Goal: Task Accomplishment & Management: Use online tool/utility

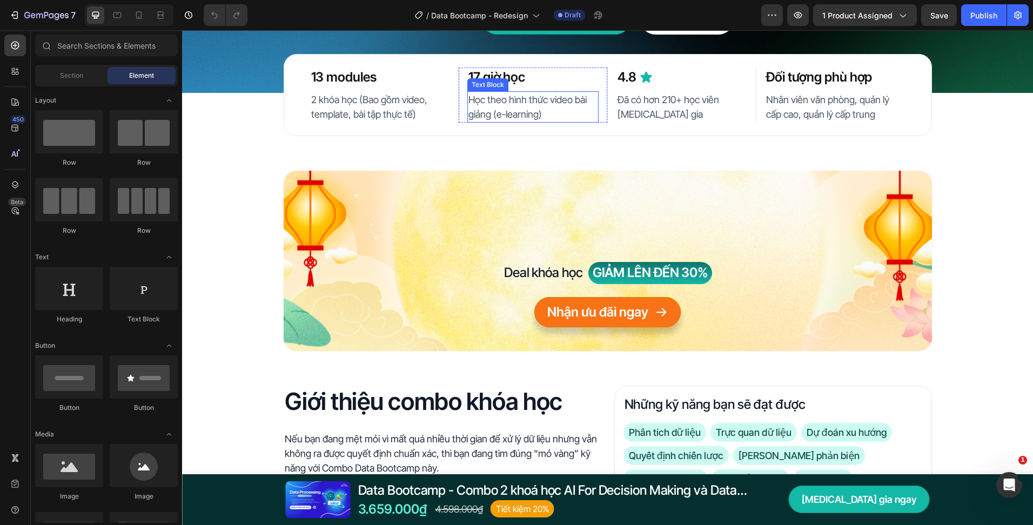
scroll to position [216, 0]
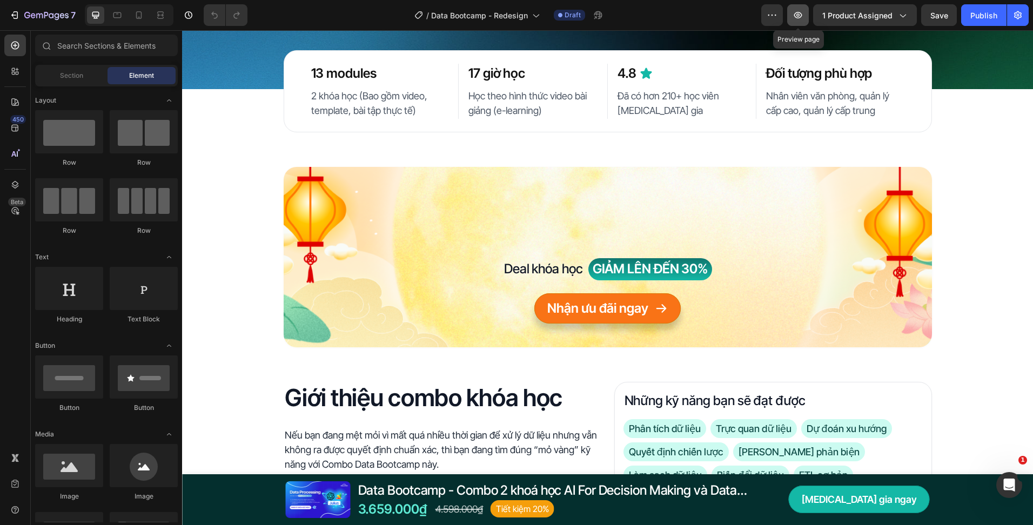
click at [792, 19] on button "button" at bounding box center [798, 15] width 22 height 22
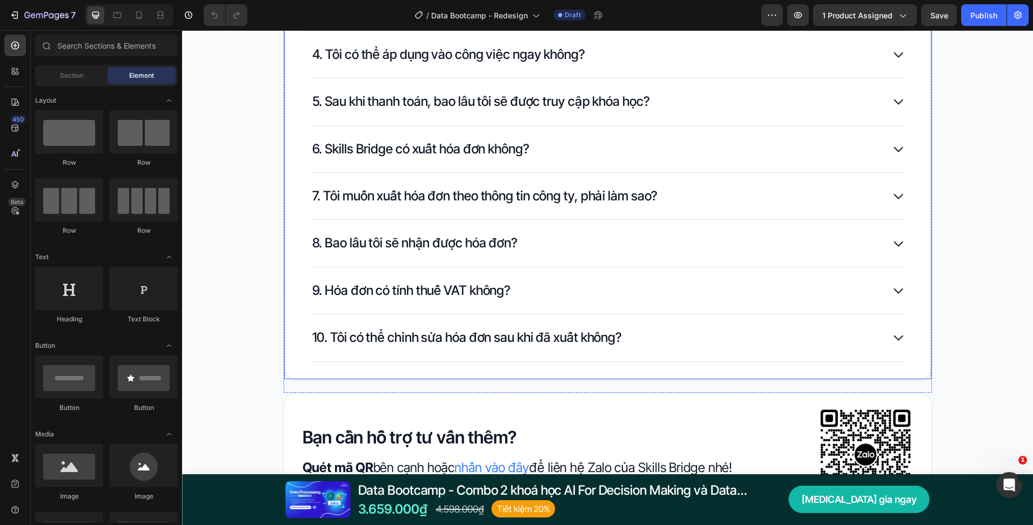
scroll to position [3457, 0]
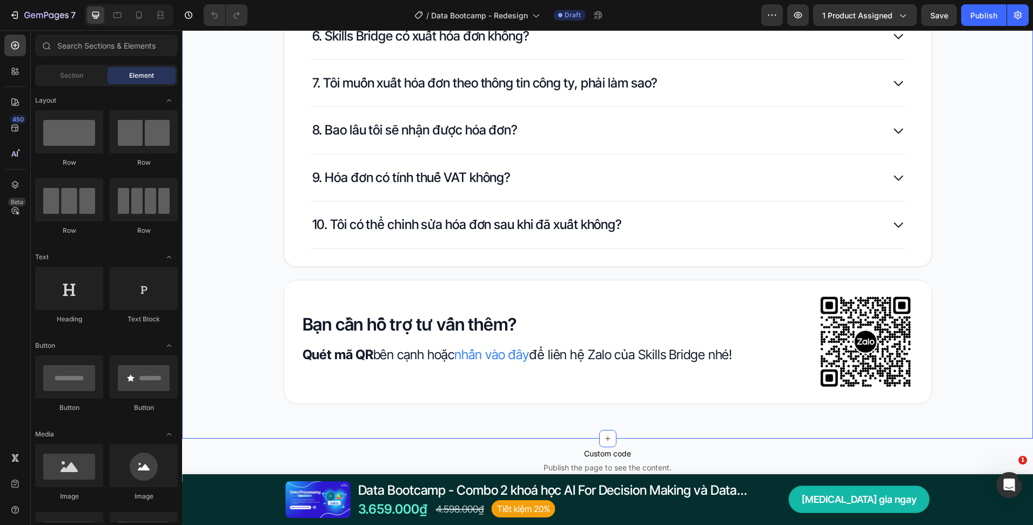
click at [948, 414] on div "Câu hỏi thường gặp Heading 1. Tôi có cần kiến thức nền tảng về dữ liệu để tham …" at bounding box center [607, 39] width 851 height 799
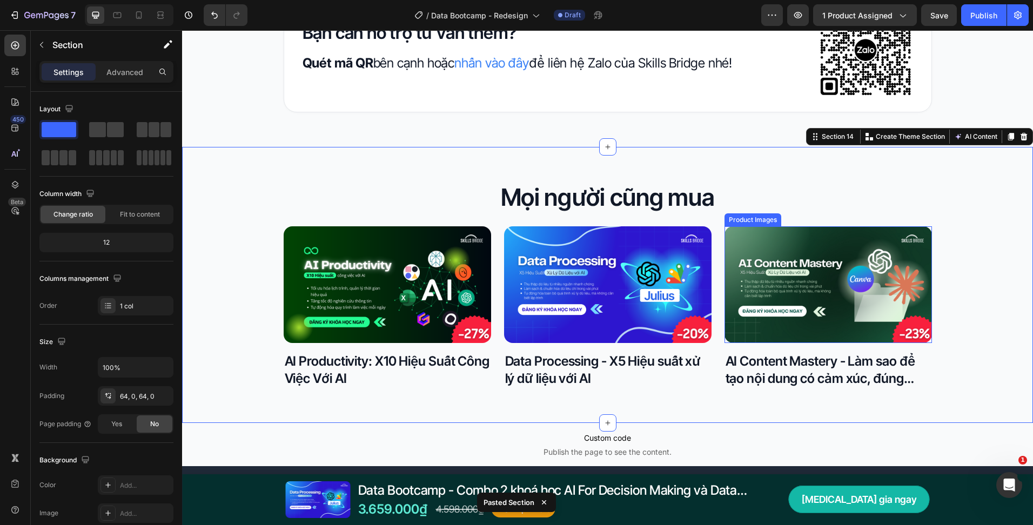
scroll to position [3727, 0]
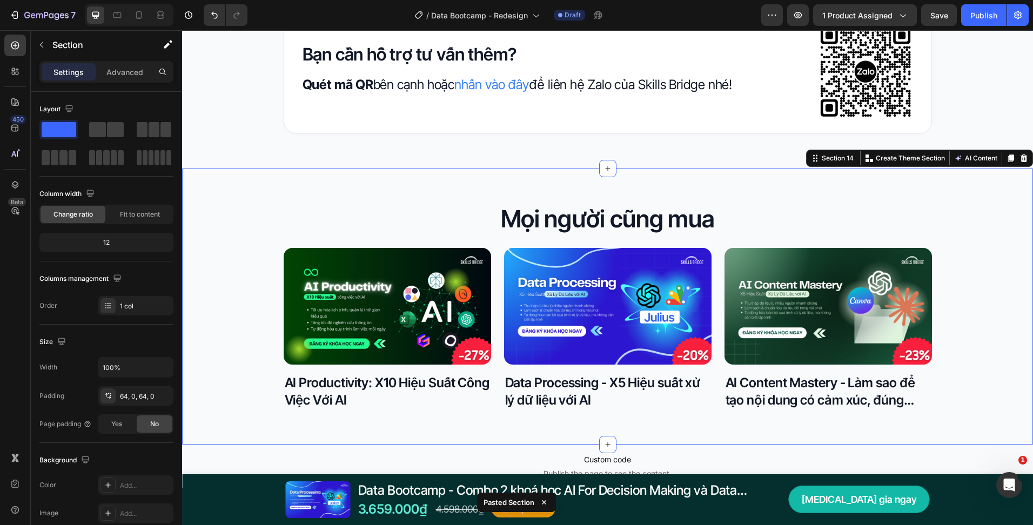
click at [927, 28] on div "7 Version history / Data Bootcamp - Redesign Draft Preview 1 product assigned S…" at bounding box center [516, 15] width 1033 height 31
click at [929, 24] on button "Save" at bounding box center [939, 15] width 36 height 22
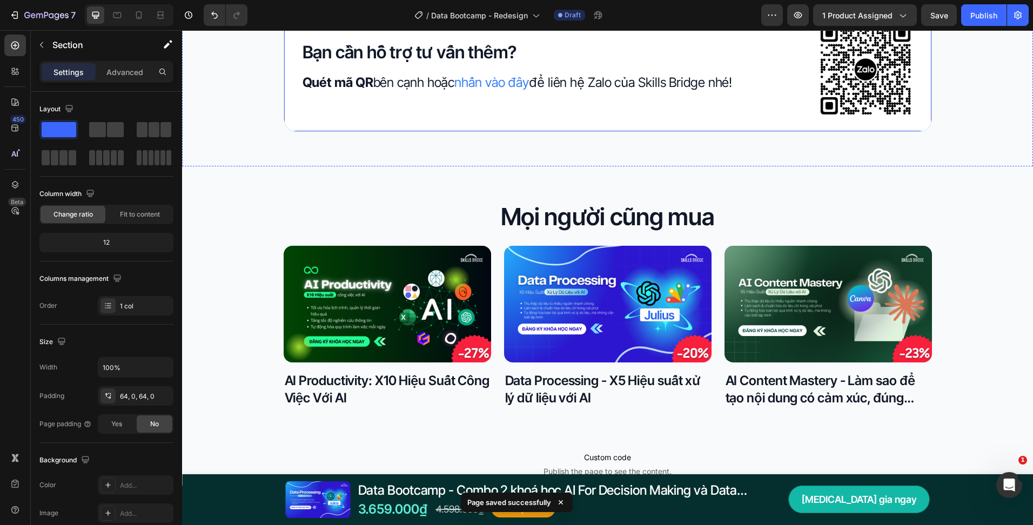
scroll to position [3673, 0]
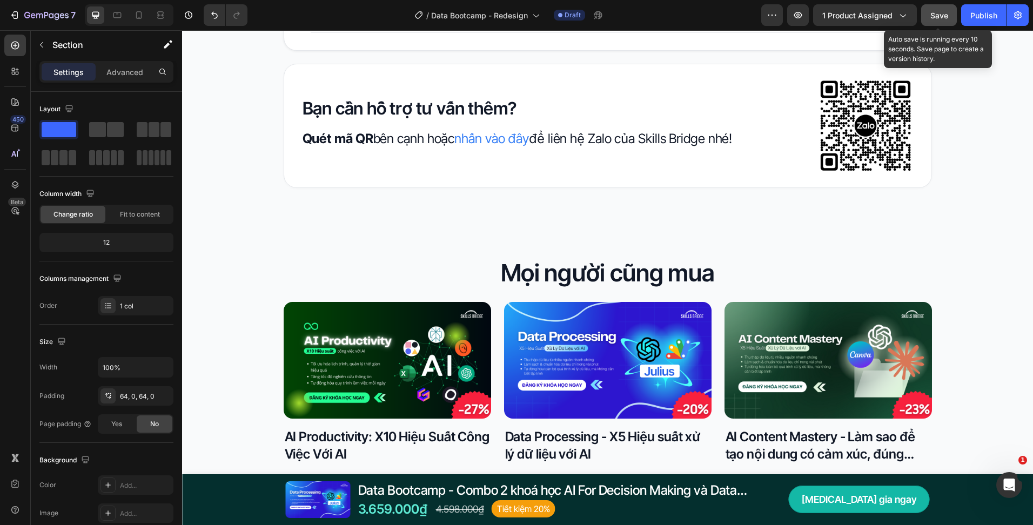
click at [924, 9] on button "Save" at bounding box center [939, 15] width 36 height 22
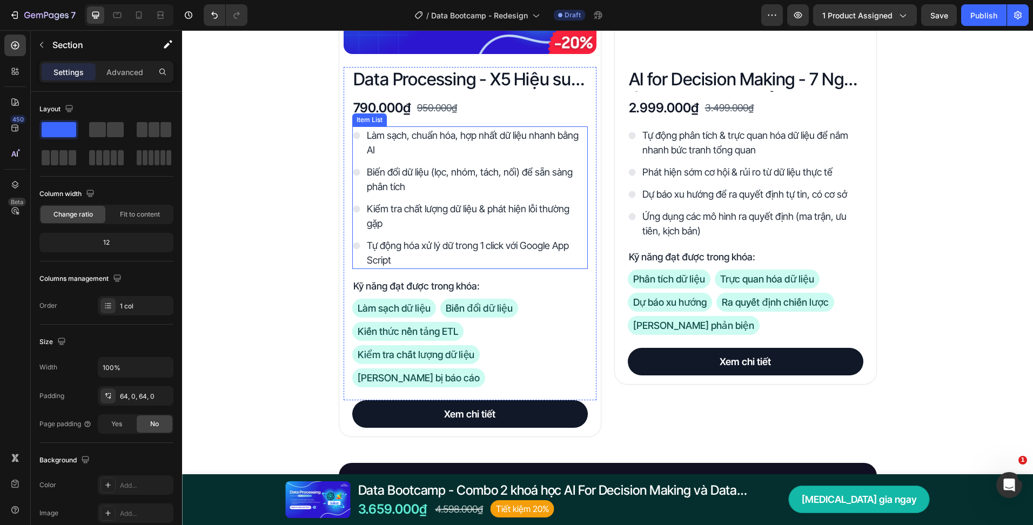
scroll to position [1946, 0]
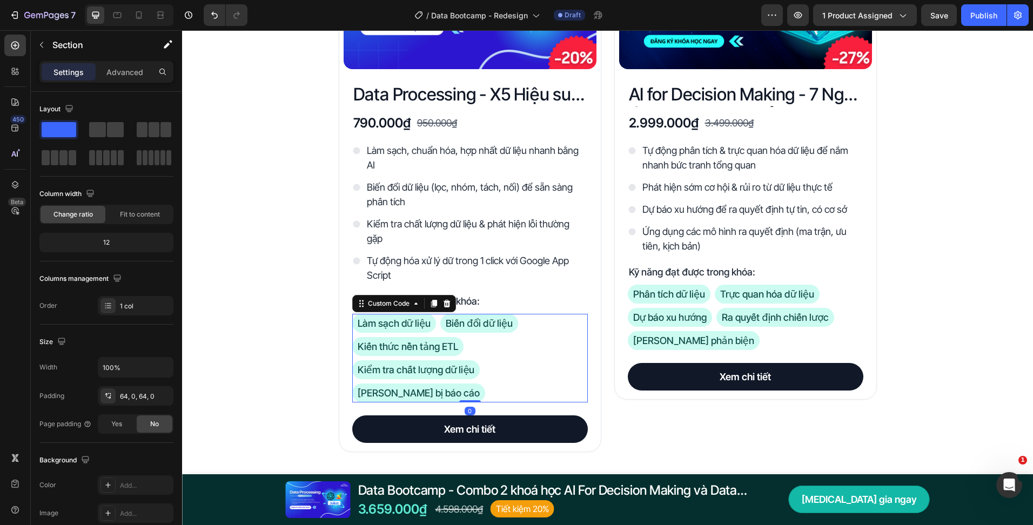
click at [475, 350] on div "Làm sạch dữ liệu Biến đổi dữ liệu Kiến thức nền tảng ETL Kiểm tra chất lượng dữ…" at bounding box center [470, 358] width 236 height 89
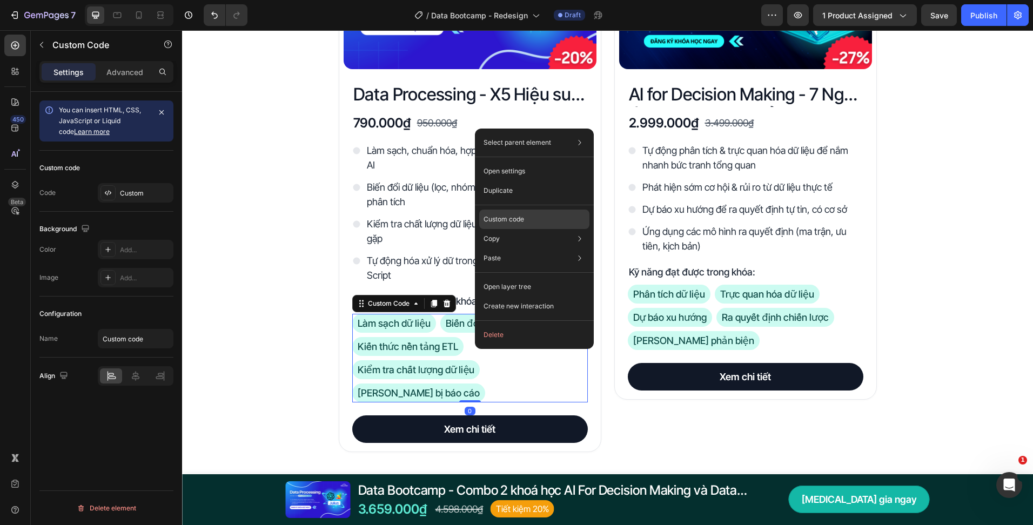
click at [527, 225] on div "Custom code" at bounding box center [534, 219] width 110 height 19
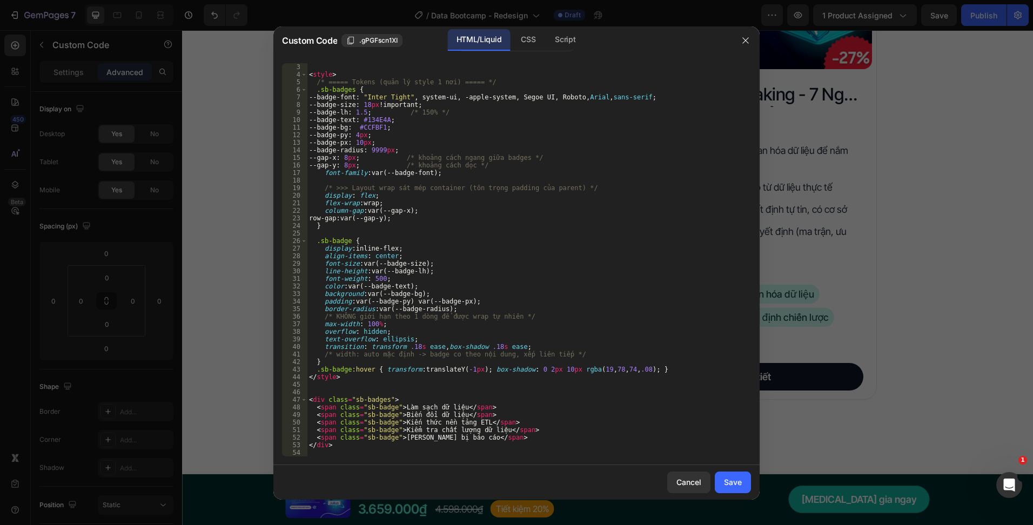
scroll to position [15, 0]
type textarea "<span class="sb-badge">Chuẩn bị báo cáo</span>"
drag, startPoint x: 482, startPoint y: 439, endPoint x: 317, endPoint y: 439, distance: 165.8
click at [317, 439] on div "< style > /* ===== Tokens (quản lý style 1 nơi) ===== */ .sb-badges { --badge-f…" at bounding box center [525, 267] width 436 height 408
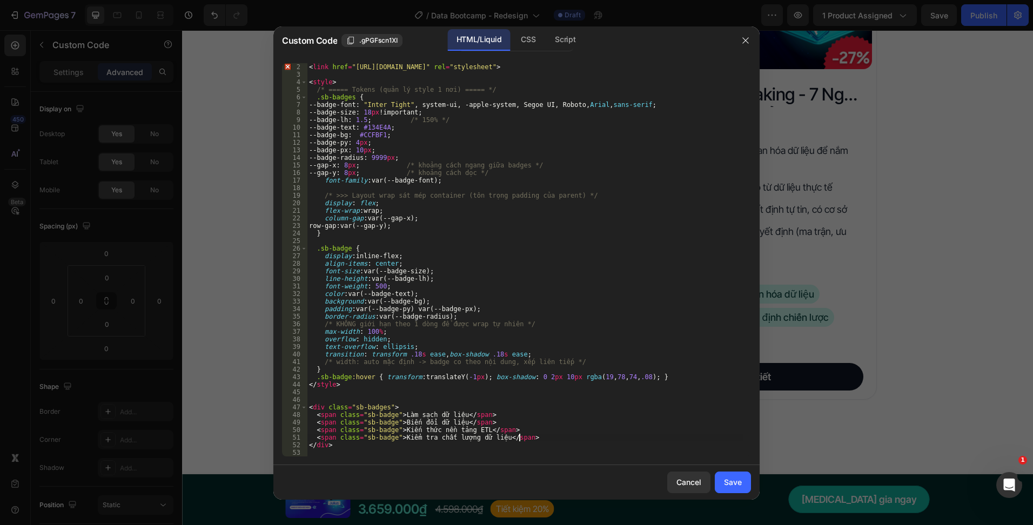
scroll to position [8, 0]
click at [509, 431] on div "< link href = "https://fonts.googleapis.com/css2?family=Inter+Tight:wght@400;60…" at bounding box center [525, 267] width 436 height 408
type textarea "<span class="sb-badge">Kiến thức nền tảng ETL</span>"
paste textarea "<span class="sb-badge">Chuẩn bị báo cáo</span>"
type textarea "<span class="sb-badge">Chuẩn bị báo cáo</span>"
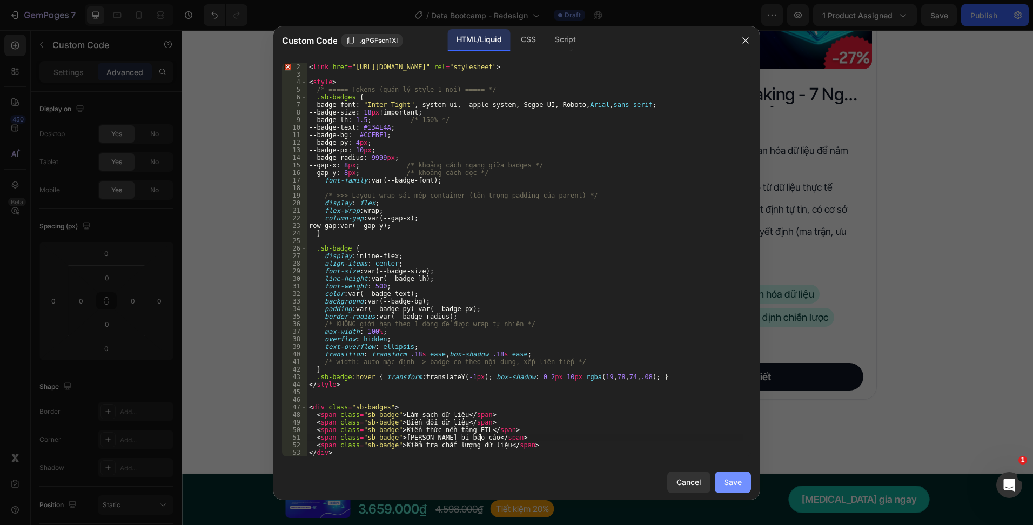
click at [741, 476] on div "Save" at bounding box center [733, 481] width 18 height 11
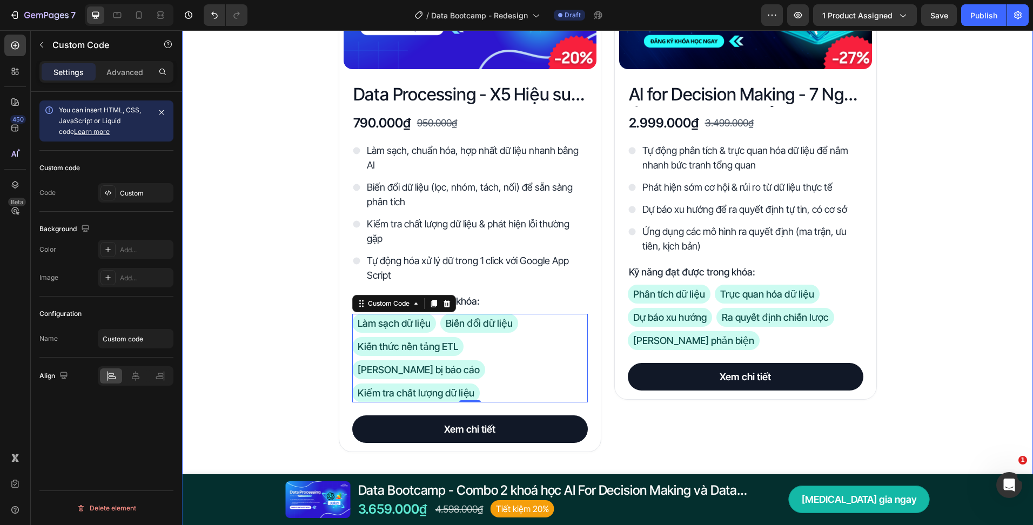
click at [894, 301] on div "Đây là những gì bạn nhận được với Data Bootcamp Heading Product Images Data Pro…" at bounding box center [607, 329] width 851 height 904
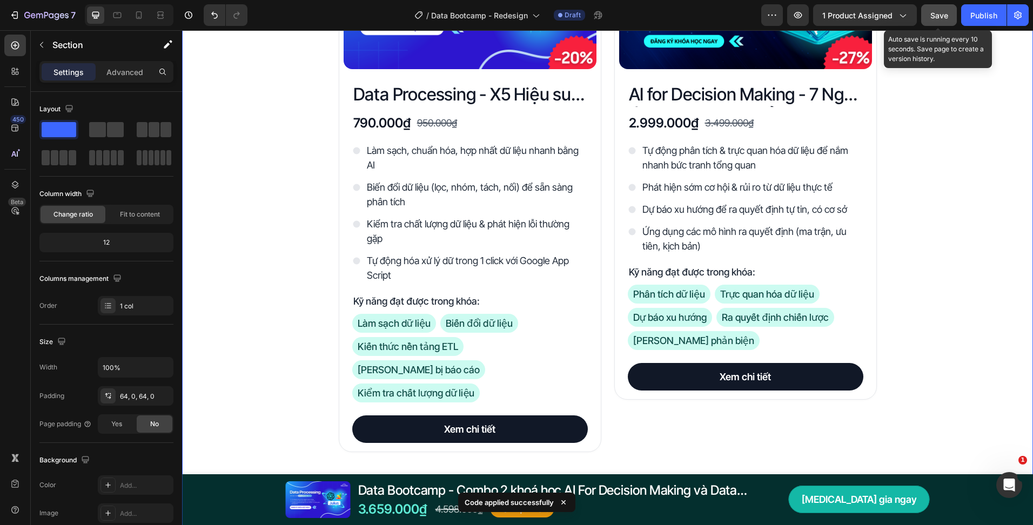
click at [930, 20] on button "Save" at bounding box center [939, 15] width 36 height 22
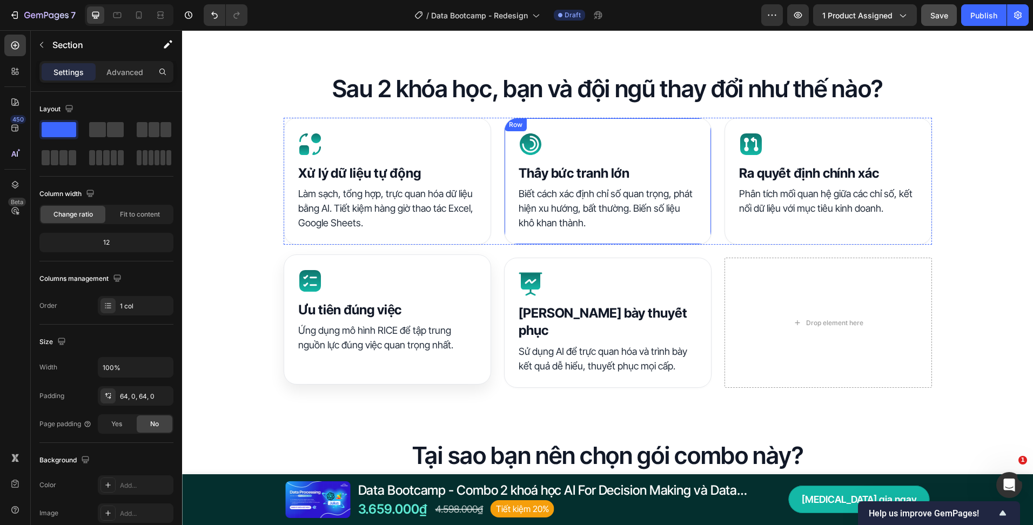
scroll to position [810, 0]
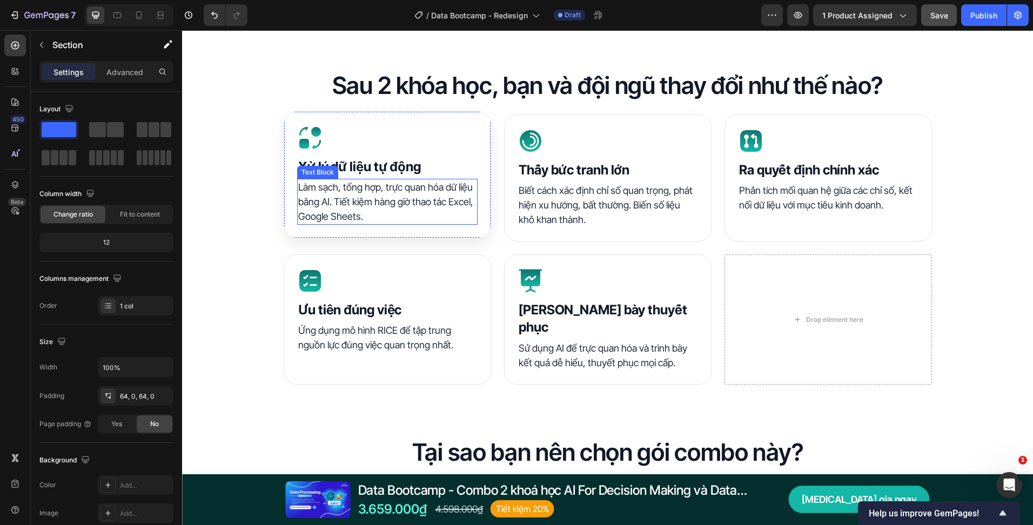
click at [364, 197] on p "Làm sạch, tổng hợp, trực quan hóa dữ liệu bằng AI. Tiết kiệm hàng giờ thao tác …" at bounding box center [387, 202] width 178 height 44
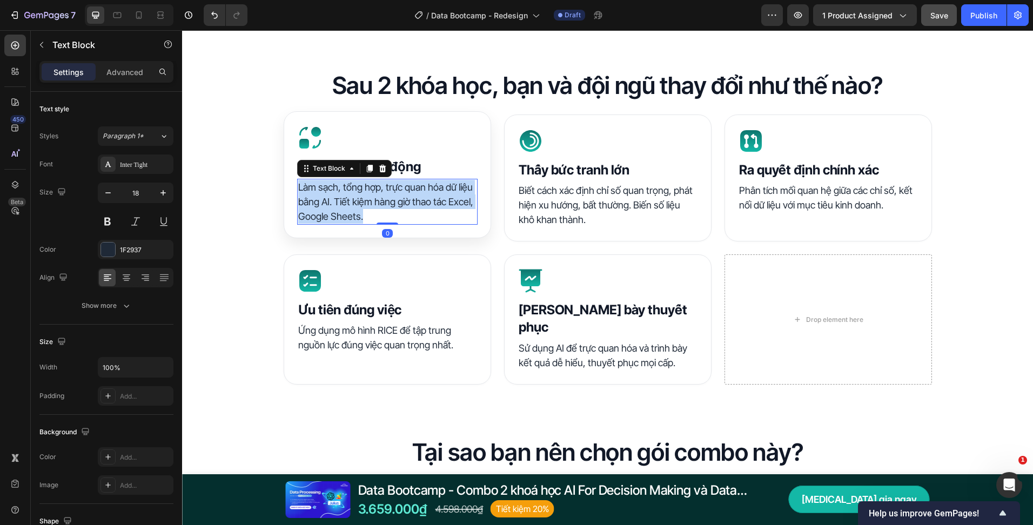
click at [364, 197] on p "Làm sạch, tổng hợp, trực quan hóa dữ liệu bằng AI. Tiết kiệm hàng giờ thao tác …" at bounding box center [387, 202] width 178 height 44
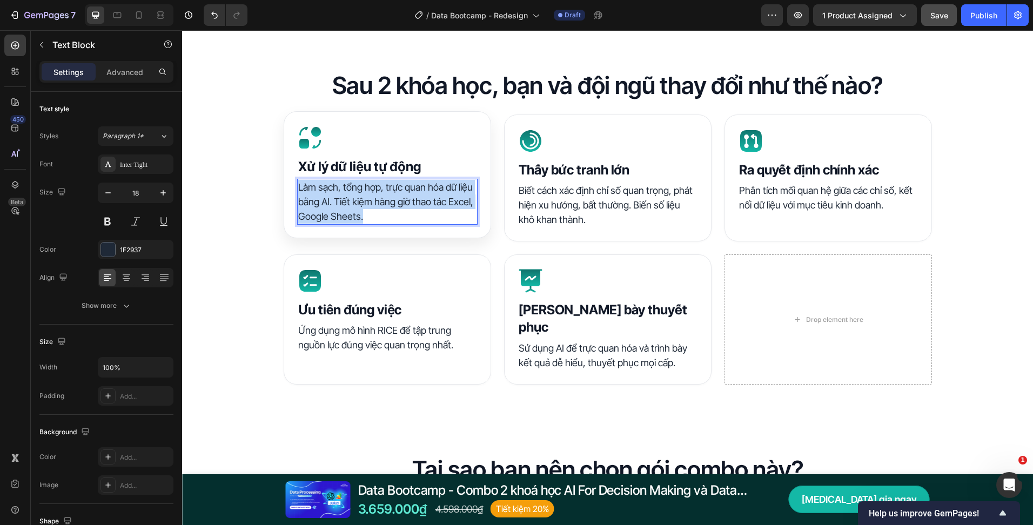
copy p "Làm sạch, tổng hợp, trực quan hóa dữ liệu bằng AI. Tiết kiệm hàng giờ thao tác …"
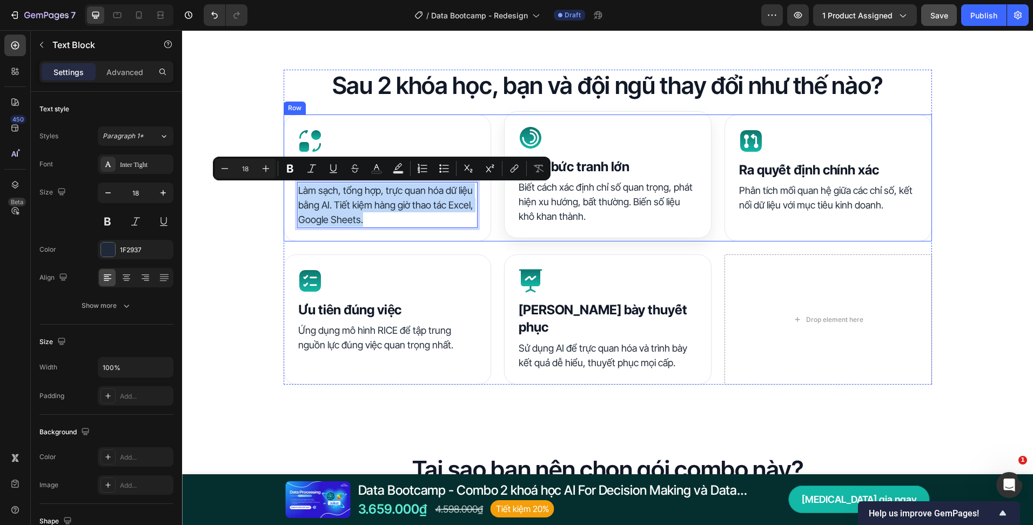
click at [546, 196] on p "Biết cách xác định chỉ số quan trọng, phát hiện xu hướng, bất thường. Biến số l…" at bounding box center [608, 202] width 178 height 44
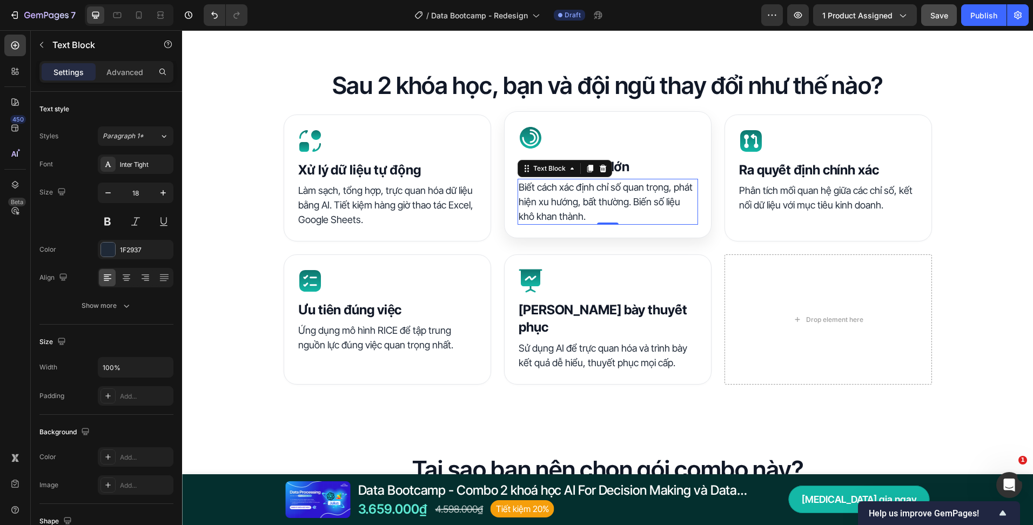
click at [546, 196] on p "Biết cách xác định chỉ số quan trọng, phát hiện xu hướng, bất thường. Biến số l…" at bounding box center [608, 202] width 178 height 44
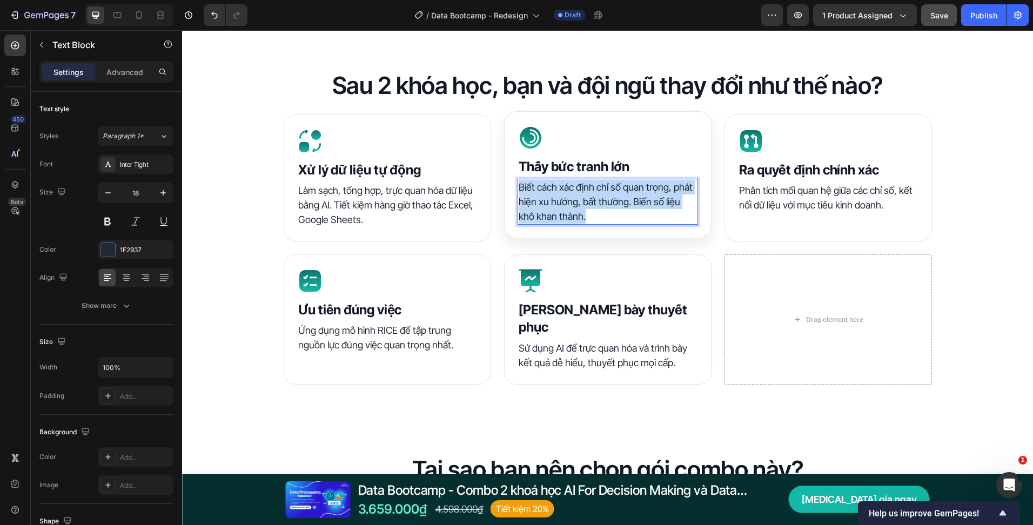
click at [546, 196] on p "Biết cách xác định chỉ số quan trọng, phát hiện xu hướng, bất thường. Biến số l…" at bounding box center [608, 202] width 178 height 44
copy p "Biết cách xác định chỉ số quan trọng, phát hiện xu hướng, bất thường. Biến số l…"
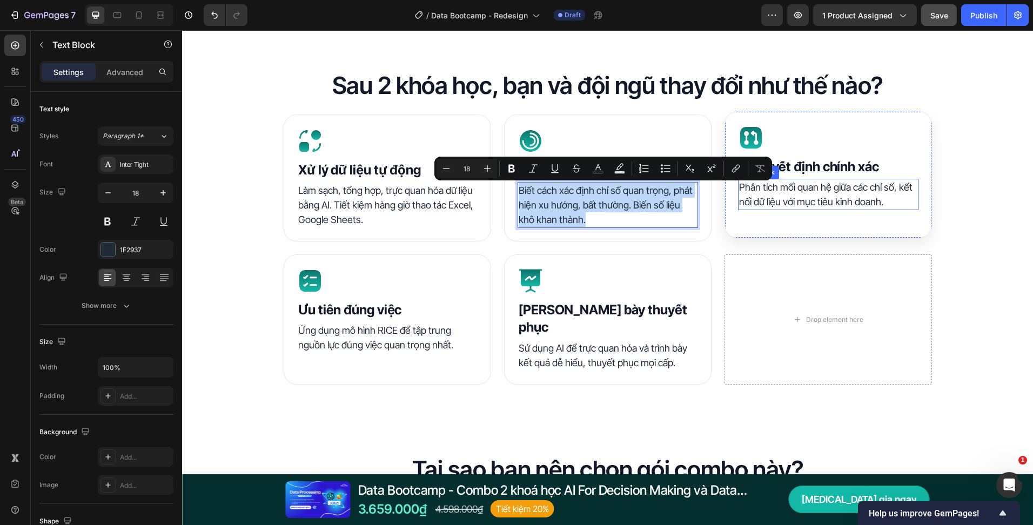
click at [751, 191] on p "Phân tích mối quan hệ giữa các chỉ số, kết nối dữ liệu với mục tiêu kinh doanh." at bounding box center [828, 194] width 178 height 29
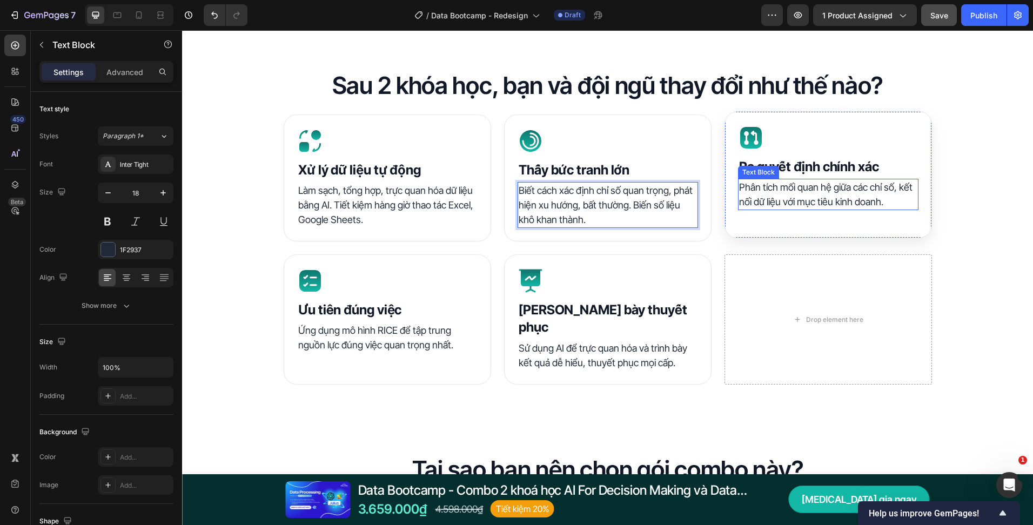
click at [751, 191] on p "Phân tích mối quan hệ giữa các chỉ số, kết nối dữ liệu với mục tiêu kinh doanh." at bounding box center [828, 194] width 178 height 29
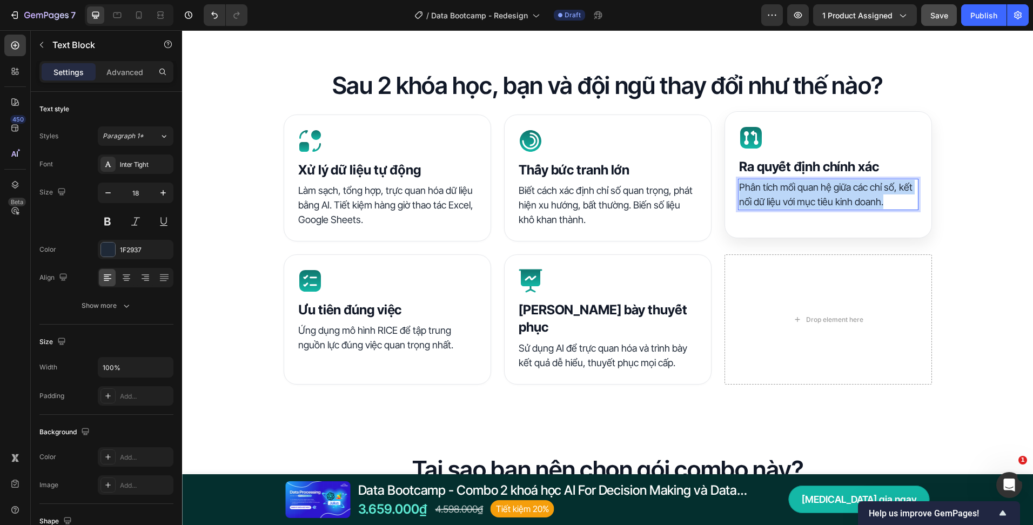
click at [751, 191] on p "Phân tích mối quan hệ giữa các chỉ số, kết nối dữ liệu với mục tiêu kinh doanh." at bounding box center [828, 194] width 178 height 29
copy p "Phân tích mối quan hệ giữa các chỉ số, kết nối dữ liệu với mục tiêu kinh doanh."
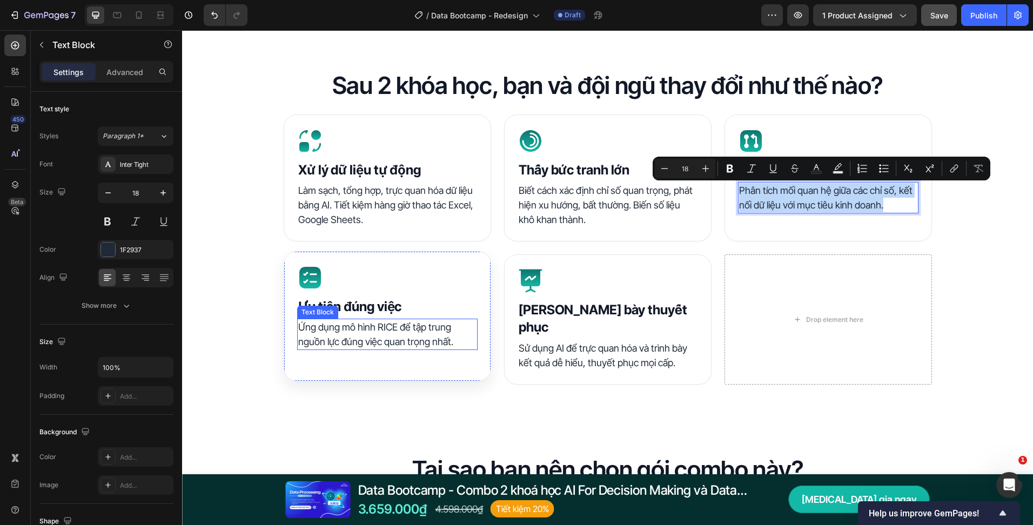
click at [359, 332] on p "Ứng dụng mô hình RICE để tập trung nguồn lực đúng việc quan trọng nhất." at bounding box center [387, 334] width 178 height 29
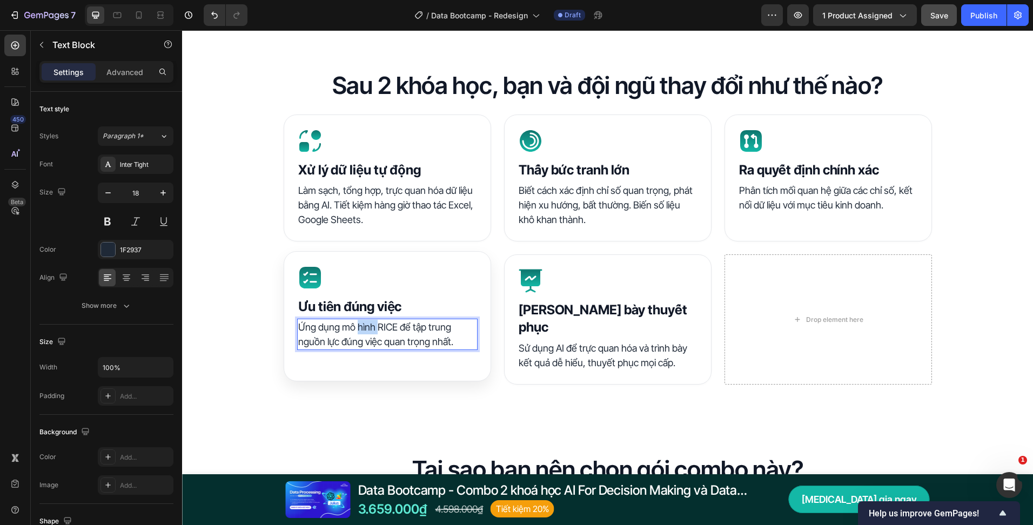
click at [359, 332] on p "Ứng dụng mô hình RICE để tập trung nguồn lực đúng việc quan trọng nhất." at bounding box center [387, 334] width 178 height 29
copy p "Ứng dụng mô hình RICE để tập trung nguồn lực đúng việc quan trọng nhất."
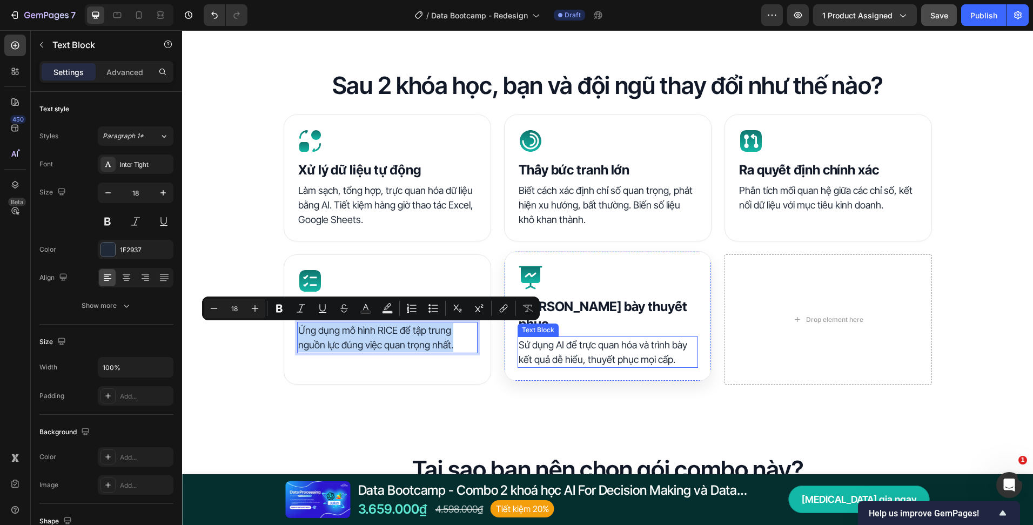
click at [599, 338] on p "Sử dụng AI để trực quan hóa và trình bày kết quả dễ hiểu, thuyết phục mọi cấp." at bounding box center [608, 352] width 178 height 29
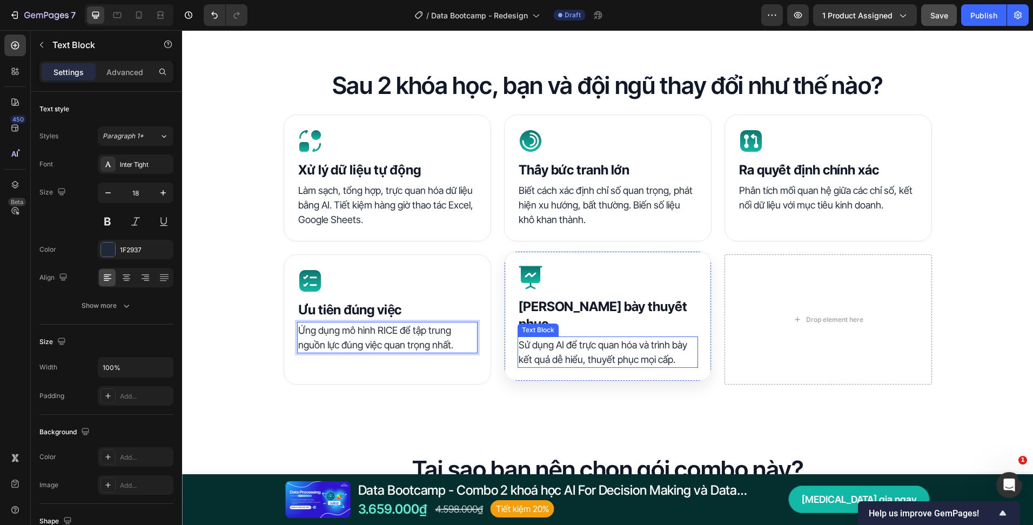
click at [599, 338] on p "Sử dụng AI để trực quan hóa và trình bày kết quả dễ hiểu, thuyết phục mọi cấp." at bounding box center [608, 352] width 178 height 29
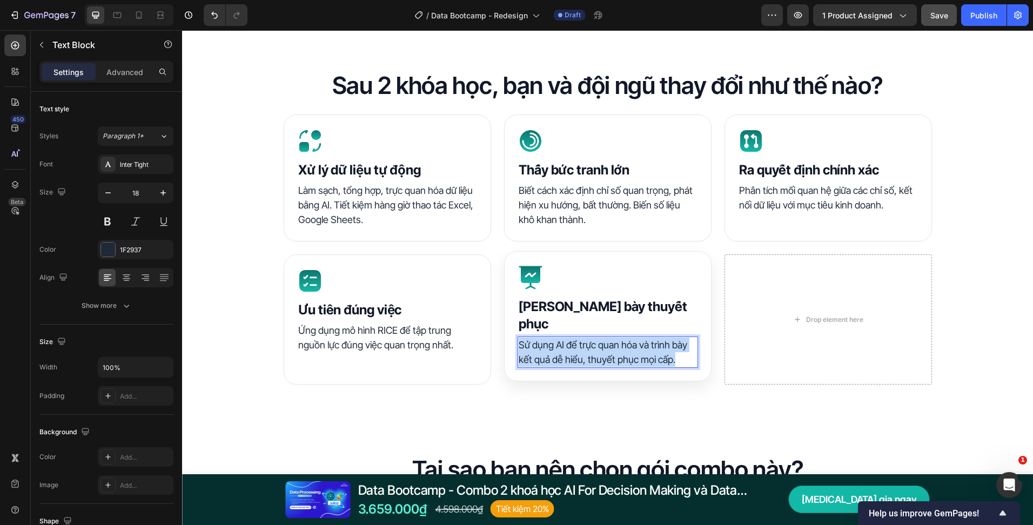
click at [599, 338] on p "Sử dụng AI để trực quan hóa và trình bày kết quả dễ hiểu, thuyết phục mọi cấp." at bounding box center [608, 352] width 178 height 29
copy p "Sử dụng AI để trực quan hóa và trình bày kết quả dễ hiểu, thuyết phục mọi cấp."
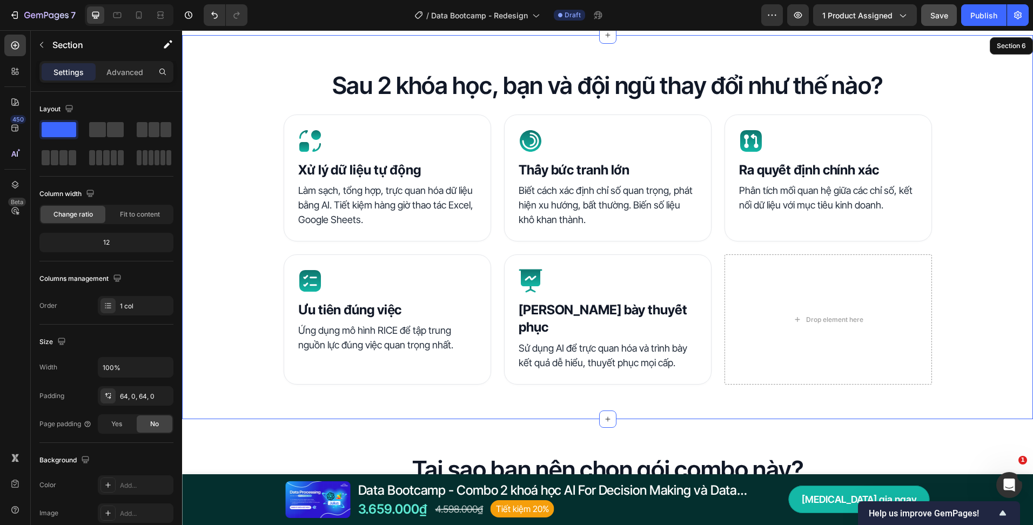
click at [262, 217] on div "Sau 2 khóa học, bạn và đội ngũ thay đổi như thế nào? Heading Icon Xử lý dữ liệu…" at bounding box center [607, 227] width 851 height 315
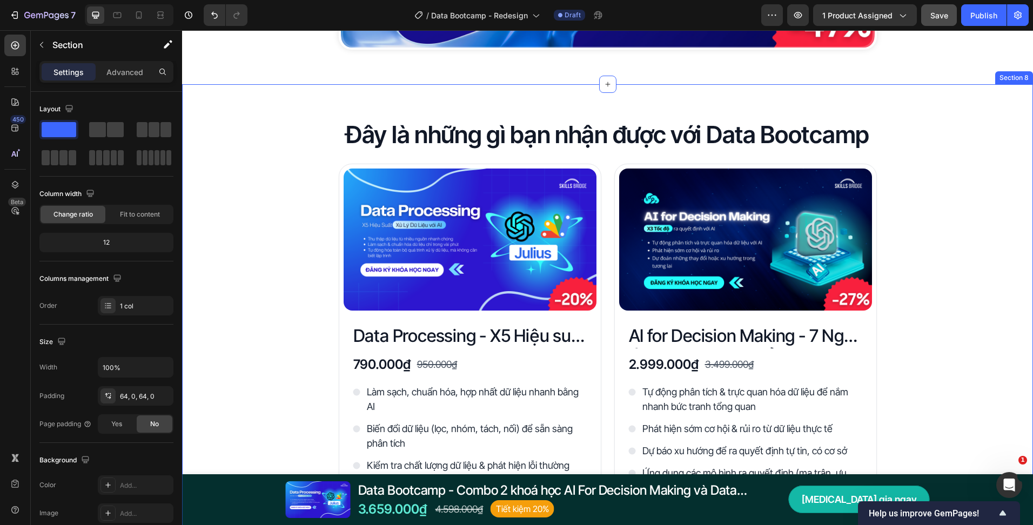
scroll to position [1729, 0]
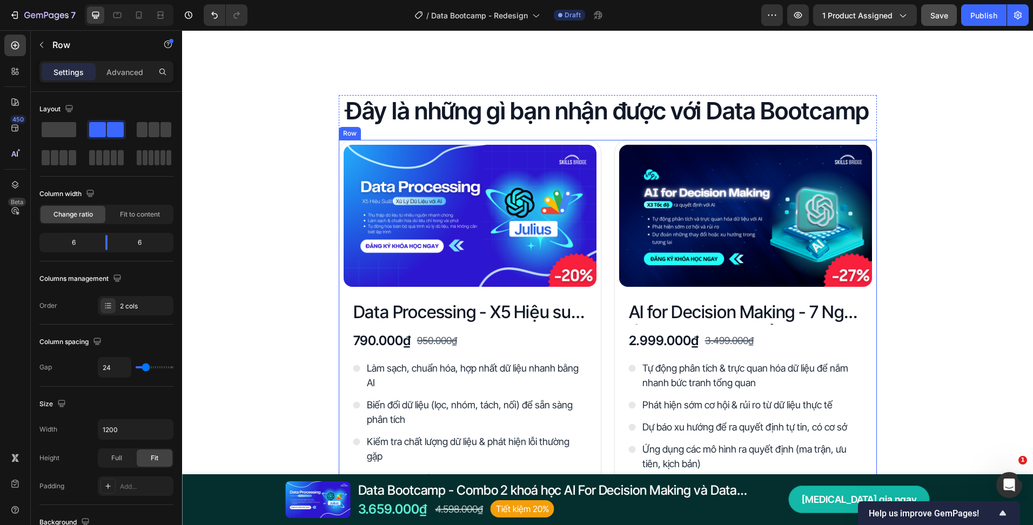
click at [606, 151] on div "Product Images Data Processing - X5 Hiệu suất xử lý dữ liệu với AI Product Titl…" at bounding box center [608, 405] width 538 height 530
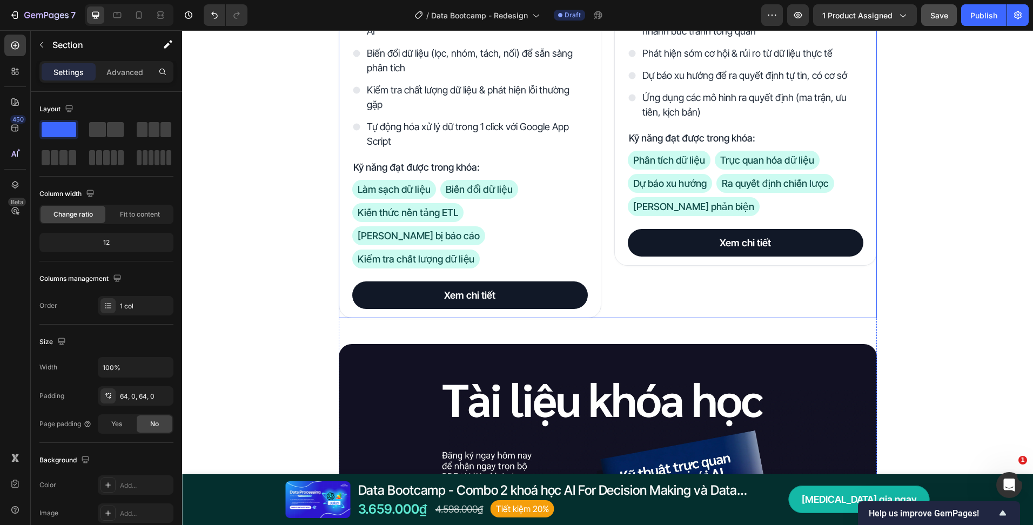
scroll to position [2053, 0]
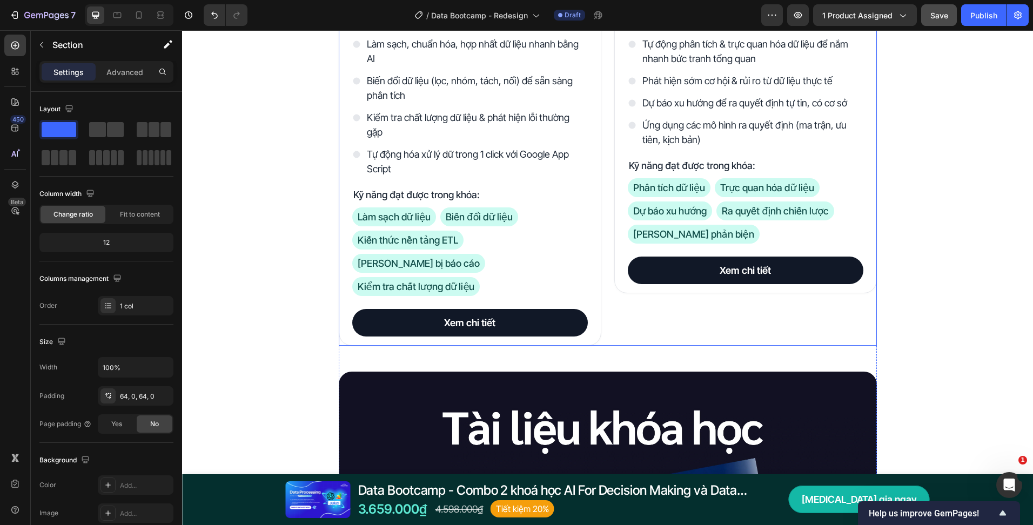
click at [614, 319] on div "Product Images AI for Decision Making - 7 Ngày Ứng Dụng AI Chuyển Dữ Liệu Thành…" at bounding box center [745, 81] width 263 height 530
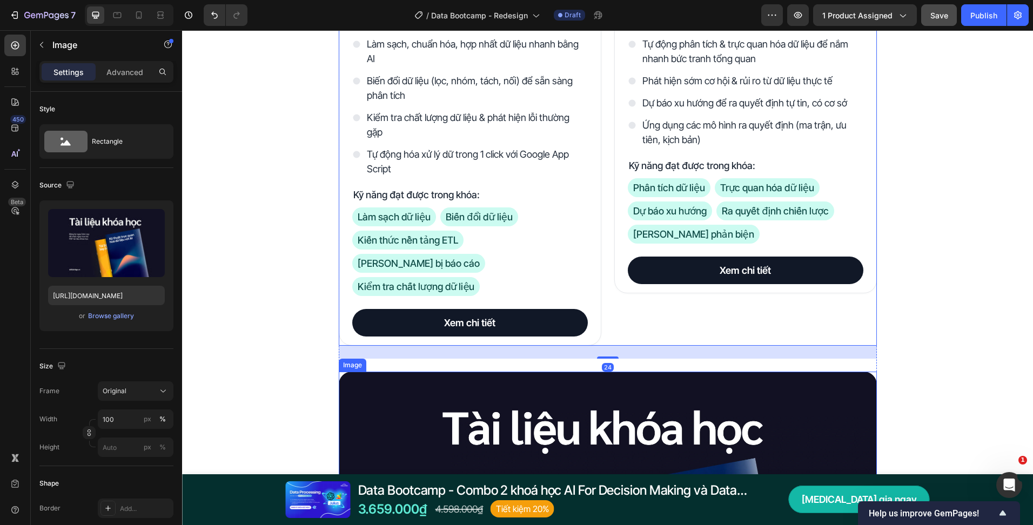
click at [536, 372] on img at bounding box center [608, 523] width 538 height 303
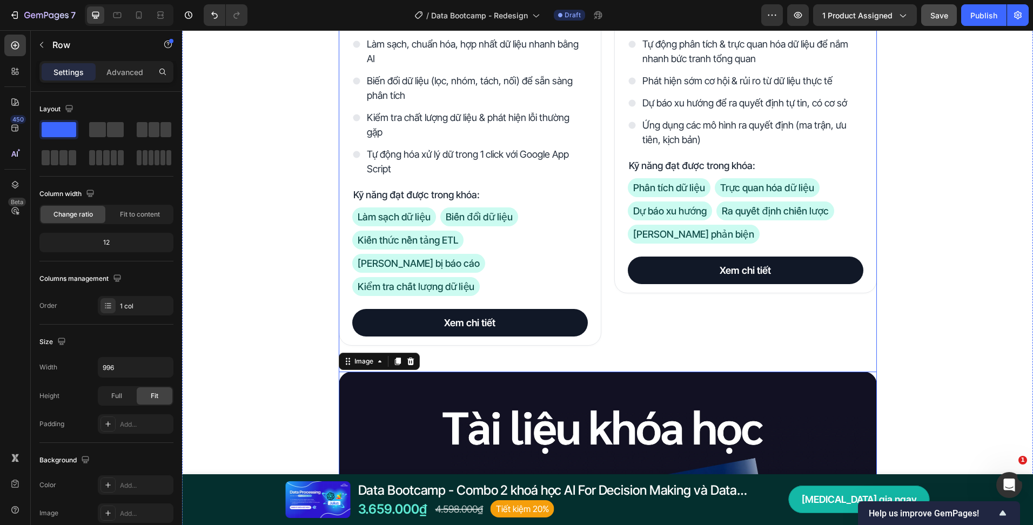
click at [518, 338] on div "Đây là những gì bạn nhận được với Data Bootcamp Heading Product Images Data Pro…" at bounding box center [608, 223] width 538 height 904
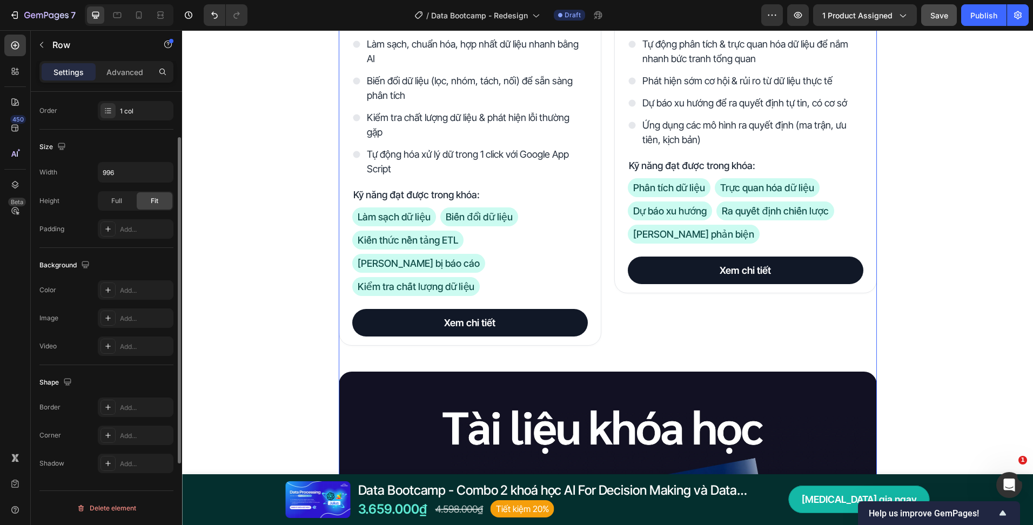
scroll to position [87, 0]
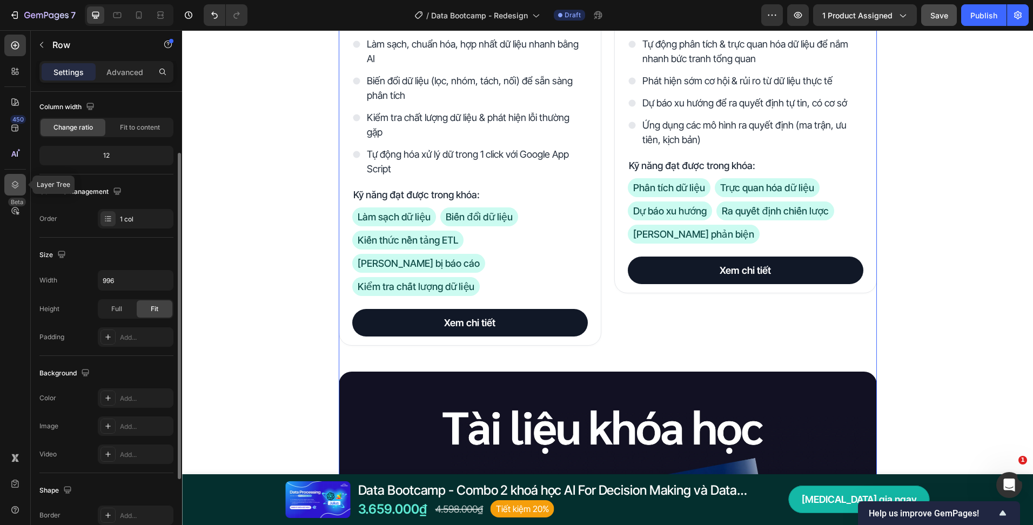
click at [13, 179] on icon at bounding box center [15, 184] width 11 height 11
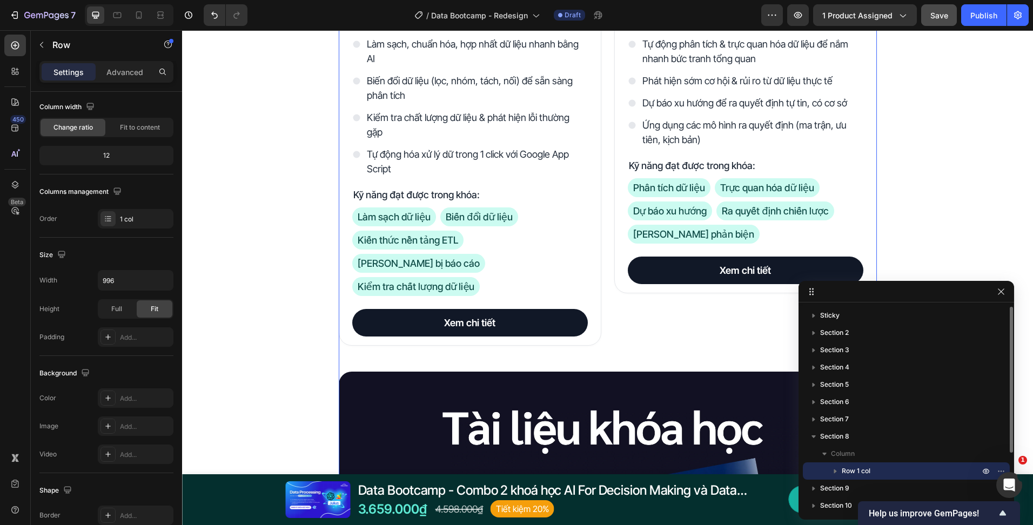
click at [837, 472] on icon "button" at bounding box center [835, 471] width 11 height 11
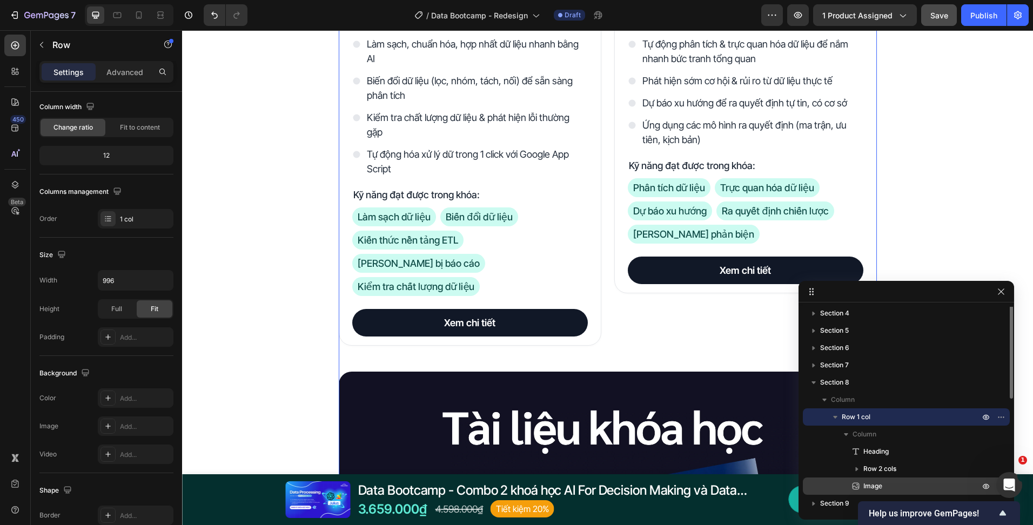
scroll to position [108, 0]
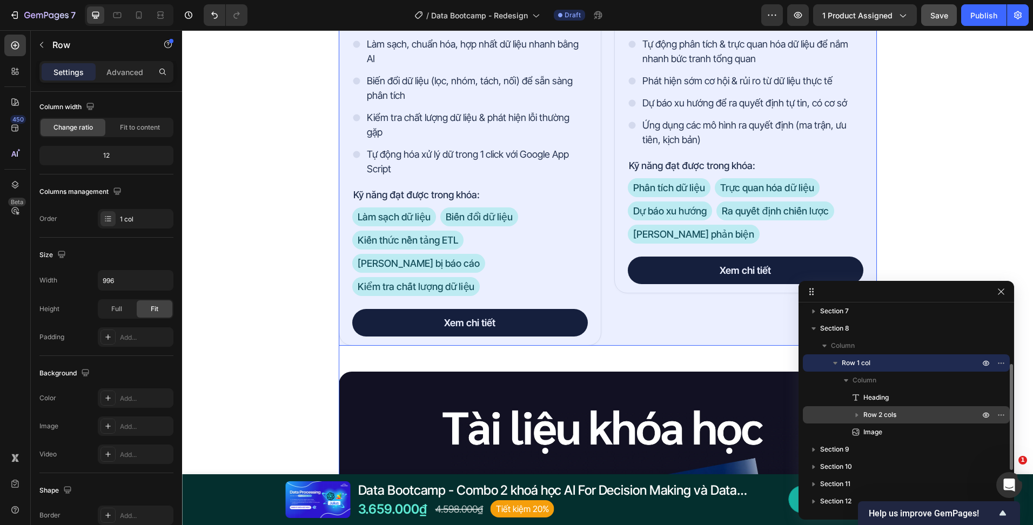
click at [910, 412] on p "Row 2 cols" at bounding box center [922, 414] width 118 height 11
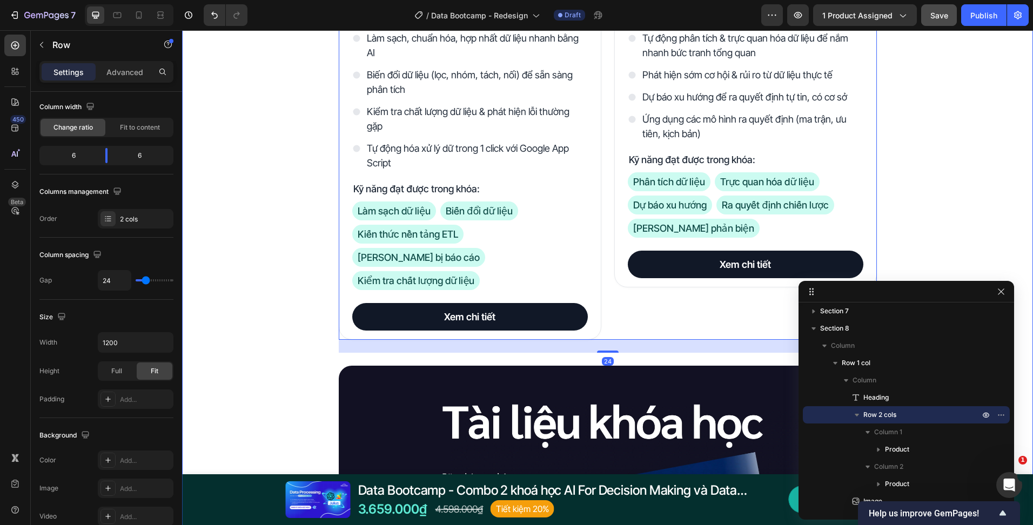
scroll to position [2125, 0]
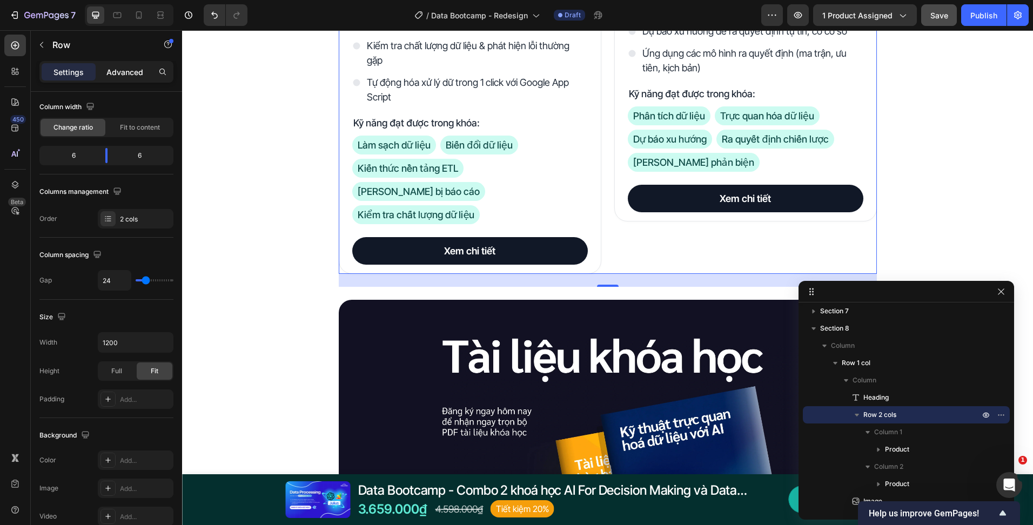
click at [131, 72] on p "Advanced" at bounding box center [124, 71] width 37 height 11
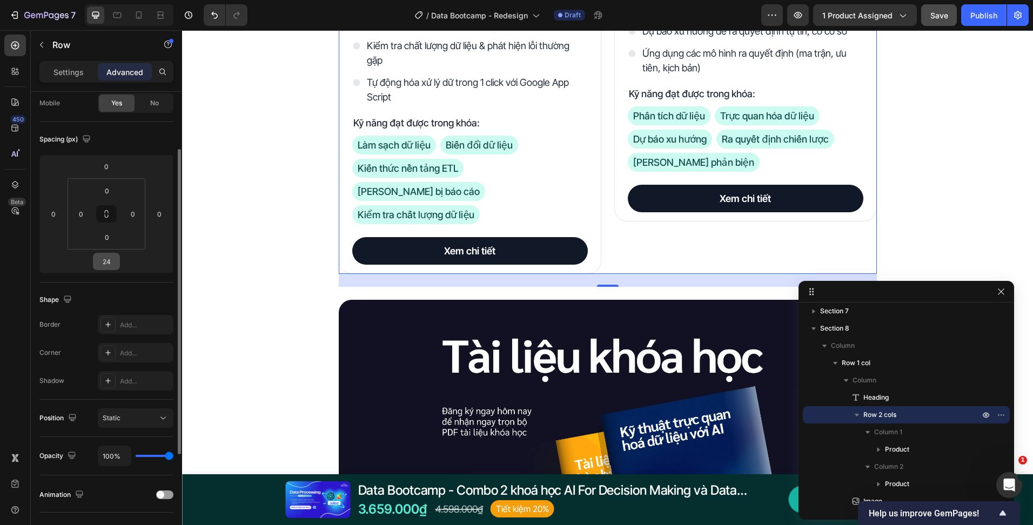
click at [108, 261] on input "24" at bounding box center [107, 261] width 22 height 16
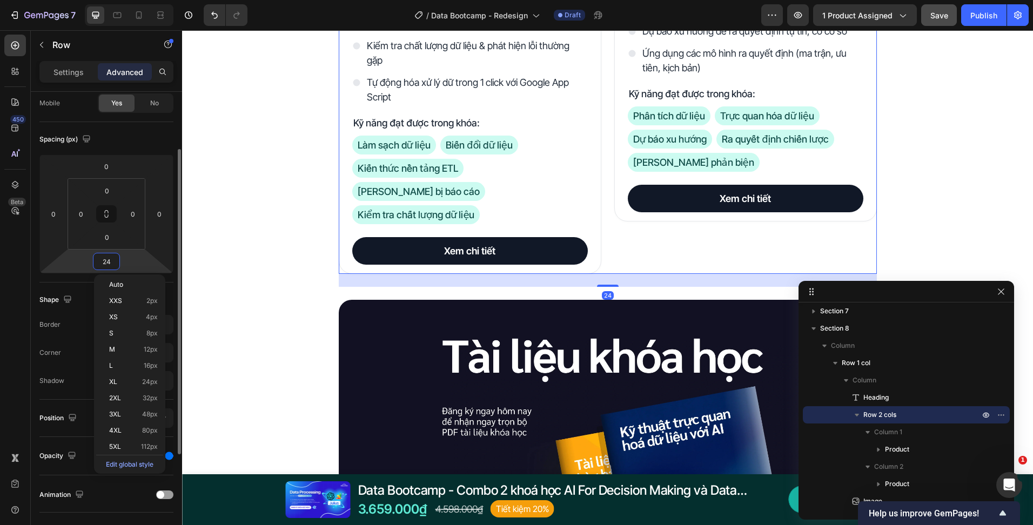
click at [108, 261] on input "24" at bounding box center [107, 261] width 22 height 16
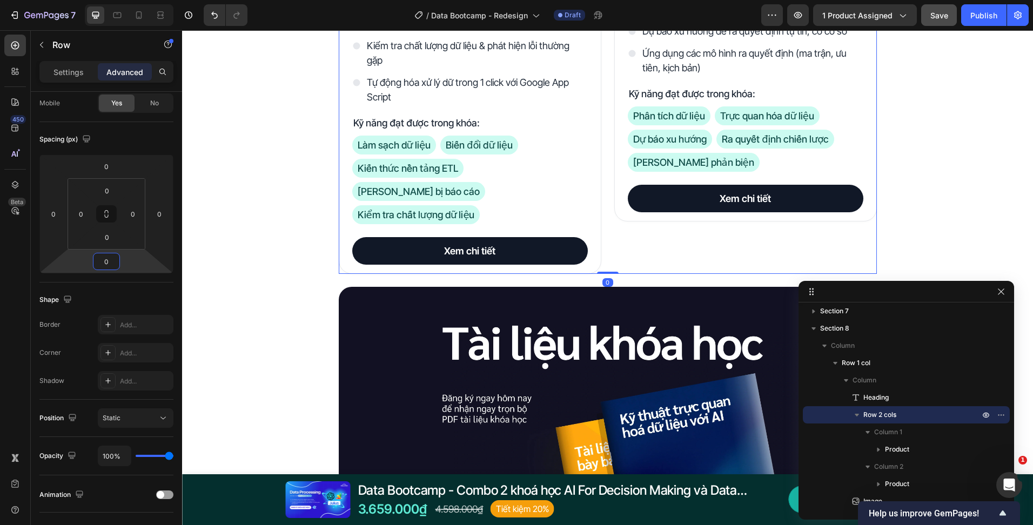
type input "0"
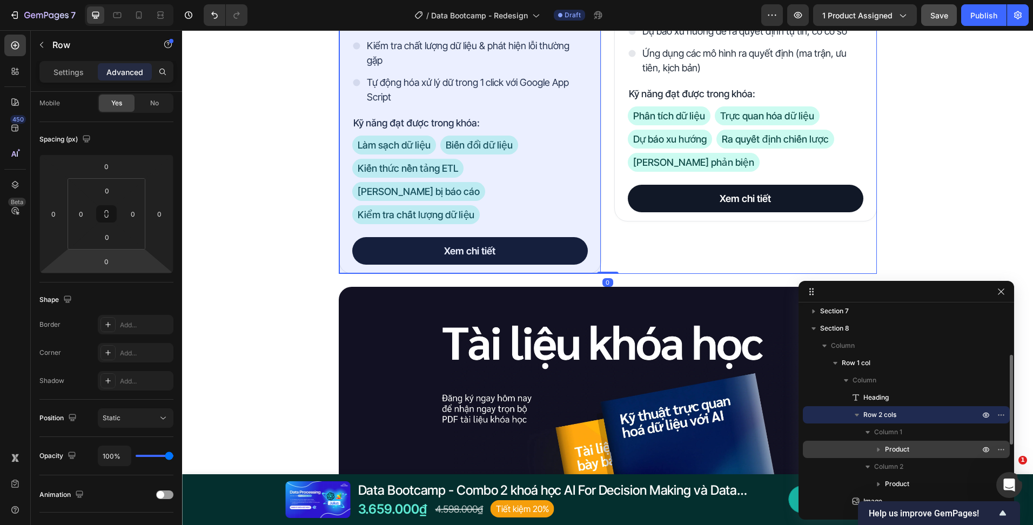
click at [901, 444] on span "Product" at bounding box center [897, 449] width 24 height 11
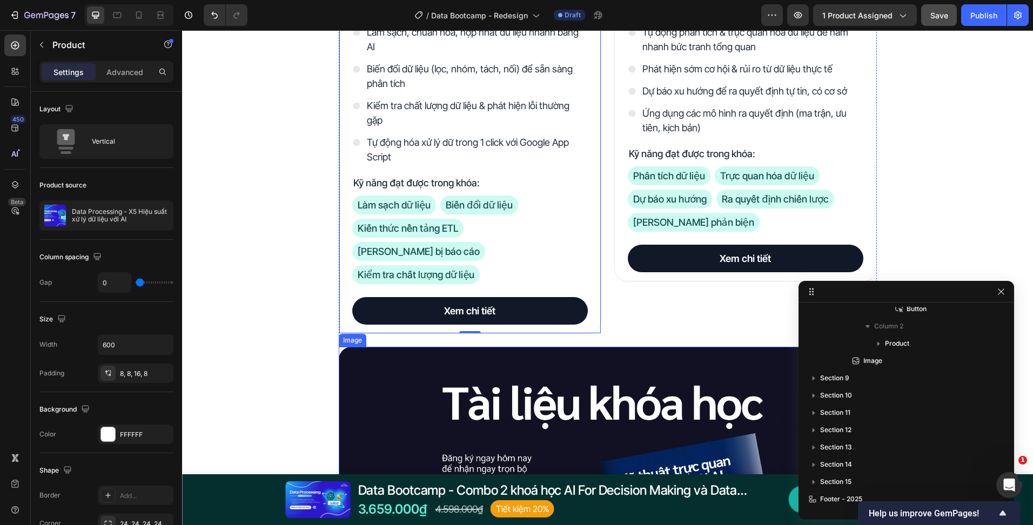
scroll to position [2071, 0]
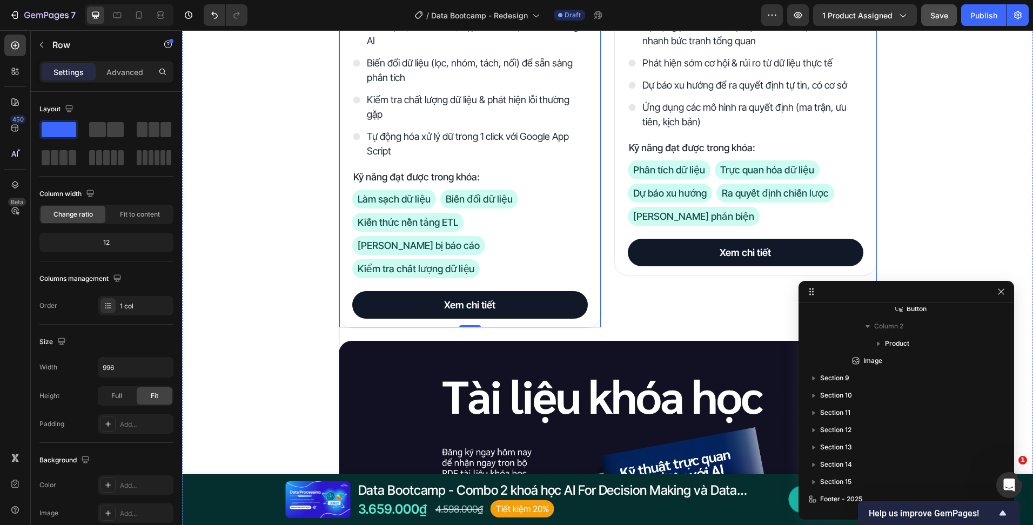
click at [617, 313] on div "Đây là những gì bạn nhận được với Data Bootcamp Heading Product Images Data Pro…" at bounding box center [608, 198] width 538 height 891
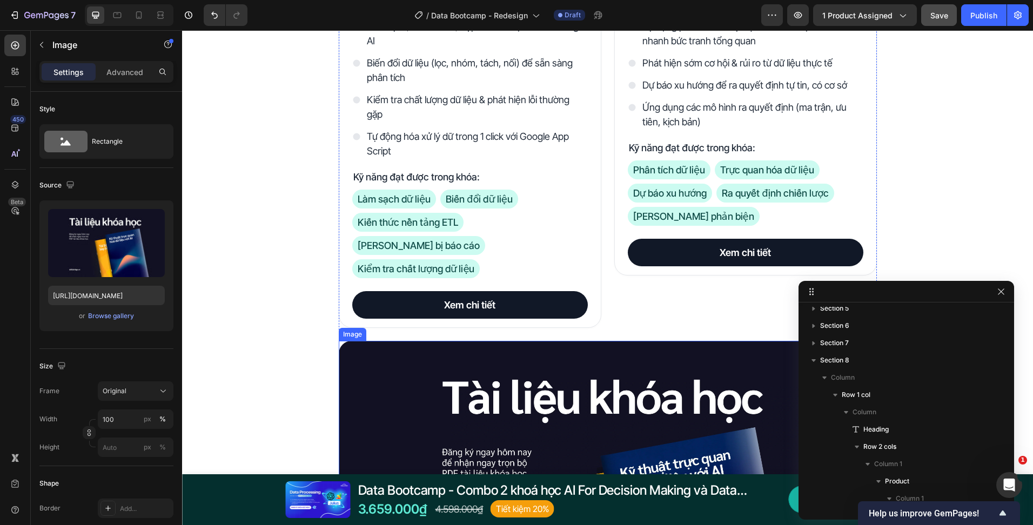
click at [626, 341] on img at bounding box center [608, 492] width 538 height 303
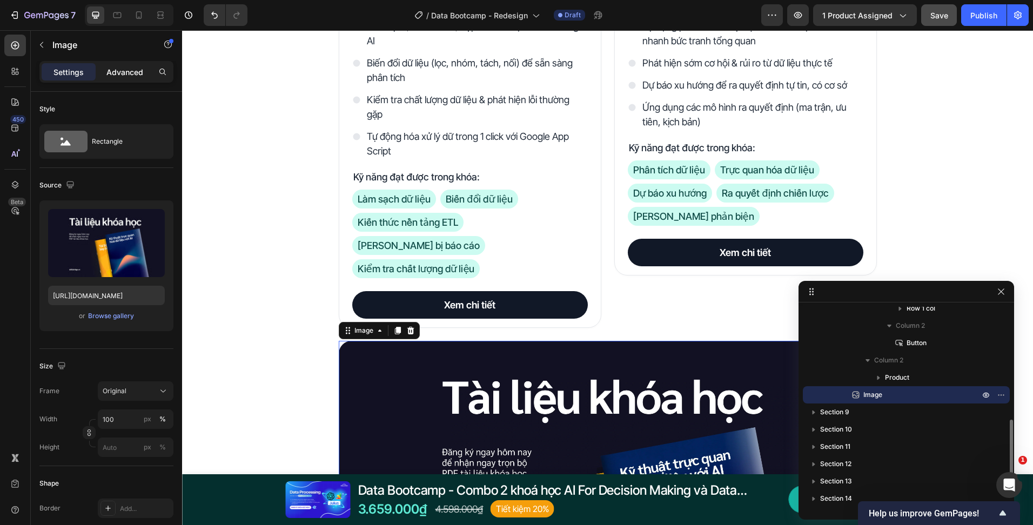
click at [126, 78] on div "Advanced" at bounding box center [125, 71] width 54 height 17
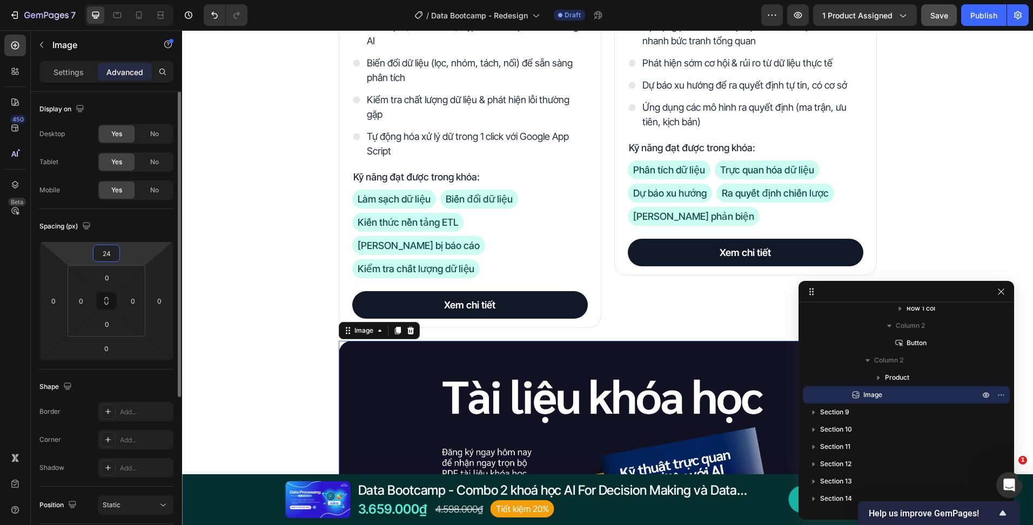
click at [108, 250] on input "24" at bounding box center [107, 253] width 22 height 16
type input "0"
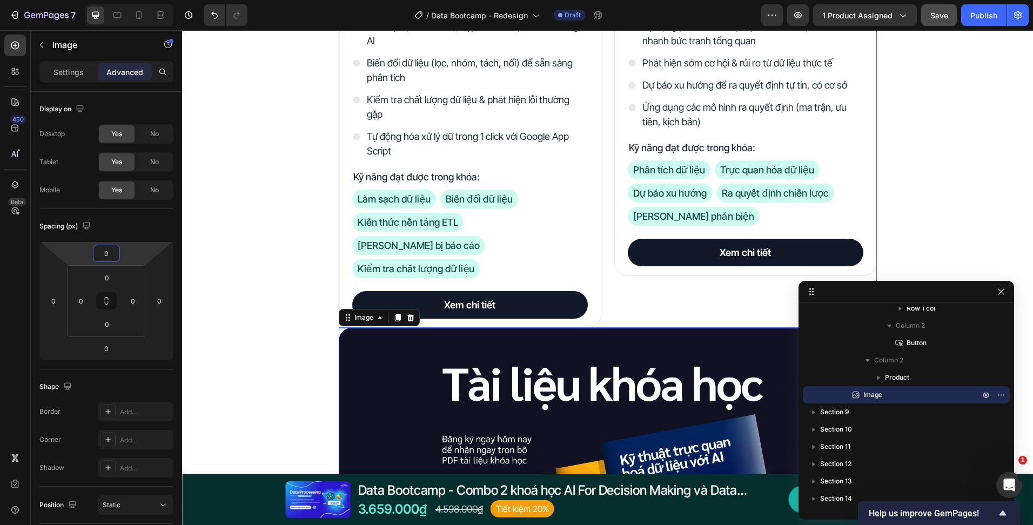
click at [601, 271] on div "Product Images Data Processing - X5 Hiệu suất xử lý dữ liệu với AI Product Titl…" at bounding box center [608, 63] width 538 height 530
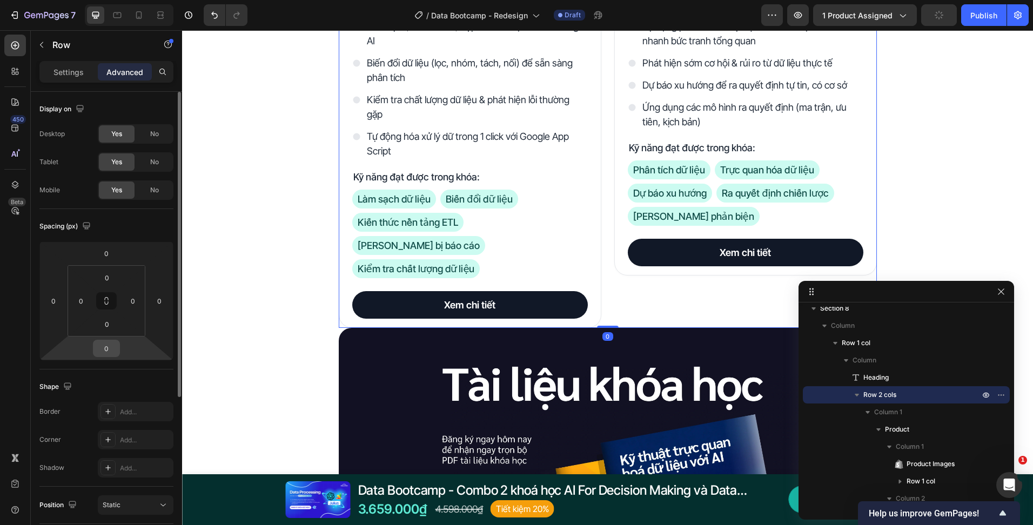
click at [107, 350] on input "0" at bounding box center [107, 348] width 22 height 16
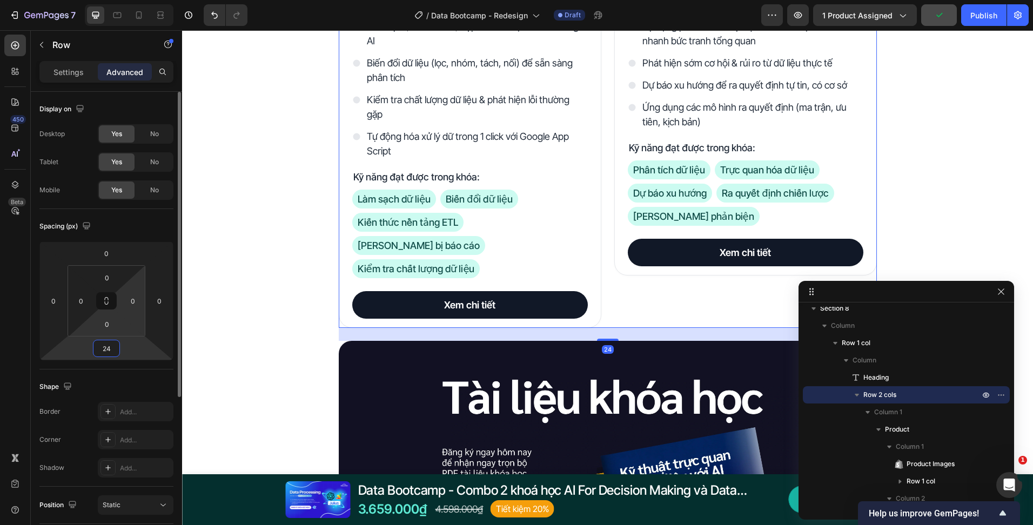
type input "24"
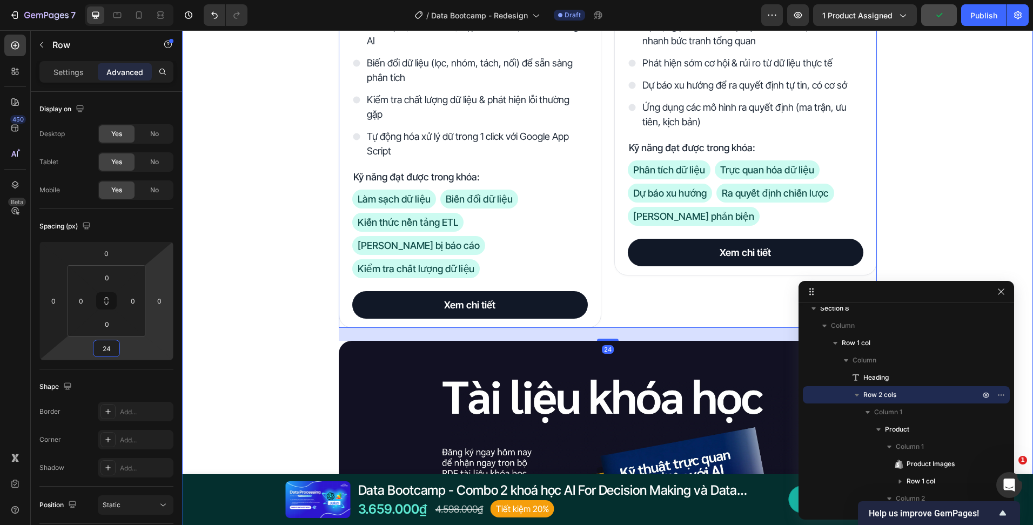
click at [300, 265] on div "Đây là những gì bạn nhận được với Data Bootcamp Heading Product Images Data Pro…" at bounding box center [607, 198] width 851 height 891
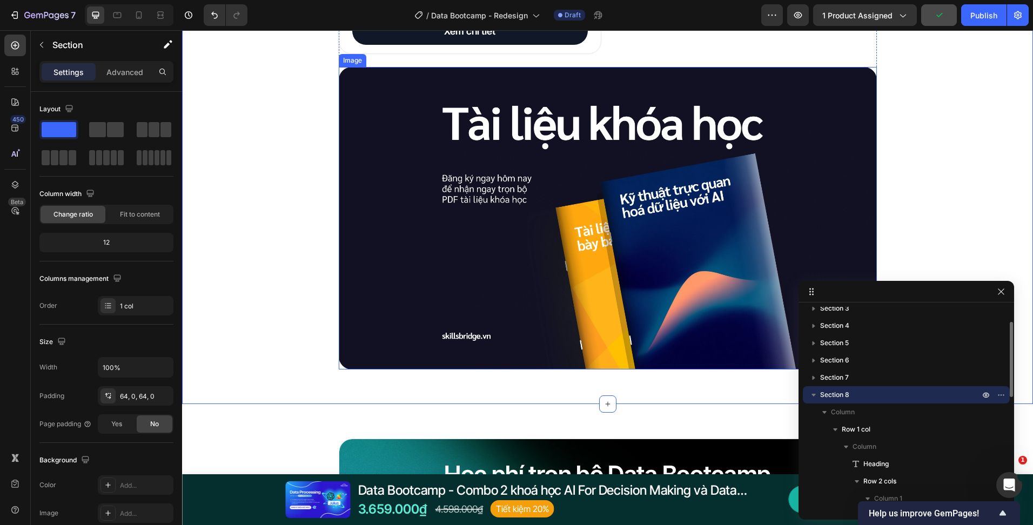
scroll to position [2395, 0]
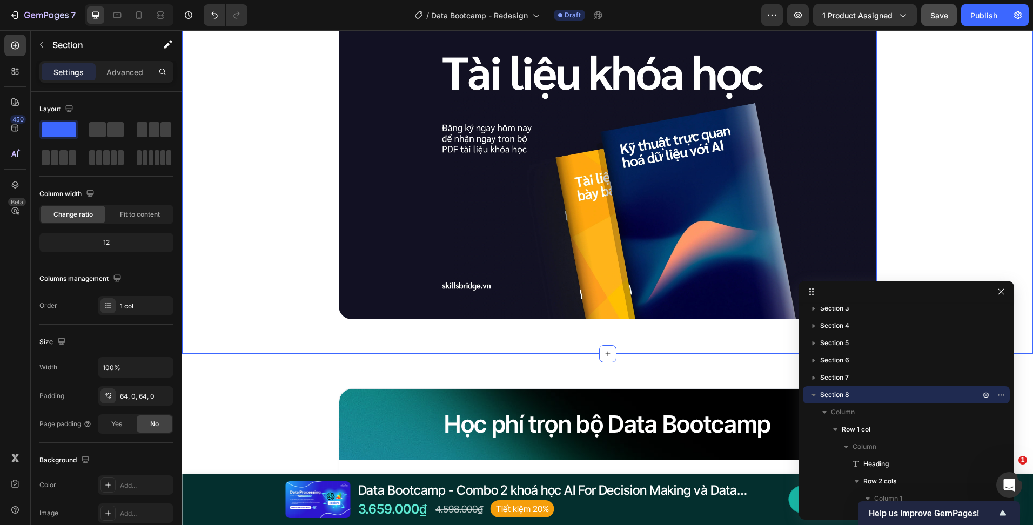
click at [473, 239] on img at bounding box center [608, 168] width 538 height 303
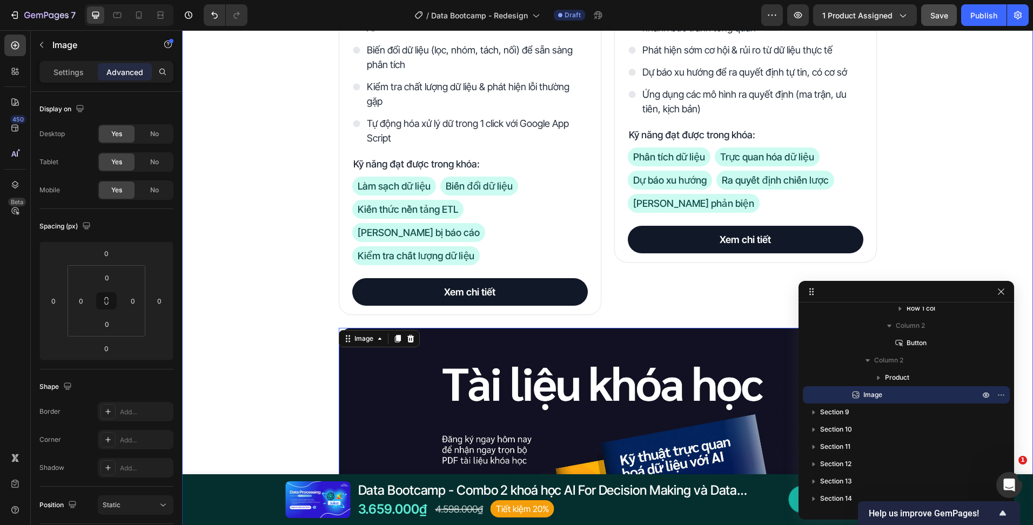
scroll to position [2071, 0]
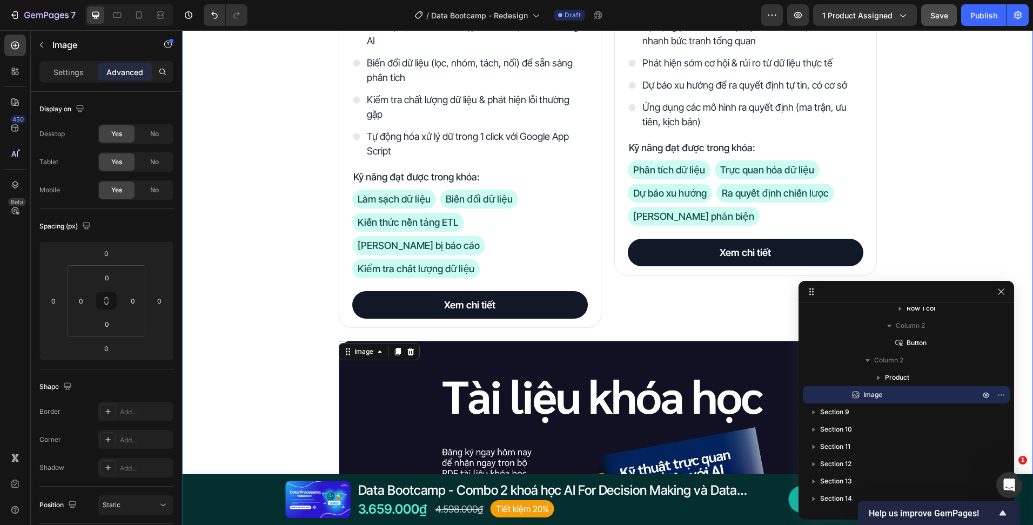
click at [307, 249] on div "Đây là những gì bạn nhận được với Data Bootcamp Heading Product Images Data Pro…" at bounding box center [607, 198] width 851 height 891
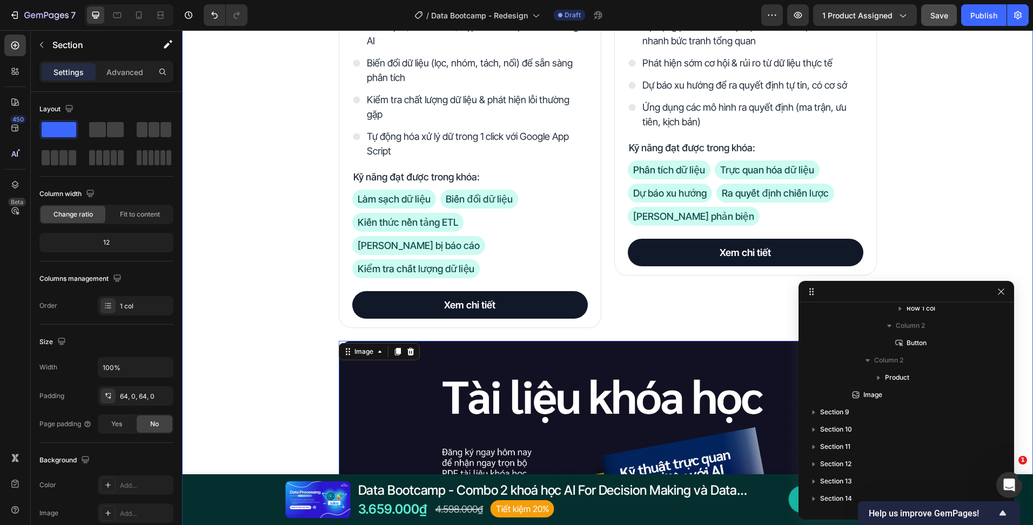
scroll to position [42, 0]
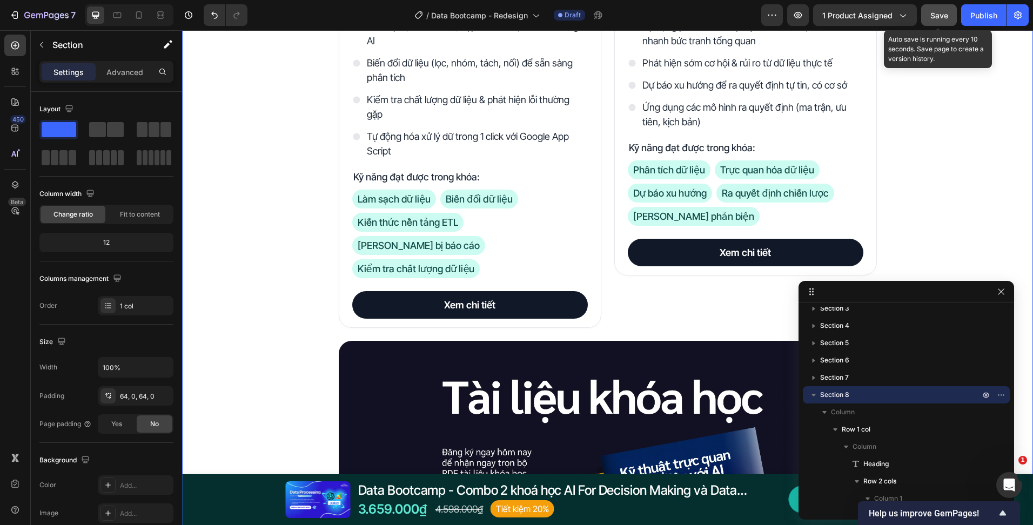
drag, startPoint x: 924, startPoint y: 13, endPoint x: 718, endPoint y: 2, distance: 205.6
click at [924, 13] on button "Save" at bounding box center [939, 15] width 36 height 22
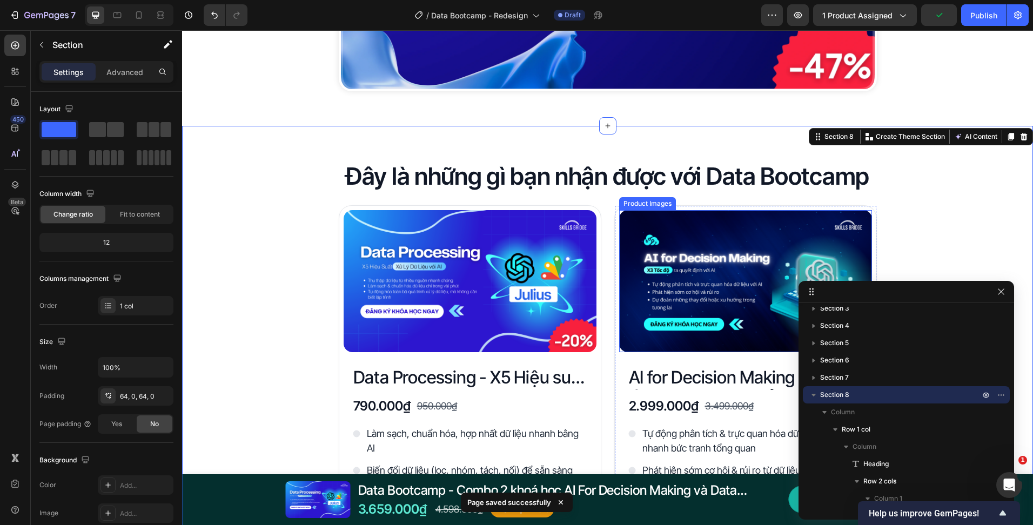
scroll to position [1638, 0]
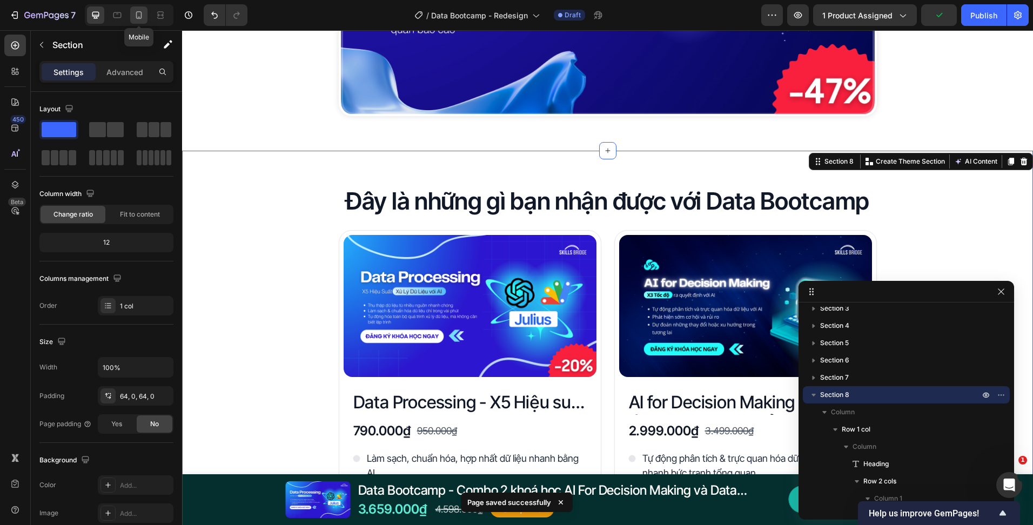
click at [133, 12] on icon at bounding box center [138, 15] width 11 height 11
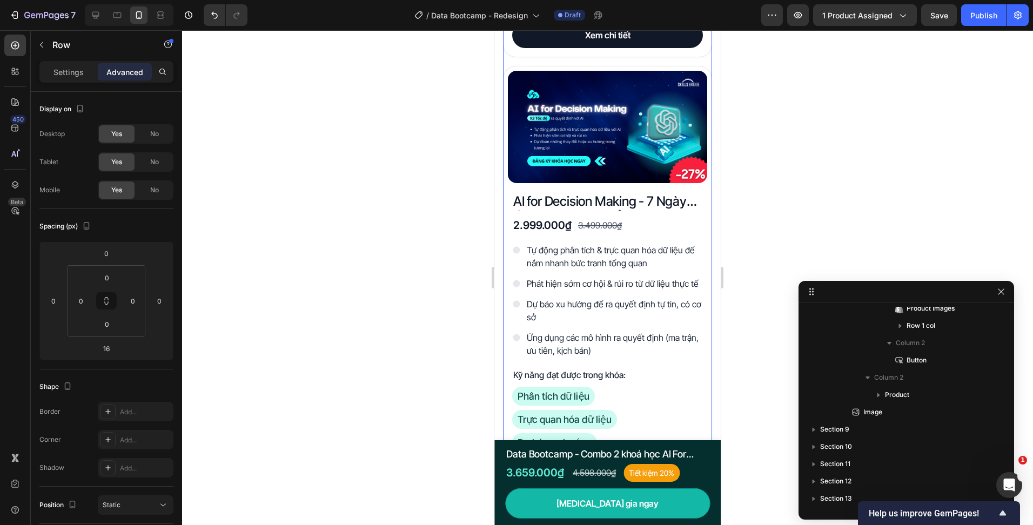
scroll to position [128, 0]
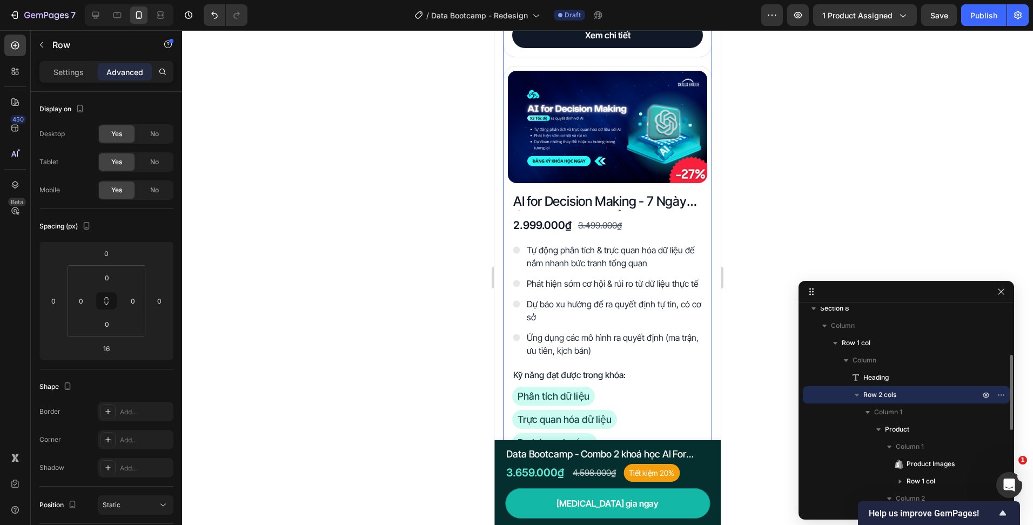
click at [589, 60] on div "Product Images Data Processing - X5 Hiệu suất xử lý dữ liệu với AI Product Titl…" at bounding box center [607, 66] width 209 height 951
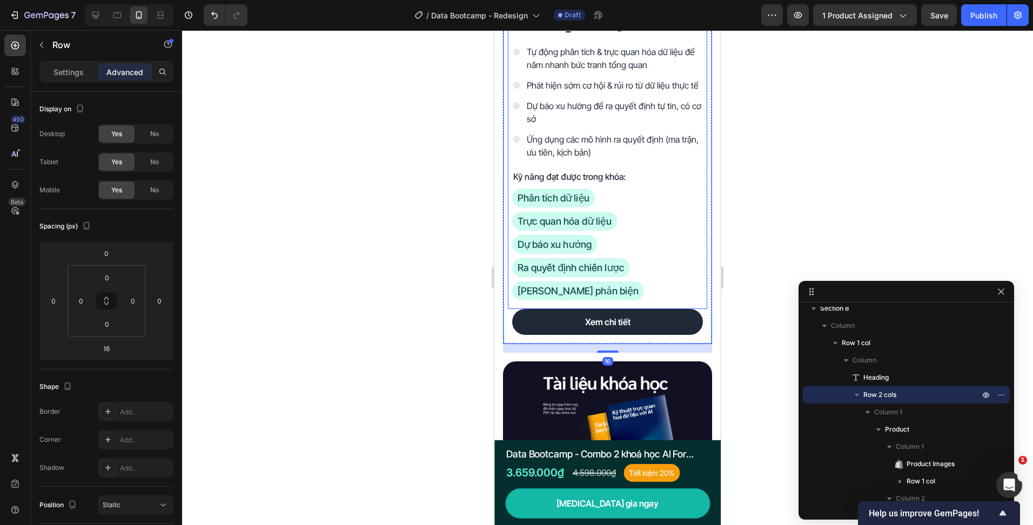
scroll to position [2302, 0]
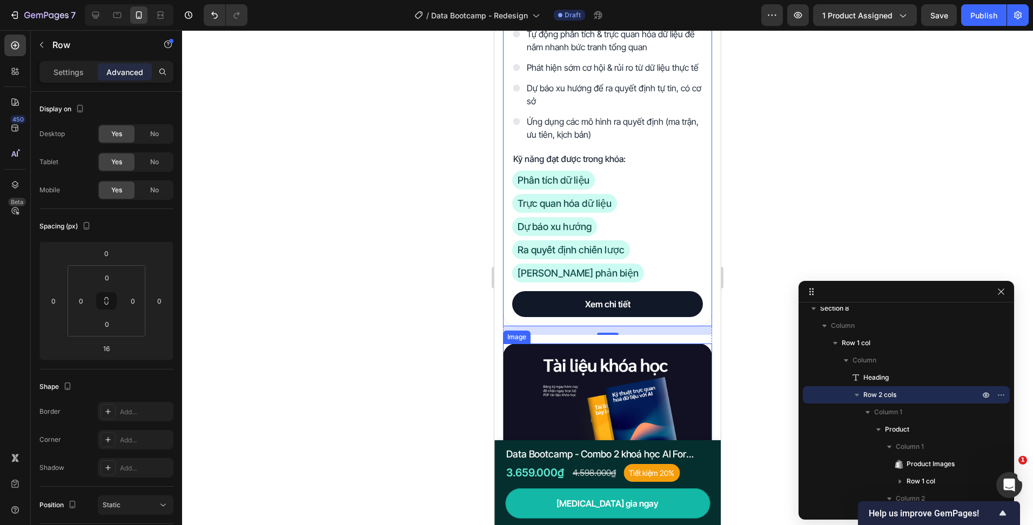
click at [574, 356] on img at bounding box center [607, 403] width 209 height 118
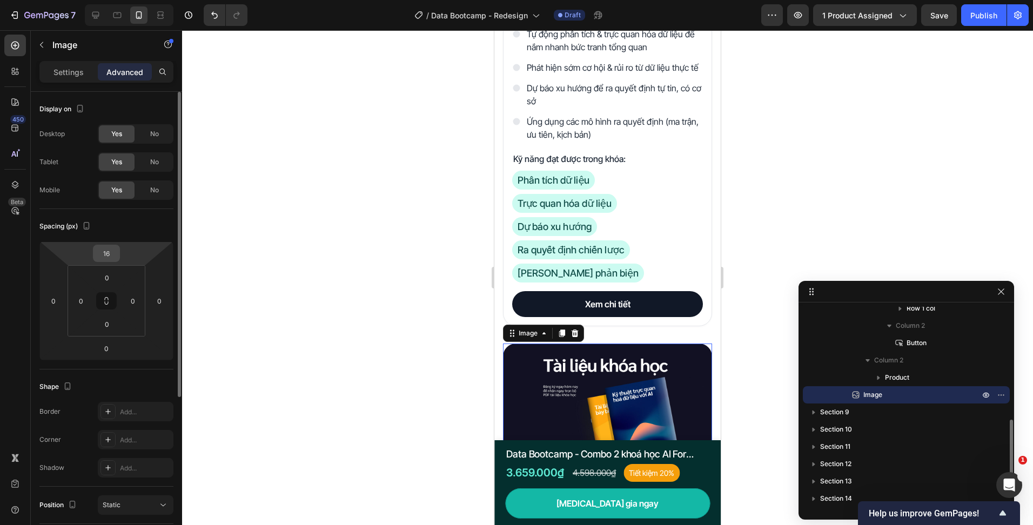
click at [107, 261] on input "16" at bounding box center [107, 253] width 22 height 16
type input "0"
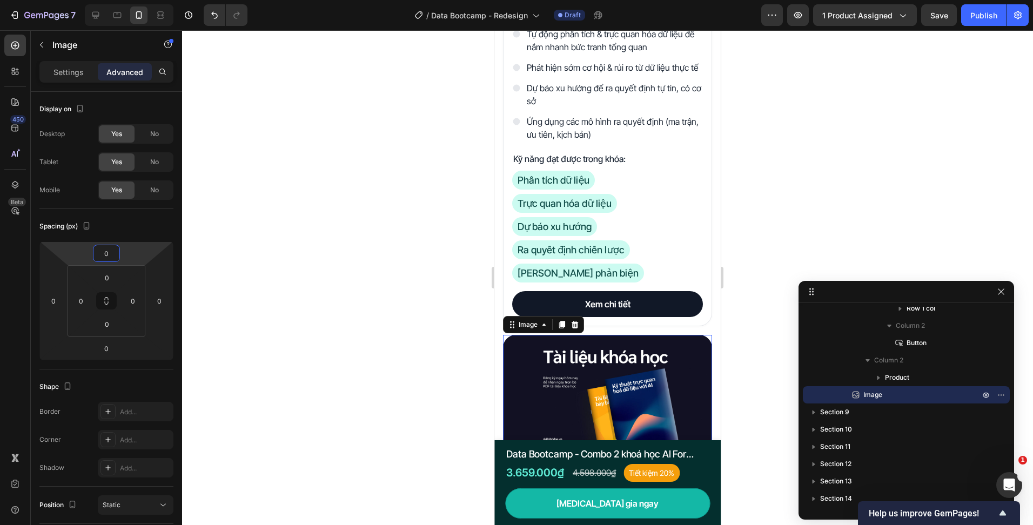
click at [370, 289] on div at bounding box center [607, 277] width 851 height 495
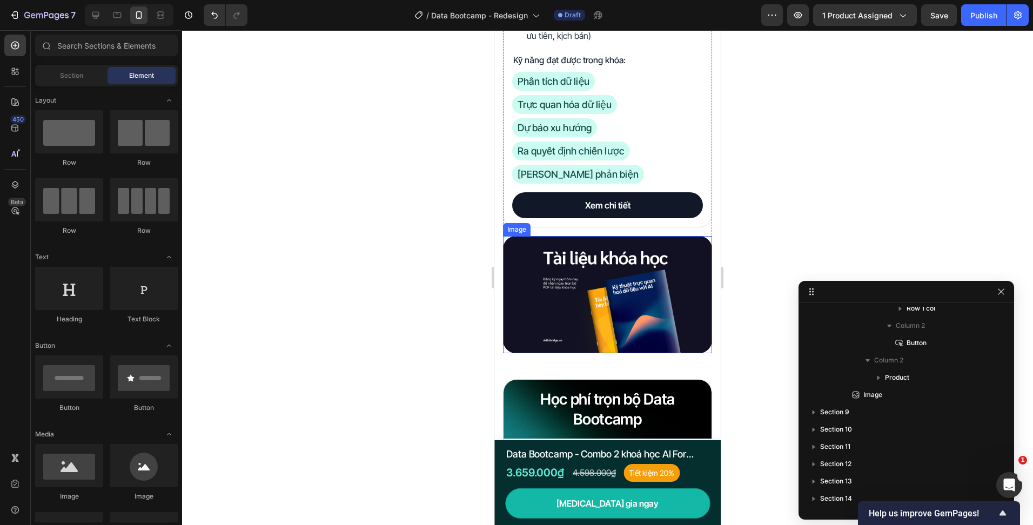
scroll to position [2410, 0]
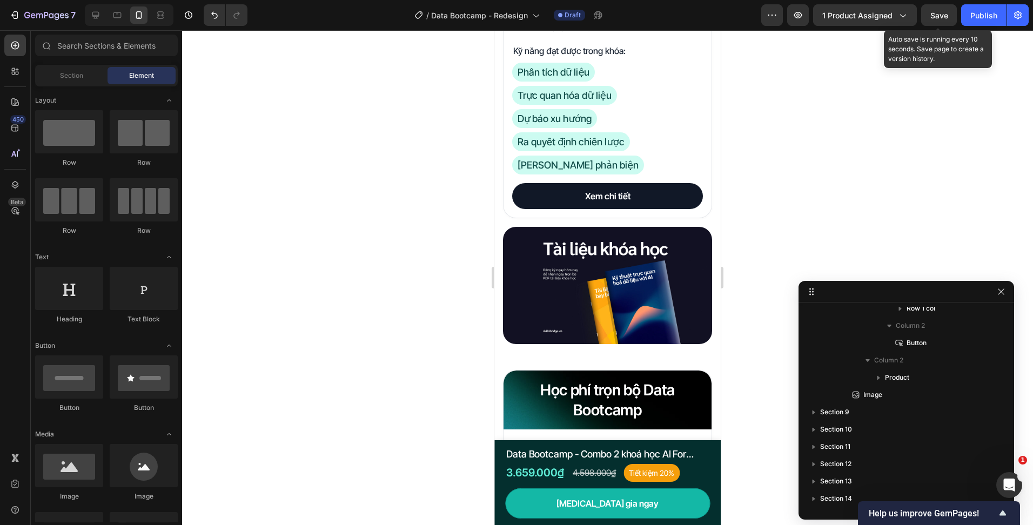
click at [933, 10] on div "Save" at bounding box center [939, 15] width 18 height 11
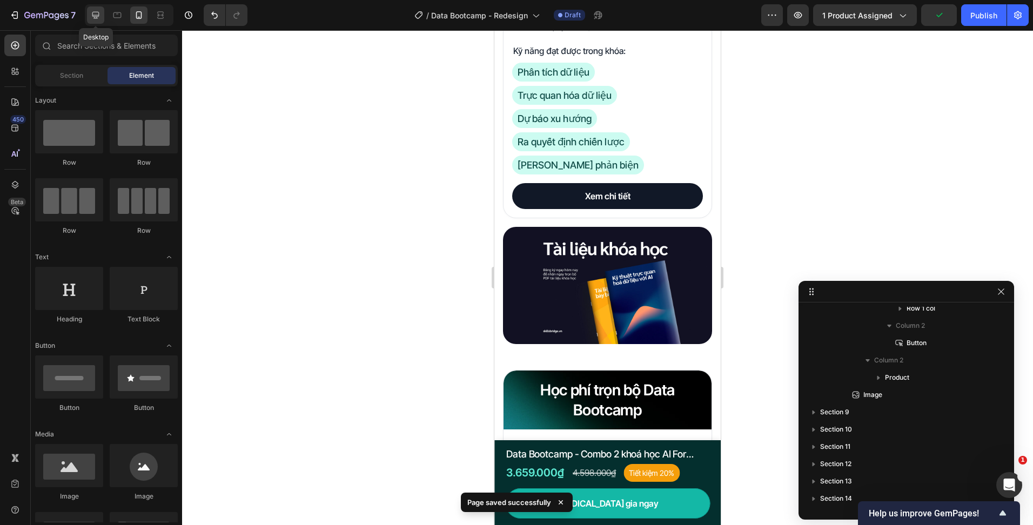
click at [98, 15] on icon at bounding box center [95, 15] width 7 height 7
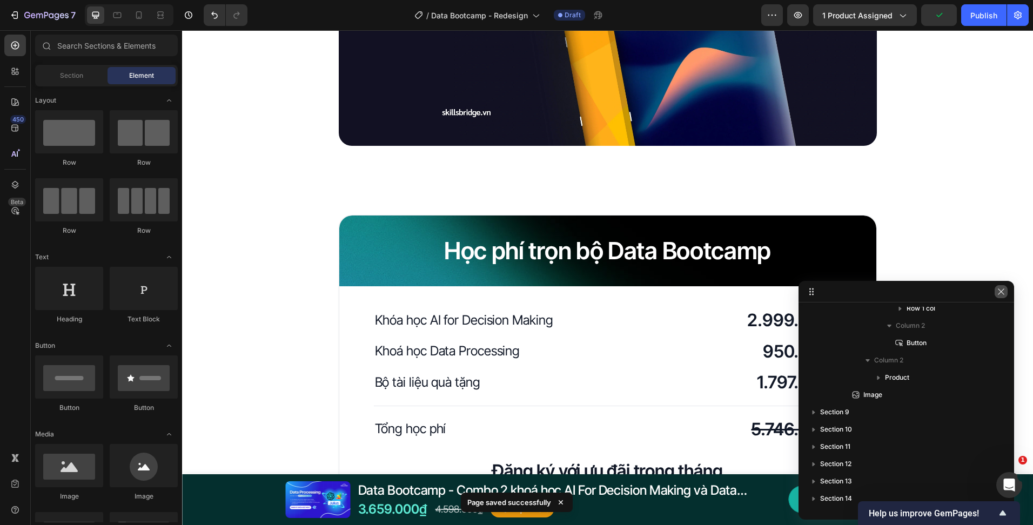
click at [1005, 293] on button "button" at bounding box center [1001, 291] width 13 height 13
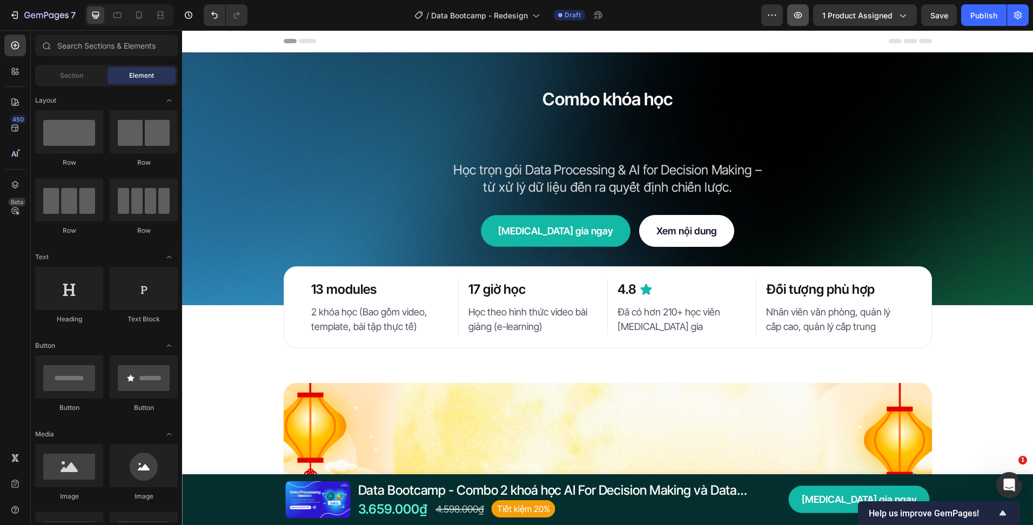
click at [807, 19] on button "button" at bounding box center [798, 15] width 22 height 22
click at [548, 138] on h1 "Data Bootcamp" at bounding box center [607, 136] width 631 height 36
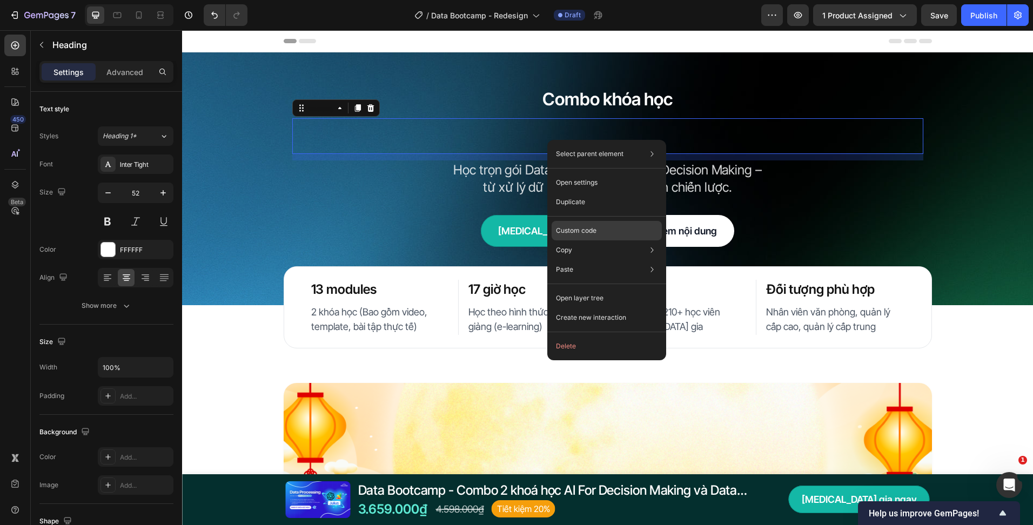
click at [589, 230] on p "Custom code" at bounding box center [576, 231] width 41 height 10
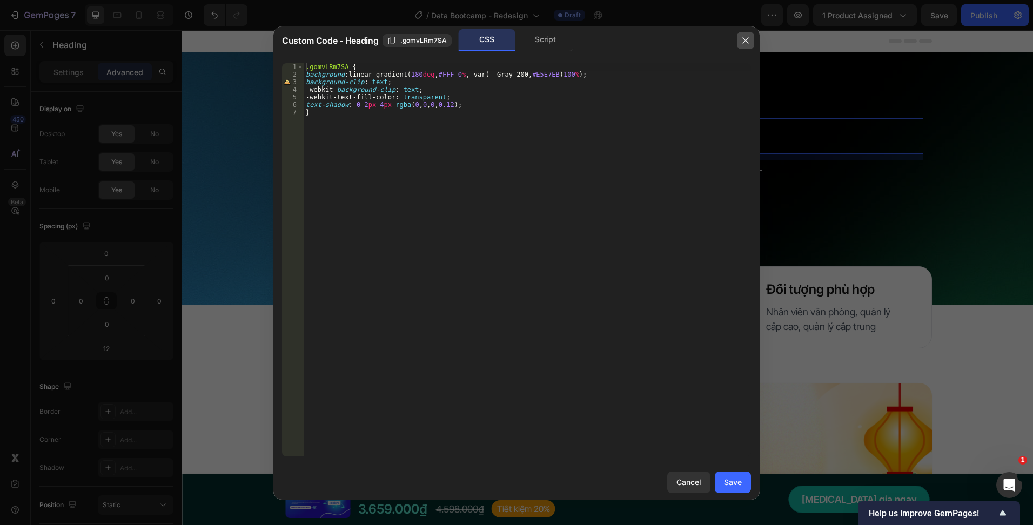
click at [745, 38] on icon "button" at bounding box center [745, 40] width 9 height 9
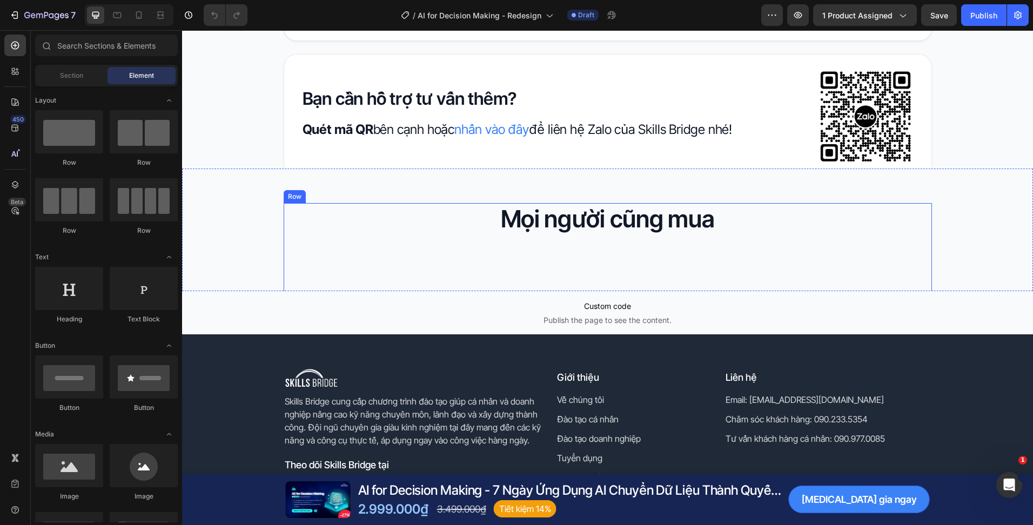
scroll to position [4270, 0]
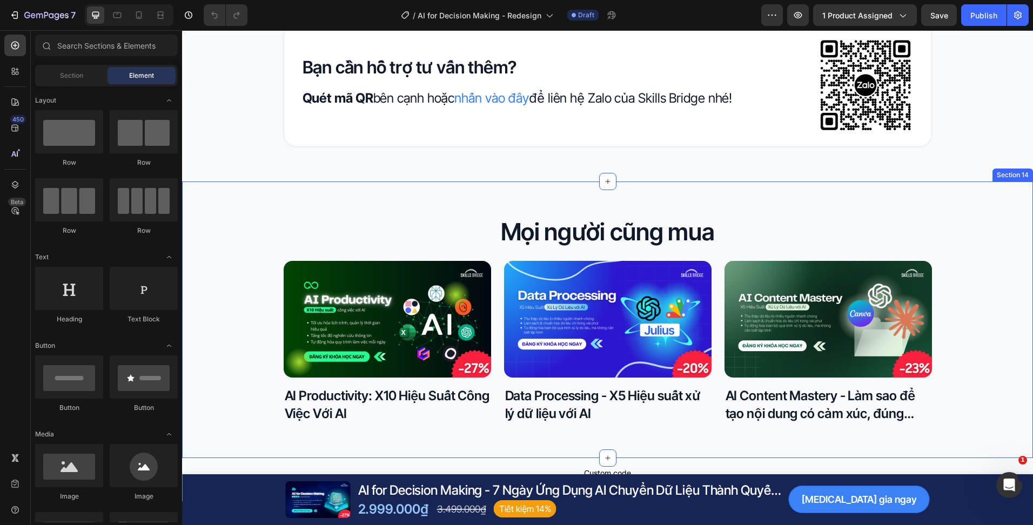
click at [435, 194] on div "Mọi người cũng mua Heading Product Images AI Productivity: X10 Hiệu Suất Công V…" at bounding box center [607, 320] width 851 height 277
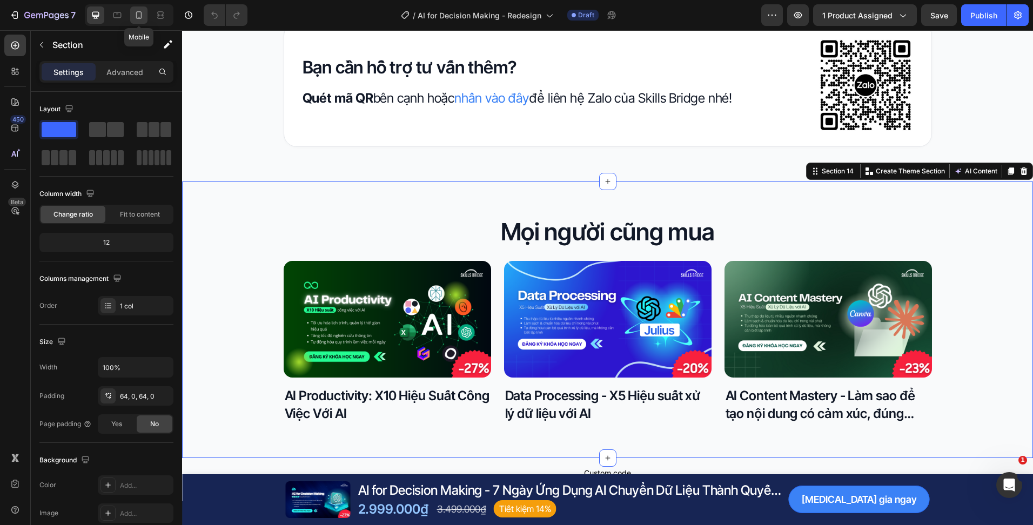
click at [142, 10] on icon at bounding box center [138, 15] width 11 height 11
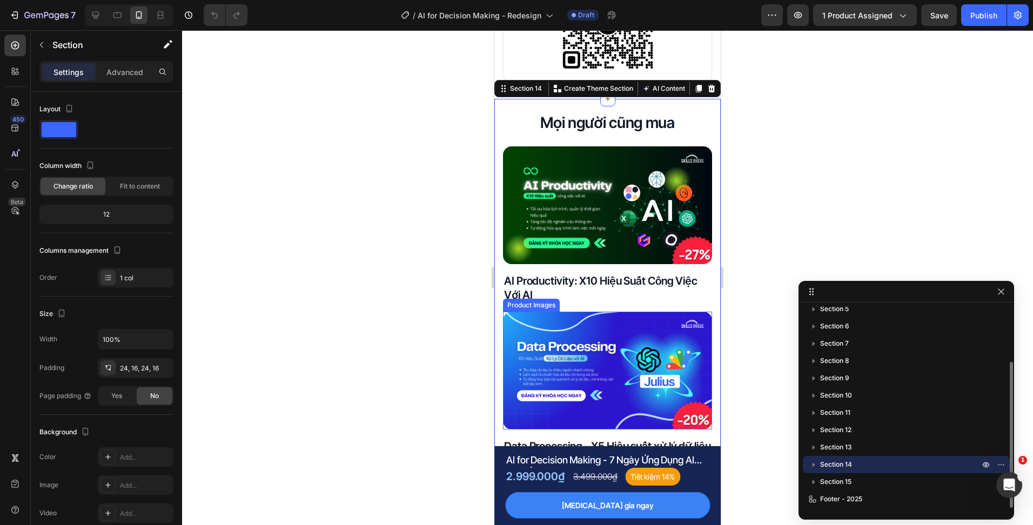
scroll to position [4530, 0]
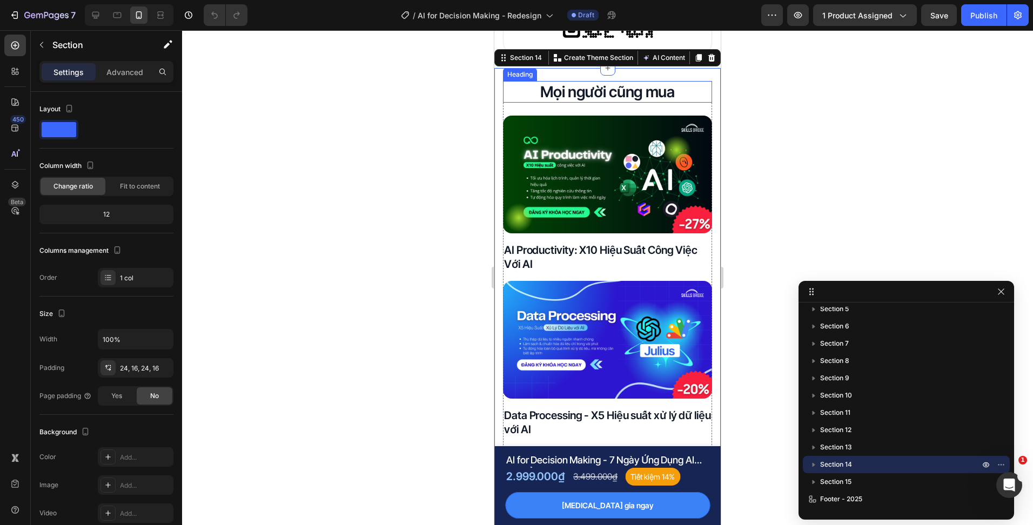
click at [577, 101] on h2 "Mọi người cũng mua" at bounding box center [607, 92] width 209 height 22
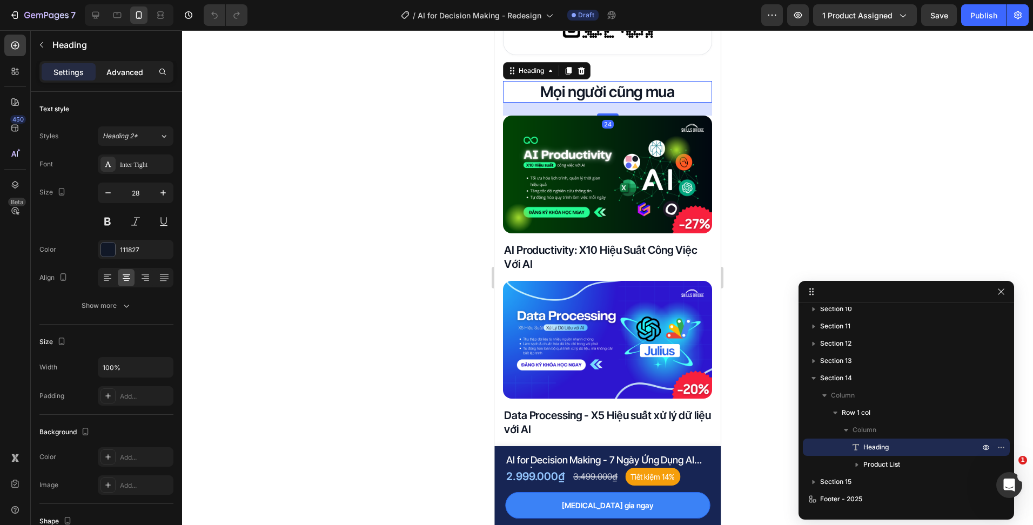
click at [102, 75] on div "Advanced" at bounding box center [125, 71] width 54 height 17
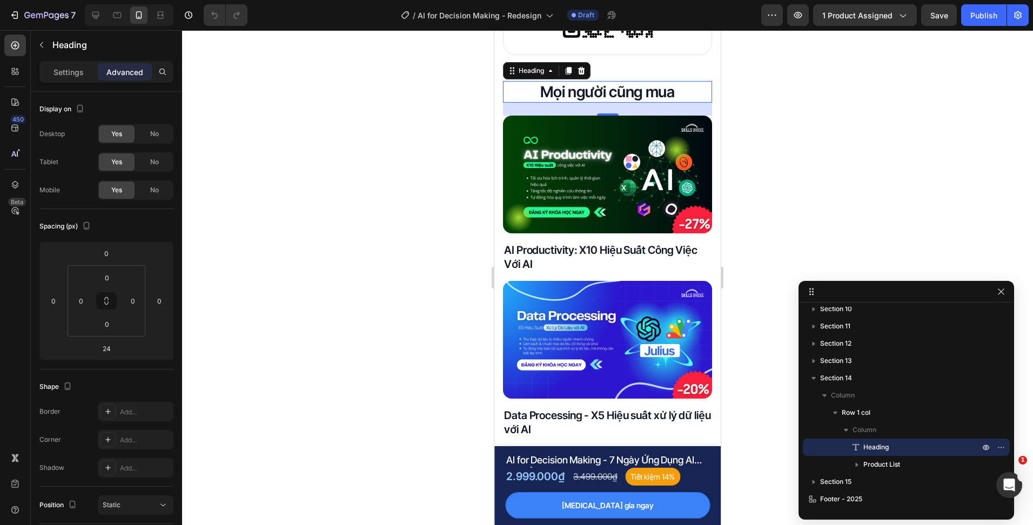
click at [438, 267] on div at bounding box center [607, 277] width 851 height 495
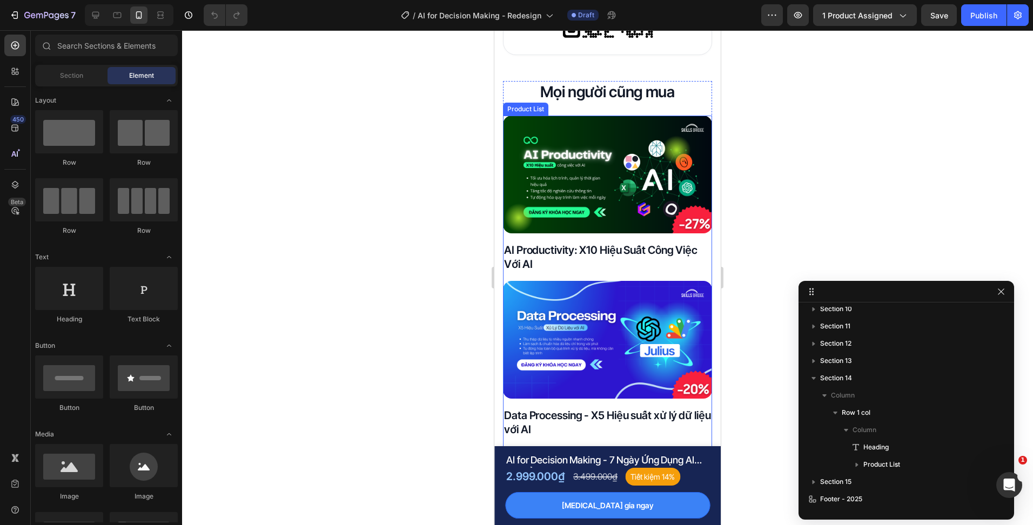
click at [566, 272] on div "Product Images AI Productivity: X10 Hiệu Suất Công Việc Với AI Product Title Ro…" at bounding box center [607, 359] width 209 height 487
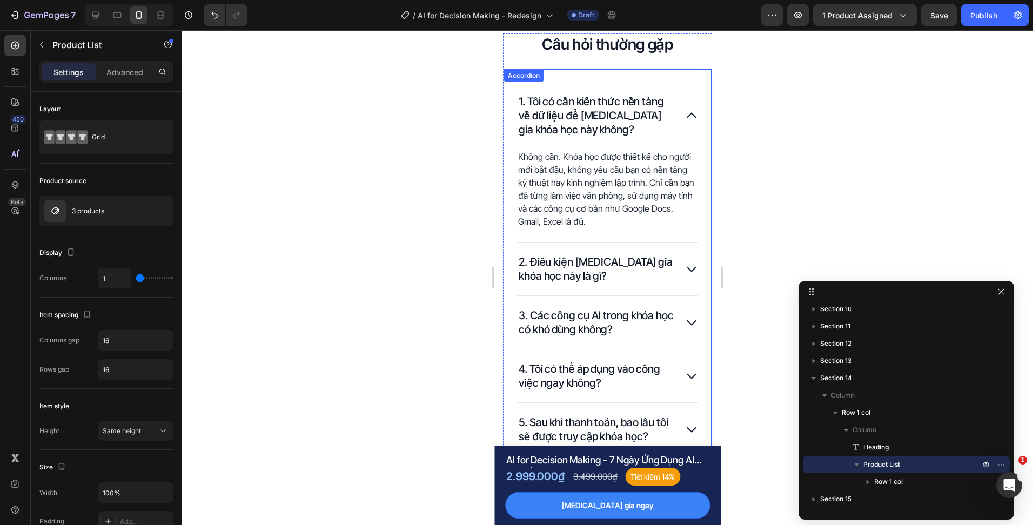
scroll to position [3504, 0]
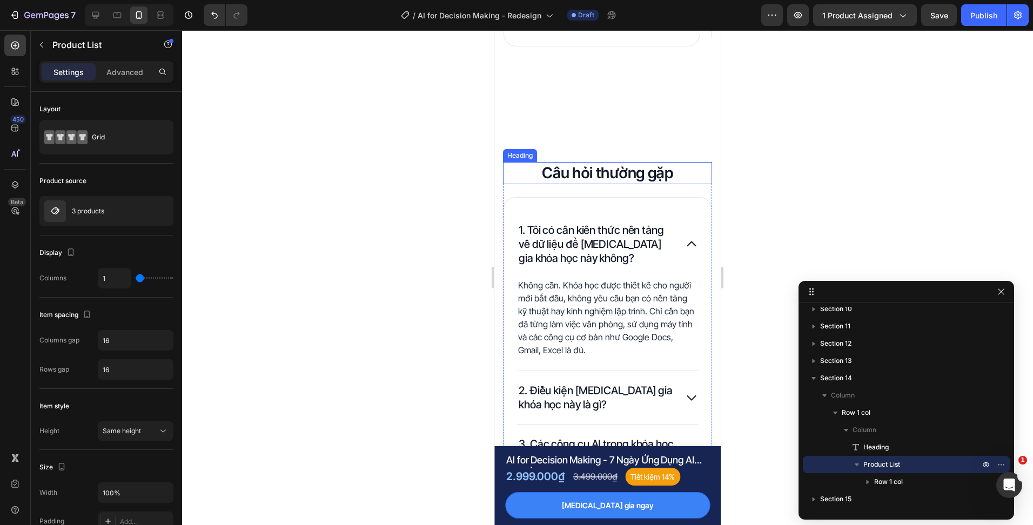
click at [619, 172] on h2 "Câu hỏi thường gặp" at bounding box center [607, 173] width 209 height 22
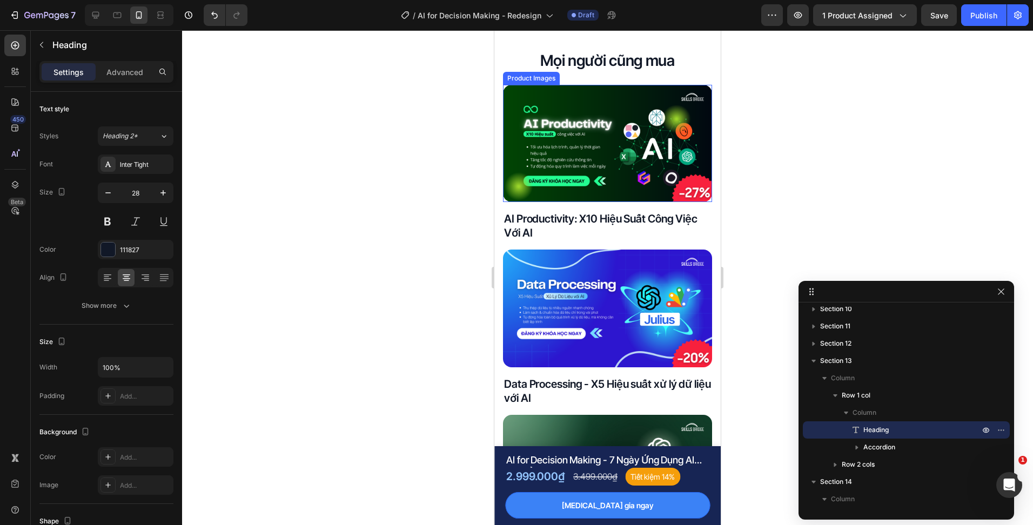
scroll to position [4476, 0]
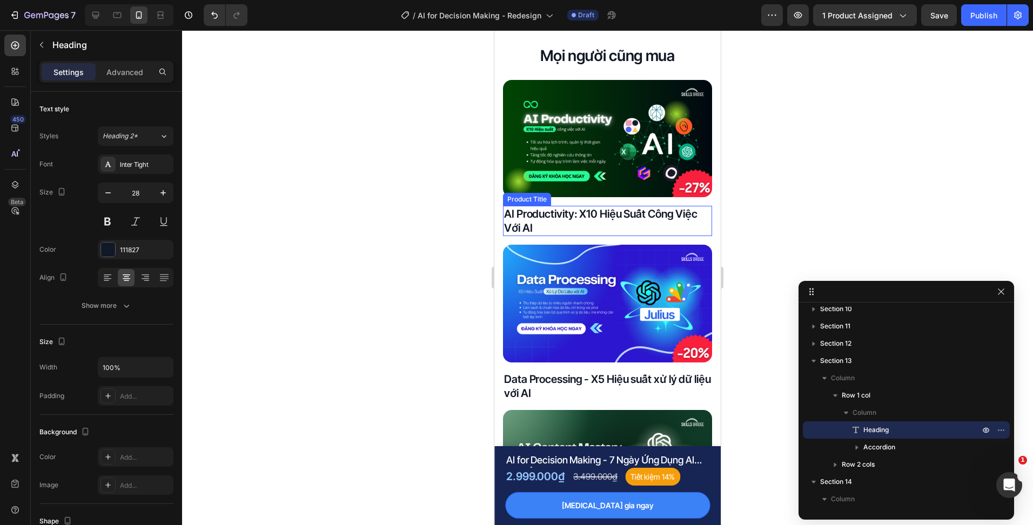
click at [602, 206] on h2 "AI Productivity: X10 Hiệu Suất Công Việc Với AI" at bounding box center [607, 221] width 209 height 30
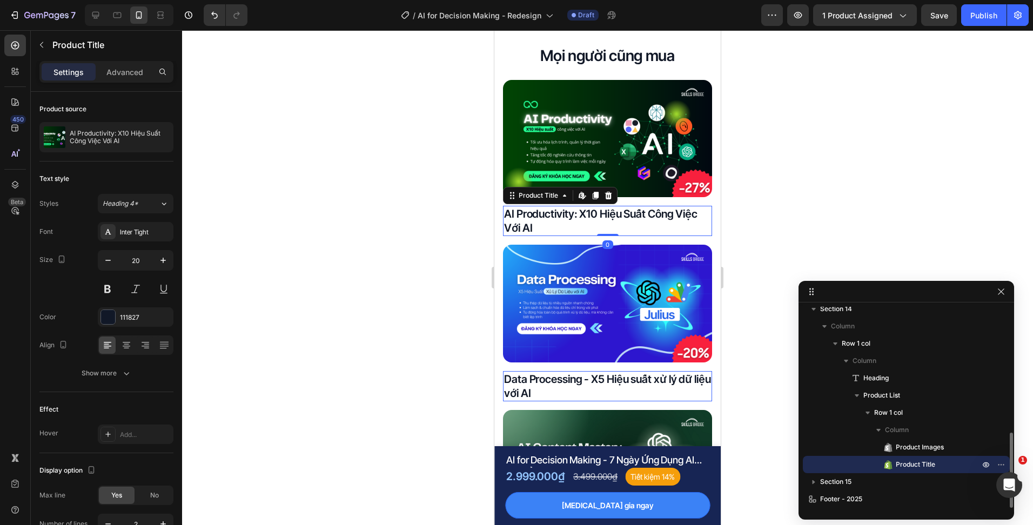
click at [475, 271] on div at bounding box center [607, 277] width 851 height 495
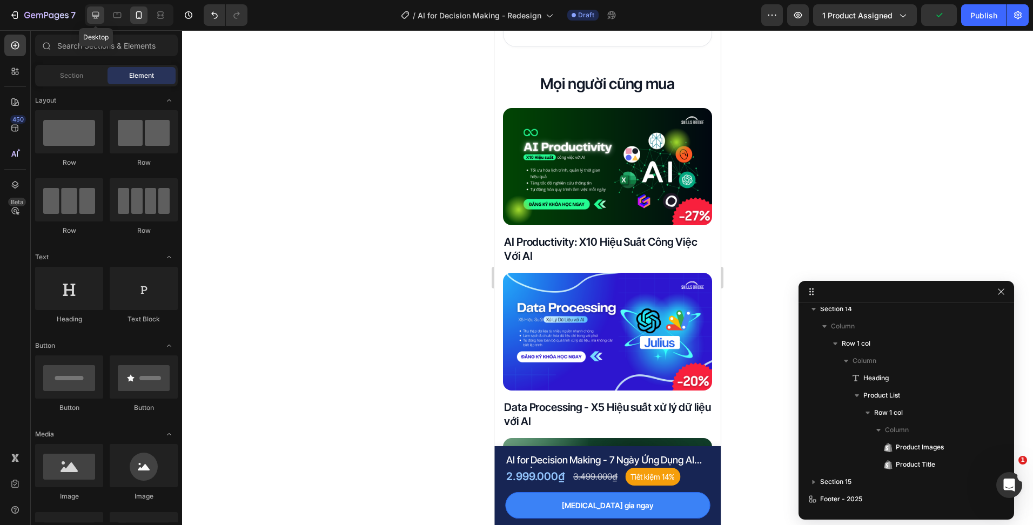
click at [100, 18] on icon at bounding box center [95, 15] width 11 height 11
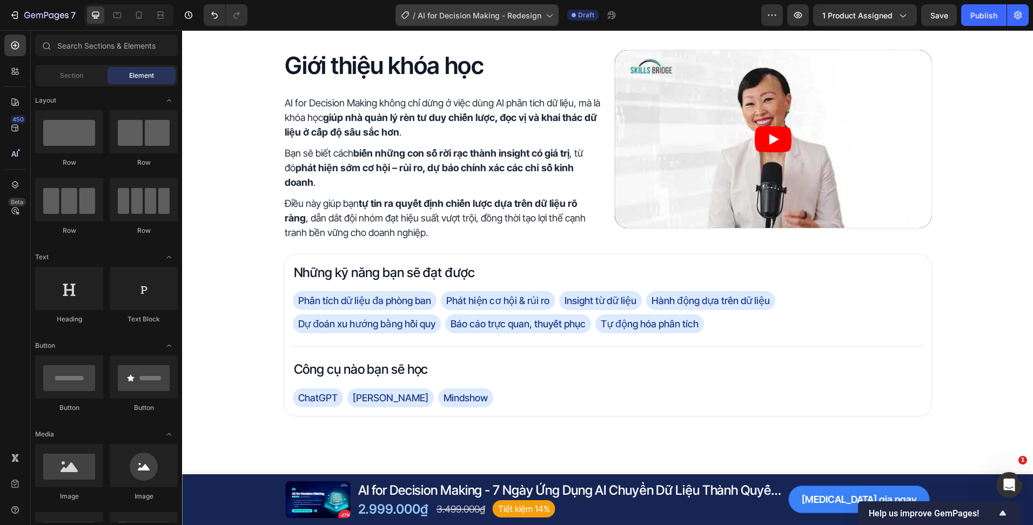
scroll to position [527, 0]
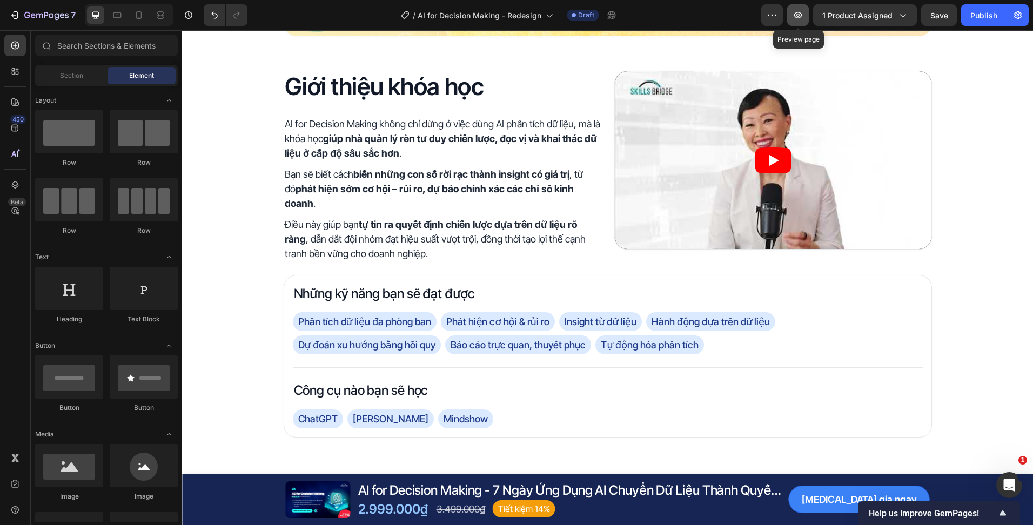
click at [803, 19] on icon "button" at bounding box center [797, 15] width 11 height 11
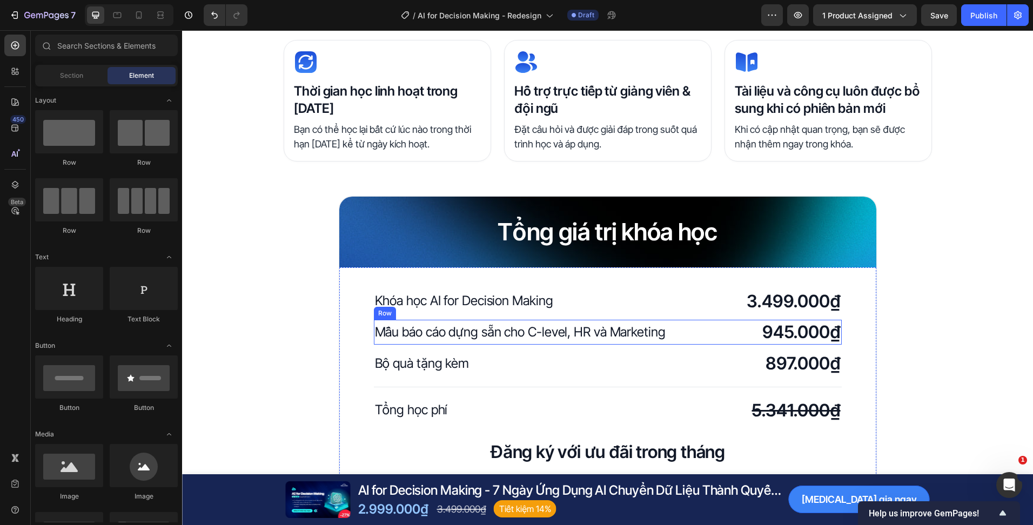
scroll to position [2688, 0]
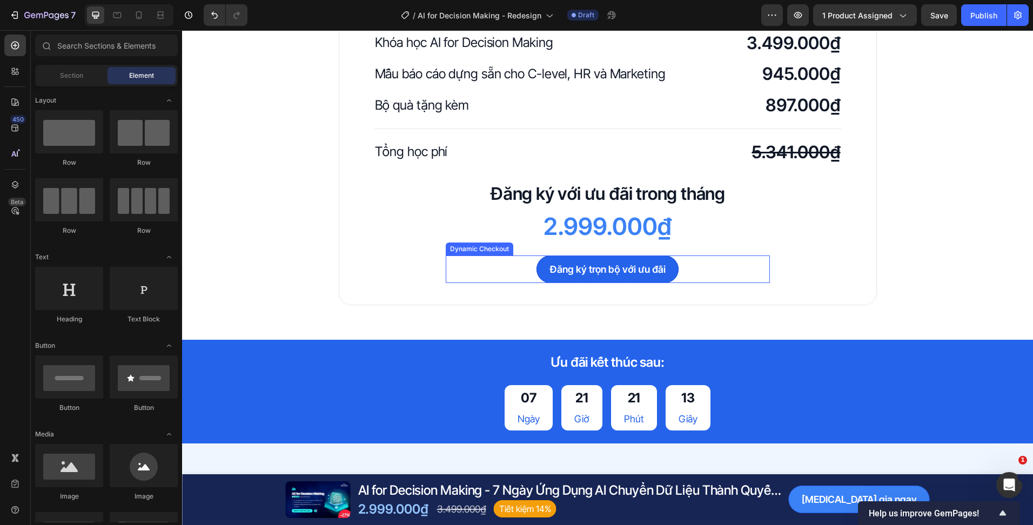
click at [667, 277] on button "Đăng ký trọn bộ với ưu đãi" at bounding box center [607, 270] width 142 height 28
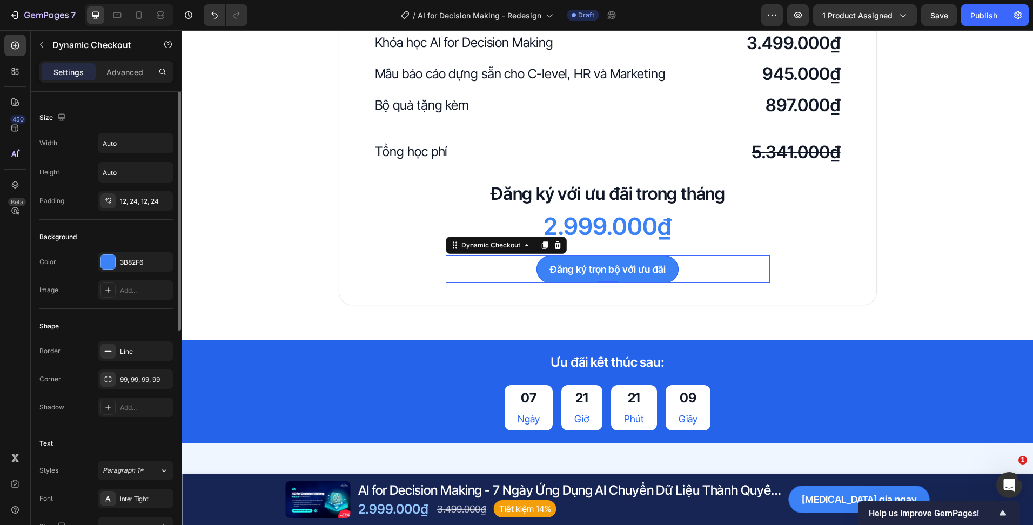
scroll to position [54, 0]
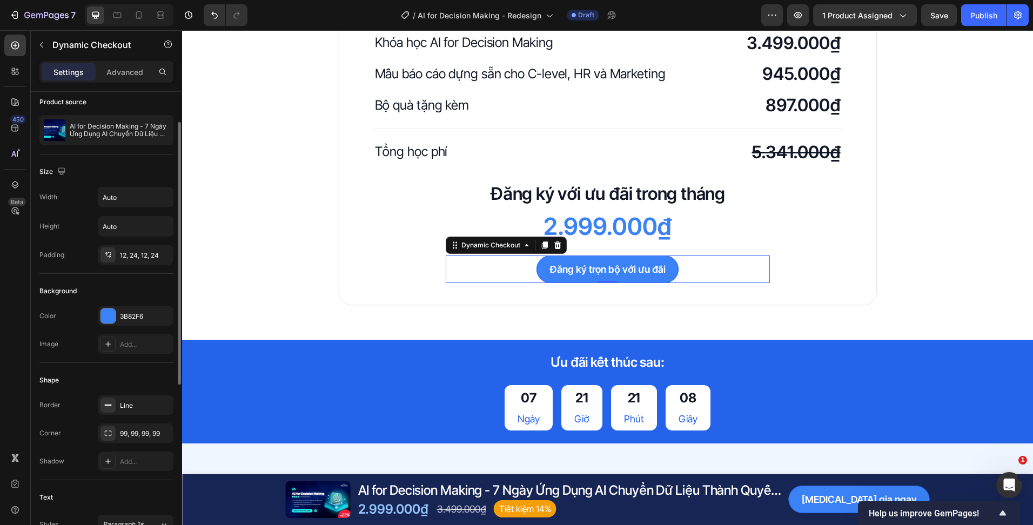
click at [138, 242] on div "Width Auto Height Auto Padding 12, 24, 12, 24" at bounding box center [106, 226] width 134 height 78
click at [135, 250] on div "12, 24, 12, 24" at bounding box center [136, 254] width 76 height 19
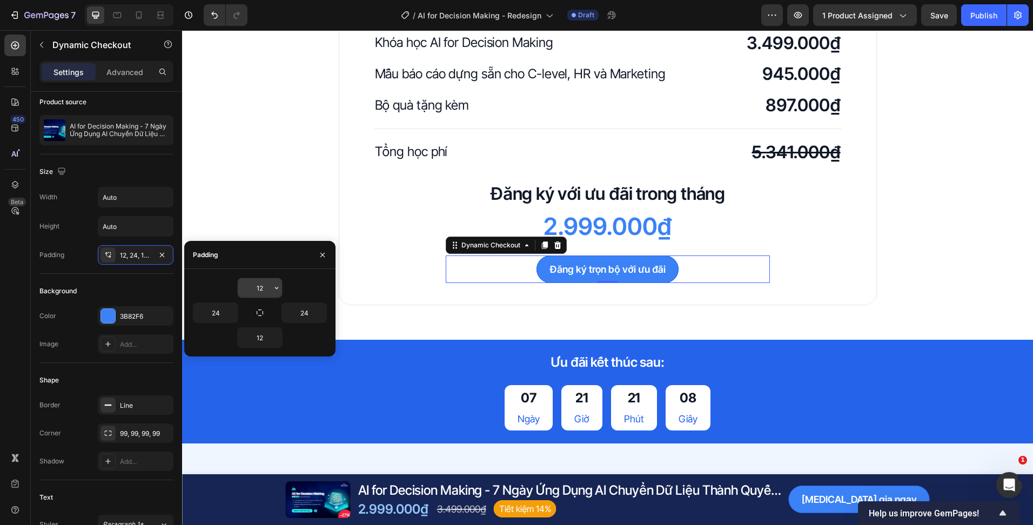
click at [260, 288] on input "12" at bounding box center [260, 287] width 44 height 19
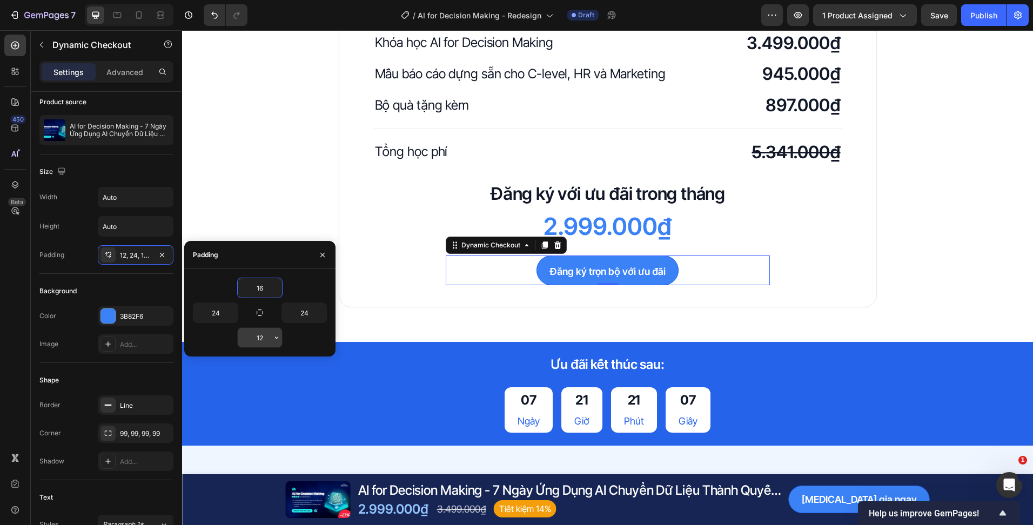
type input "16"
click at [265, 336] on input "12" at bounding box center [260, 337] width 44 height 19
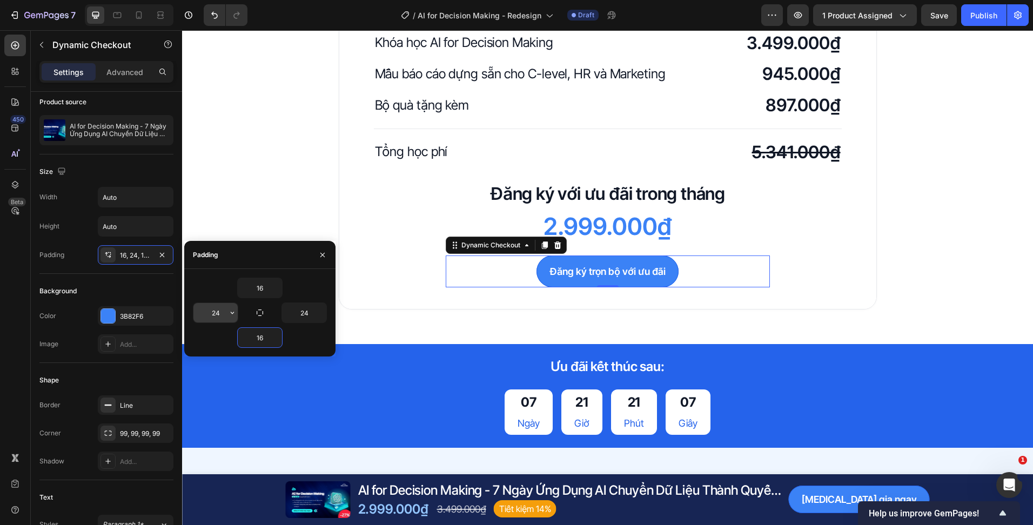
type input "16"
click at [219, 310] on input "24" at bounding box center [215, 312] width 44 height 19
type input "32"
click at [307, 312] on input "24" at bounding box center [304, 312] width 44 height 19
type input "32"
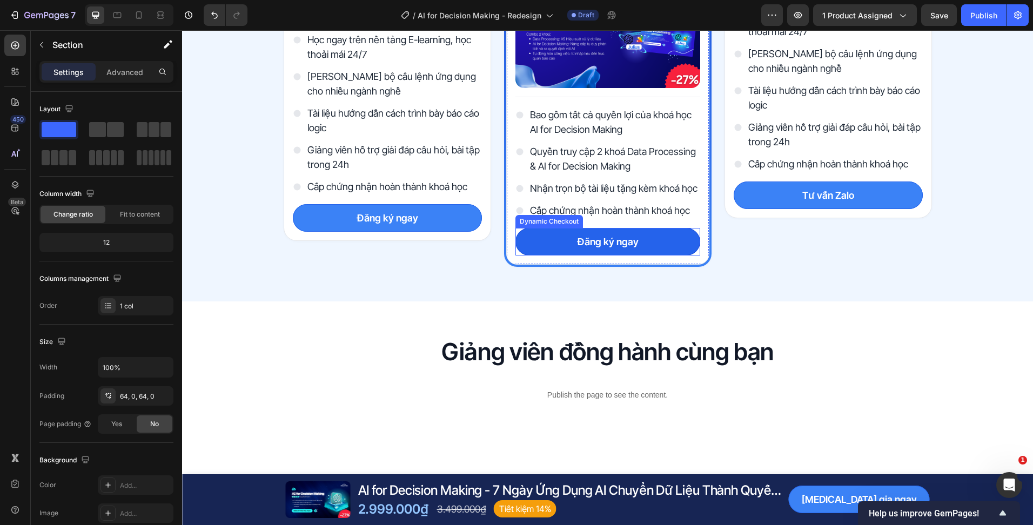
scroll to position [3282, 0]
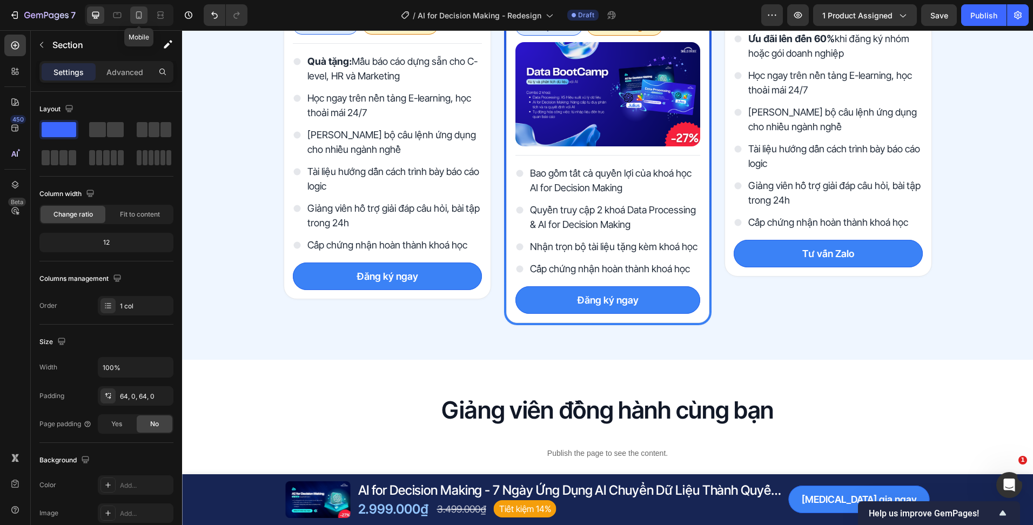
click at [139, 20] on icon at bounding box center [138, 15] width 11 height 11
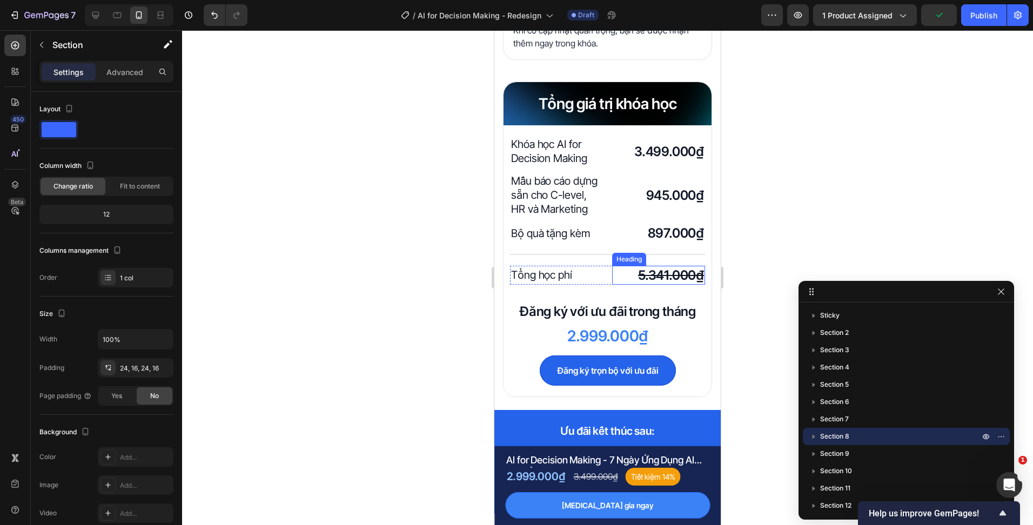
scroll to position [3033, 0]
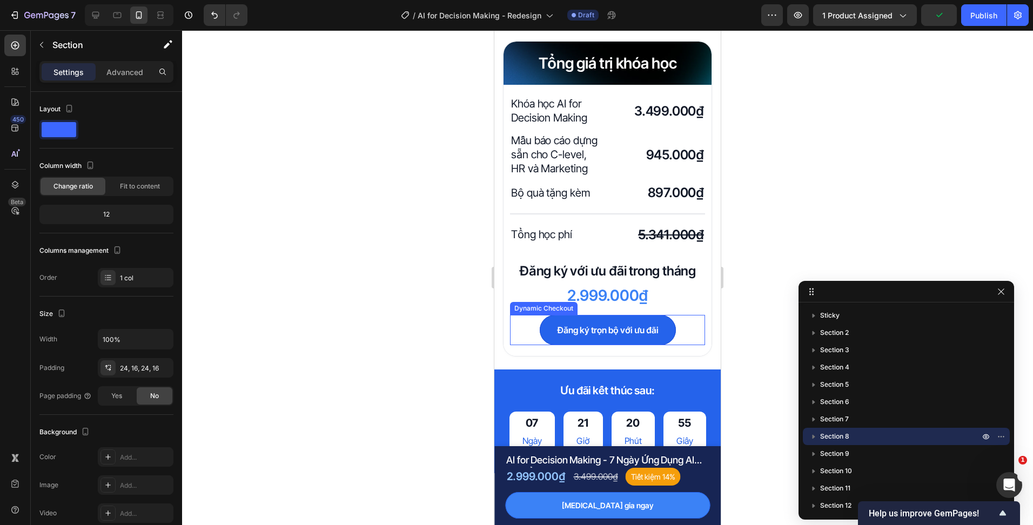
click at [663, 345] on button "Đăng ký trọn bộ với ưu đãi" at bounding box center [608, 330] width 136 height 30
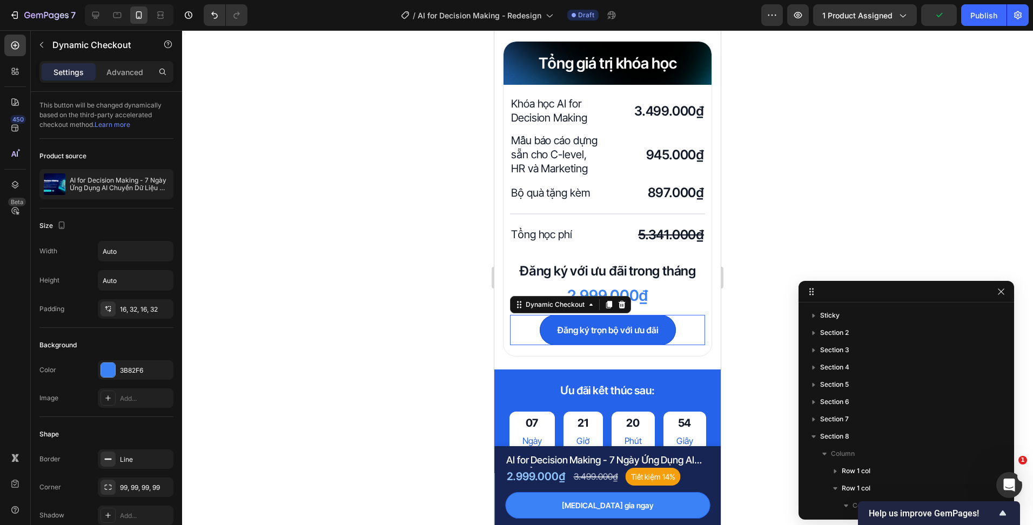
scroll to position [335, 0]
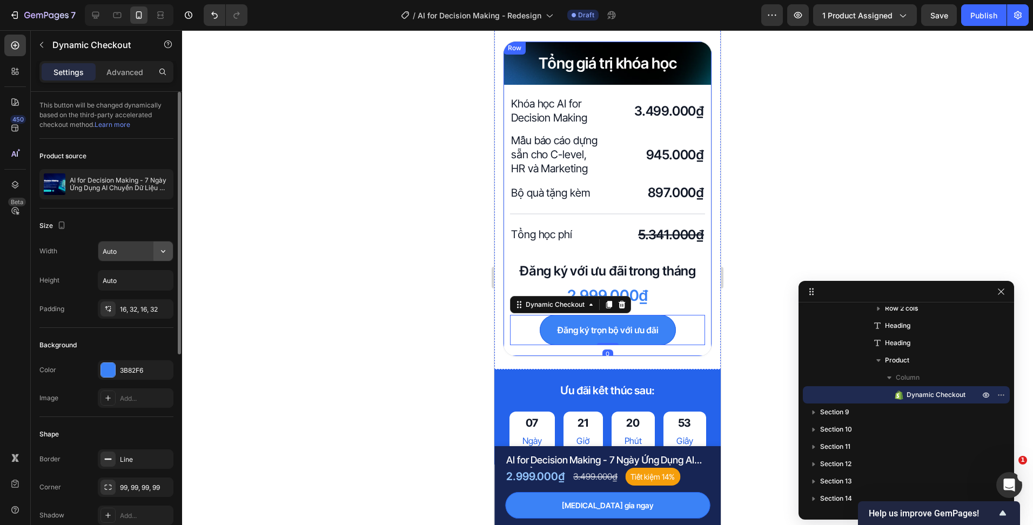
click at [166, 252] on icon "button" at bounding box center [163, 251] width 11 height 11
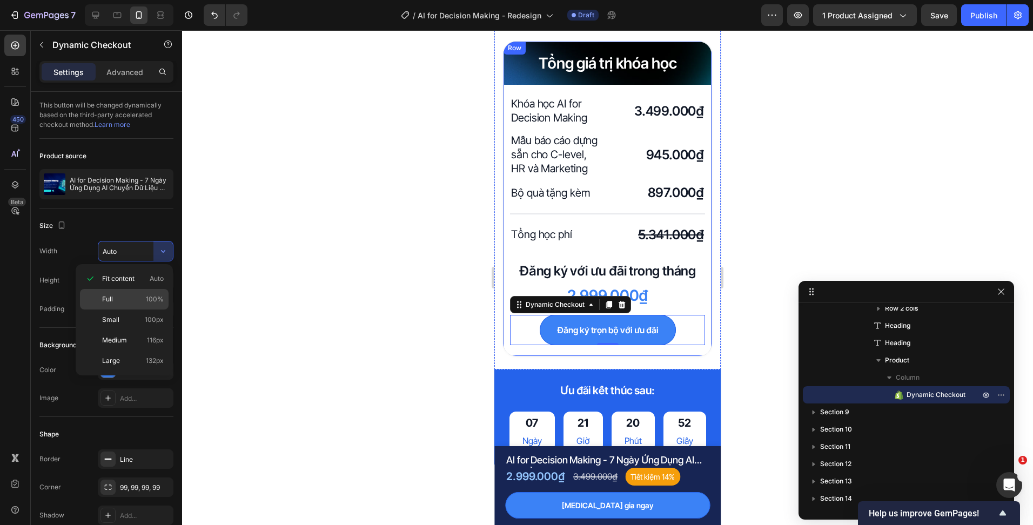
click at [140, 299] on p "Full 100%" at bounding box center [133, 299] width 62 height 10
type input "100%"
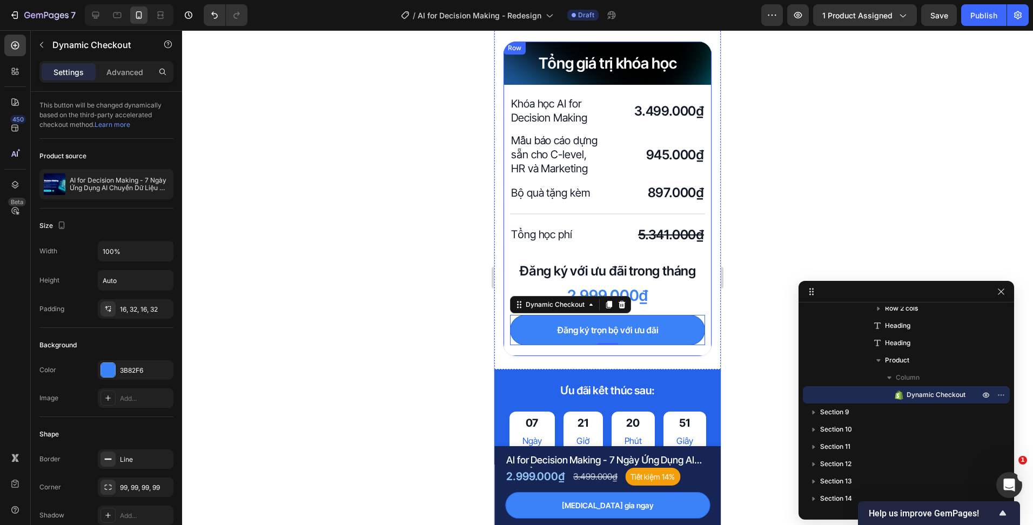
click at [366, 300] on div at bounding box center [607, 277] width 851 height 495
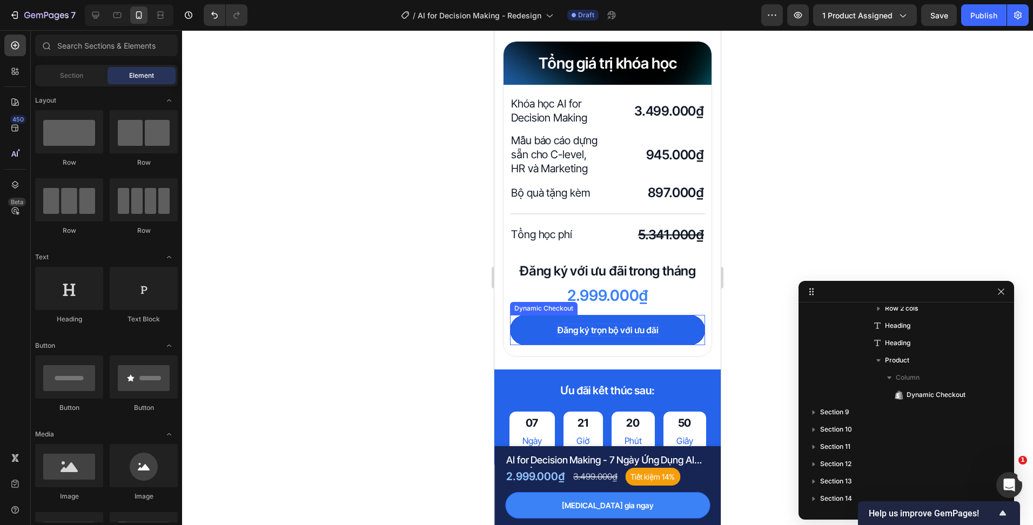
click at [614, 334] on p "Đăng ký trọn bộ với ưu đãi" at bounding box center [608, 330] width 102 height 13
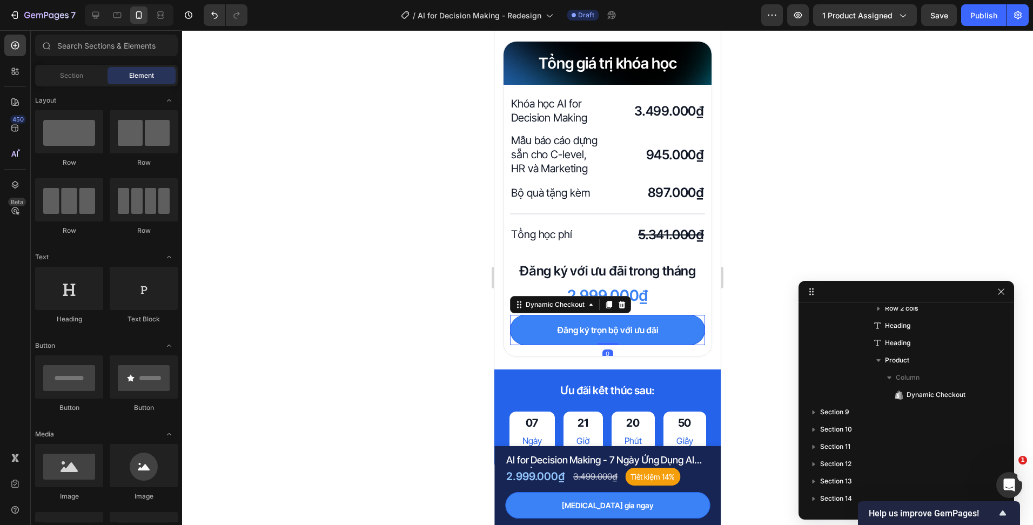
scroll to position [733, 0]
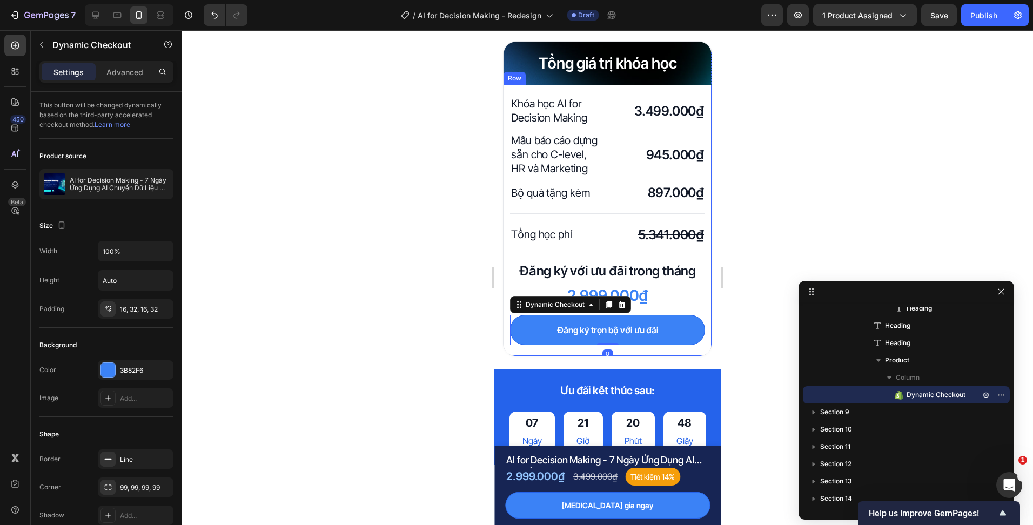
click at [316, 307] on div at bounding box center [607, 277] width 851 height 495
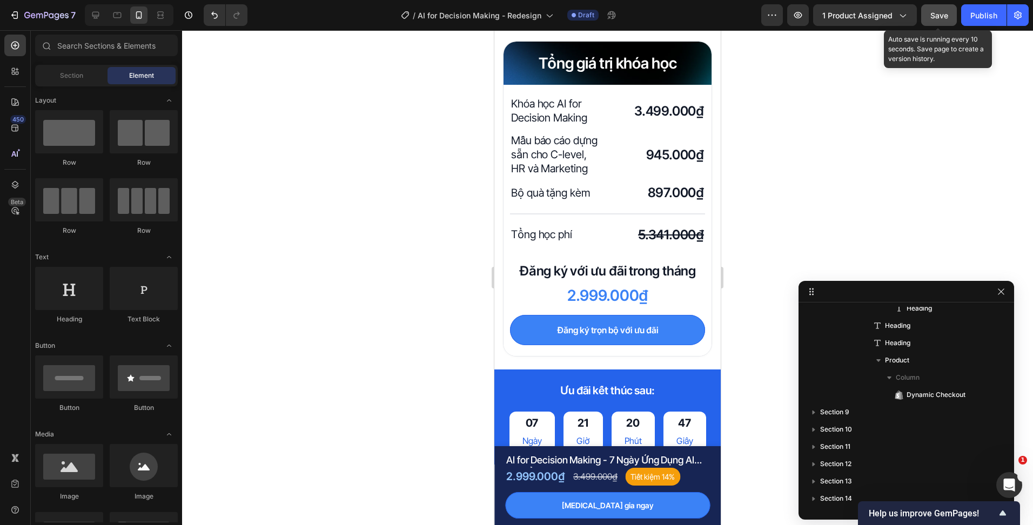
click at [926, 19] on button "Save" at bounding box center [939, 15] width 36 height 22
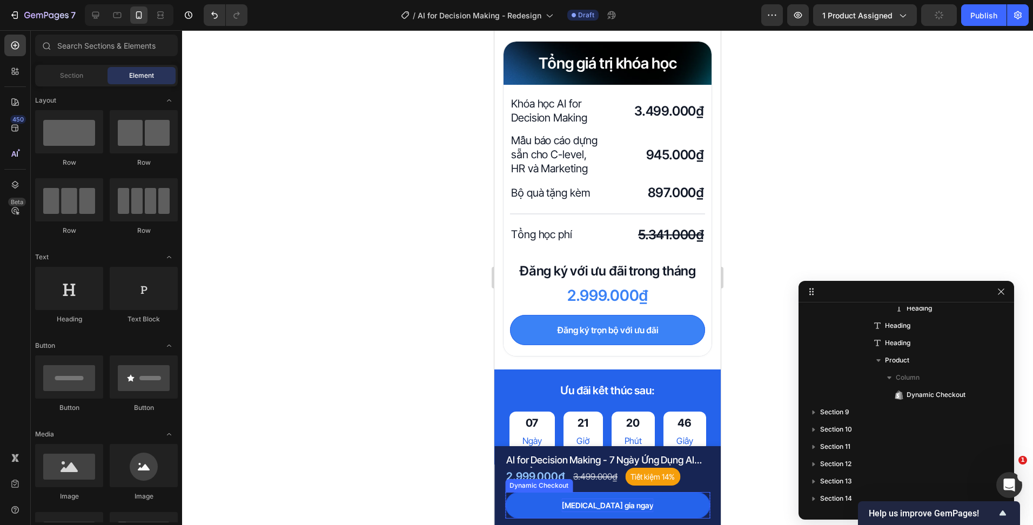
click at [612, 499] on p "[MEDICAL_DATA] gia ngay" at bounding box center [608, 506] width 92 height 14
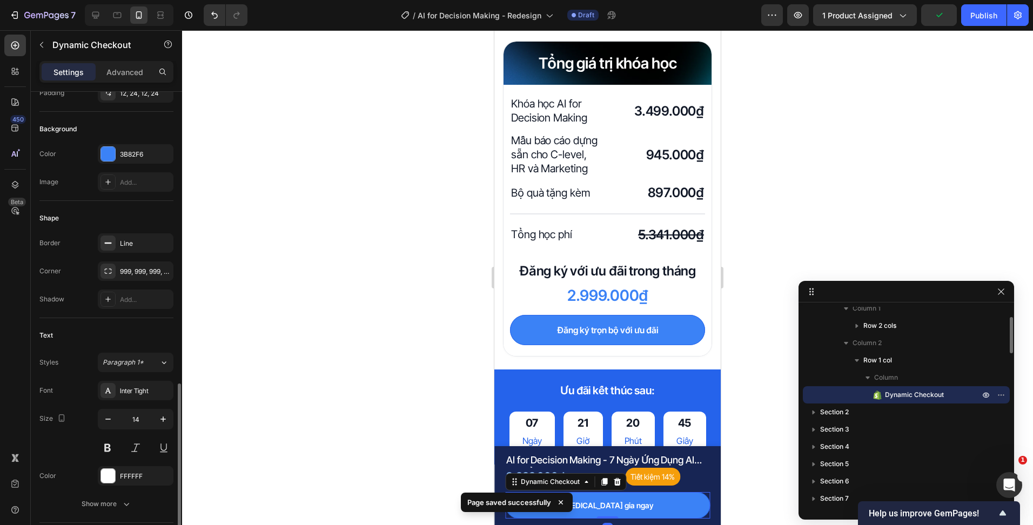
scroll to position [324, 0]
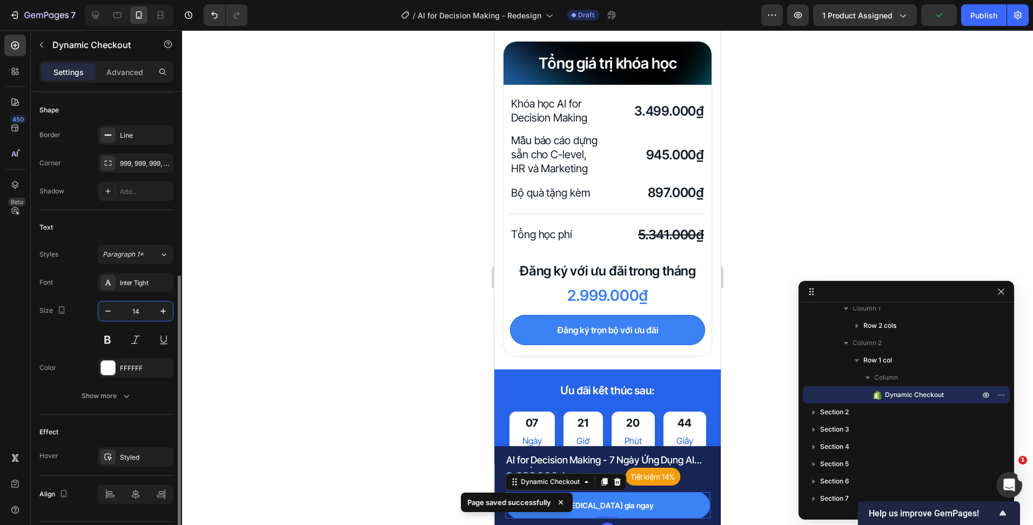
click at [147, 314] on input "14" at bounding box center [136, 310] width 36 height 19
type input "16"
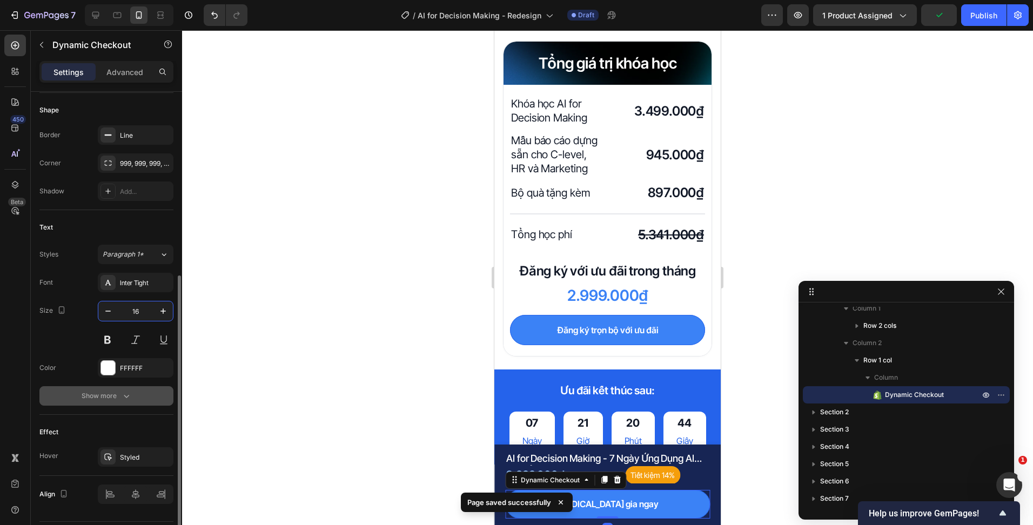
click at [133, 404] on button "Show more" at bounding box center [106, 395] width 134 height 19
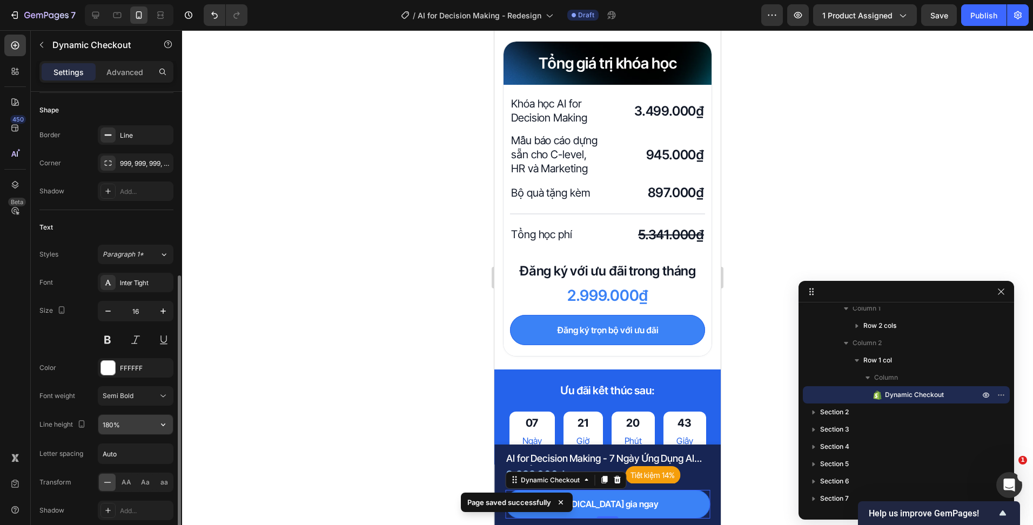
click at [101, 422] on input "180%" at bounding box center [135, 424] width 75 height 19
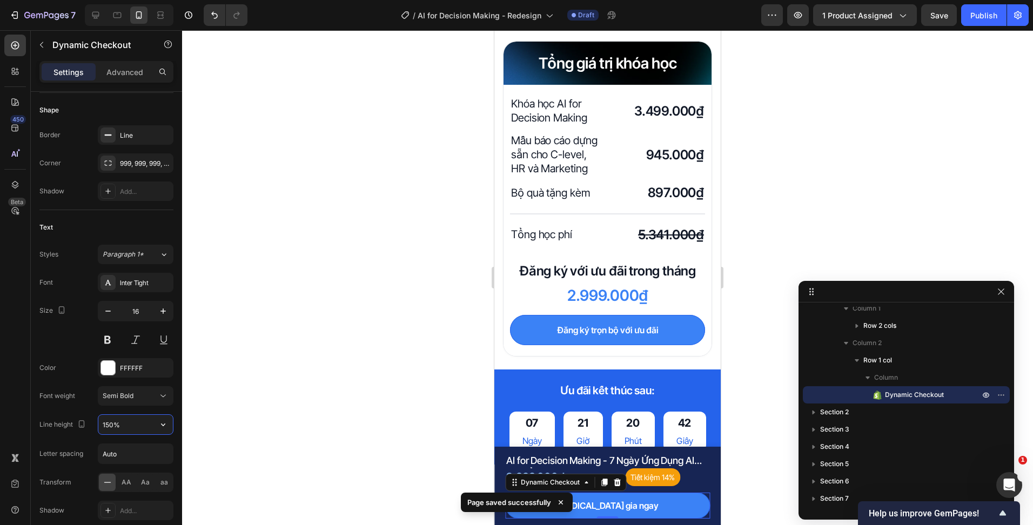
type input "150%"
click at [379, 385] on div at bounding box center [607, 277] width 851 height 495
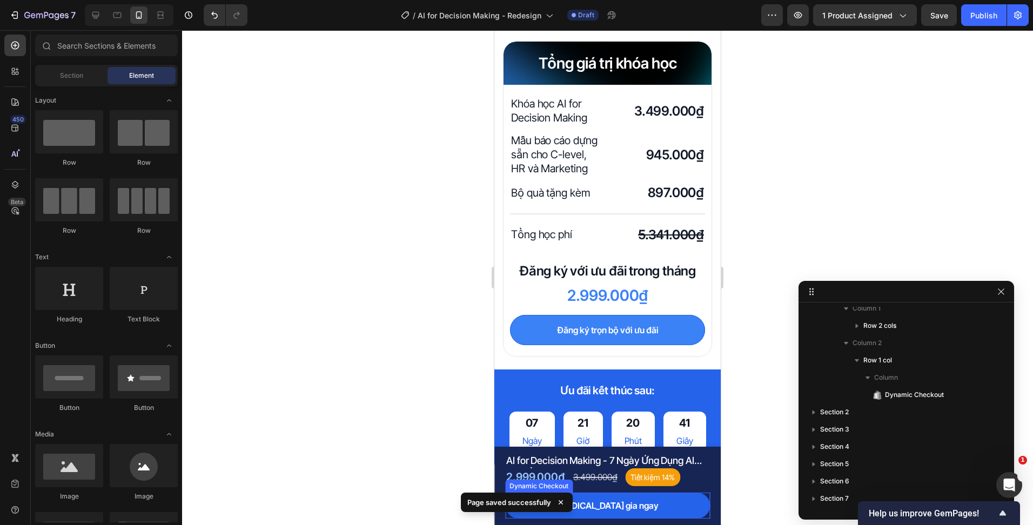
click at [675, 512] on button "[MEDICAL_DATA] gia ngay" at bounding box center [607, 506] width 205 height 26
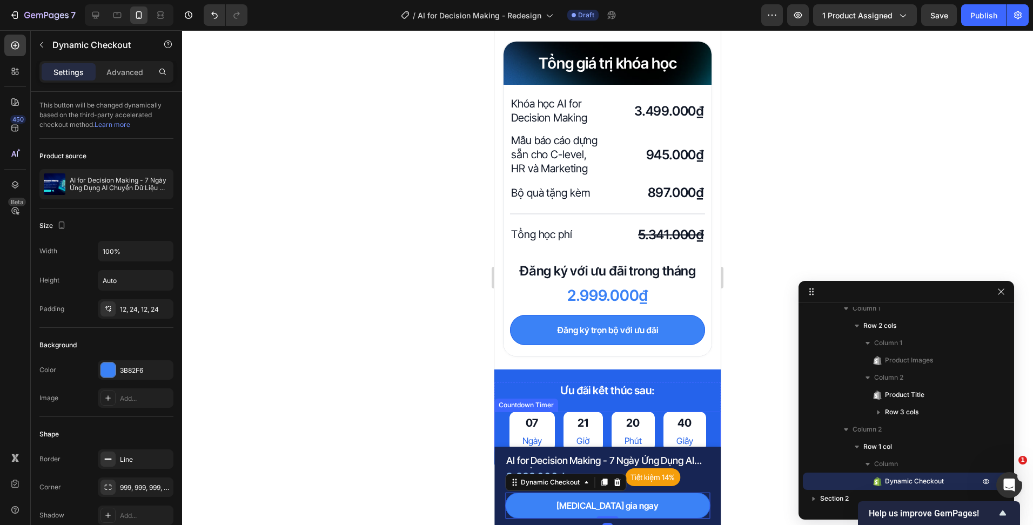
click at [434, 385] on div at bounding box center [607, 277] width 851 height 495
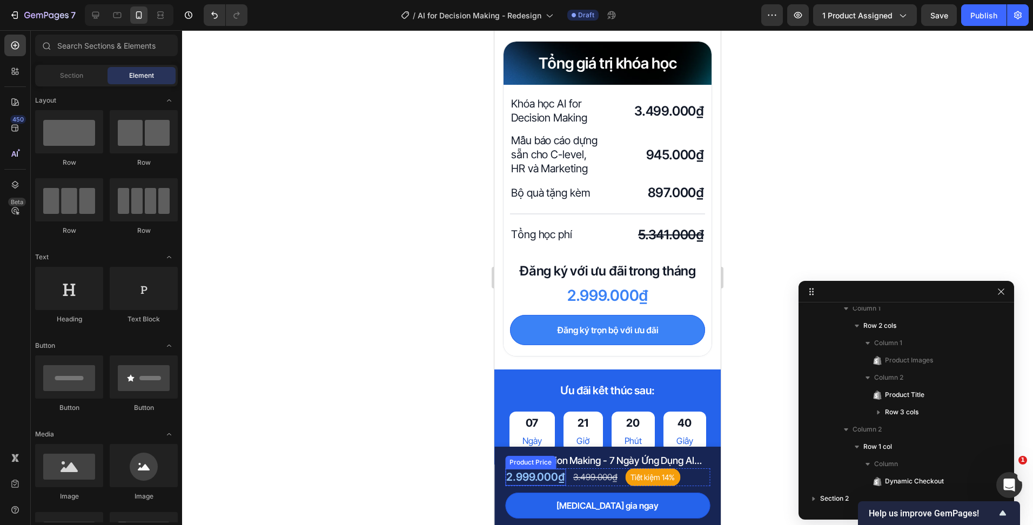
click at [529, 502] on button "[MEDICAL_DATA] gia ngay" at bounding box center [607, 506] width 205 height 26
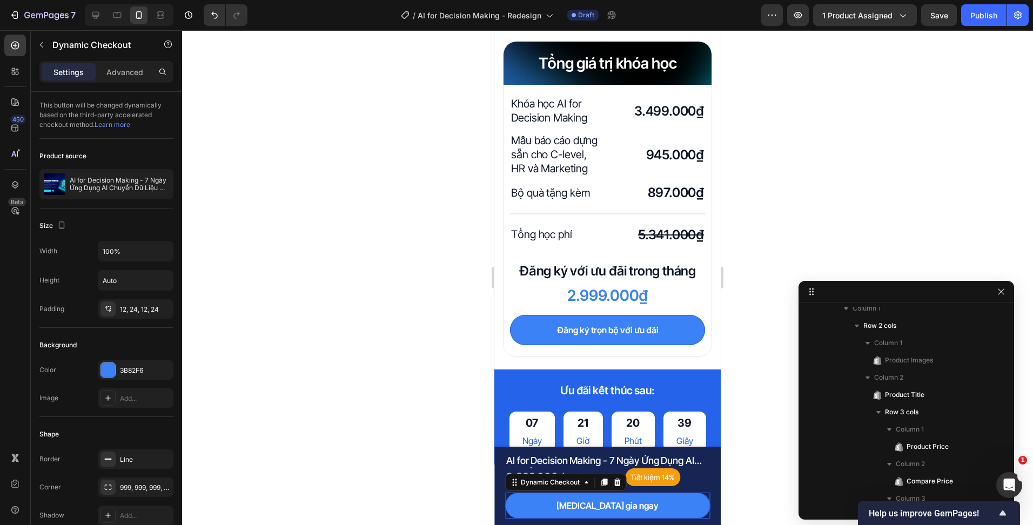
scroll to position [249, 0]
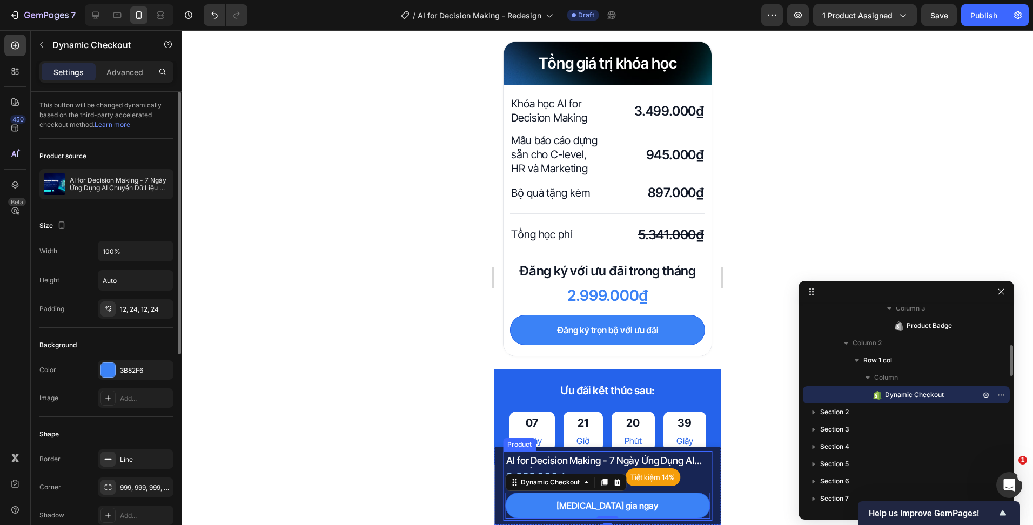
click at [137, 321] on div "Size Width 100% Height Auto Padding 12, 24, 12, 24" at bounding box center [106, 268] width 134 height 119
click at [138, 317] on div "12, 24, 12, 24" at bounding box center [136, 308] width 76 height 19
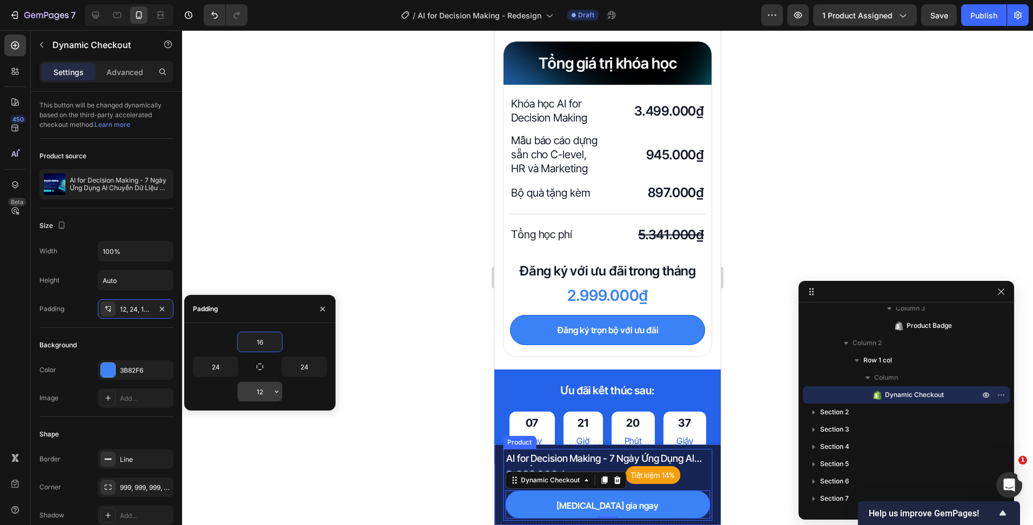
type input "16"
click at [265, 388] on input "12" at bounding box center [260, 391] width 44 height 19
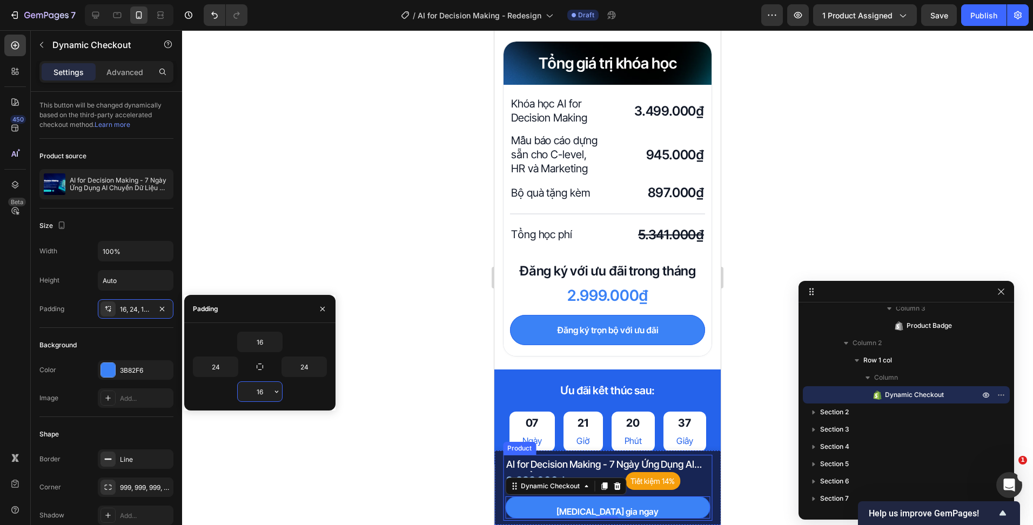
type input "16"
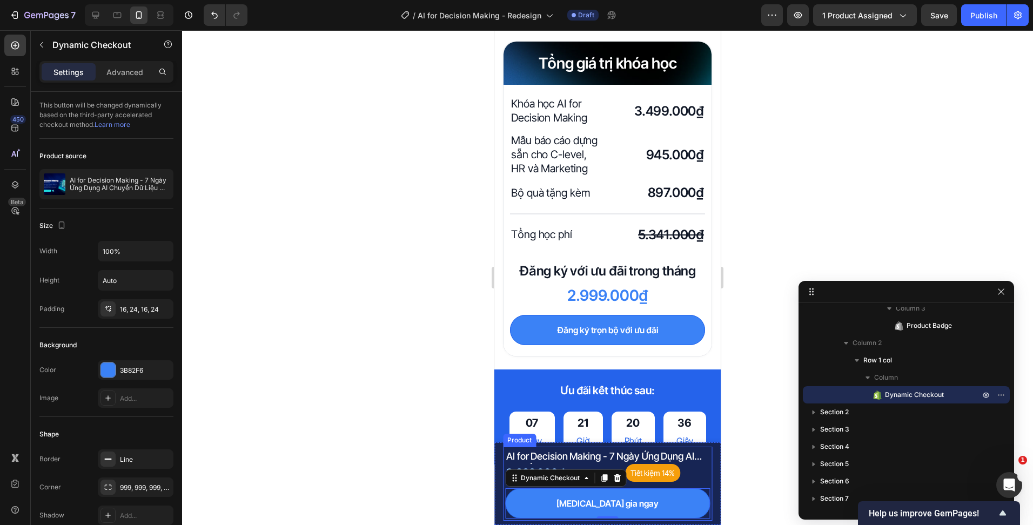
click at [405, 381] on div at bounding box center [607, 277] width 851 height 495
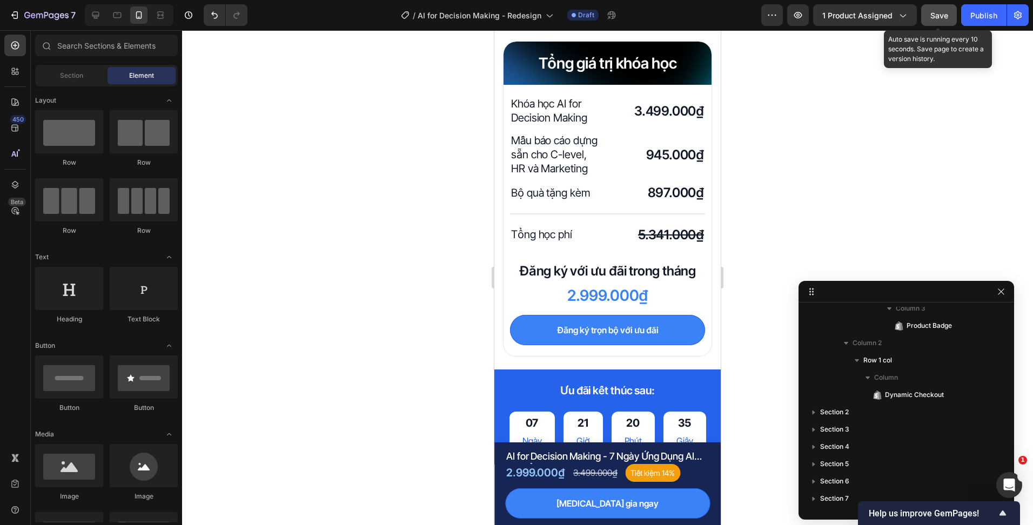
click at [942, 14] on span "Save" at bounding box center [939, 15] width 18 height 9
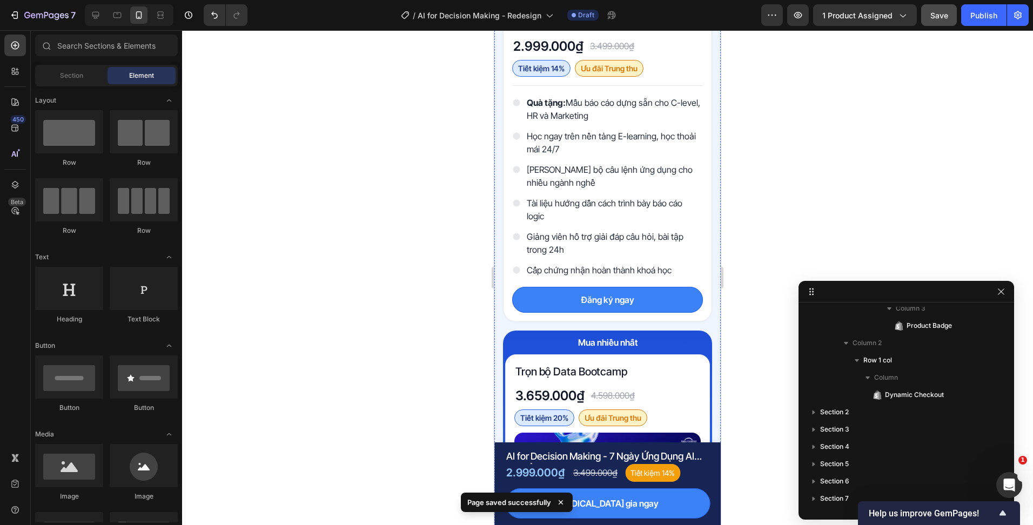
scroll to position [3573, 0]
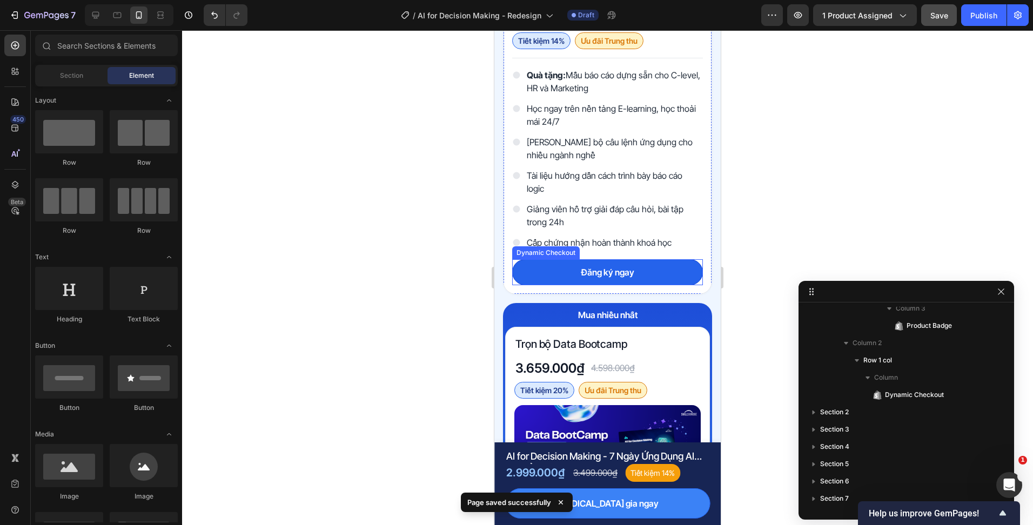
click at [648, 274] on button "Đăng ký ngay" at bounding box center [607, 272] width 191 height 26
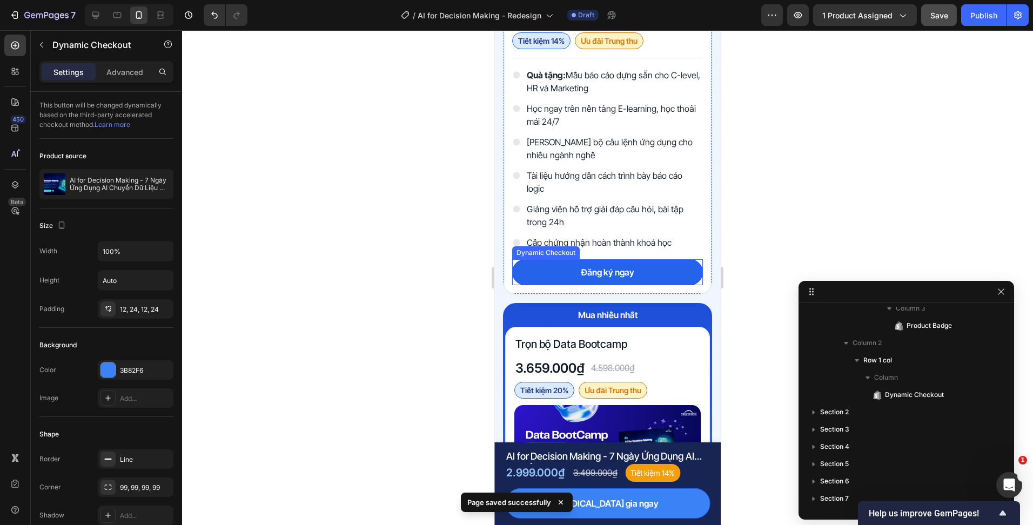
scroll to position [1321, 0]
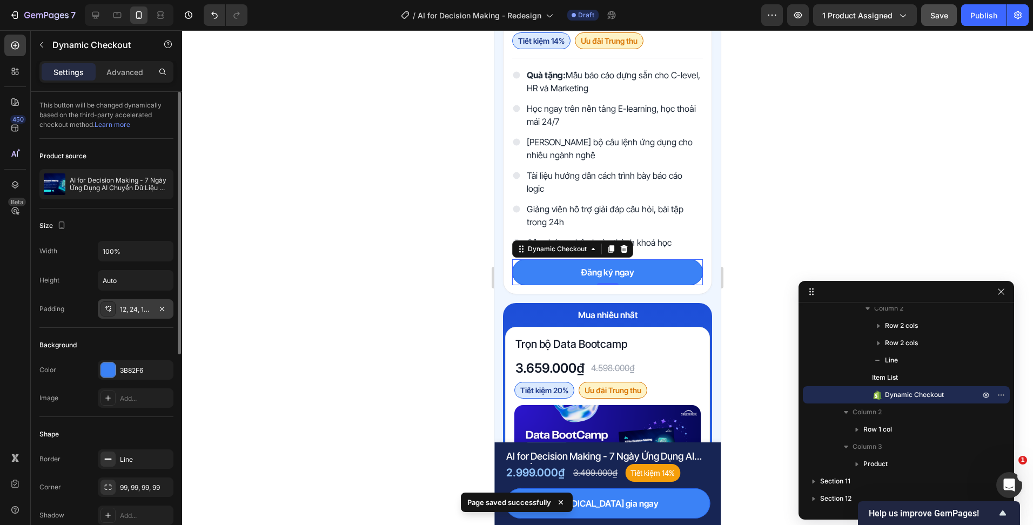
click at [130, 311] on div "12, 24, 12, 24" at bounding box center [135, 310] width 31 height 10
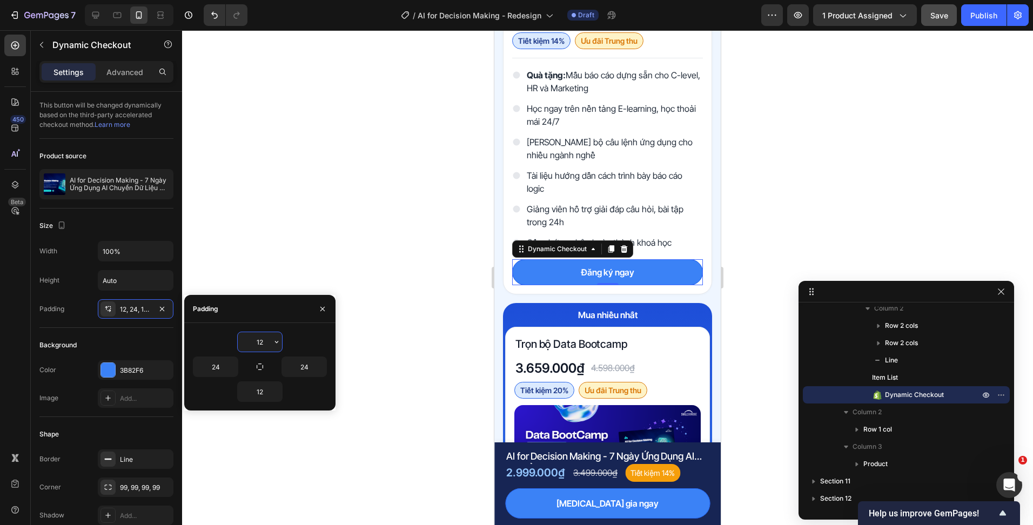
click at [268, 338] on input "12" at bounding box center [260, 341] width 44 height 19
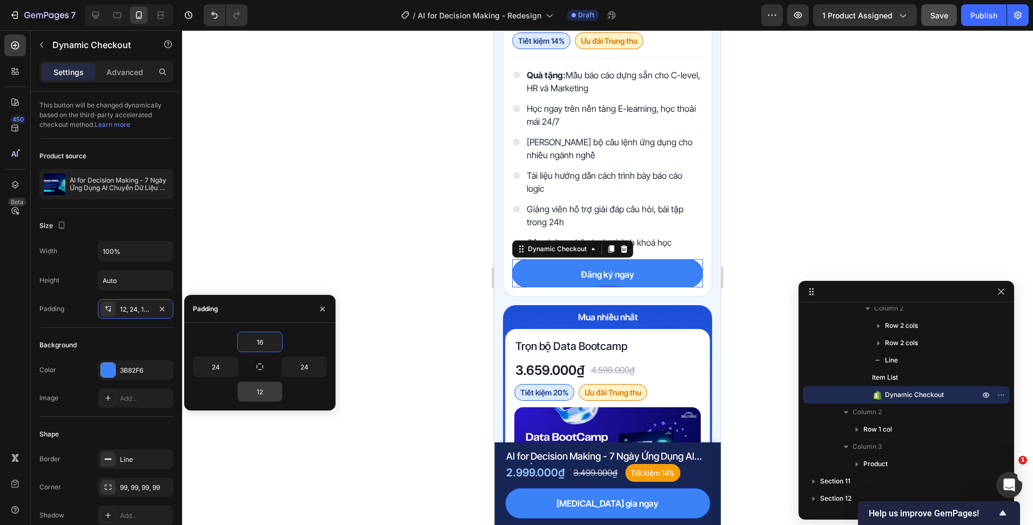
type input "16"
click at [263, 387] on input "12" at bounding box center [260, 391] width 44 height 19
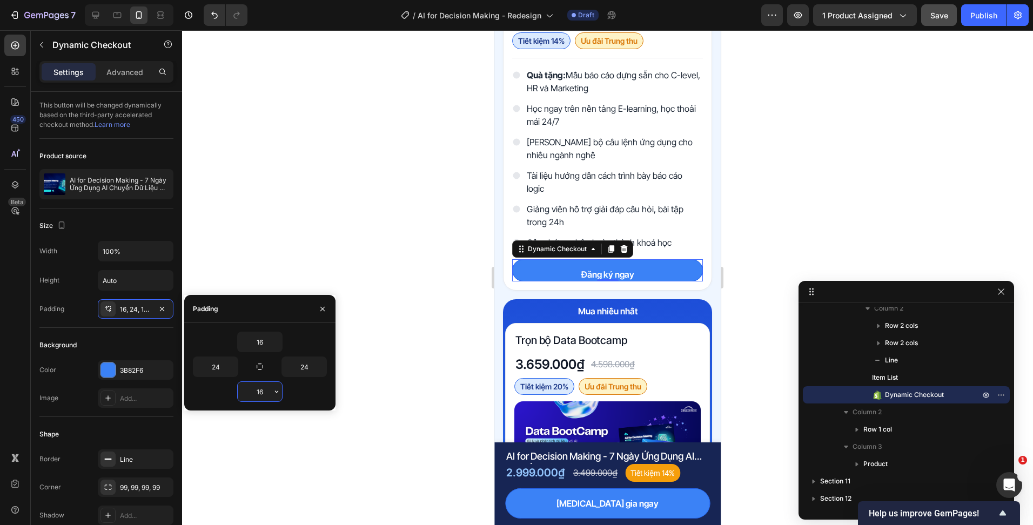
type input "16"
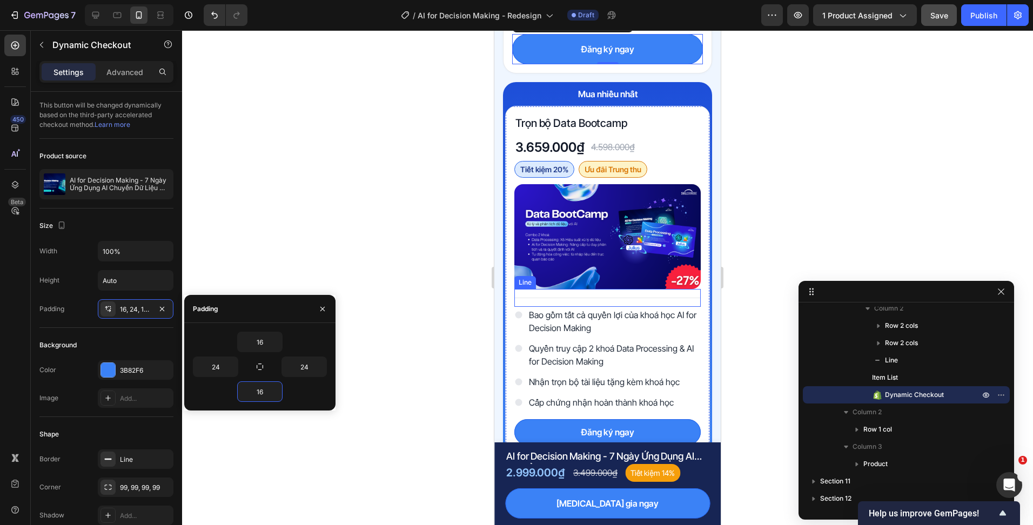
scroll to position [3843, 0]
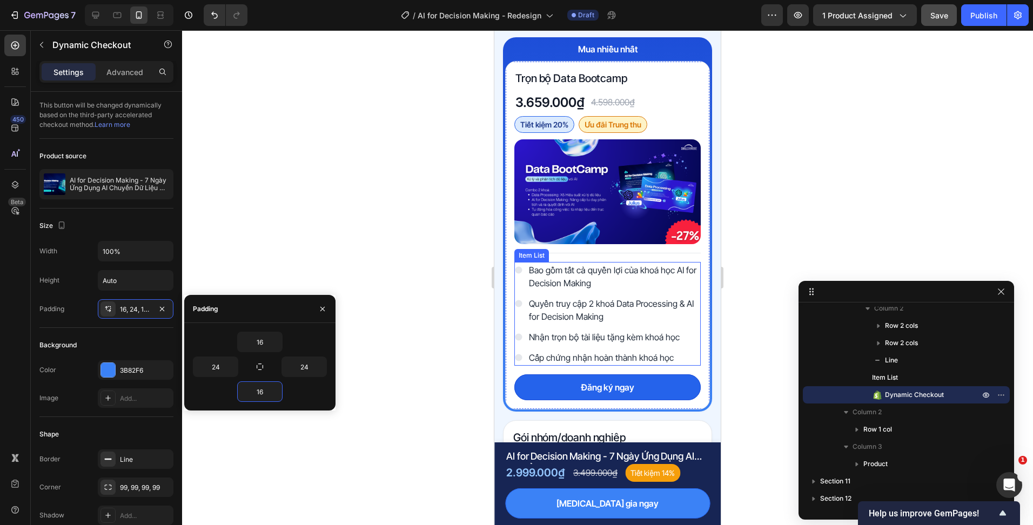
click at [632, 374] on button "Đăng ký ngay" at bounding box center [607, 387] width 186 height 26
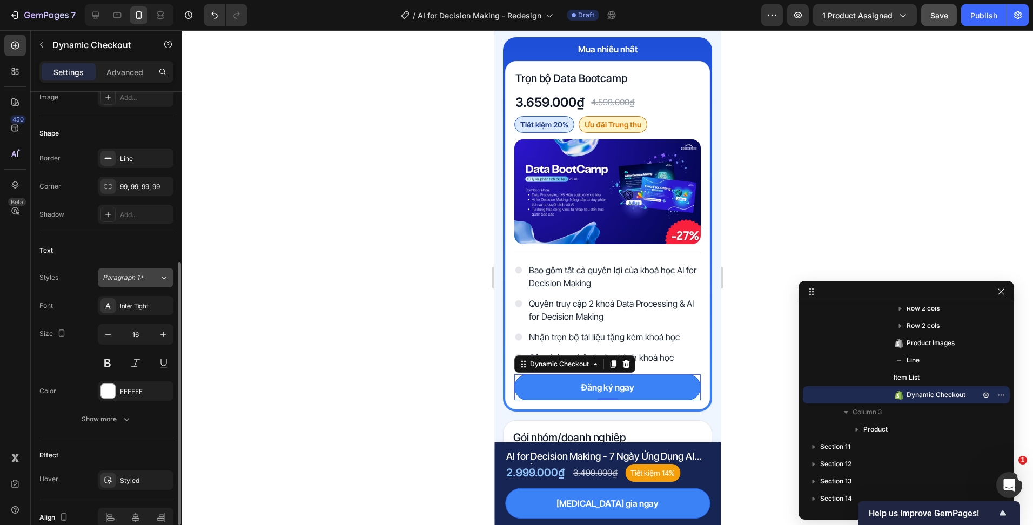
scroll to position [139, 0]
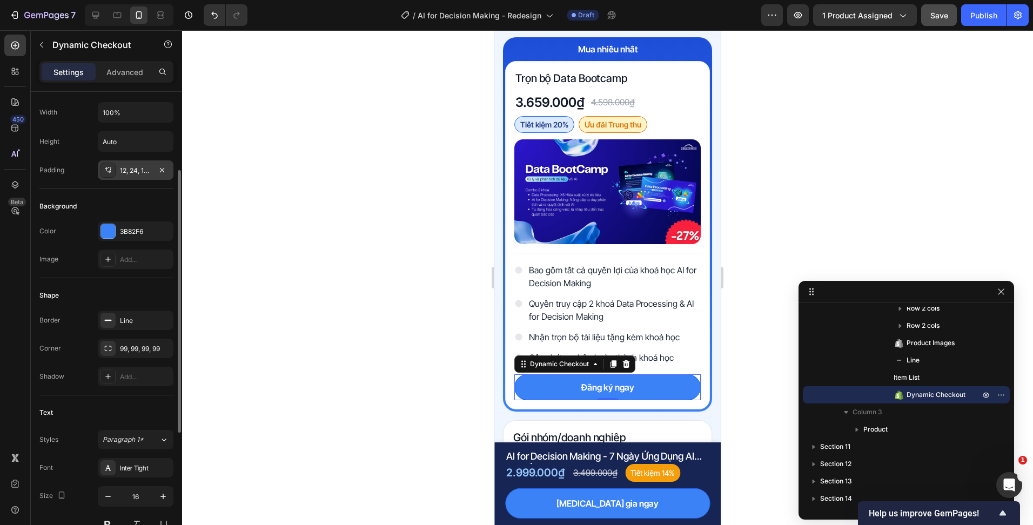
click at [138, 168] on div "12, 24, 12, 24" at bounding box center [135, 171] width 31 height 10
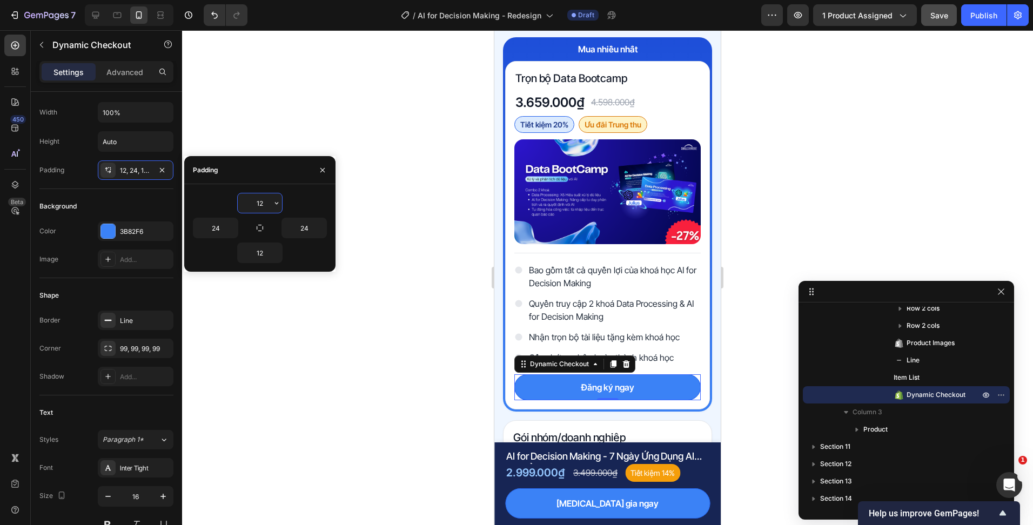
click at [258, 196] on input "12" at bounding box center [260, 202] width 44 height 19
type input "16"
click at [263, 254] on input "12" at bounding box center [260, 252] width 44 height 19
type input "16"
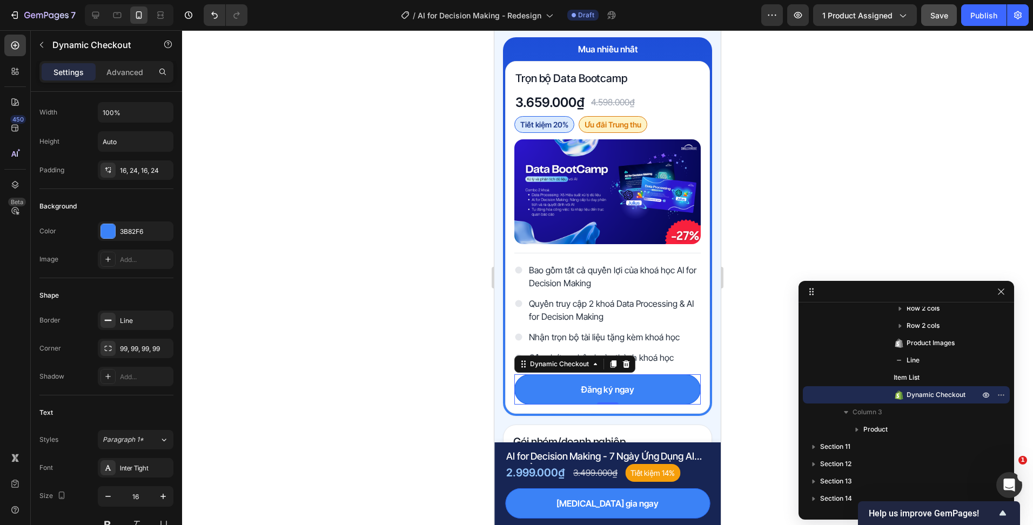
click at [481, 332] on div at bounding box center [607, 277] width 851 height 495
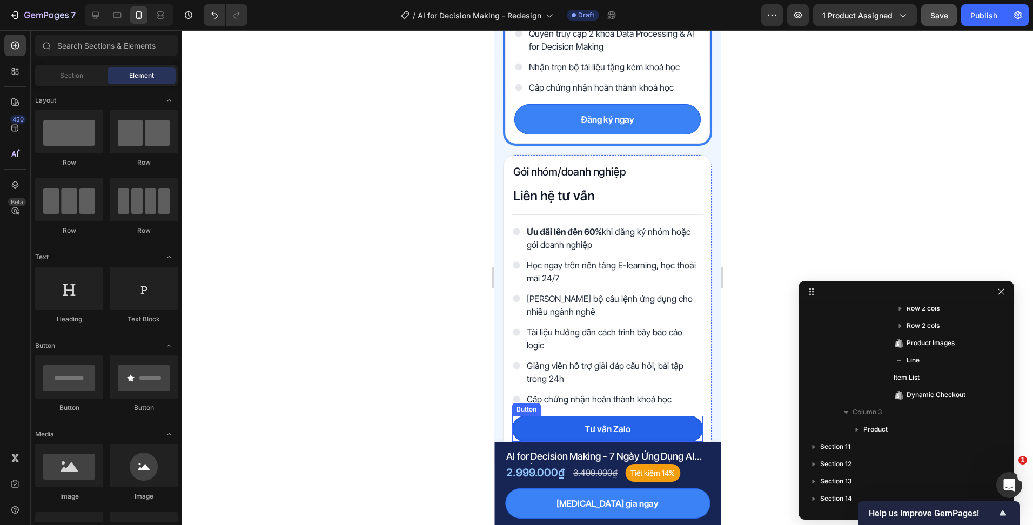
scroll to position [4275, 0]
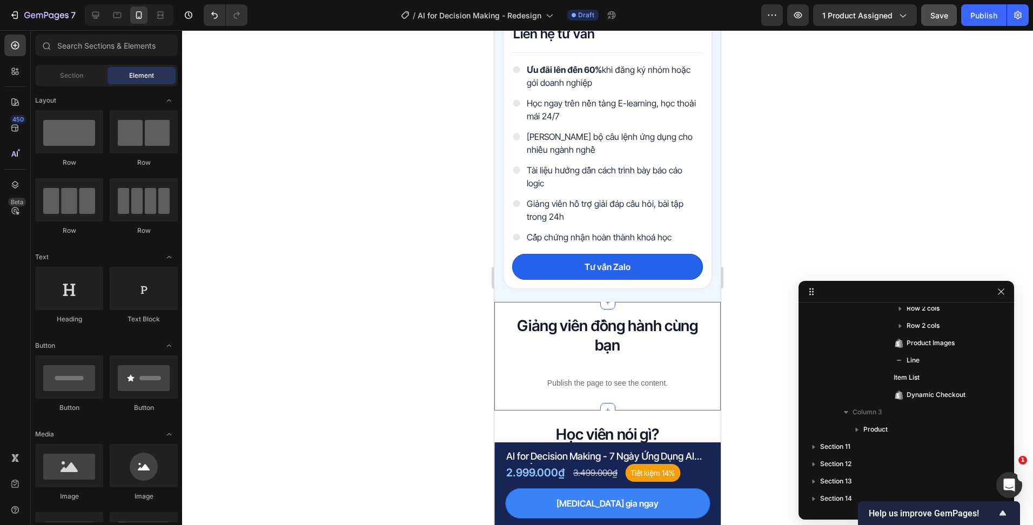
click at [638, 268] on link "Tư vấn Zalo" at bounding box center [607, 267] width 191 height 26
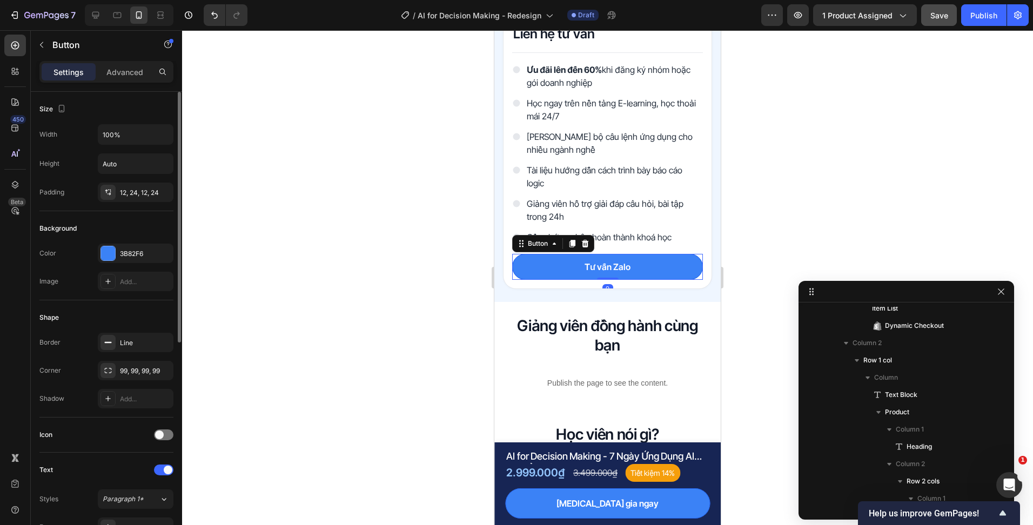
scroll to position [2029, 0]
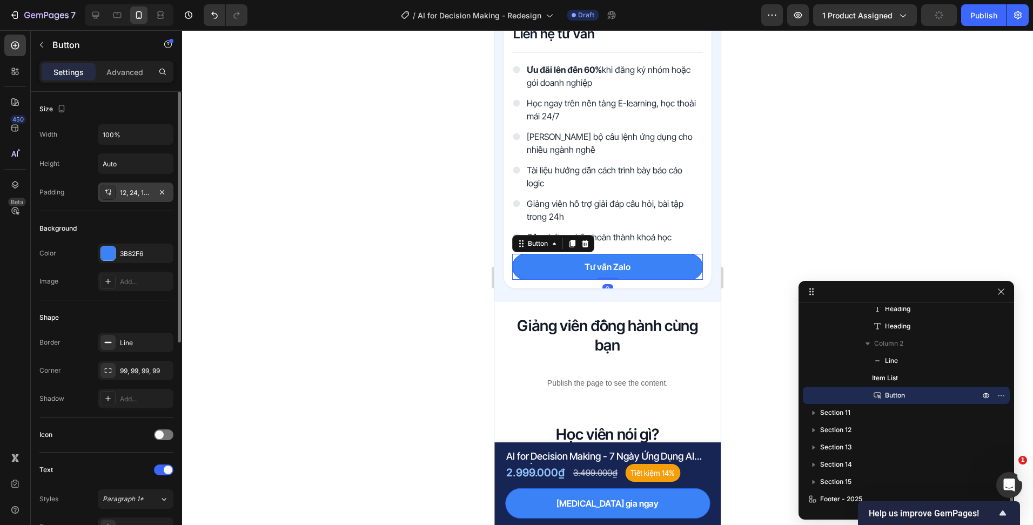
click at [116, 201] on div "12, 24, 12, 24" at bounding box center [136, 192] width 76 height 19
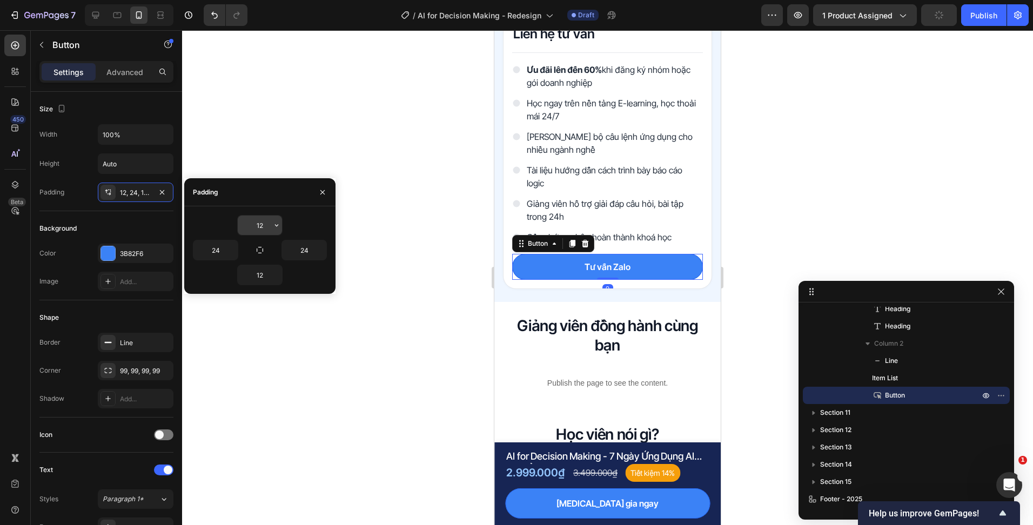
click at [259, 221] on input "12" at bounding box center [260, 225] width 44 height 19
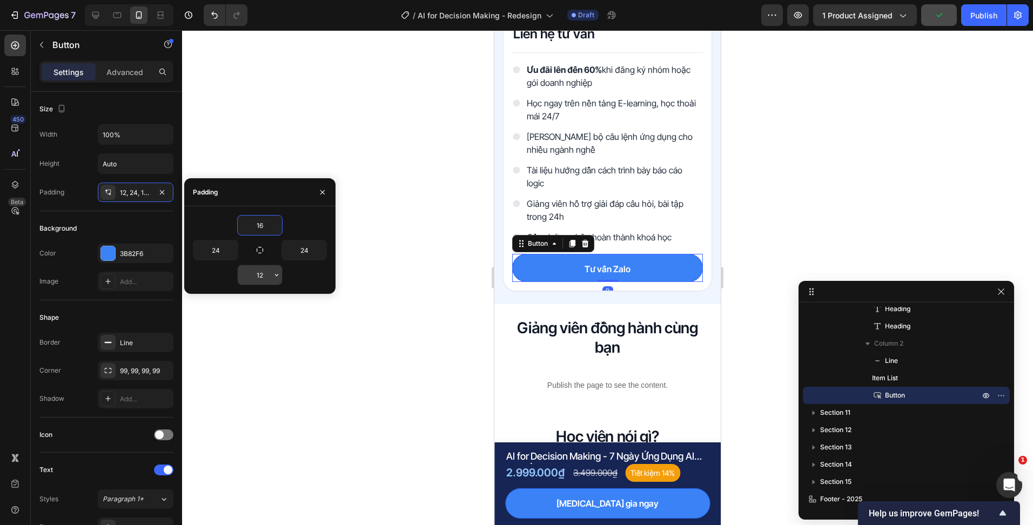
type input "16"
click at [268, 284] on input "12" at bounding box center [260, 274] width 44 height 19
type input "16"
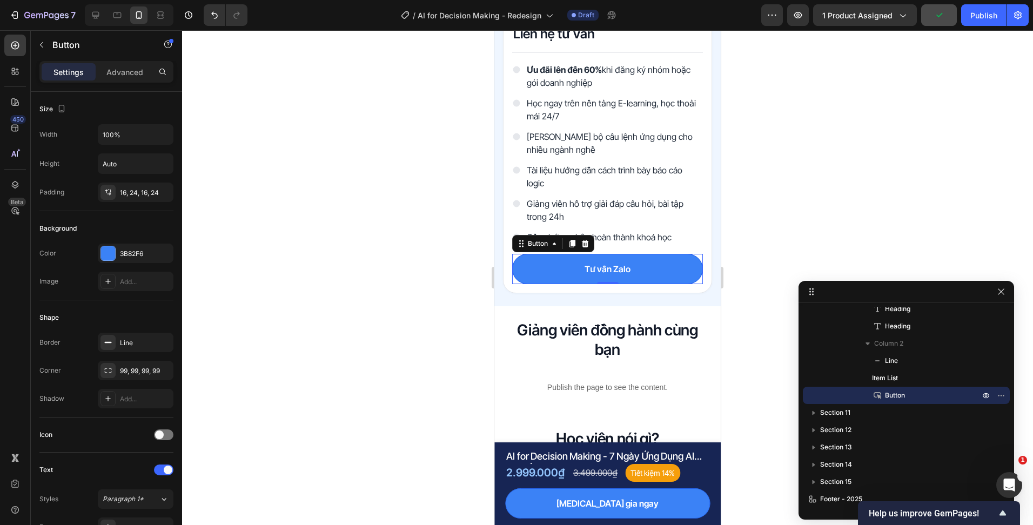
click at [438, 310] on div at bounding box center [607, 277] width 851 height 495
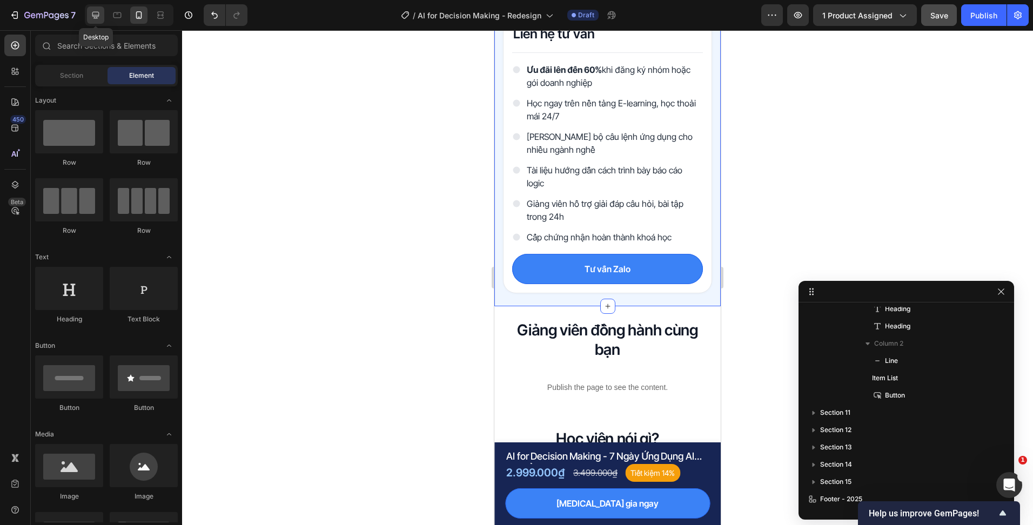
click at [94, 23] on div at bounding box center [95, 14] width 17 height 17
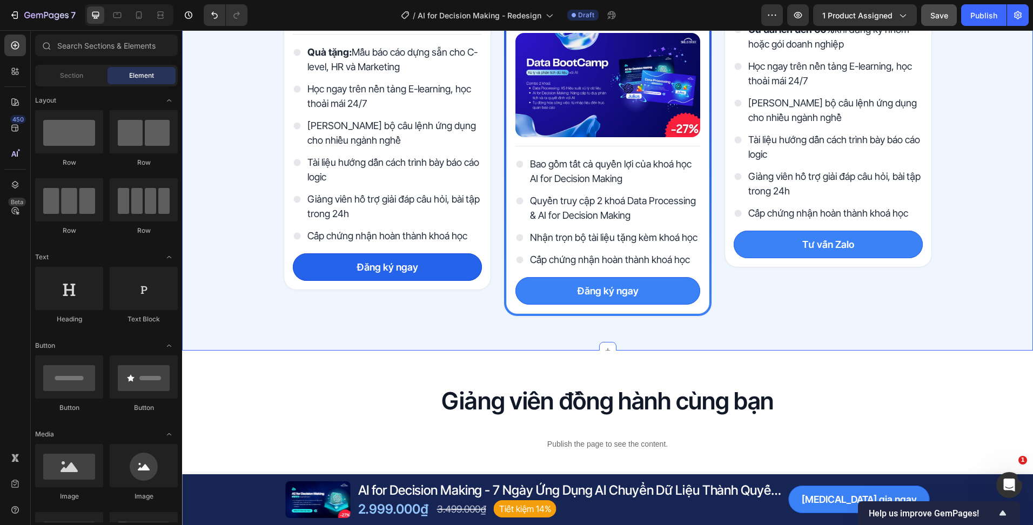
scroll to position [3651, 0]
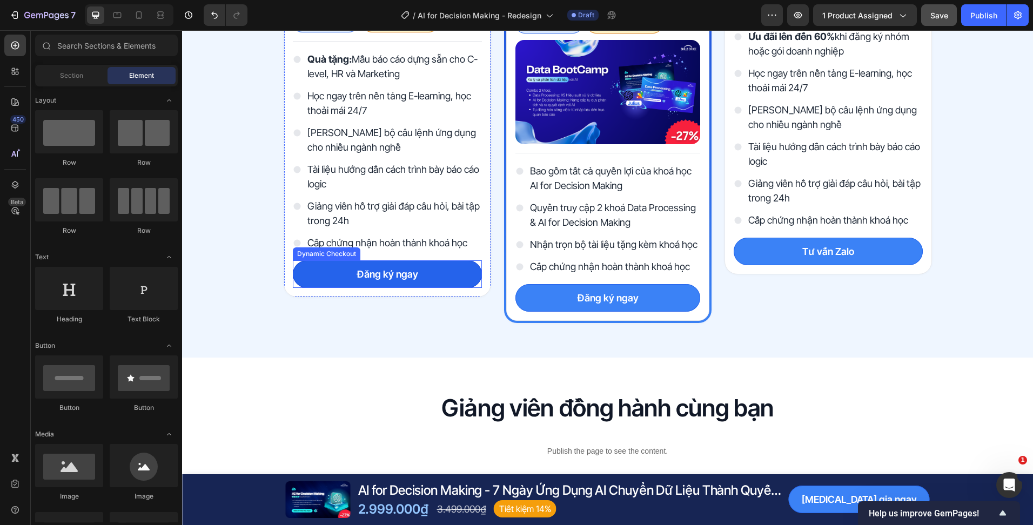
click at [449, 271] on button "Đăng ký ngay" at bounding box center [387, 274] width 189 height 28
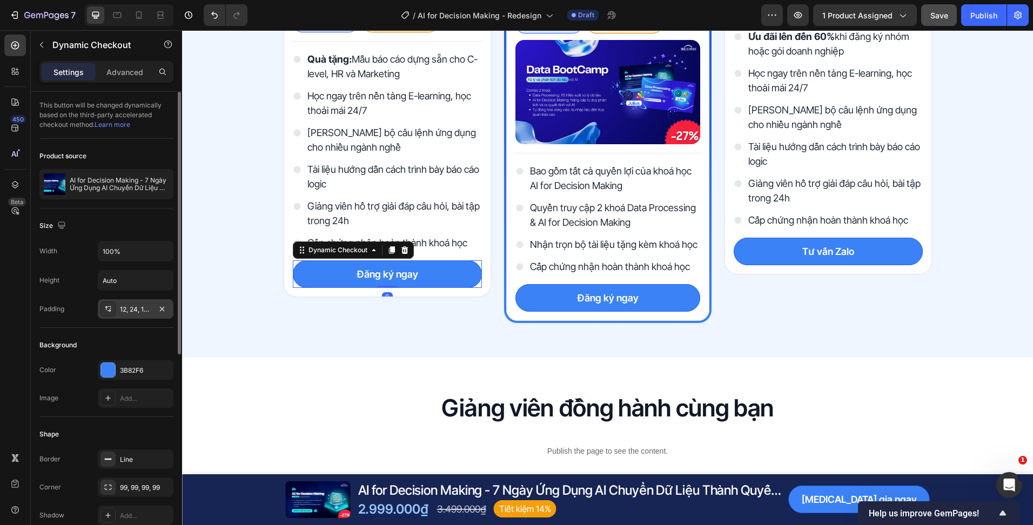
click at [123, 311] on div "12, 24, 12, 24" at bounding box center [135, 310] width 31 height 10
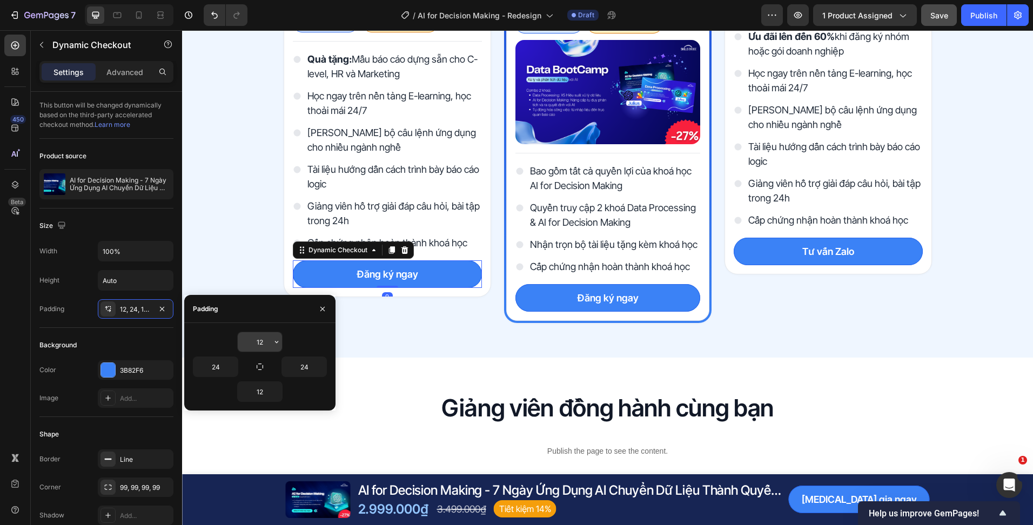
click at [263, 337] on input "12" at bounding box center [260, 341] width 44 height 19
type input "16"
click at [257, 391] on input "12" at bounding box center [260, 391] width 44 height 19
type input "16"
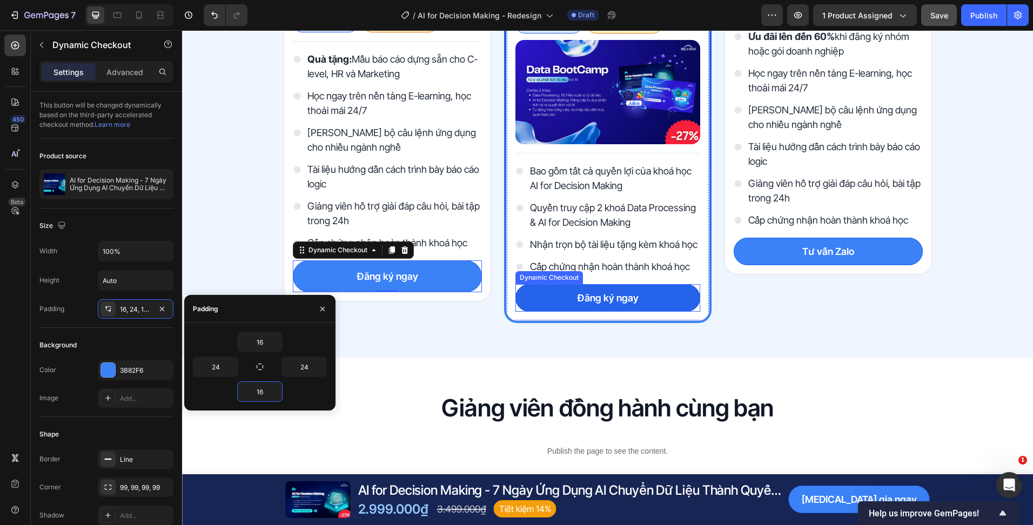
click at [552, 302] on button "Đăng ký ngay" at bounding box center [607, 298] width 185 height 28
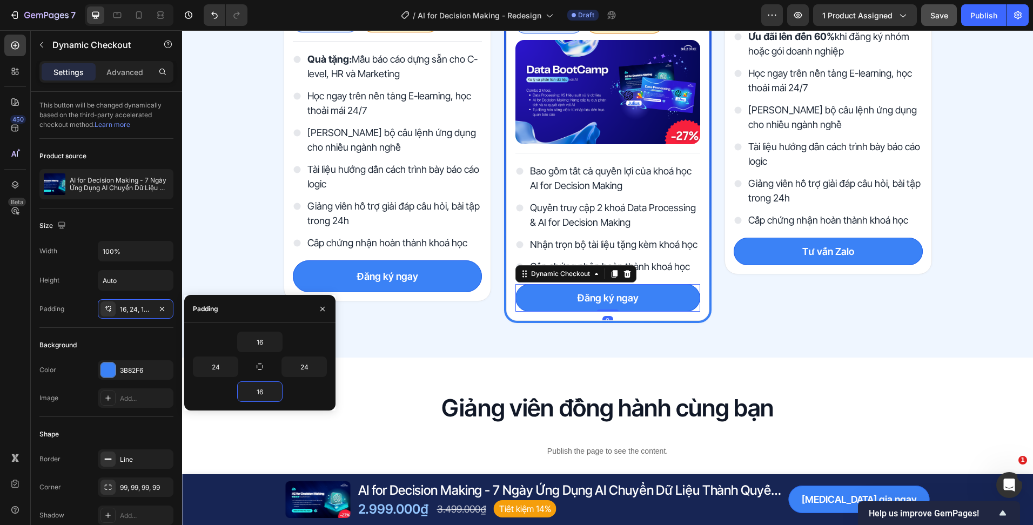
scroll to position [139, 0]
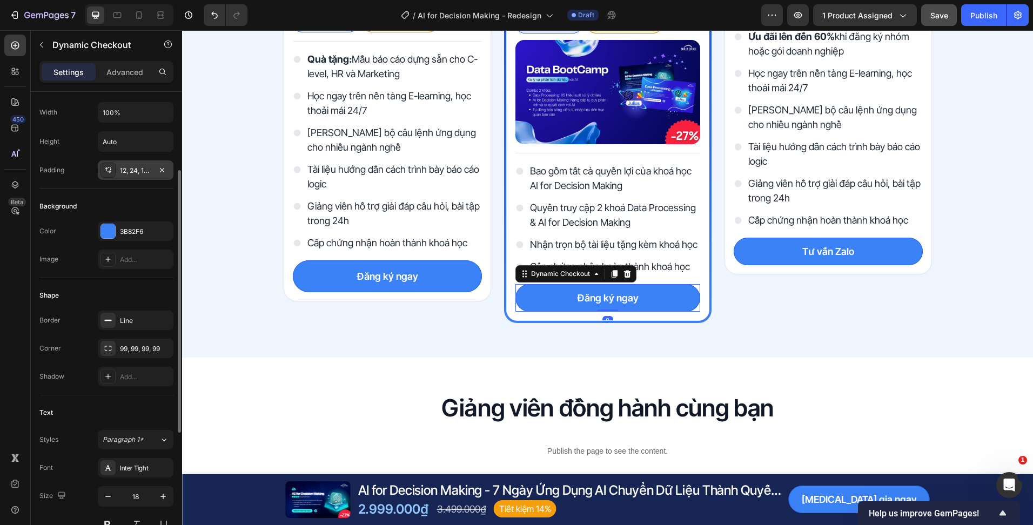
click at [127, 173] on div "12, 24, 12, 24" at bounding box center [135, 171] width 31 height 10
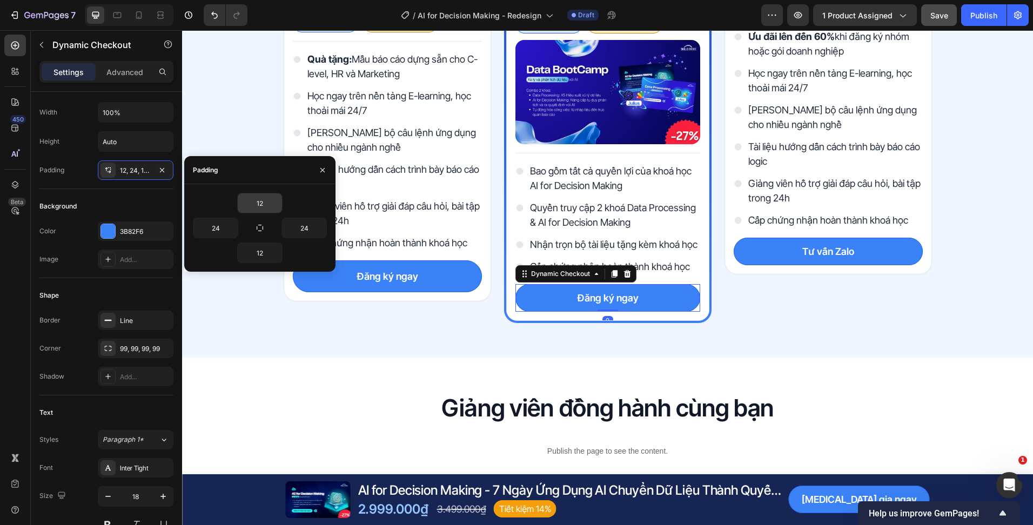
click at [263, 206] on input "12" at bounding box center [260, 202] width 44 height 19
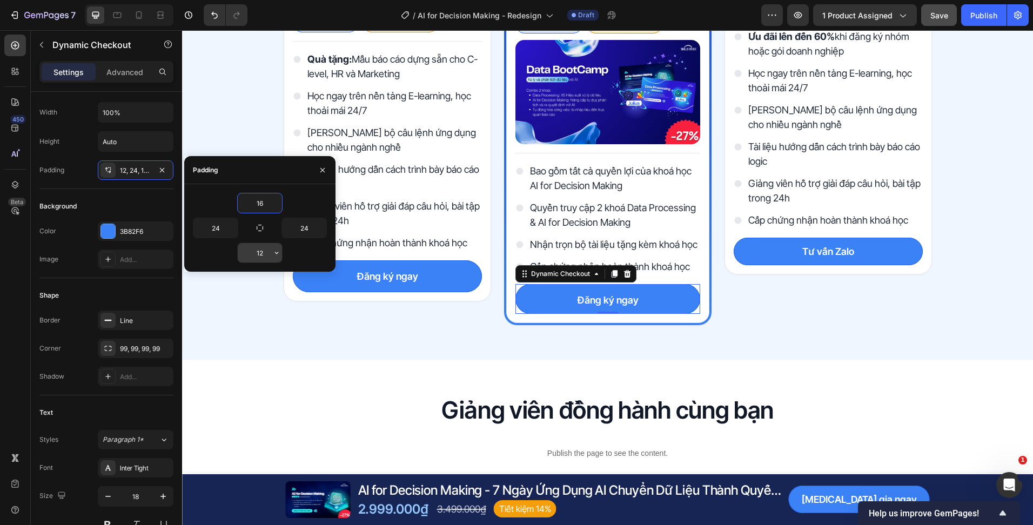
type input "16"
click at [260, 257] on input "12" at bounding box center [260, 252] width 44 height 19
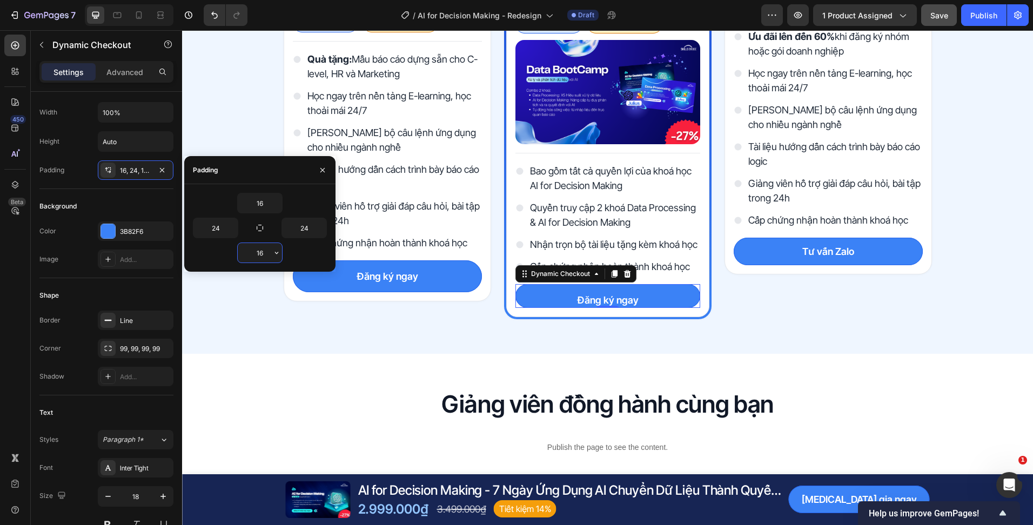
type input "16"
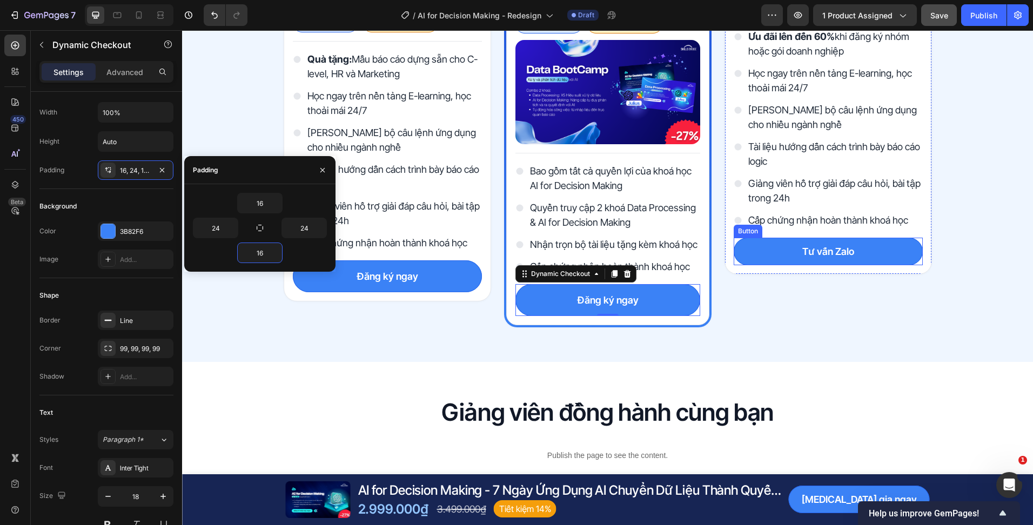
click at [771, 260] on link "Tư vấn Zalo" at bounding box center [828, 252] width 189 height 28
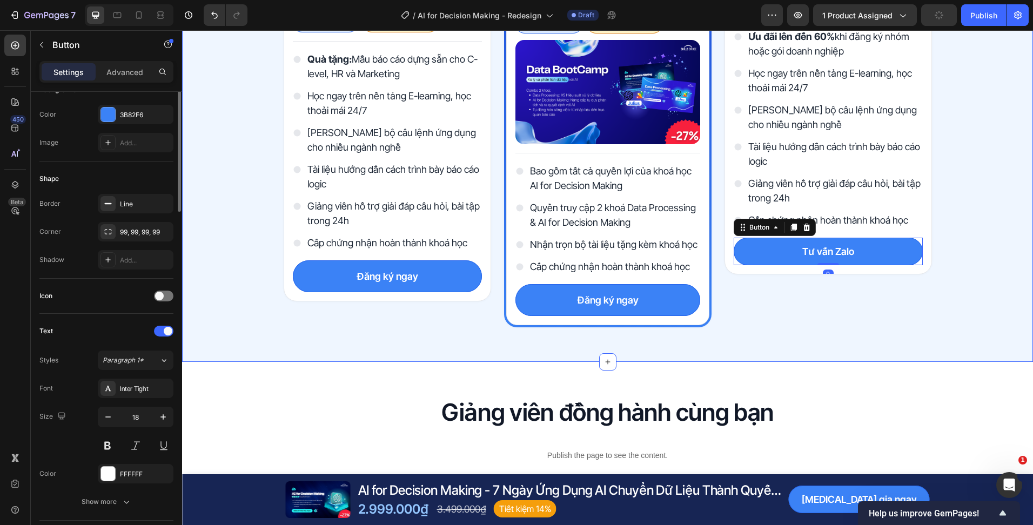
scroll to position [0, 0]
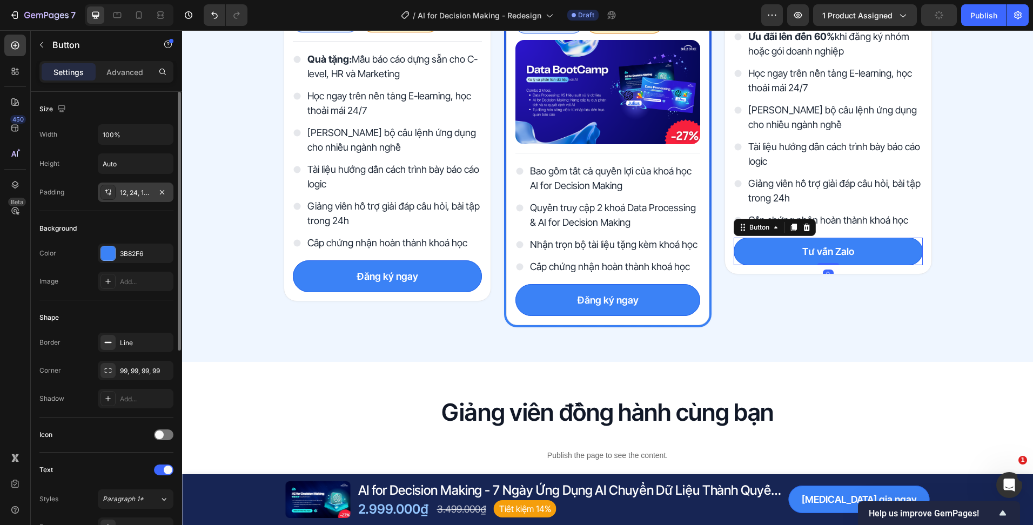
click at [134, 197] on div "12, 24, 12, 24" at bounding box center [135, 193] width 31 height 10
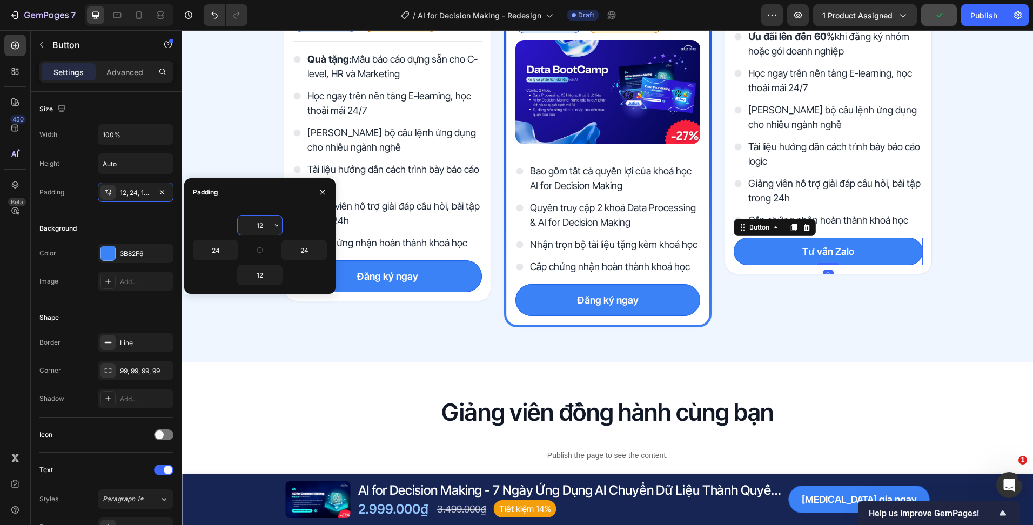
click at [268, 220] on input "12" at bounding box center [260, 225] width 44 height 19
type input "16"
click at [253, 278] on input "12" at bounding box center [260, 274] width 44 height 19
type input "16"
click at [352, 347] on div "Chọn gói học phù hợp với bạn Heading Row Gói tiêu chuẩn Heading 2.999.000₫ Prod…" at bounding box center [607, 106] width 851 height 511
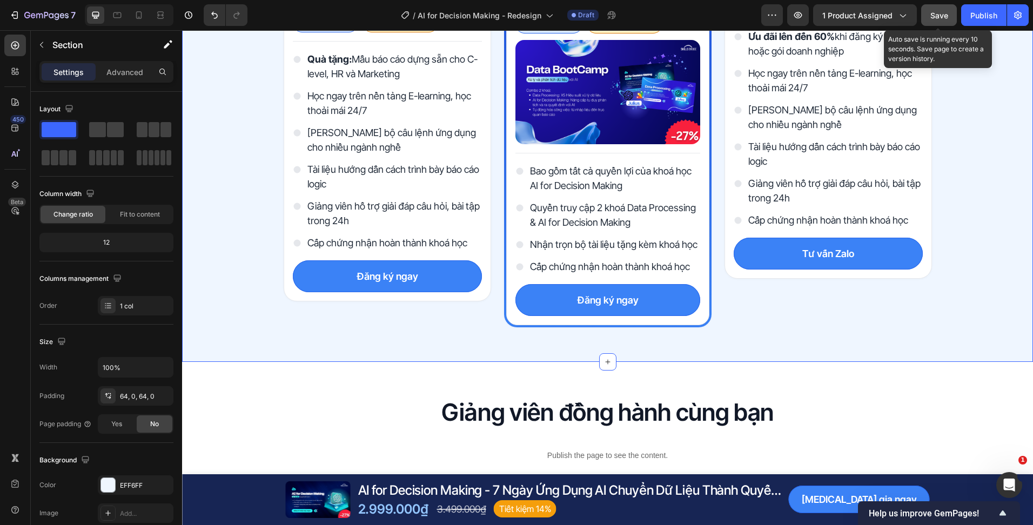
click at [931, 16] on span "Save" at bounding box center [939, 15] width 18 height 9
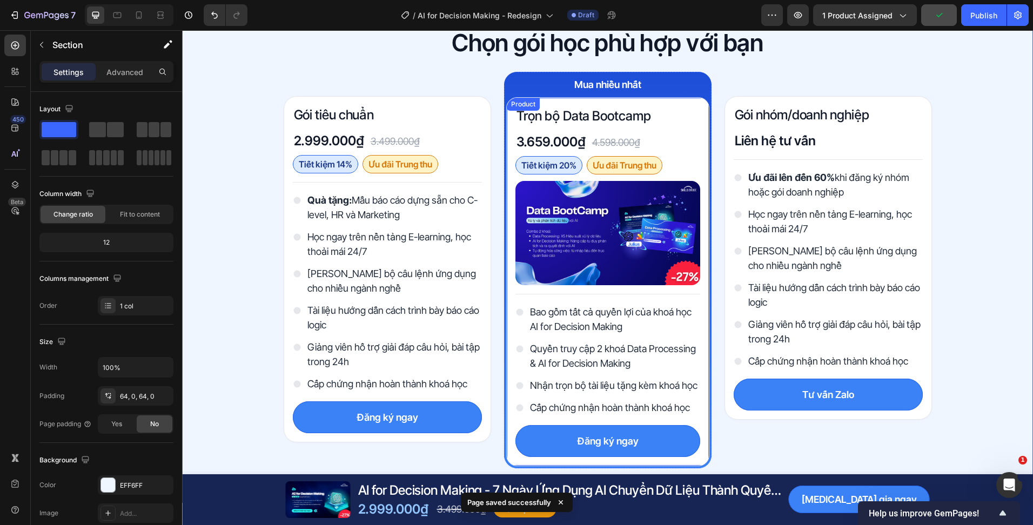
scroll to position [3489, 0]
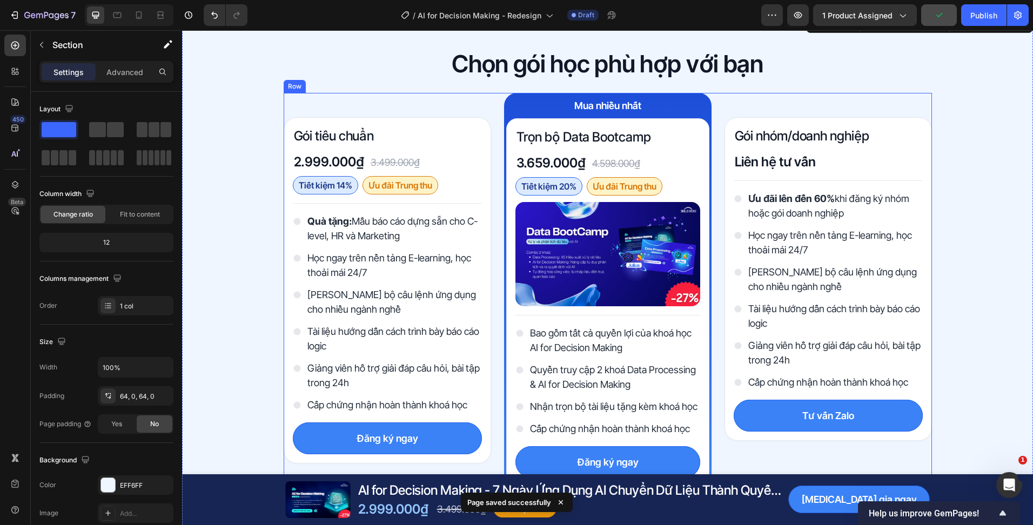
click at [404, 97] on div "Gói tiêu chuẩn Heading 2.999.000₫ Product Price Product Price 3.499.000₫ Produc…" at bounding box center [387, 291] width 207 height 397
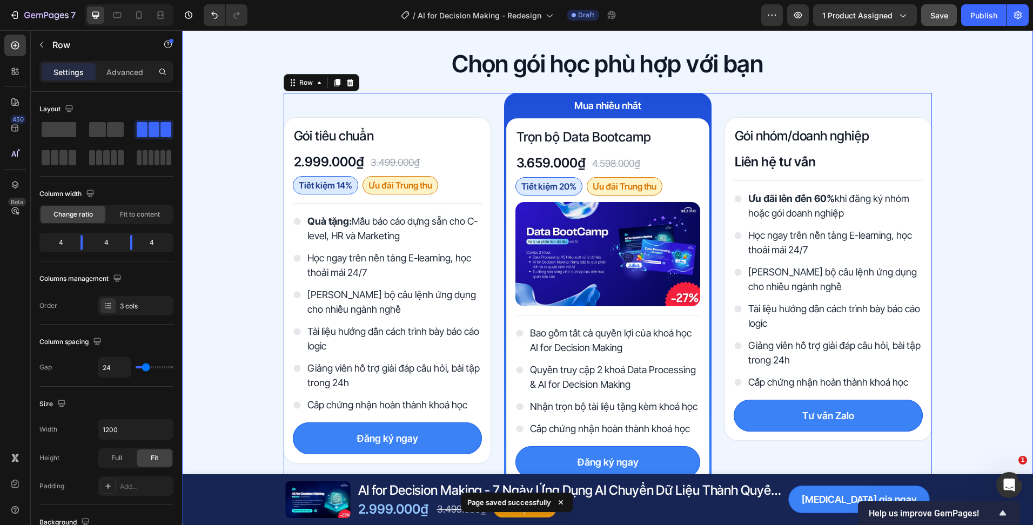
click at [254, 163] on div "Chọn gói học phù hợp với bạn Heading Row Gói tiêu chuẩn Heading 2.999.000₫ Prod…" at bounding box center [607, 268] width 851 height 441
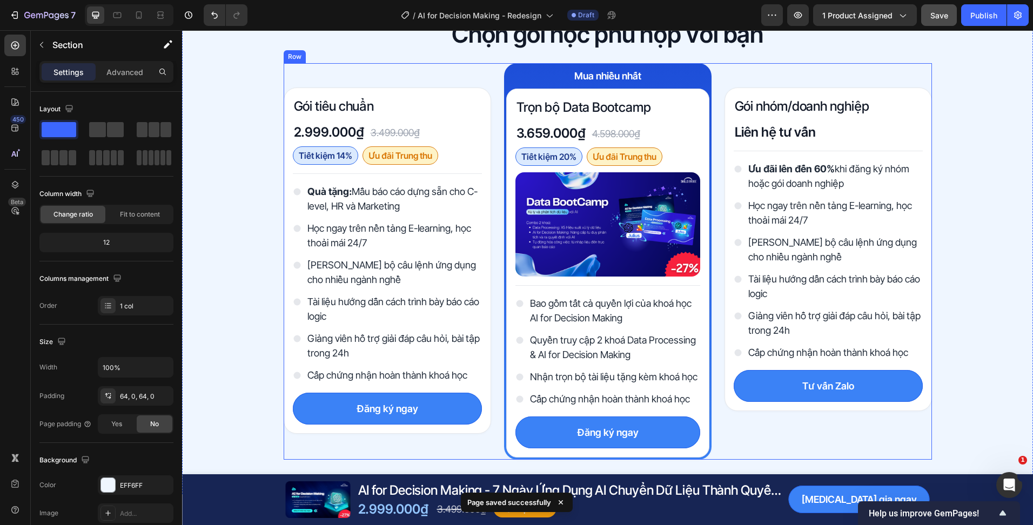
scroll to position [3543, 0]
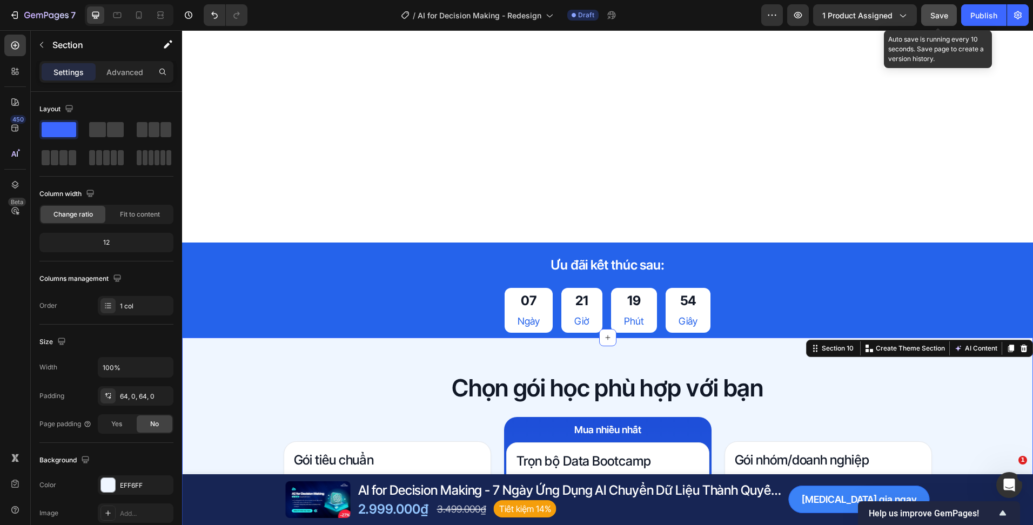
drag, startPoint x: 932, startPoint y: 25, endPoint x: 750, endPoint y: 3, distance: 183.9
click at [932, 25] on button "Save" at bounding box center [939, 15] width 36 height 22
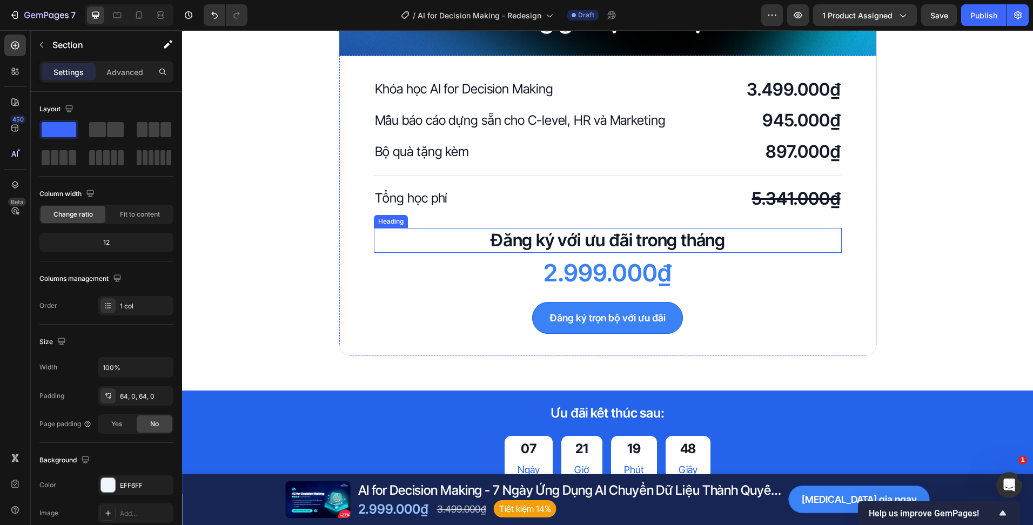
scroll to position [2755, 0]
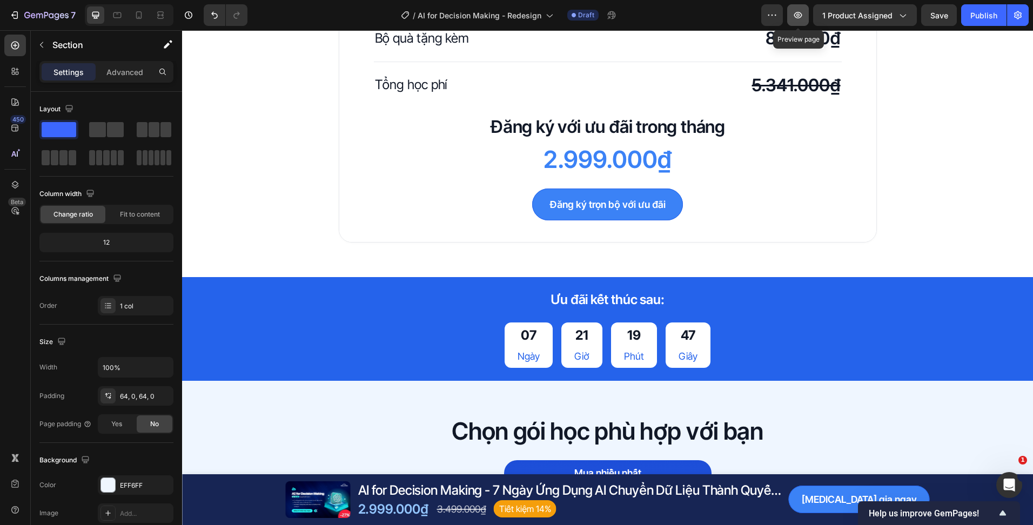
click at [796, 22] on button "button" at bounding box center [798, 15] width 22 height 22
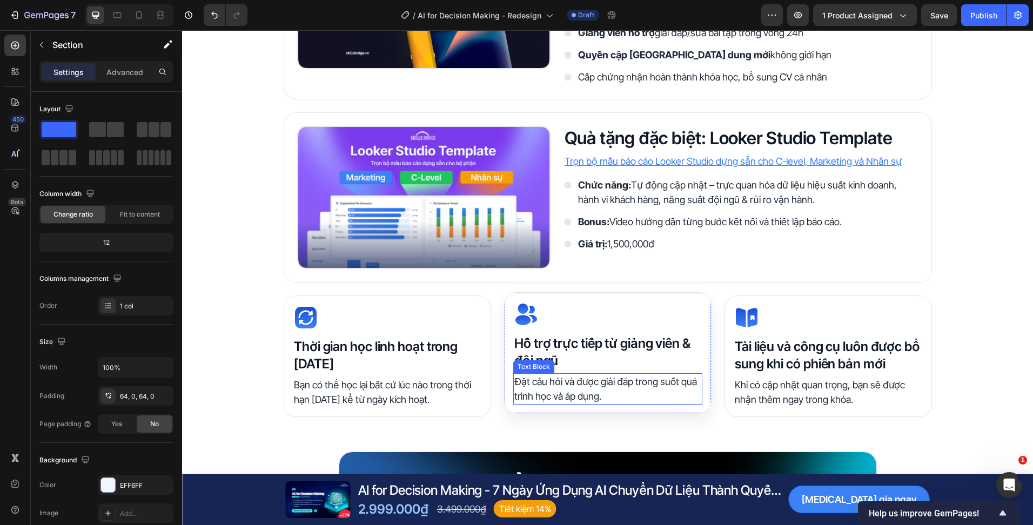
scroll to position [2125, 0]
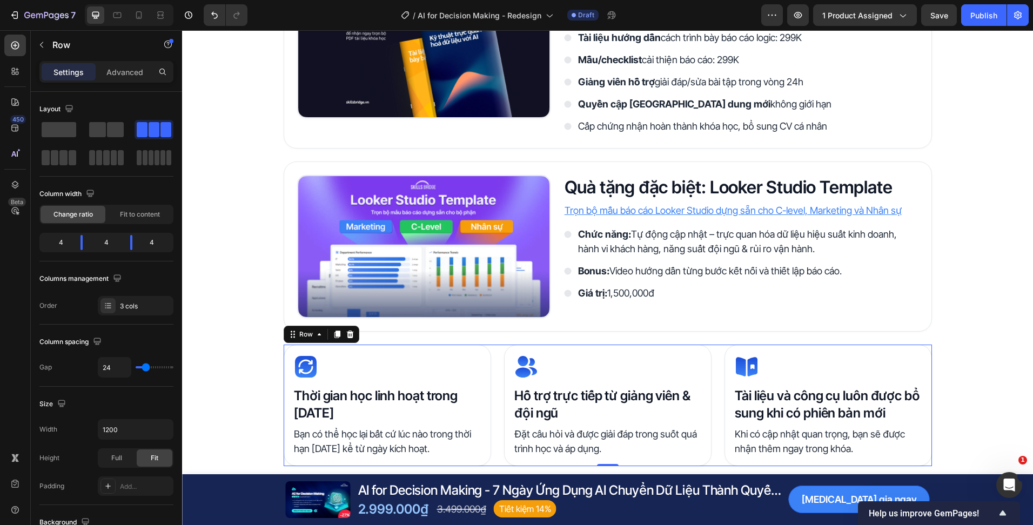
click at [490, 372] on div "Icon Thời gian học linh hoạt trong 3 năm Heading Bạn có thể học lại bất cứ lúc …" at bounding box center [608, 406] width 648 height 122
click at [239, 384] on div "Quyền lợi khi trở thành học viên Heading Image Tài liệu khóa học Heading Nhận b…" at bounding box center [607, 394] width 851 height 955
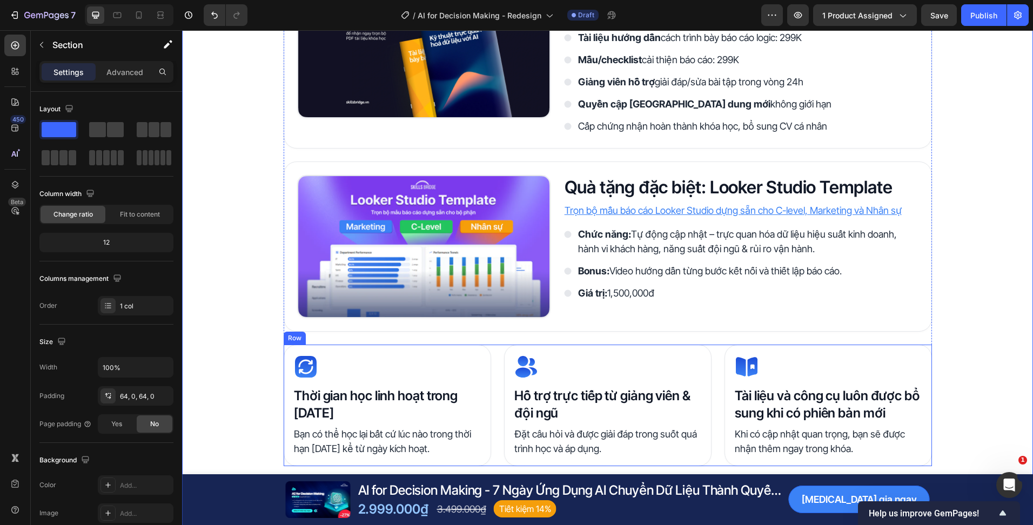
click at [492, 375] on div "Icon Thời gian học linh hoạt trong 3 năm Heading Bạn có thể học lại bất cứ lúc …" at bounding box center [608, 406] width 648 height 122
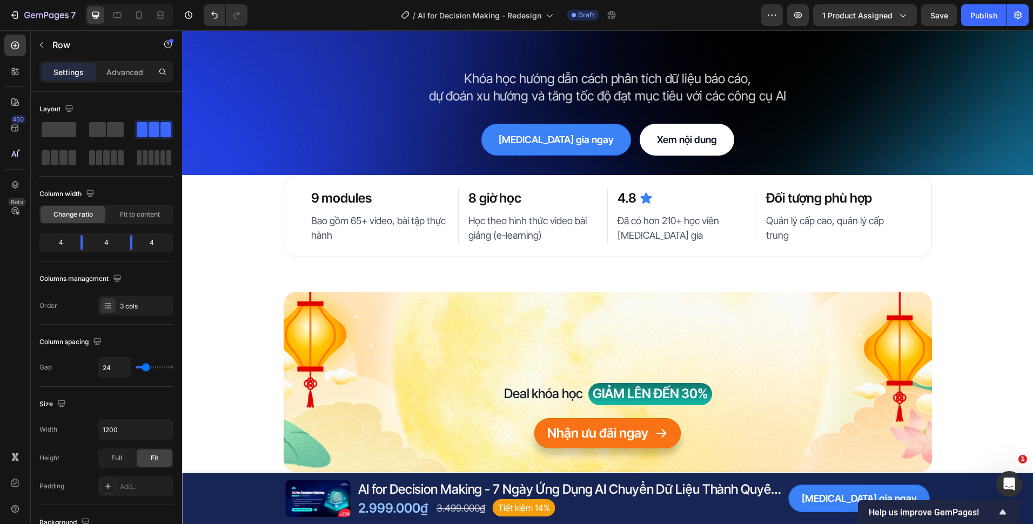
scroll to position [0, 0]
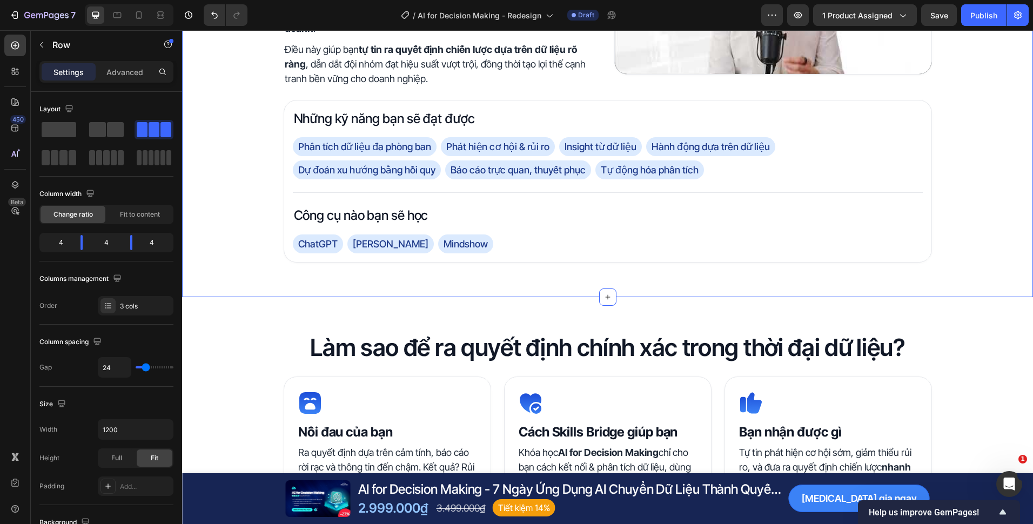
click at [260, 198] on div "Giới thiệu khóa học Heading AI for Decision Making không chỉ dừng ở việc dùng A…" at bounding box center [607, 79] width 851 height 367
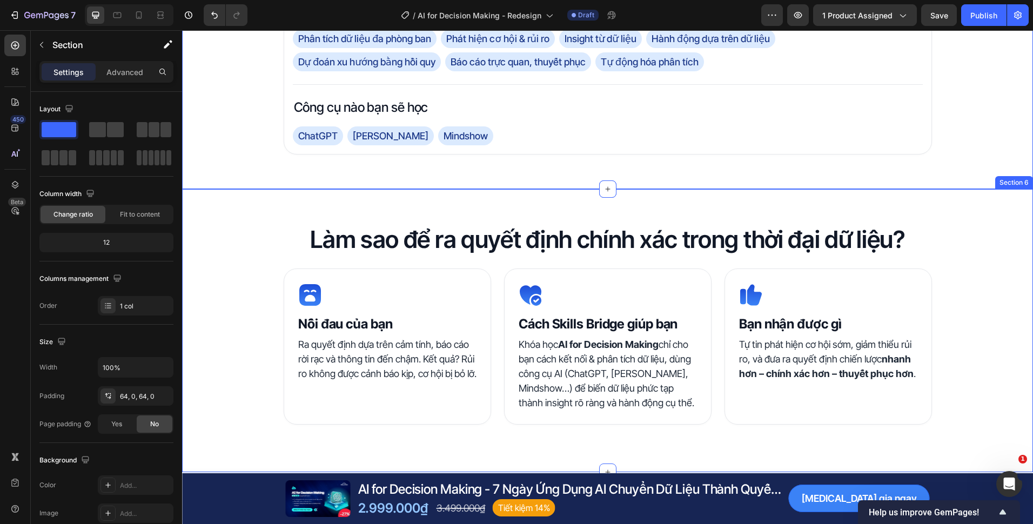
click at [272, 243] on div "Làm sao để ra quyết định chính xác trong thời đại dữ liệu? Heading Icon Nỗi đau…" at bounding box center [607, 331] width 851 height 214
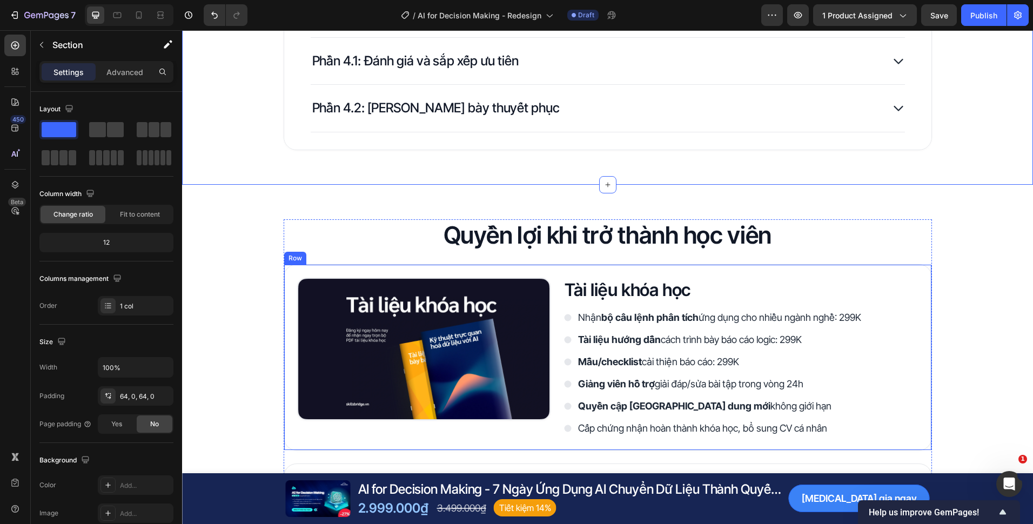
scroll to position [1837, 0]
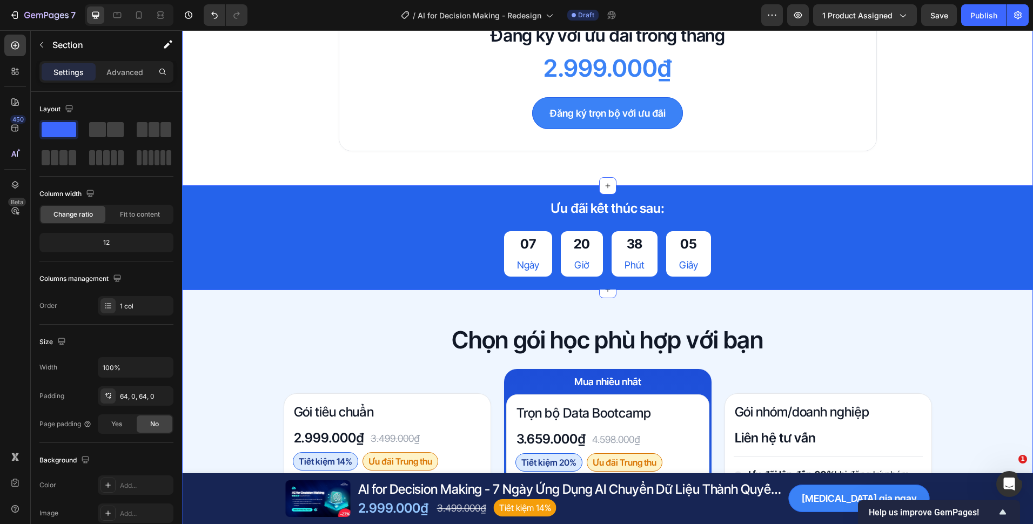
scroll to position [2865, 0]
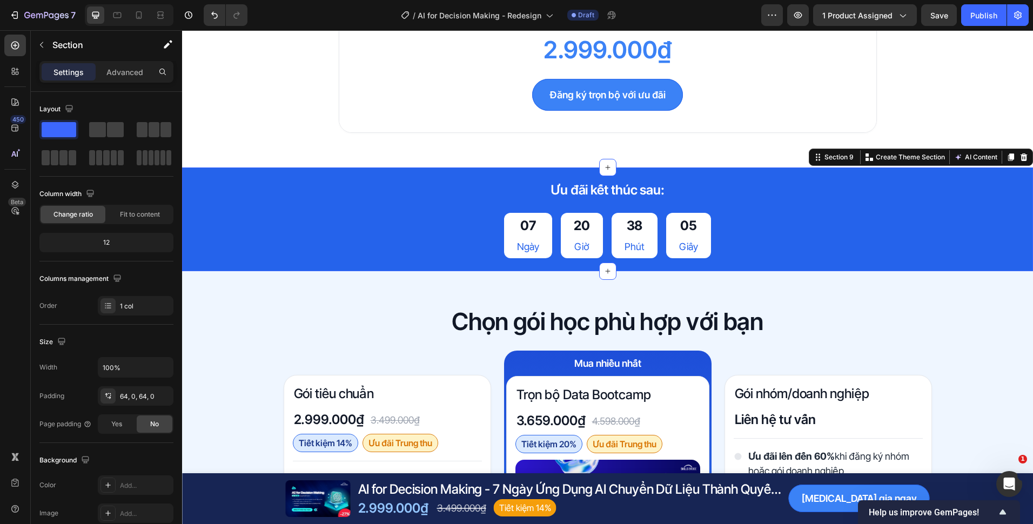
click at [354, 260] on div "Ưu đãi kết thúc sau: Heading 07 Ngày 20 Giờ 38 Phút 05 Giây Countdown Timer Row…" at bounding box center [607, 219] width 851 height 104
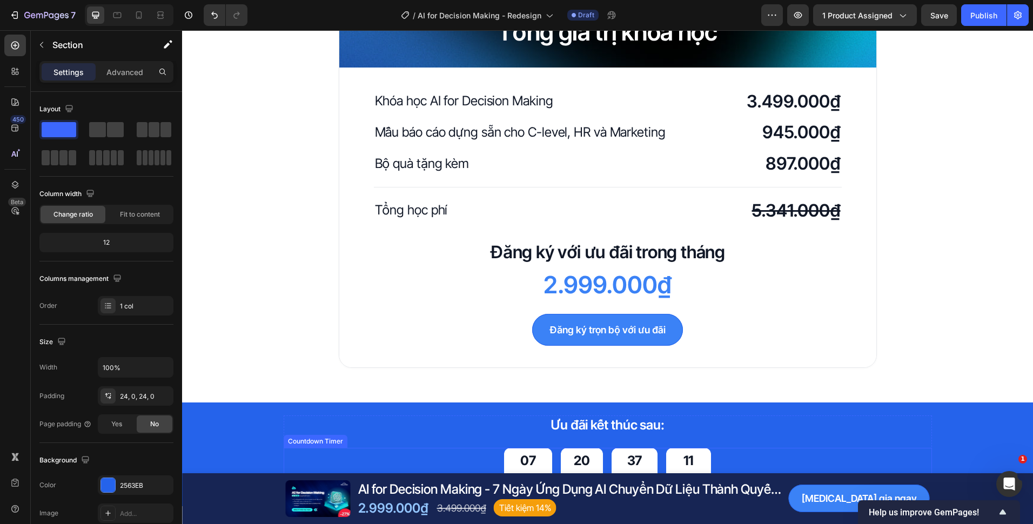
scroll to position [2597, 0]
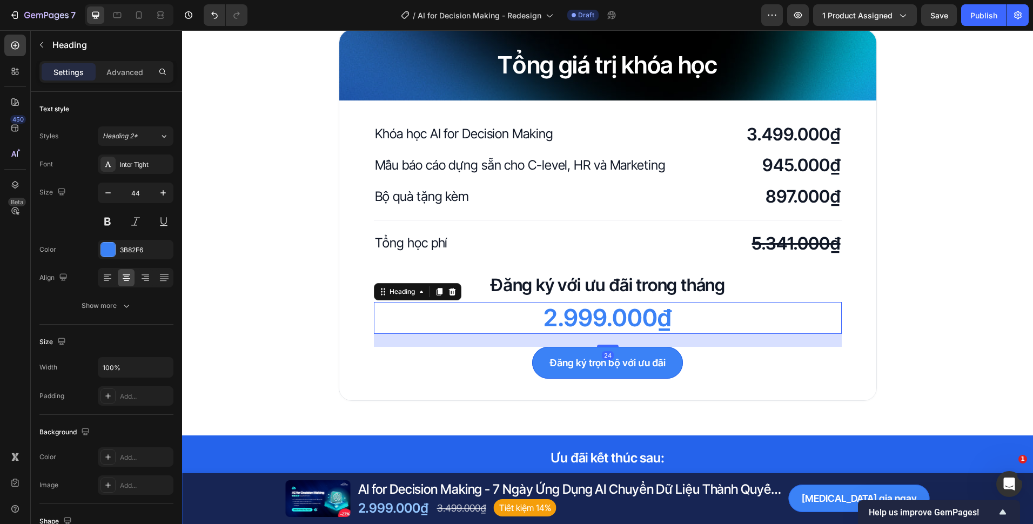
click at [637, 320] on h2 "2.999.000₫" at bounding box center [608, 318] width 468 height 32
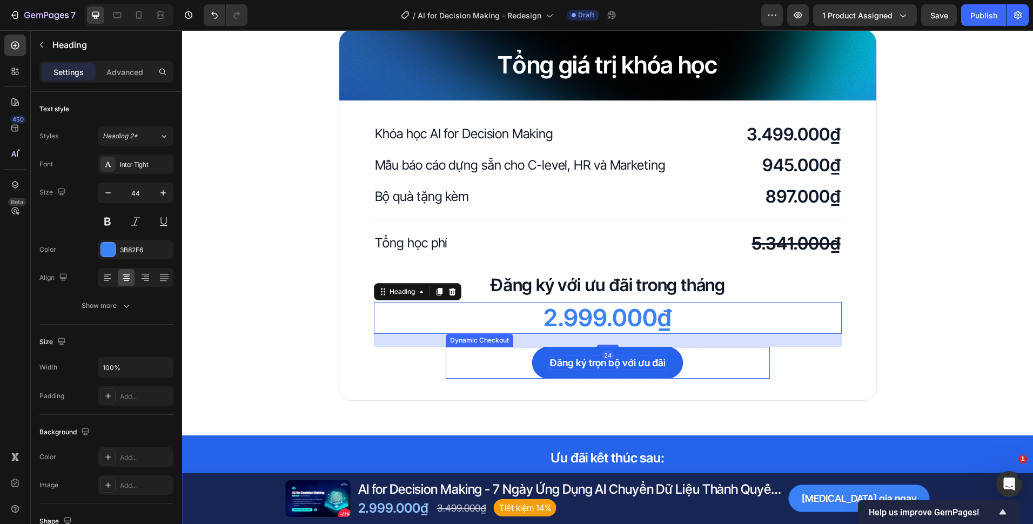
click at [647, 359] on p "Đăng ký trọn bộ với ưu đãi" at bounding box center [607, 362] width 116 height 15
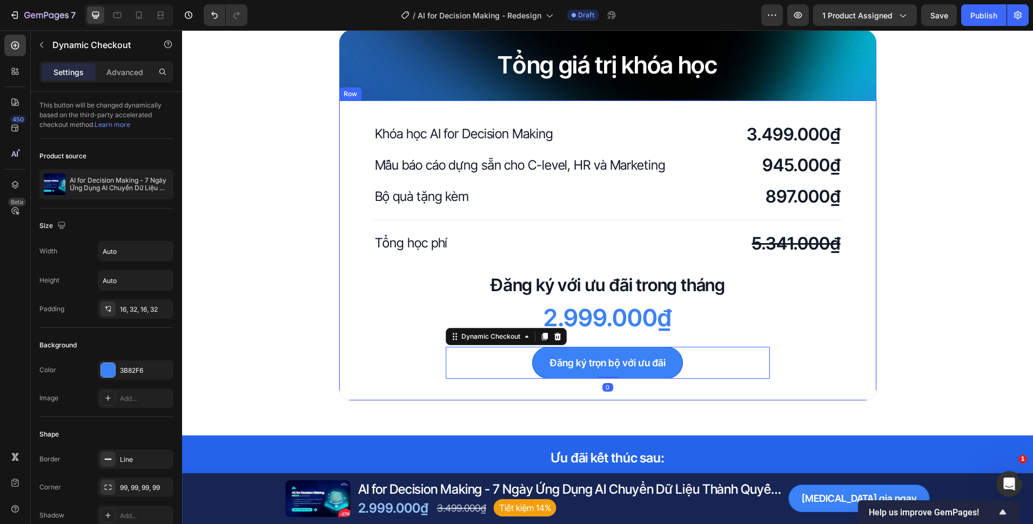
click at [856, 374] on div "Khóa học AI for Decision Making Heading 3.499.000₫ Heading Row Mẫu báo cáo dựng…" at bounding box center [607, 250] width 537 height 300
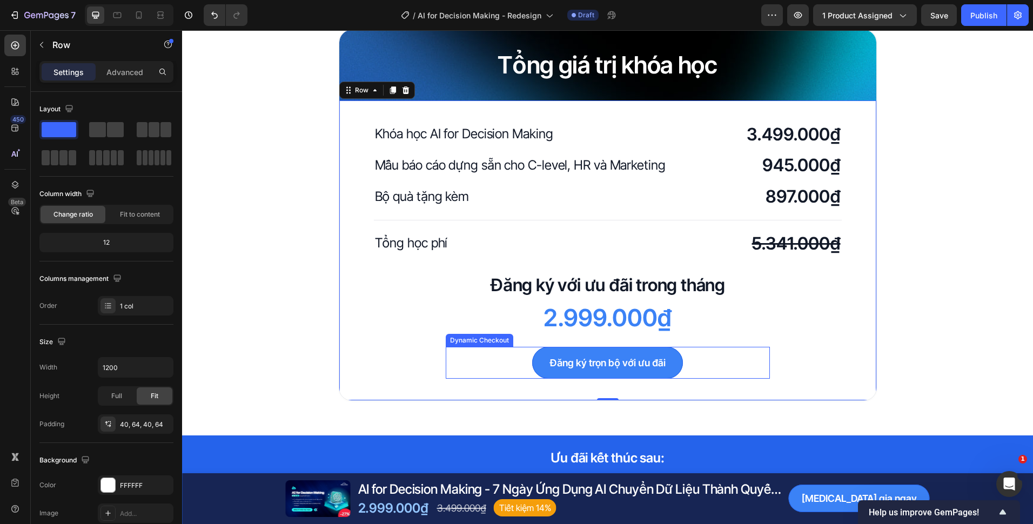
click at [686, 350] on div "Đăng ký trọn bộ với ưu đãi" at bounding box center [608, 363] width 324 height 32
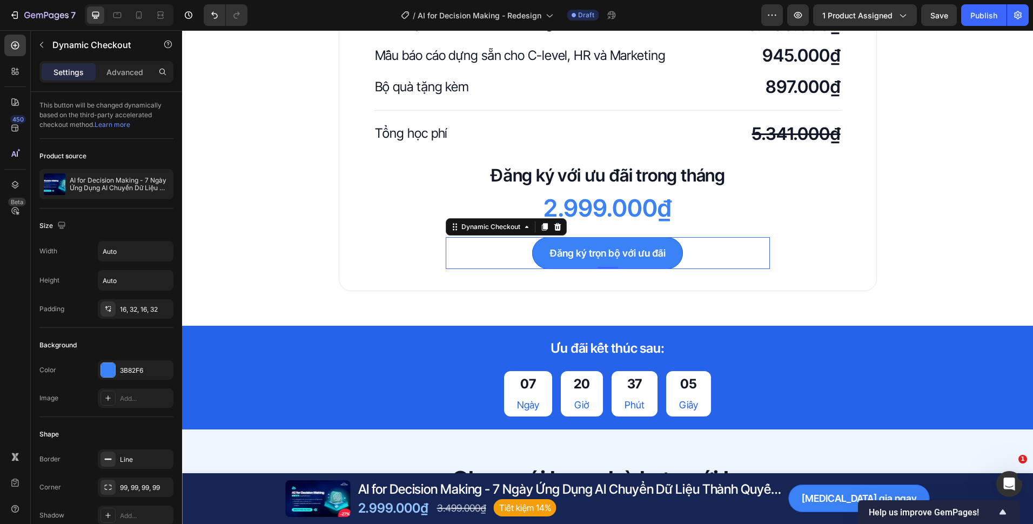
scroll to position [2705, 0]
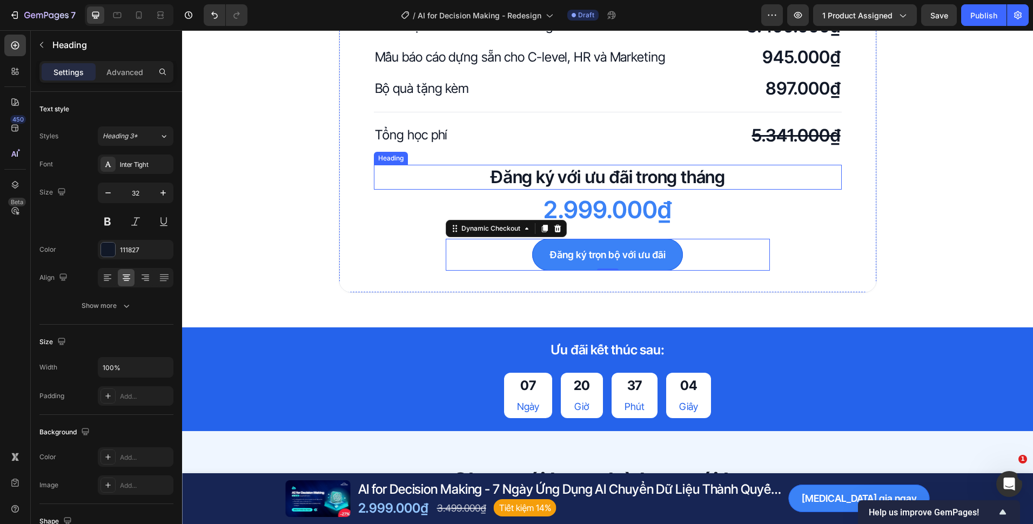
click at [702, 184] on h2 "Đăng ký với ưu đãi trong tháng" at bounding box center [608, 177] width 468 height 25
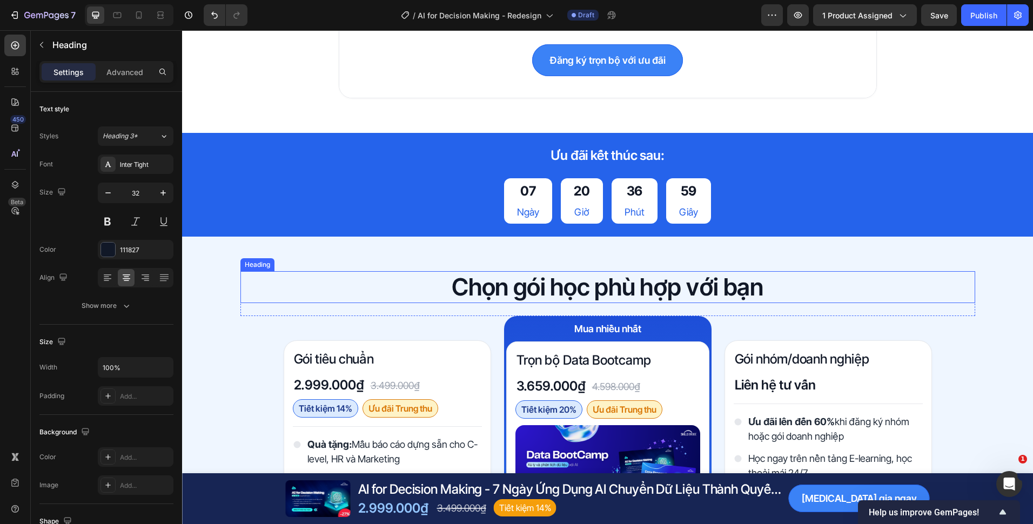
scroll to position [2921, 0]
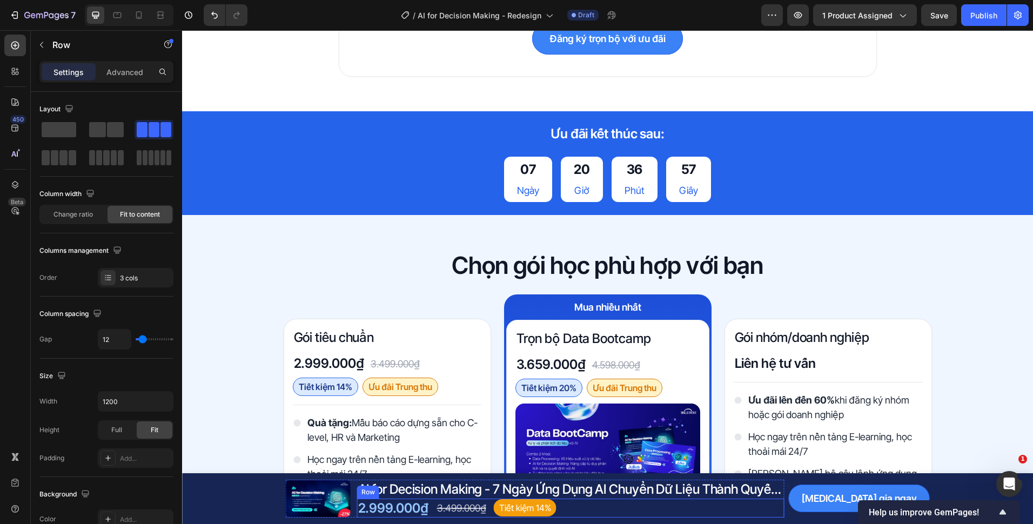
click at [427, 509] on div "2.999.000₫ Product Price Product Price 3.499.000₫ Compare Price Compare Price T…" at bounding box center [570, 508] width 427 height 19
click at [419, 261] on h2 "Chọn gói học phù hợp với bạn" at bounding box center [607, 266] width 735 height 32
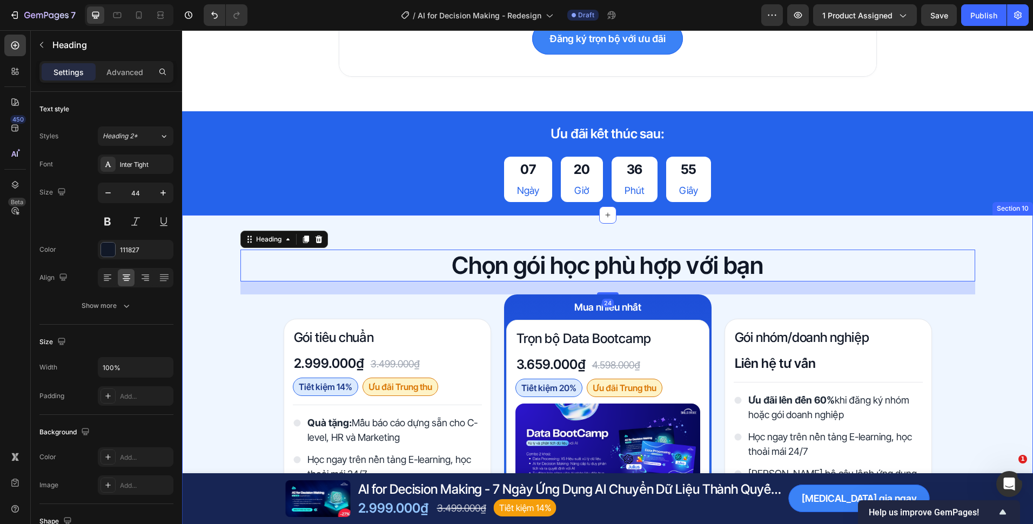
click at [421, 244] on div "Chọn gói học phù hợp với bạn Heading 24 Row Gói tiêu chuẩn Heading 2.999.000₫ P…" at bounding box center [607, 470] width 851 height 511
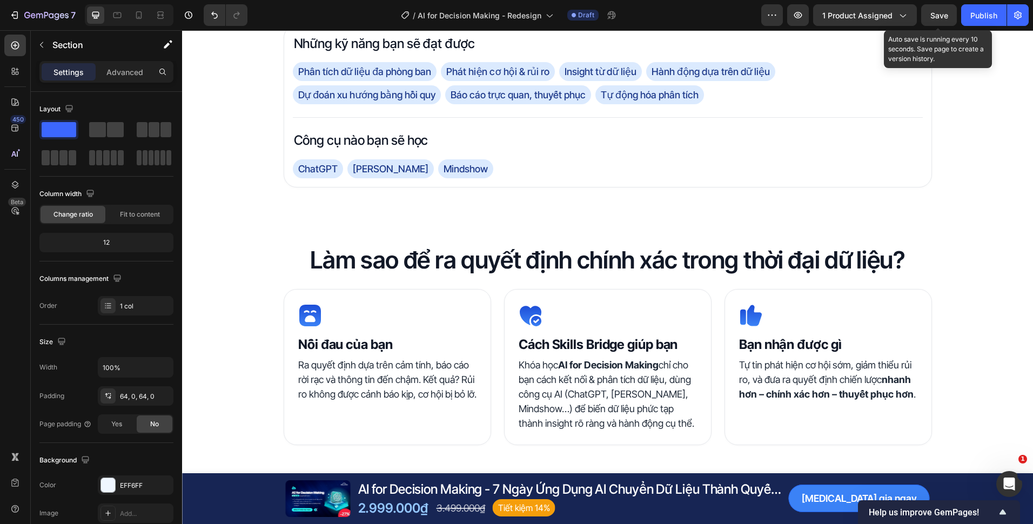
click at [932, 11] on span "Save" at bounding box center [939, 15] width 18 height 9
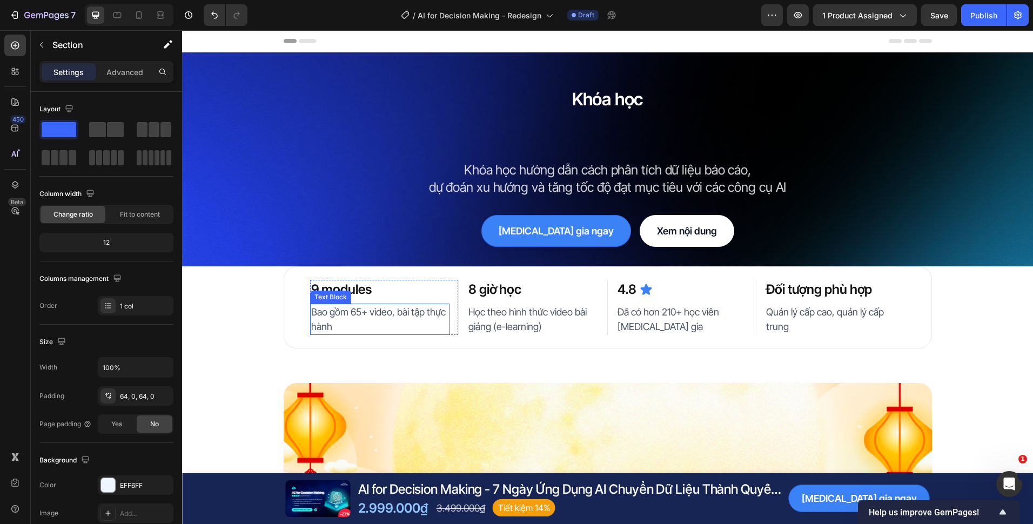
scroll to position [216, 0]
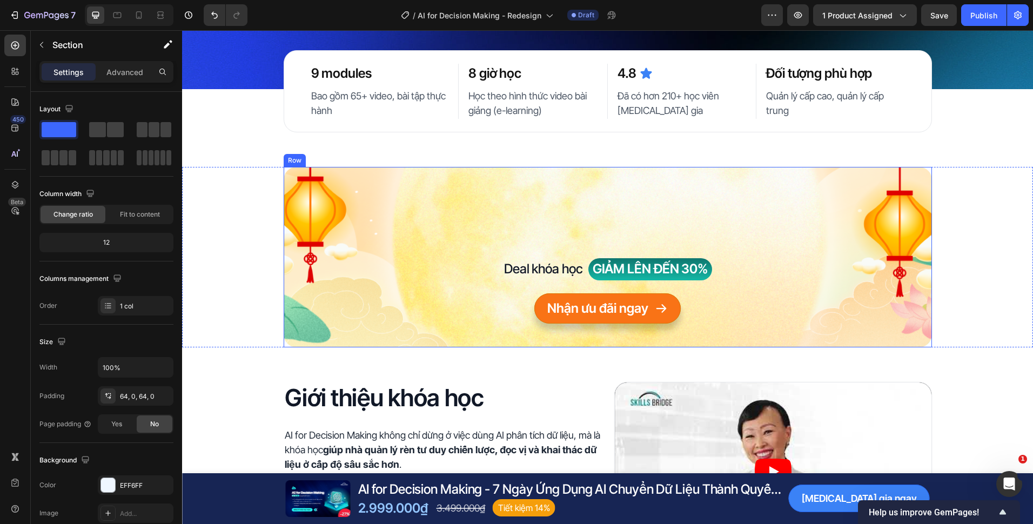
click at [384, 180] on div "TRĂNG TRÒN Heading TRỌN KỸ NĂNG Heading Deal khóa học Text Block GIẢM LÊN ĐẾN 3…" at bounding box center [608, 257] width 648 height 180
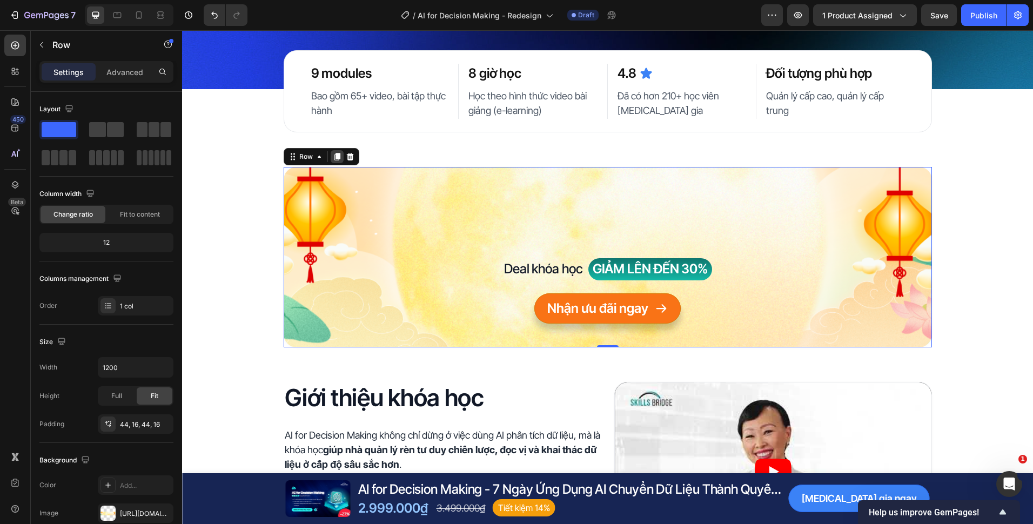
click at [333, 153] on icon at bounding box center [337, 156] width 9 height 9
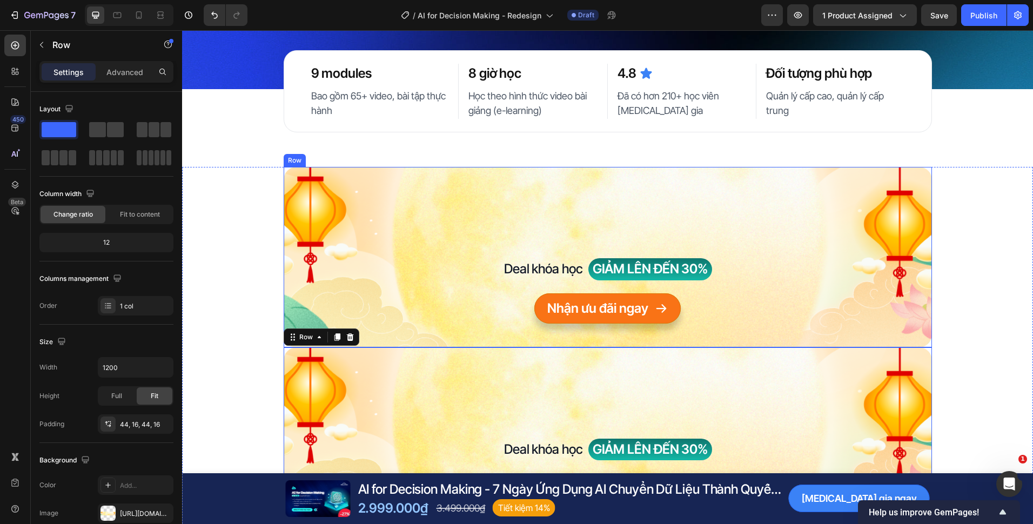
click at [393, 184] on div "TRĂNG TRÒN Heading TRỌN KỸ NĂNG Heading Deal khóa học Text Block GIẢM LÊN ĐẾN 3…" at bounding box center [608, 257] width 648 height 180
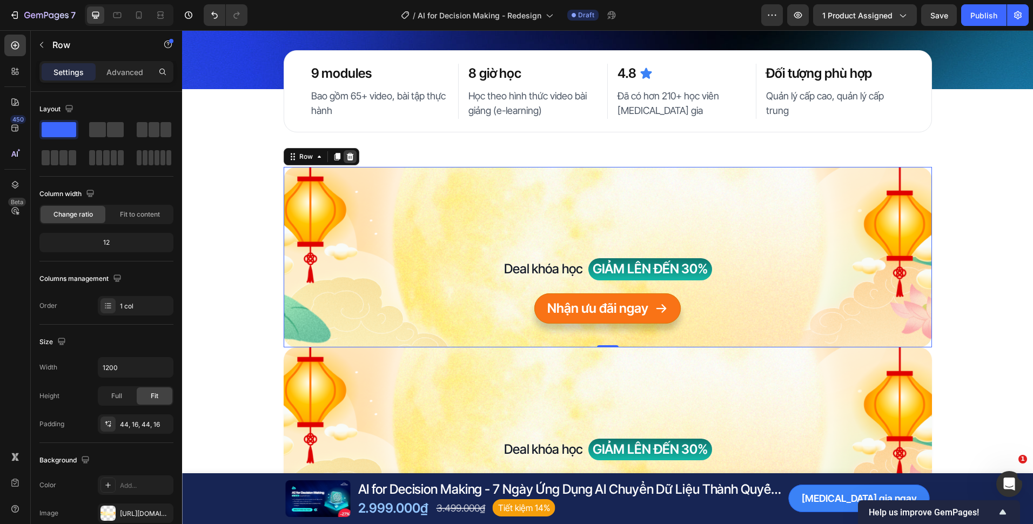
click at [348, 159] on icon at bounding box center [349, 157] width 7 height 8
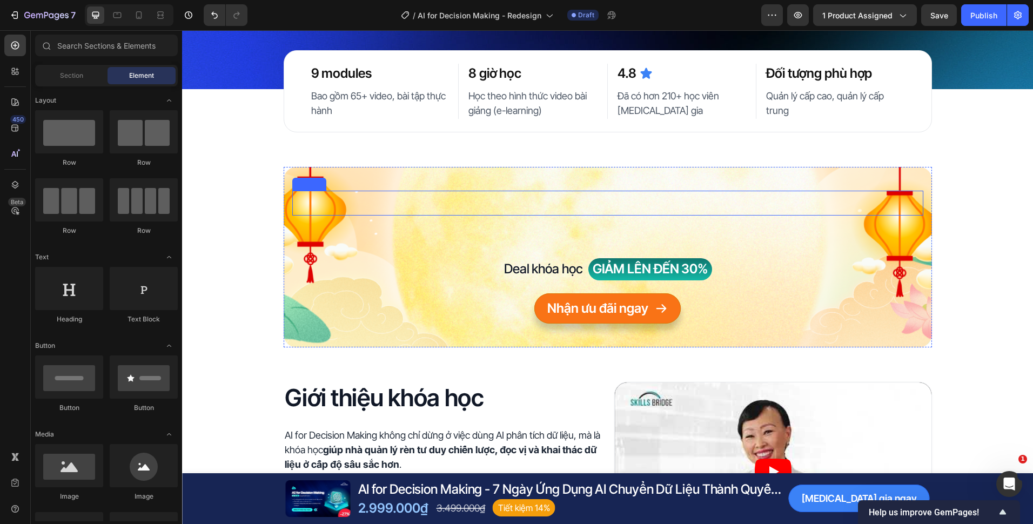
click at [419, 206] on h2 "TRĂNG TRÒN" at bounding box center [607, 203] width 631 height 25
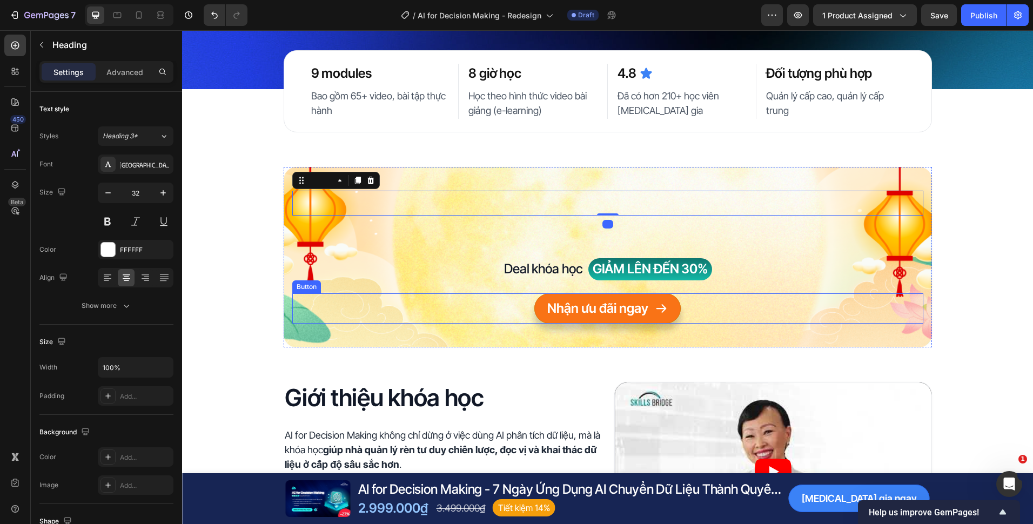
click at [372, 310] on div "Nhận ưu đãi ngay Button" at bounding box center [607, 308] width 631 height 30
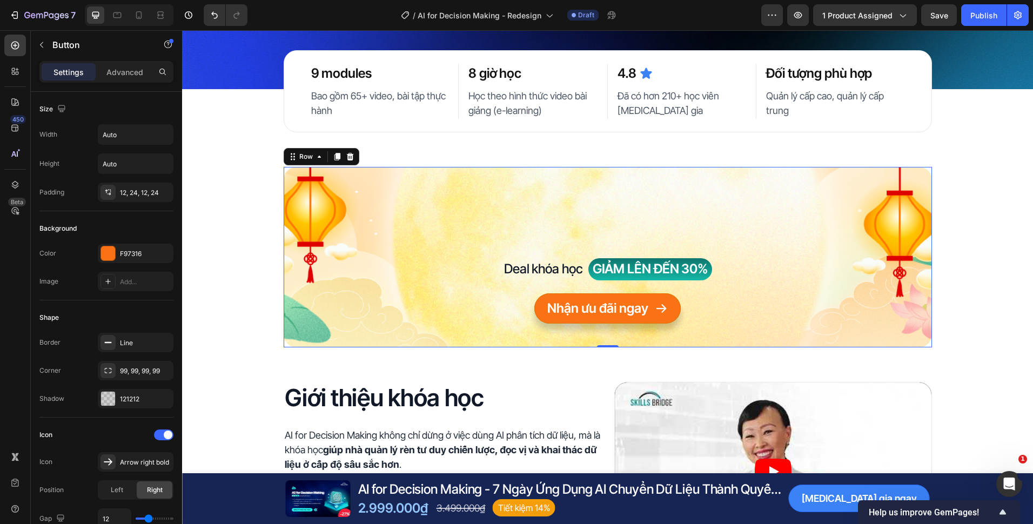
click at [486, 257] on div "TRĂNG TRÒN Heading TRỌN KỸ NĂNG Heading Deal khóa học Text Block GIẢM LÊN ĐẾN 3…" at bounding box center [607, 257] width 631 height 133
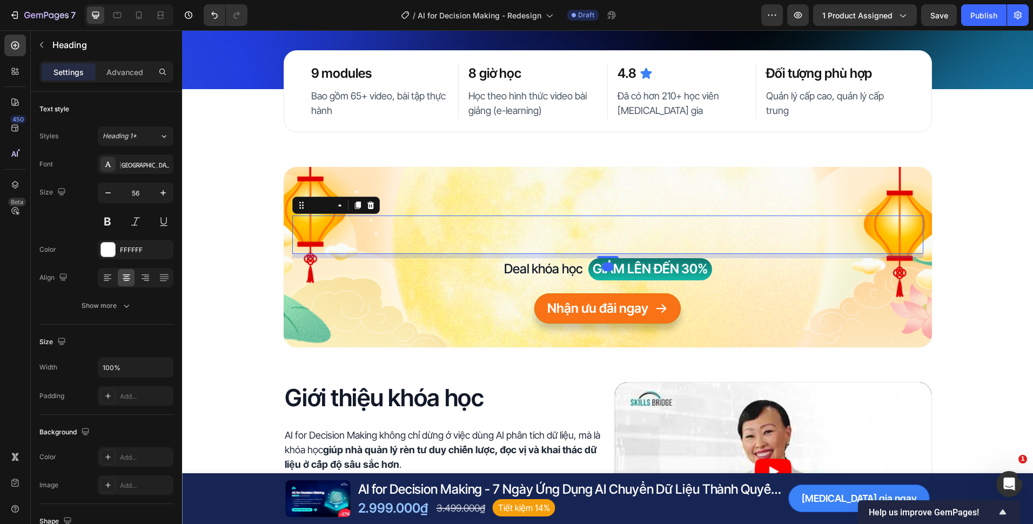
click at [513, 244] on h2 "TRỌN KỸ NĂNG" at bounding box center [607, 235] width 631 height 38
click at [543, 264] on p "Deal khóa học" at bounding box center [543, 268] width 79 height 17
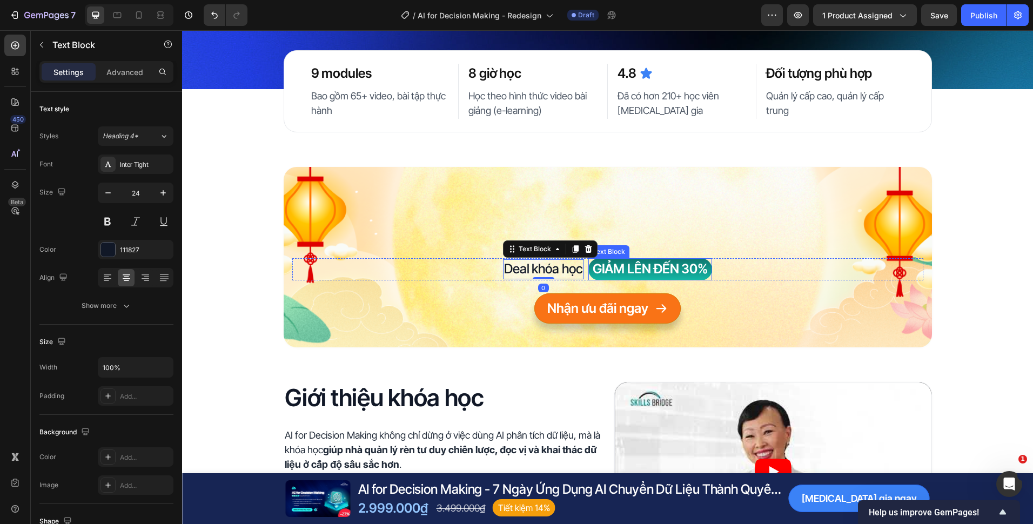
click at [755, 268] on div "Deal khóa học Text Block 0 GIẢM LÊN ĐẾN 30% Text Block Row" at bounding box center [607, 269] width 631 height 22
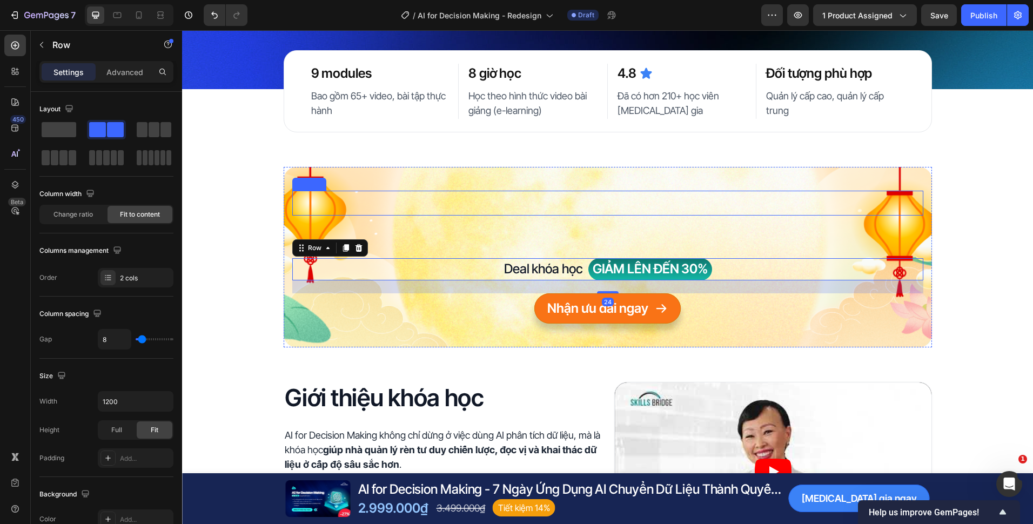
click at [702, 211] on h2 "TRĂNG TRÒN" at bounding box center [607, 203] width 631 height 25
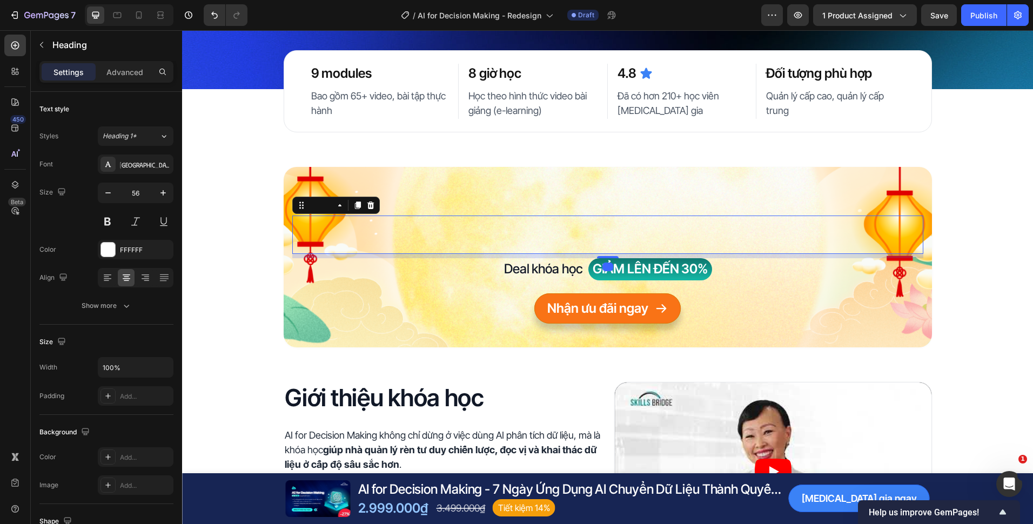
click at [703, 236] on h2 "TRỌN KỸ NĂNG" at bounding box center [607, 235] width 631 height 38
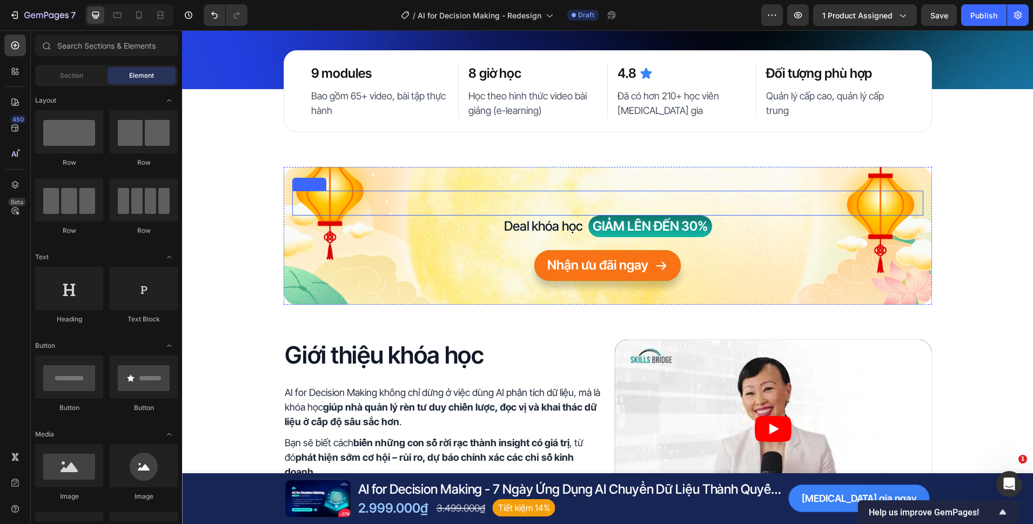
click at [674, 202] on h2 "TRĂNG TRÒN" at bounding box center [607, 203] width 631 height 25
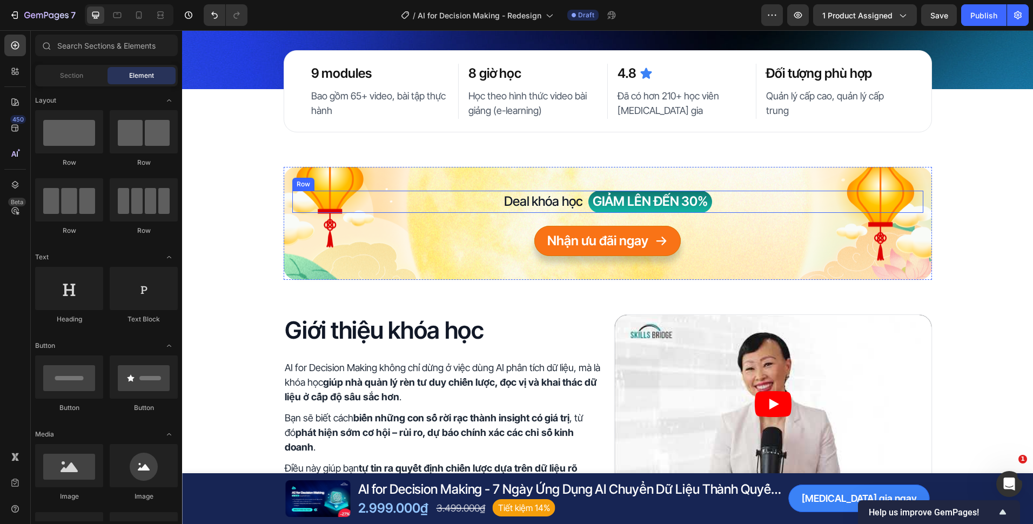
click at [756, 207] on div "Deal khóa học Text Block GIẢM LÊN ĐẾN 30% Text Block Row" at bounding box center [607, 202] width 631 height 22
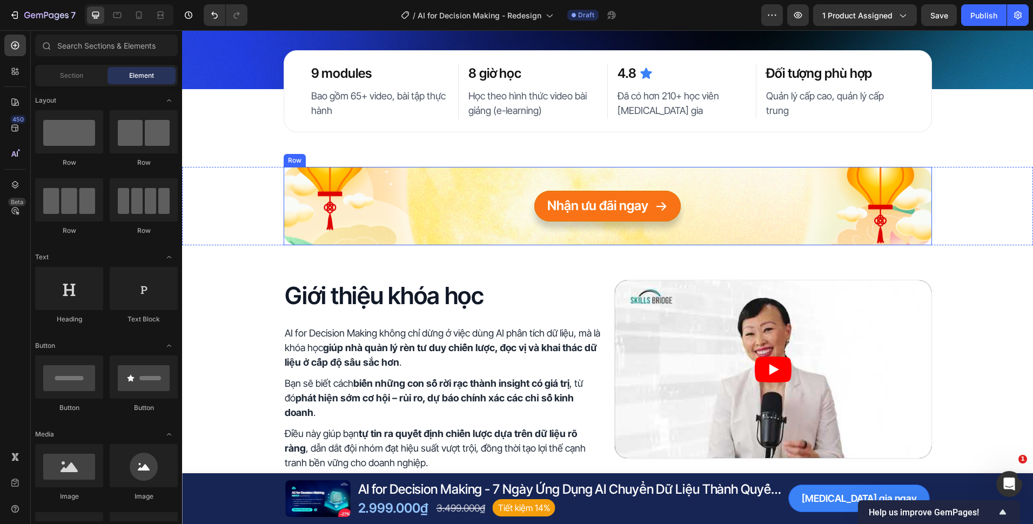
click at [719, 213] on div "Nhận ưu đãi ngay Button" at bounding box center [607, 206] width 631 height 30
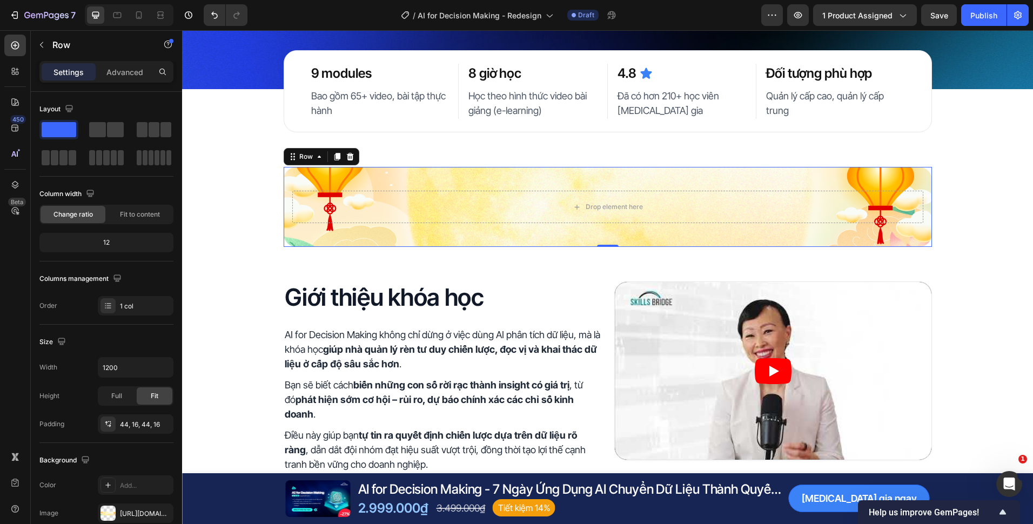
click at [498, 233] on div "Drop element here Row 0" at bounding box center [608, 207] width 648 height 80
click at [124, 424] on div "44, 16, 44, 16" at bounding box center [135, 425] width 31 height 10
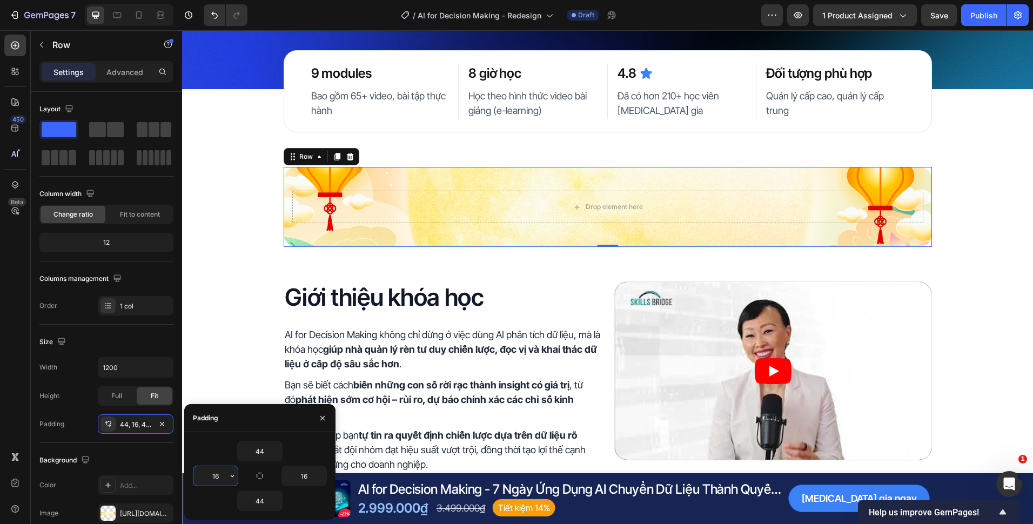
click at [220, 477] on input "16" at bounding box center [215, 475] width 44 height 19
type input "48"
click at [311, 474] on input "16" at bounding box center [304, 475] width 44 height 19
type input "48"
click at [268, 455] on input "44" at bounding box center [260, 450] width 44 height 19
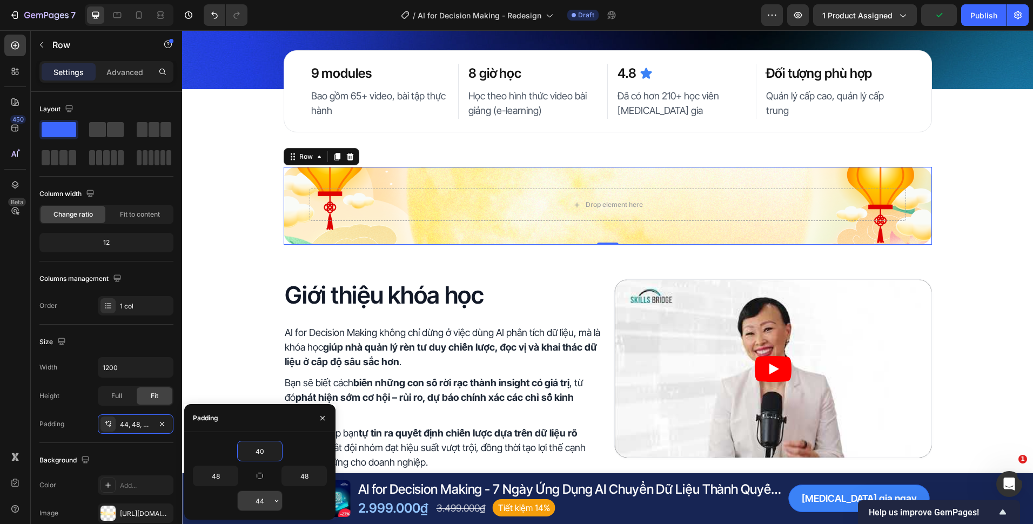
type input "40"
click at [266, 508] on input "44" at bounding box center [260, 500] width 44 height 19
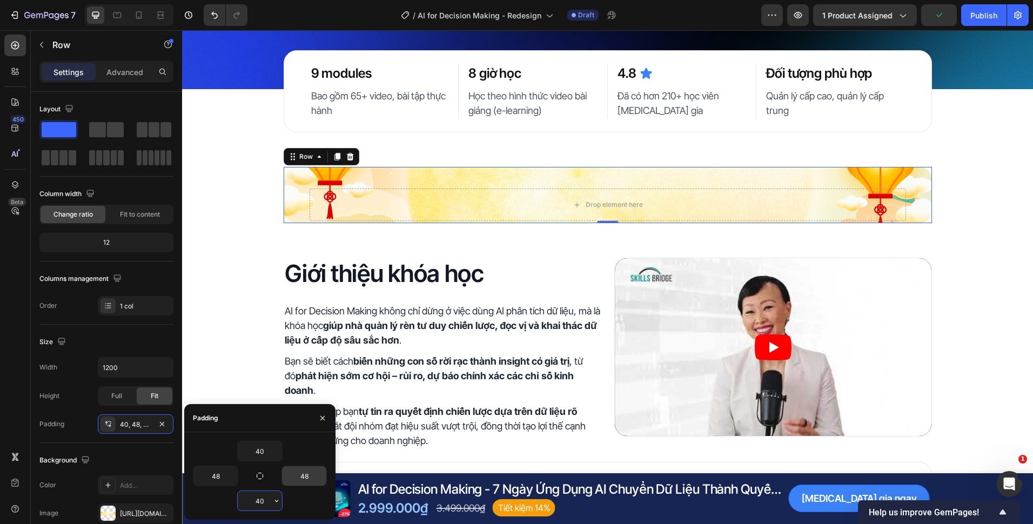
type input "40"
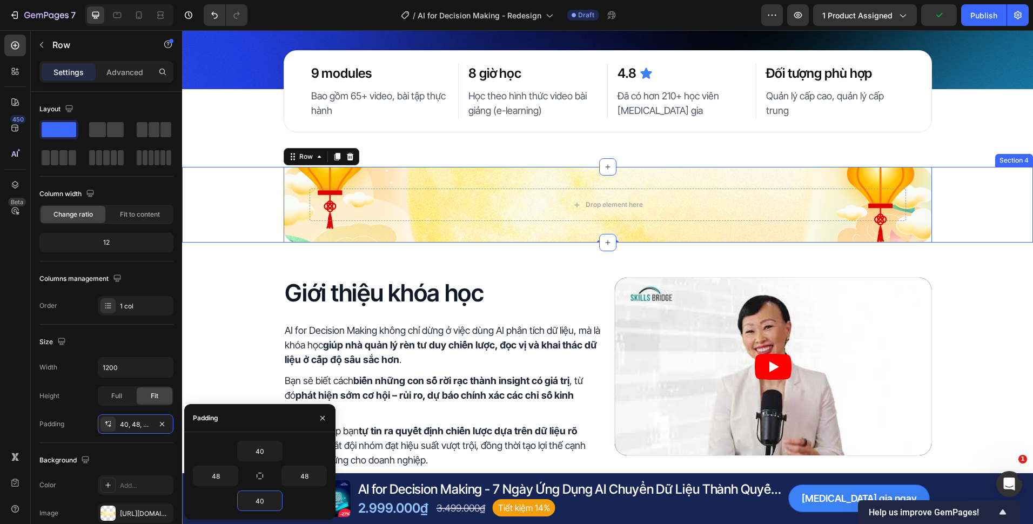
click at [216, 215] on div "Drop element here Row 0" at bounding box center [607, 205] width 851 height 76
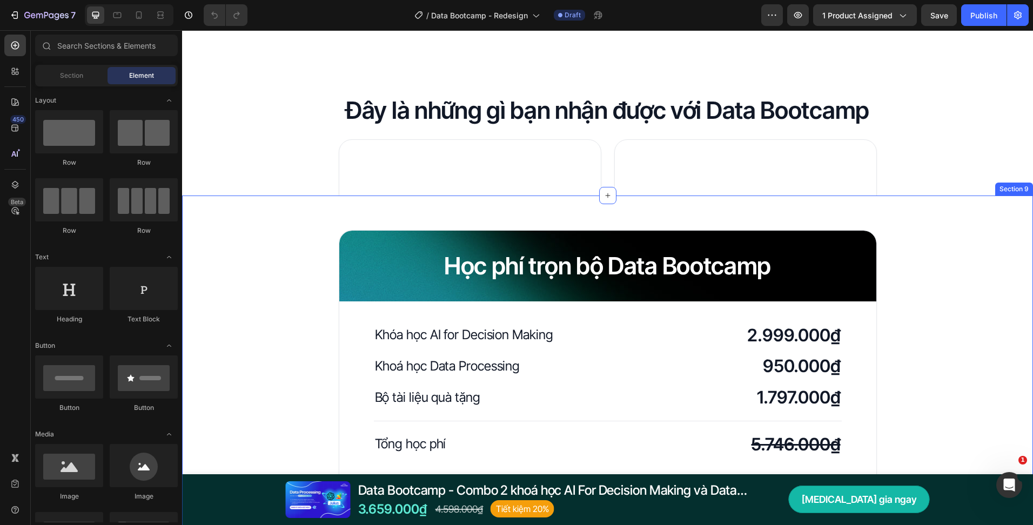
scroll to position [1729, 0]
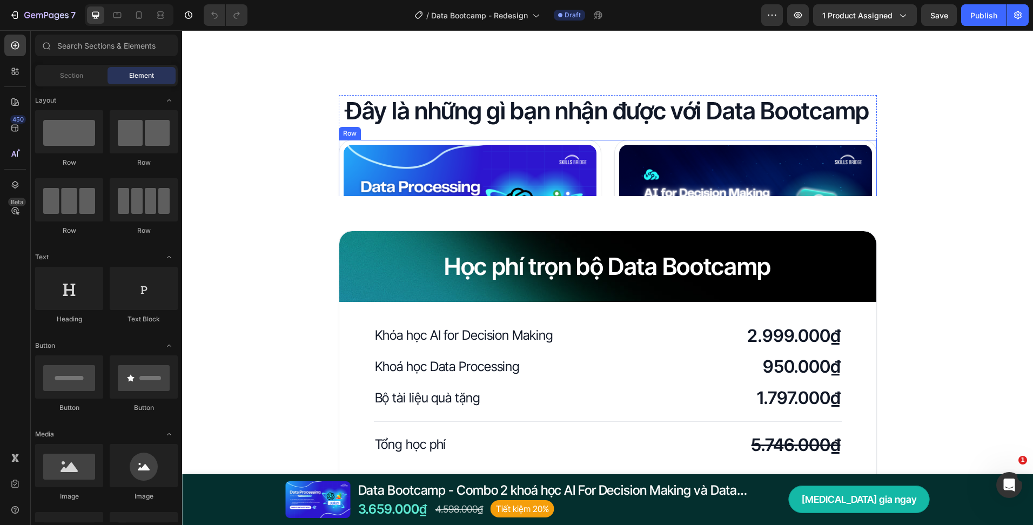
click at [606, 175] on div "Product Images Data Processing - X5 Hiệu suất xử lý dữ liệu với AI Product Titl…" at bounding box center [608, 405] width 538 height 530
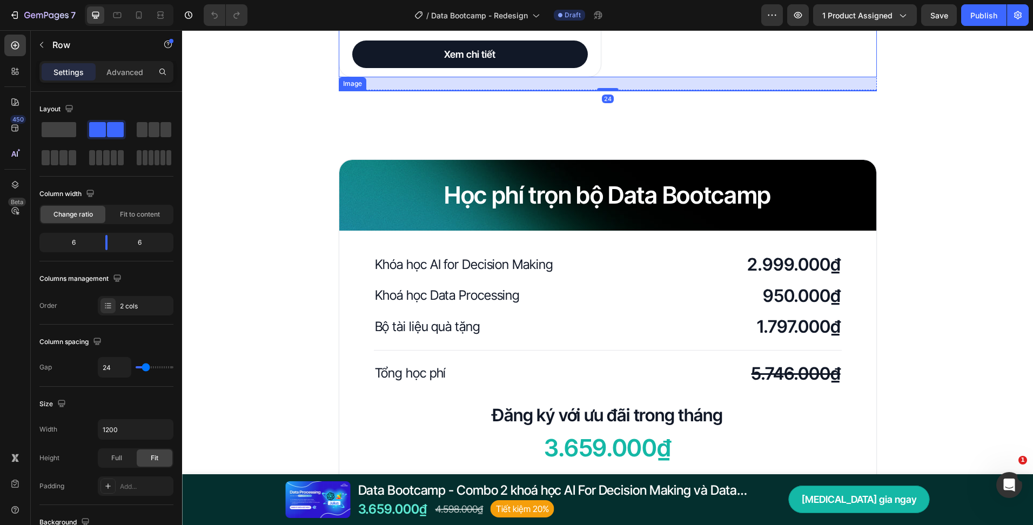
scroll to position [2323, 0]
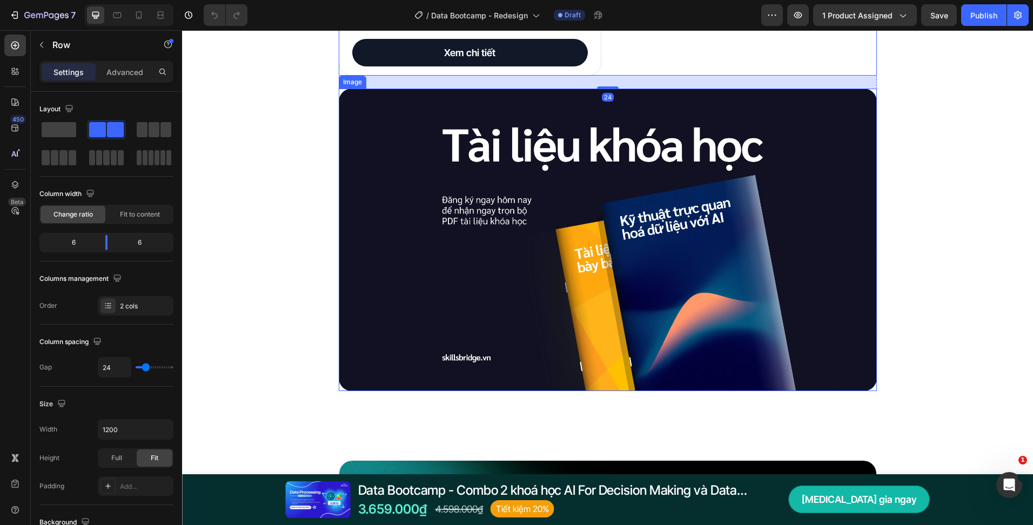
click at [732, 277] on img at bounding box center [608, 240] width 538 height 303
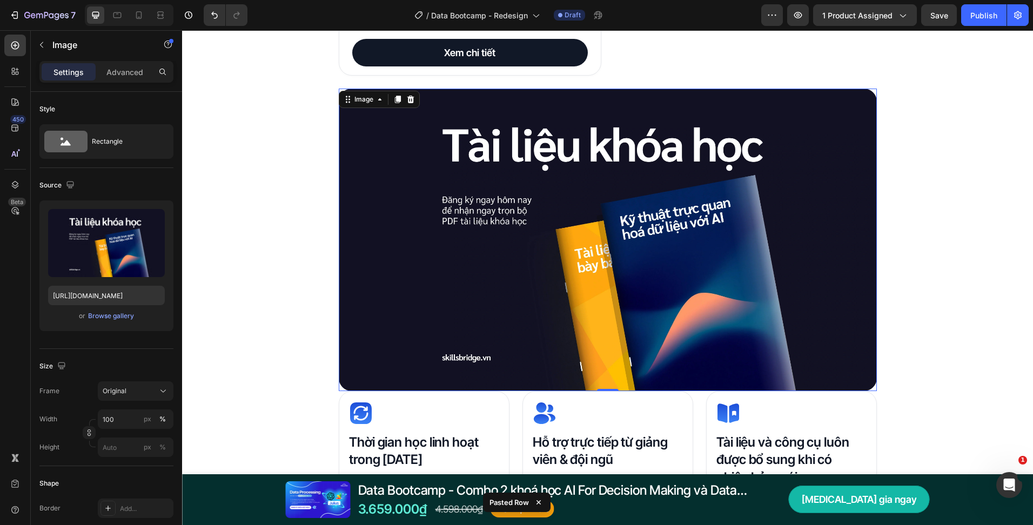
click at [762, 276] on img at bounding box center [608, 240] width 538 height 303
click at [136, 71] on p "Advanced" at bounding box center [124, 71] width 37 height 11
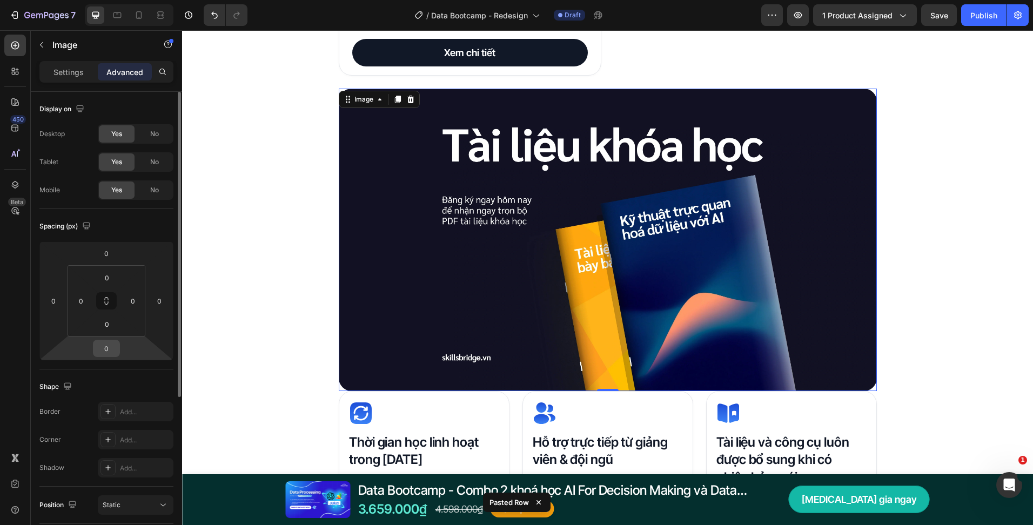
click at [110, 348] on input "0" at bounding box center [107, 348] width 22 height 16
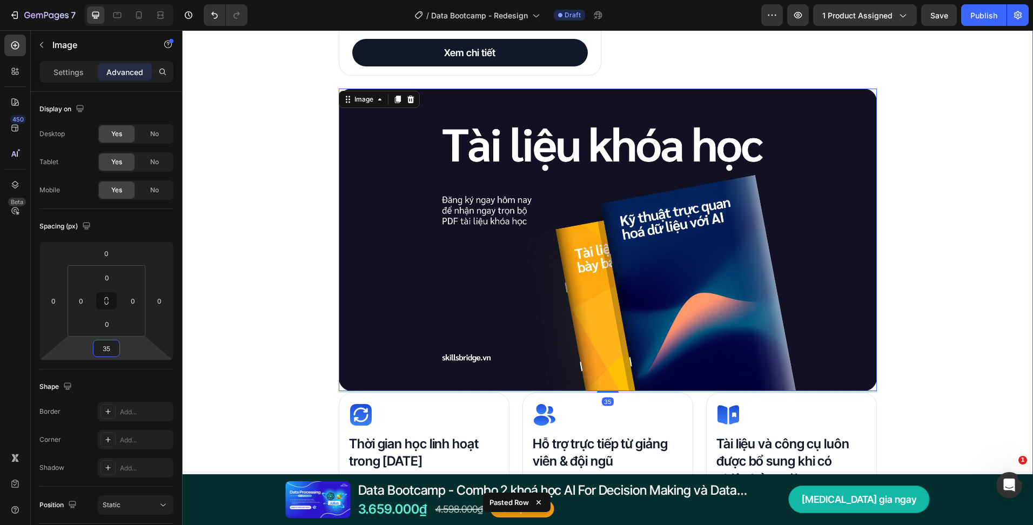
type input "3"
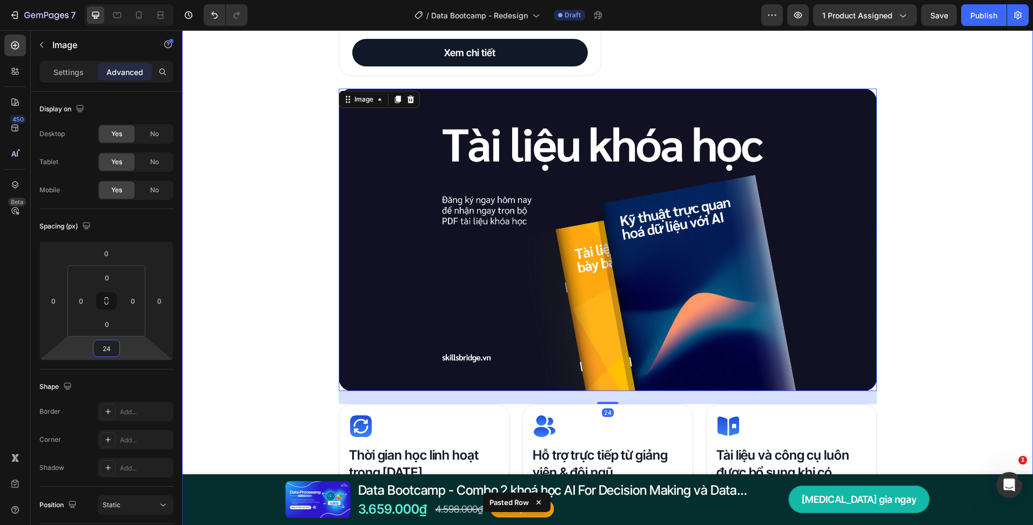
type input "24"
click at [286, 323] on div "Đây là những gì bạn nhận được với Data Bootcamp Heading Product Images Data Pro…" at bounding box center [607, 22] width 851 height 1043
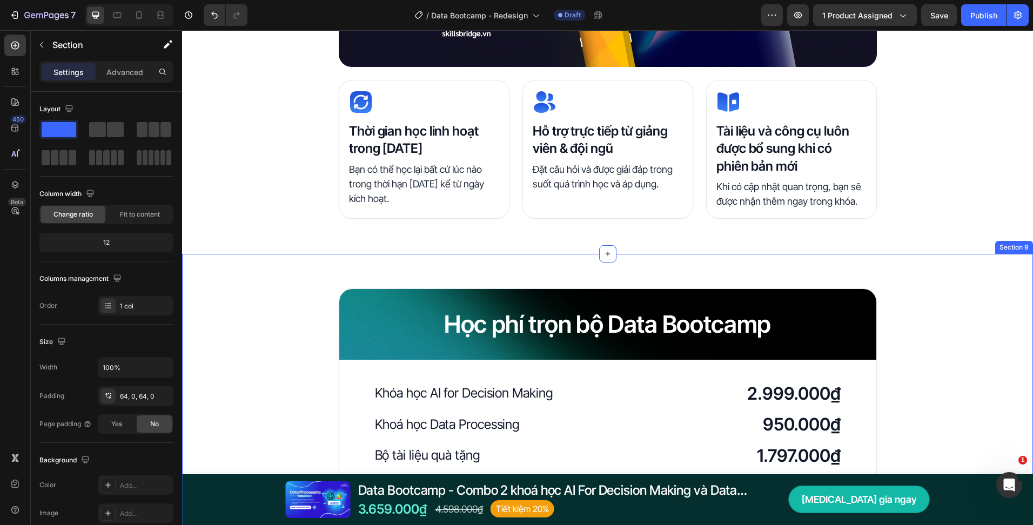
scroll to position [2593, 0]
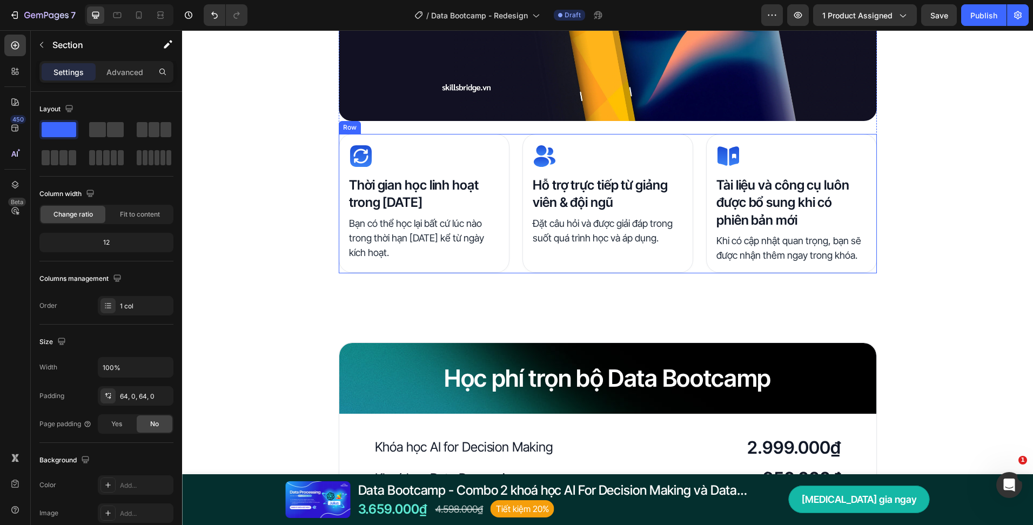
click at [695, 185] on div "Icon Thời gian học linh hoạt trong [DATE] Heading Bạn có thể học lại bất cứ lúc…" at bounding box center [608, 203] width 538 height 139
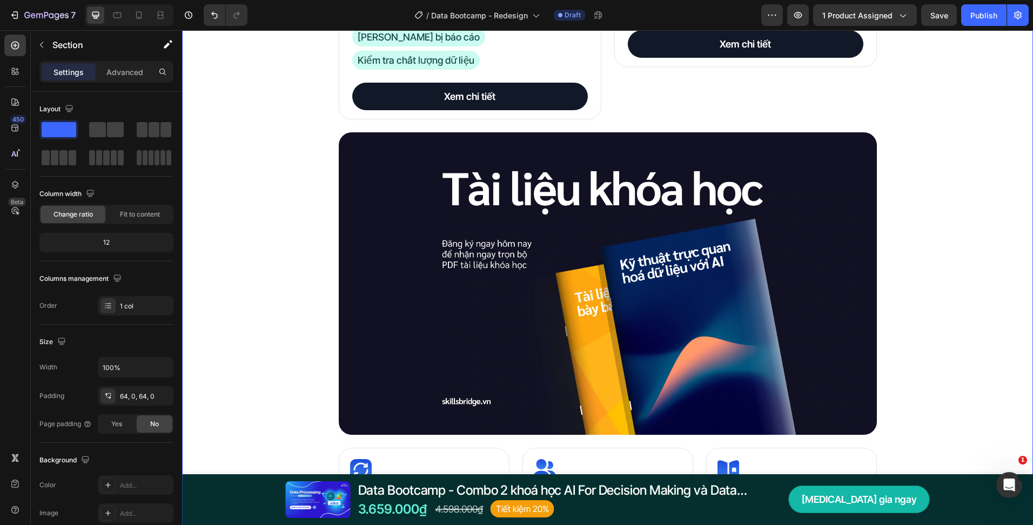
scroll to position [2269, 0]
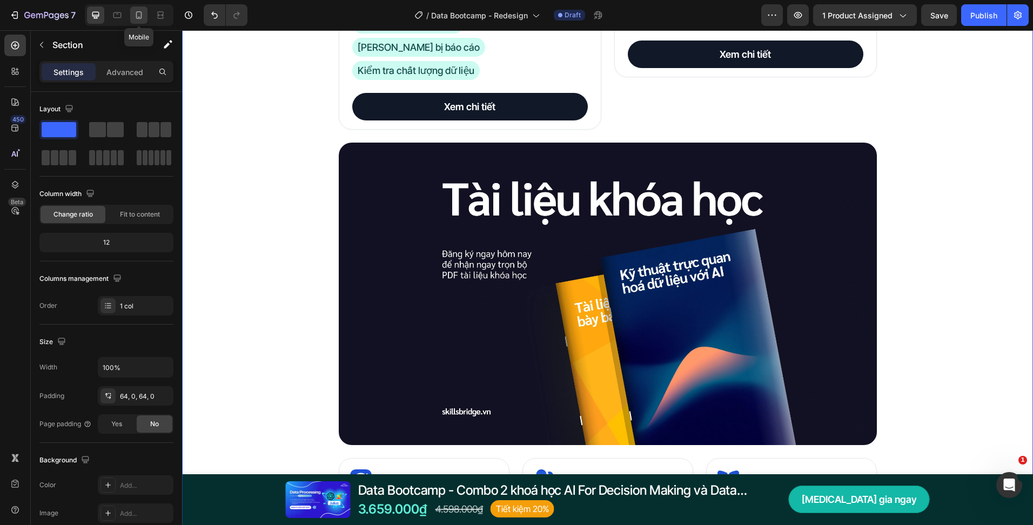
click at [145, 19] on div at bounding box center [138, 14] width 17 height 17
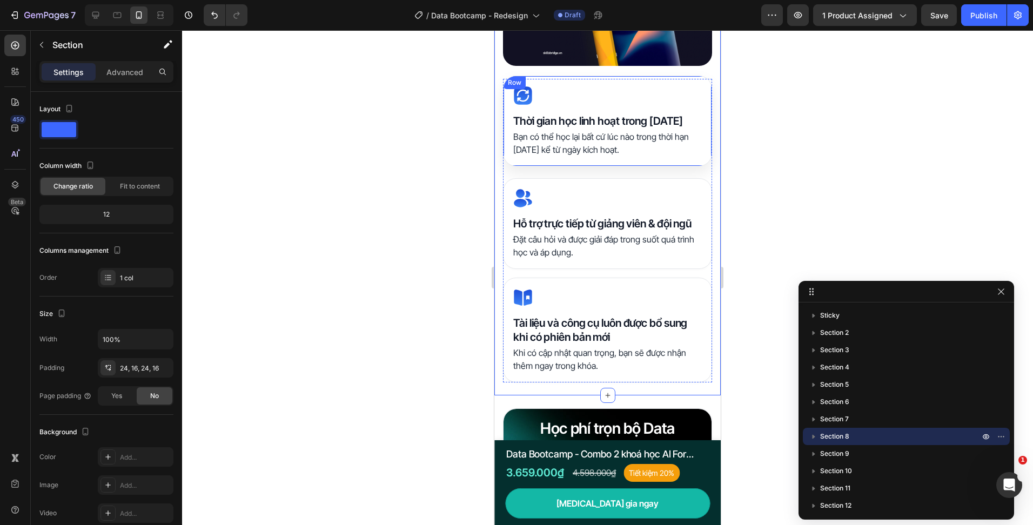
scroll to position [2849, 0]
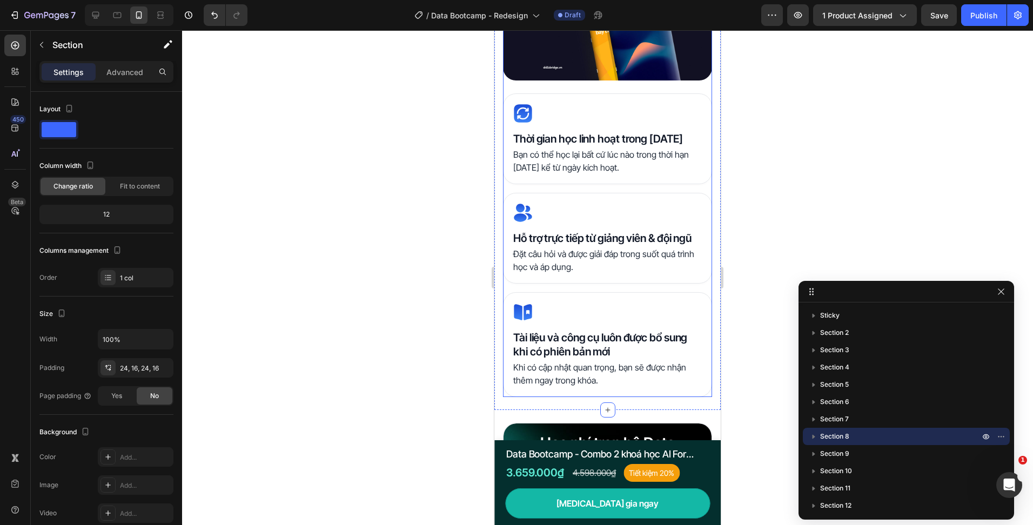
click at [586, 77] on img at bounding box center [607, 22] width 209 height 118
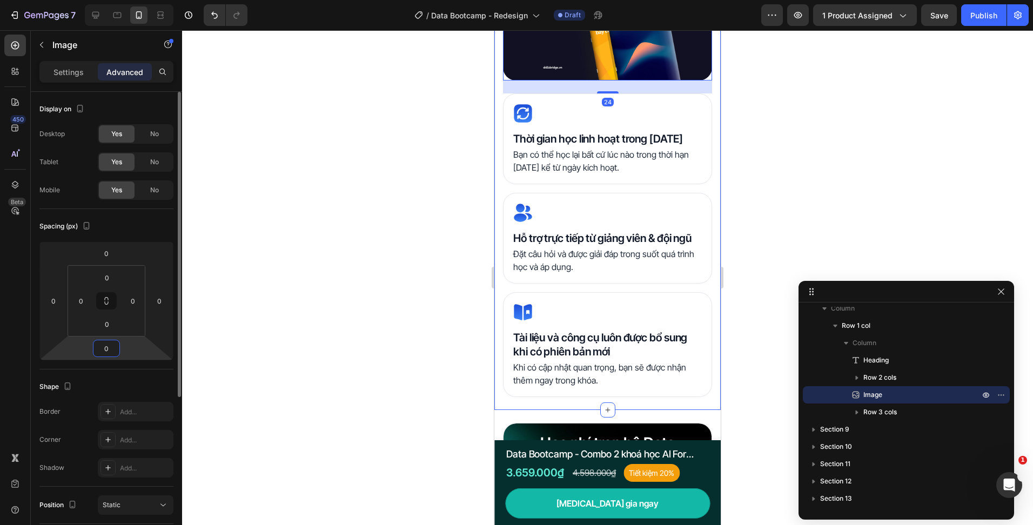
click at [111, 351] on input "0" at bounding box center [107, 348] width 22 height 16
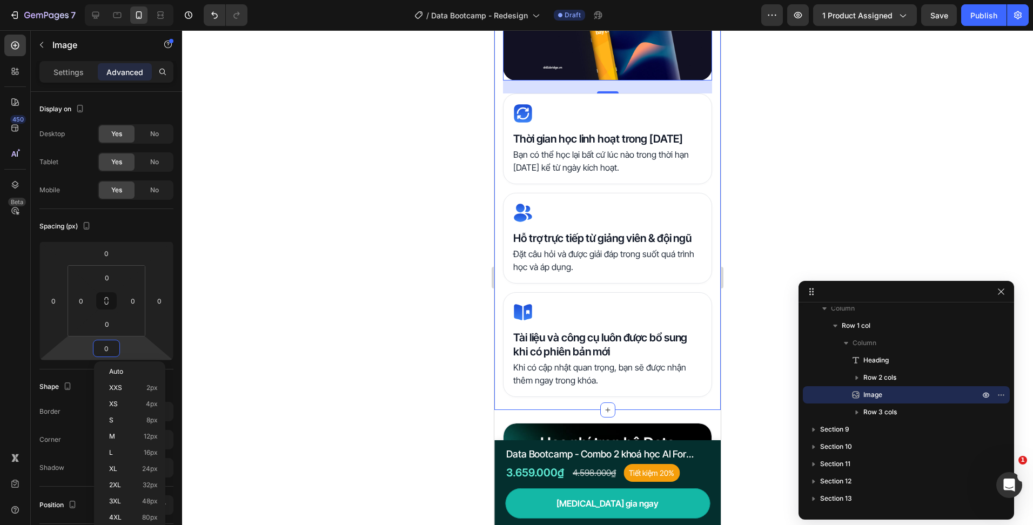
click at [357, 129] on div at bounding box center [607, 277] width 851 height 495
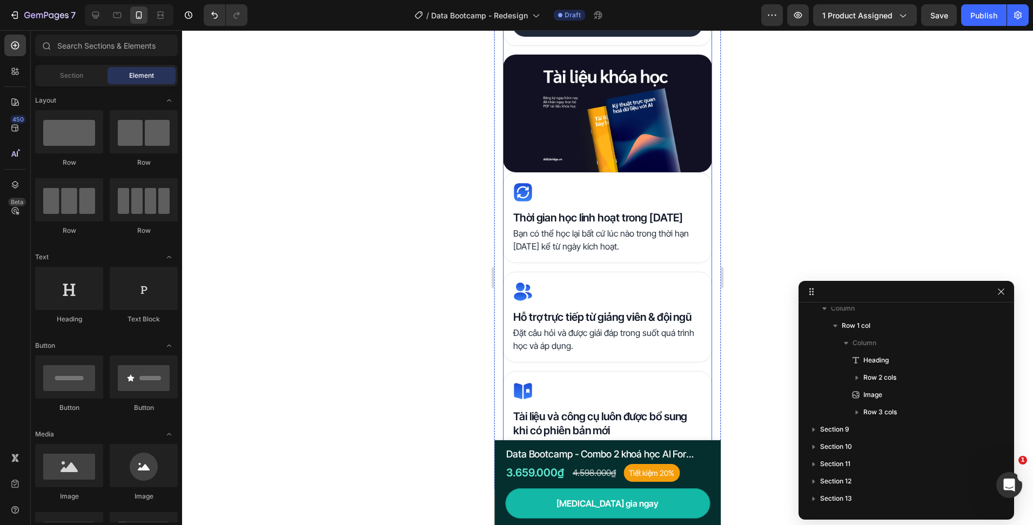
scroll to position [2633, 0]
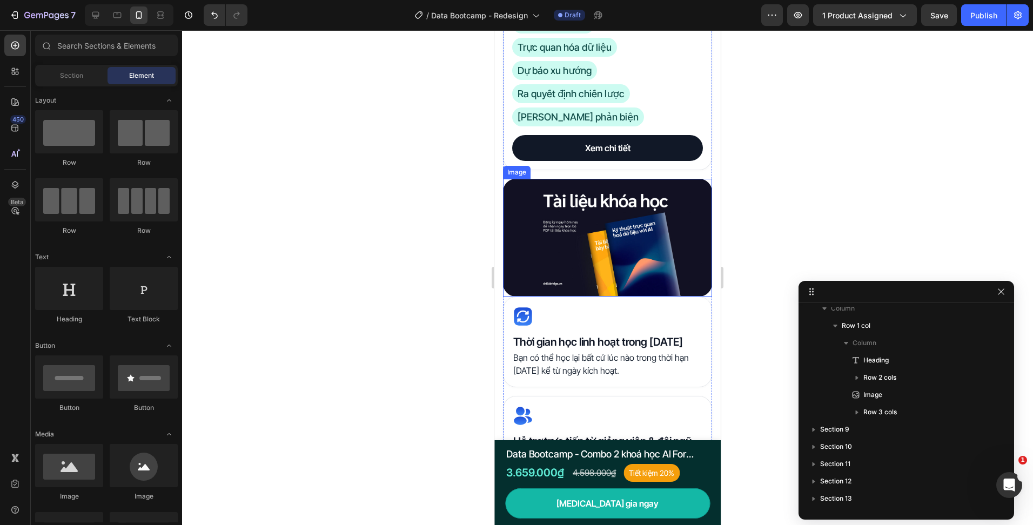
click at [609, 186] on img at bounding box center [607, 238] width 209 height 118
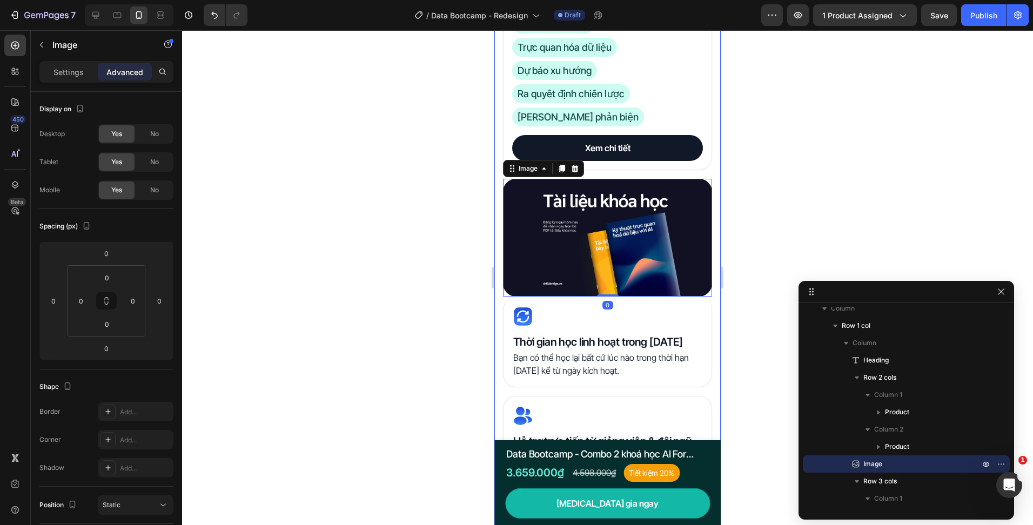
click at [473, 304] on div at bounding box center [607, 277] width 851 height 495
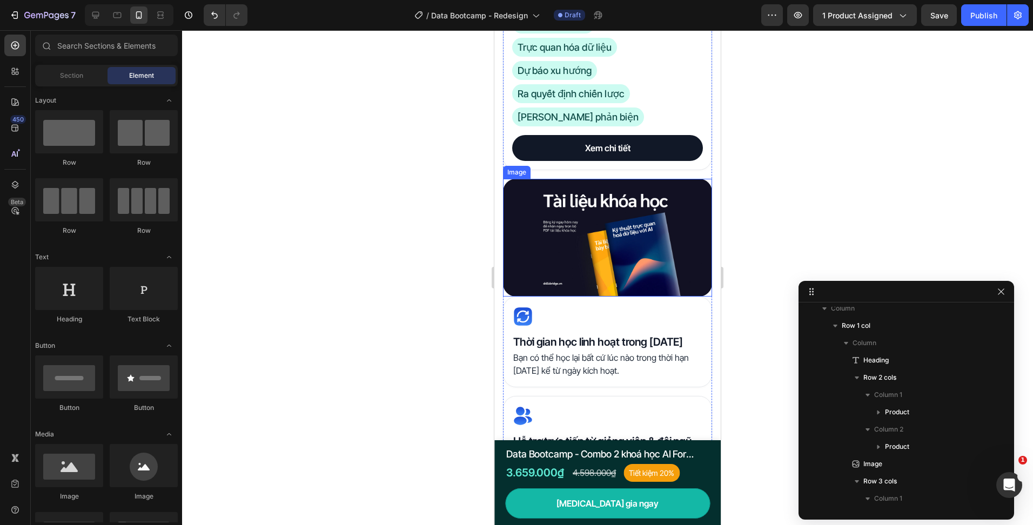
click at [541, 264] on img at bounding box center [607, 238] width 209 height 118
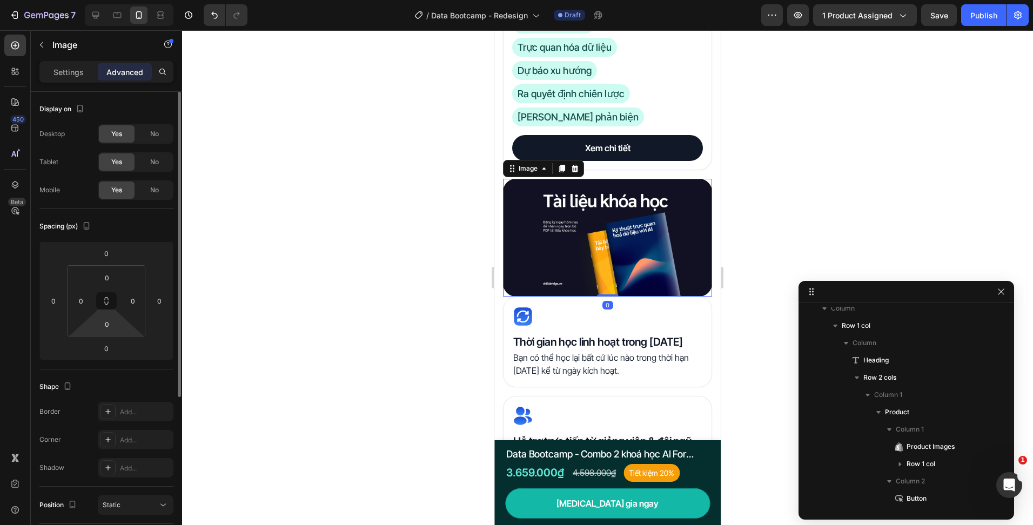
scroll to position [387, 0]
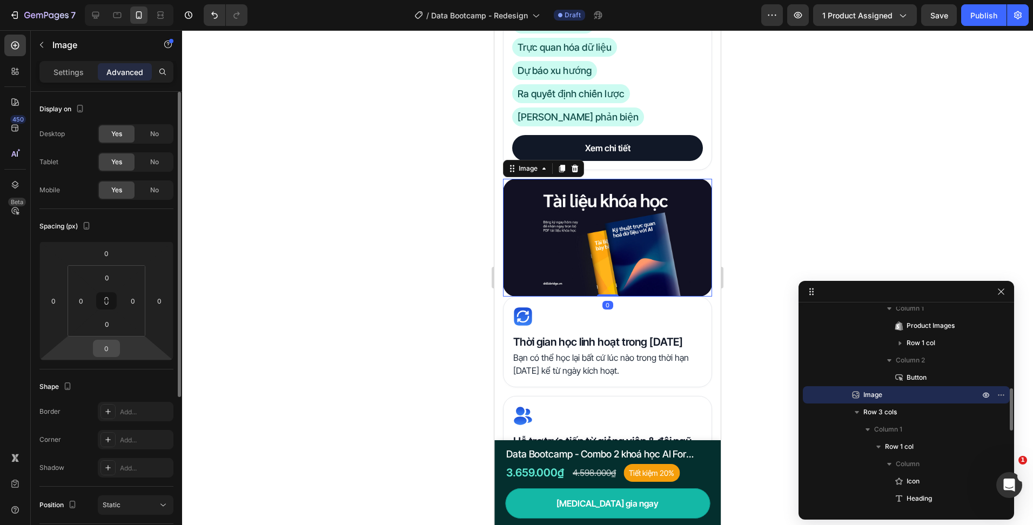
click at [102, 351] on input "0" at bounding box center [107, 348] width 22 height 16
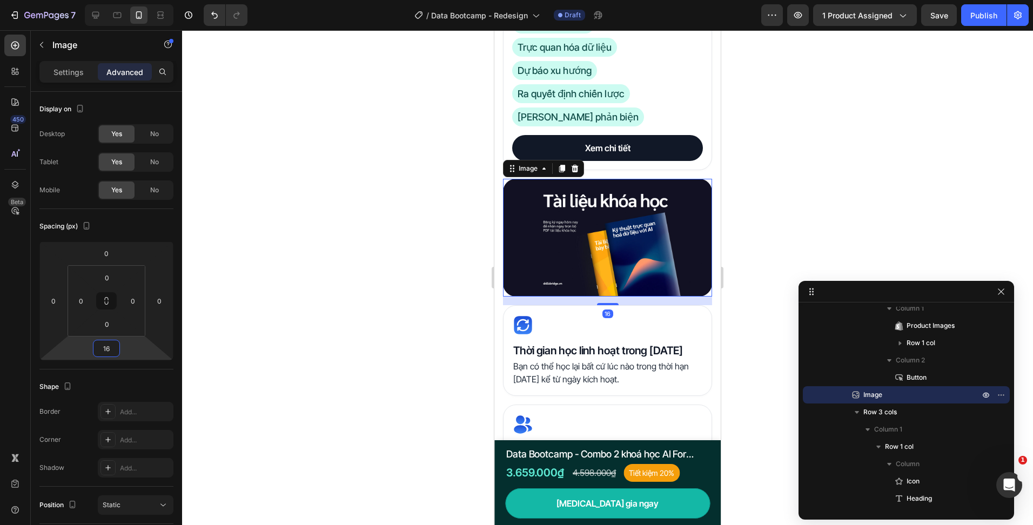
type input "16"
click at [434, 349] on div at bounding box center [607, 277] width 851 height 495
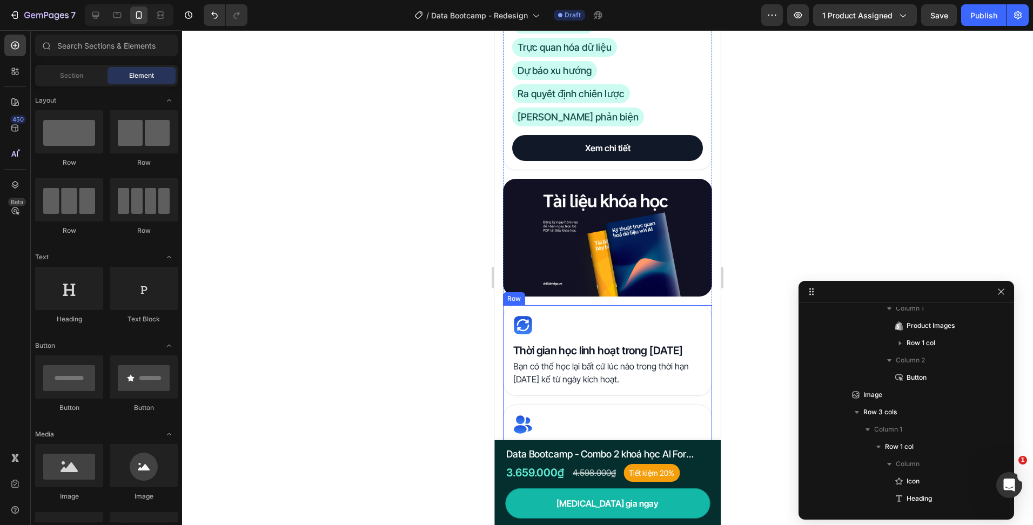
click at [541, 398] on div "Icon Thời gian học linh hoạt trong [DATE] Heading Bạn có thể học lại bất cứ lúc…" at bounding box center [607, 457] width 209 height 304
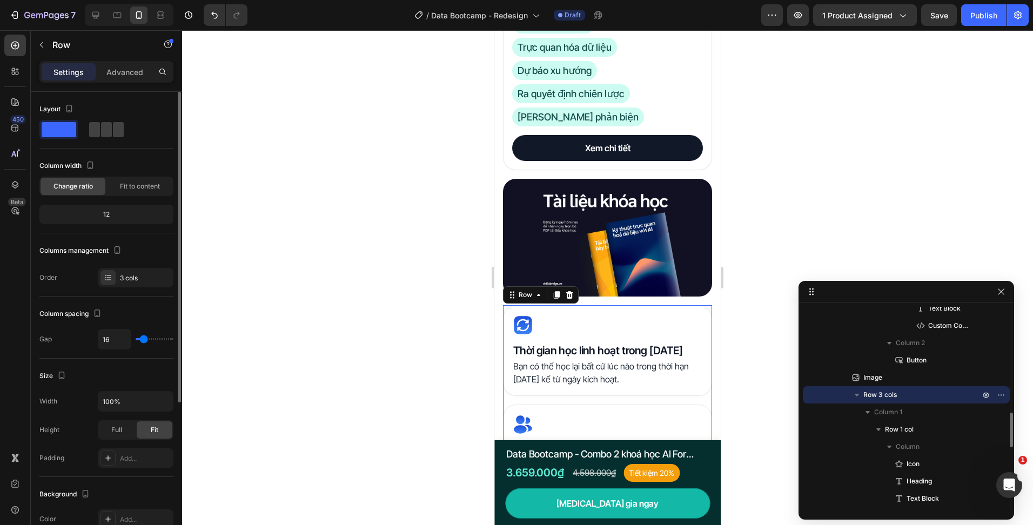
scroll to position [162, 0]
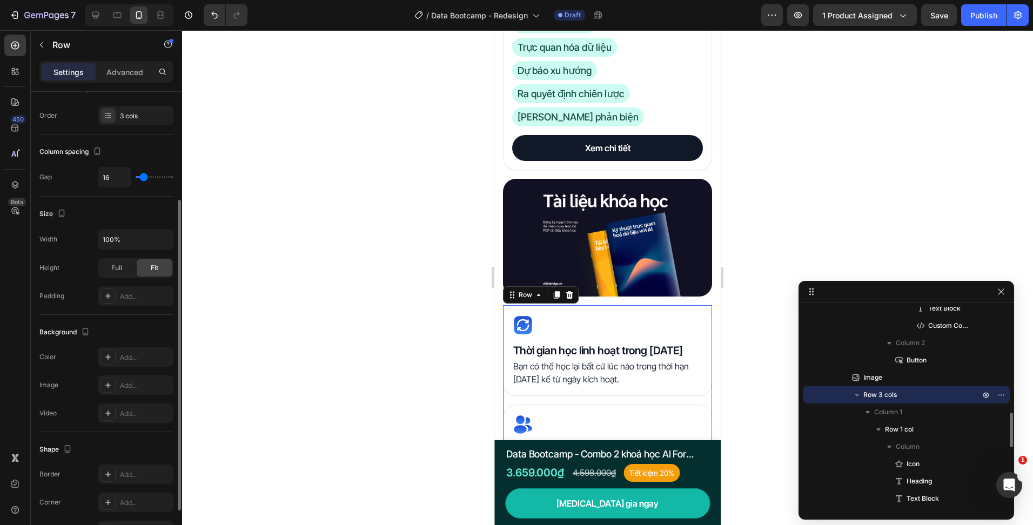
click at [352, 311] on div at bounding box center [607, 277] width 851 height 495
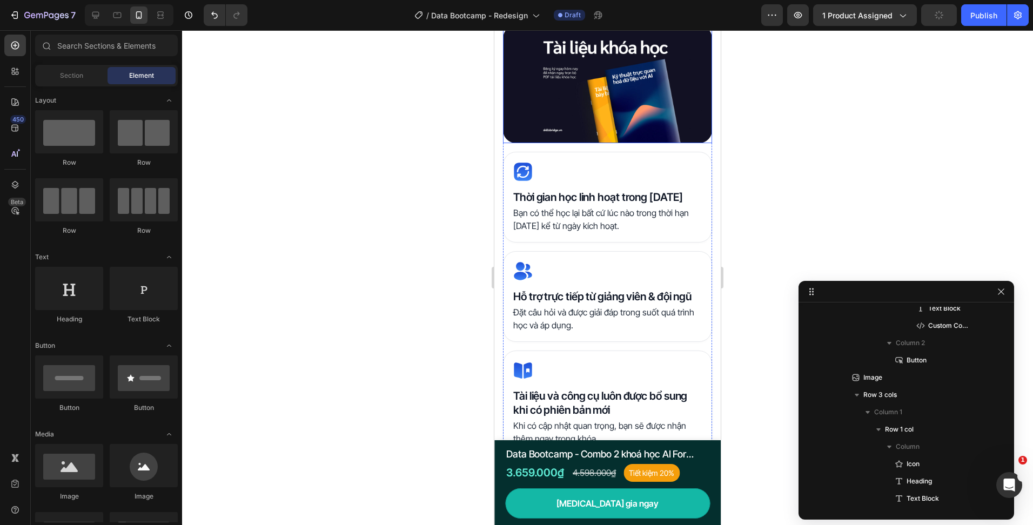
scroll to position [3011, 0]
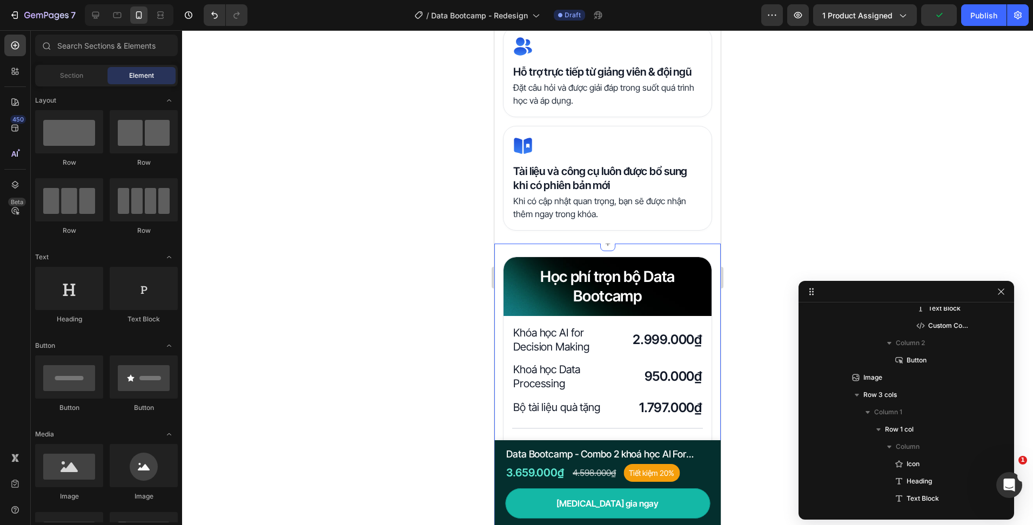
click at [469, 267] on div at bounding box center [607, 277] width 851 height 495
click at [391, 254] on div at bounding box center [607, 277] width 851 height 495
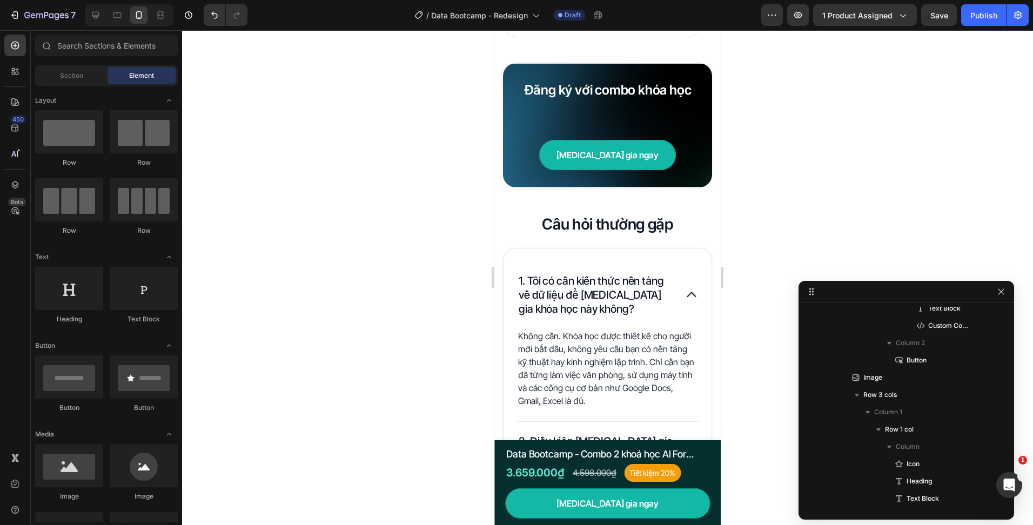
scroll to position [3875, 0]
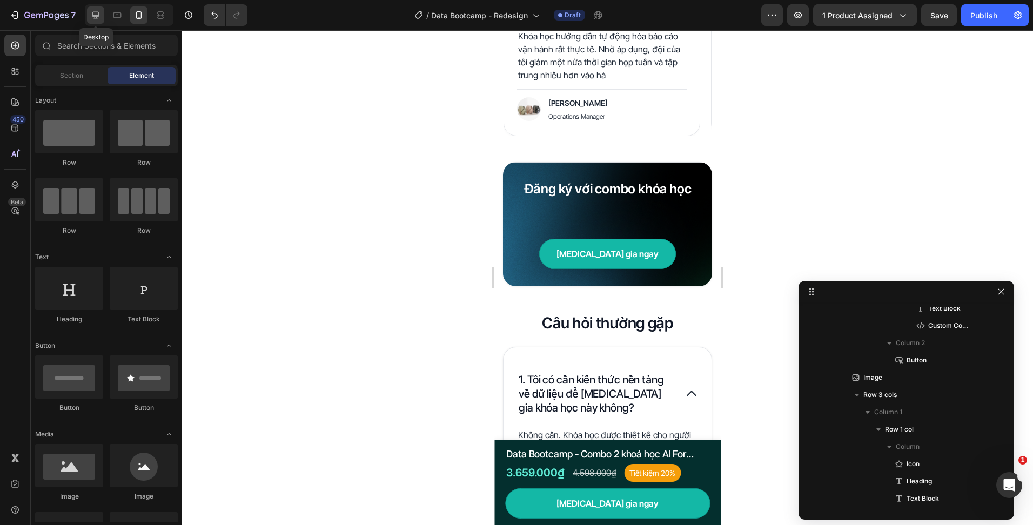
click at [99, 19] on icon at bounding box center [95, 15] width 11 height 11
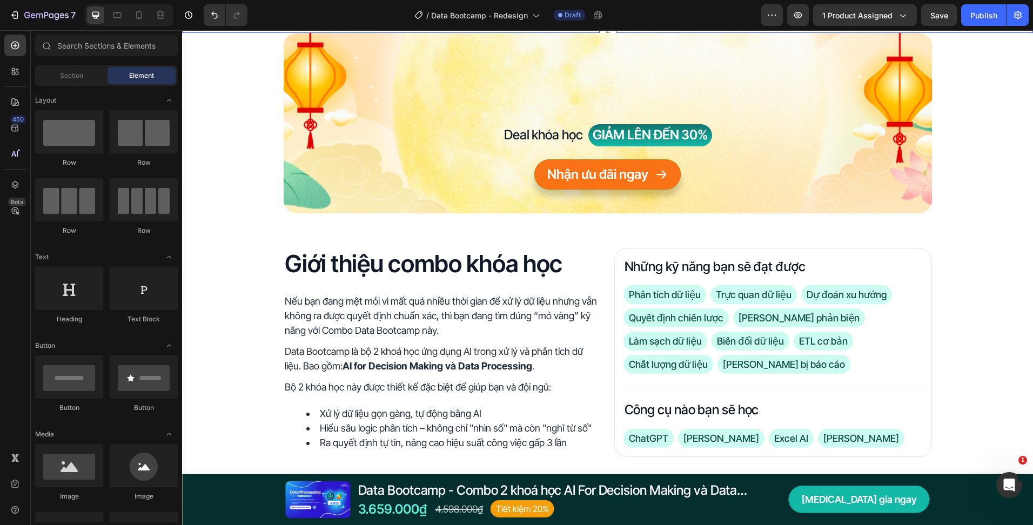
scroll to position [148, 0]
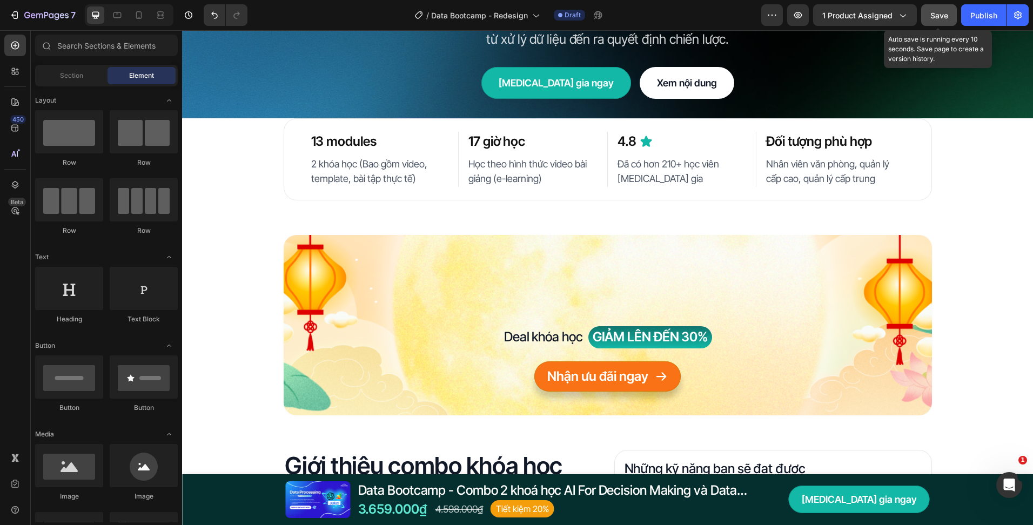
click at [931, 11] on span "Save" at bounding box center [939, 15] width 18 height 9
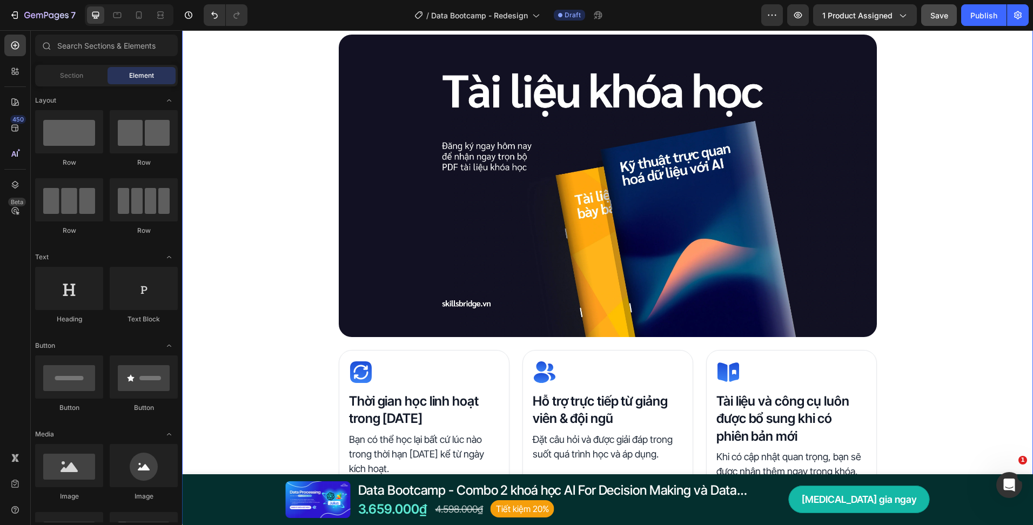
scroll to position [2431, 0]
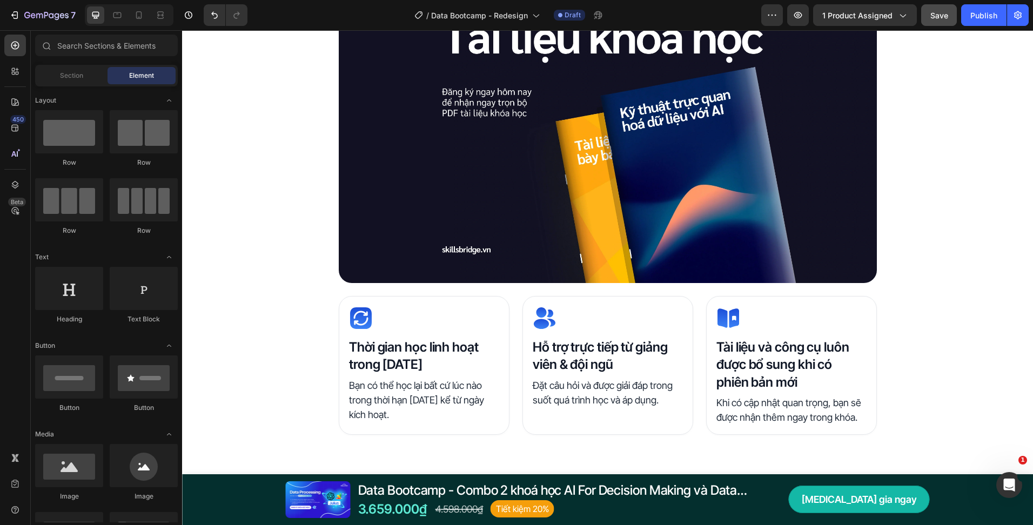
click at [925, 15] on button "Save" at bounding box center [939, 15] width 36 height 22
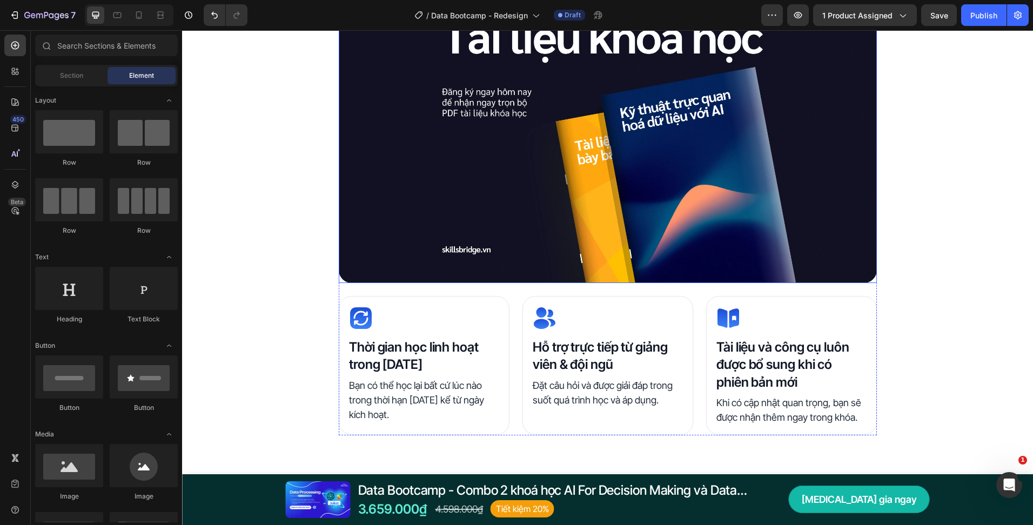
scroll to position [2485, 0]
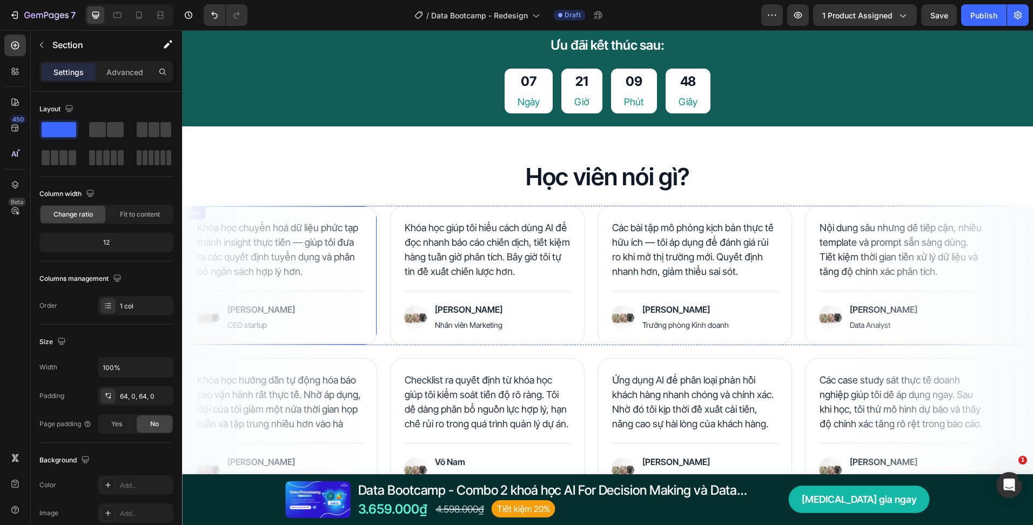
scroll to position [3241, 0]
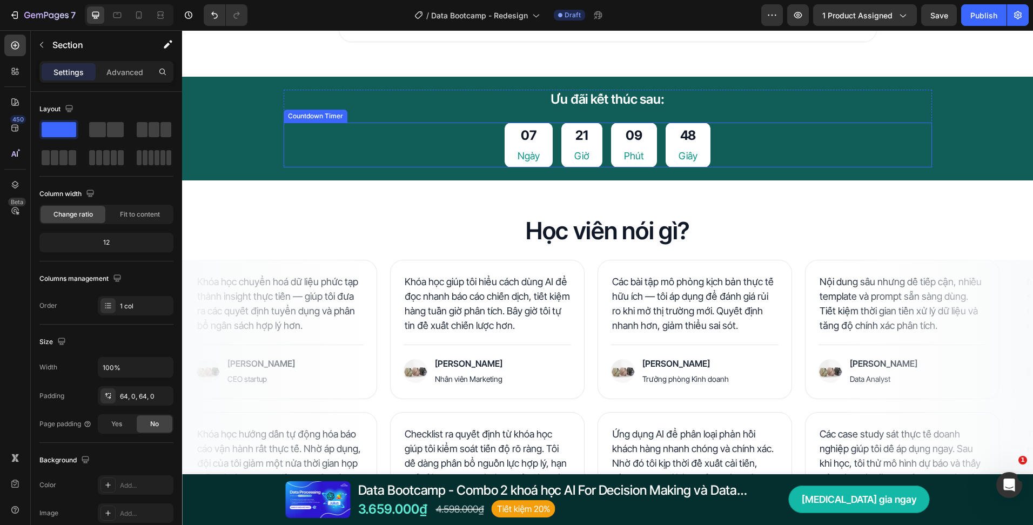
click at [378, 150] on div "07 Ngày 21 Giờ 09 Phút 48 Giây" at bounding box center [608, 145] width 648 height 45
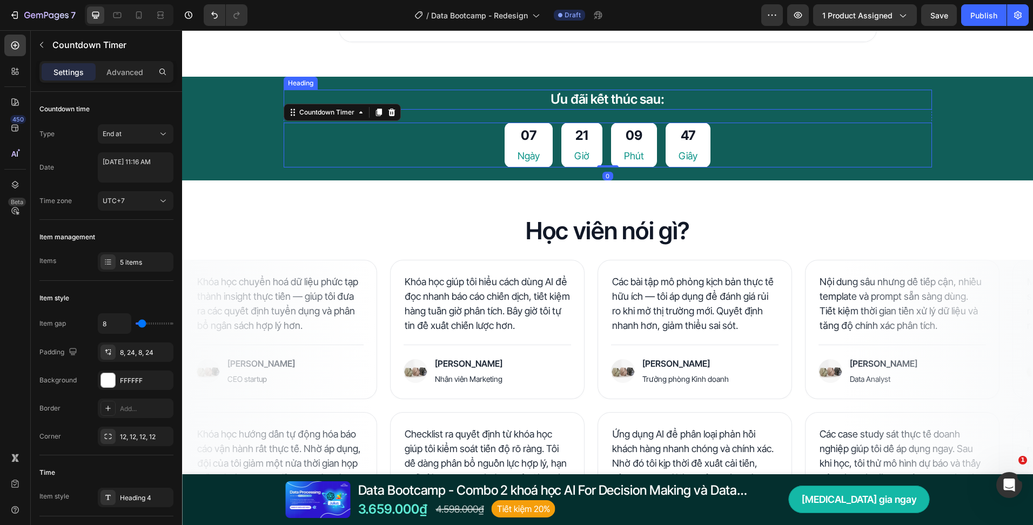
click at [458, 104] on h2 "Ưu đãi kết thúc sau:" at bounding box center [608, 99] width 648 height 19
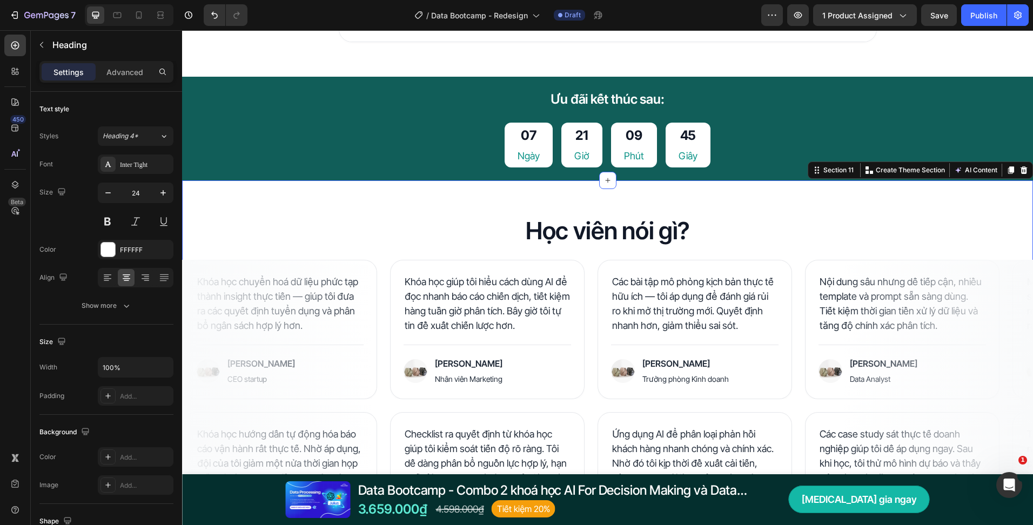
click at [460, 188] on div "Học viên nói gì? Heading Row Khóa học chuyển hoá dữ liệu phức tạp thành insight…" at bounding box center [607, 383] width 851 height 406
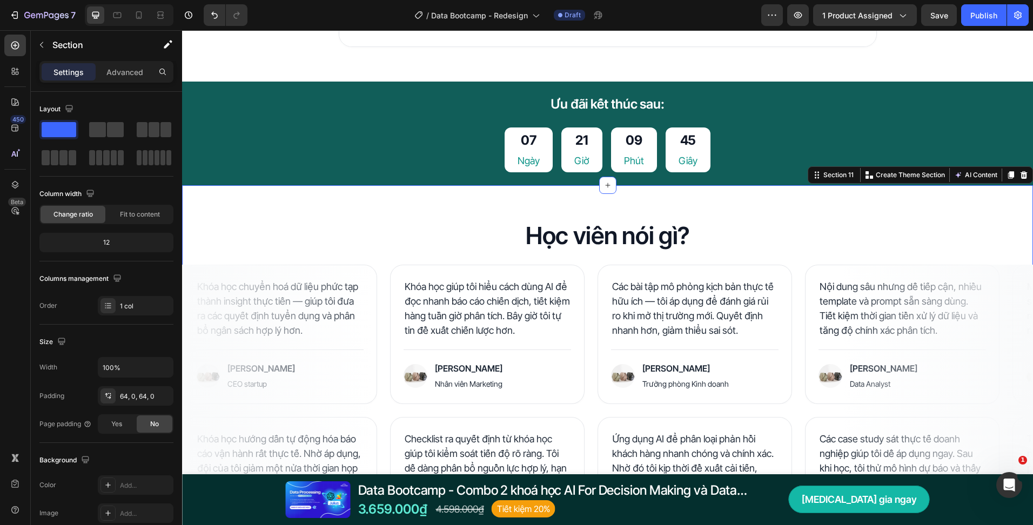
scroll to position [3133, 0]
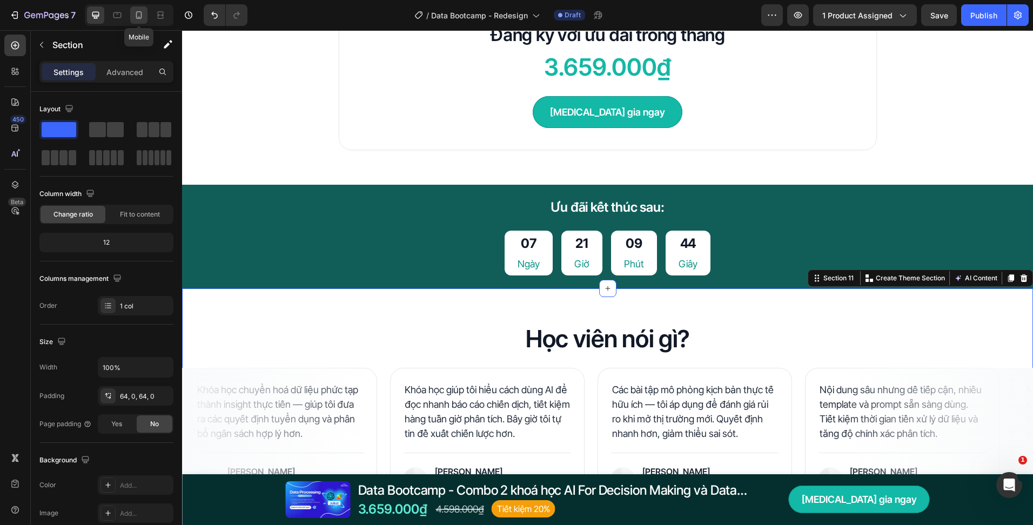
click at [145, 11] on div at bounding box center [138, 14] width 17 height 17
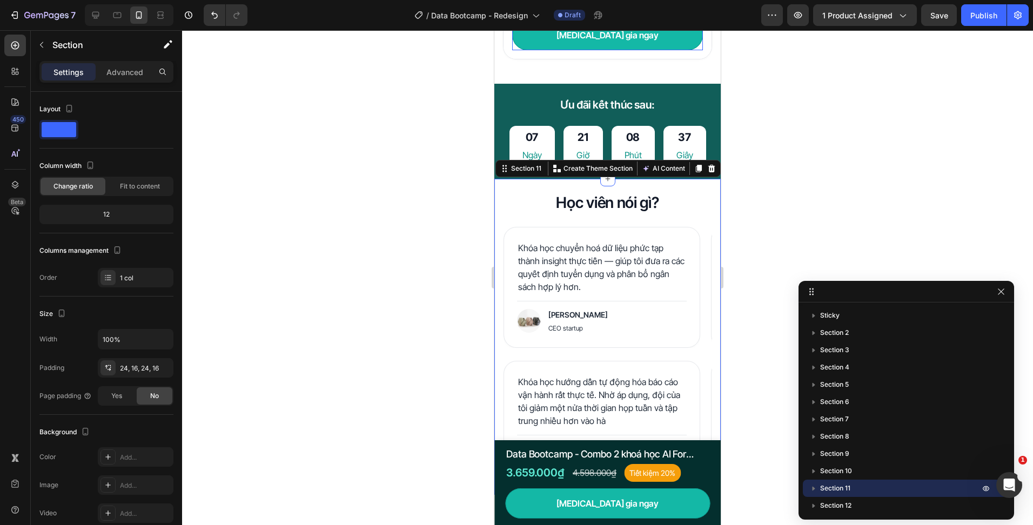
scroll to position [3034, 0]
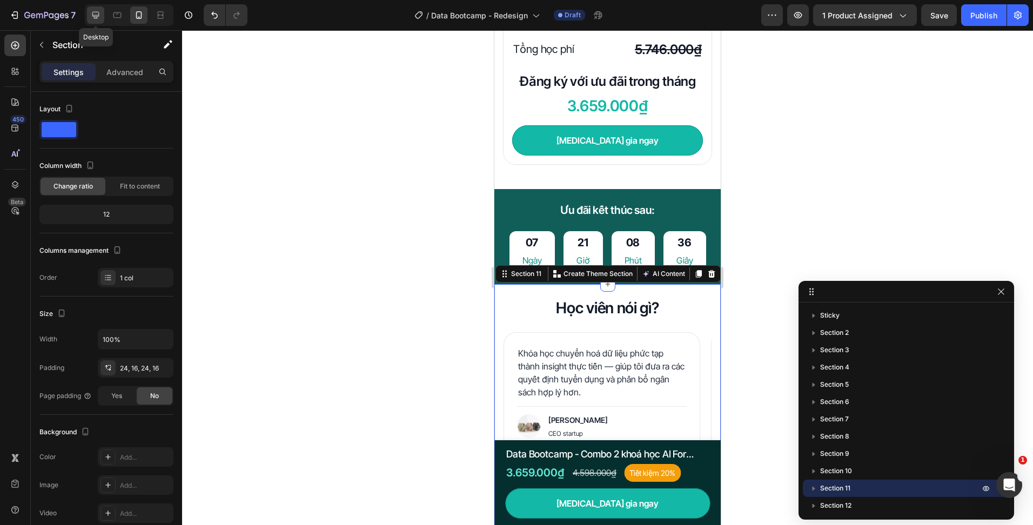
click at [95, 18] on icon at bounding box center [95, 15] width 7 height 7
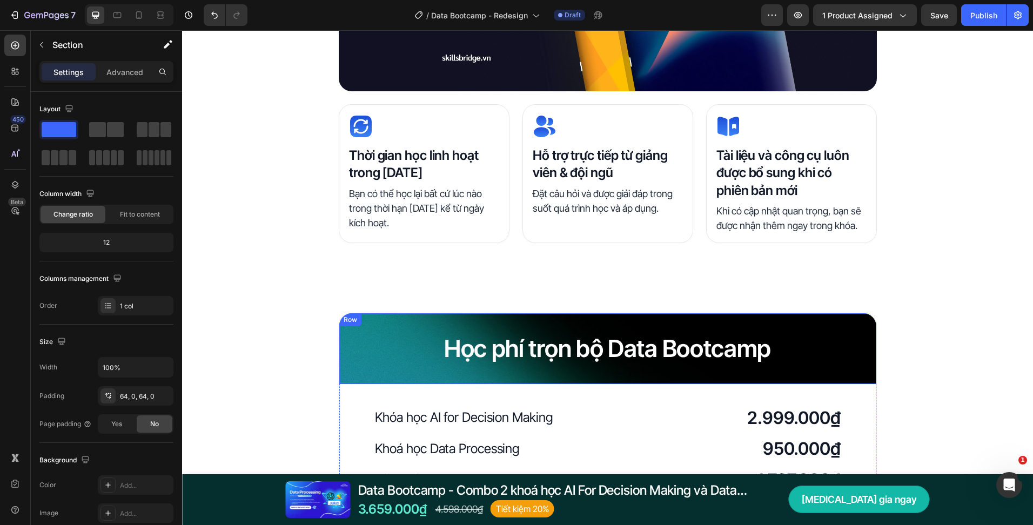
scroll to position [2796, 0]
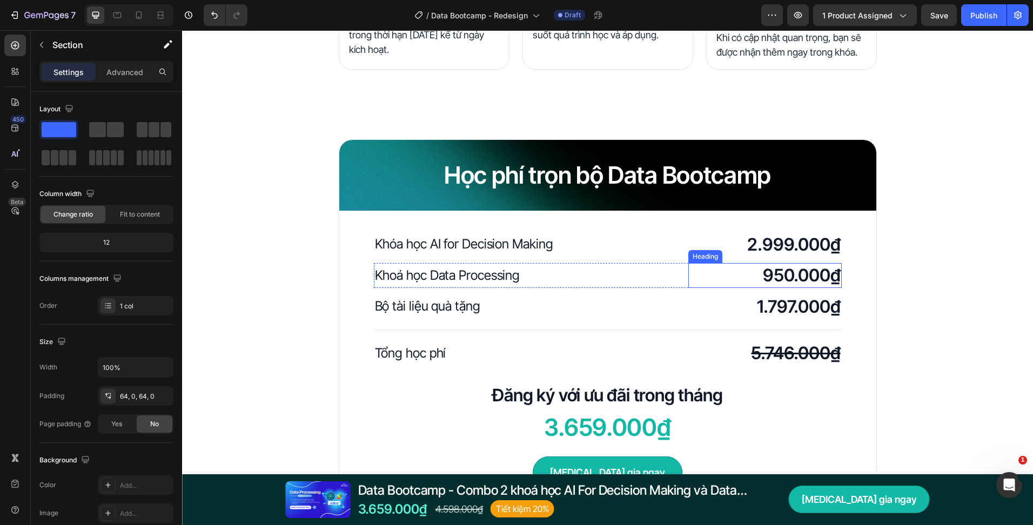
click at [784, 263] on h2 "950.000₫" at bounding box center [764, 275] width 153 height 25
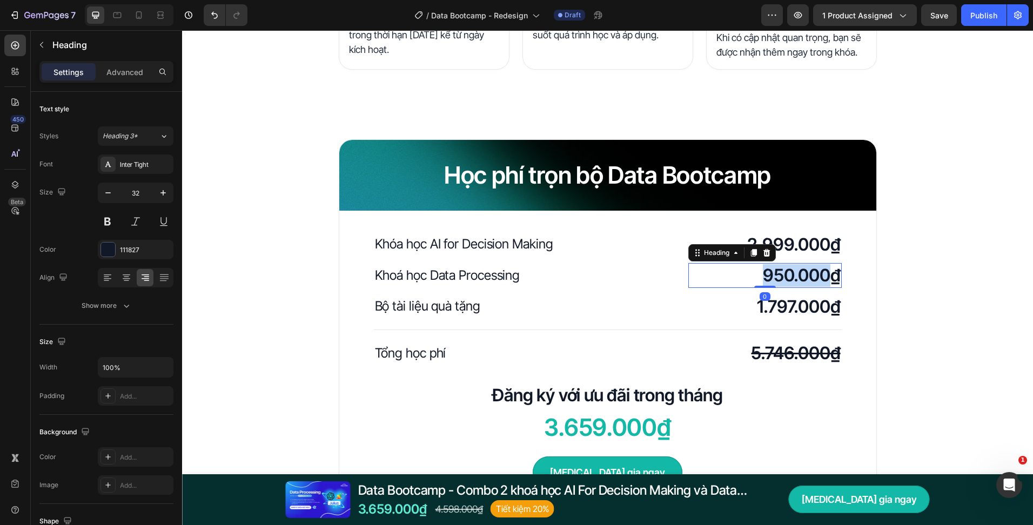
click at [784, 263] on h2 "950.000₫" at bounding box center [764, 275] width 153 height 25
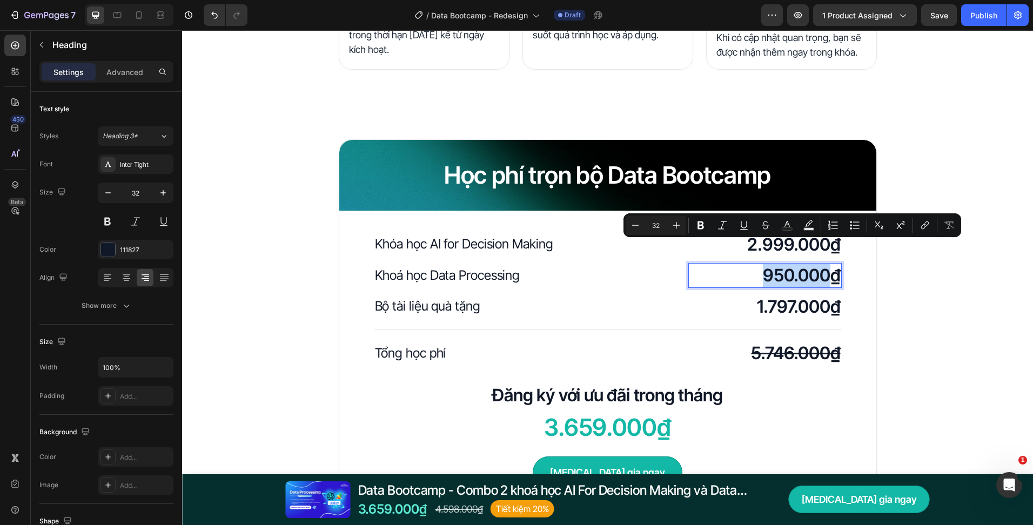
click at [789, 264] on p "950.000₫" at bounding box center [764, 275] width 151 height 23
click at [791, 264] on p "950.000₫" at bounding box center [764, 275] width 151 height 23
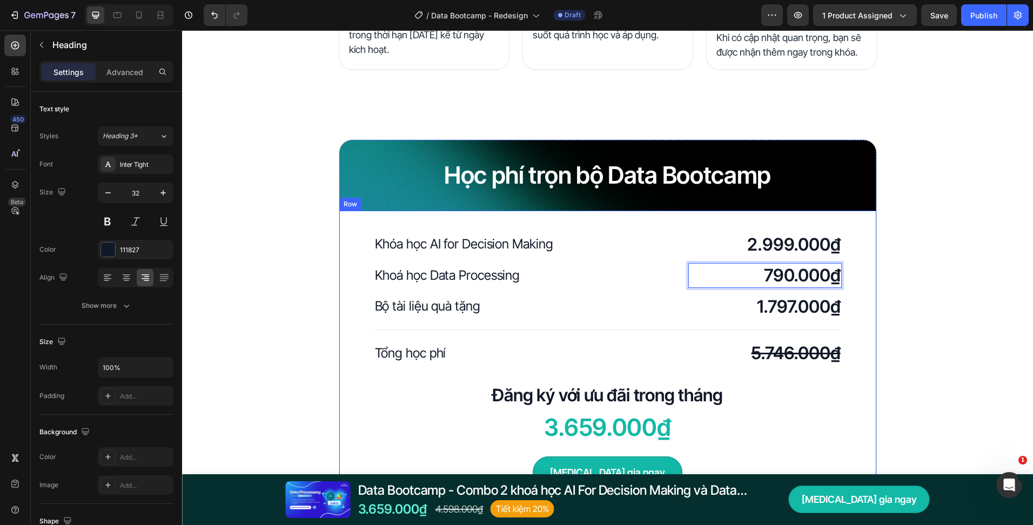
click at [936, 339] on div "Học phí trọn bộ Data Bootcamp Heading Row Khóa học AI for Decision Making Headi…" at bounding box center [607, 325] width 851 height 372
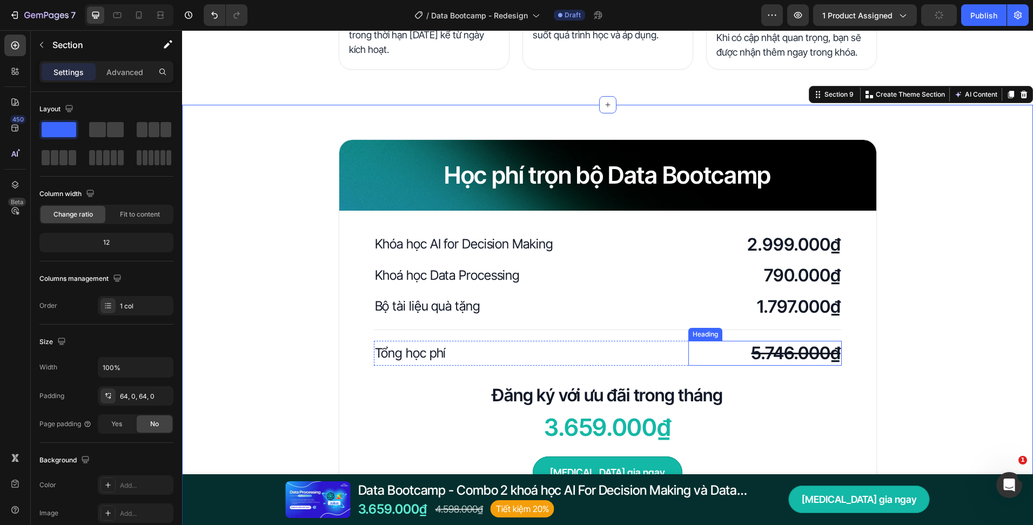
click at [784, 342] on s "5.746.000₫" at bounding box center [795, 352] width 89 height 21
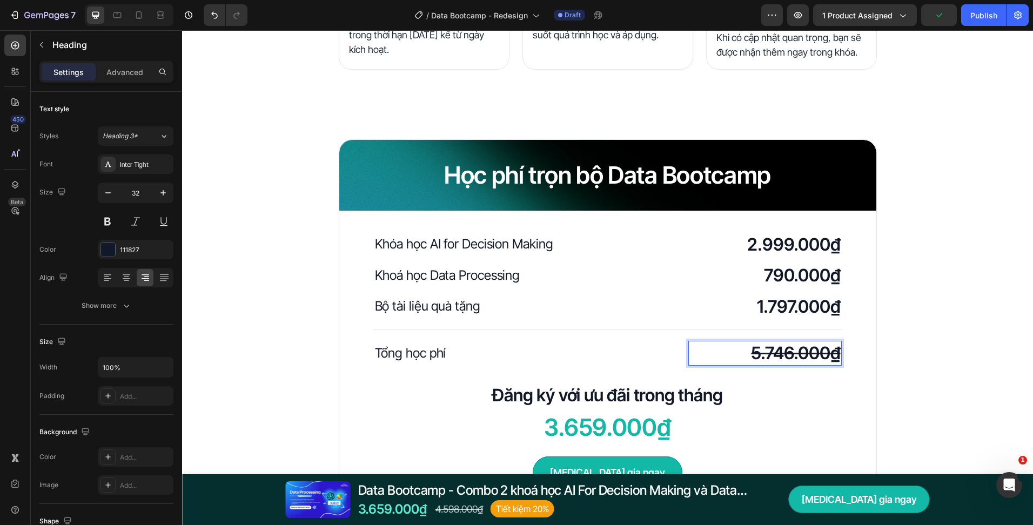
click at [769, 342] on s "5.746.000₫" at bounding box center [795, 352] width 89 height 21
click at [777, 342] on s "5.546.000₫" at bounding box center [794, 352] width 92 height 21
click at [939, 370] on div "Học phí trọn bộ Data Bootcamp Heading Row Khóa học AI for Decision Making Headi…" at bounding box center [607, 325] width 851 height 372
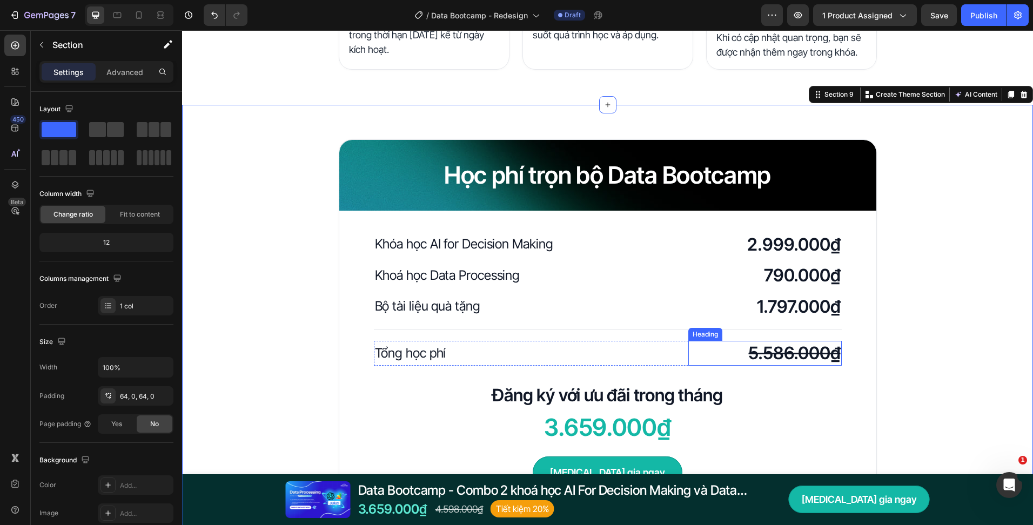
click at [815, 342] on s "5.586.000₫" at bounding box center [794, 352] width 92 height 21
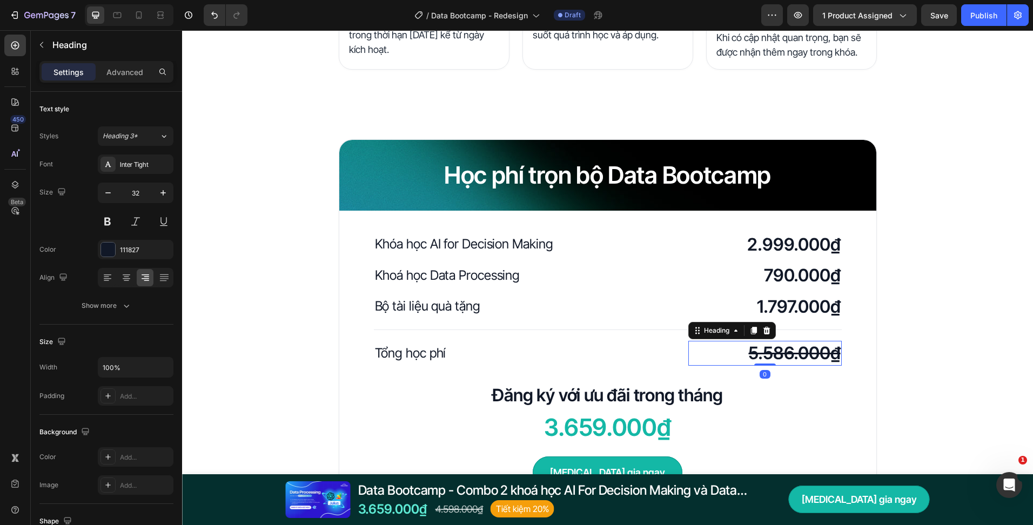
click at [845, 388] on div "Khóa học AI for Decision Making Heading 2.999.000₫ Heading Row Khoá học Data Pr…" at bounding box center [607, 361] width 537 height 300
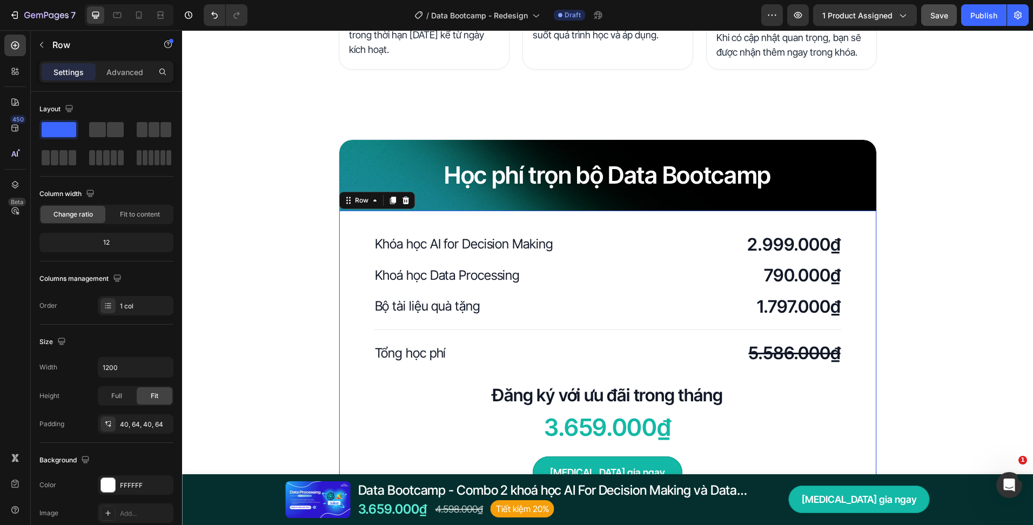
click at [932, 24] on button "Save" at bounding box center [939, 15] width 36 height 22
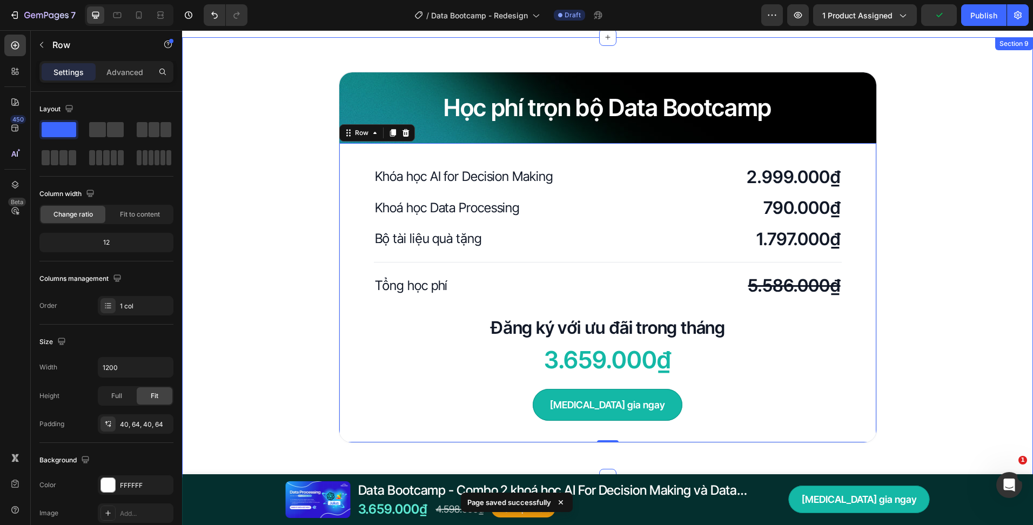
scroll to position [2904, 0]
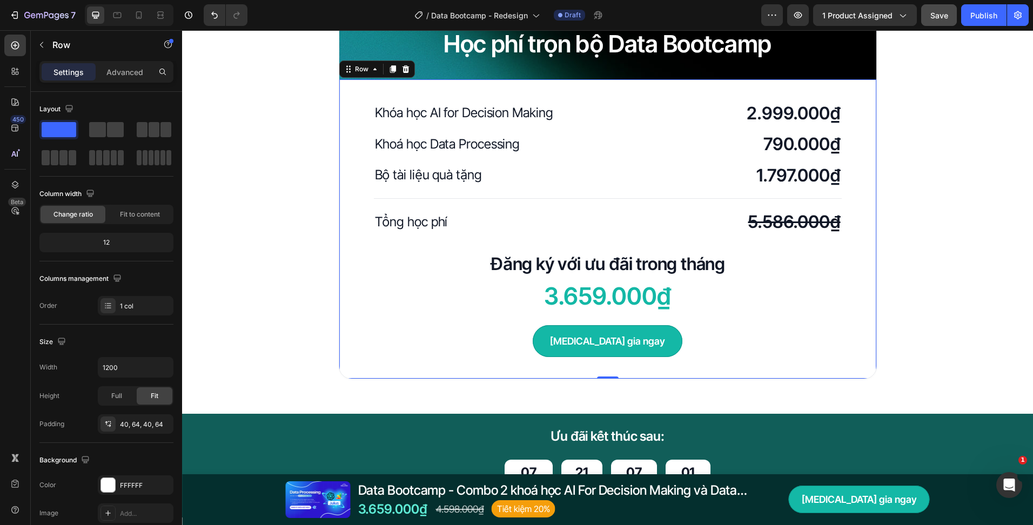
click at [922, 23] on button "Save" at bounding box center [939, 15] width 36 height 22
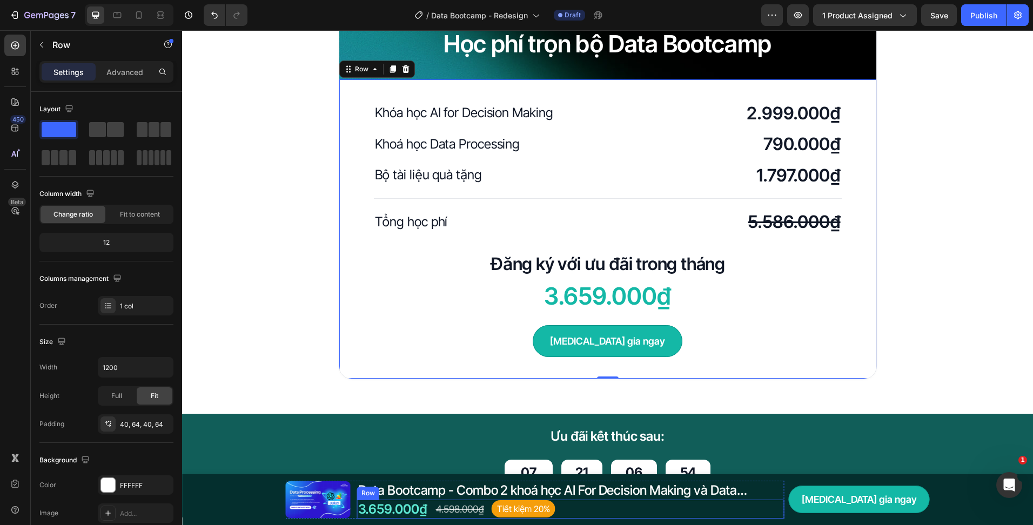
click at [427, 513] on div "3.659.000₫ Product Price Product Price 4.598.000₫ Compare Price Compare Price T…" at bounding box center [570, 509] width 427 height 19
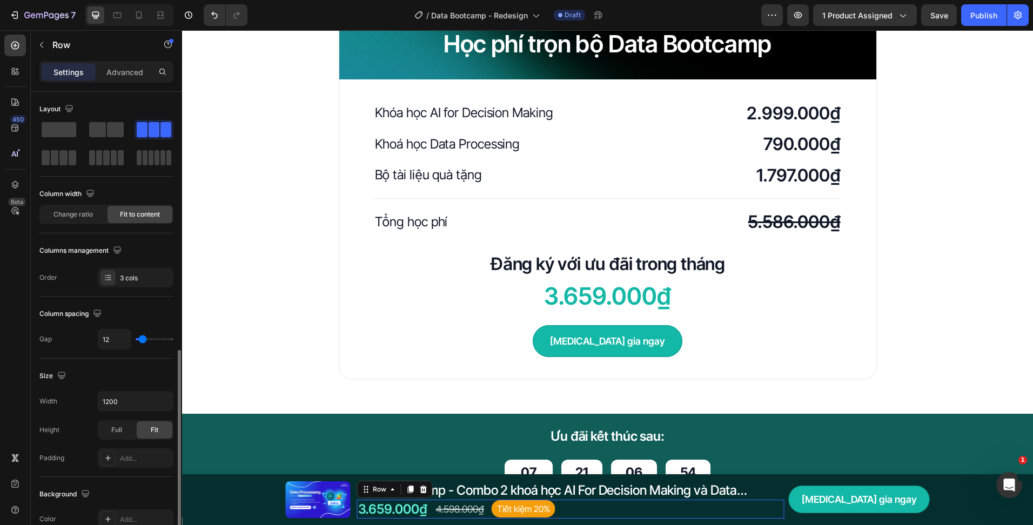
scroll to position [162, 0]
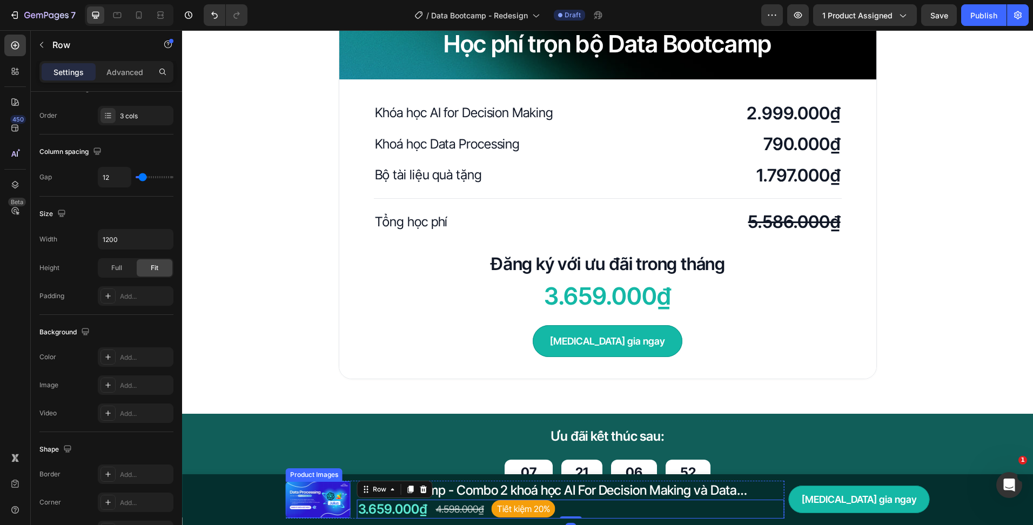
click at [344, 508] on img at bounding box center [318, 499] width 65 height 37
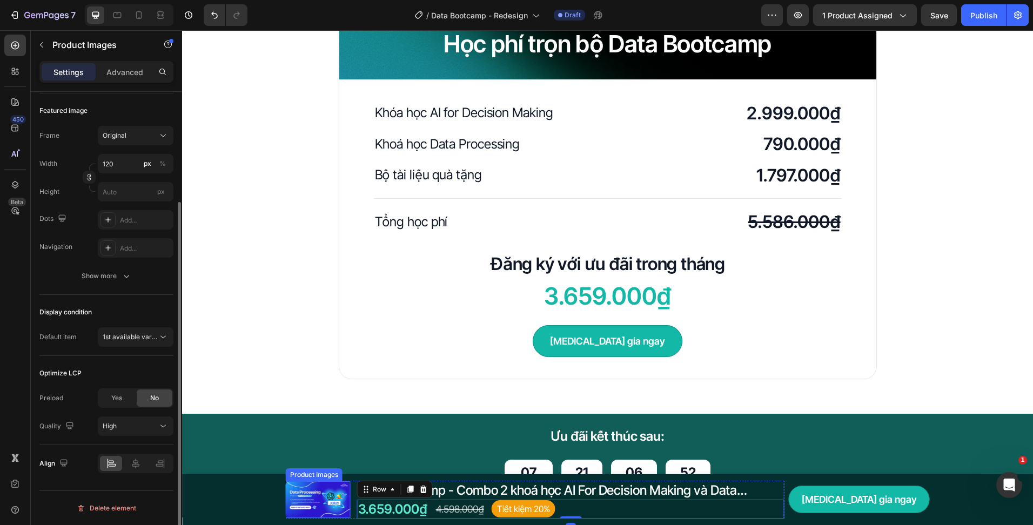
scroll to position [0, 0]
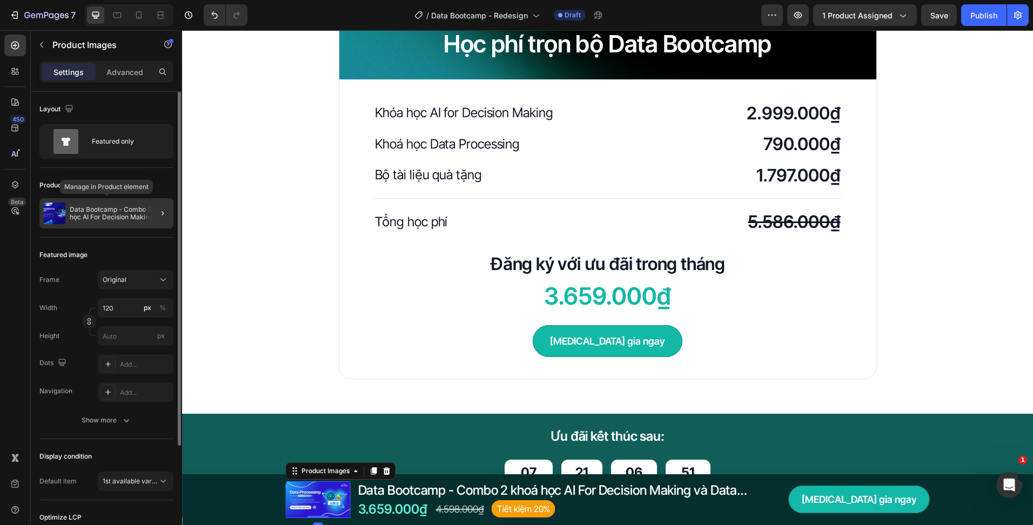
click at [90, 200] on div "Data Bootcamp - Combo 2 khoá học AI For Decision Making và Data Processing" at bounding box center [106, 213] width 134 height 30
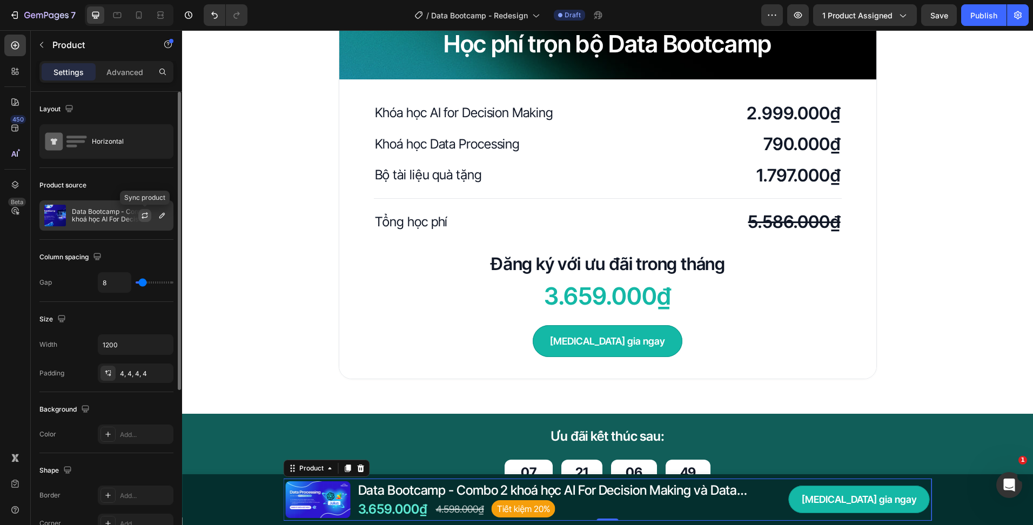
click at [150, 218] on button "button" at bounding box center [144, 215] width 13 height 13
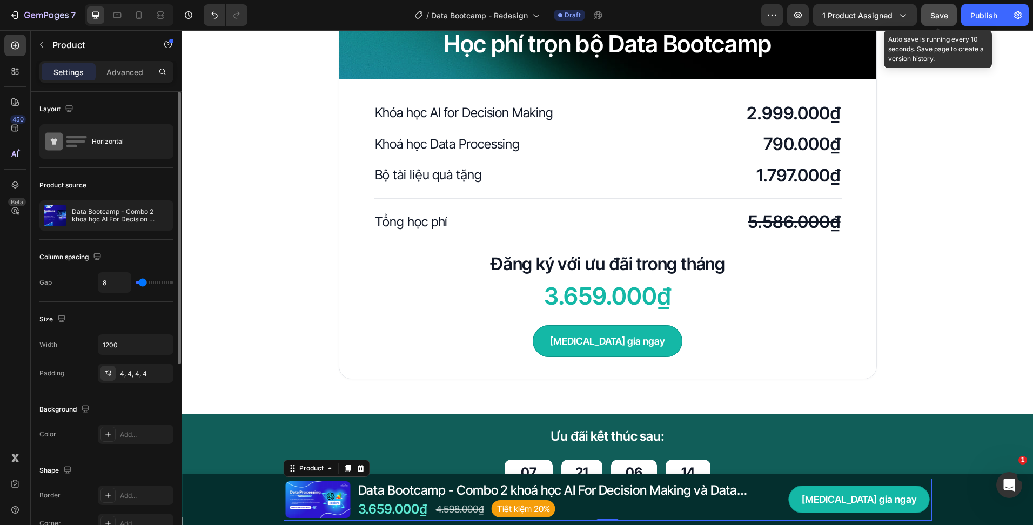
click at [928, 9] on button "Save" at bounding box center [939, 15] width 36 height 22
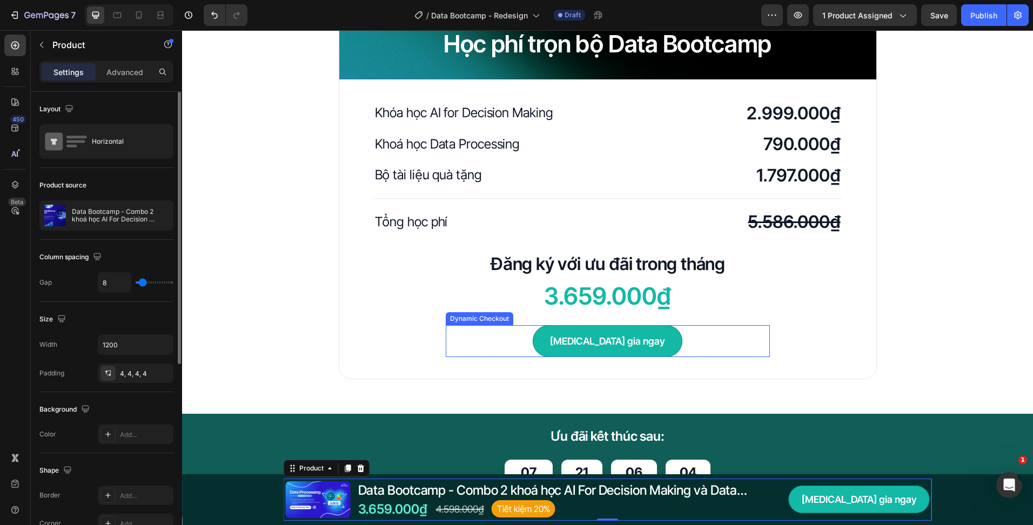
click at [669, 347] on div "[MEDICAL_DATA] gia ngay" at bounding box center [608, 341] width 324 height 32
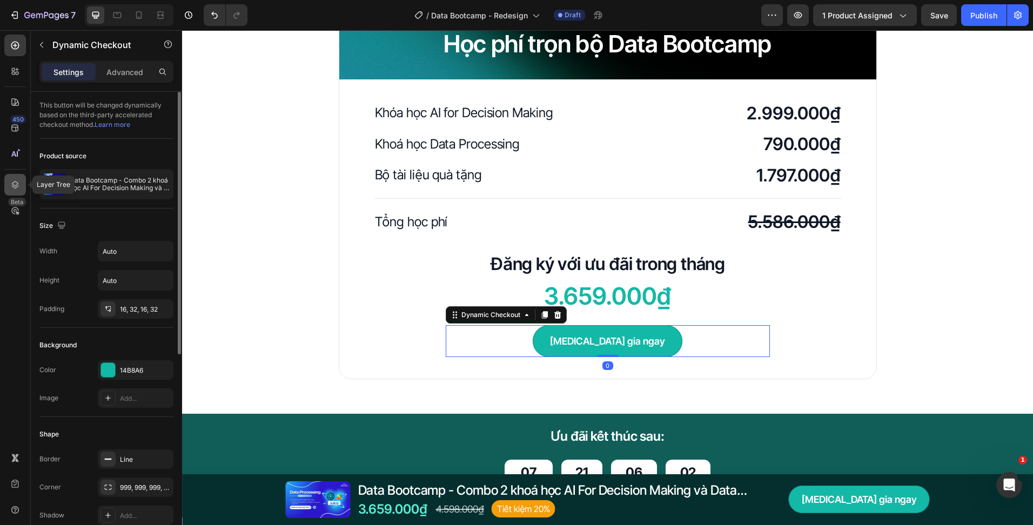
click at [18, 174] on div at bounding box center [15, 185] width 22 height 22
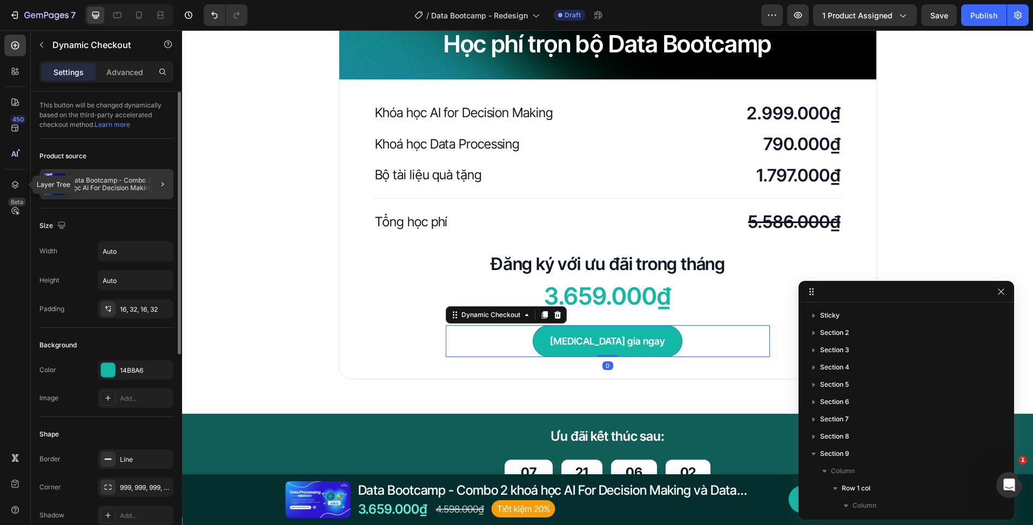
scroll to position [335, 0]
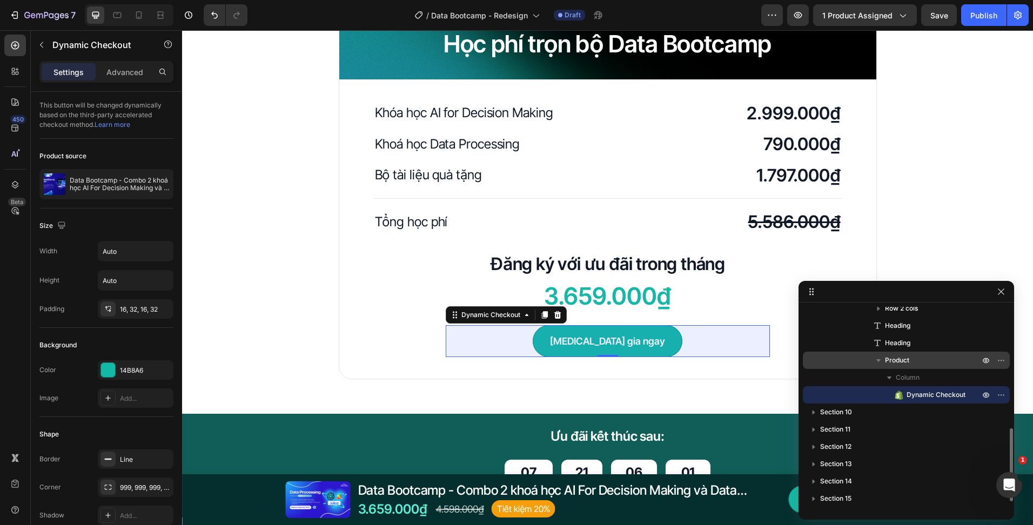
click at [915, 366] on div "Product" at bounding box center [906, 360] width 198 height 17
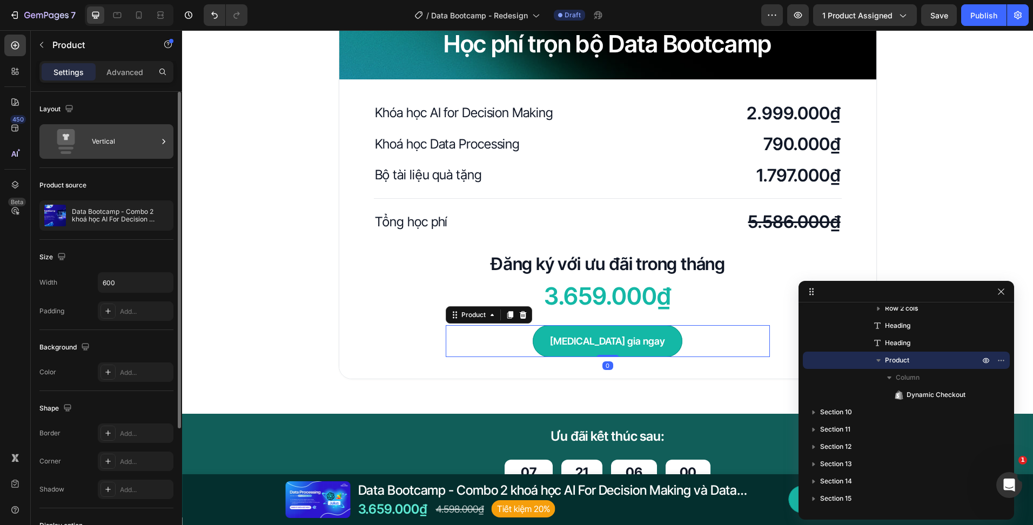
click at [51, 132] on icon at bounding box center [65, 141] width 43 height 25
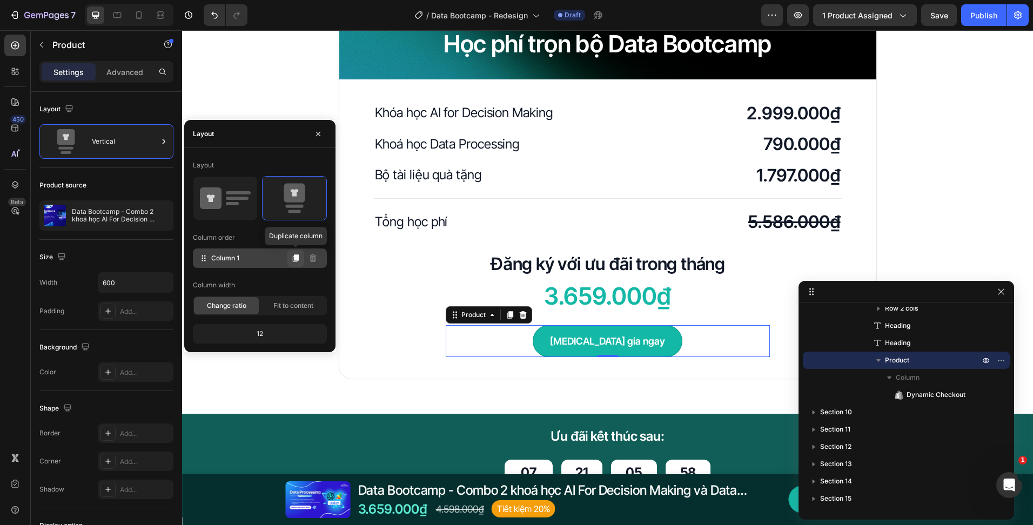
click at [294, 263] on button at bounding box center [295, 258] width 17 height 17
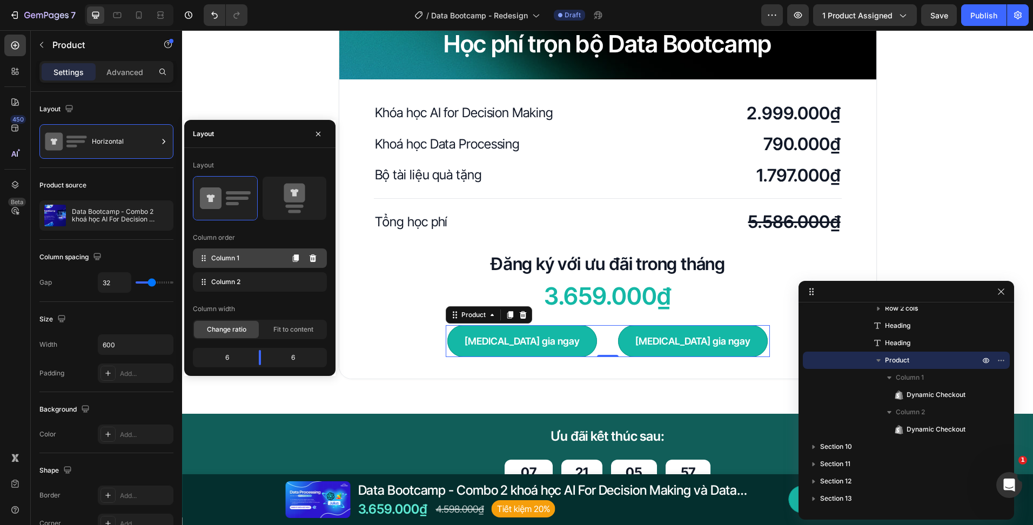
click at [253, 261] on div "Column 1" at bounding box center [260, 257] width 134 height 19
click at [298, 217] on div at bounding box center [295, 198] width 64 height 43
type input "0"
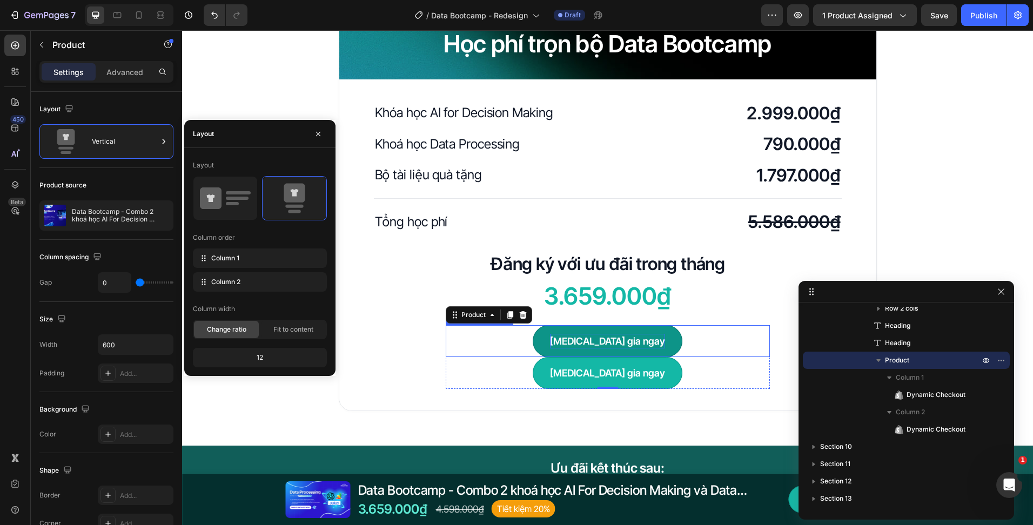
click at [577, 343] on p "[MEDICAL_DATA] gia ngay" at bounding box center [607, 341] width 115 height 15
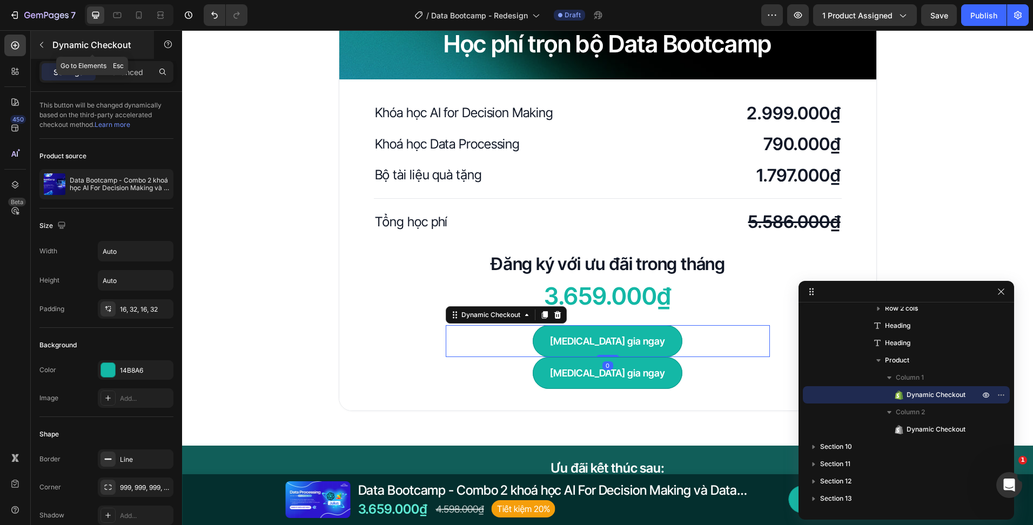
click at [61, 48] on p "Dynamic Checkout" at bounding box center [98, 44] width 92 height 13
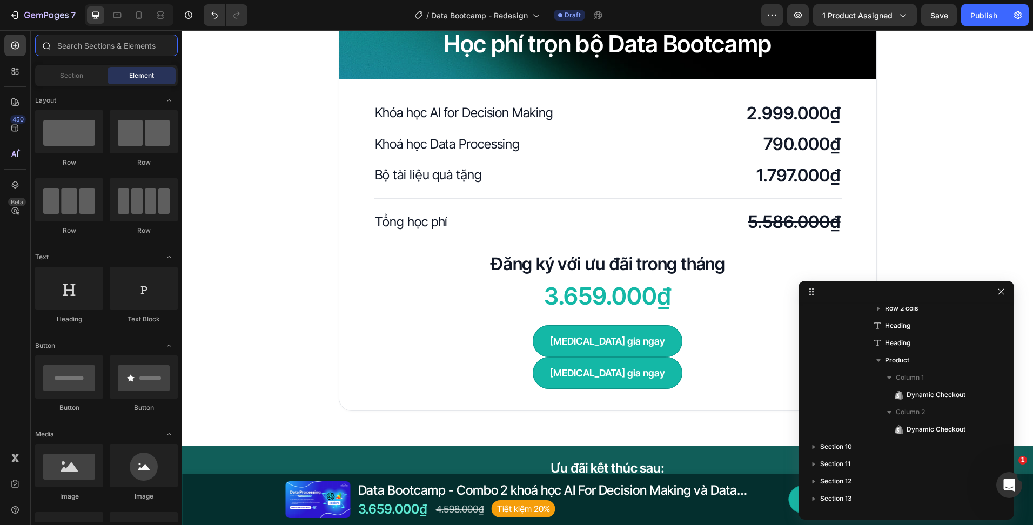
click at [79, 38] on input "text" at bounding box center [106, 46] width 143 height 22
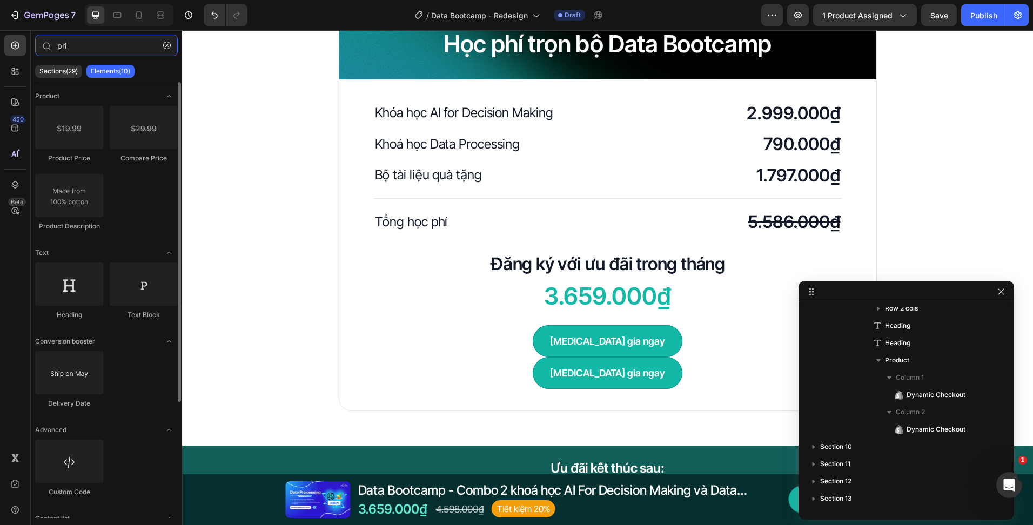
type input "pri"
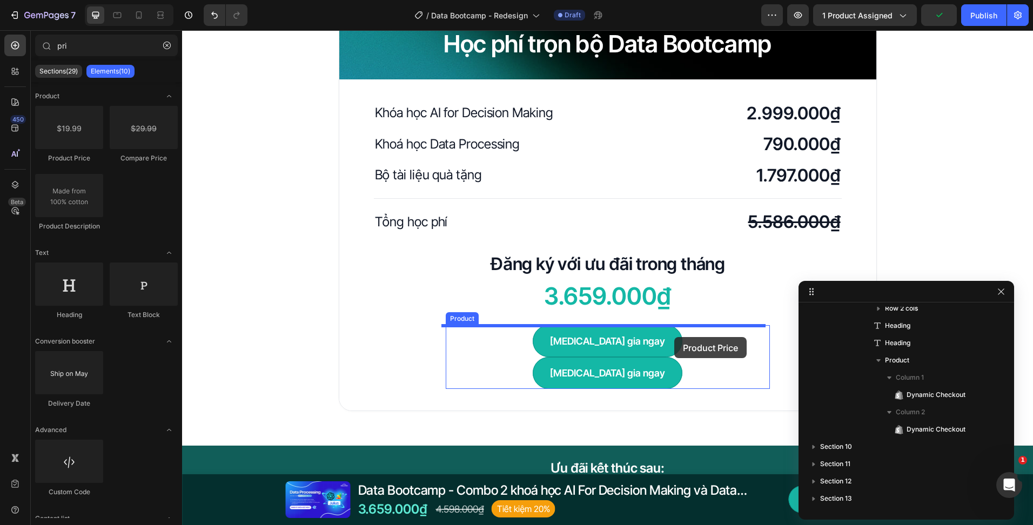
drag, startPoint x: 310, startPoint y: 179, endPoint x: 674, endPoint y: 337, distance: 397.3
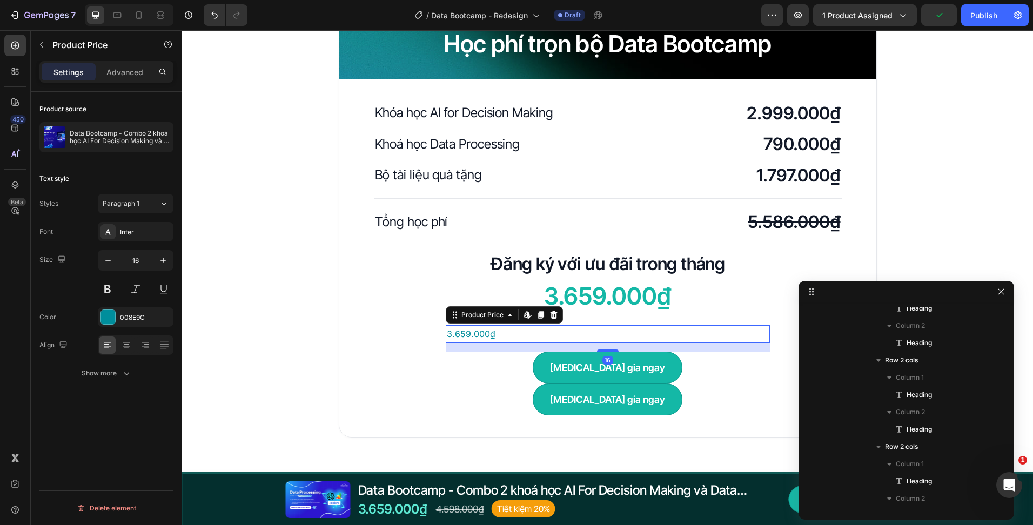
scroll to position [647, 0]
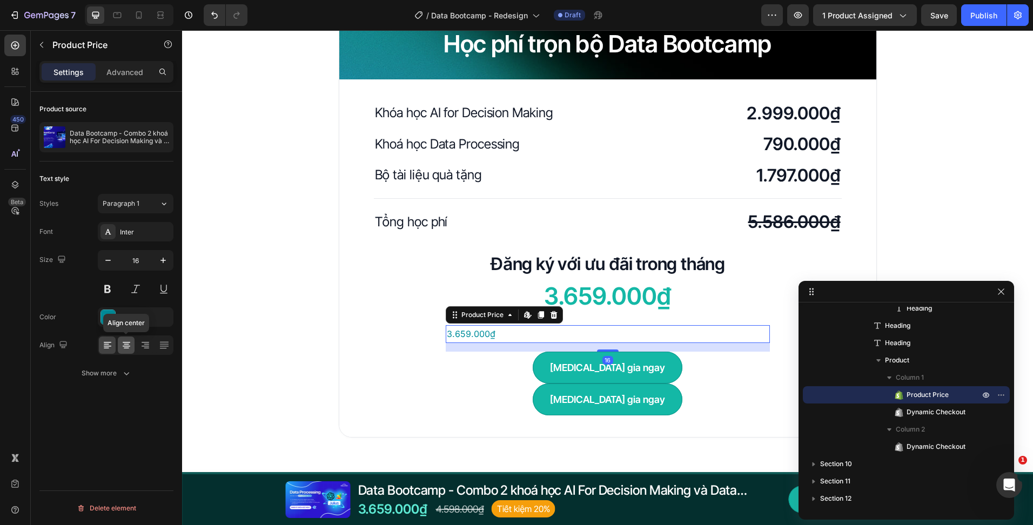
click at [126, 346] on icon at bounding box center [127, 346] width 8 height 1
click at [657, 308] on h2 "3.659.000₫" at bounding box center [608, 296] width 468 height 32
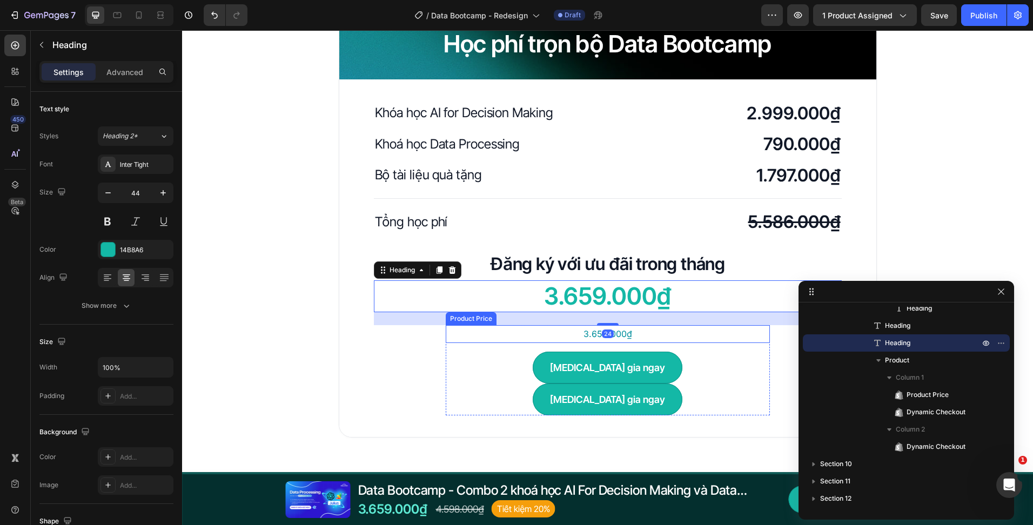
click at [643, 338] on div "3.659.000₫" at bounding box center [608, 334] width 324 height 18
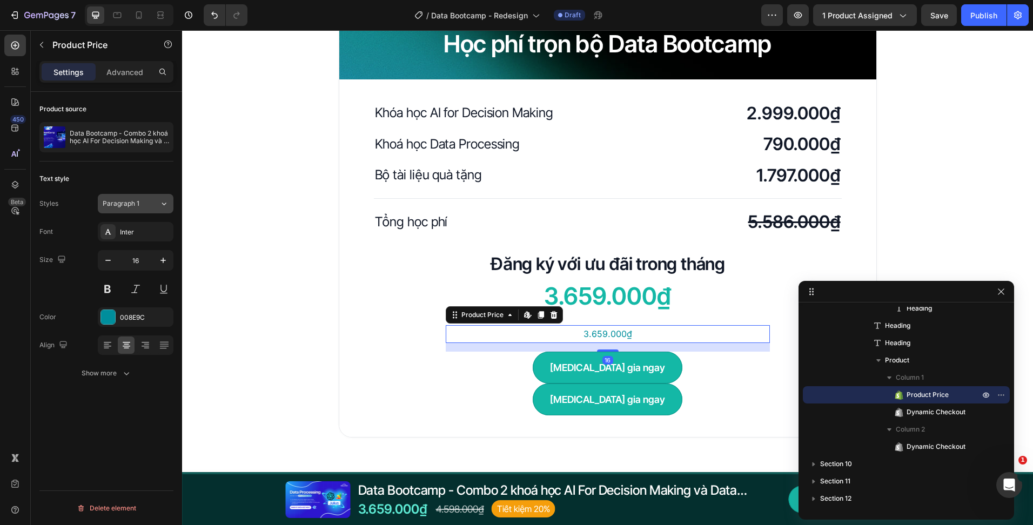
click at [156, 210] on button "Paragraph 1" at bounding box center [136, 203] width 76 height 19
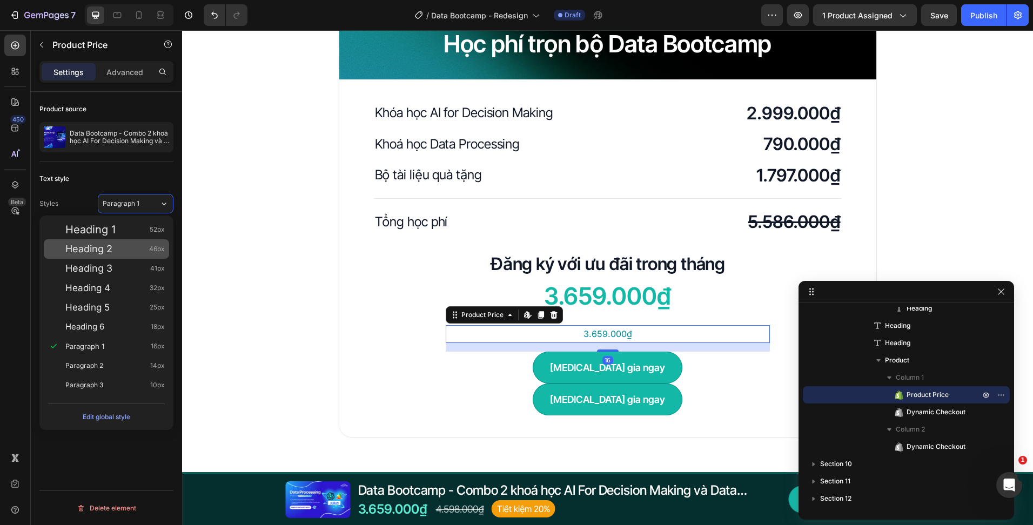
click at [140, 245] on div "Heading 2 46px" at bounding box center [114, 249] width 99 height 11
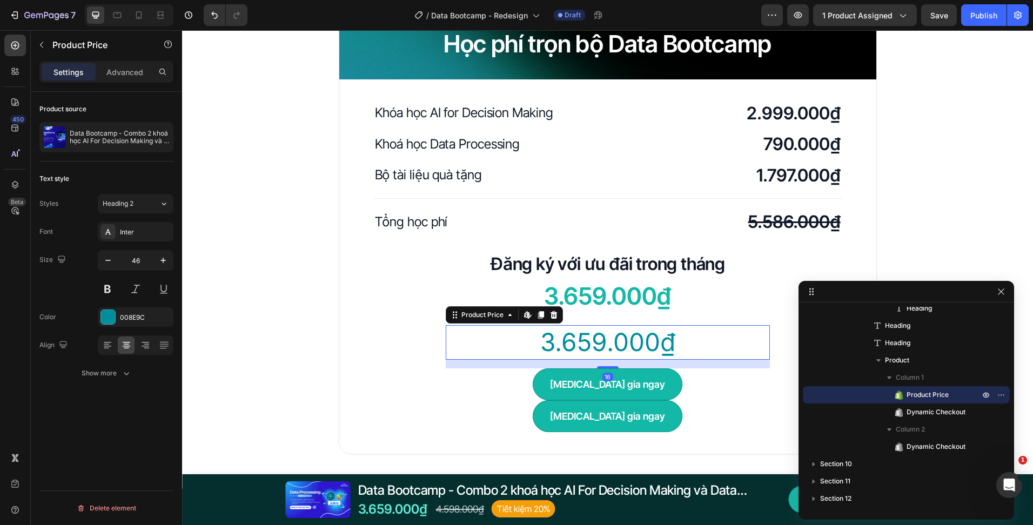
click at [149, 273] on div "46" at bounding box center [136, 274] width 76 height 49
click at [151, 263] on input "46" at bounding box center [136, 260] width 36 height 19
type input "44"
click at [156, 237] on div "Inter" at bounding box center [136, 231] width 76 height 19
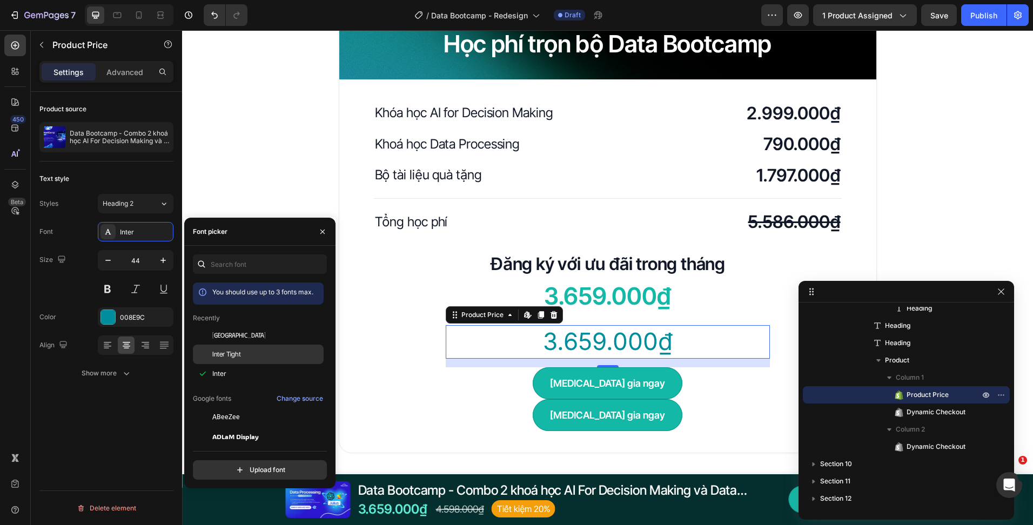
click at [242, 345] on div "Inter Tight" at bounding box center [258, 354] width 131 height 19
click at [140, 373] on button "Show more" at bounding box center [106, 373] width 134 height 19
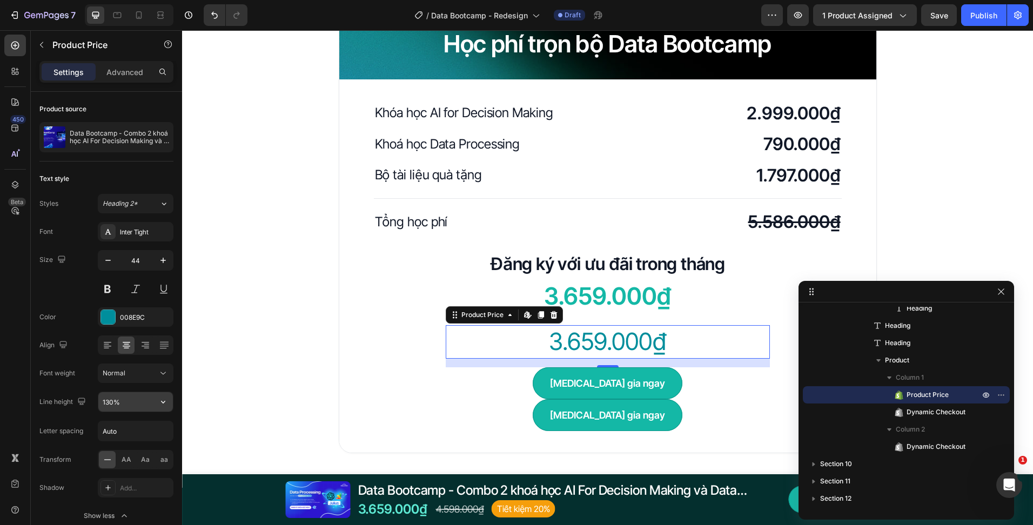
click at [111, 399] on input "130%" at bounding box center [135, 401] width 75 height 19
click at [602, 300] on h2 "3.659.000₫" at bounding box center [608, 296] width 468 height 32
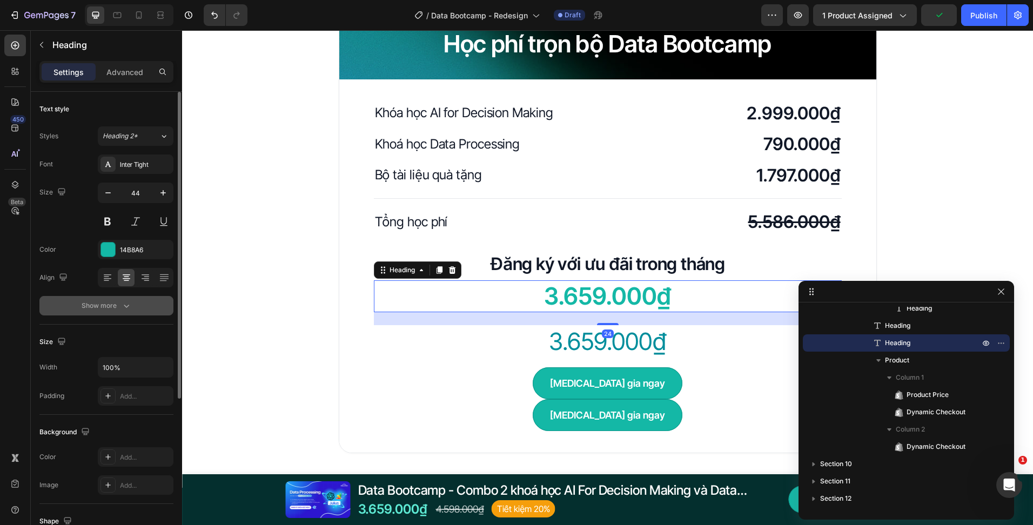
click at [111, 309] on button "Show more" at bounding box center [106, 305] width 134 height 19
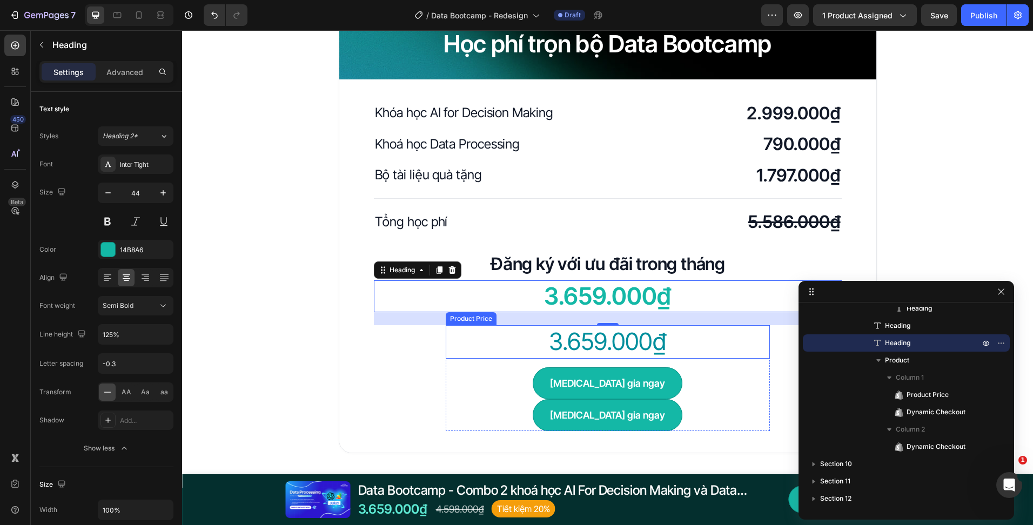
click at [571, 340] on div "3.659.000₫" at bounding box center [608, 341] width 324 height 33
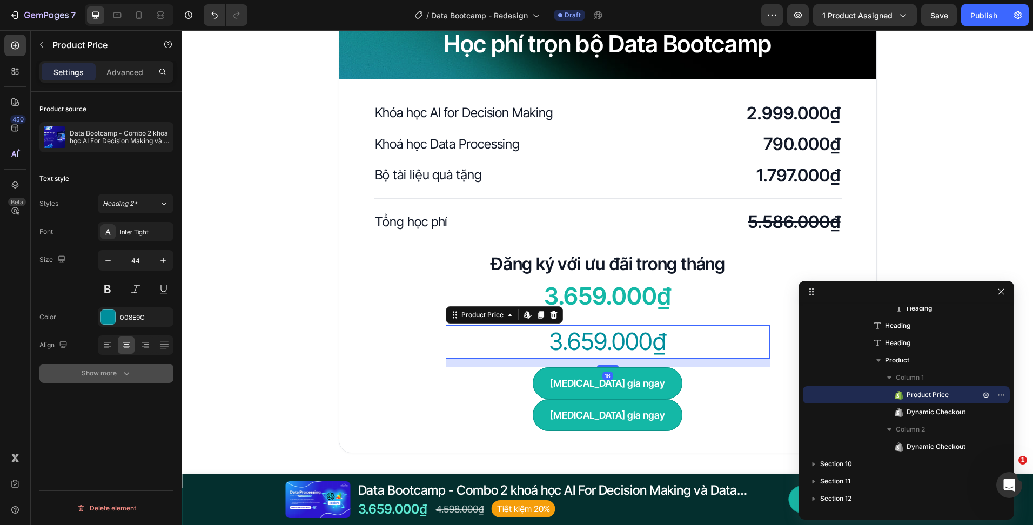
click at [133, 381] on button "Show more" at bounding box center [106, 373] width 134 height 19
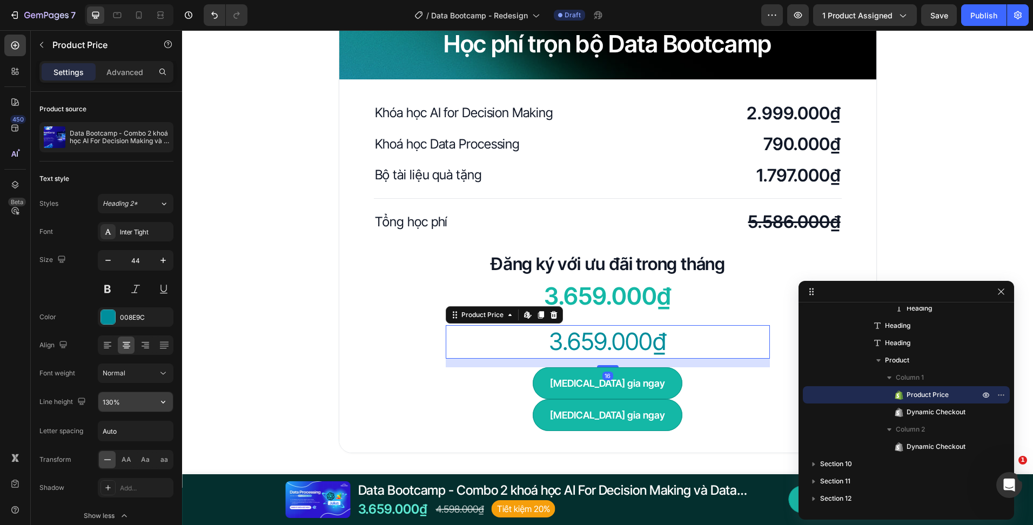
click at [123, 399] on input "130%" at bounding box center [135, 401] width 75 height 19
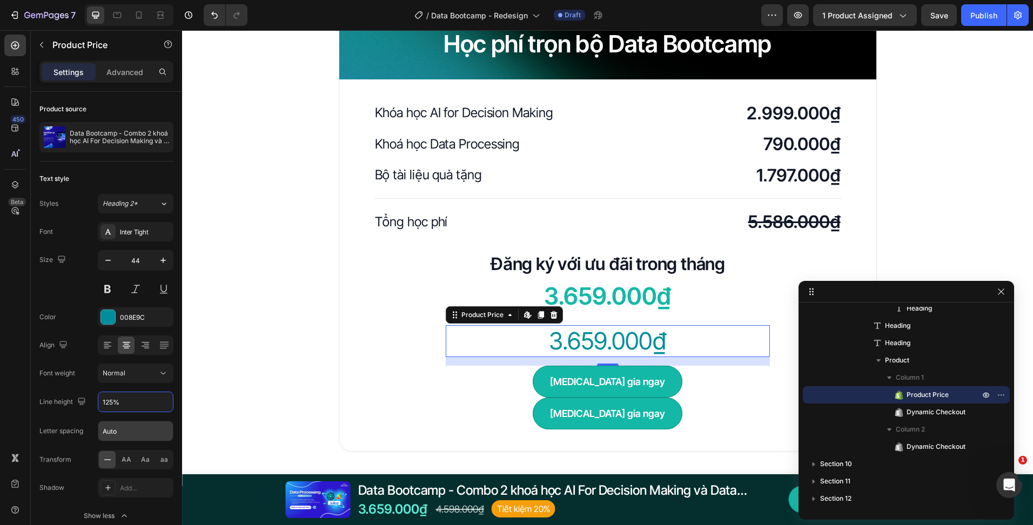
type input "125%"
click at [134, 435] on input "Auto" at bounding box center [135, 430] width 75 height 19
type input "0"
type input "-0.3"
click at [311, 372] on div "Học phí trọn bộ Data Bootcamp Heading Row Khóa học AI for Decision Making Headi…" at bounding box center [607, 230] width 851 height 444
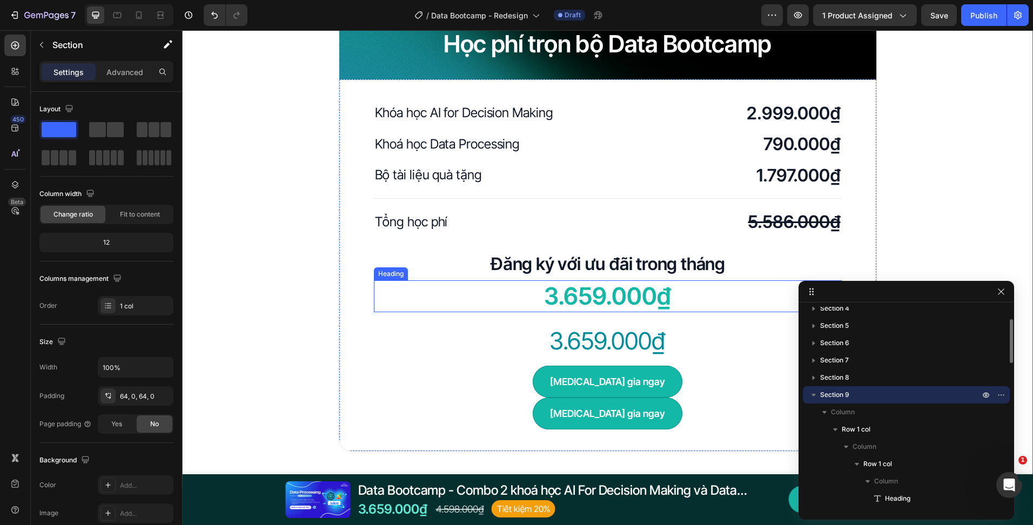
click at [576, 288] on h2 "3.659.000₫" at bounding box center [608, 296] width 468 height 32
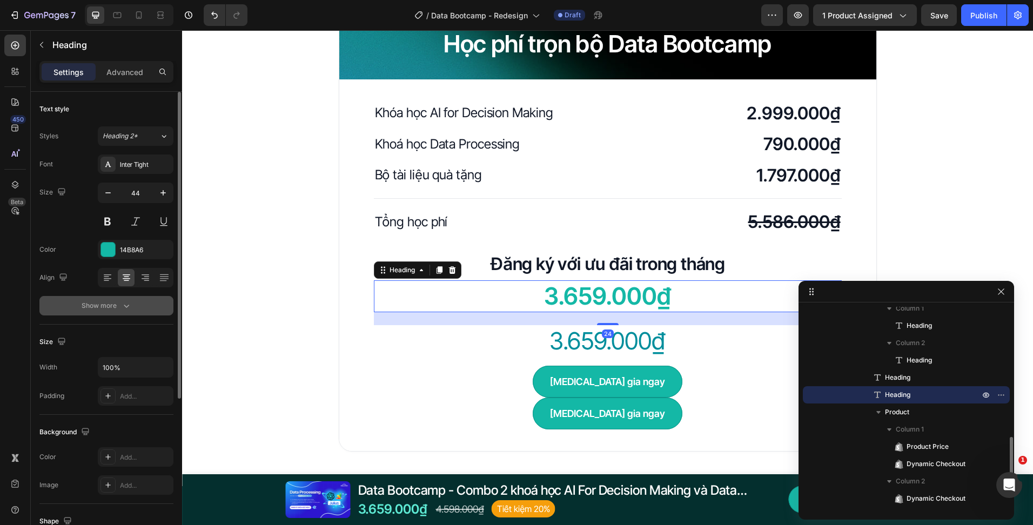
click at [105, 307] on div "Show more" at bounding box center [107, 305] width 50 height 11
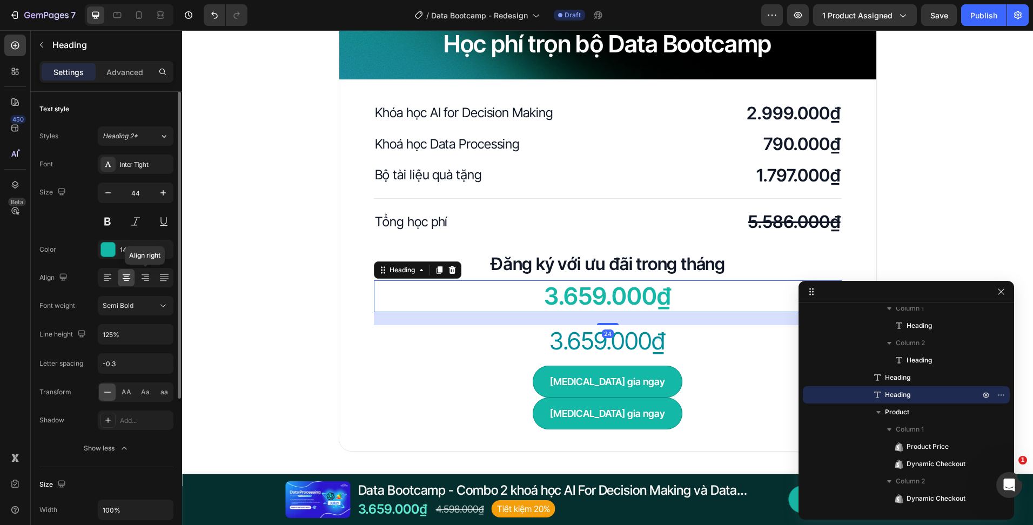
click at [149, 260] on div "Font Inter Tight Size 44 Color 14B8A6 Align Align right Font weight Semi Bold L…" at bounding box center [106, 307] width 134 height 304
click at [149, 254] on div "14B8A6" at bounding box center [135, 250] width 31 height 10
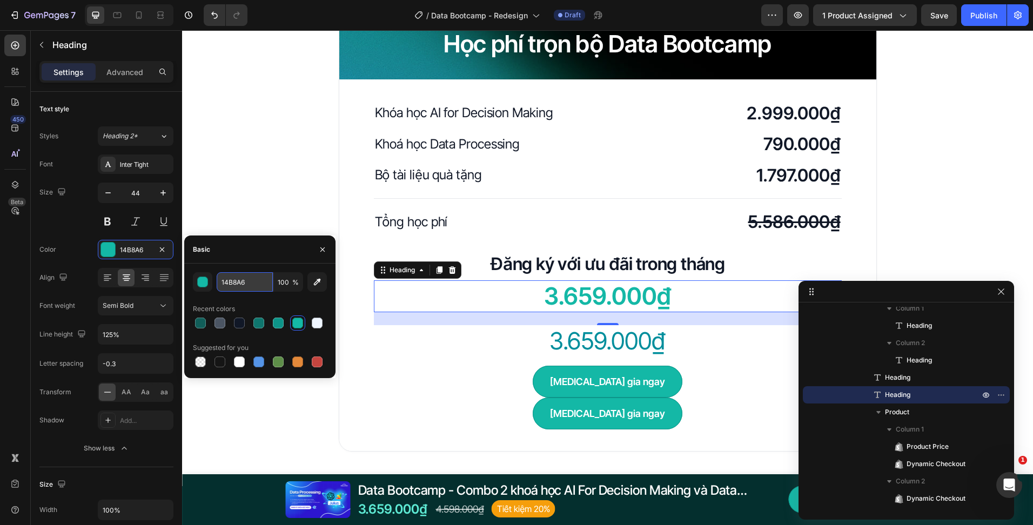
click at [248, 286] on input "14B8A6" at bounding box center [245, 281] width 56 height 19
click at [590, 341] on div "3.659.000₫" at bounding box center [608, 341] width 324 height 32
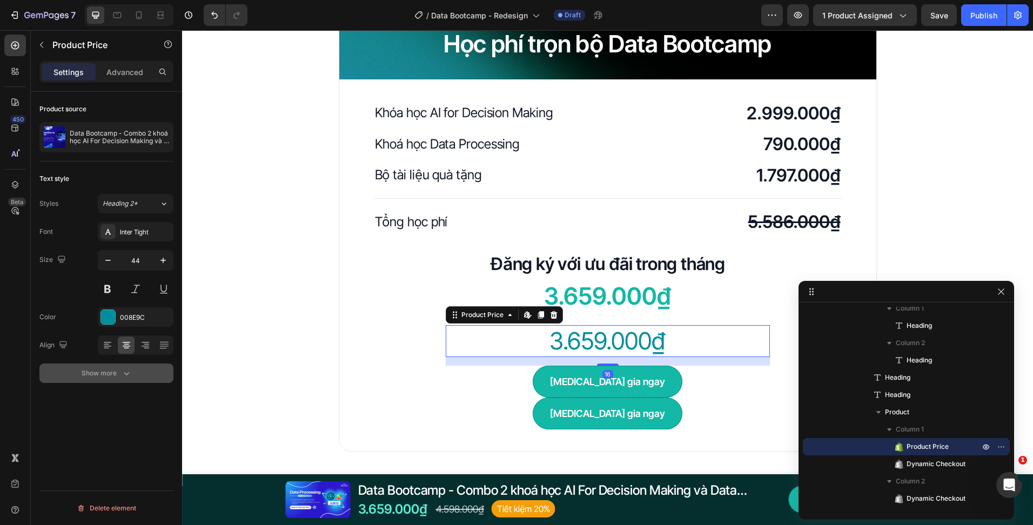
click at [106, 375] on div "Show more" at bounding box center [107, 373] width 50 height 11
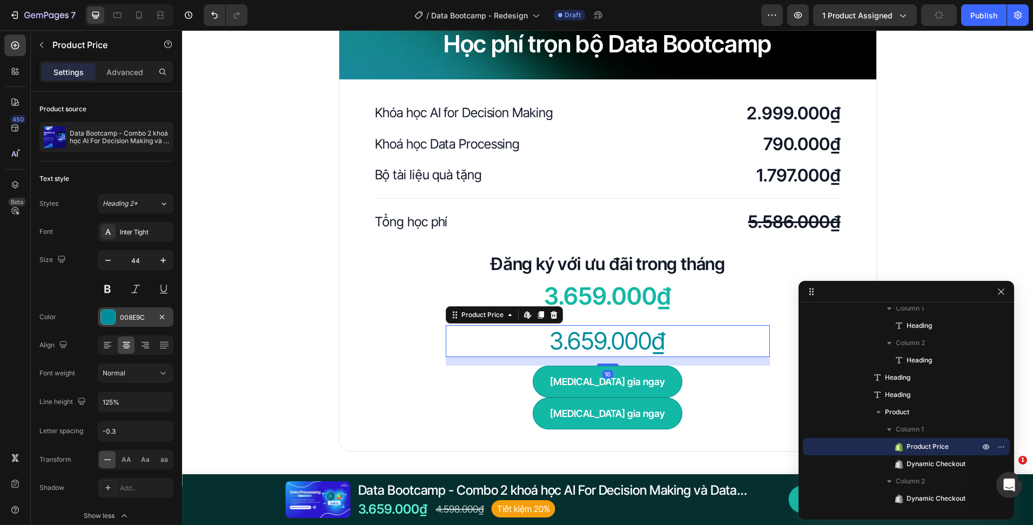
click at [139, 319] on div "008E9C" at bounding box center [135, 318] width 31 height 10
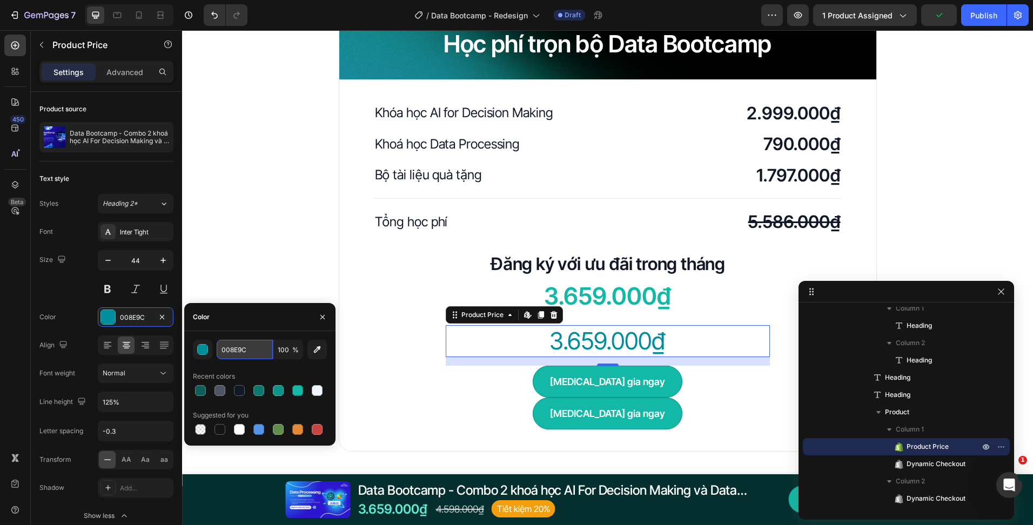
click at [232, 340] on input "008E9C" at bounding box center [245, 349] width 56 height 19
paste input "14B8A6"
type input "14B8A6"
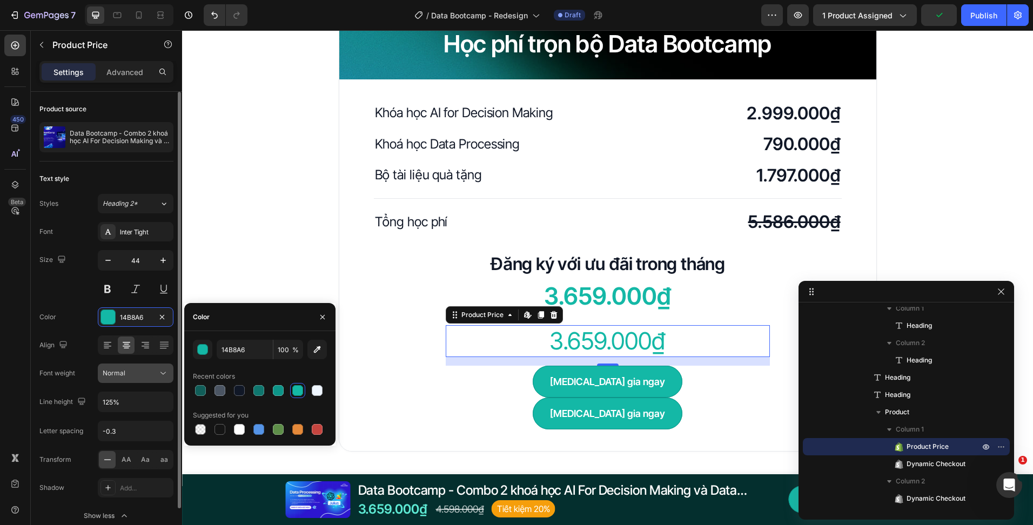
click at [134, 374] on div "Normal" at bounding box center [130, 373] width 55 height 10
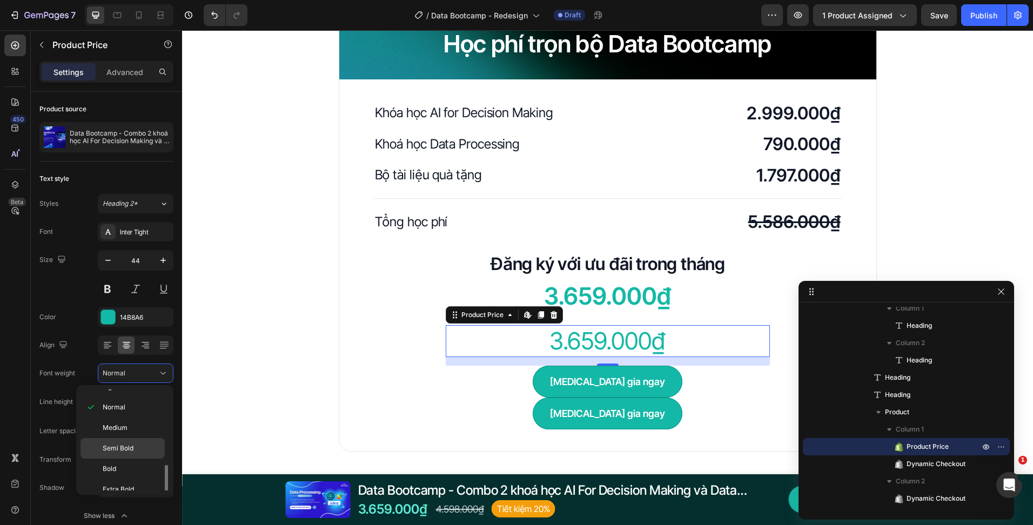
scroll to position [84, 0]
click at [144, 421] on p "Semi Bold" at bounding box center [131, 419] width 57 height 10
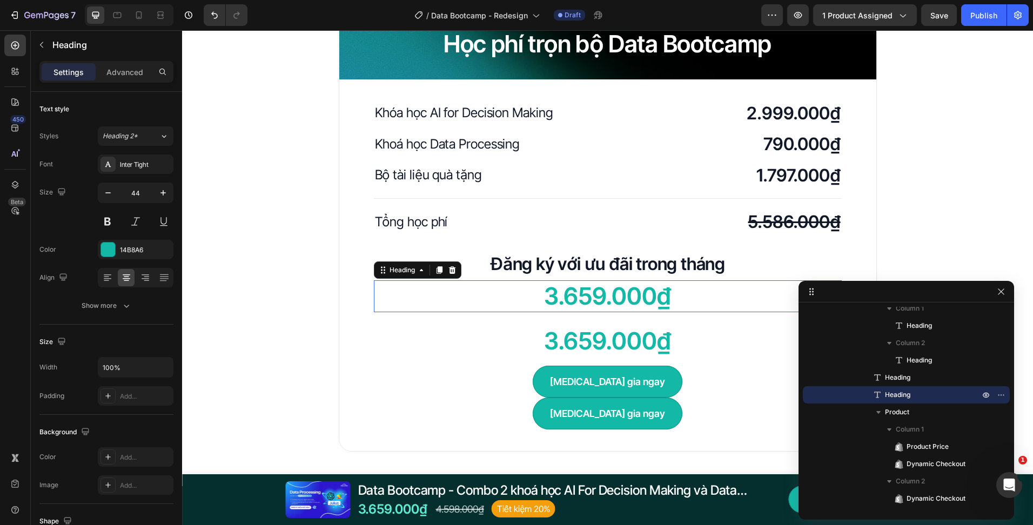
click at [641, 304] on h2 "3.659.000₫" at bounding box center [608, 296] width 468 height 32
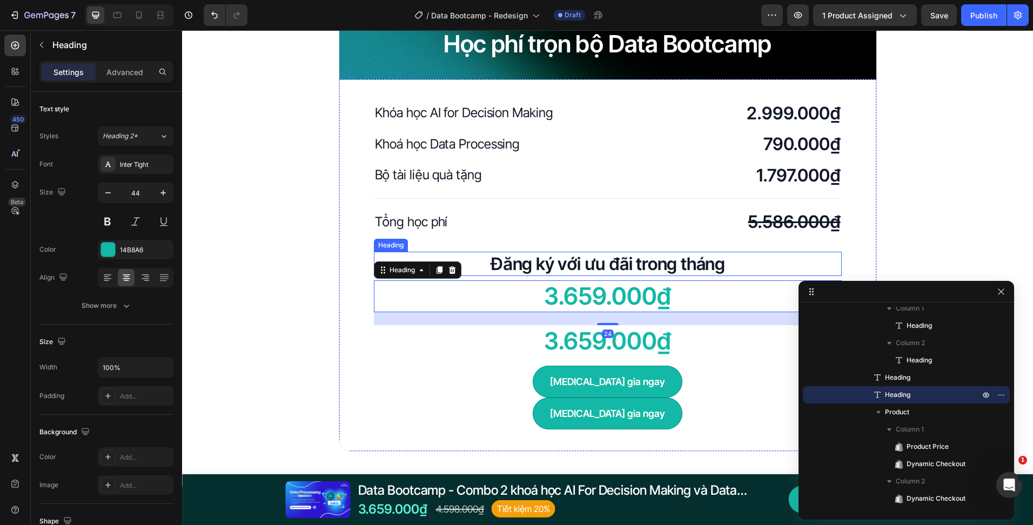
click at [618, 264] on h2 "Đăng ký với ưu đãi trong tháng" at bounding box center [608, 264] width 468 height 25
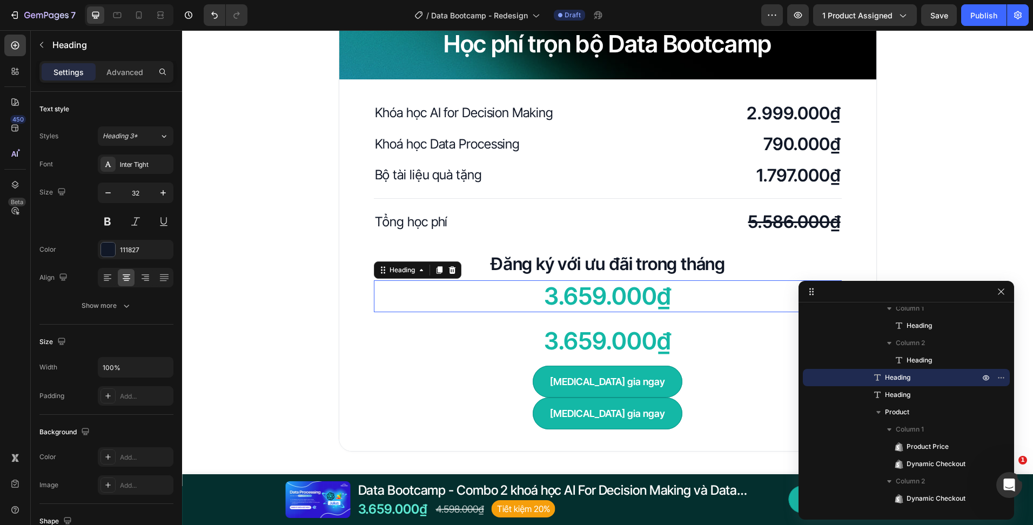
click at [636, 294] on h2 "3.659.000₫" at bounding box center [608, 296] width 468 height 32
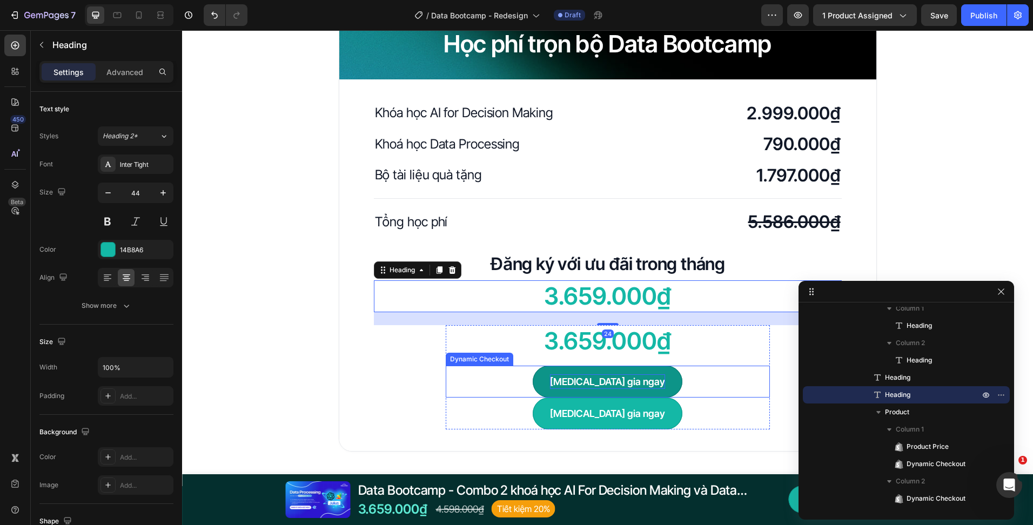
click at [616, 377] on p "[MEDICAL_DATA] gia ngay" at bounding box center [607, 381] width 115 height 15
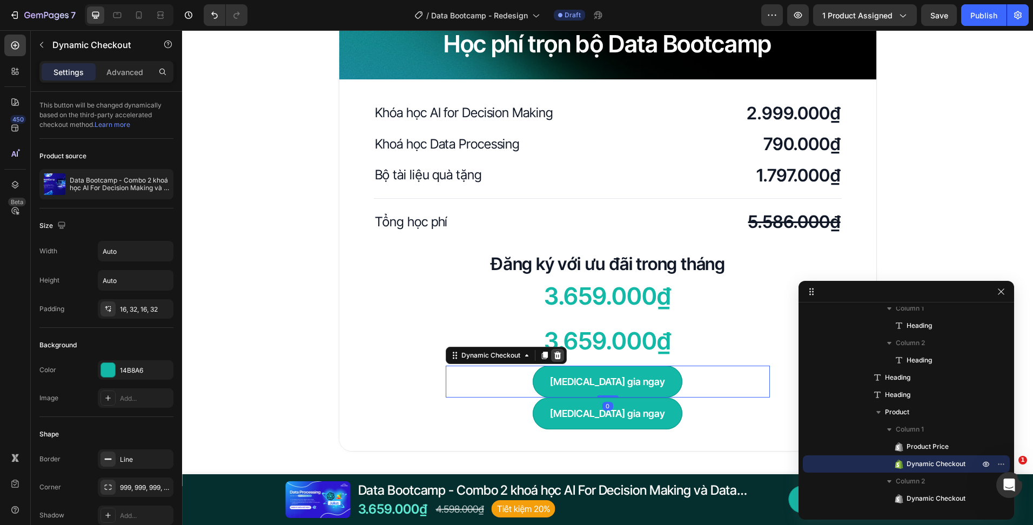
click at [553, 352] on icon at bounding box center [557, 355] width 9 height 9
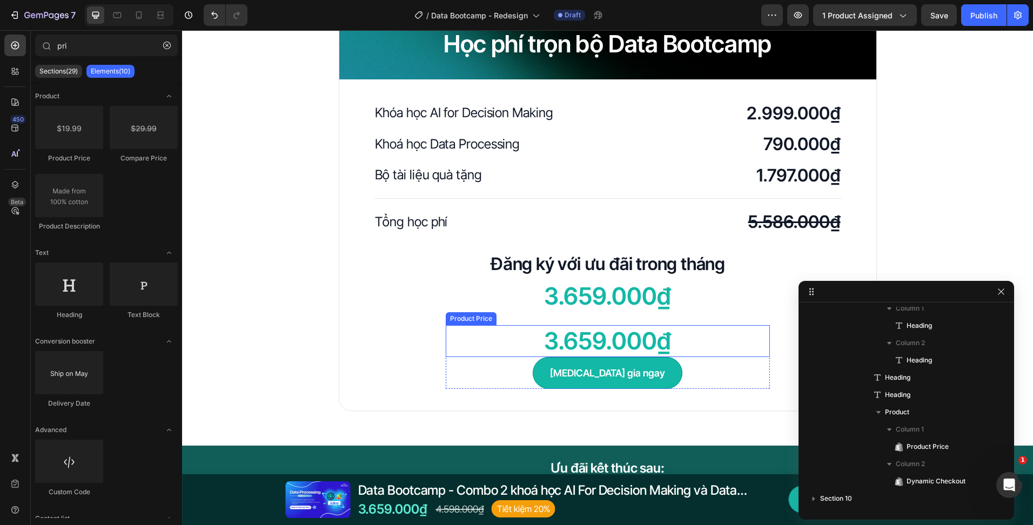
click at [582, 344] on div "3.659.000₫" at bounding box center [608, 341] width 324 height 32
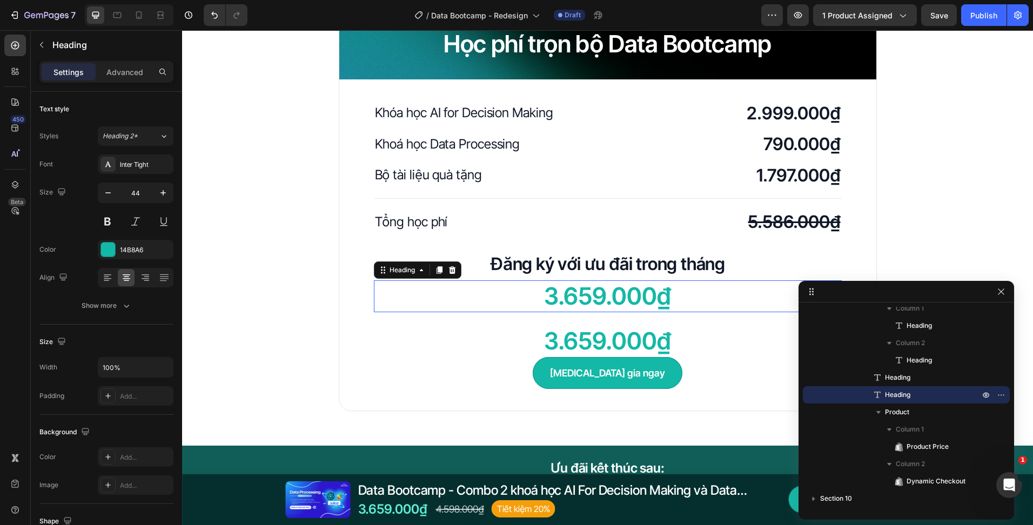
click at [625, 298] on h2 "3.659.000₫" at bounding box center [608, 296] width 468 height 32
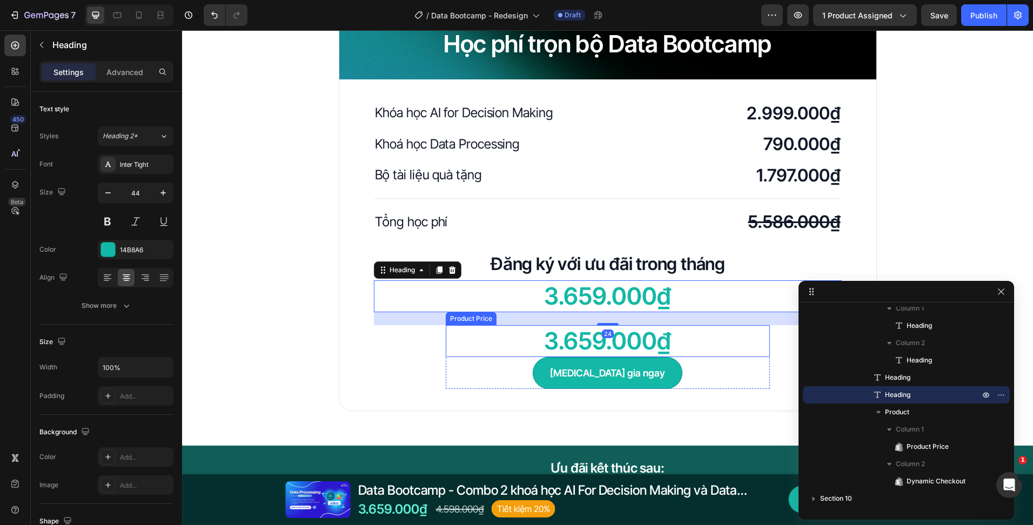
click at [637, 338] on div "3.659.000₫" at bounding box center [608, 341] width 324 height 32
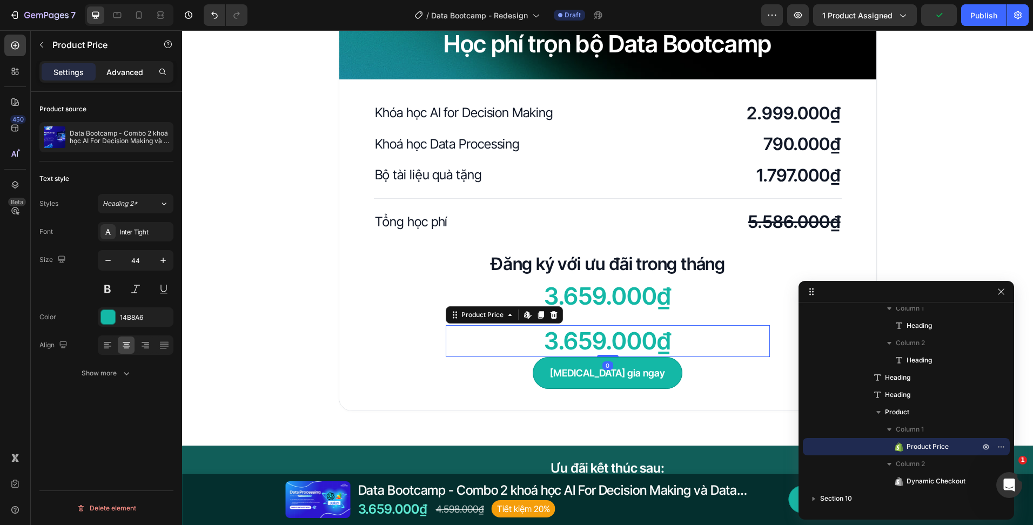
click at [117, 79] on div "Advanced" at bounding box center [125, 71] width 54 height 17
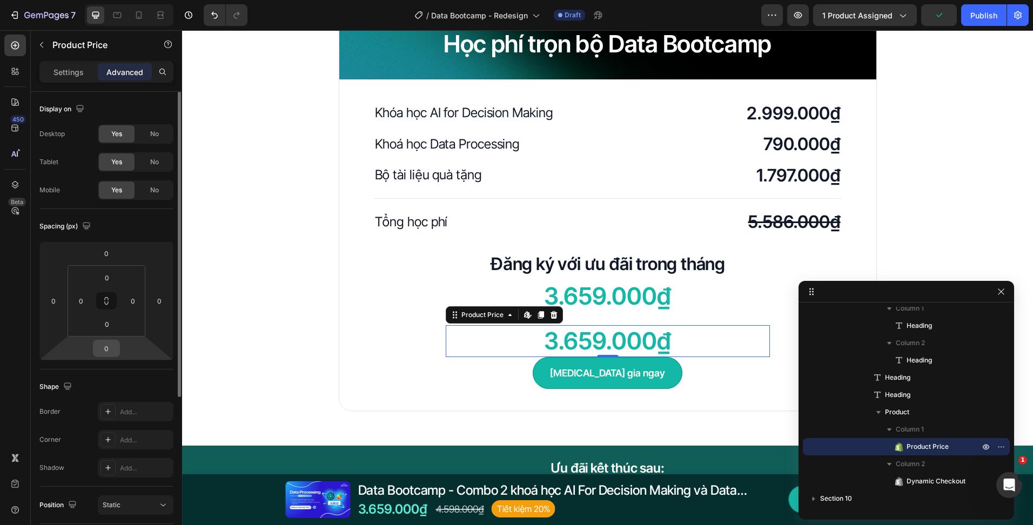
click at [110, 348] on input "0" at bounding box center [107, 348] width 22 height 16
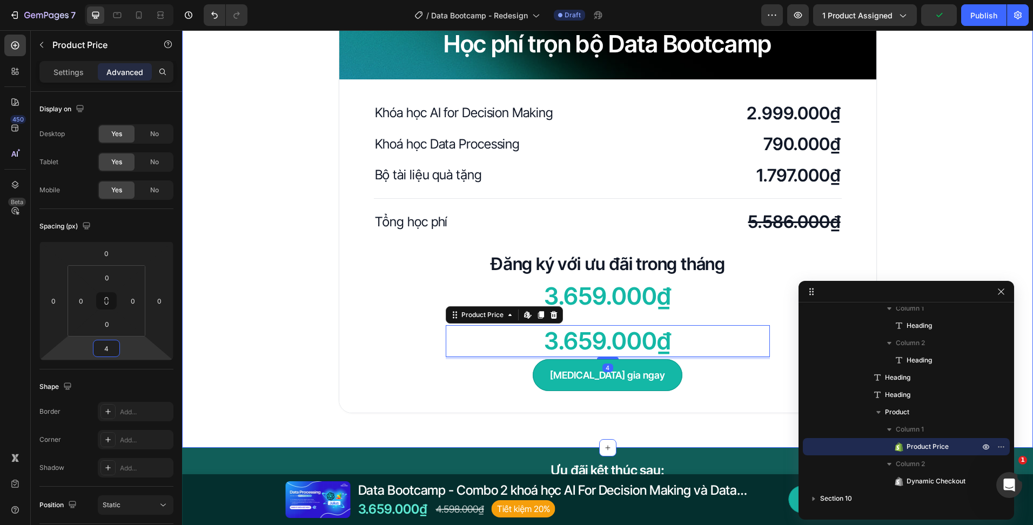
type input "4"
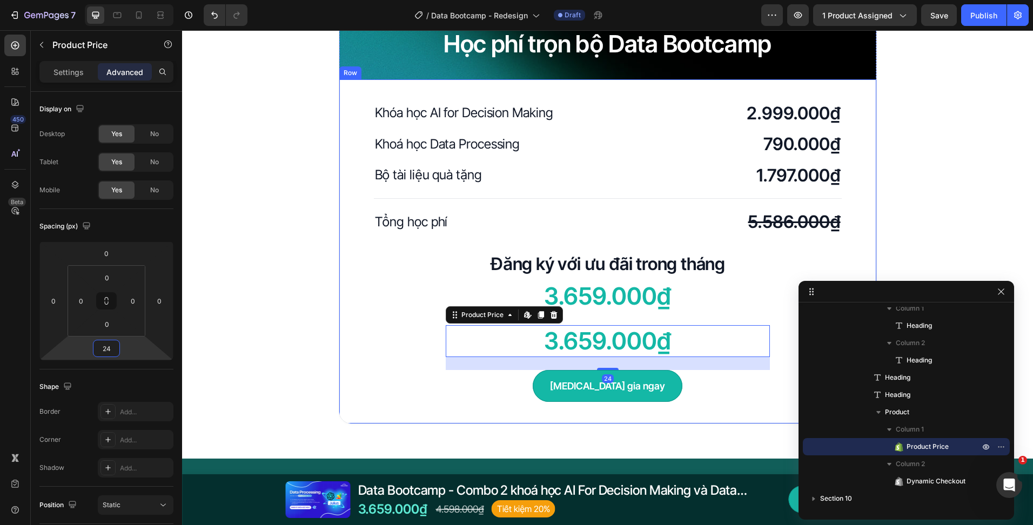
type input "24"
click at [616, 299] on h2 "3.659.000₫" at bounding box center [608, 296] width 468 height 32
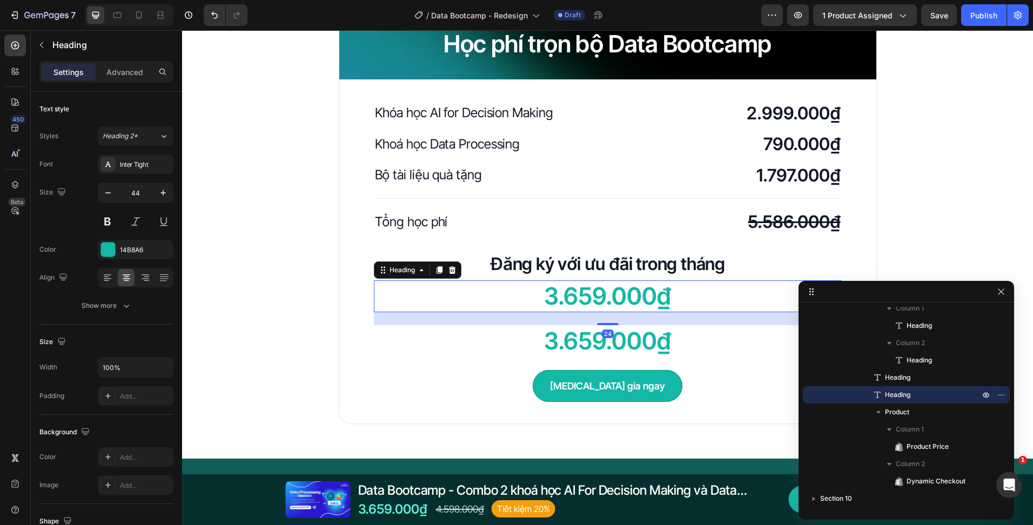
click at [548, 345] on div "3.659.000₫" at bounding box center [608, 341] width 324 height 32
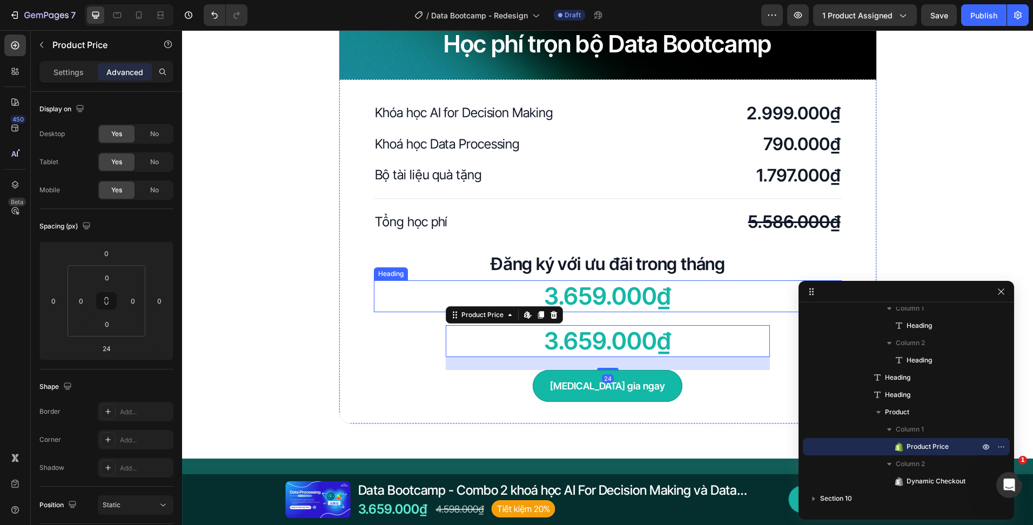
click at [633, 298] on h2 "3.659.000₫" at bounding box center [608, 296] width 468 height 32
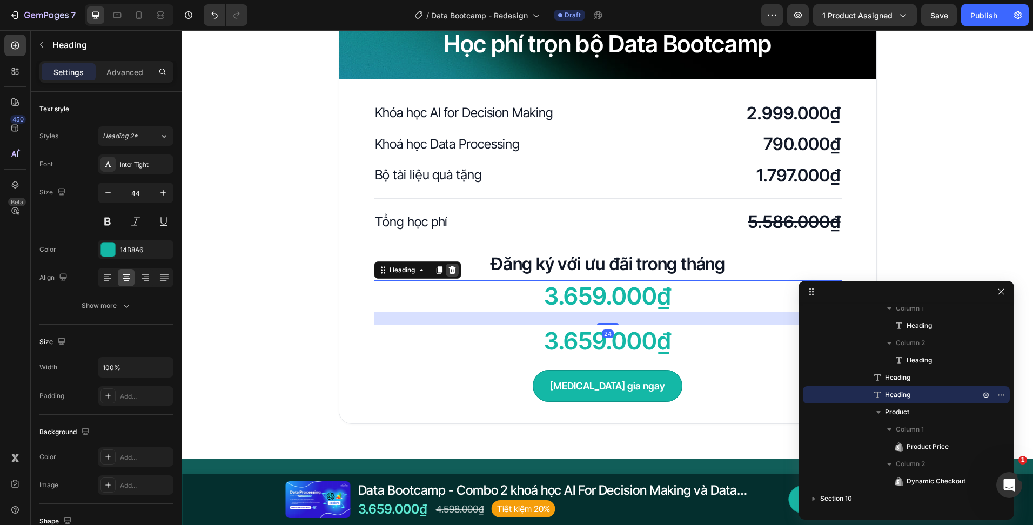
click at [448, 273] on icon at bounding box center [451, 270] width 7 height 8
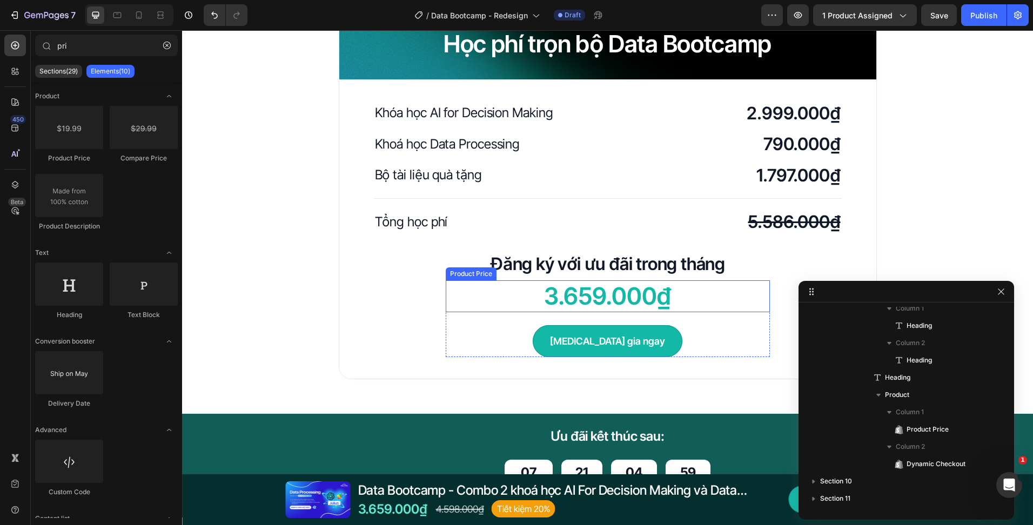
click at [594, 275] on h2 "Đăng ký với ưu đãi trong tháng" at bounding box center [608, 264] width 468 height 25
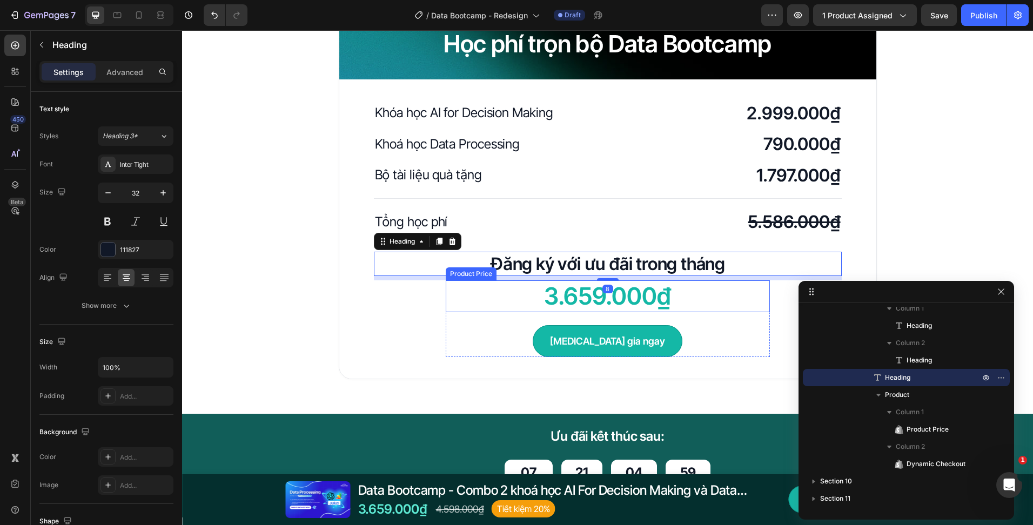
click at [590, 294] on div "3.659.000₫" at bounding box center [608, 296] width 324 height 32
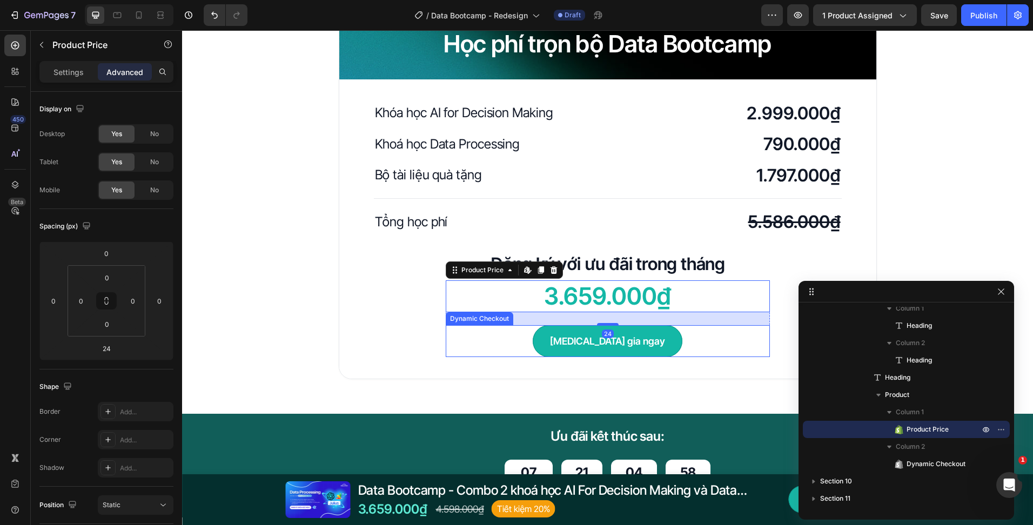
click at [526, 338] on div "[MEDICAL_DATA] gia ngay" at bounding box center [608, 341] width 324 height 32
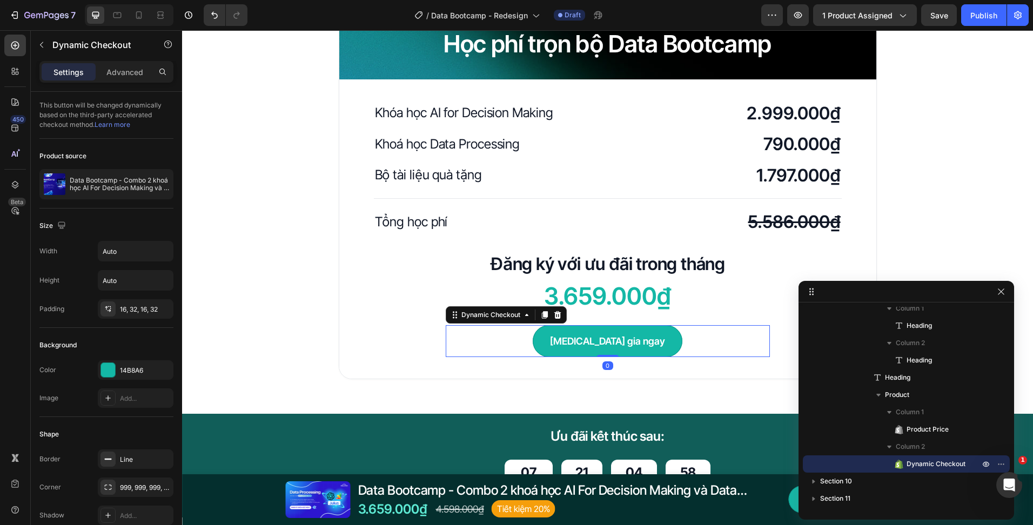
click at [395, 334] on div "Khóa học AI for Decision Making Heading 2.999.000₫ Heading Row Khoá học Data Pr…" at bounding box center [608, 229] width 468 height 257
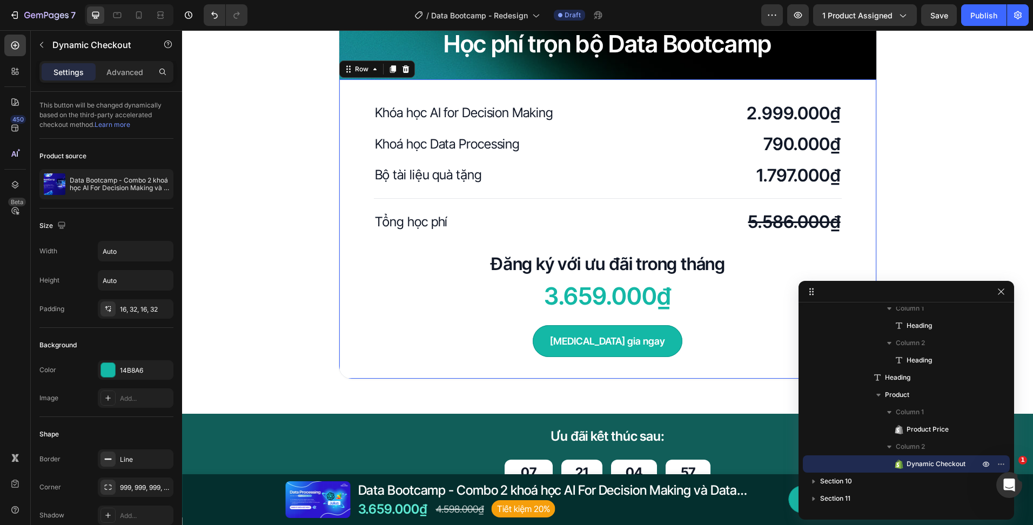
scroll to position [180, 0]
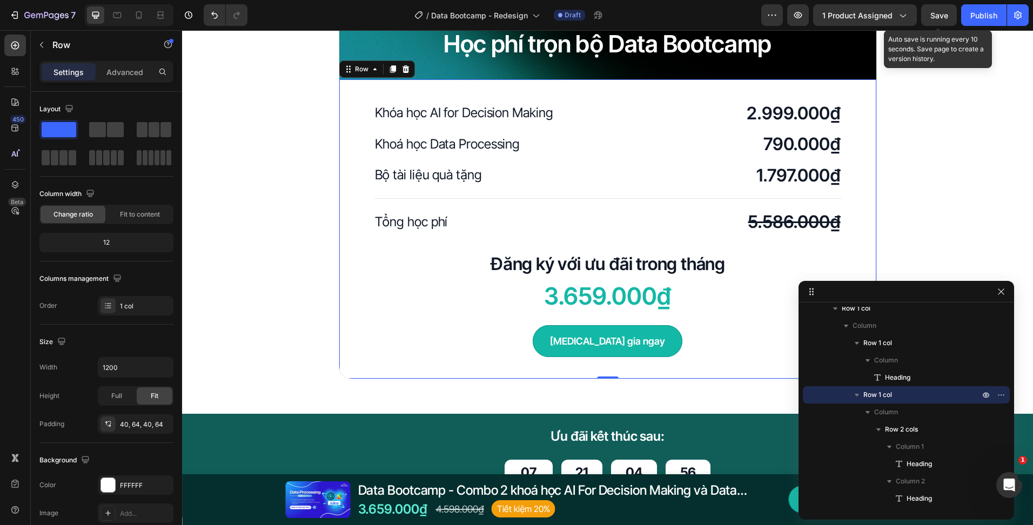
drag, startPoint x: 926, startPoint y: 21, endPoint x: 921, endPoint y: 24, distance: 6.8
click at [927, 21] on button "Save" at bounding box center [939, 15] width 36 height 22
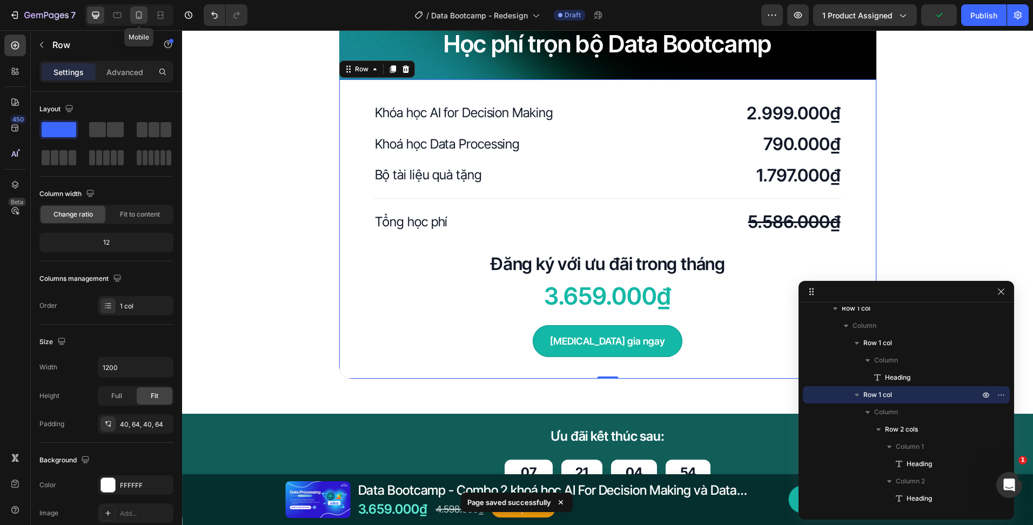
click at [146, 16] on div at bounding box center [138, 14] width 17 height 17
type input "100%"
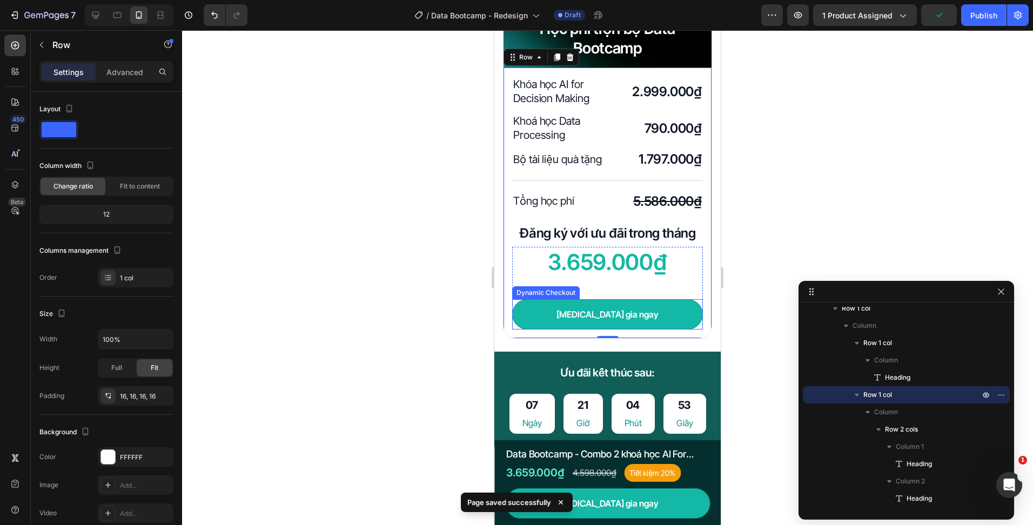
scroll to position [2881, 0]
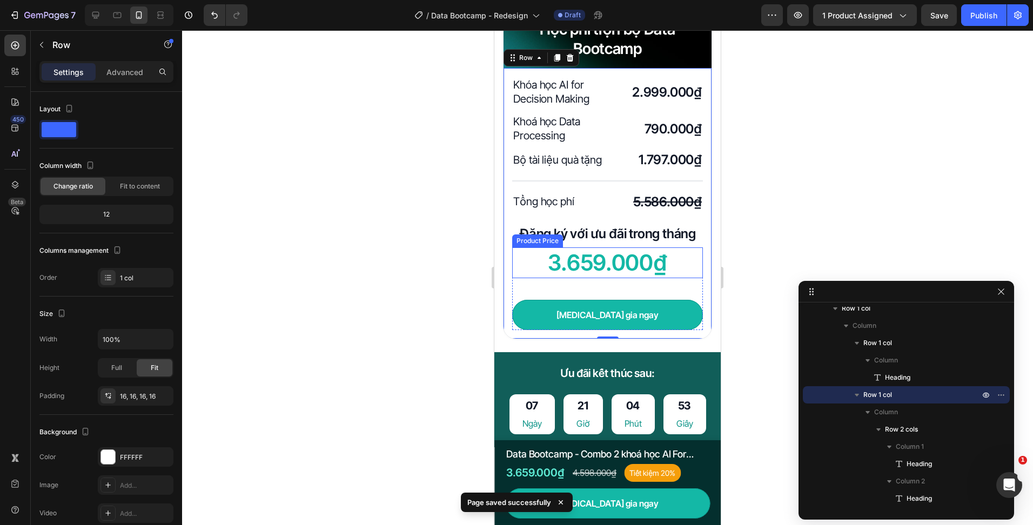
click at [637, 268] on div "3.659.000₫" at bounding box center [607, 262] width 191 height 31
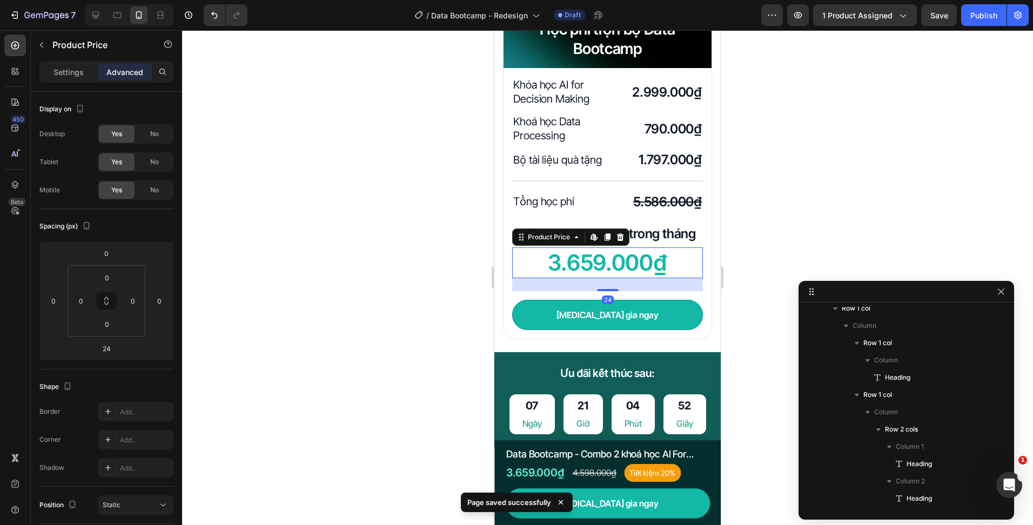
scroll to position [629, 0]
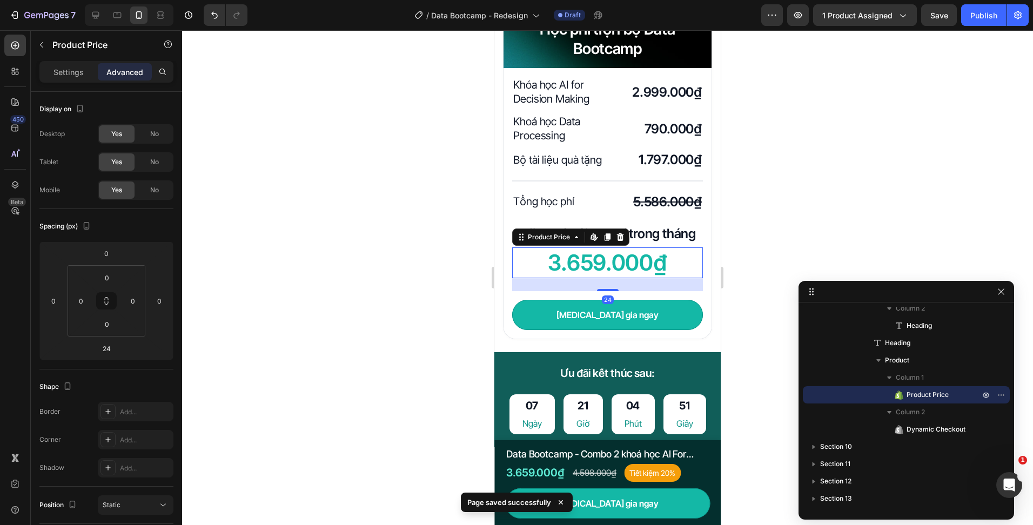
click at [75, 85] on div "Settings Advanced" at bounding box center [106, 76] width 151 height 31
click at [84, 74] on div "Settings" at bounding box center [69, 71] width 54 height 17
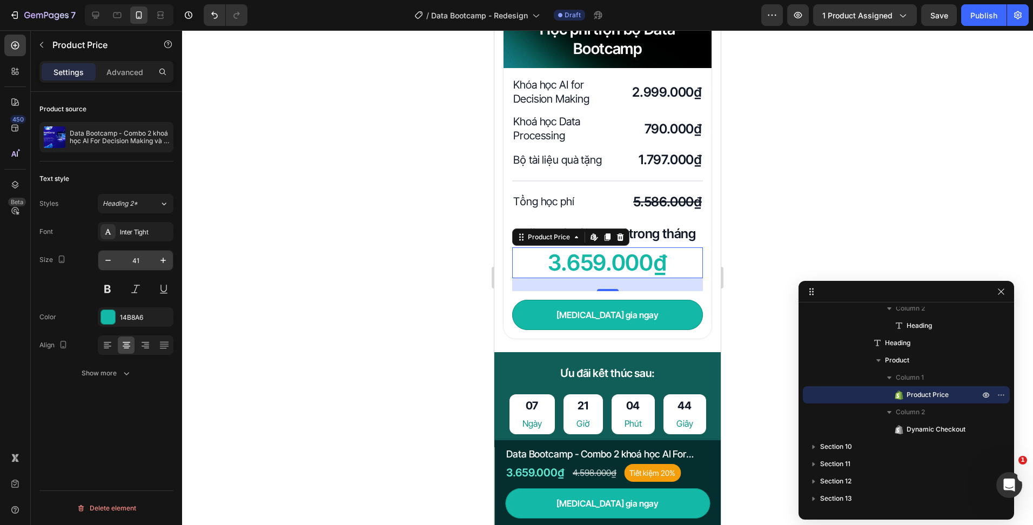
click at [136, 253] on input "41" at bounding box center [136, 260] width 36 height 19
type input "28"
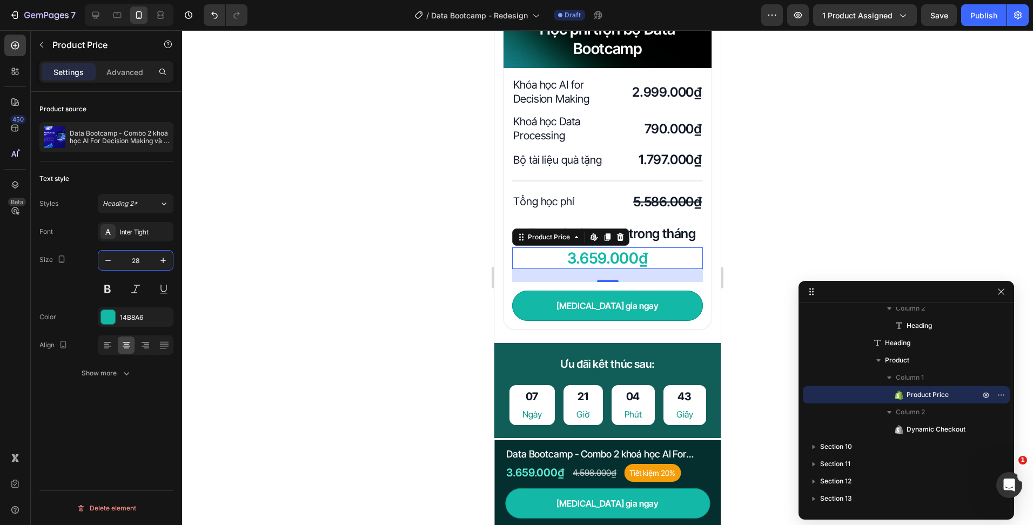
click at [412, 218] on div at bounding box center [607, 277] width 851 height 495
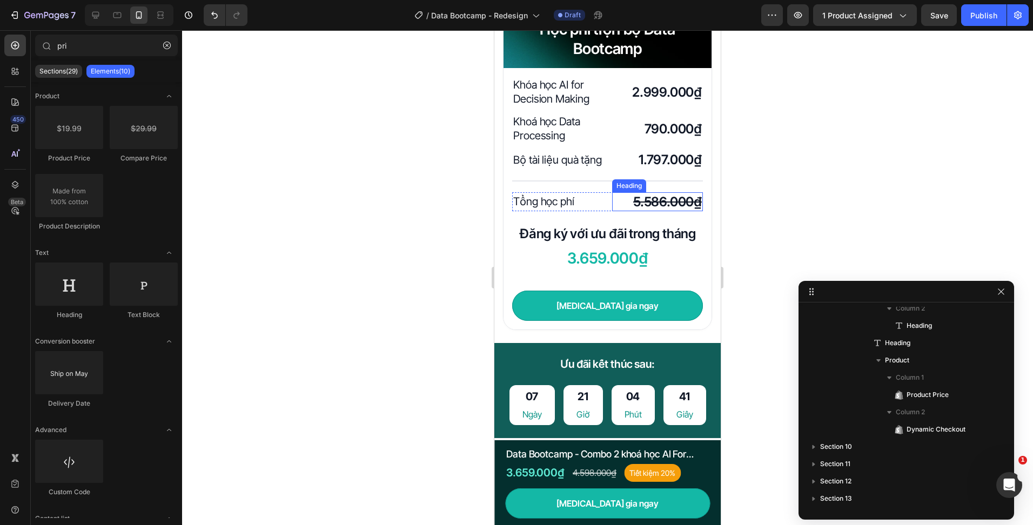
click at [668, 209] on s "5.586.000₫" at bounding box center [667, 202] width 69 height 16
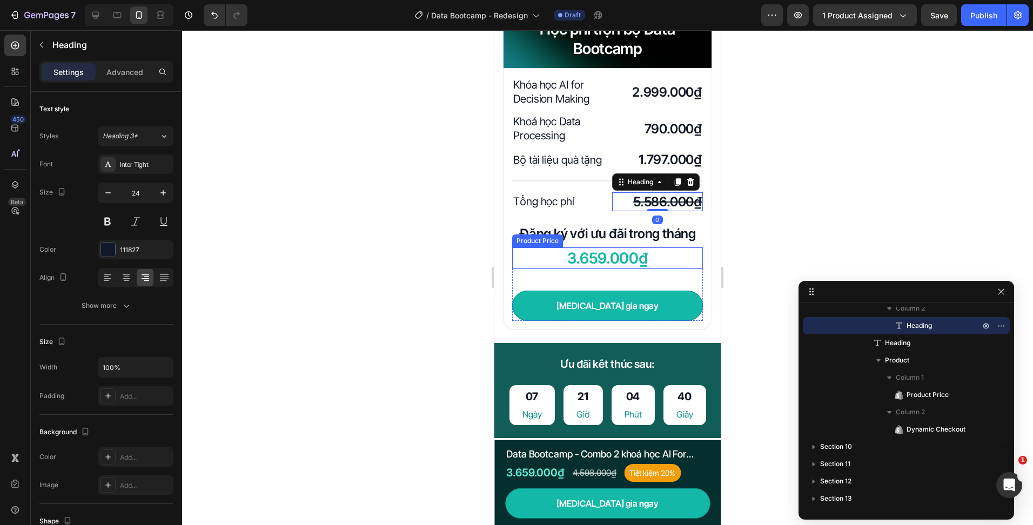
click at [636, 268] on div "3.659.000₫" at bounding box center [607, 258] width 191 height 22
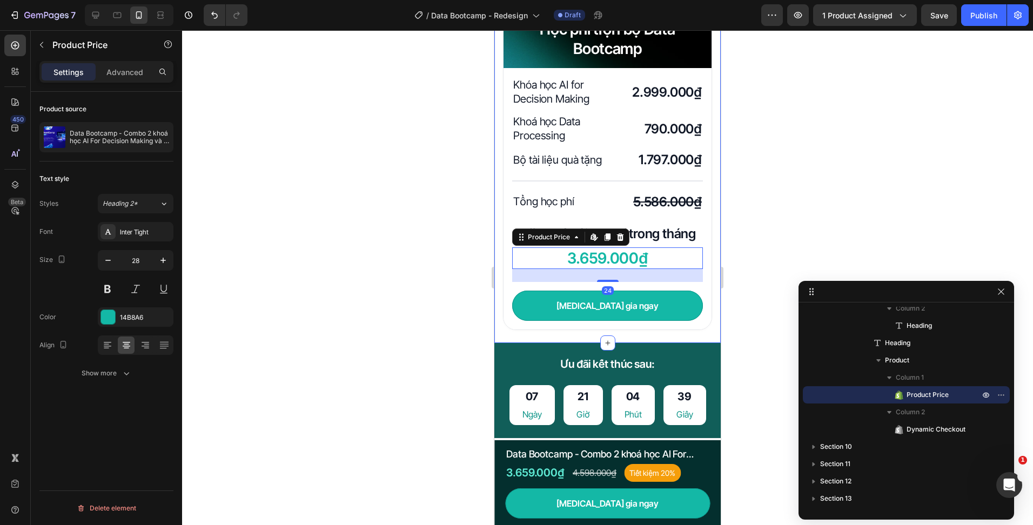
click at [417, 301] on div at bounding box center [607, 277] width 851 height 495
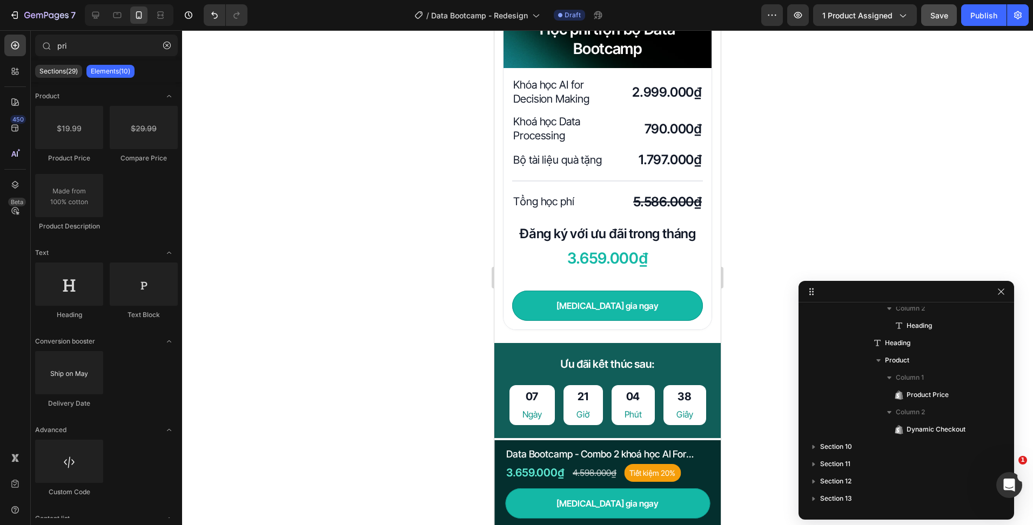
click at [931, 24] on div "7 Version history / Data Bootcamp - Redesign Draft Preview 1 product assigned S…" at bounding box center [516, 15] width 1033 height 31
click at [931, 23] on button "Save" at bounding box center [939, 15] width 36 height 22
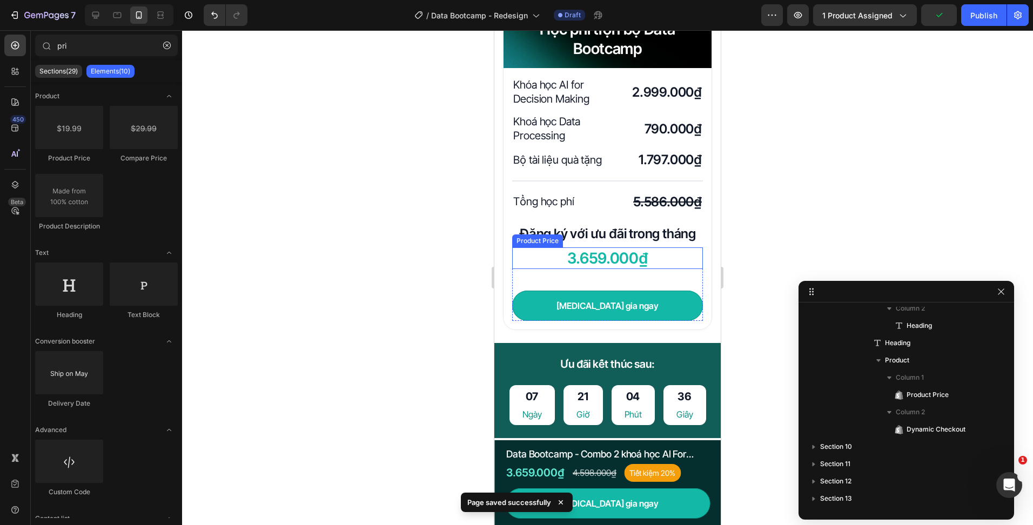
click at [607, 267] on div "3.659.000₫" at bounding box center [607, 258] width 191 height 22
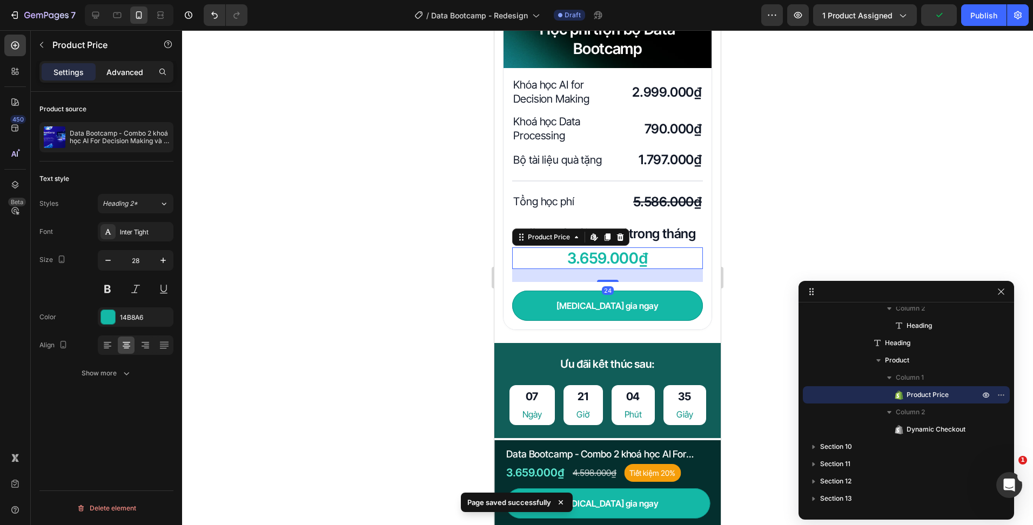
click at [110, 69] on p "Advanced" at bounding box center [124, 71] width 37 height 11
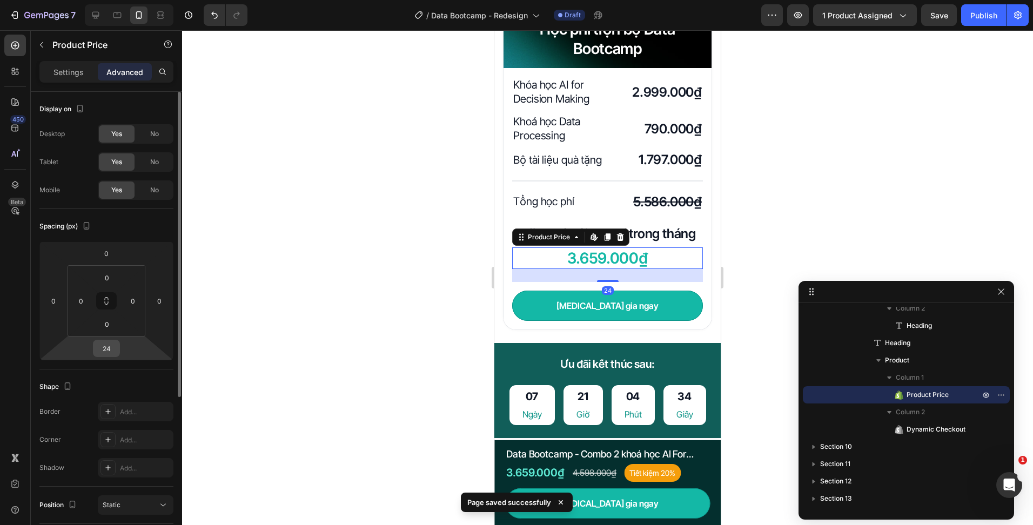
click at [106, 355] on input "24" at bounding box center [107, 348] width 22 height 16
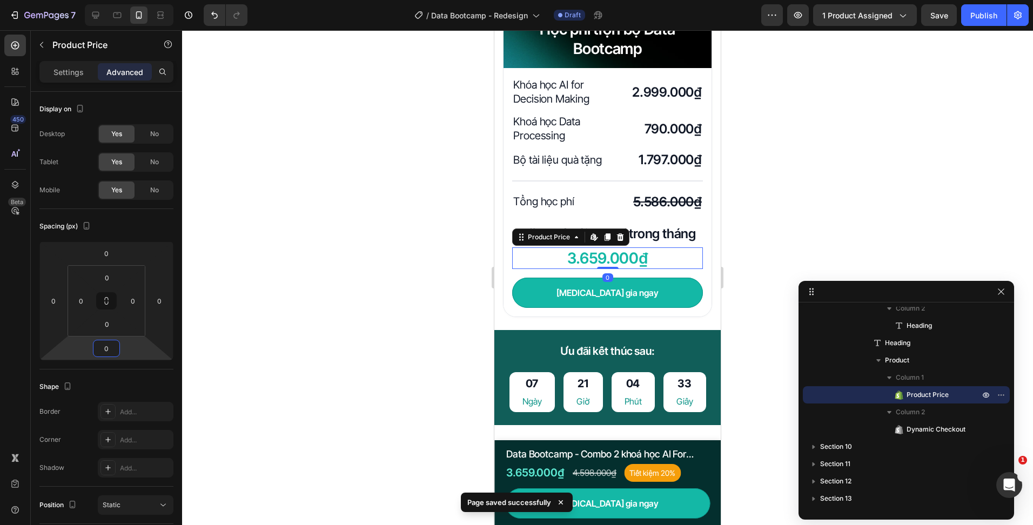
type input "0"
click at [544, 283] on div "3.659.000₫ Product Price Edit content in Shopify 0 Product Price Edit content i…" at bounding box center [607, 277] width 191 height 61
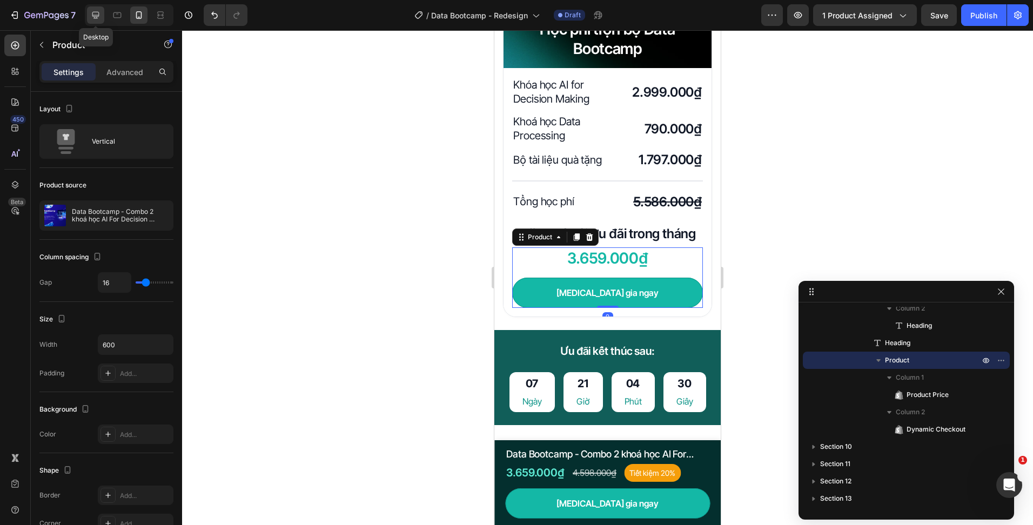
click at [96, 17] on icon at bounding box center [95, 15] width 7 height 7
type input "0"
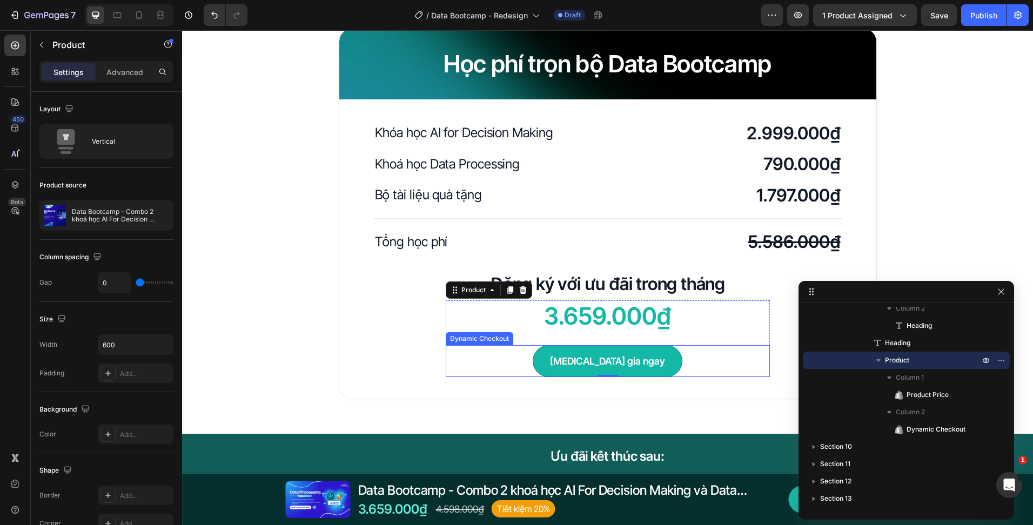
scroll to position [3117, 0]
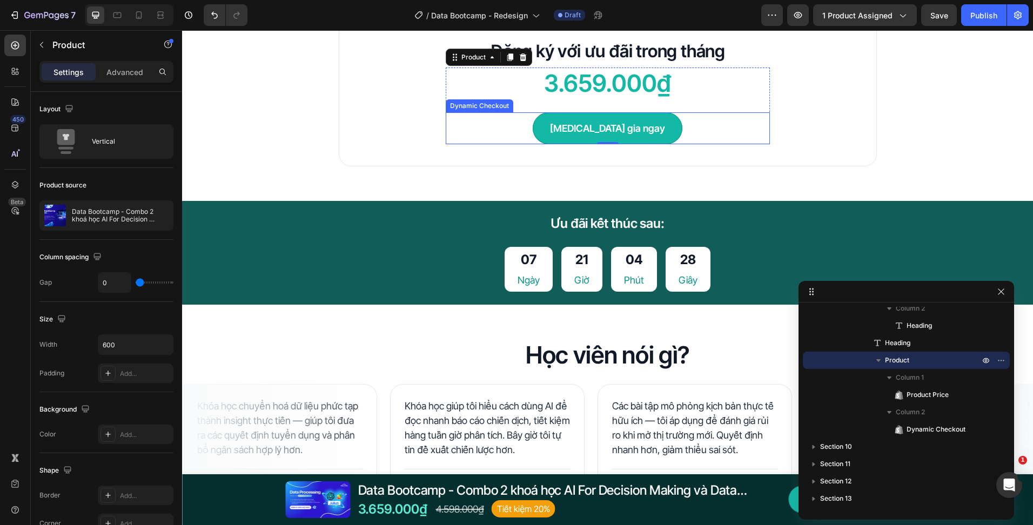
click at [703, 323] on div "Học viên nói gì? Heading Row Khóa học chuyển hoá dữ liệu phức tạp thành insight…" at bounding box center [607, 508] width 851 height 406
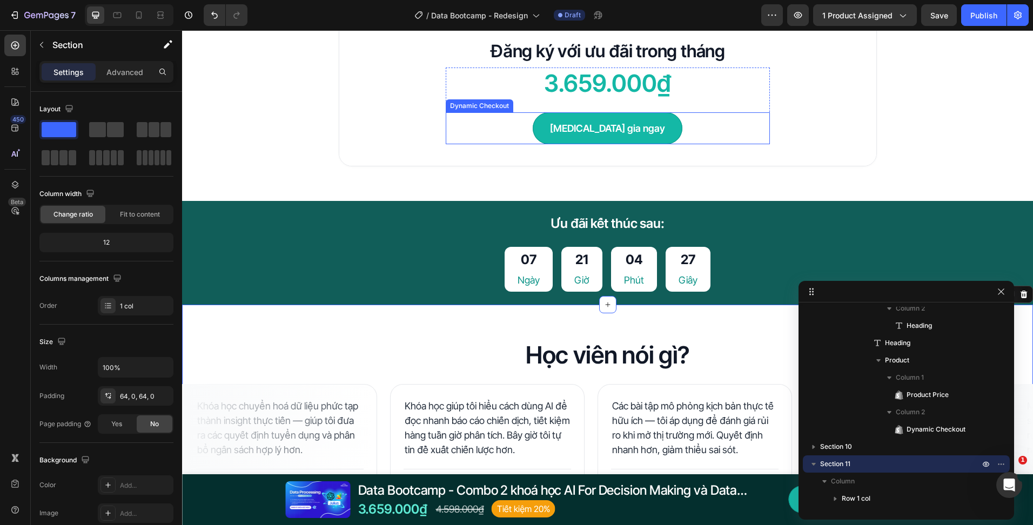
click at [677, 115] on div "[MEDICAL_DATA] gia ngay" at bounding box center [608, 128] width 324 height 32
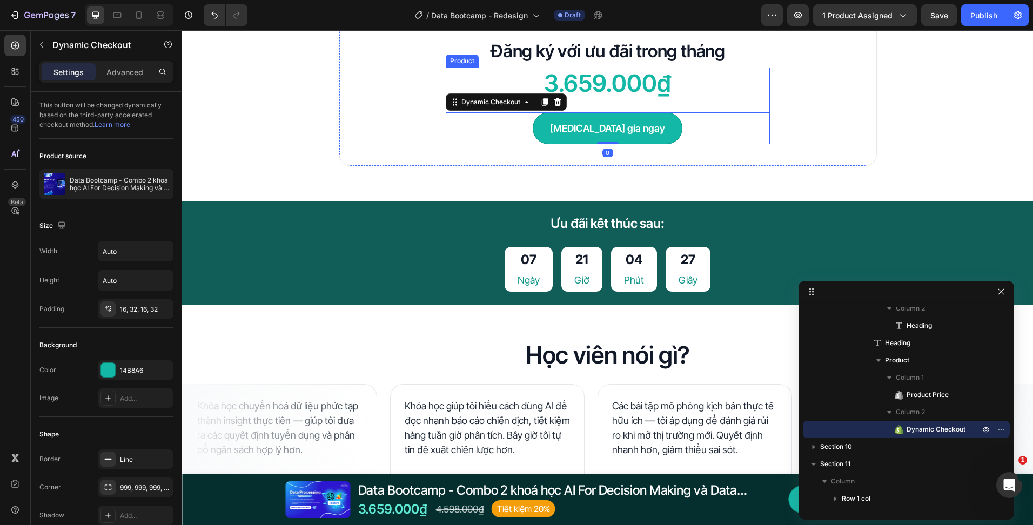
click at [686, 106] on div "3.659.000₫ Product Price Product Price" at bounding box center [608, 90] width 324 height 45
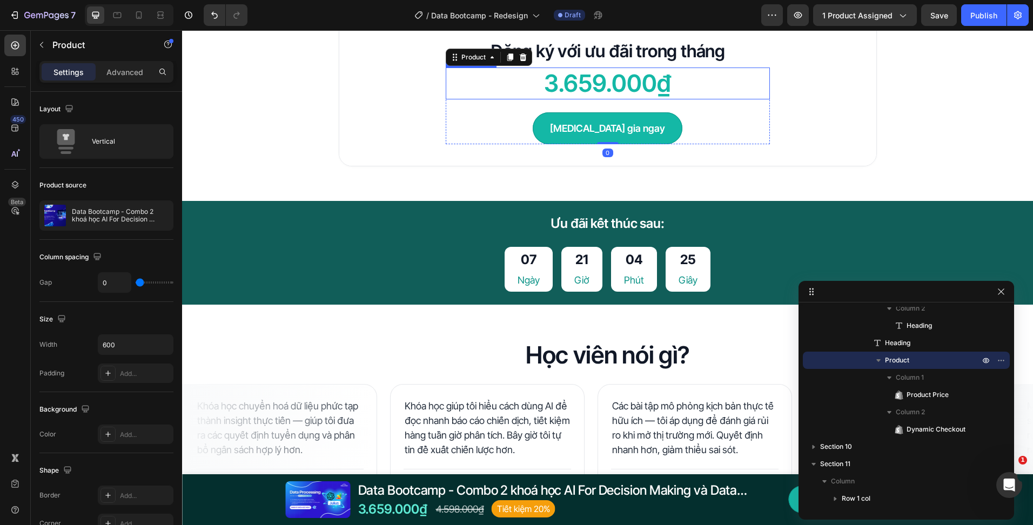
click at [691, 89] on div "3.659.000₫" at bounding box center [608, 84] width 324 height 32
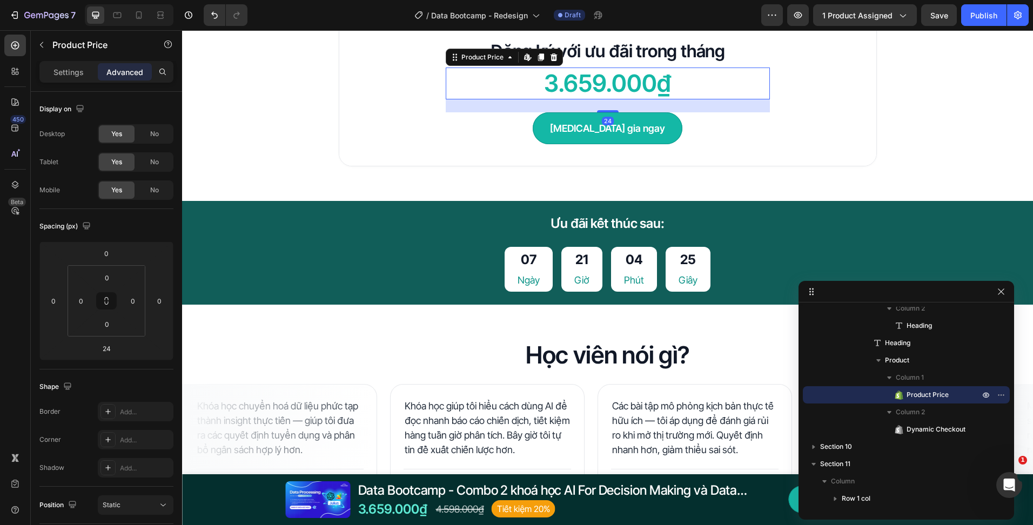
click at [387, 139] on div "Khóa học AI for Decision Making Heading 2.999.000₫ Heading Row Khoá học Data Pr…" at bounding box center [608, 16] width 468 height 257
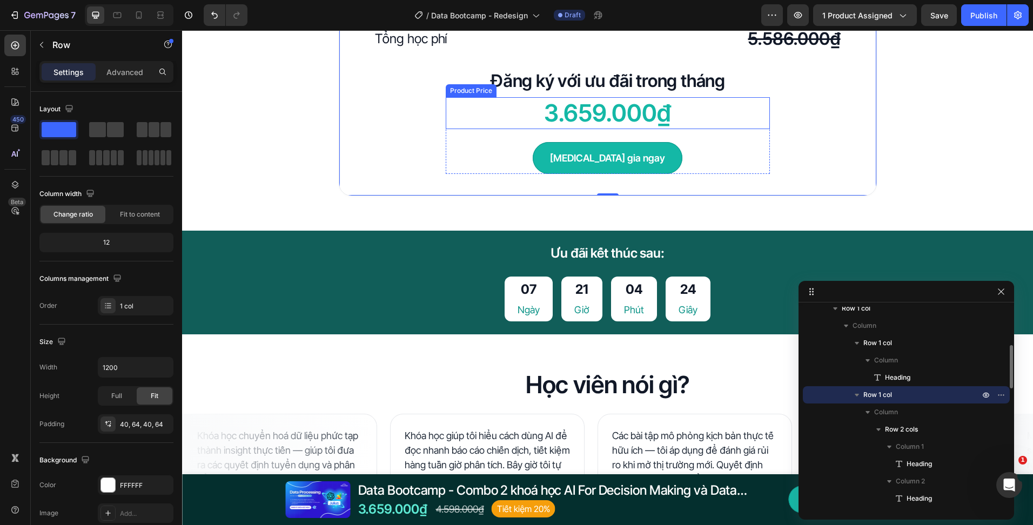
scroll to position [3063, 0]
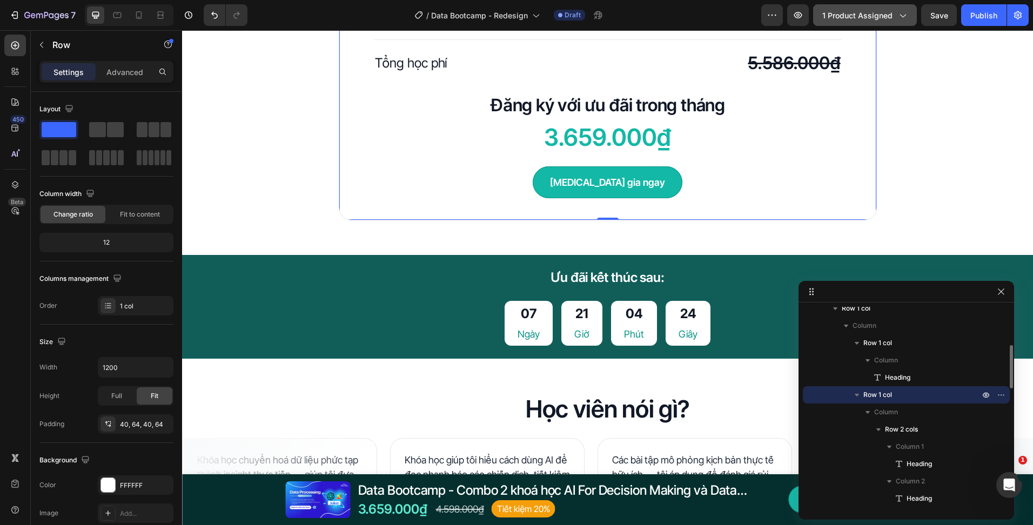
drag, startPoint x: 925, startPoint y: 23, endPoint x: 855, endPoint y: 25, distance: 69.7
click at [925, 23] on button "Save" at bounding box center [939, 15] width 36 height 22
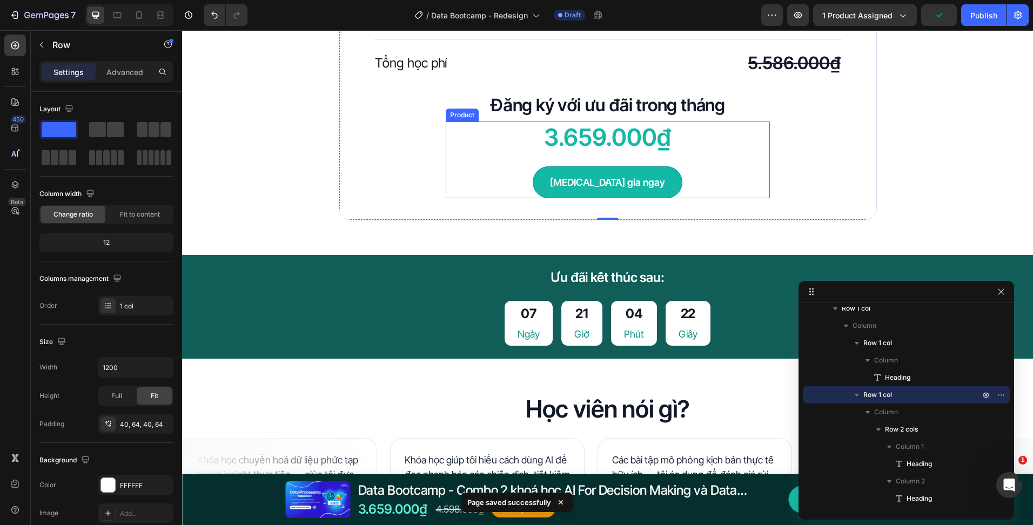
click at [518, 159] on div "3.659.000₫ Product Price Product Price" at bounding box center [608, 144] width 324 height 45
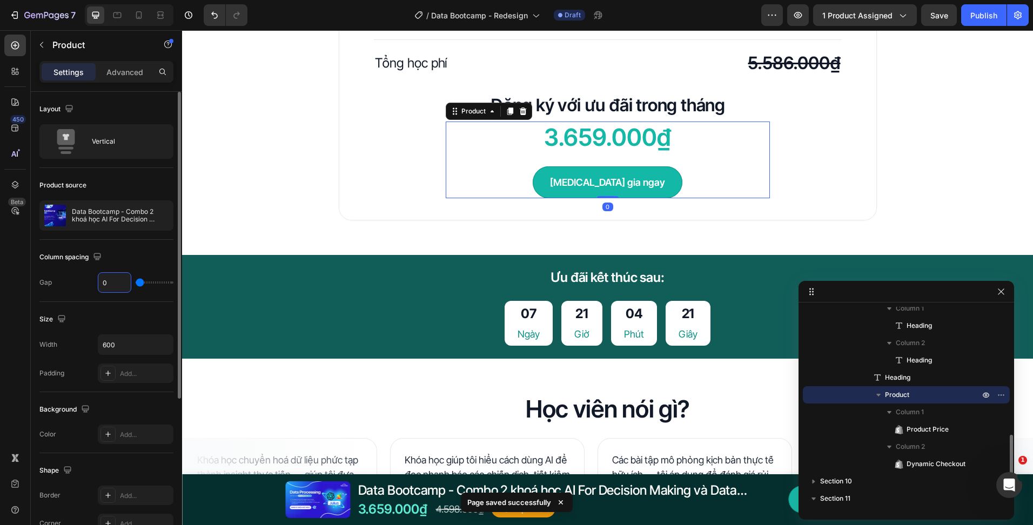
click at [106, 288] on input "0" at bounding box center [114, 282] width 32 height 19
type input "2"
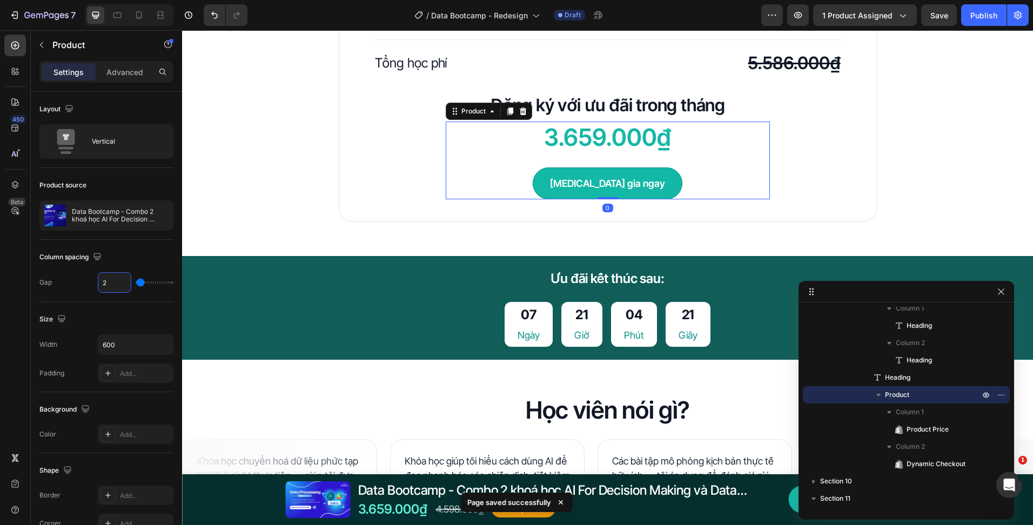
type input "24"
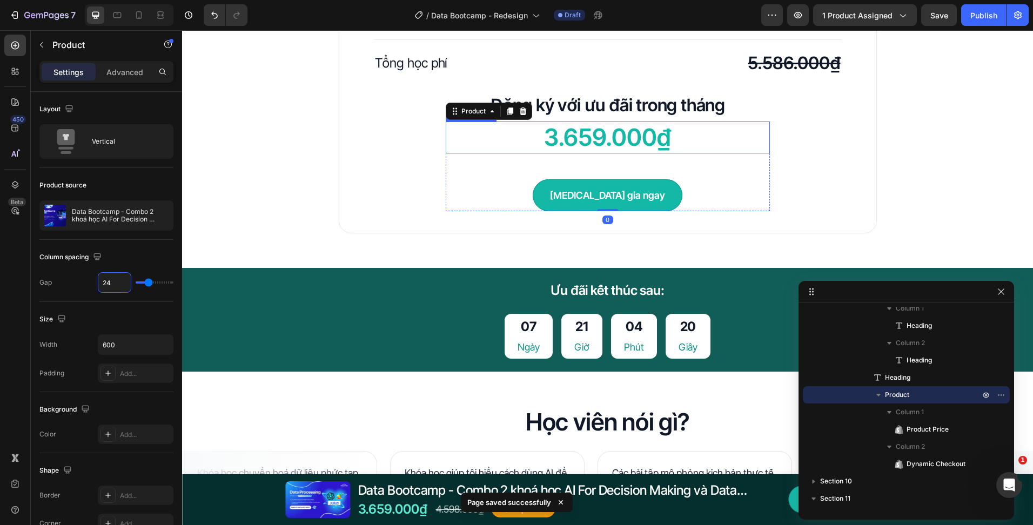
click at [582, 144] on div "3.659.000₫" at bounding box center [608, 138] width 324 height 32
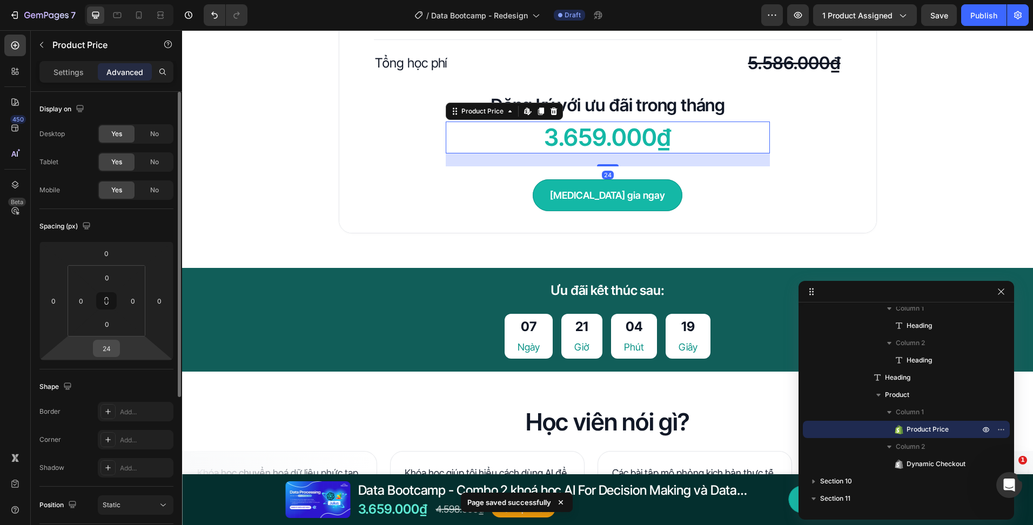
click at [113, 351] on input "24" at bounding box center [107, 348] width 22 height 16
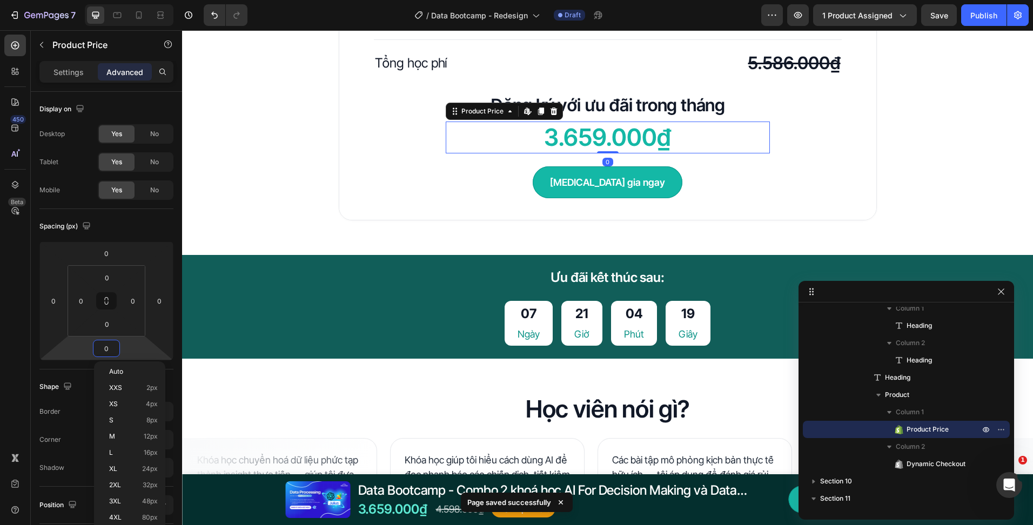
type input "0"
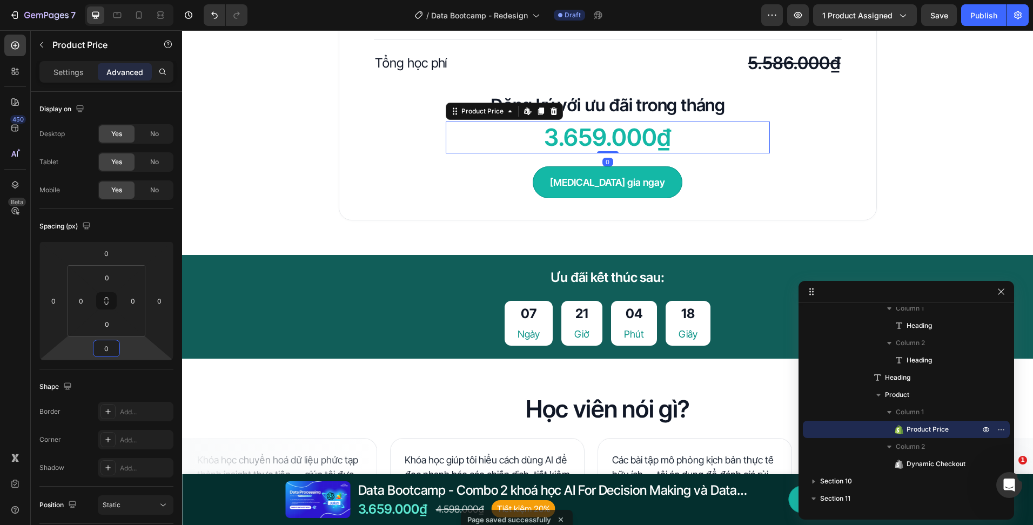
click at [701, 168] on div "[MEDICAL_DATA] gia ngay" at bounding box center [608, 182] width 324 height 32
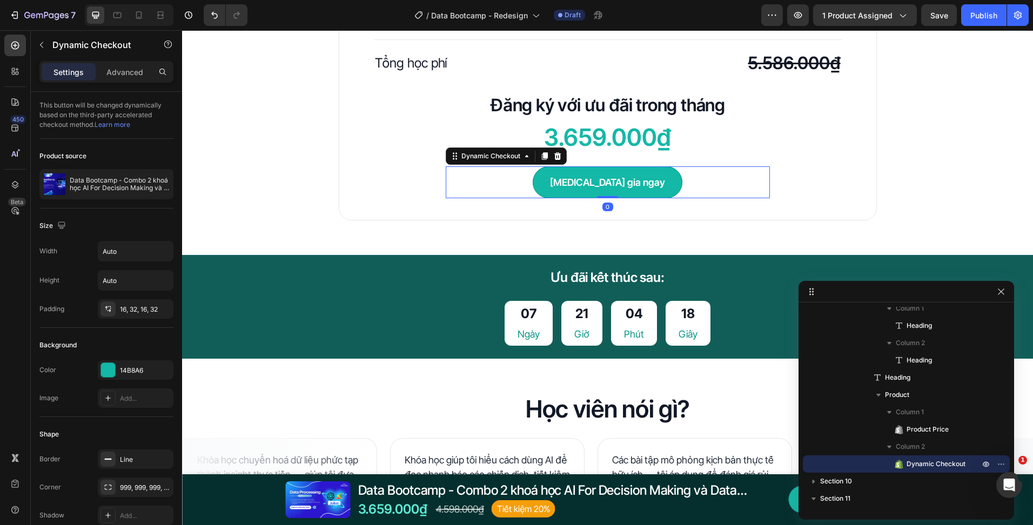
click at [709, 162] on div "3.659.000₫ Product Price Product Price Tham gia ngay Dynamic Checkout 0 Product" at bounding box center [608, 160] width 324 height 77
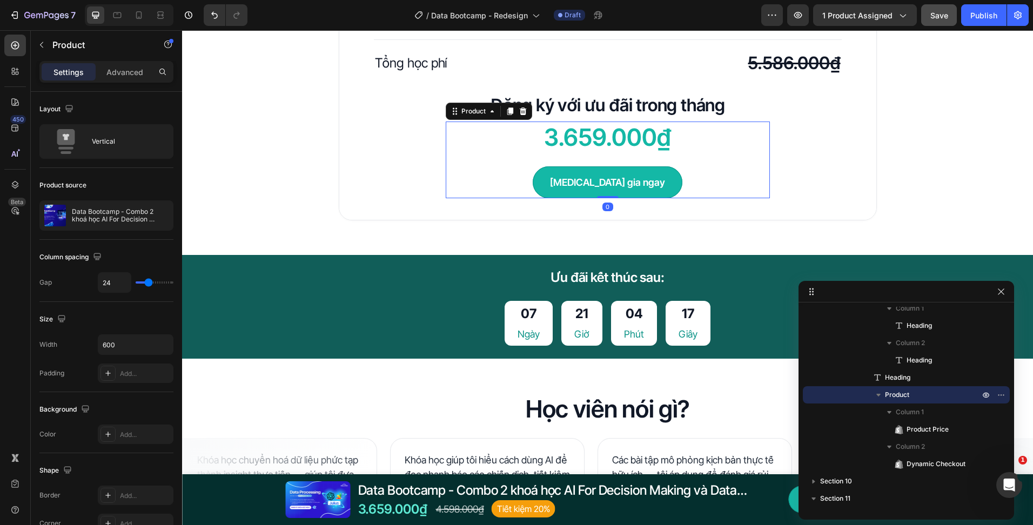
click at [925, 22] on button "Save" at bounding box center [939, 15] width 36 height 22
click at [140, 17] on icon at bounding box center [138, 15] width 11 height 11
type input "16"
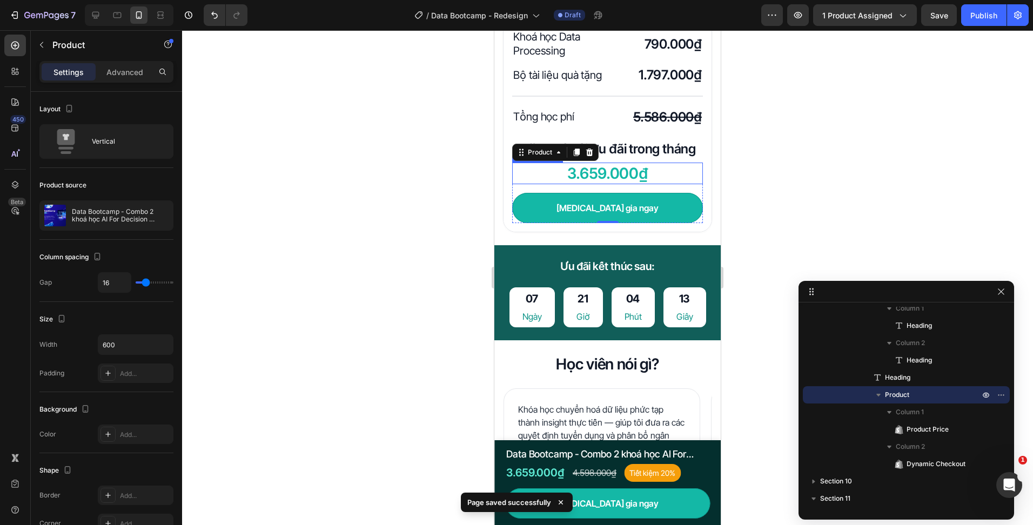
scroll to position [2910, 0]
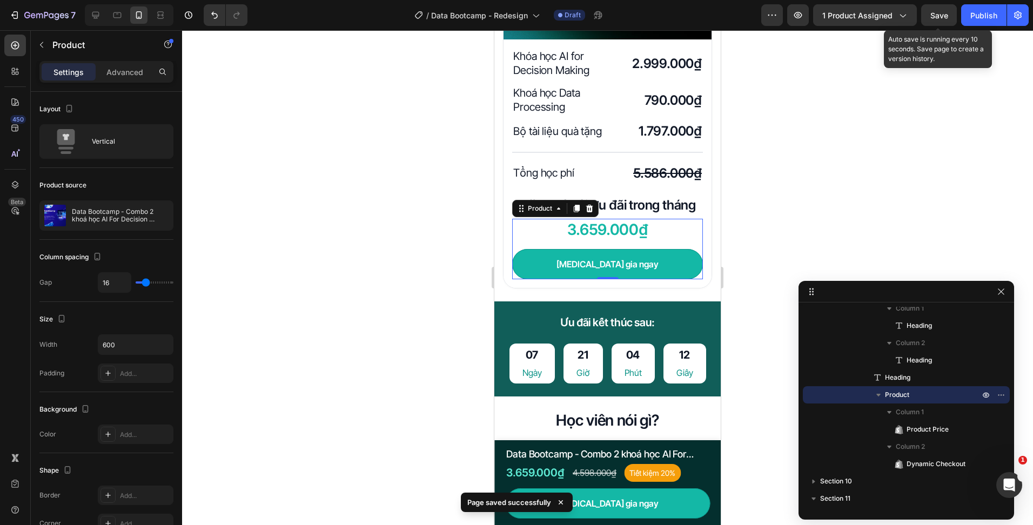
click at [939, 18] on span "Save" at bounding box center [939, 15] width 18 height 9
click at [344, 213] on div at bounding box center [607, 277] width 851 height 495
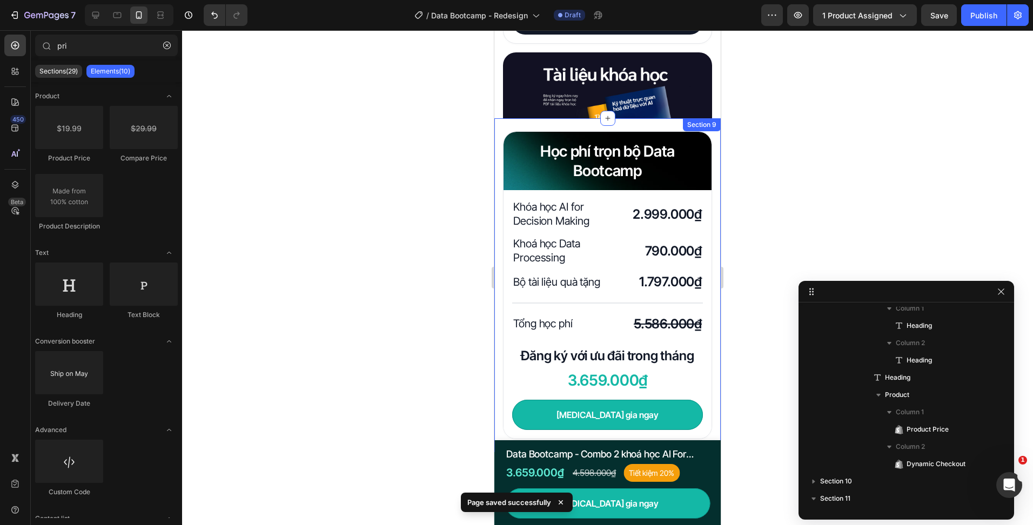
click at [938, 15] on span "Save" at bounding box center [939, 15] width 18 height 9
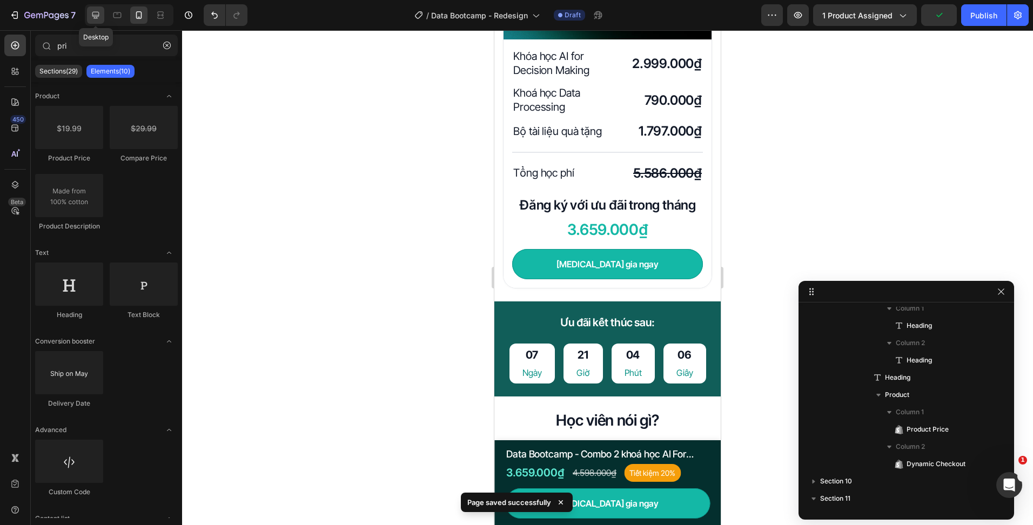
click at [92, 17] on icon at bounding box center [95, 15] width 11 height 11
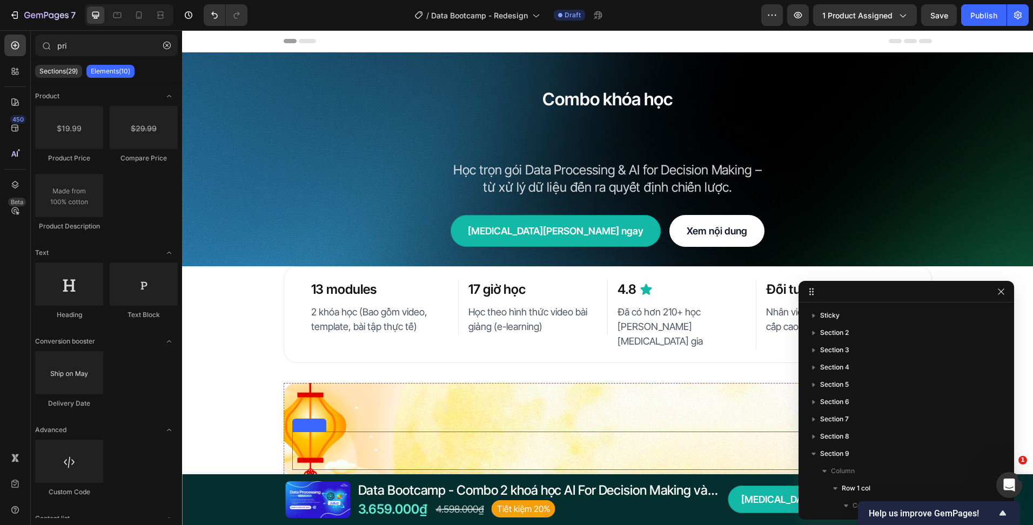
scroll to position [595, 0]
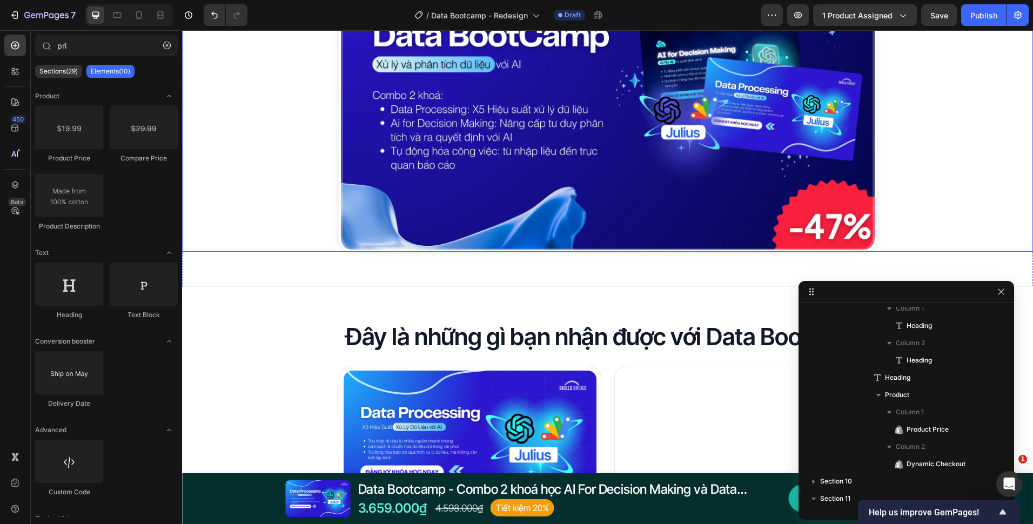
scroll to position [1675, 0]
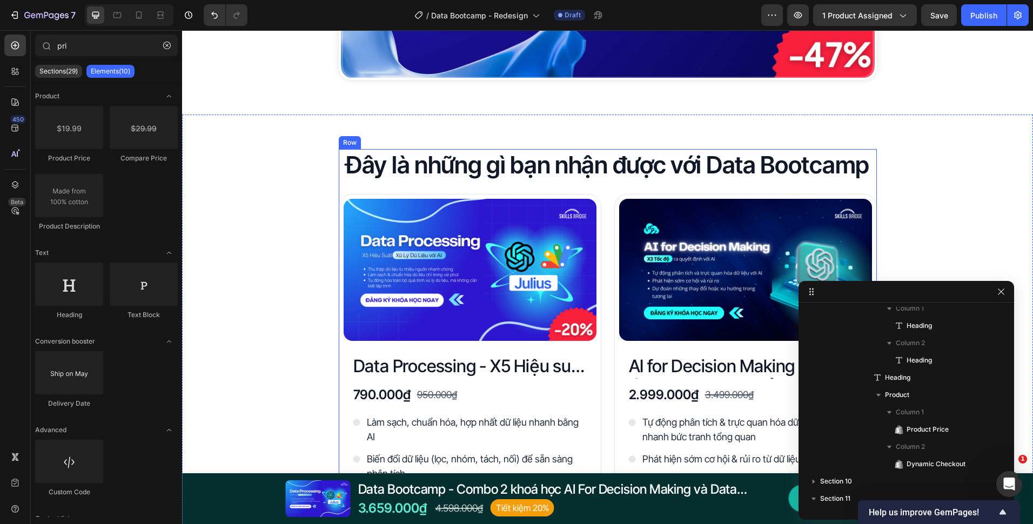
click at [441, 187] on div "Đây là những gì bạn nhận được với Data Bootcamp Heading Product Images Data Pro…" at bounding box center [608, 519] width 538 height 740
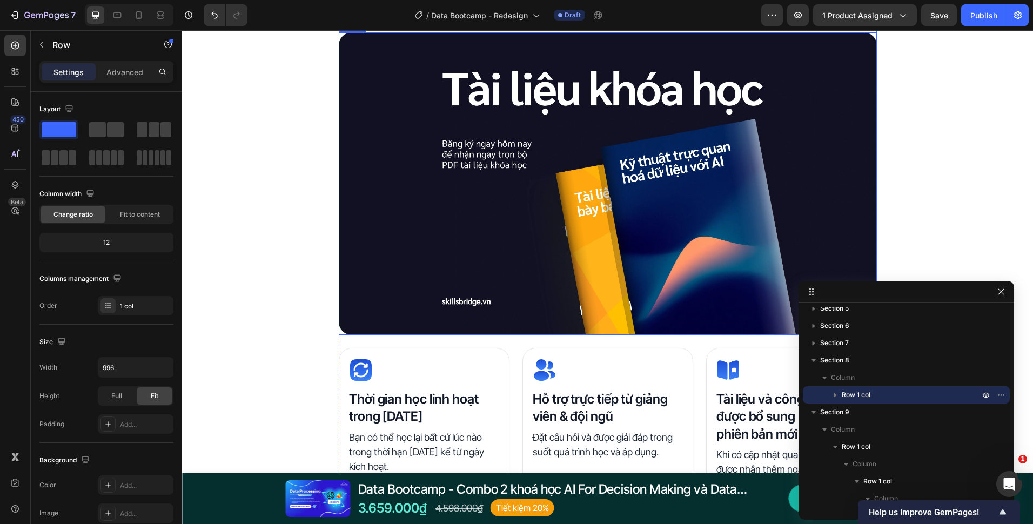
scroll to position [2431, 0]
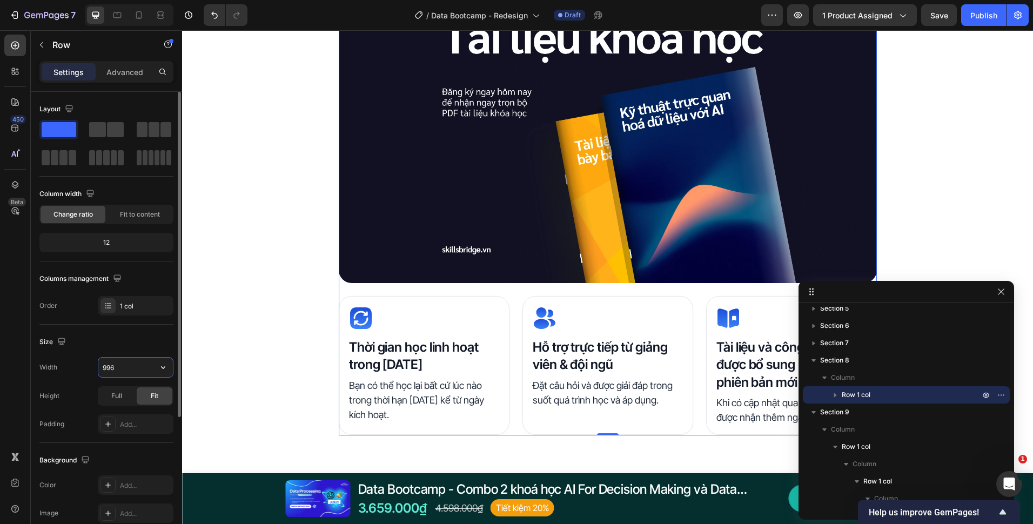
click at [121, 376] on input "996" at bounding box center [135, 367] width 75 height 19
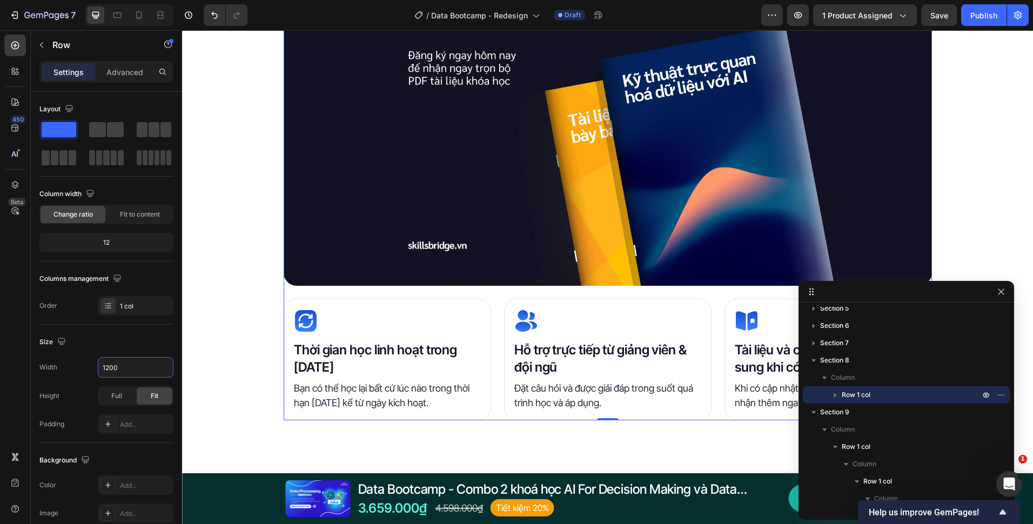
type input "1200"
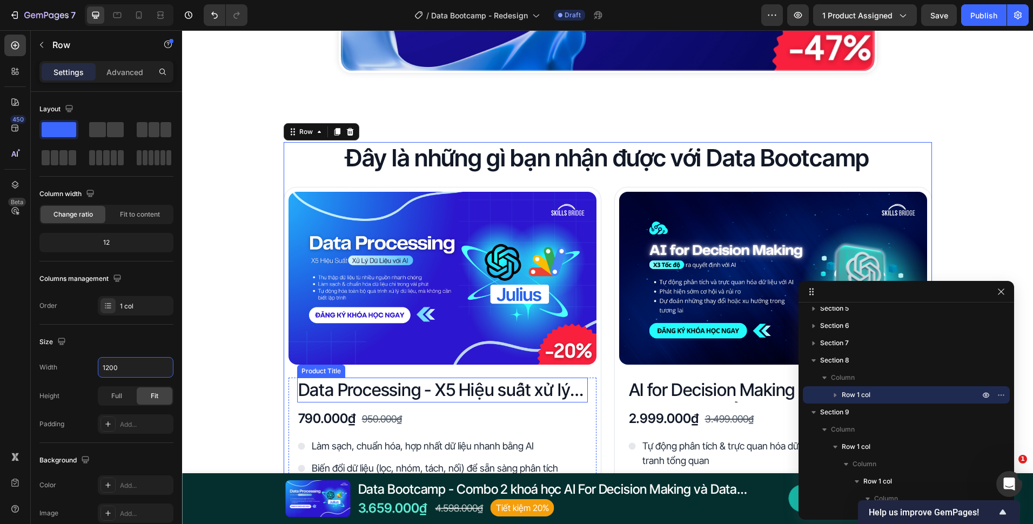
scroll to position [1675, 0]
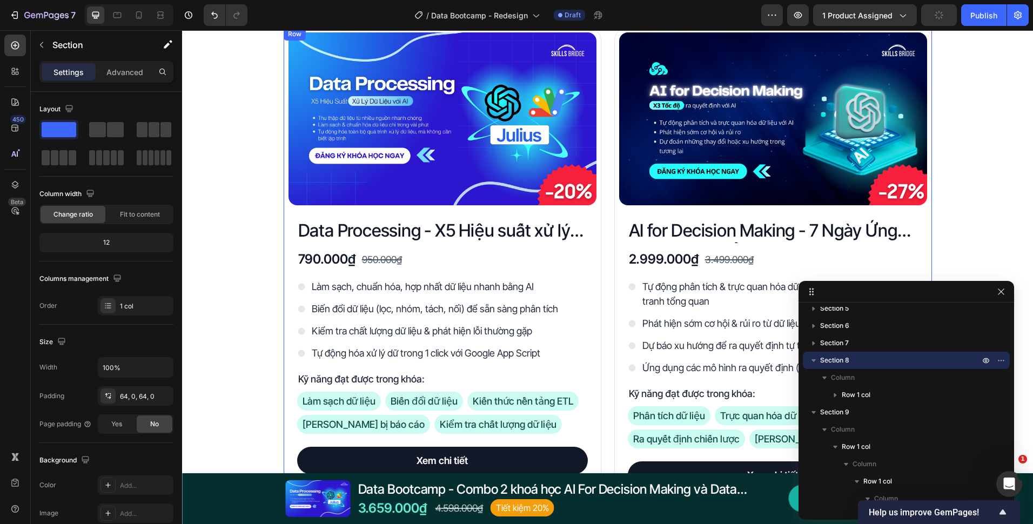
scroll to position [1837, 0]
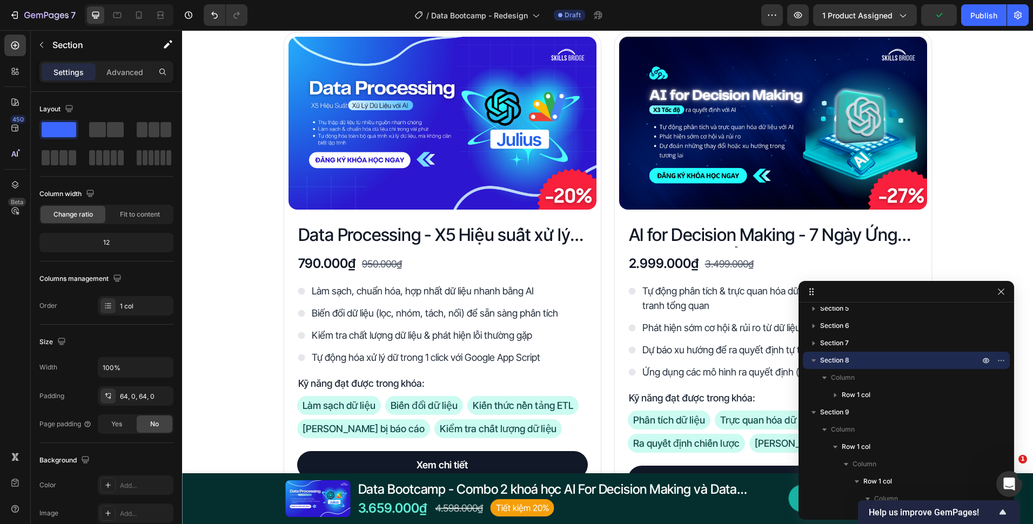
click at [985, 82] on div "Đây là những gì bạn nhận được với Data Bootcamp Heading Product Images Data Pro…" at bounding box center [607, 500] width 851 height 1027
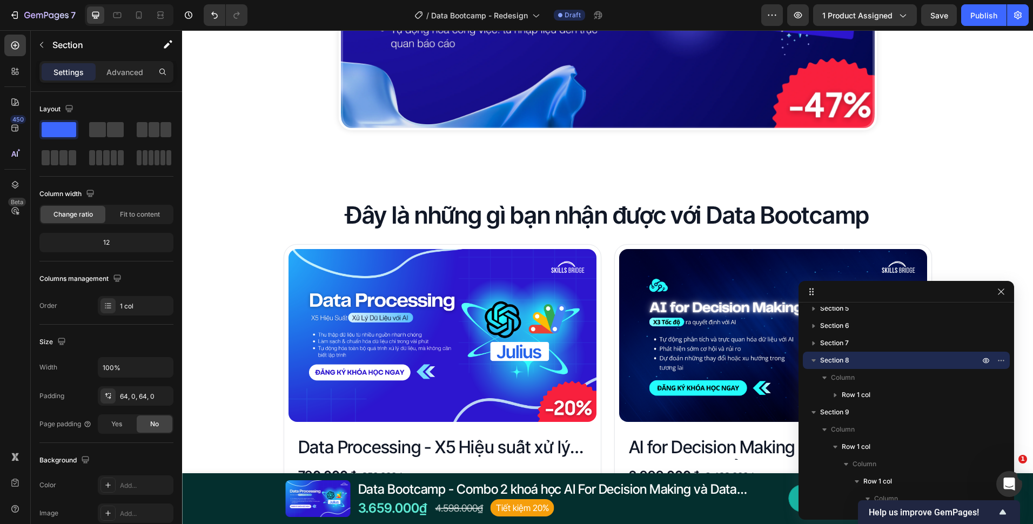
scroll to position [1621, 0]
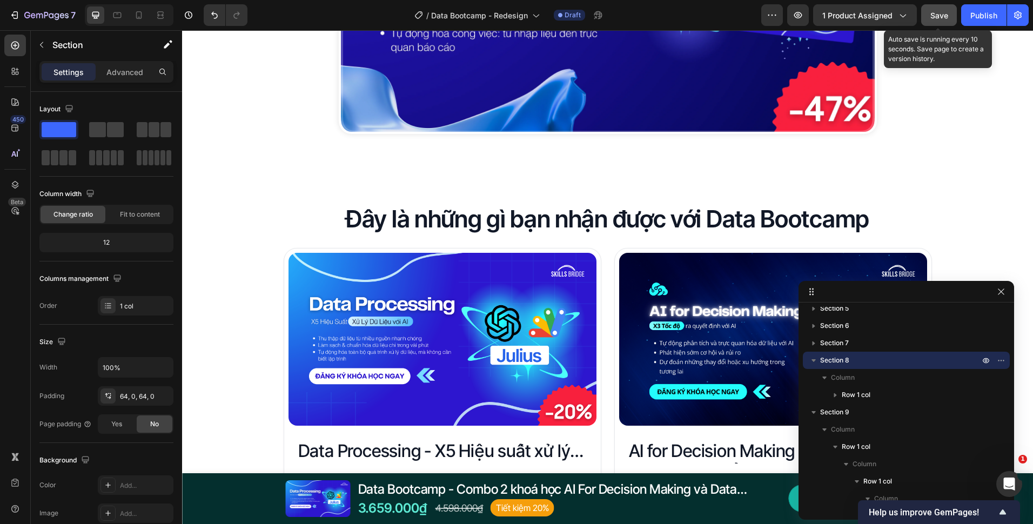
click at [942, 21] on div "Save" at bounding box center [939, 15] width 18 height 11
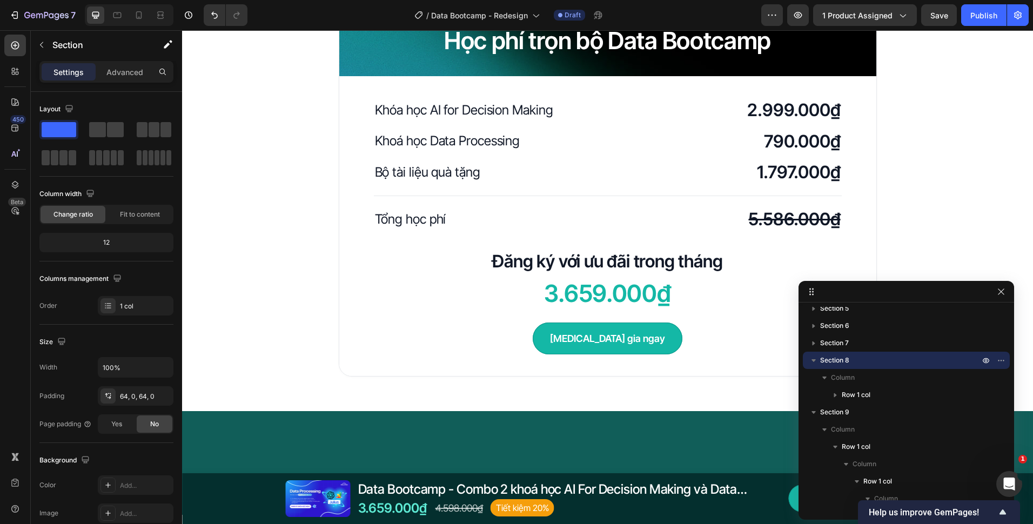
scroll to position [2539, 0]
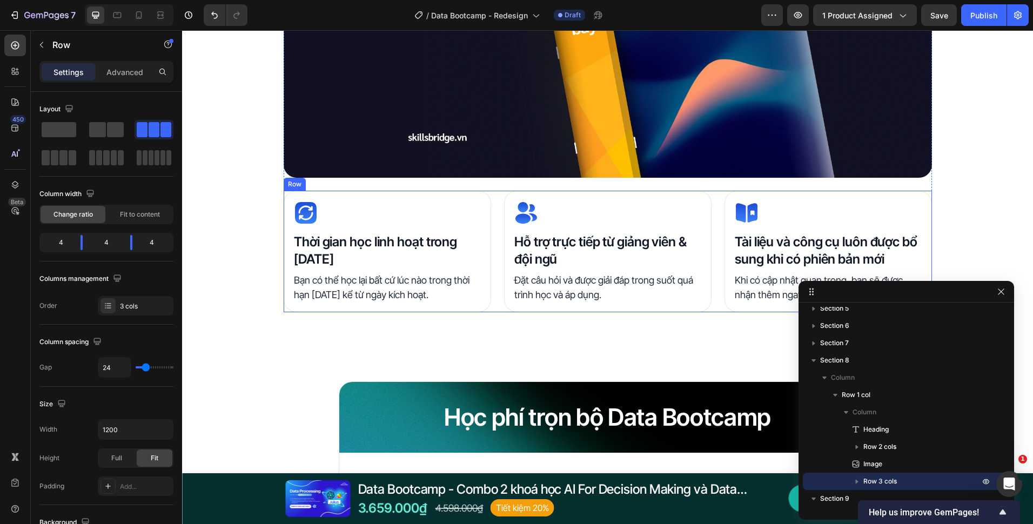
click at [498, 301] on div "Icon Thời gian học linh hoạt trong [DATE] Heading Bạn có thể học lại bất cứ lúc…" at bounding box center [608, 252] width 648 height 122
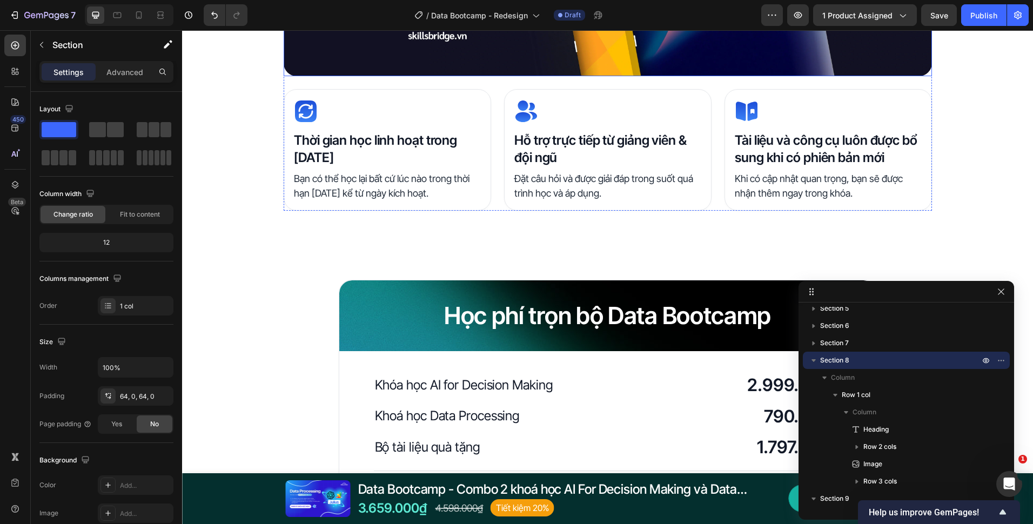
scroll to position [2485, 0]
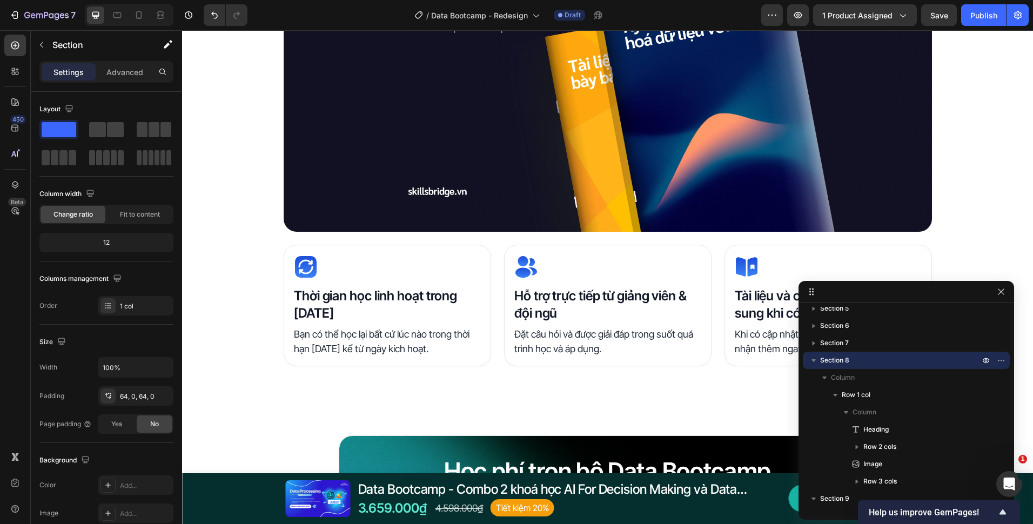
click at [127, 407] on div "Width 100% Padding 64, 0, 64, 0 Page padding Yes No" at bounding box center [106, 395] width 134 height 77
click at [127, 405] on div "64, 0, 64, 0" at bounding box center [136, 395] width 76 height 19
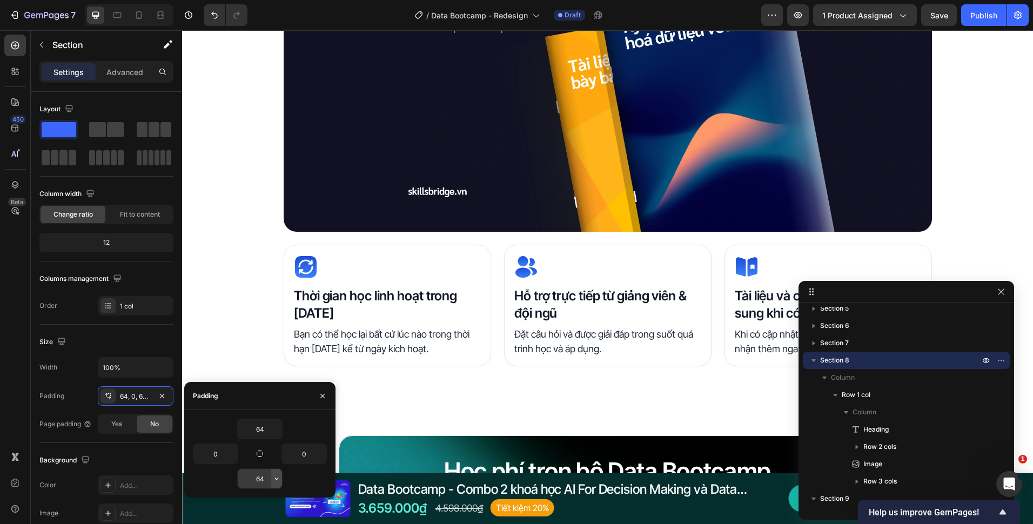
click at [274, 479] on icon "button" at bounding box center [276, 478] width 9 height 9
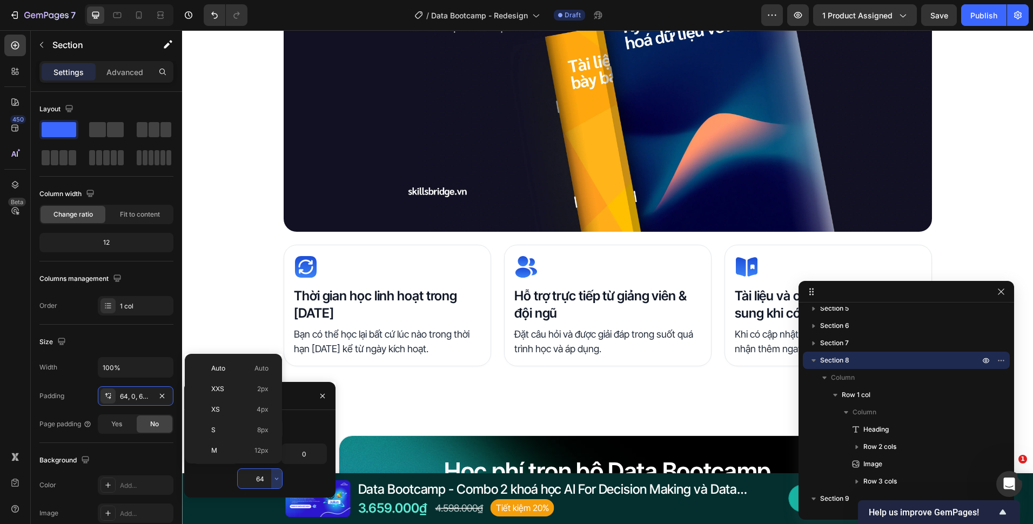
click at [269, 479] on input "64" at bounding box center [260, 478] width 44 height 19
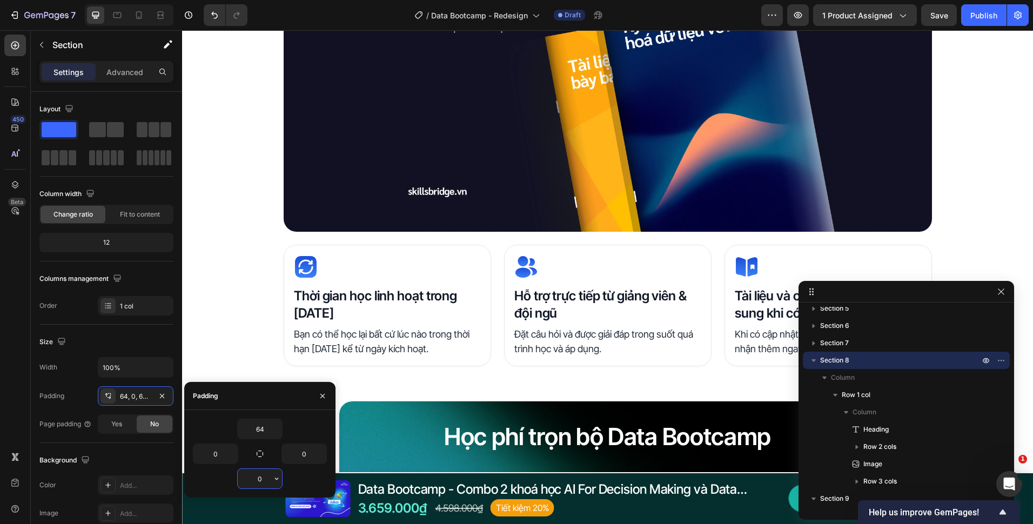
type input "0"
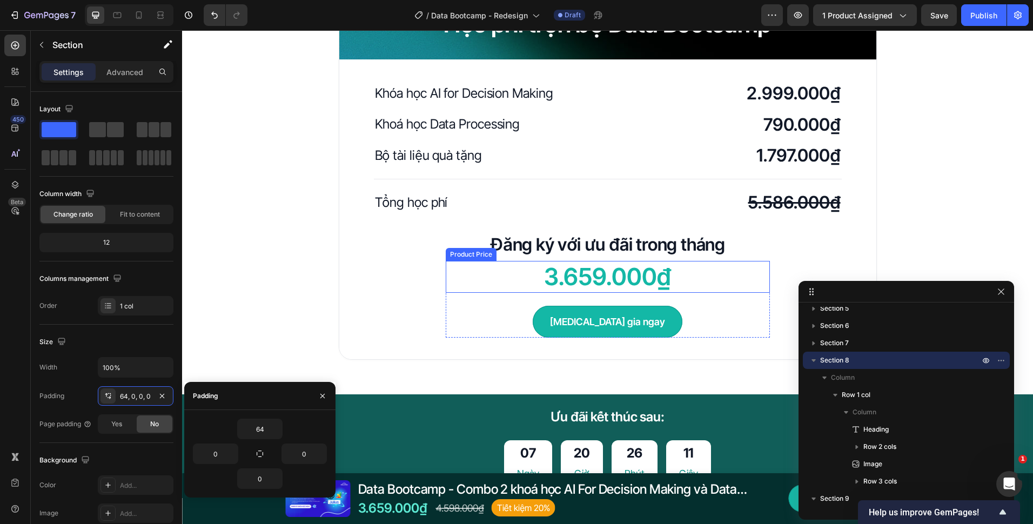
scroll to position [3025, 0]
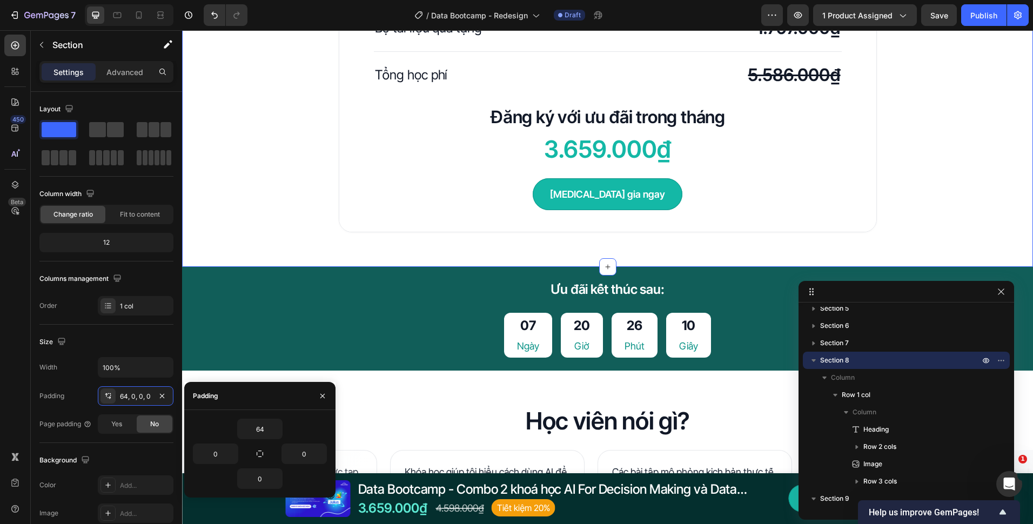
click at [891, 241] on div "Học phí trọn bộ Data Bootcamp Heading Row Khóa học AI for Decision Making Headi…" at bounding box center [607, 46] width 851 height 441
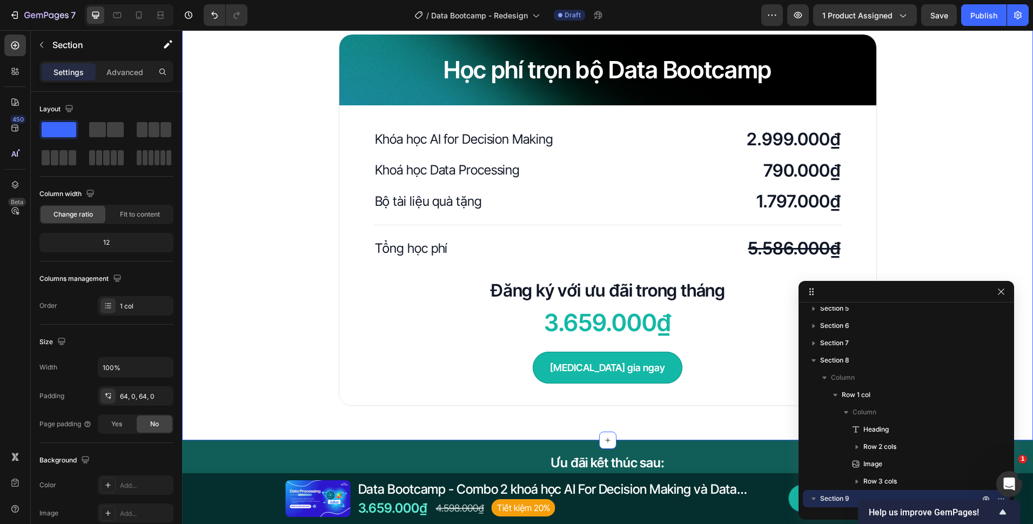
scroll to position [2755, 0]
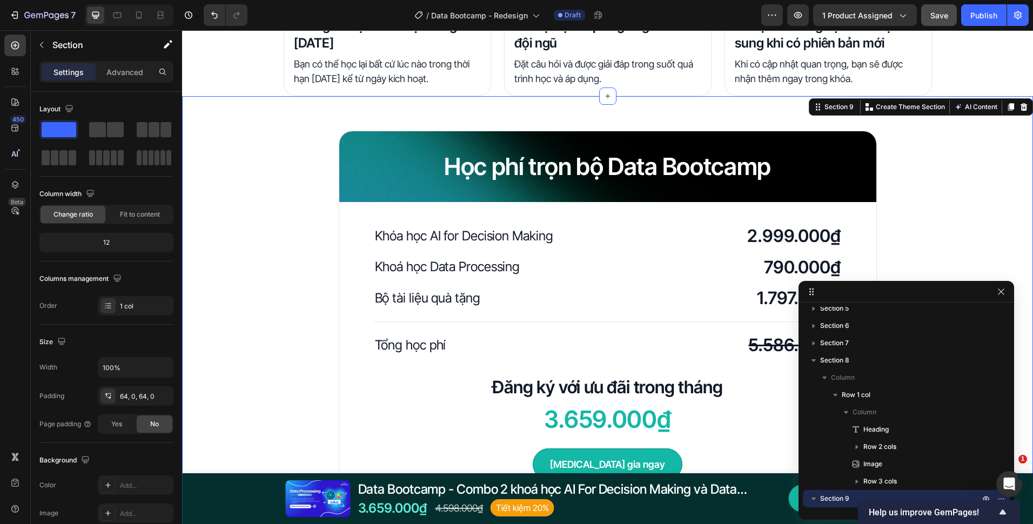
click at [930, 16] on button "Save" at bounding box center [939, 15] width 36 height 22
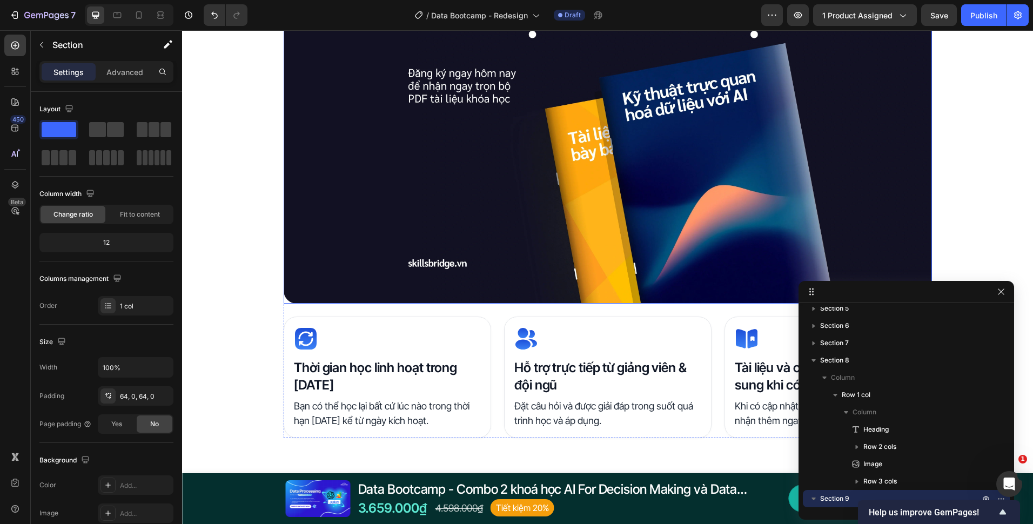
scroll to position [2431, 0]
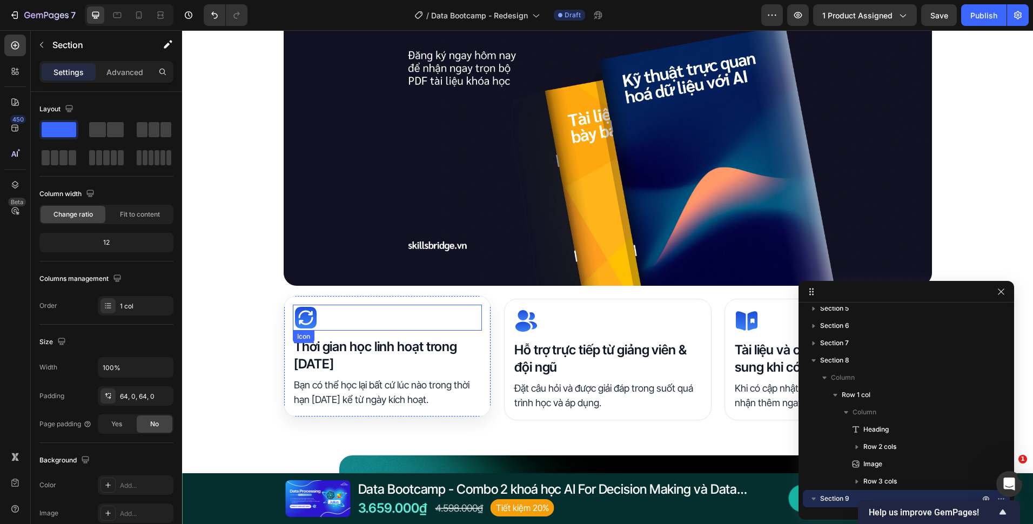
click at [295, 318] on icon at bounding box center [306, 318] width 26 height 26
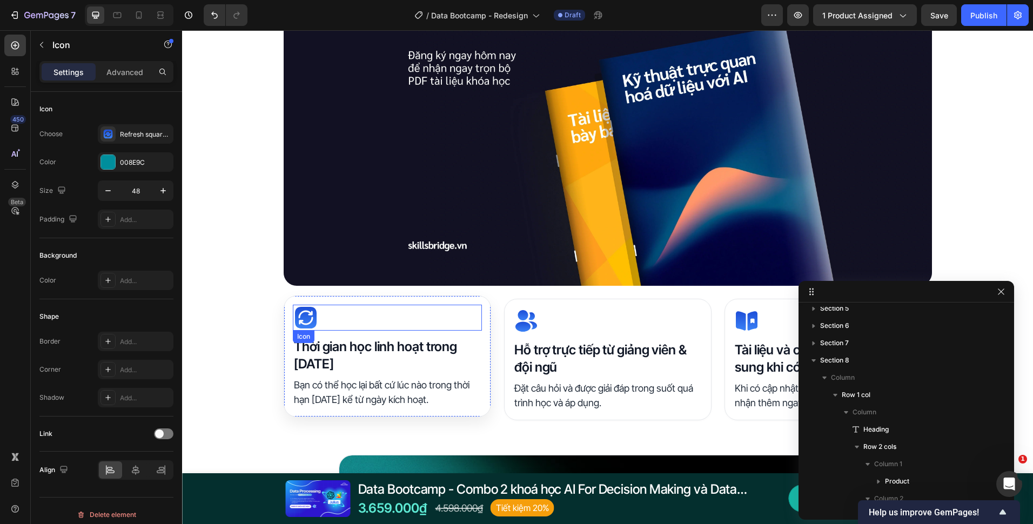
scroll to position [301, 0]
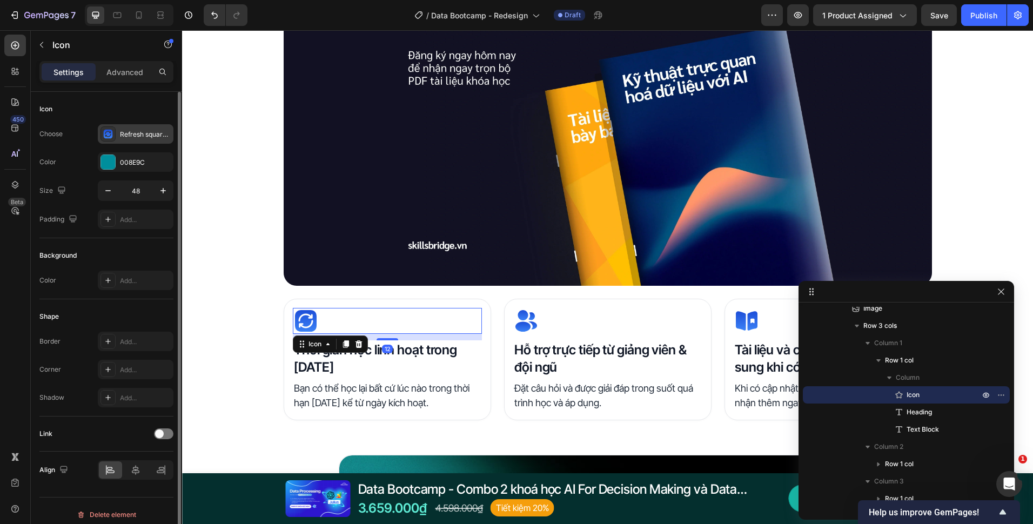
click at [124, 143] on div "Refresh square 2" at bounding box center [136, 133] width 76 height 19
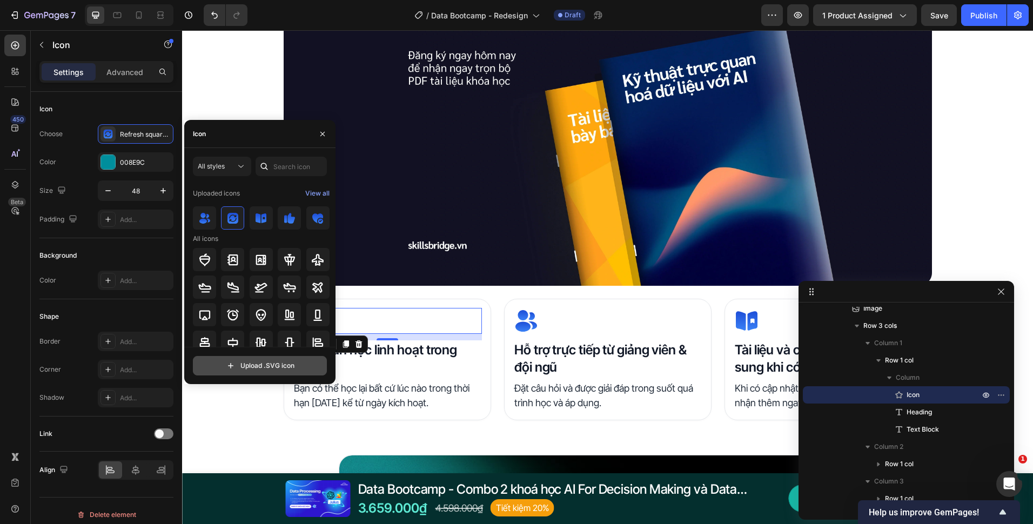
click at [260, 364] on input "file" at bounding box center [259, 366] width 133 height 18
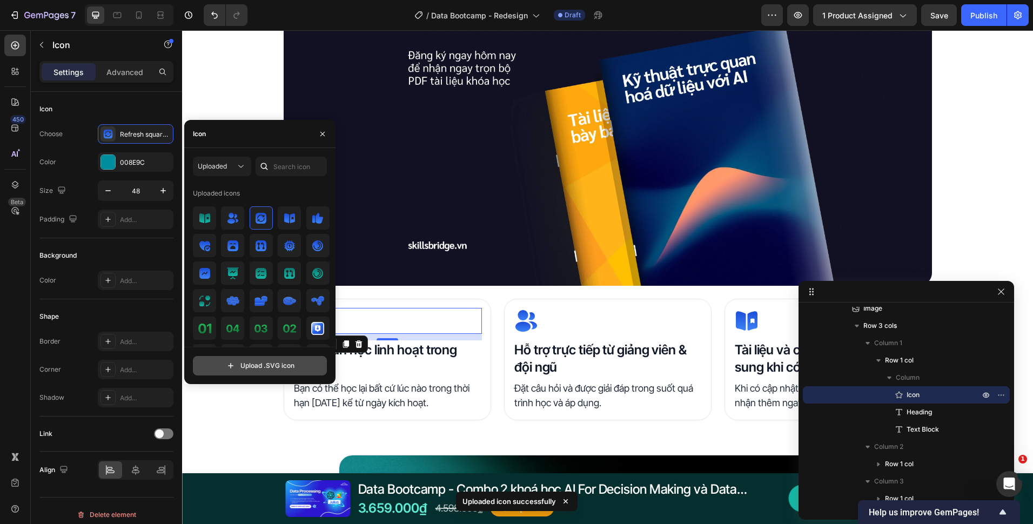
click at [298, 362] on input "file" at bounding box center [259, 366] width 133 height 18
click at [291, 370] on input "file" at bounding box center [259, 366] width 133 height 18
type input "C:\fakepath\refresh-square-2.svg"
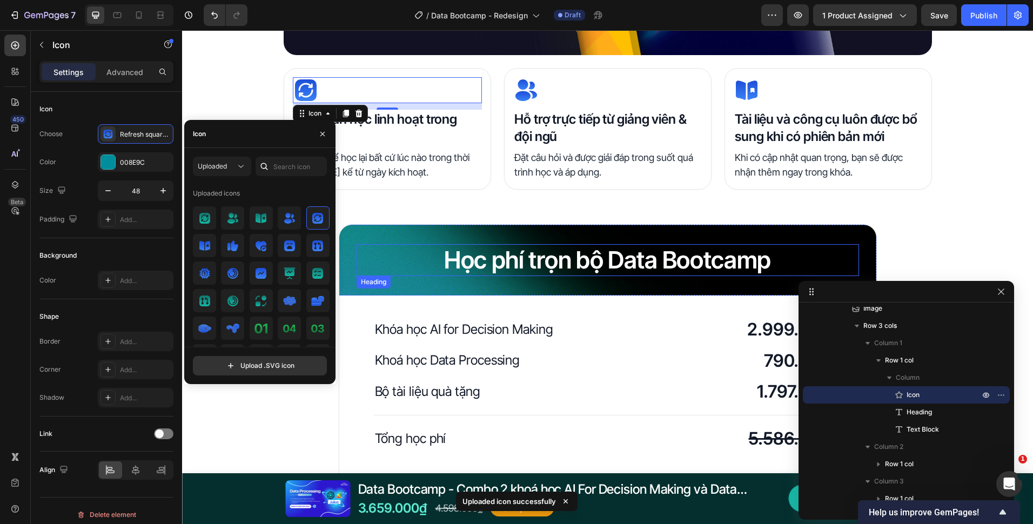
scroll to position [2701, 0]
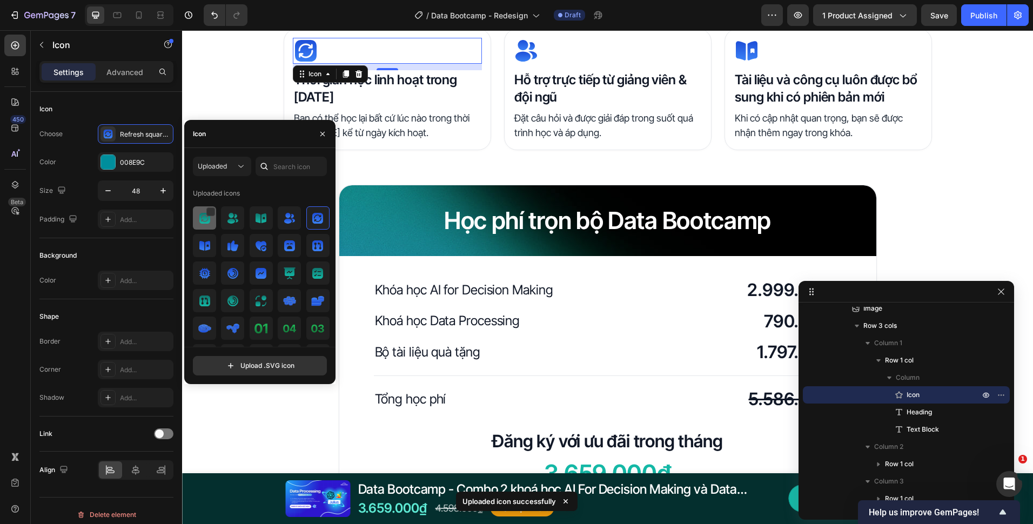
click at [209, 224] on img at bounding box center [204, 218] width 13 height 13
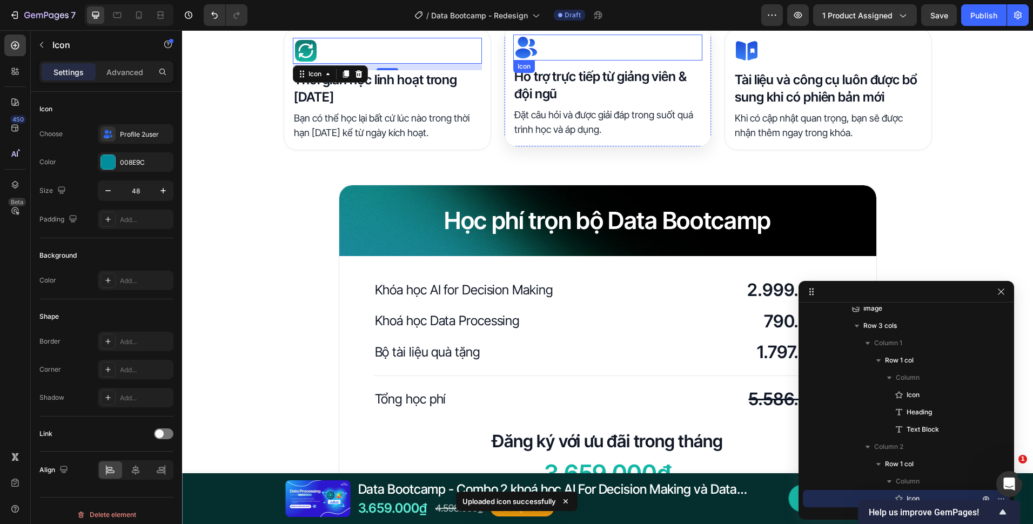
click at [520, 50] on icon at bounding box center [522, 54] width 15 height 10
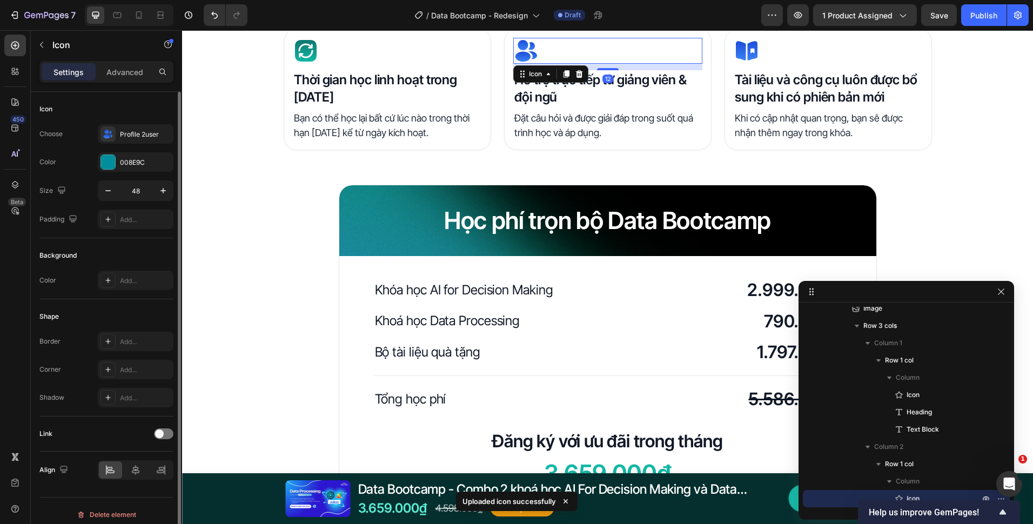
click at [124, 145] on div "Choose Profile 2user Color 008E9C Size 48 Padding Add..." at bounding box center [106, 176] width 134 height 105
click at [125, 139] on div "Profile 2user" at bounding box center [145, 135] width 51 height 10
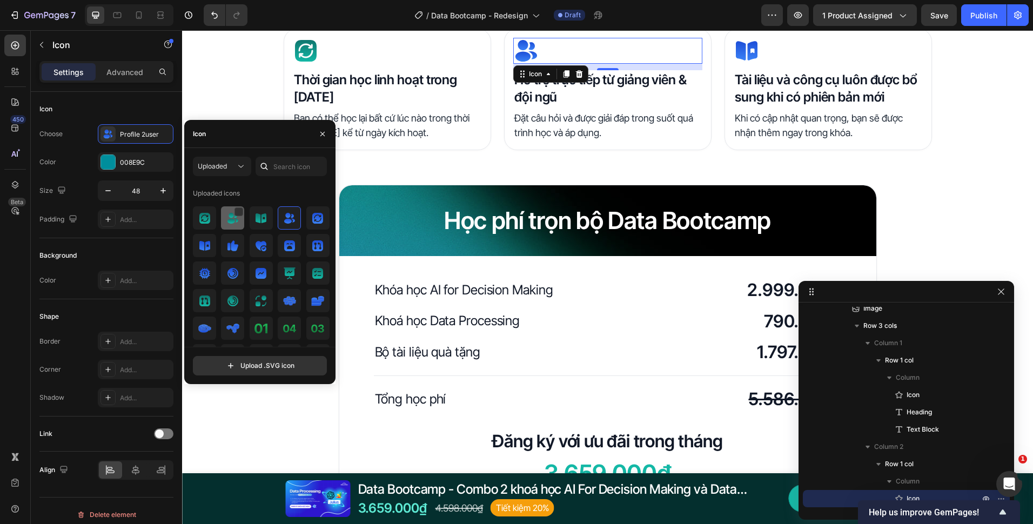
click at [225, 216] on div at bounding box center [232, 217] width 23 height 23
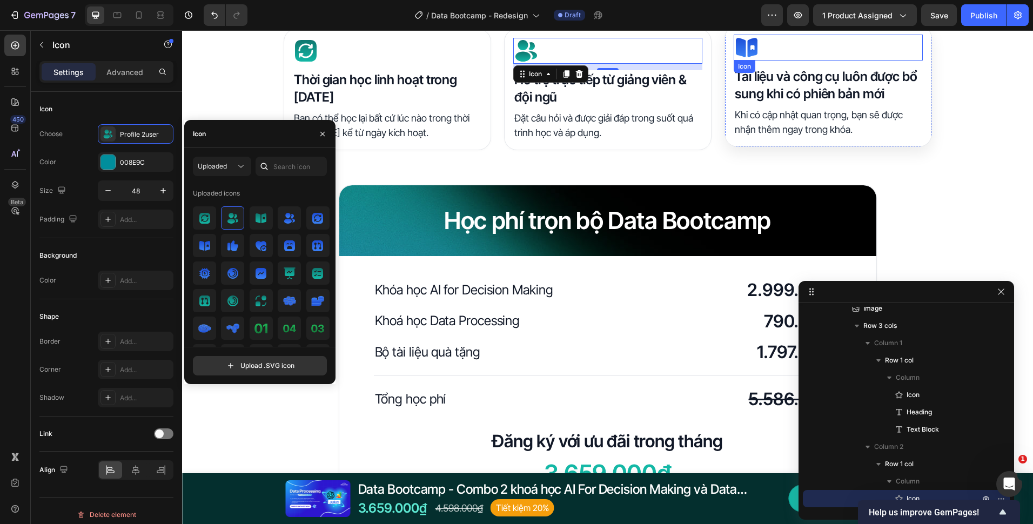
click at [756, 51] on div "Icon" at bounding box center [828, 48] width 189 height 26
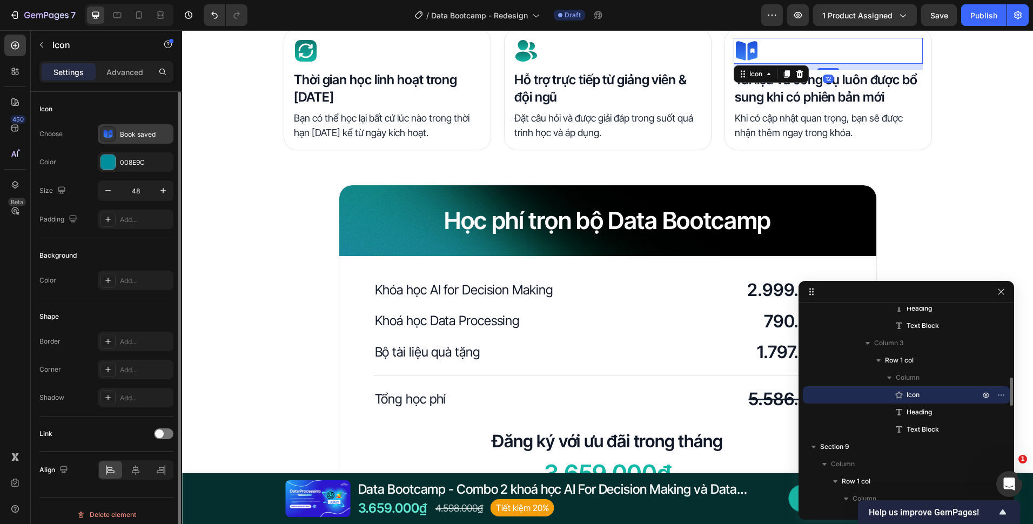
click at [126, 138] on div "Book saved" at bounding box center [145, 135] width 51 height 10
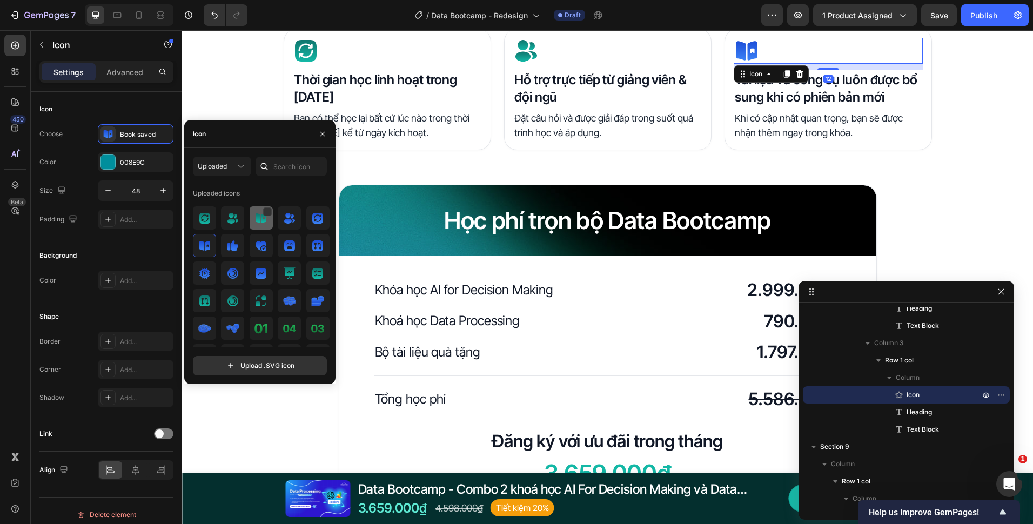
click at [254, 218] on img at bounding box center [260, 218] width 13 height 13
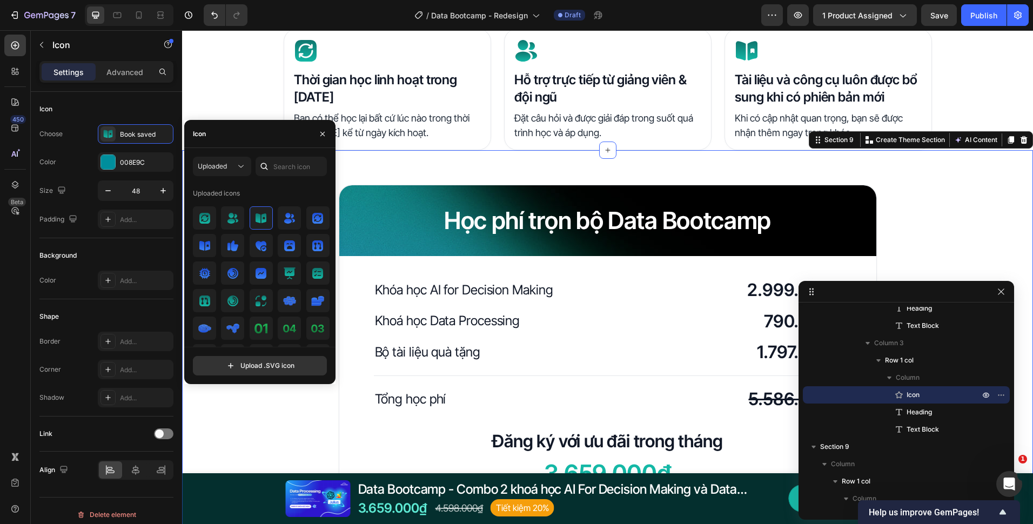
click at [607, 177] on div "Học phí trọn bộ Data Bootcamp Heading Row Khóa học AI for Decision Making Headi…" at bounding box center [607, 370] width 851 height 441
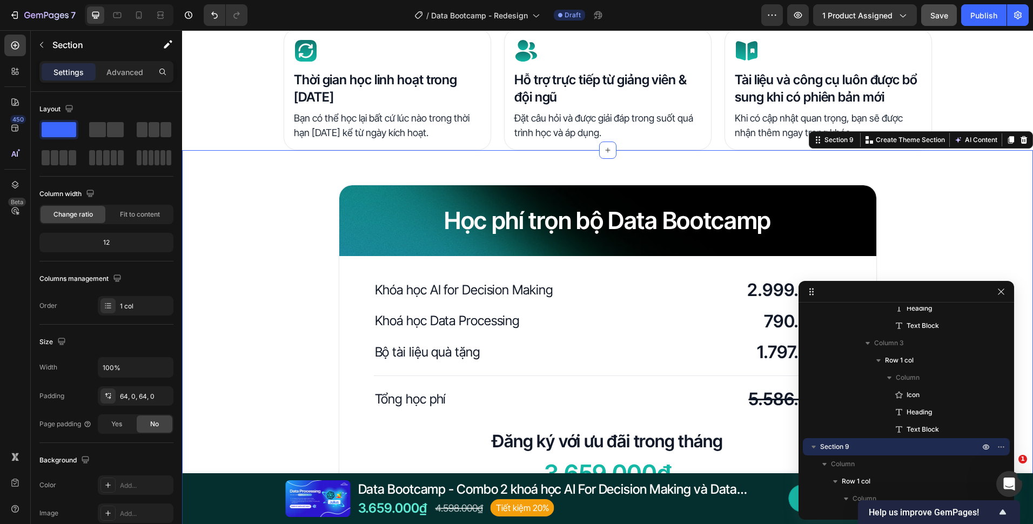
click at [936, 11] on span "Save" at bounding box center [939, 15] width 18 height 9
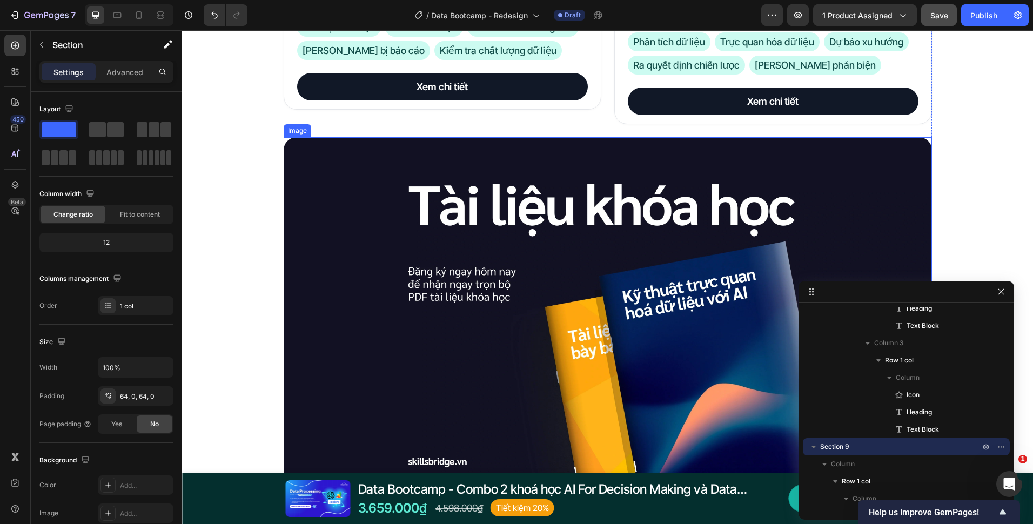
scroll to position [2323, 0]
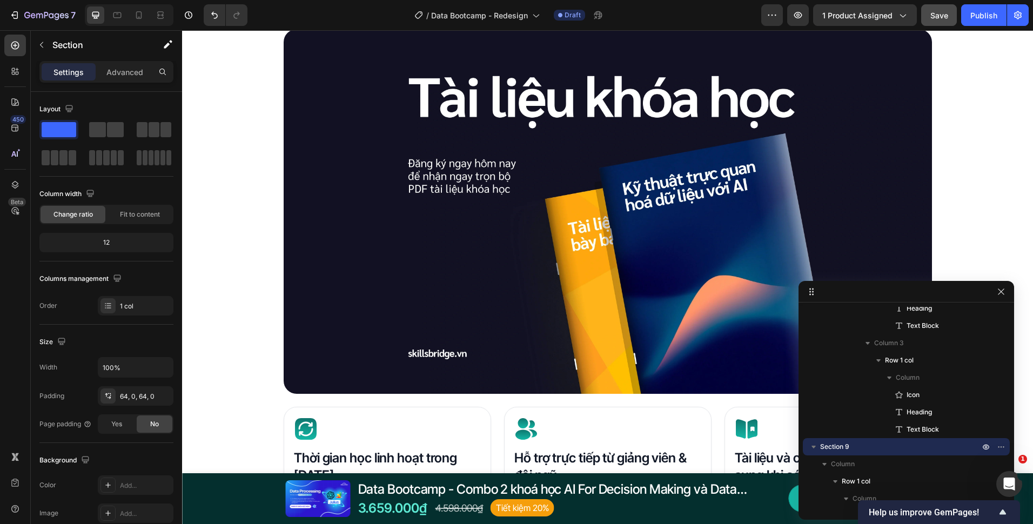
click at [923, 13] on button "Save" at bounding box center [939, 15] width 36 height 22
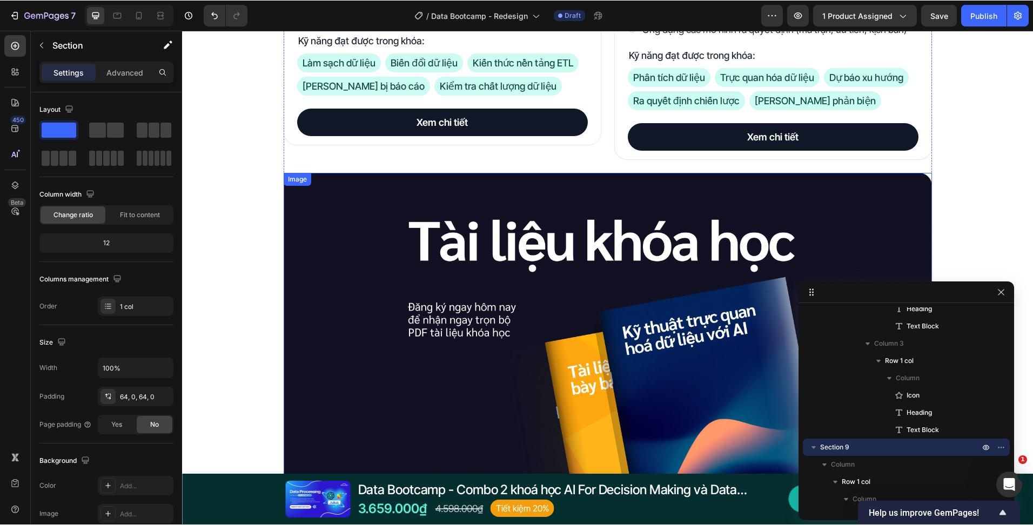
scroll to position [2107, 0]
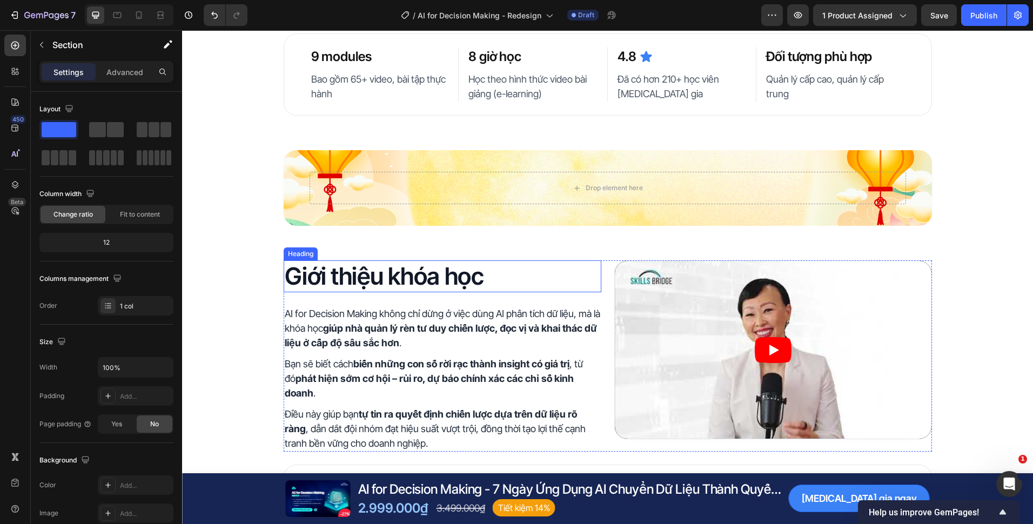
scroll to position [216, 0]
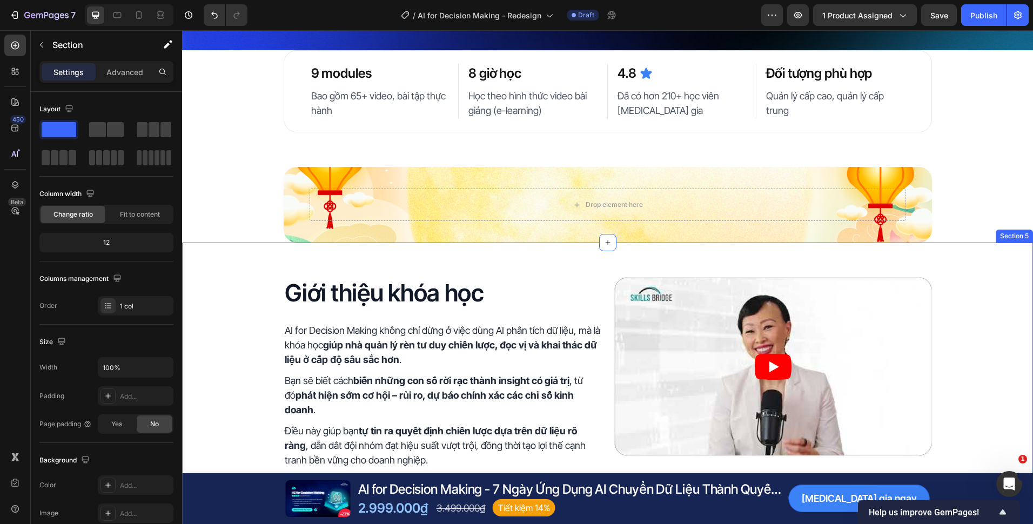
click at [432, 268] on div "Giới thiệu khóa học Heading AI for Decision Making không chỉ dừng ở việc dùng A…" at bounding box center [607, 461] width 851 height 436
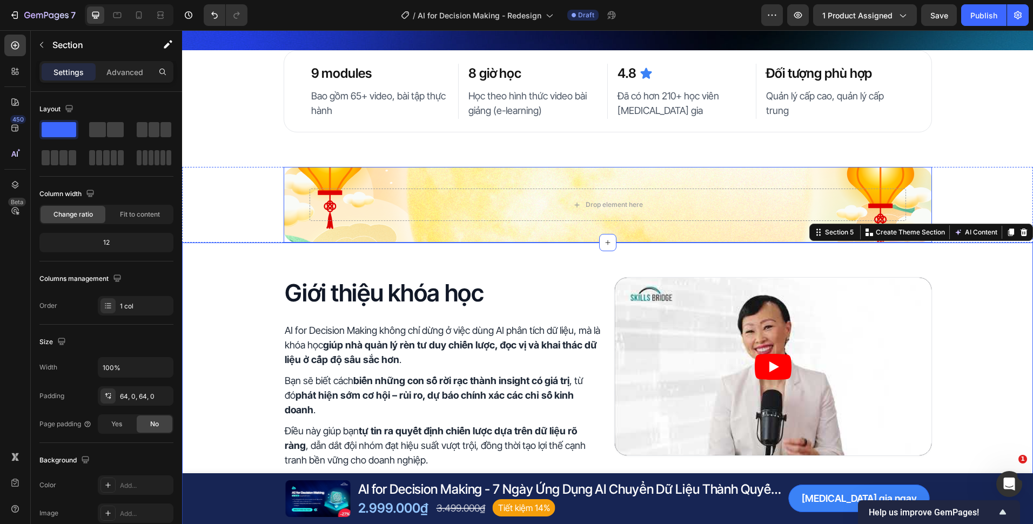
click at [299, 221] on div "Drop element here Row" at bounding box center [608, 205] width 648 height 76
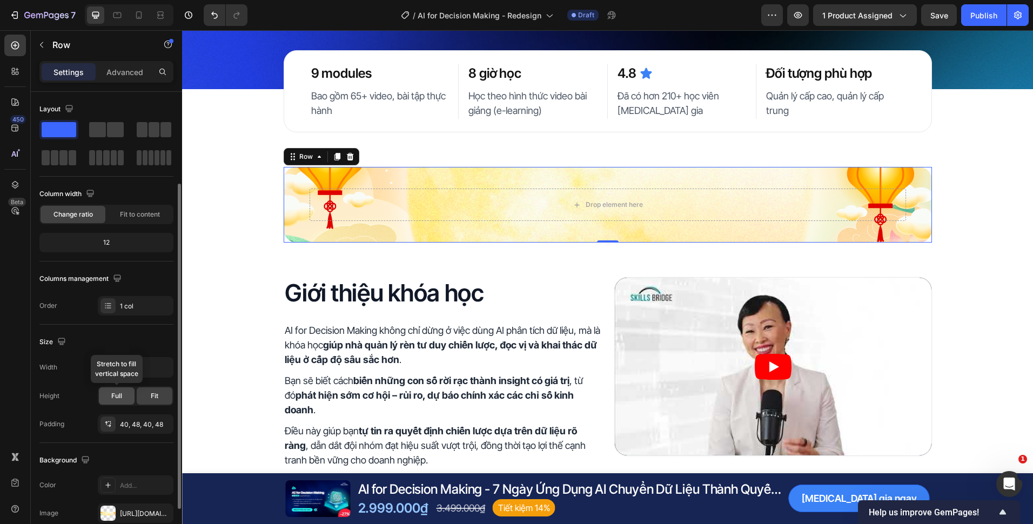
scroll to position [54, 0]
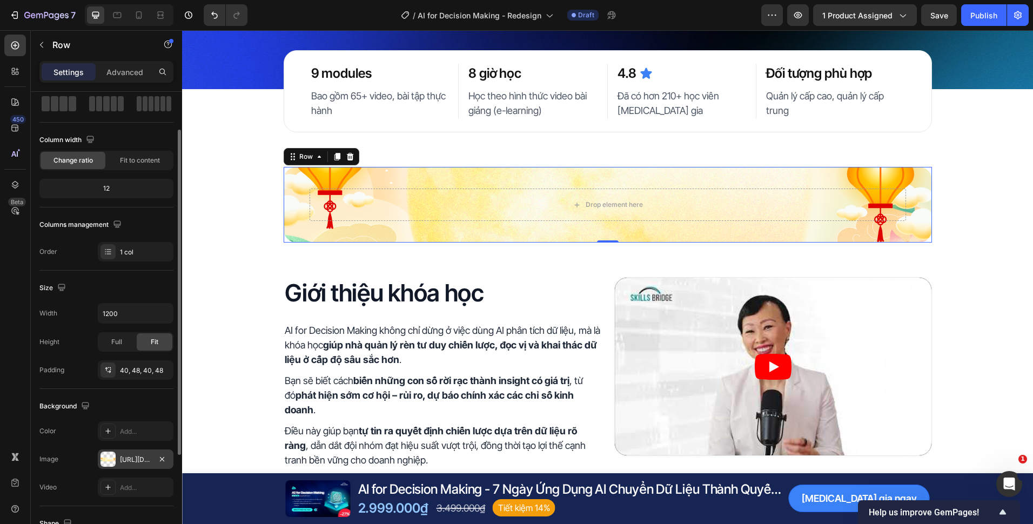
click at [126, 452] on div "https://cdn.shopify.com/s/files/1/0672/5605/8167/files/gempages_490550721192657…" at bounding box center [136, 458] width 76 height 19
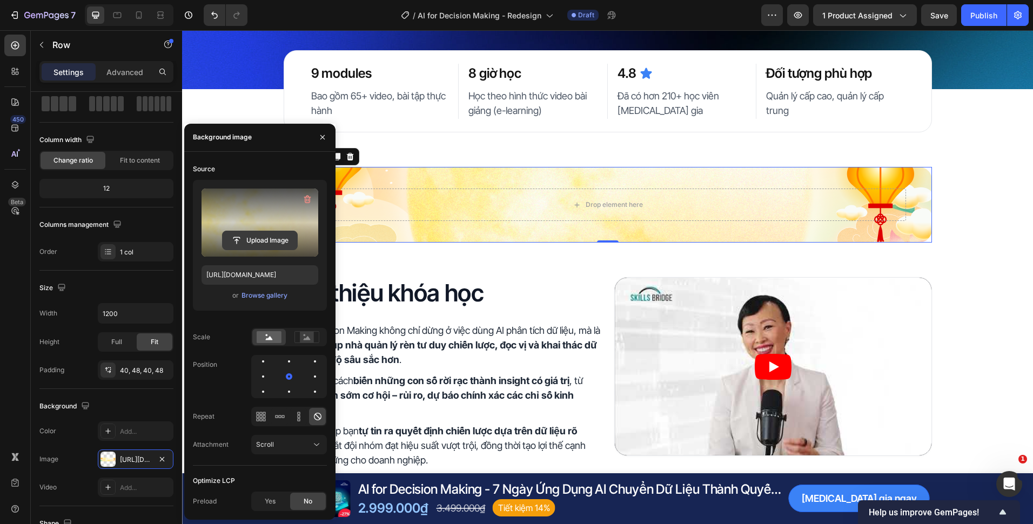
click at [259, 243] on input "file" at bounding box center [260, 240] width 75 height 18
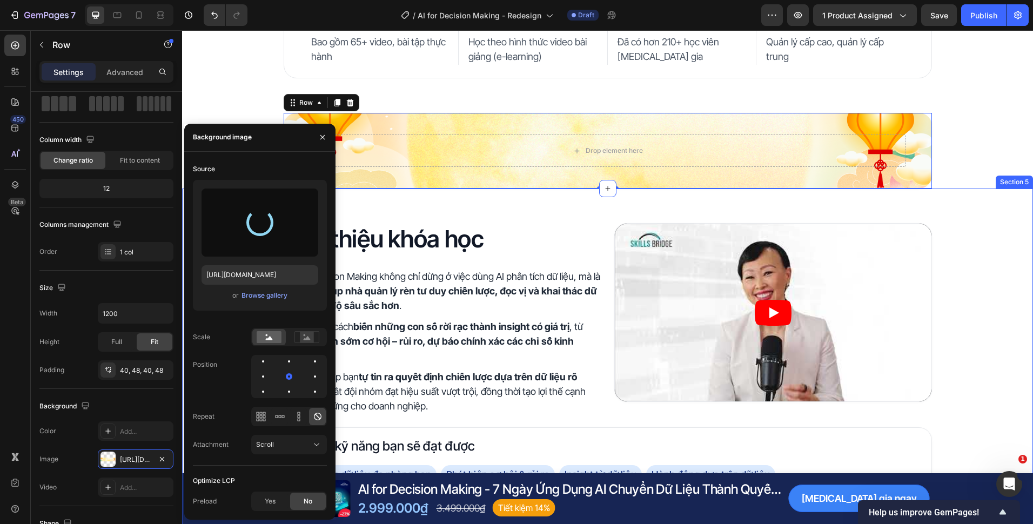
scroll to position [324, 0]
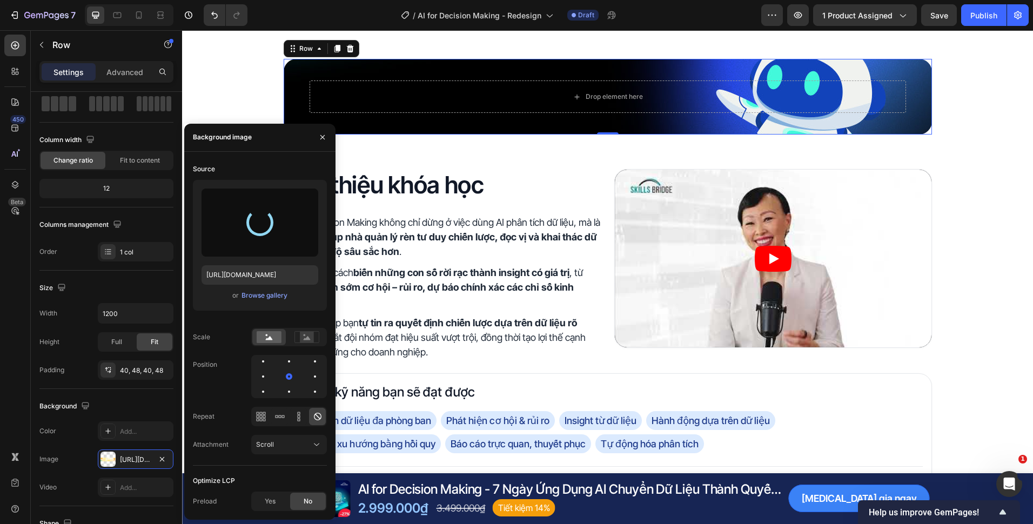
type input "https://cdn.shopify.com/s/files/1/0672/5605/8167/files/gempages_490550721192657…"
click at [320, 134] on icon "button" at bounding box center [322, 137] width 9 height 9
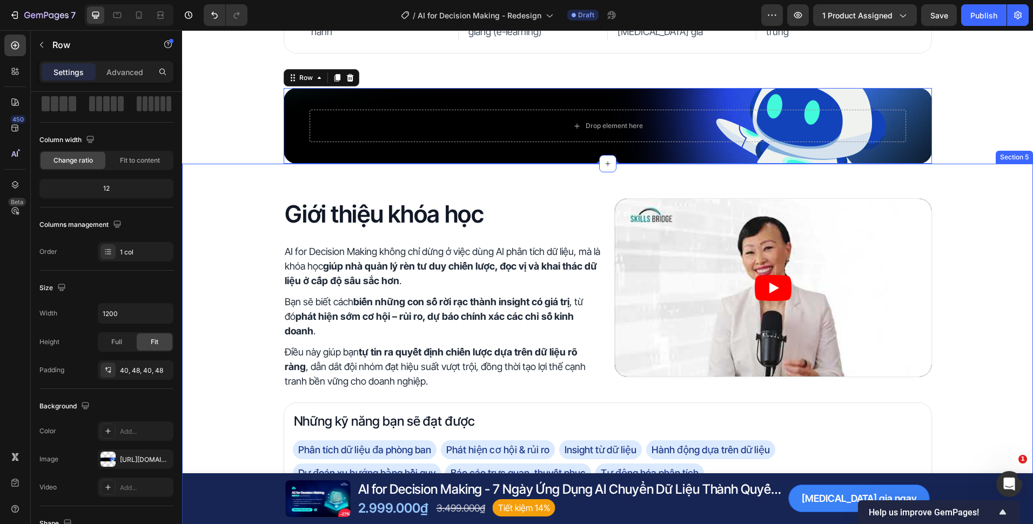
scroll to position [270, 0]
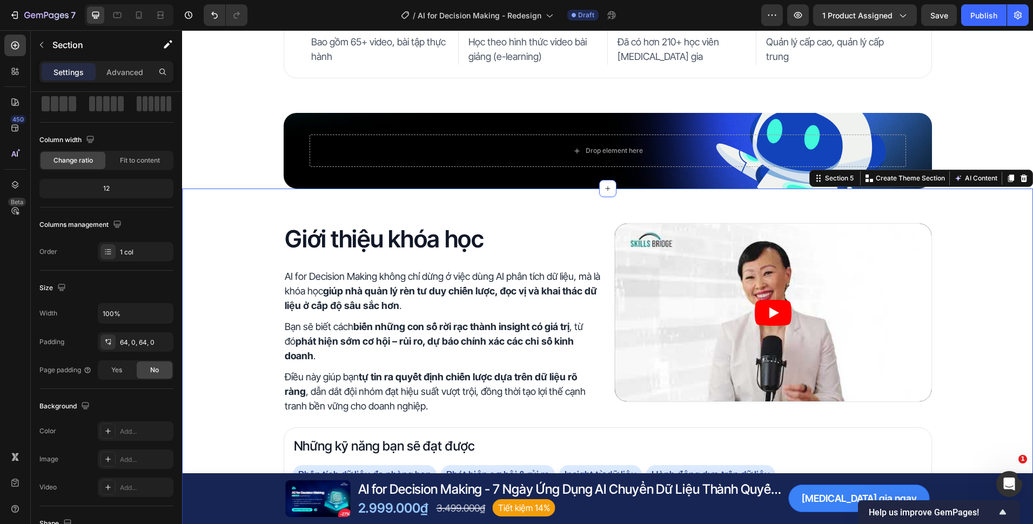
click at [259, 193] on div "Giới thiệu khóa học Heading AI for Decision Making không chỉ dừng ở việc dùng A…" at bounding box center [607, 407] width 851 height 436
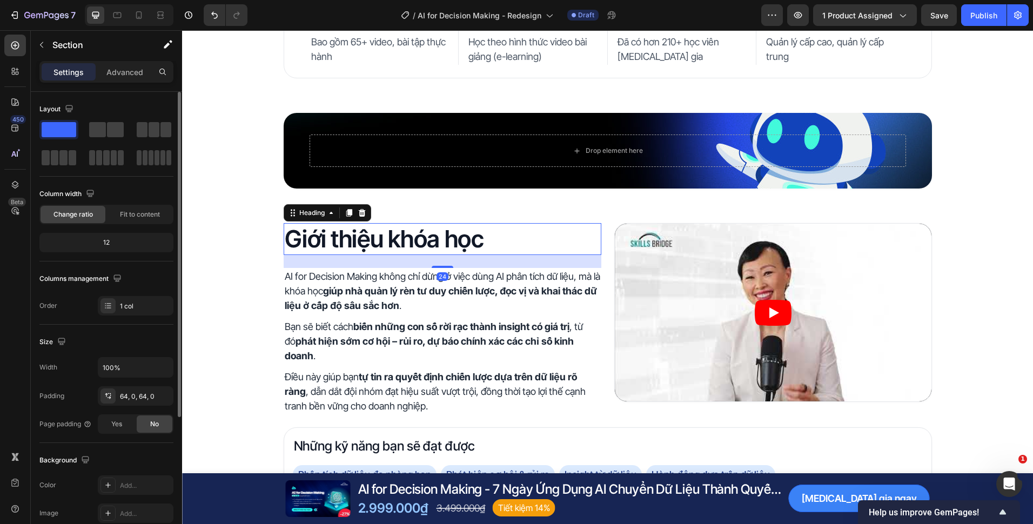
click at [328, 237] on h2 "Giới thiệu khóa học" at bounding box center [443, 239] width 318 height 32
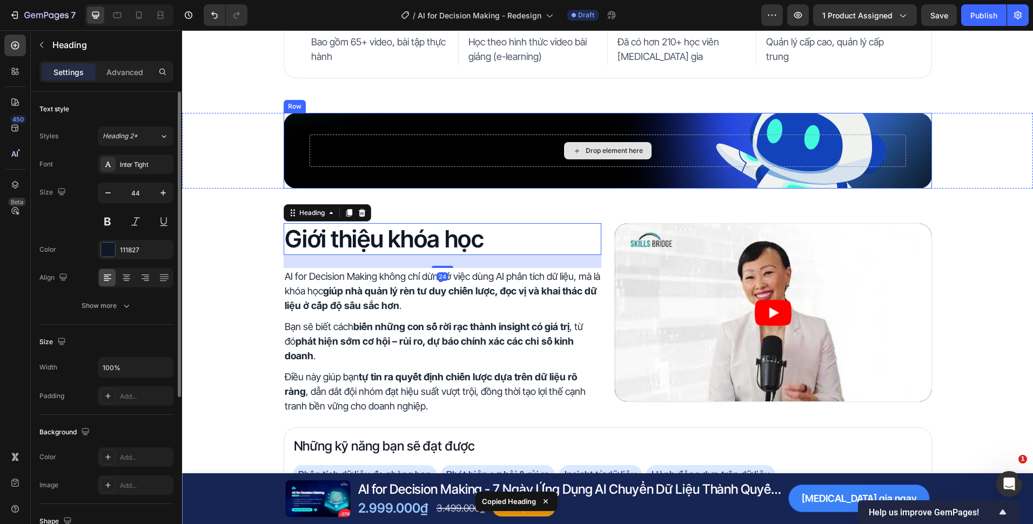
click at [352, 145] on div "Drop element here" at bounding box center [608, 151] width 596 height 32
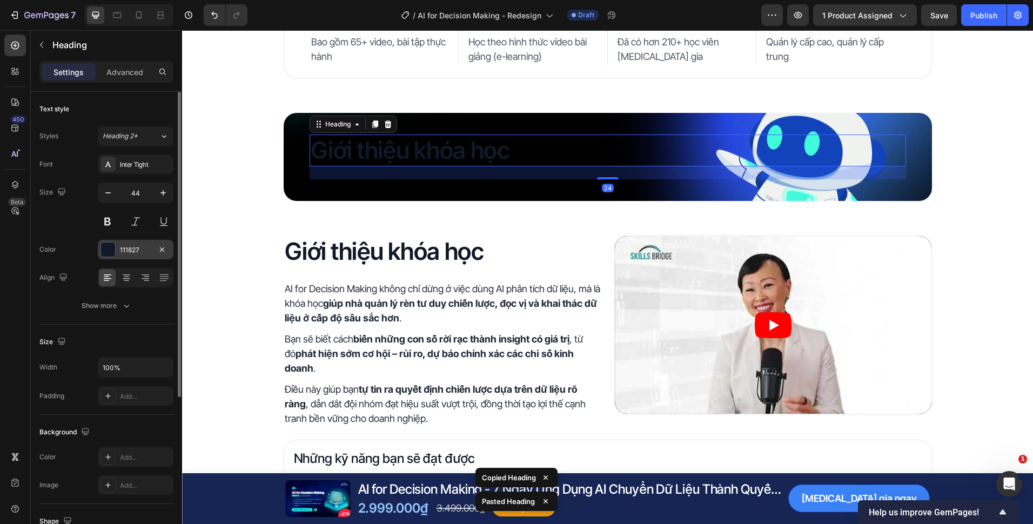
click at [140, 253] on div "111827" at bounding box center [135, 250] width 31 height 10
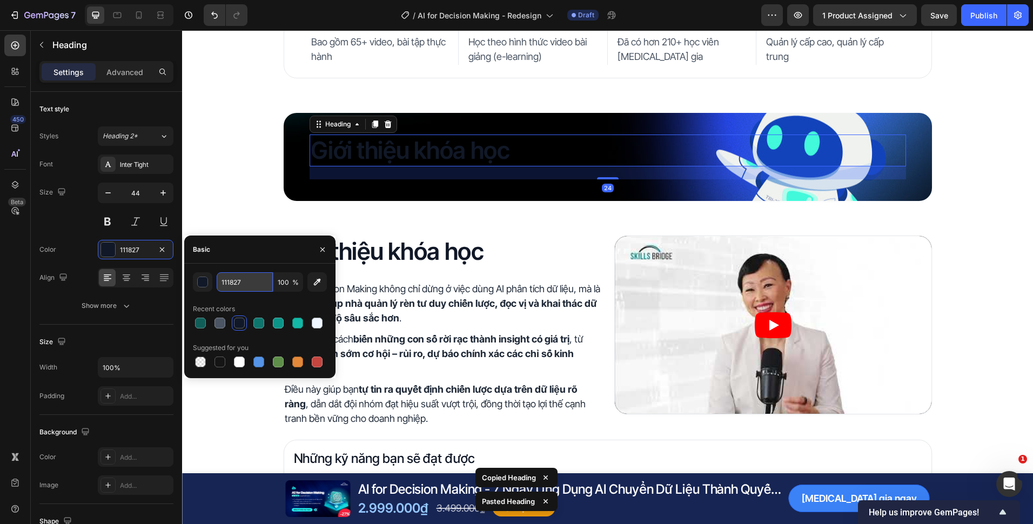
click at [261, 283] on input "111827" at bounding box center [245, 281] width 56 height 19
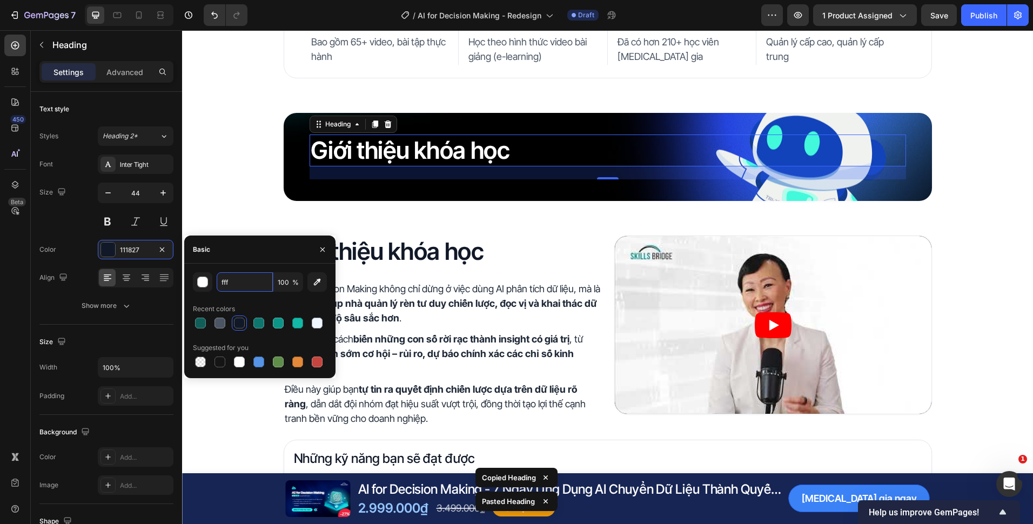
type input "FFFFFF"
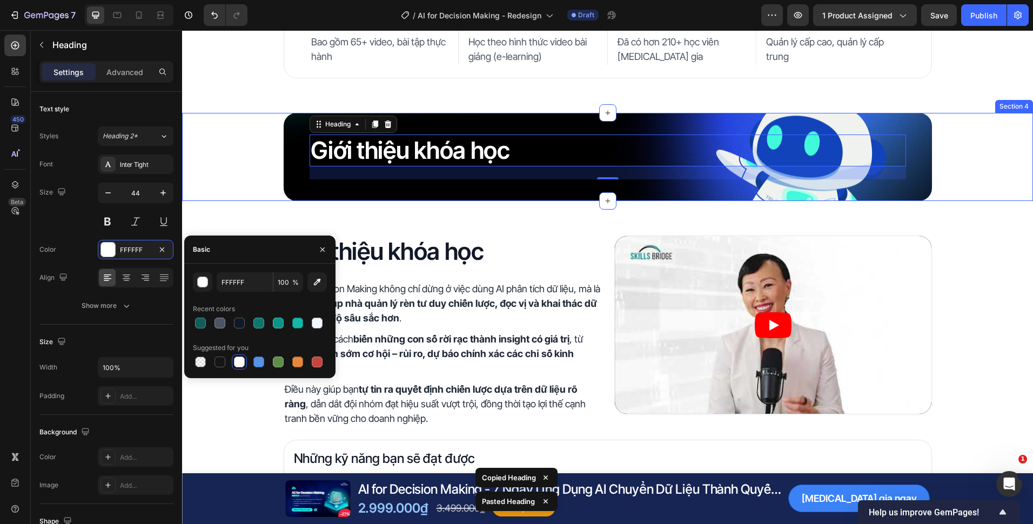
click at [223, 135] on div "Giới thiệu khóa học Heading 24 Row" at bounding box center [607, 157] width 851 height 88
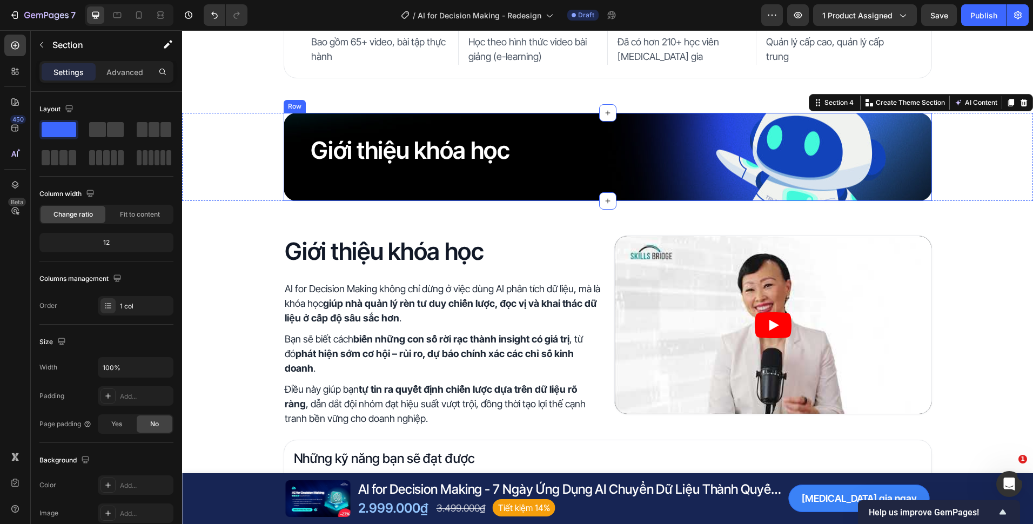
click at [453, 153] on h2 "Giới thiệu khóa học" at bounding box center [608, 151] width 596 height 32
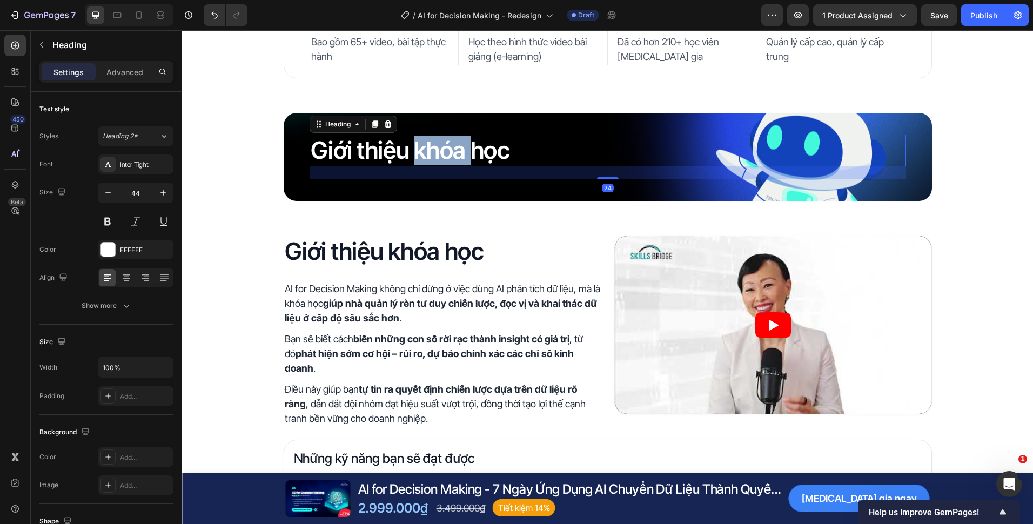
click at [453, 153] on h2 "Giới thiệu khóa học" at bounding box center [608, 151] width 596 height 32
click at [453, 153] on p "Giới thiệu khóa học" at bounding box center [608, 151] width 594 height 30
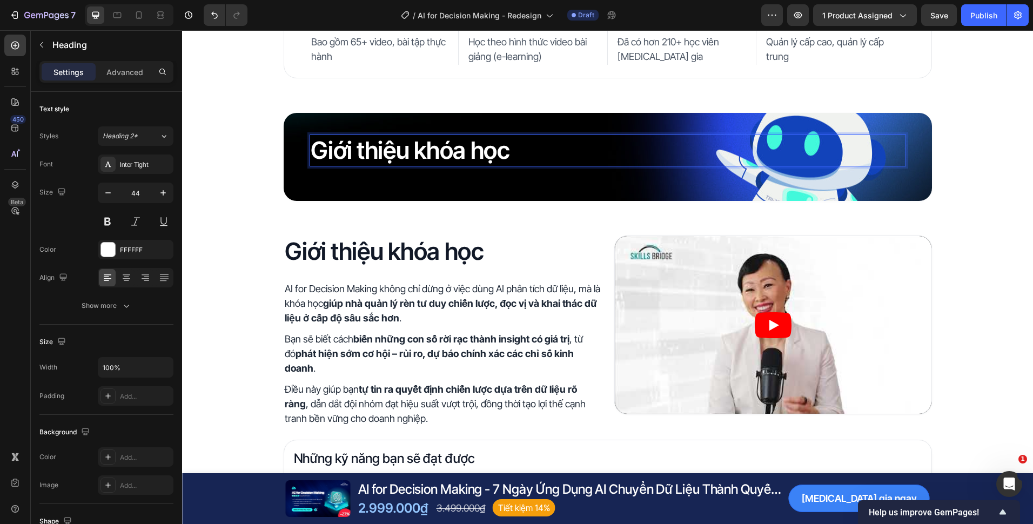
click at [454, 185] on div "Giới thiệu khóa học Heading 24 Row" at bounding box center [608, 157] width 648 height 88
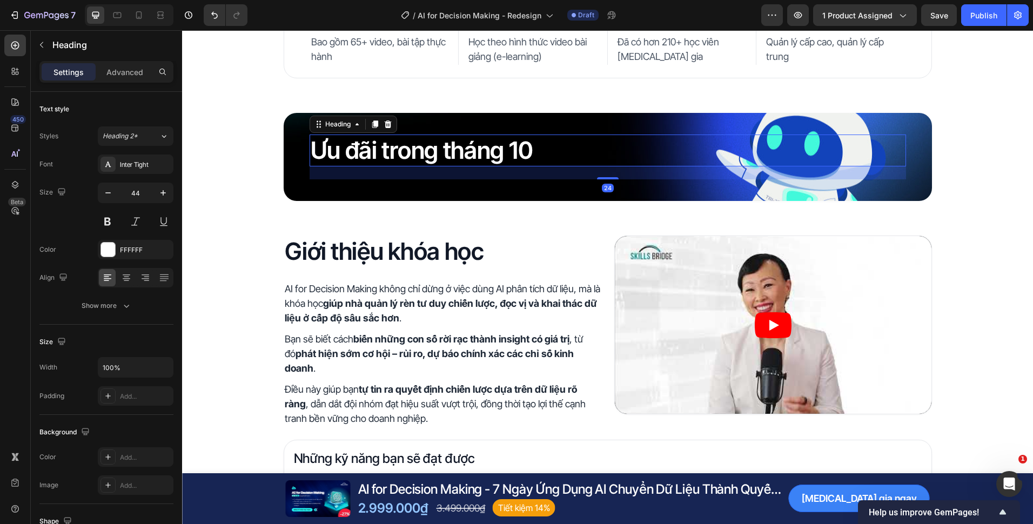
click at [448, 160] on p "Ưu đãi trong tháng 10" at bounding box center [608, 151] width 594 height 30
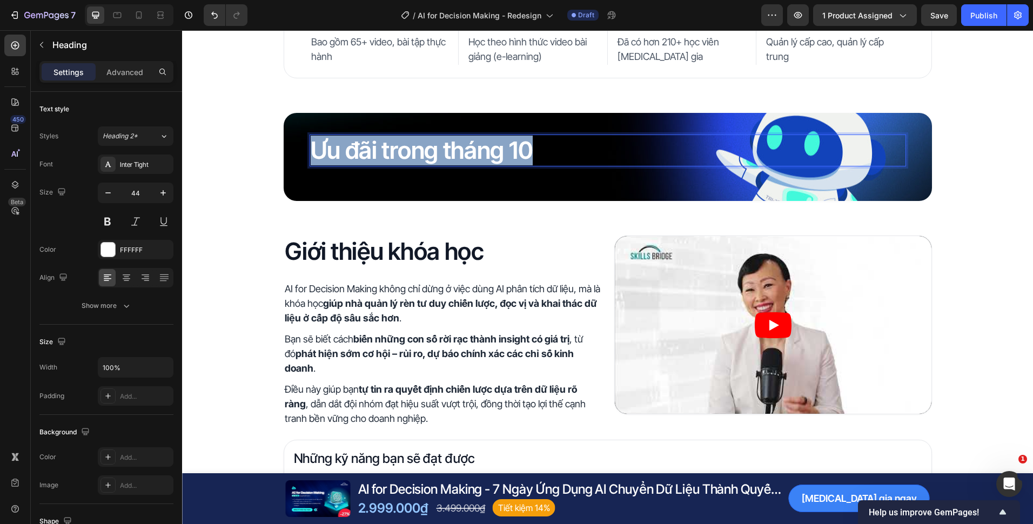
click at [448, 160] on p "Ưu đãi trong tháng 10" at bounding box center [608, 151] width 594 height 30
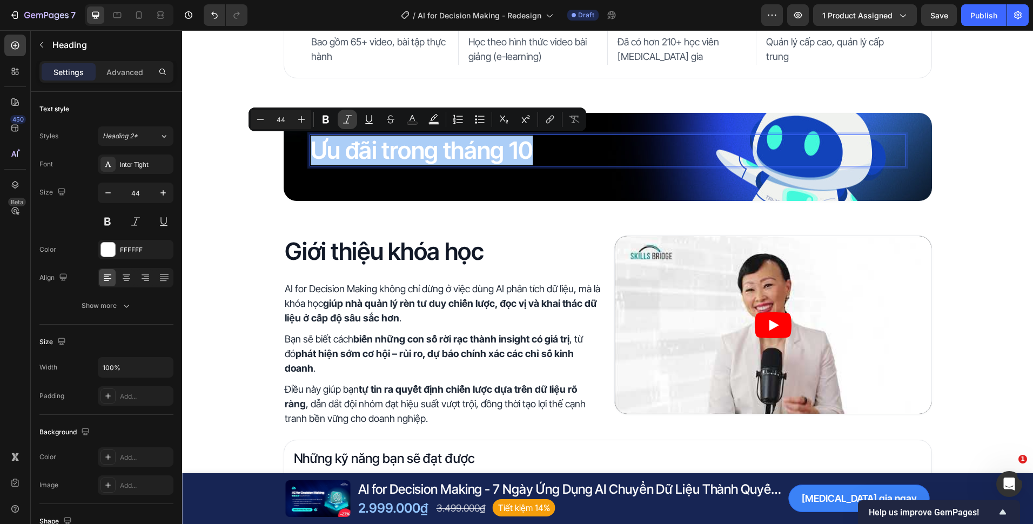
click at [352, 122] on icon "Editor contextual toolbar" at bounding box center [347, 119] width 11 height 11
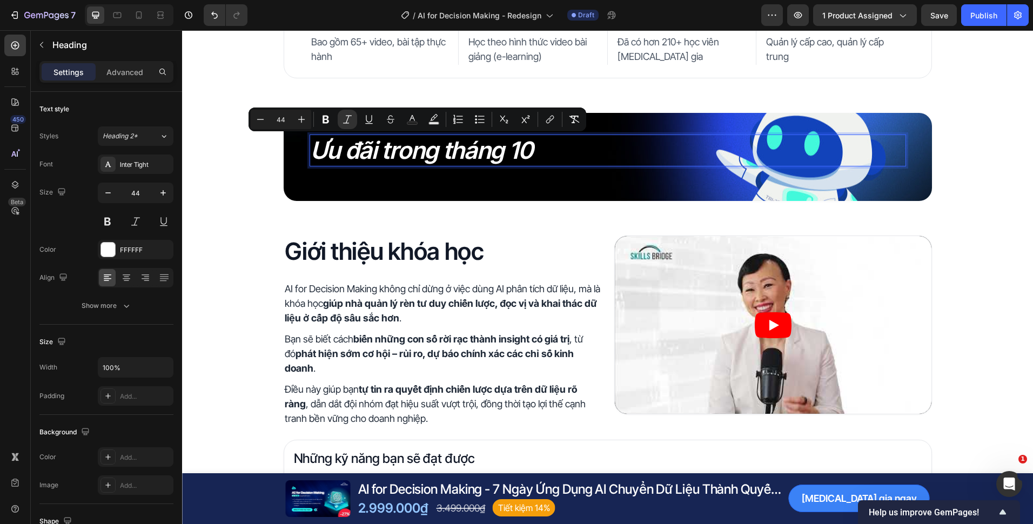
click at [397, 184] on div "Ưu đãi trong tháng 10 Heading 24 Row" at bounding box center [608, 157] width 648 height 88
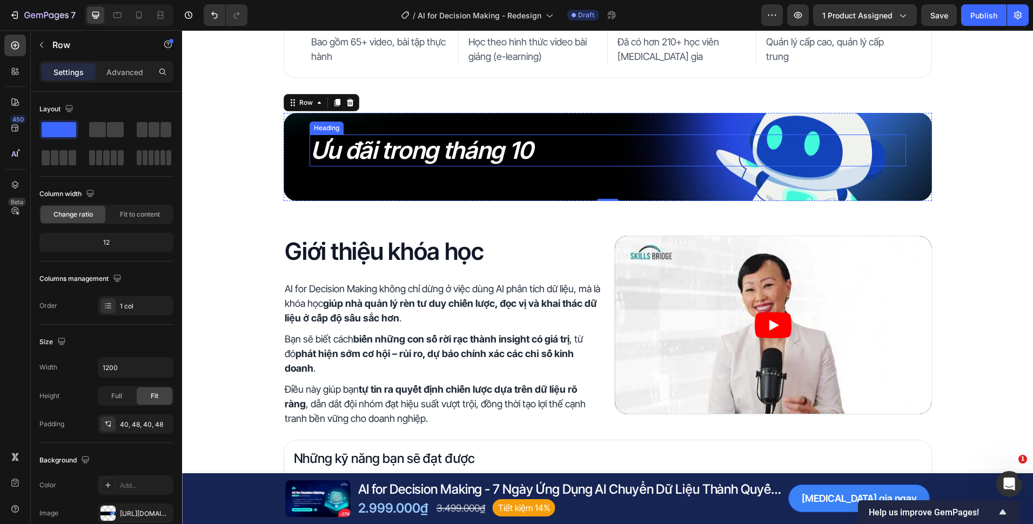
click at [505, 149] on icon "Ưu đãi trong tháng 10" at bounding box center [422, 150] width 223 height 29
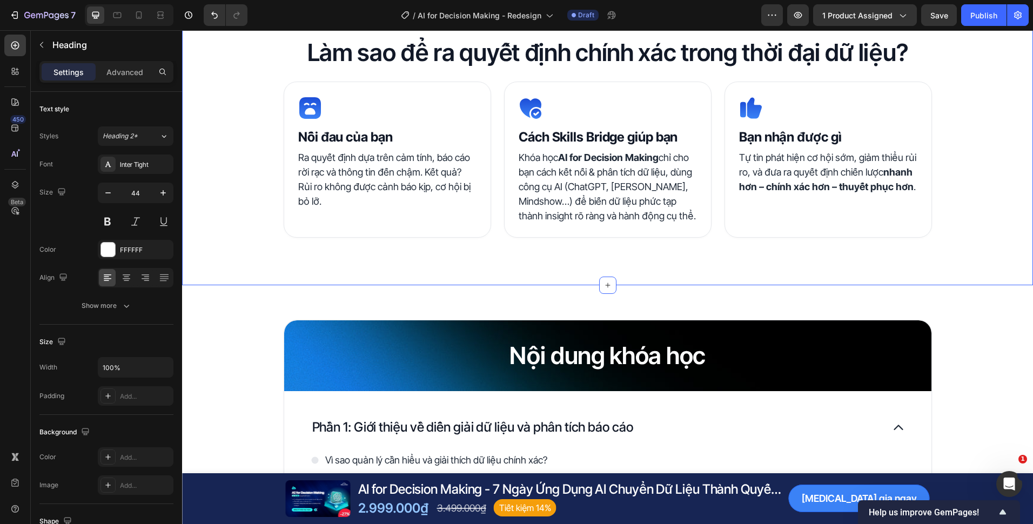
scroll to position [864, 0]
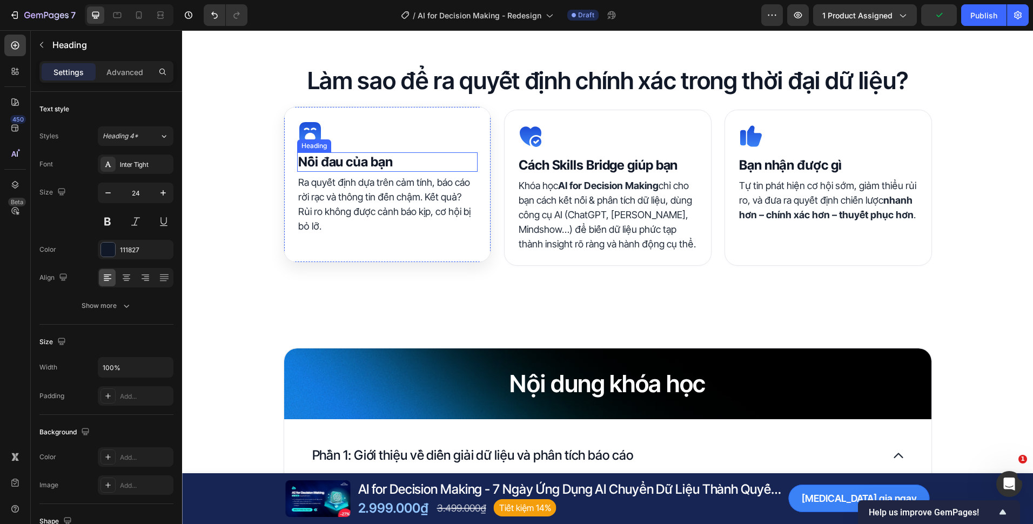
click at [361, 166] on strong "Nỗi đau của bạn" at bounding box center [345, 162] width 95 height 16
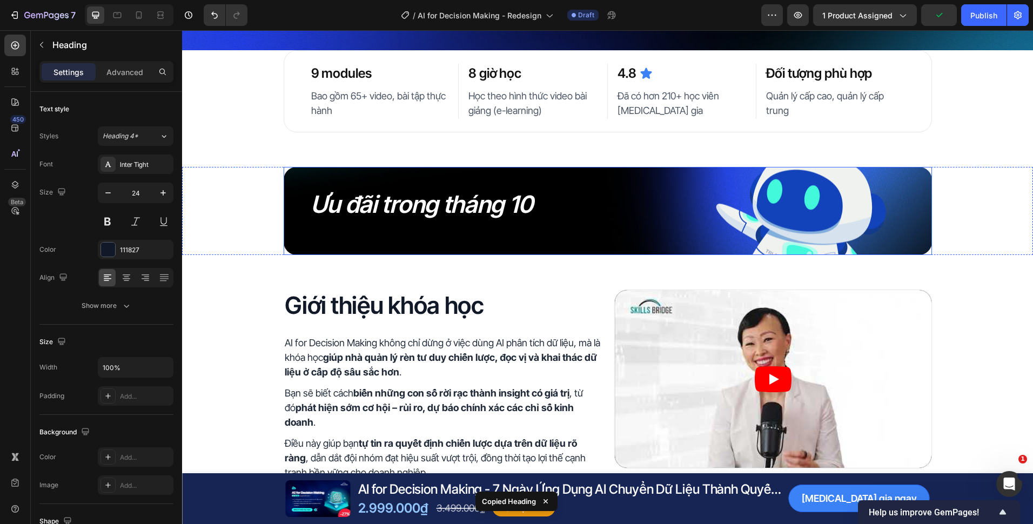
scroll to position [108, 0]
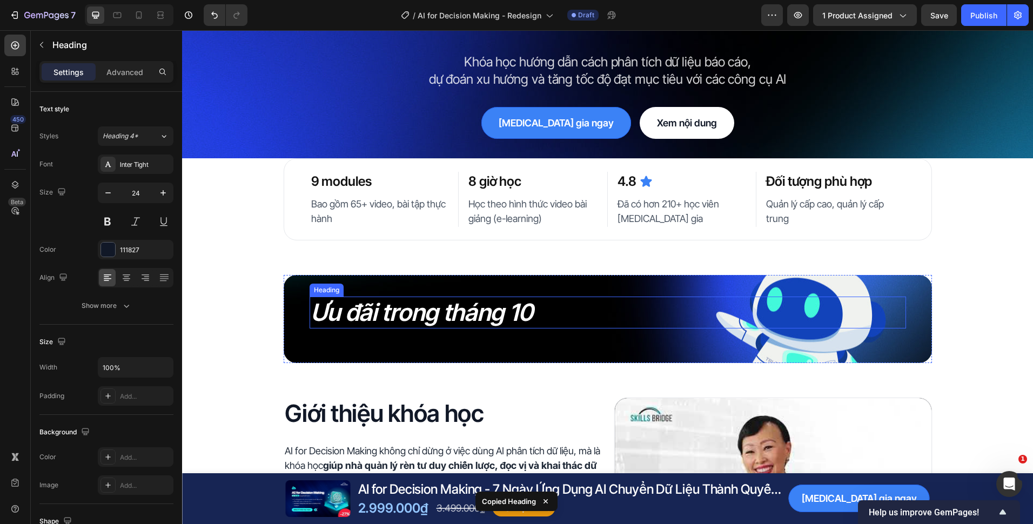
click at [408, 303] on icon "Ưu đãi trong tháng 10" at bounding box center [422, 312] width 223 height 29
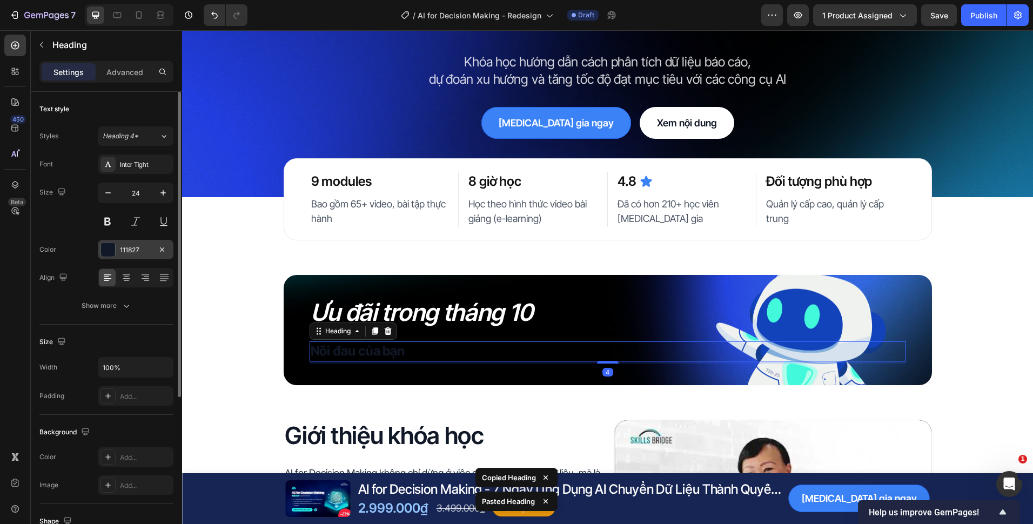
click at [118, 256] on div "111827" at bounding box center [136, 249] width 76 height 19
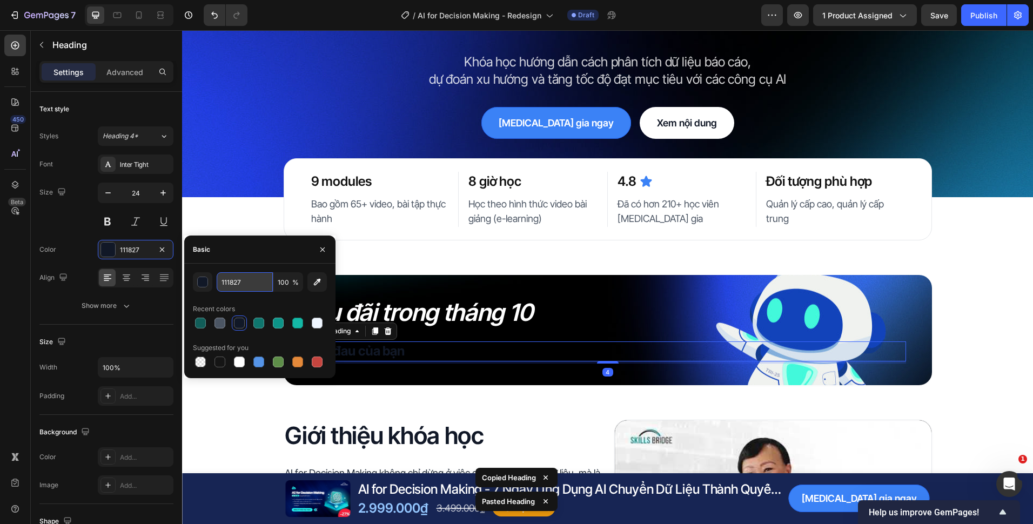
click at [246, 283] on input "111827" at bounding box center [245, 281] width 56 height 19
type input "FFFFFF"
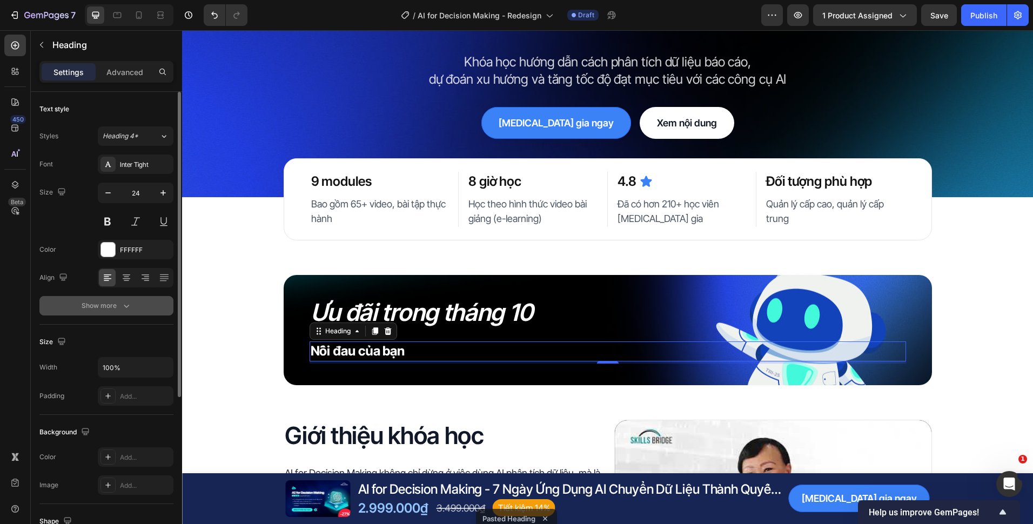
click at [123, 298] on button "Show more" at bounding box center [106, 305] width 134 height 19
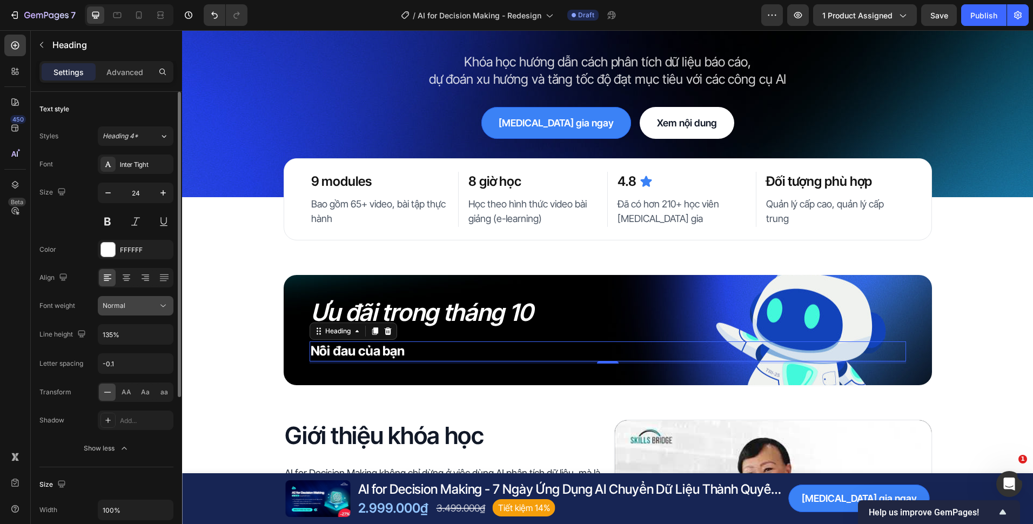
click at [130, 302] on div "Normal" at bounding box center [130, 306] width 55 height 10
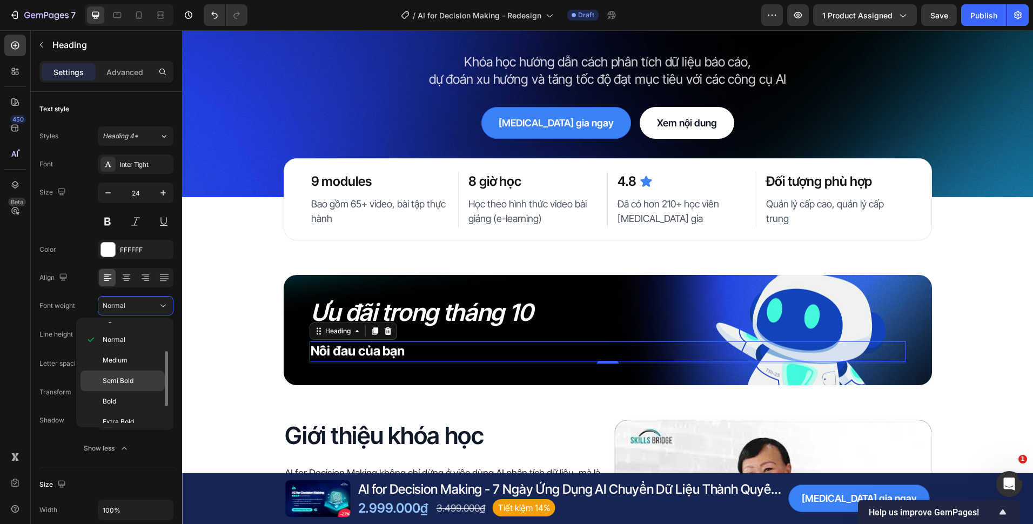
scroll to position [84, 0]
click at [134, 334] on p "Medium" at bounding box center [131, 331] width 57 height 10
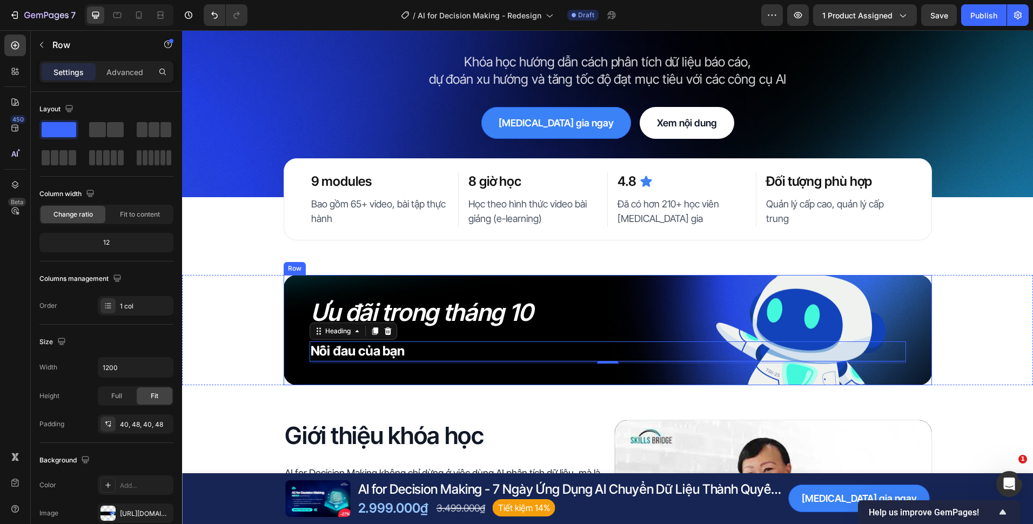
click at [384, 379] on div "Ưu đãi trong tháng 10 Heading ⁠⁠⁠⁠⁠⁠⁠ Nỗi đau của bạn Heading 4 Row" at bounding box center [608, 330] width 648 height 110
click at [364, 355] on strong "Nỗi đau của bạn" at bounding box center [358, 351] width 95 height 16
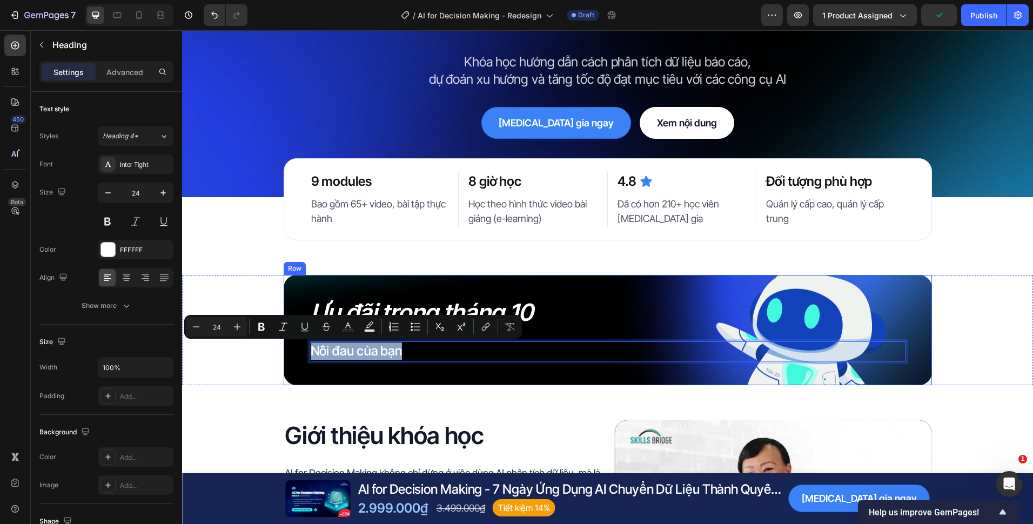
click at [353, 371] on div "Ưu đãi trong tháng 10 Heading Nỗi đau của bạn Heading 4 Row" at bounding box center [608, 330] width 648 height 110
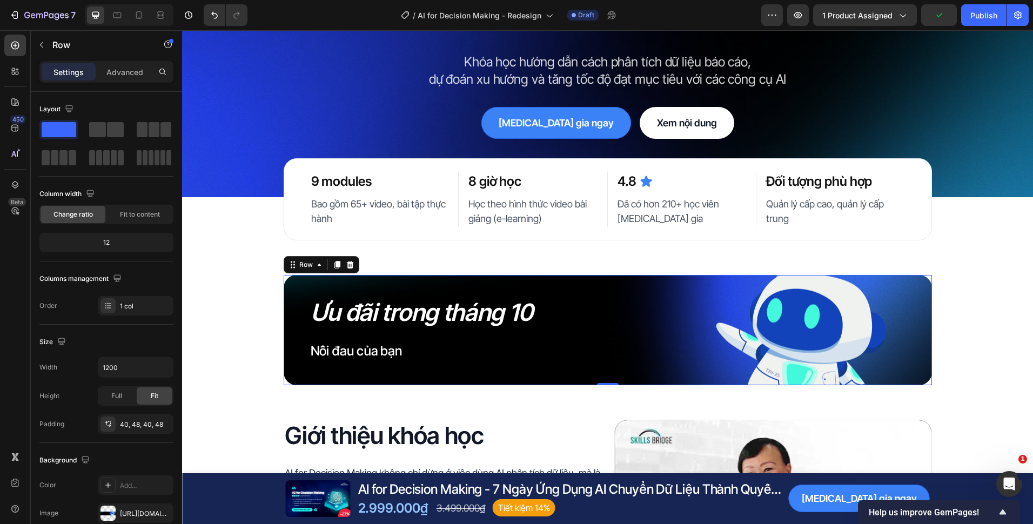
click at [351, 359] on p "Nỗi đau của bạn" at bounding box center [608, 350] width 594 height 17
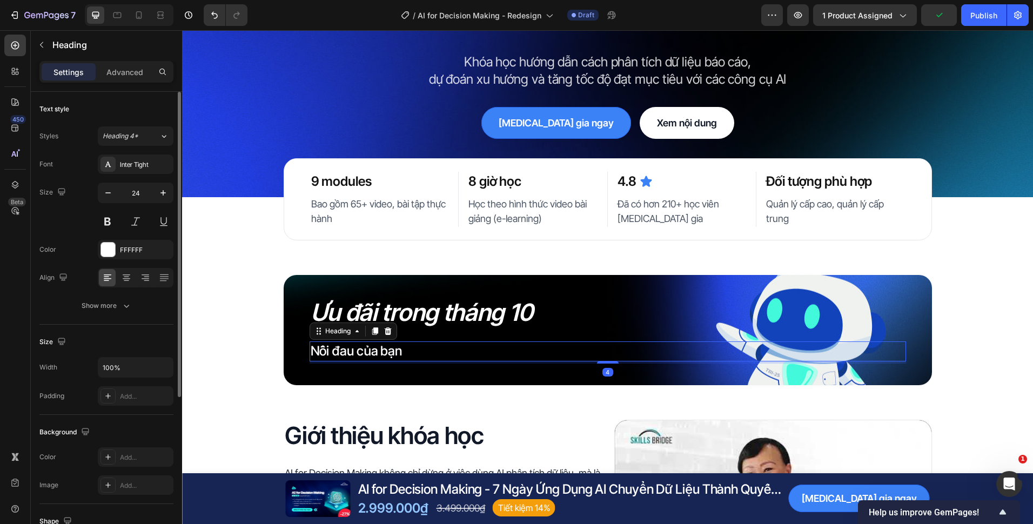
click at [136, 294] on div "Font Inter Tight Size 24 Color FFFFFF Align Show more" at bounding box center [106, 235] width 134 height 161
click at [136, 307] on button "Show more" at bounding box center [106, 305] width 134 height 19
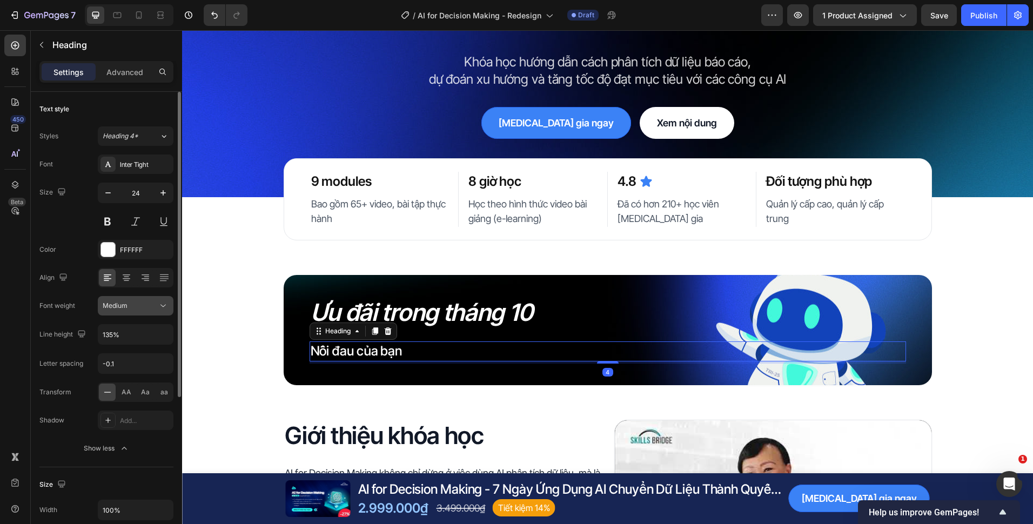
click at [141, 310] on div "Medium" at bounding box center [130, 306] width 55 height 10
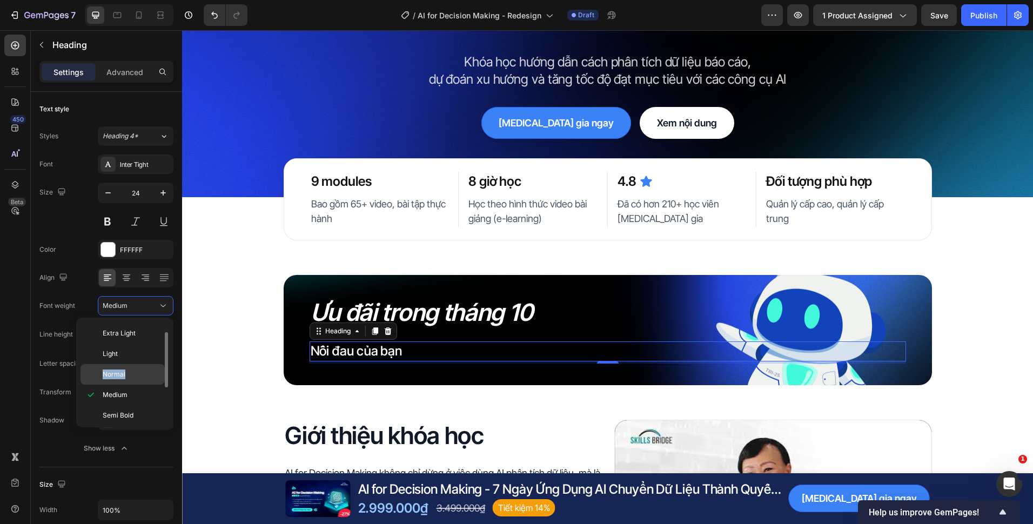
drag, startPoint x: 126, startPoint y: 351, endPoint x: 124, endPoint y: 372, distance: 20.6
click at [124, 372] on div "Thin Extra Light Light Normal Medium Semi Bold Bold Extra Bold Black" at bounding box center [124, 372] width 89 height 101
drag, startPoint x: 124, startPoint y: 372, endPoint x: 117, endPoint y: 378, distance: 9.6
click at [117, 378] on span "Normal" at bounding box center [114, 375] width 23 height 10
click at [116, 378] on div "450 Beta Sections(18) Elements(84) Section Element Hero Section Product Detail …" at bounding box center [91, 277] width 182 height 494
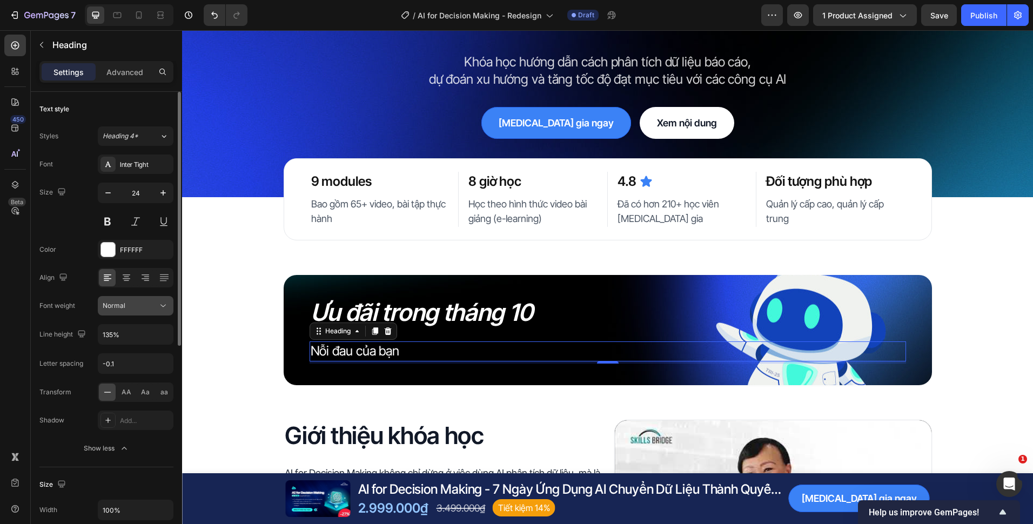
click at [129, 305] on div "Normal" at bounding box center [130, 306] width 55 height 10
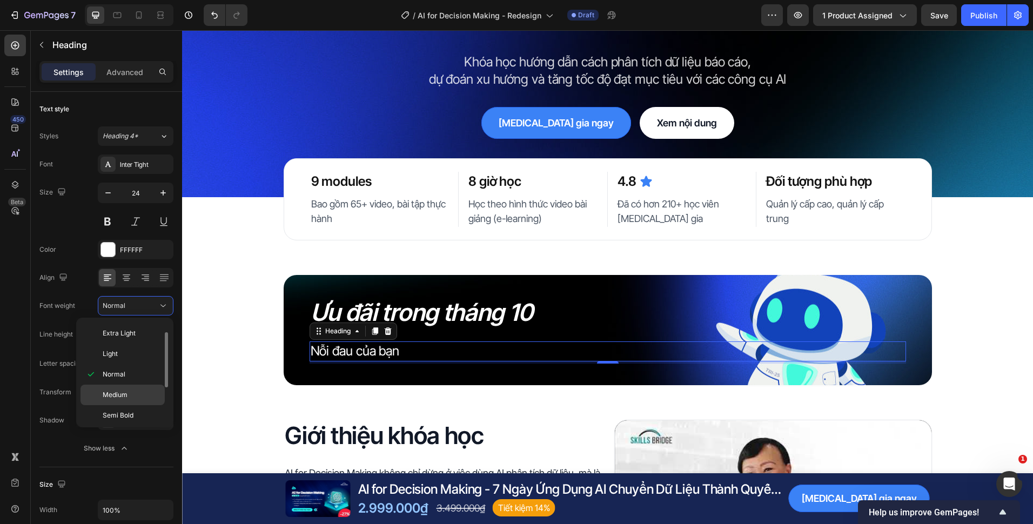
click at [124, 393] on span "Medium" at bounding box center [115, 395] width 25 height 10
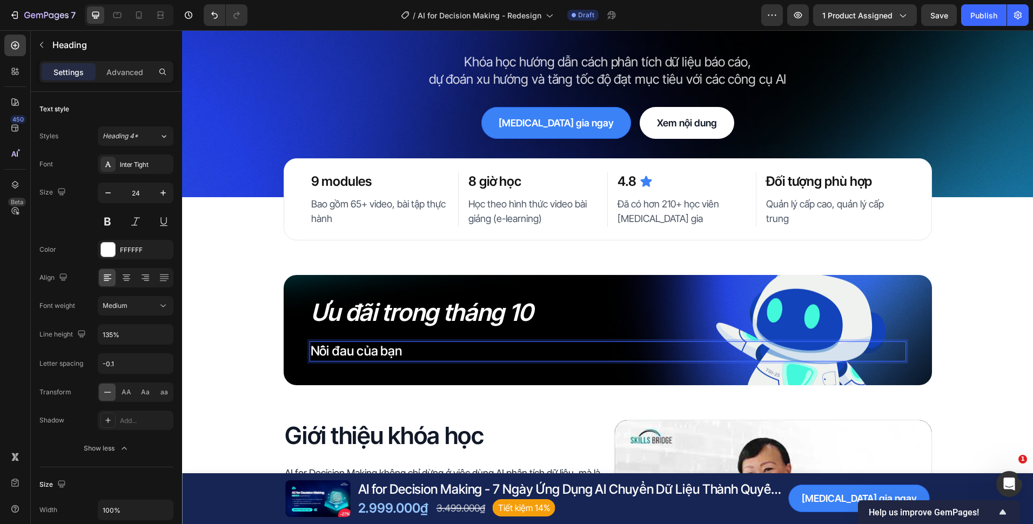
click at [332, 354] on p "Nỗi đau của bạn" at bounding box center [608, 350] width 594 height 17
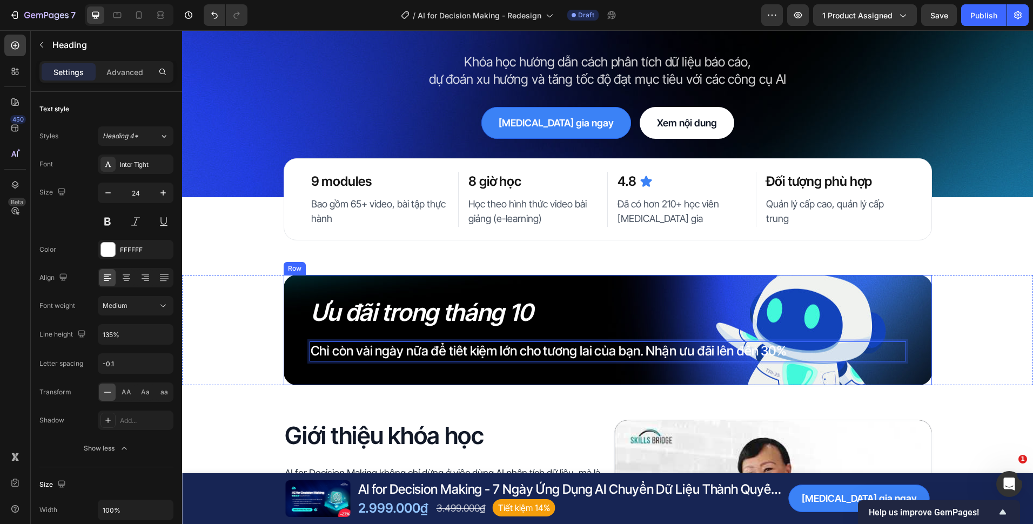
click at [494, 378] on div "Ưu đãi trong tháng 10 Heading Chỉ còn vài ngày nữa để tiết kiệm lớn cho tương l…" at bounding box center [608, 330] width 648 height 110
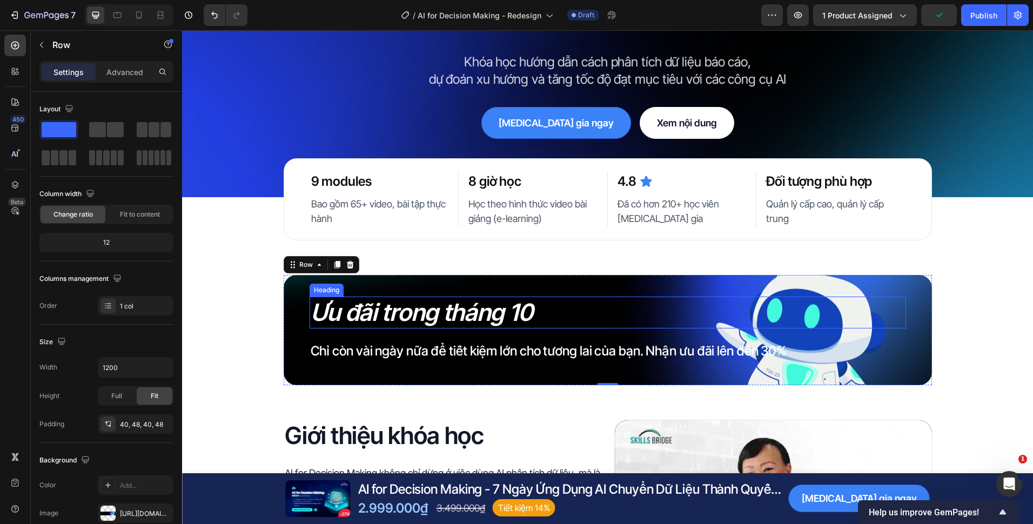
click at [597, 324] on h2 "Ưu đãi trong tháng 10" at bounding box center [608, 313] width 596 height 32
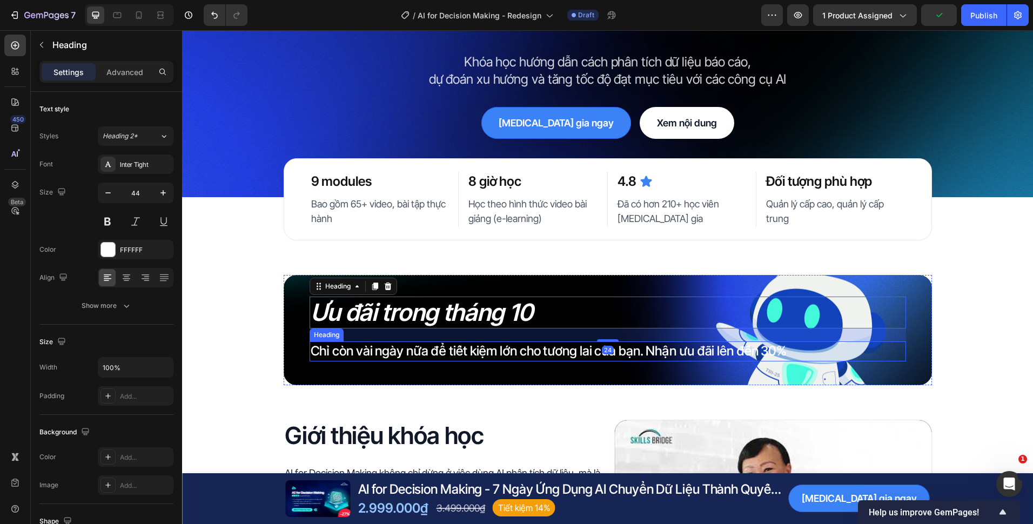
click at [620, 345] on p "Chỉ còn vài ngày nữa để tiết kiệm lớn cho tương lai của bạn. Nhận ưu đãi lên đế…" at bounding box center [608, 350] width 594 height 17
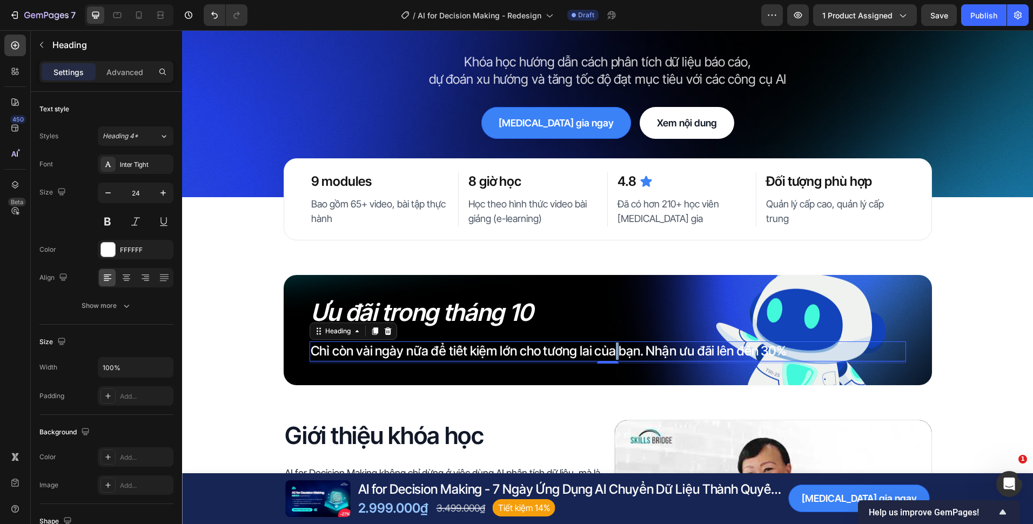
click at [608, 350] on p "Chỉ còn vài ngày nữa để tiết kiệm lớn cho tương lai của bạn. Nhận ưu đãi lên đế…" at bounding box center [608, 350] width 594 height 17
click at [593, 353] on p "Chỉ còn vài ngày nữa để tiết kiệm lớn cho tương lai của bạn. Nhận ưu đãi lên đế…" at bounding box center [608, 350] width 594 height 17
click at [585, 353] on p "Chỉ còn vài ngày nữa để tiết kiệm lớn cho tương lai của bạn. Nhận ưu đãi lên đế…" at bounding box center [608, 350] width 594 height 17
click at [589, 353] on p "Chỉ còn vài ngày nữa để tiết kiệm lớn cho tương lai của bạn. Nhận ưu đãi lên đế…" at bounding box center [608, 350] width 594 height 17
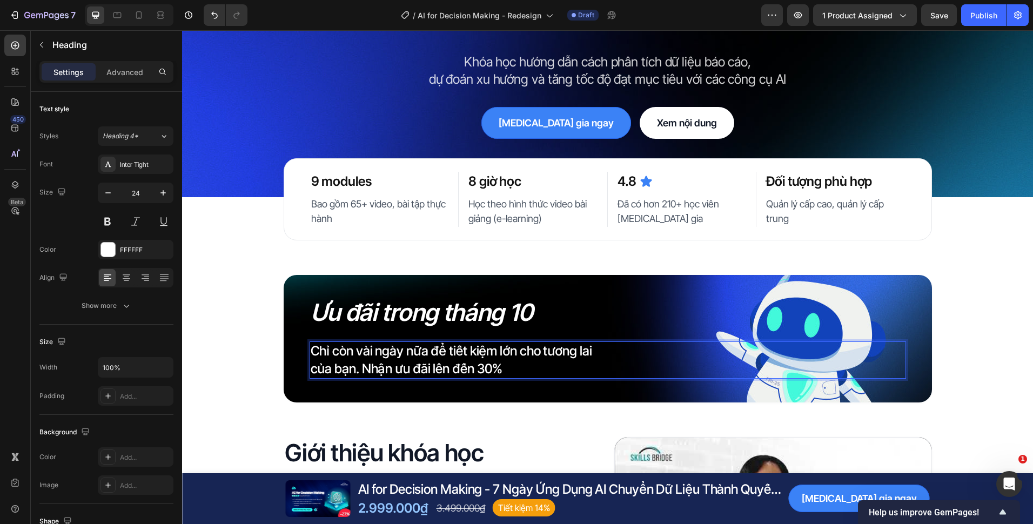
click at [592, 378] on p "Chỉ còn vài ngày nữa để tiết kiệm lớn cho tương lai của bạn. Nhận ưu đãi lên đế…" at bounding box center [608, 359] width 594 height 35
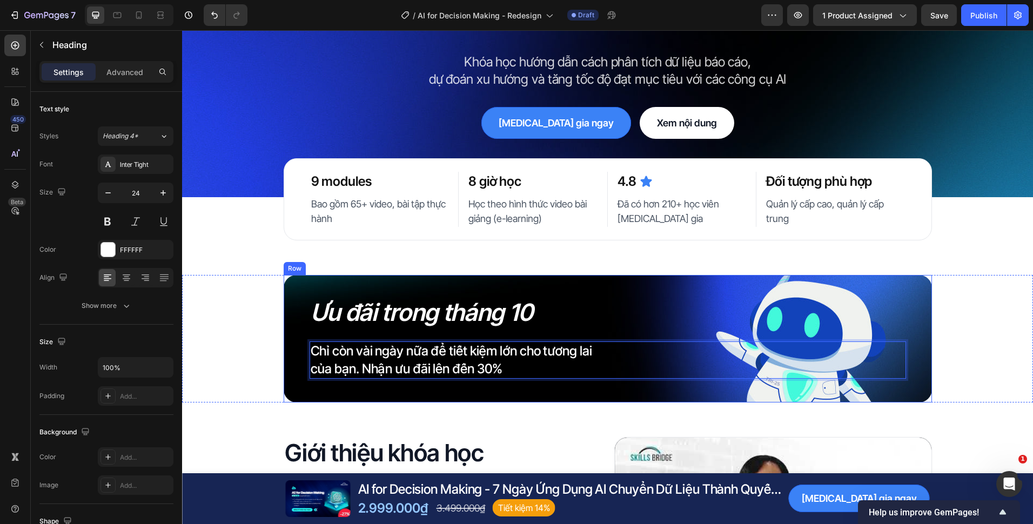
click at [589, 397] on div "Ưu đãi trong tháng 10 Heading Chỉ còn vài ngày nữa để tiết kiệm lớn cho tương l…" at bounding box center [608, 338] width 648 height 127
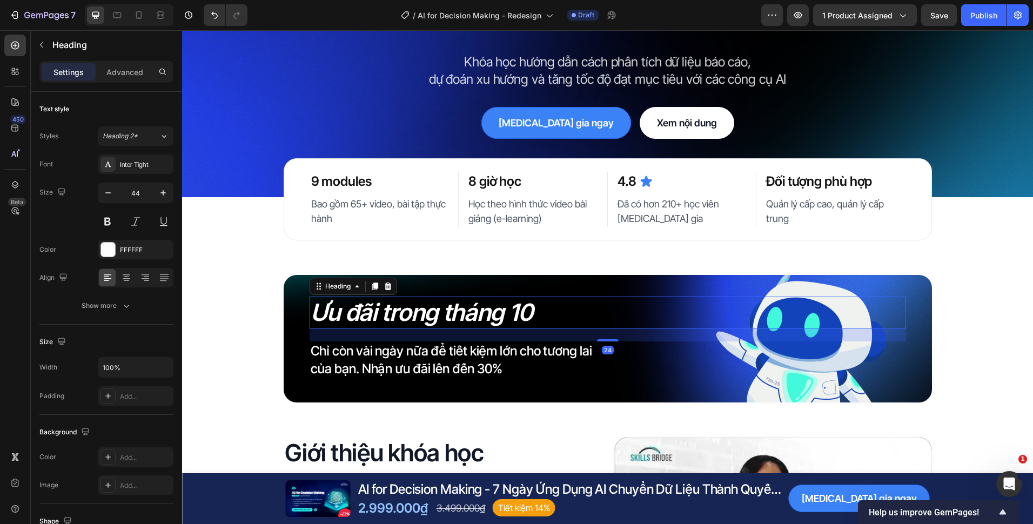
click at [481, 318] on icon "Ưu đãi trong tháng 10" at bounding box center [422, 312] width 223 height 29
click at [117, 67] on p "Advanced" at bounding box center [124, 71] width 37 height 11
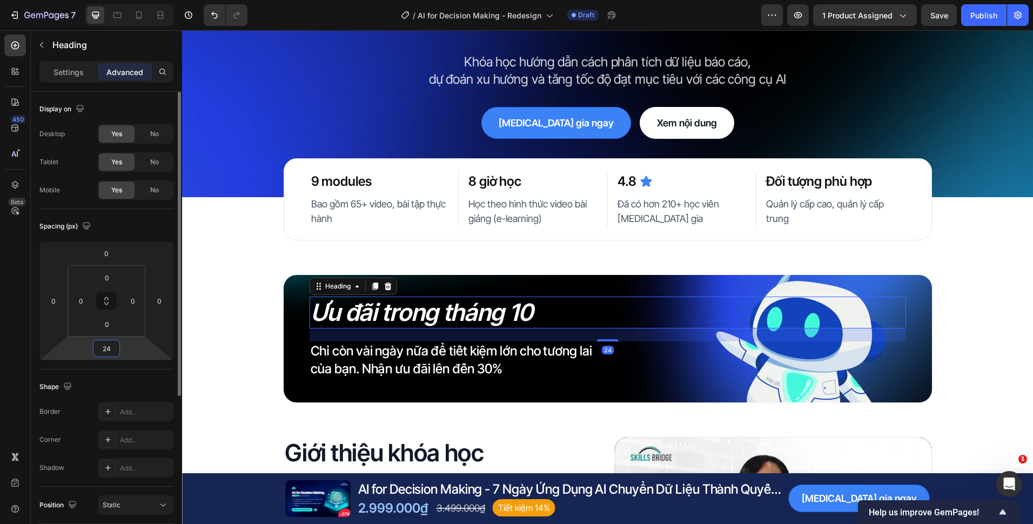
click at [105, 351] on input "24" at bounding box center [107, 348] width 22 height 16
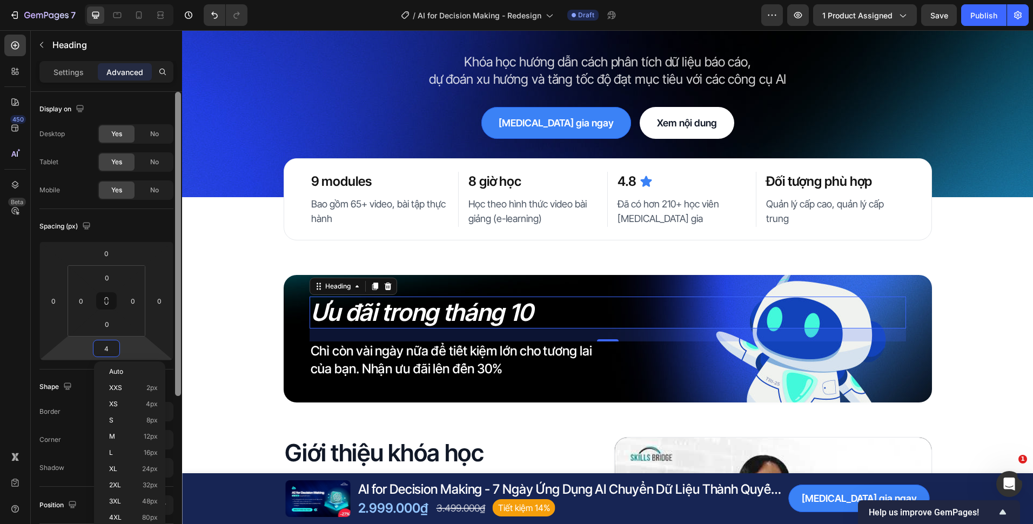
type input "4"
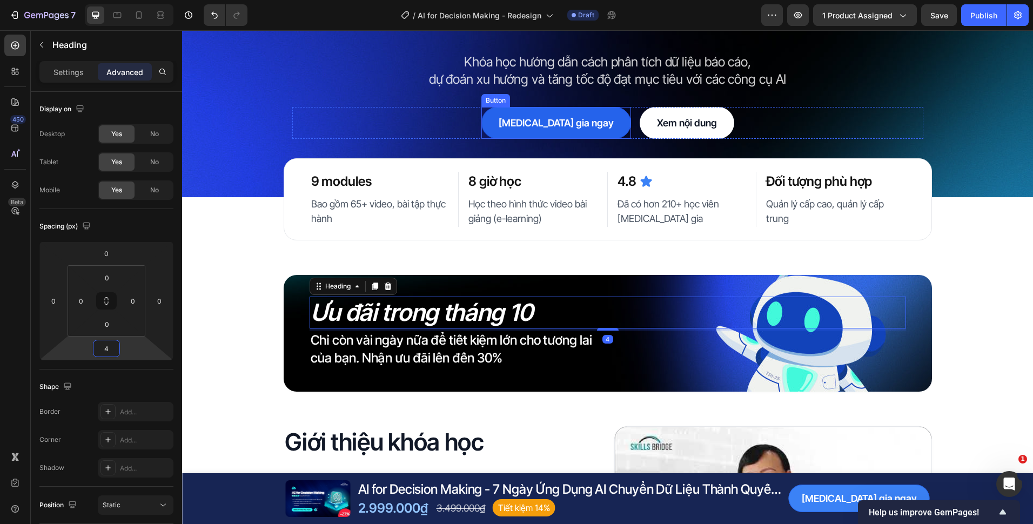
click at [529, 132] on link "[MEDICAL_DATA] gia ngay" at bounding box center [556, 123] width 150 height 32
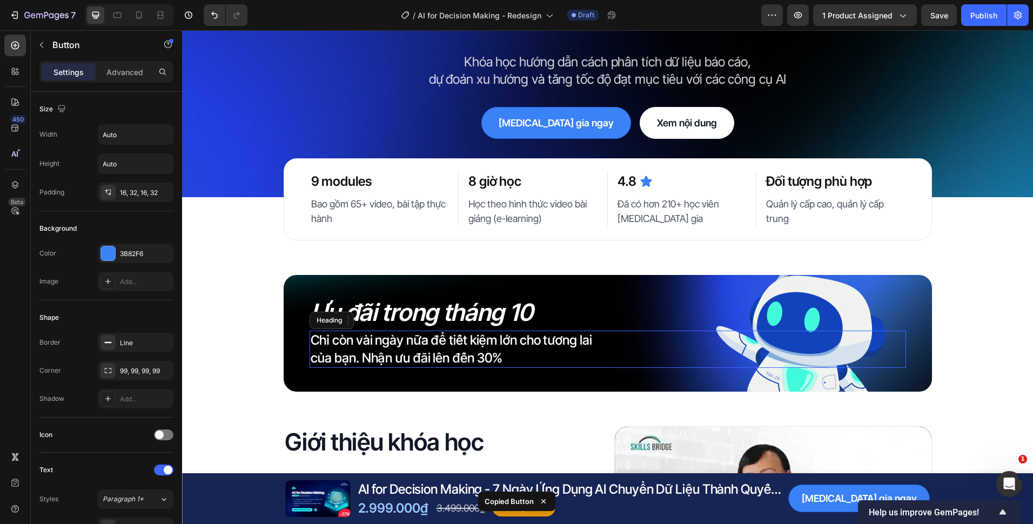
click at [526, 351] on p "Chỉ còn vài ngày nữa để tiết kiệm lớn cho tương lai của bạn. Nhận ưu đãi lên đế…" at bounding box center [608, 349] width 594 height 35
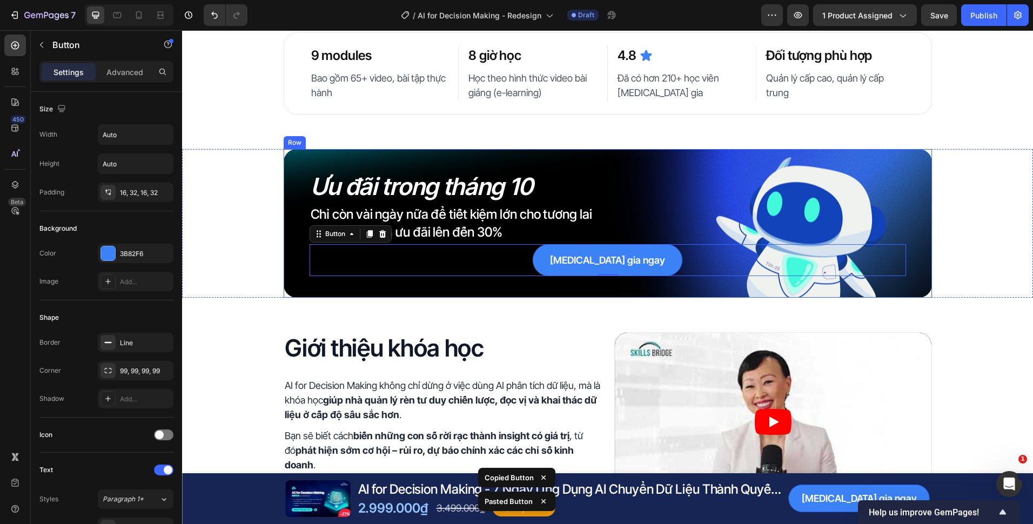
scroll to position [162, 0]
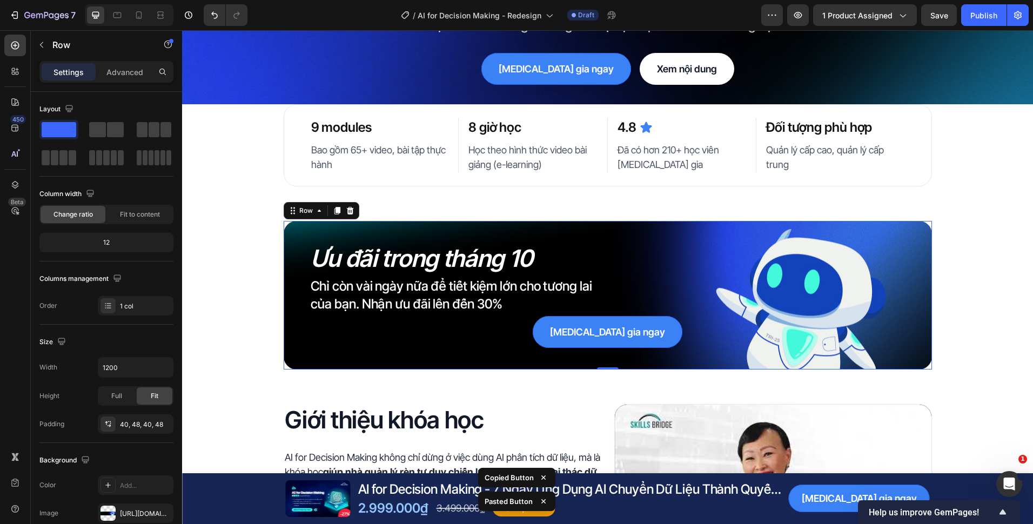
click at [598, 230] on div "Ưu đãi trong tháng 10 Heading Chỉ còn vài ngày nữa để tiết kiệm lớn cho tương l…" at bounding box center [608, 295] width 648 height 149
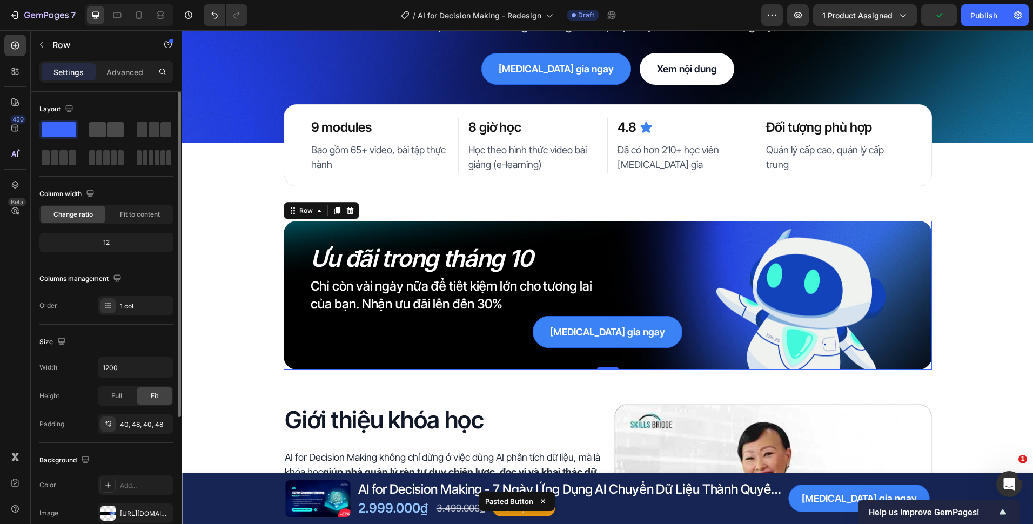
click at [113, 131] on span at bounding box center [115, 129] width 17 height 15
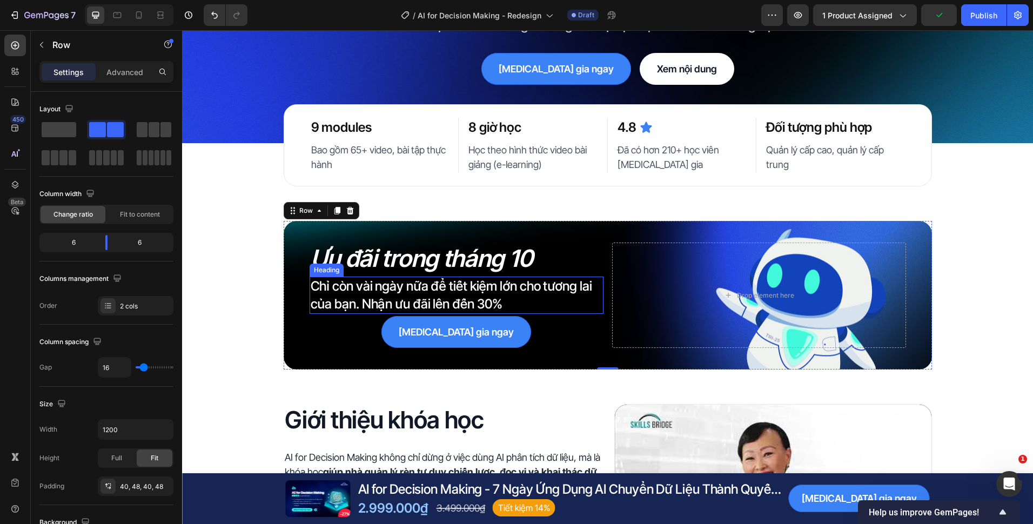
click at [566, 301] on p "Chỉ còn vài ngày nữa để tiết kiệm lớn cho tương lai của bạn. Nhận ưu đãi lên đế…" at bounding box center [457, 295] width 292 height 35
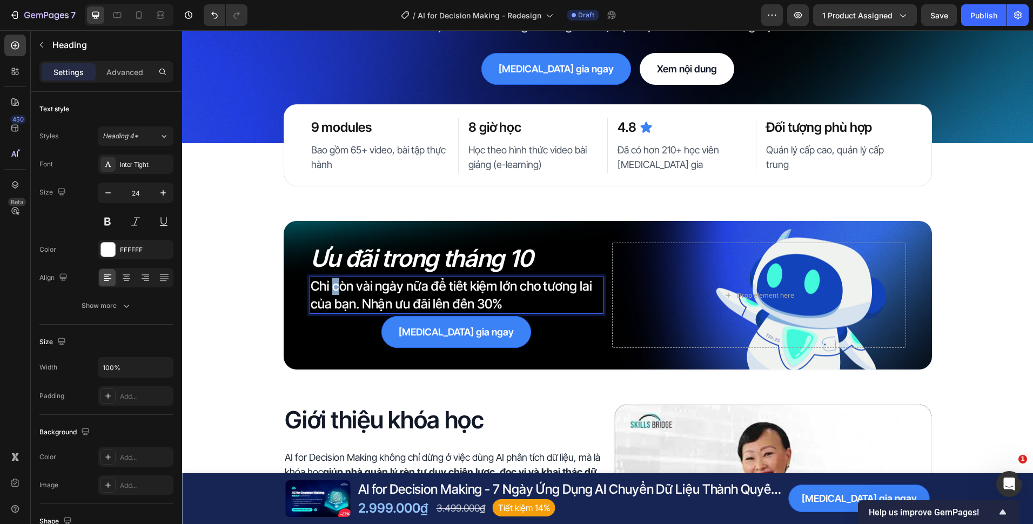
click at [331, 295] on p "Chỉ còn vài ngày nữa để tiết kiệm lớn cho tương lai của bạn. Nhận ưu đãi lên đế…" at bounding box center [457, 295] width 292 height 35
drag, startPoint x: 321, startPoint y: 300, endPoint x: 310, endPoint y: 305, distance: 13.1
click at [321, 300] on p "Chỉ còn vài ngày nữa để tiết kiệm lớn cho tương lai của bạn. Nhận ưu đãi lên đế…" at bounding box center [457, 295] width 292 height 35
click at [311, 306] on p "Chỉ còn vài ngày nữa để tiết kiệm lớn cho tương lai của bạn. Nhận ưu đãi lên đế…" at bounding box center [457, 295] width 292 height 35
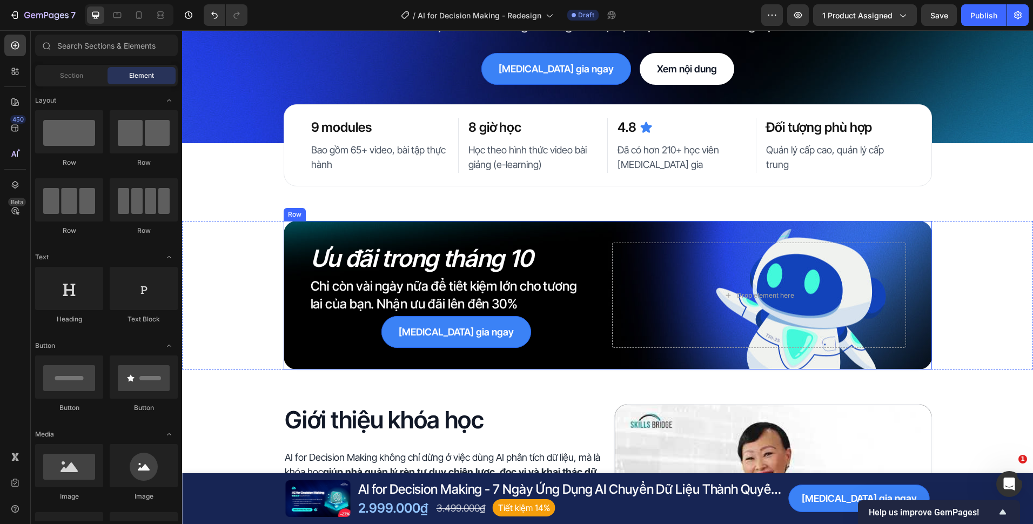
click at [601, 306] on div "Ưu đãi trong tháng 10 Heading Chỉ còn vài ngày nữa để tiết kiệm lớn cho tương l…" at bounding box center [608, 295] width 648 height 149
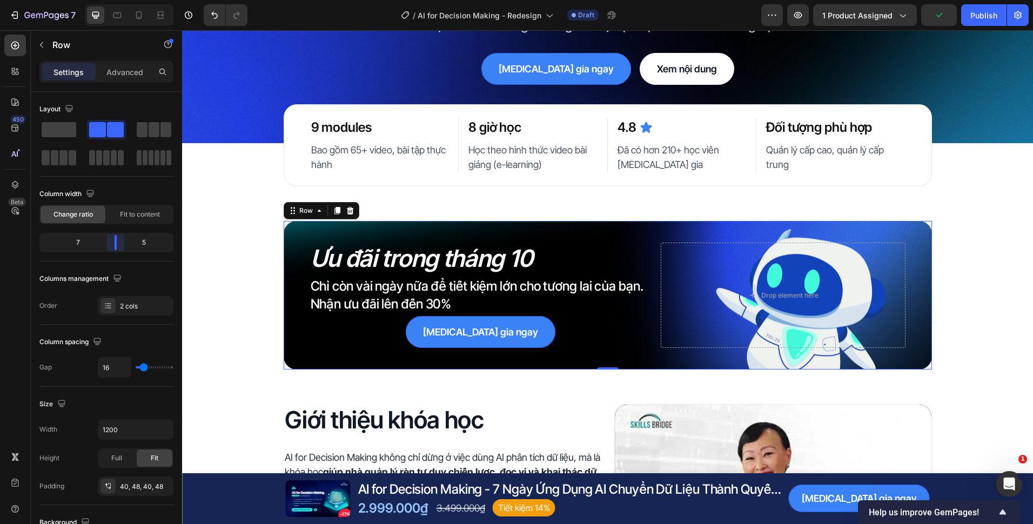
drag, startPoint x: 105, startPoint y: 246, endPoint x: 118, endPoint y: 246, distance: 13.0
click at [118, 0] on body "7 Version history / AI for Decision Making - Redesign Draft Preview 1 product a…" at bounding box center [516, 0] width 1033 height 0
click at [554, 346] on div "Tham gia ngay Button" at bounding box center [481, 332] width 343 height 32
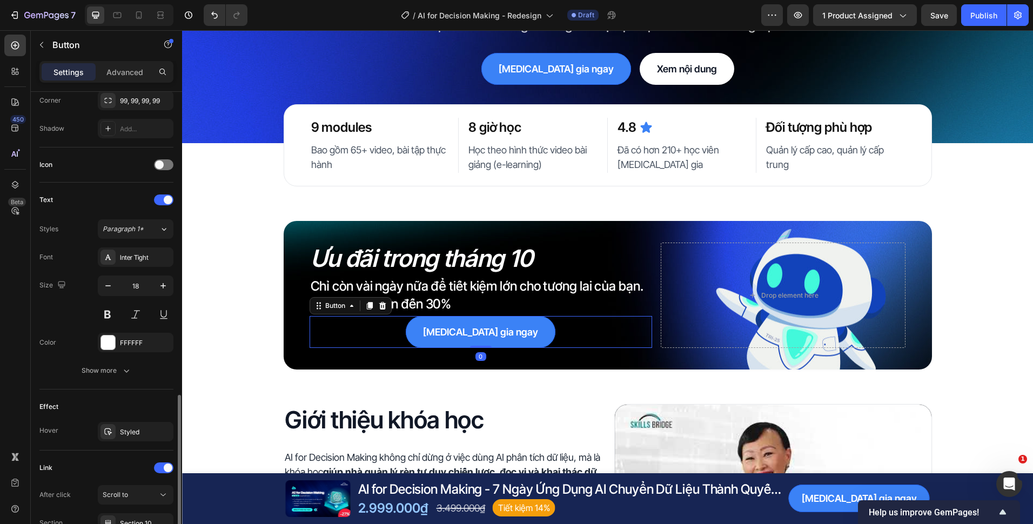
scroll to position [368, 0]
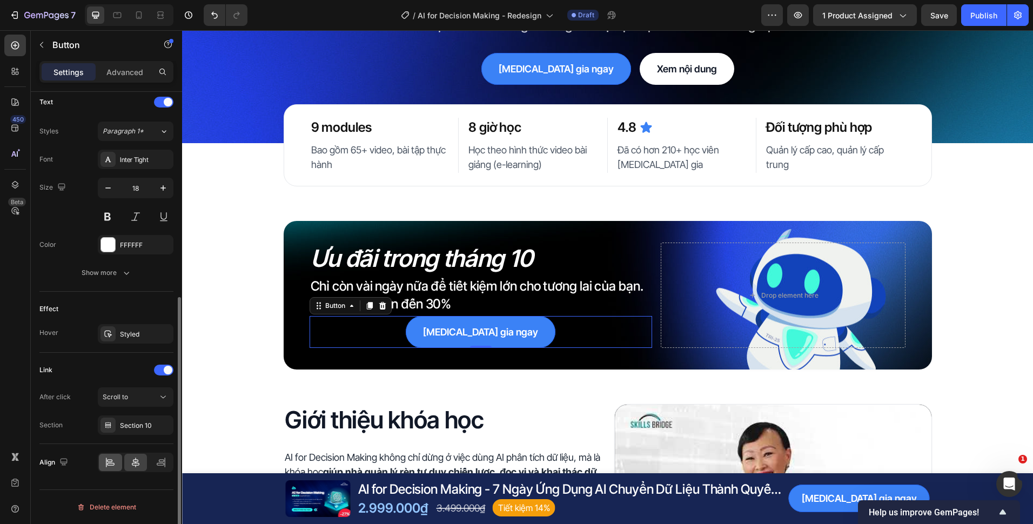
click at [111, 467] on icon at bounding box center [110, 462] width 11 height 11
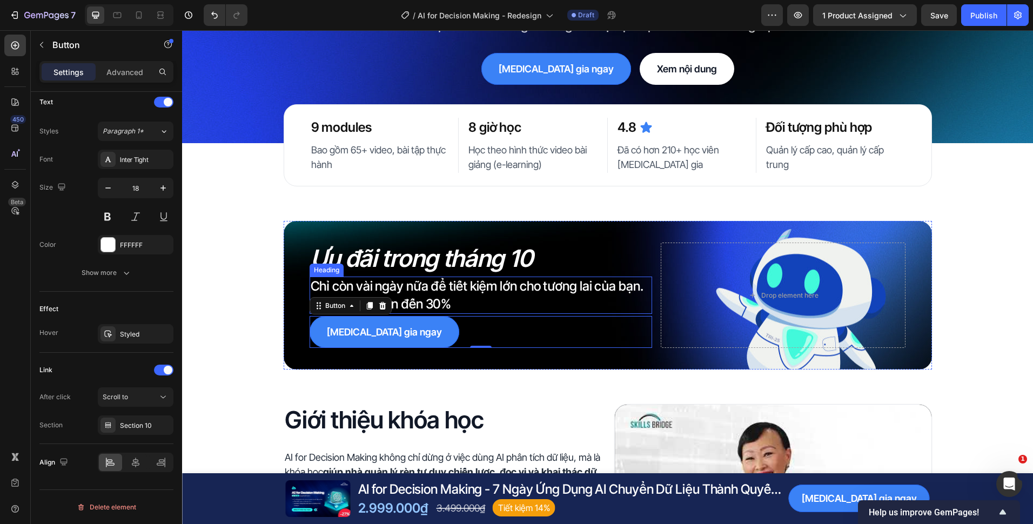
click at [449, 300] on p "Chỉ còn vài ngày nữa để tiết kiệm lớn cho tương lai của bạn. Nhận ưu đãi lên đế…" at bounding box center [481, 295] width 341 height 35
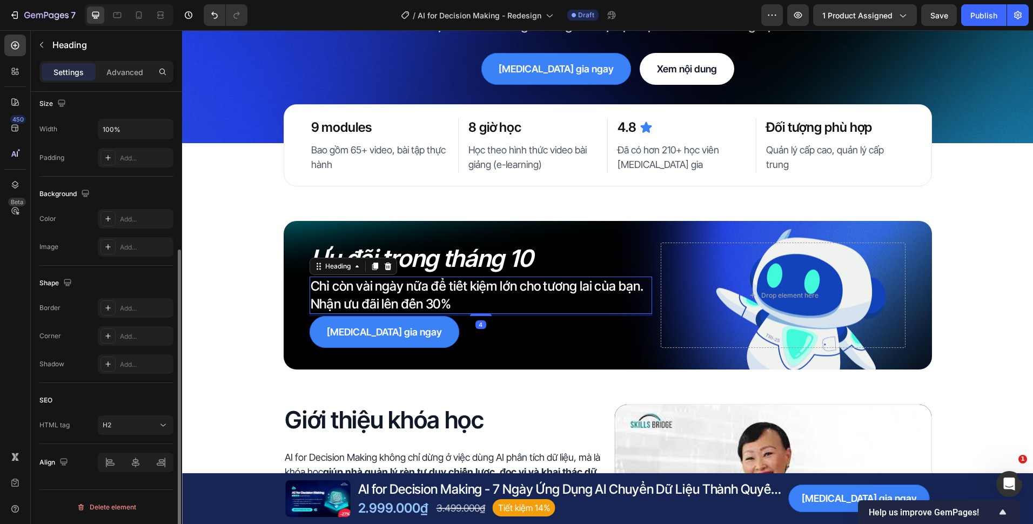
scroll to position [0, 0]
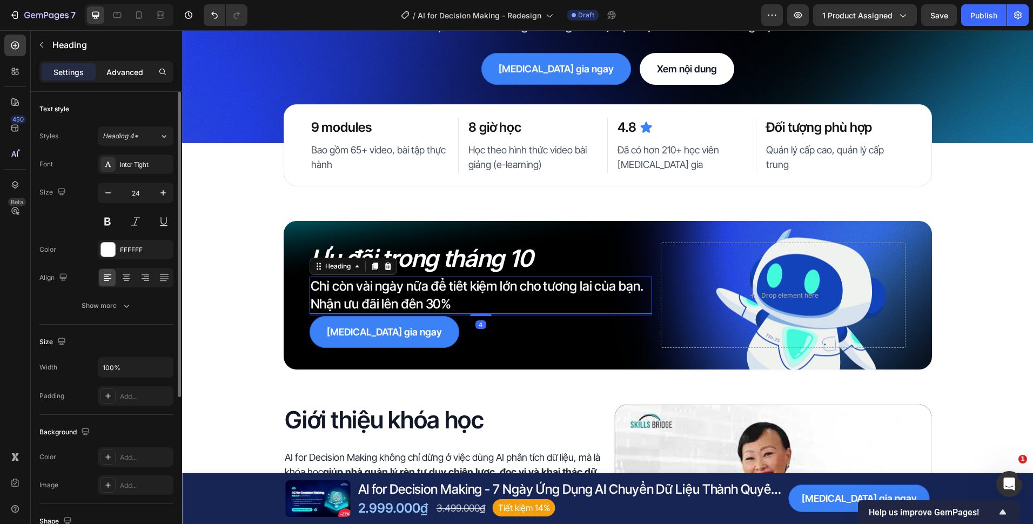
click at [129, 77] on p "Advanced" at bounding box center [124, 71] width 37 height 11
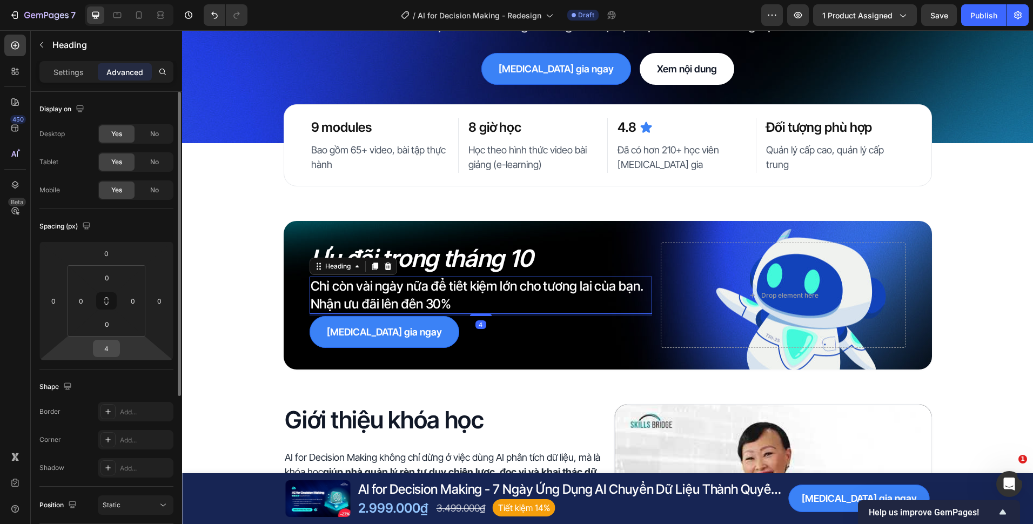
click at [115, 350] on input "4" at bounding box center [107, 348] width 22 height 16
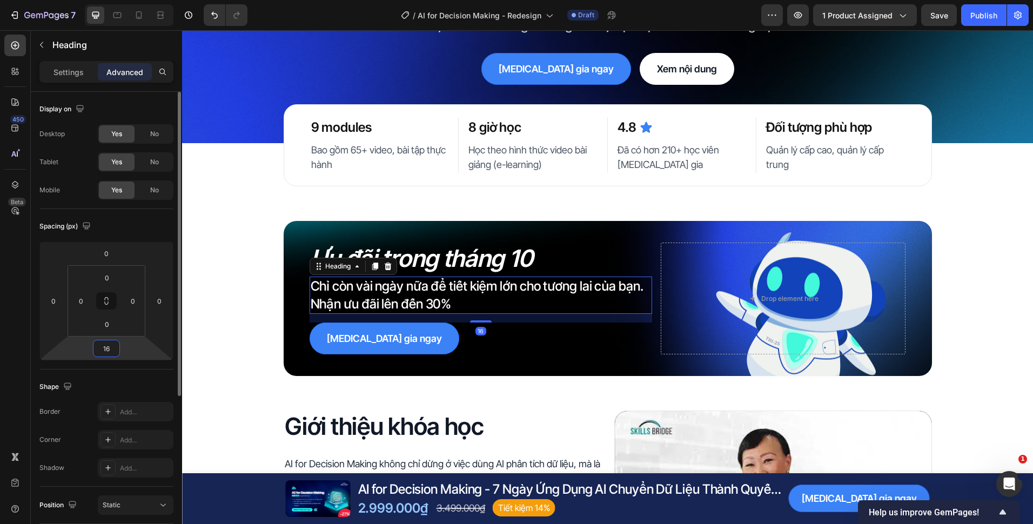
type input "16"
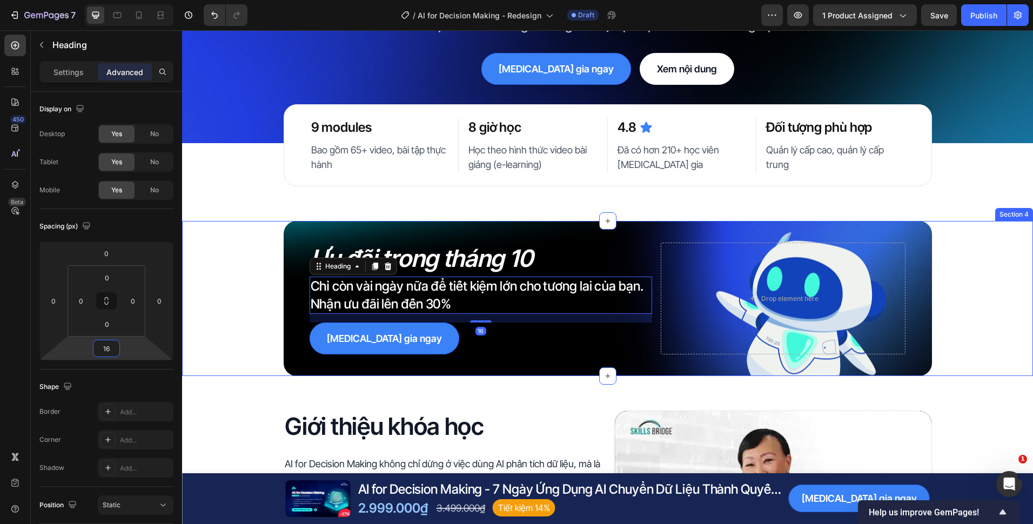
click at [277, 338] on div "Ưu đãi trong tháng 10 Heading Chỉ còn vài ngày nữa để tiết kiệm lớn cho tương l…" at bounding box center [607, 298] width 851 height 155
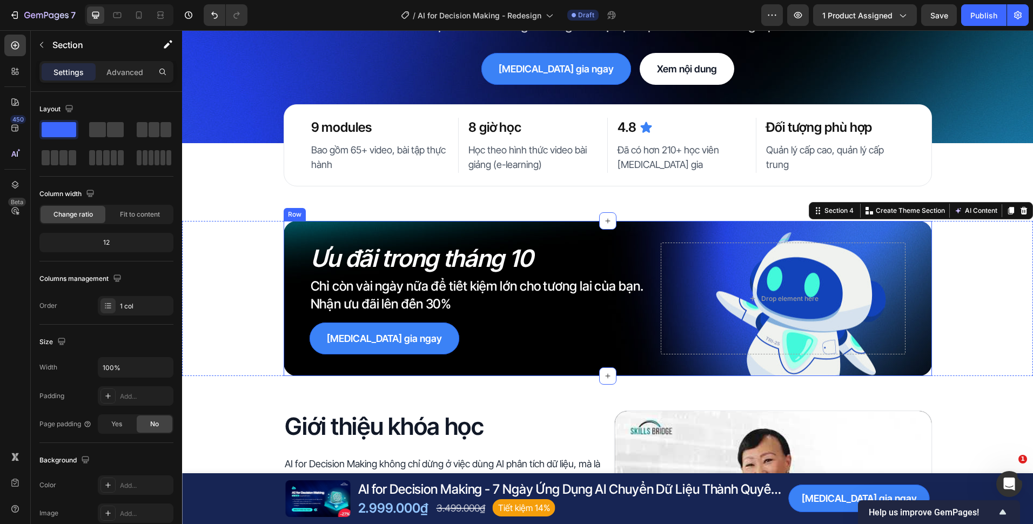
click at [373, 300] on p "Chỉ còn vài ngày nữa để tiết kiệm lớn cho tương lai của bạn. Nhận ưu đãi lên đế…" at bounding box center [481, 295] width 341 height 35
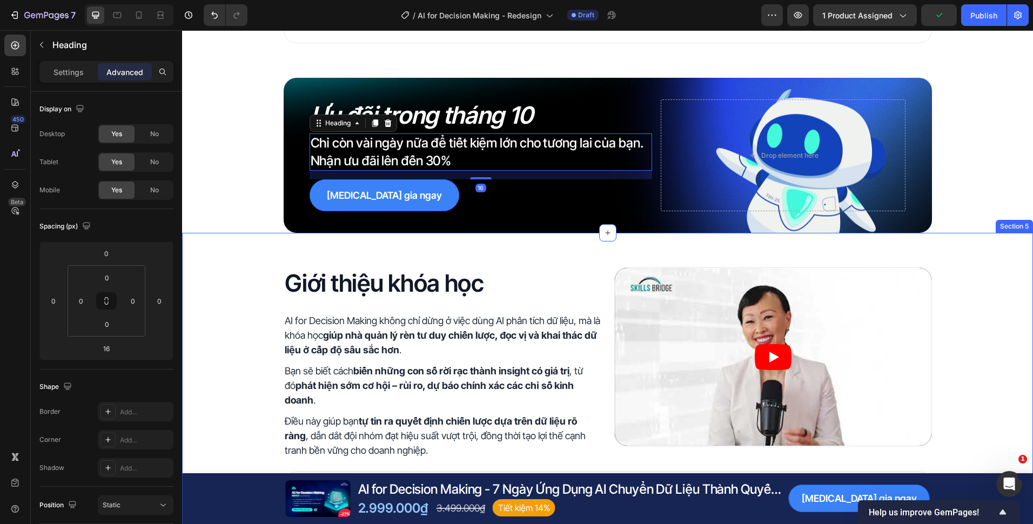
scroll to position [324, 0]
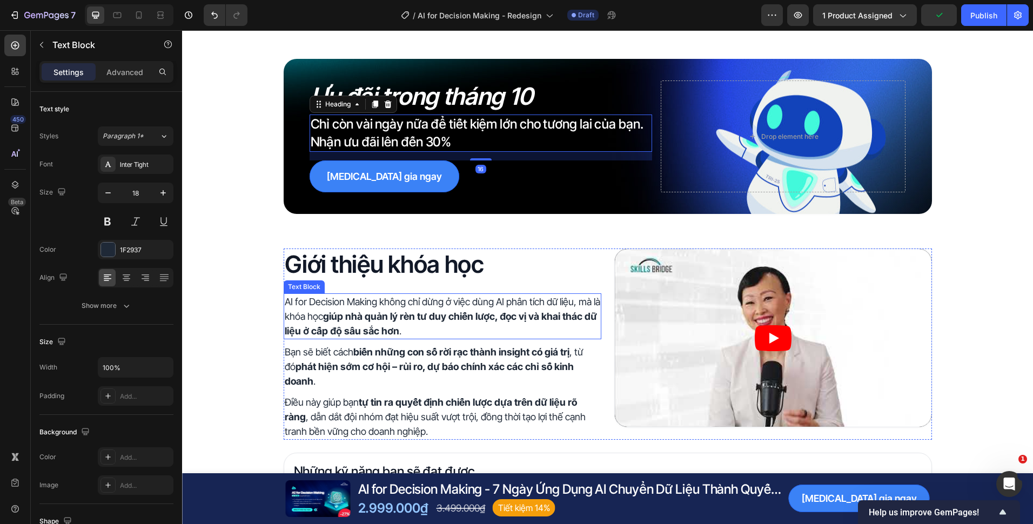
click at [387, 310] on p "AI for Decision Making không chỉ dừng ở việc dùng AI phân tích dữ liệu, mà là k…" at bounding box center [442, 316] width 315 height 44
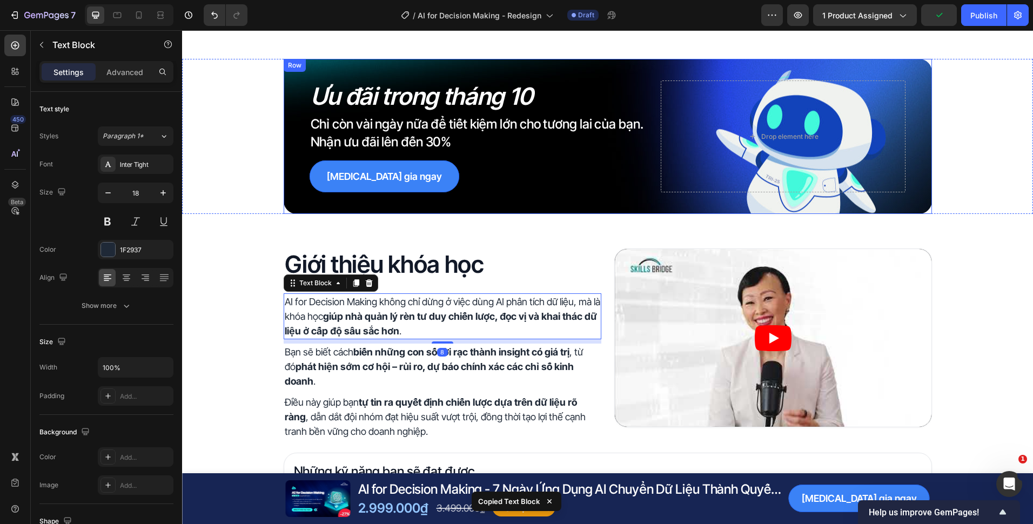
click at [422, 173] on div "Tham gia ngay Button" at bounding box center [481, 176] width 343 height 32
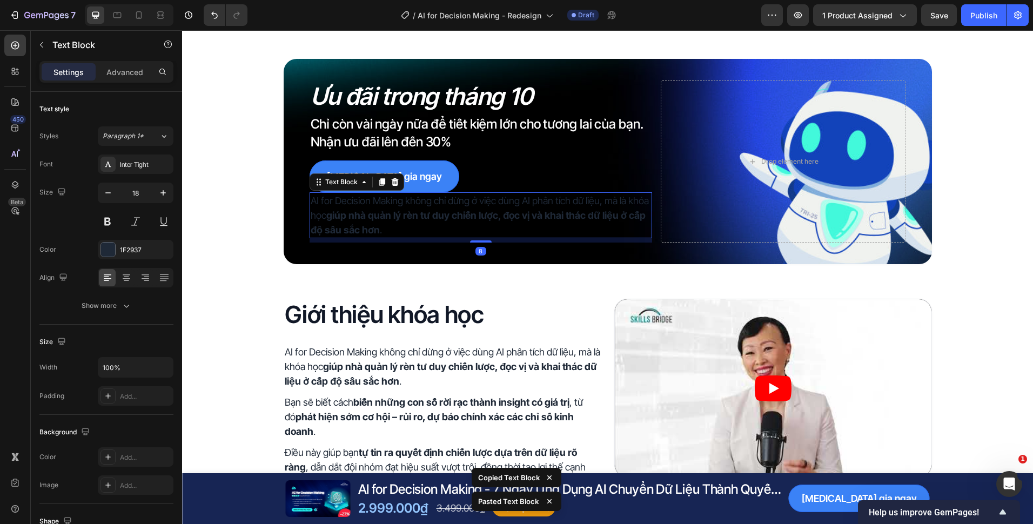
click at [439, 180] on div "Tham gia ngay Button" at bounding box center [481, 176] width 343 height 32
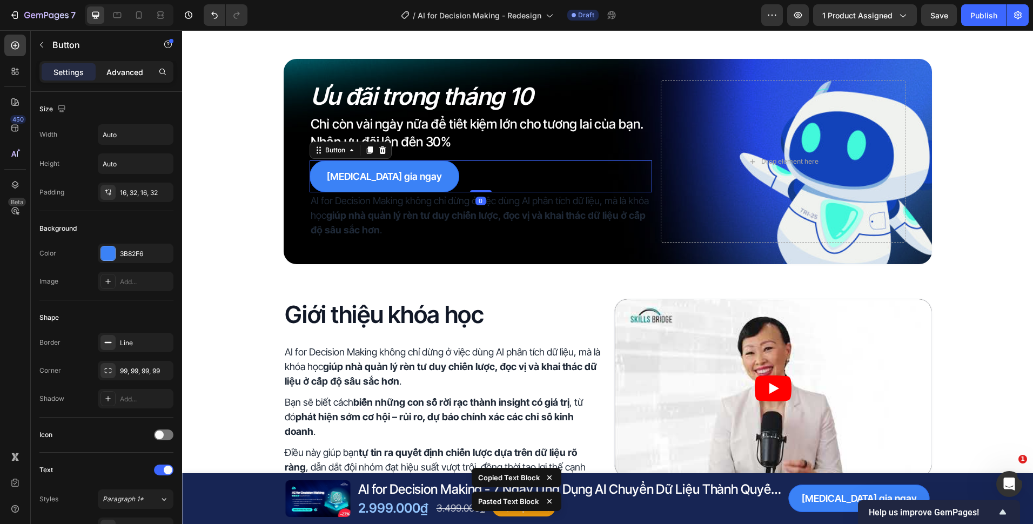
click at [123, 78] on div "Advanced" at bounding box center [125, 71] width 54 height 17
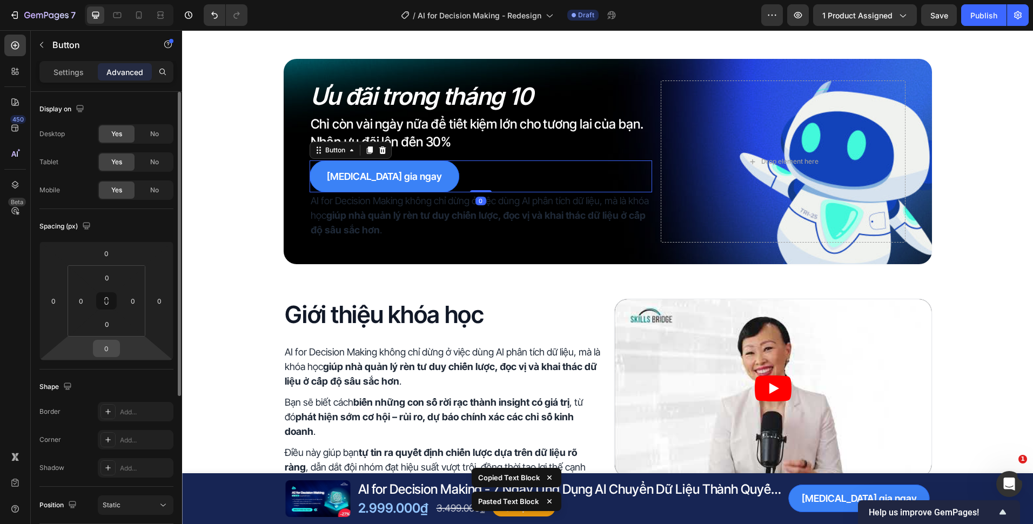
click at [111, 352] on input "0" at bounding box center [107, 348] width 22 height 16
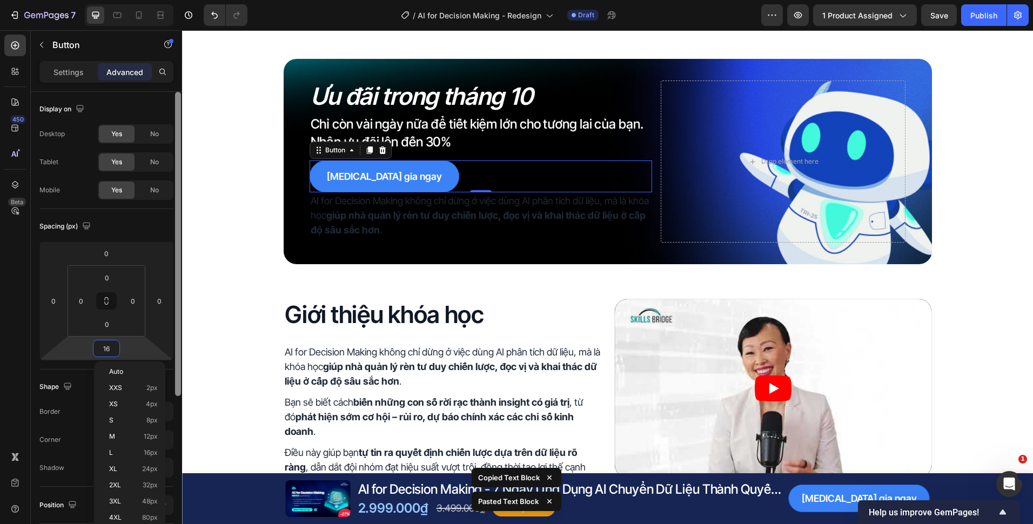
type input "16"
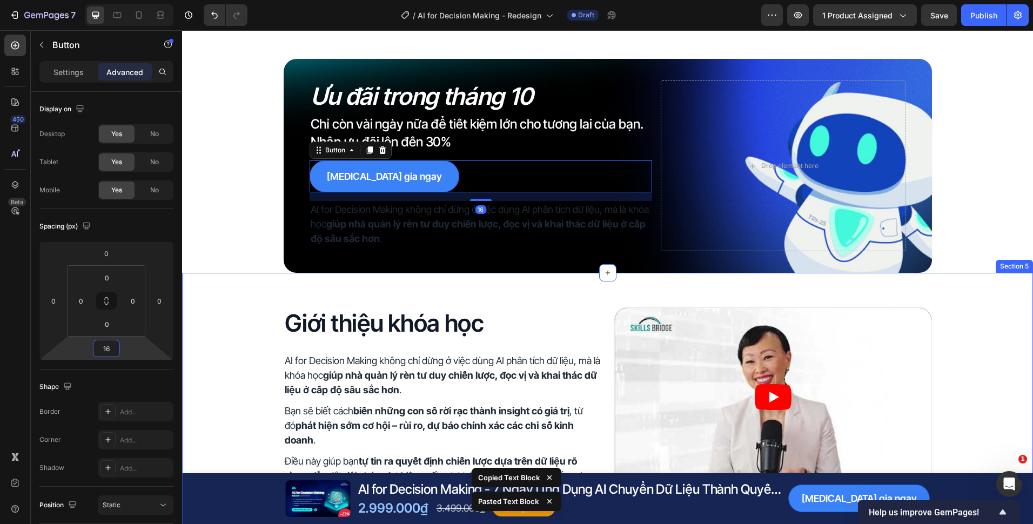
click at [375, 290] on div "Giới thiệu khóa học Heading AI for Decision Making không chỉ dừng ở việc dùng A…" at bounding box center [607, 491] width 851 height 436
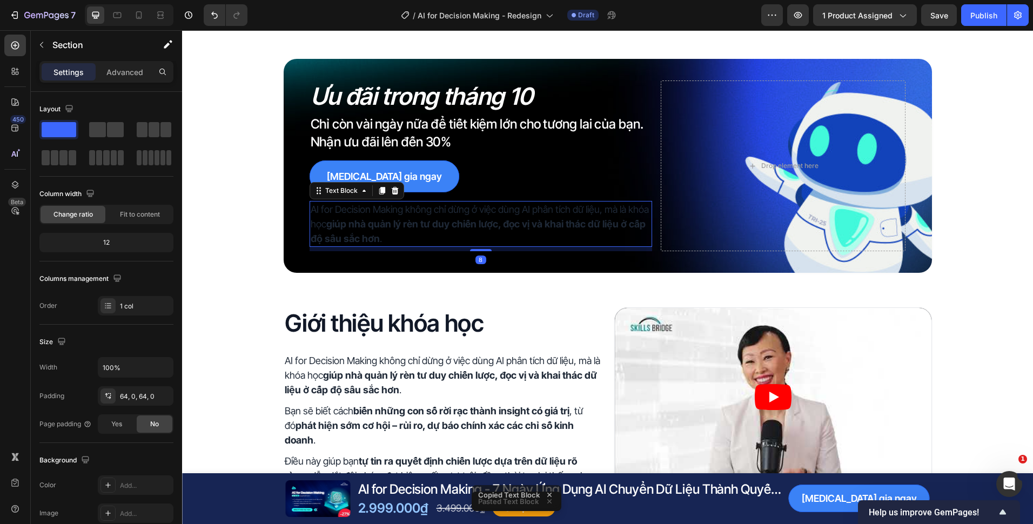
click at [387, 228] on strong "giúp nhà quản lý rèn tư duy chiến lược, đọc vị và khai thác dữ liệu ở cấp độ sâ…" at bounding box center [478, 231] width 335 height 26
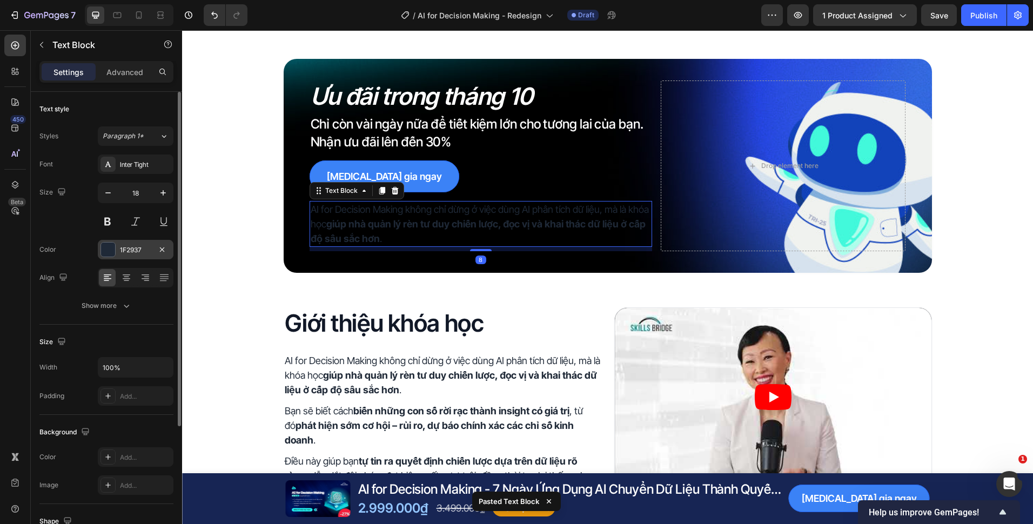
click at [136, 254] on div "1F2937" at bounding box center [136, 249] width 76 height 19
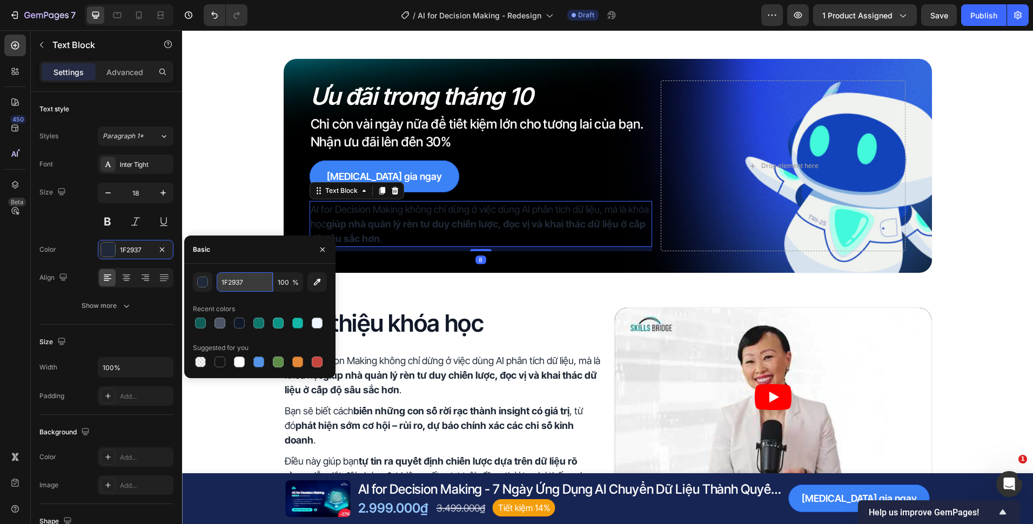
click at [241, 281] on input "1F2937" at bounding box center [245, 281] width 56 height 19
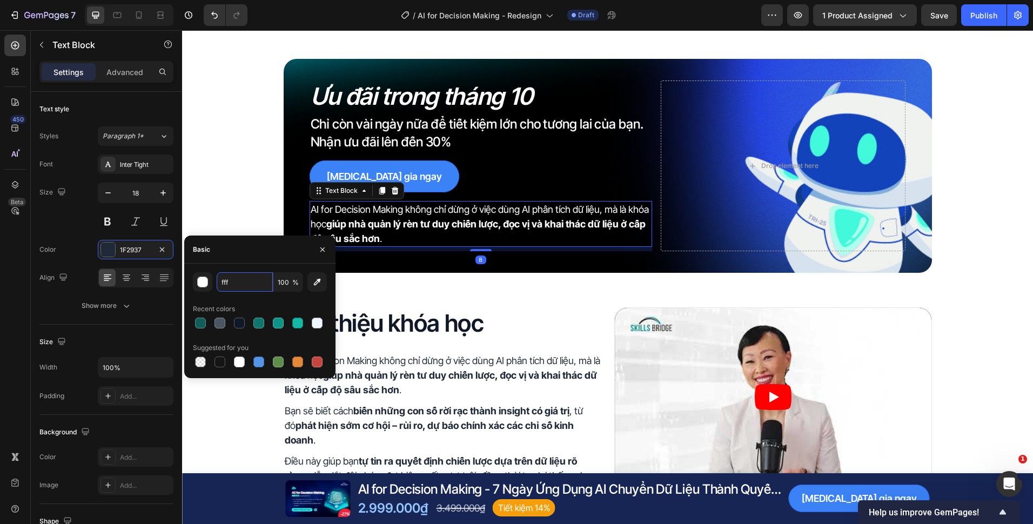
type input "FFFFFF"
click at [391, 292] on div "Giới thiệu khóa học Heading AI for Decision Making không chỉ dừng ở việc dùng A…" at bounding box center [607, 491] width 851 height 436
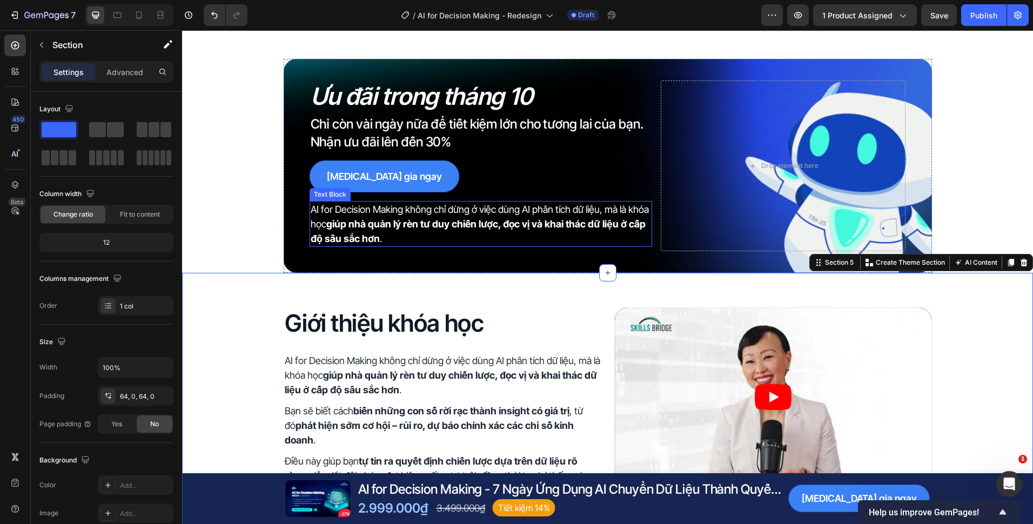
click at [358, 233] on strong "giúp nhà quản lý rèn tư duy chiến lược, đọc vị và khai thác dữ liệu ở cấp độ sâ…" at bounding box center [478, 231] width 335 height 26
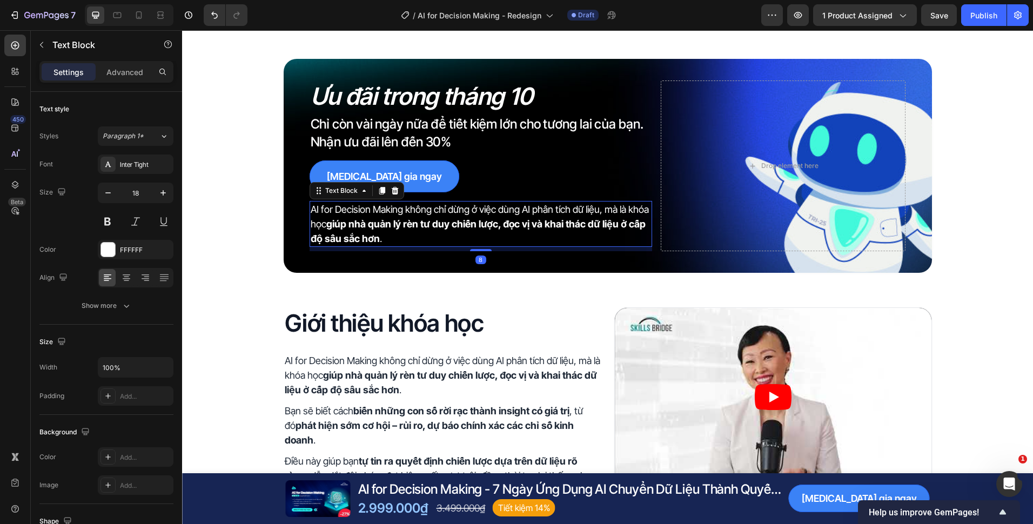
click at [358, 233] on strong "giúp nhà quản lý rèn tư duy chiến lược, đọc vị và khai thác dữ liệu ở cấp độ sâ…" at bounding box center [478, 231] width 335 height 26
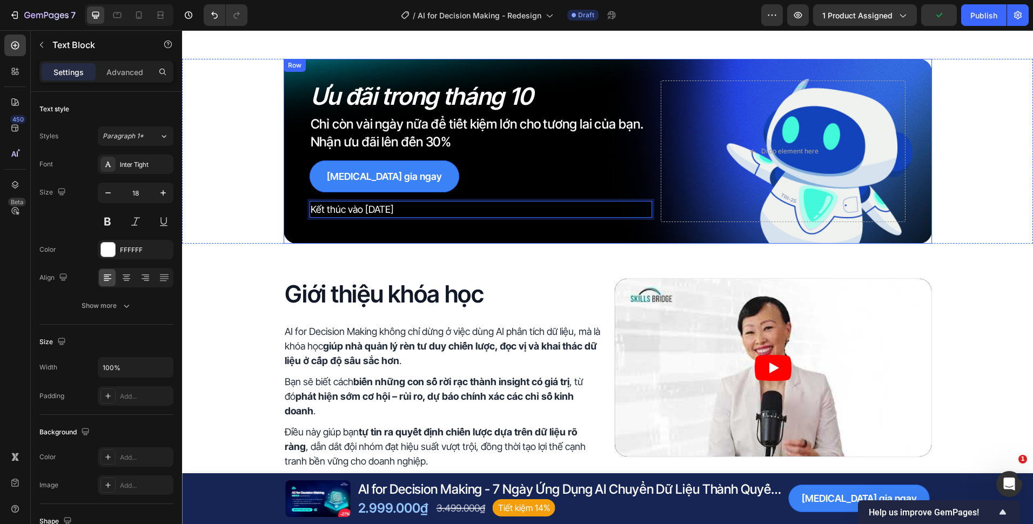
click at [373, 258] on div "Giới thiệu khóa học Heading AI for Decision Making không chỉ dừng ở việc dùng A…" at bounding box center [607, 462] width 851 height 436
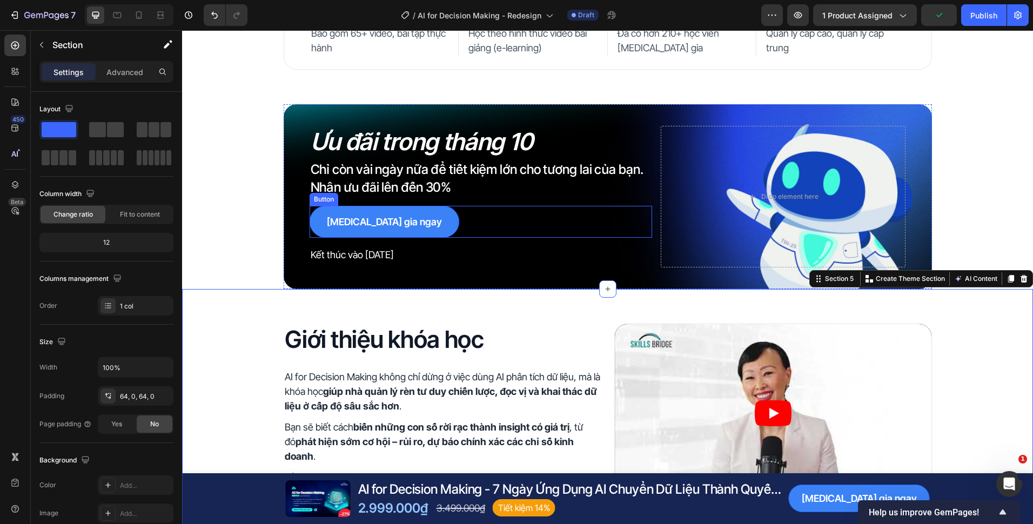
scroll to position [216, 0]
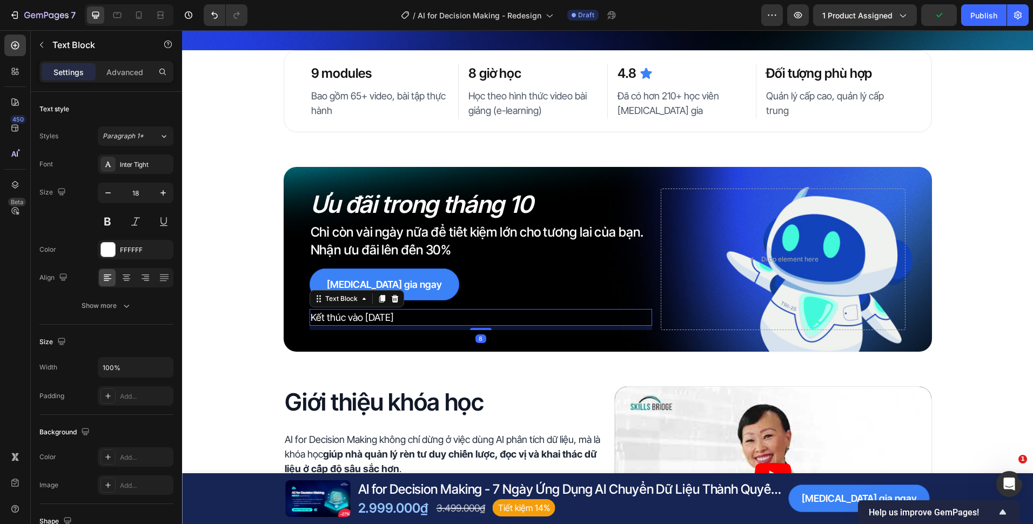
click at [450, 313] on p "Kết thúc vào ngày 31/10/2025" at bounding box center [481, 317] width 341 height 15
click at [451, 350] on div "Ưu đãi trong tháng 10 Heading Chỉ còn vài ngày nữa để tiết kiệm lớn cho tương l…" at bounding box center [608, 259] width 648 height 185
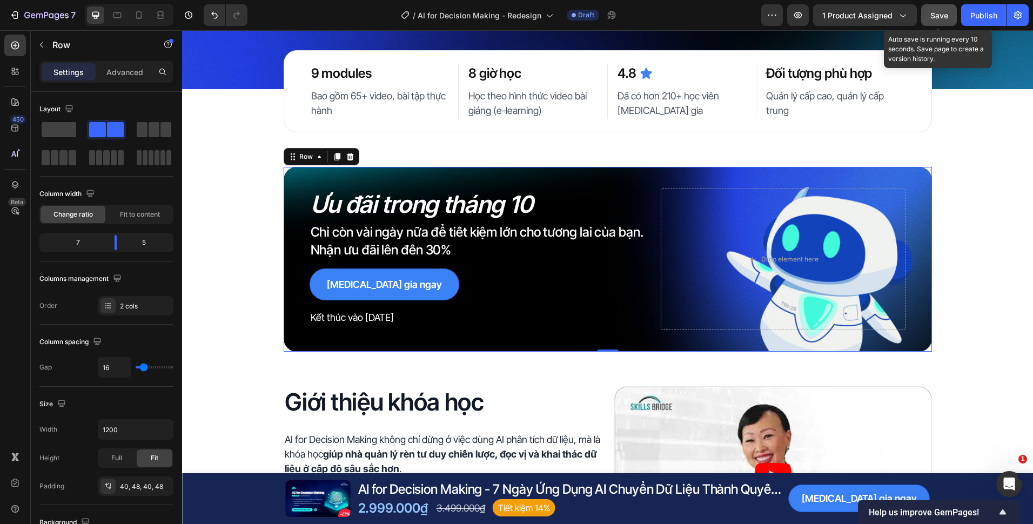
click at [939, 18] on span "Save" at bounding box center [939, 15] width 18 height 9
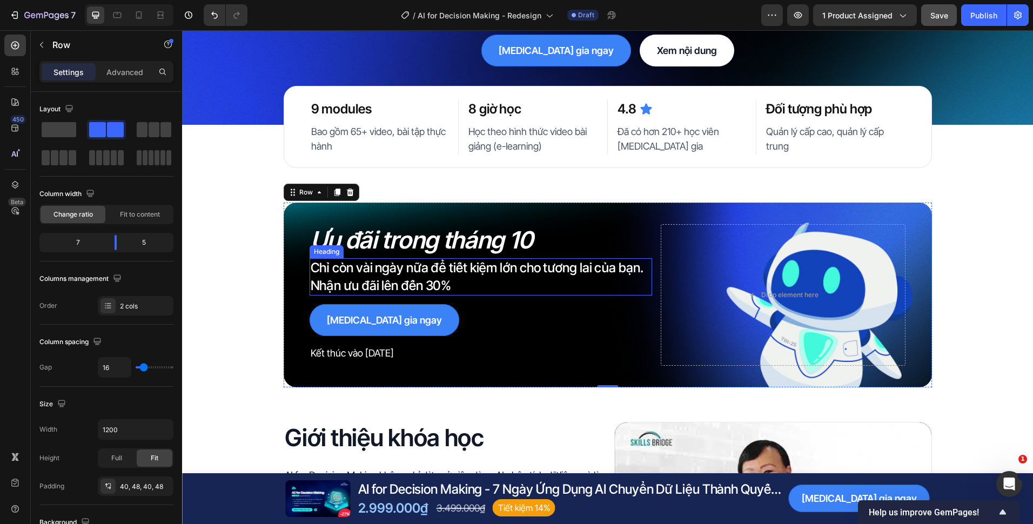
scroll to position [162, 0]
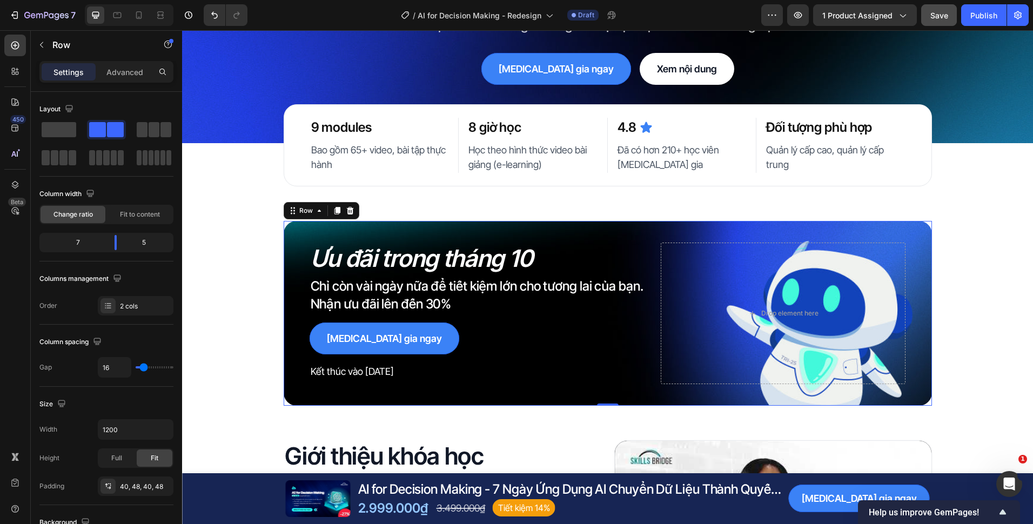
click at [279, 276] on div "Ưu đãi trong tháng 10 Heading Chỉ còn vài ngày nữa để tiết kiệm lớn cho tương l…" at bounding box center [607, 313] width 851 height 185
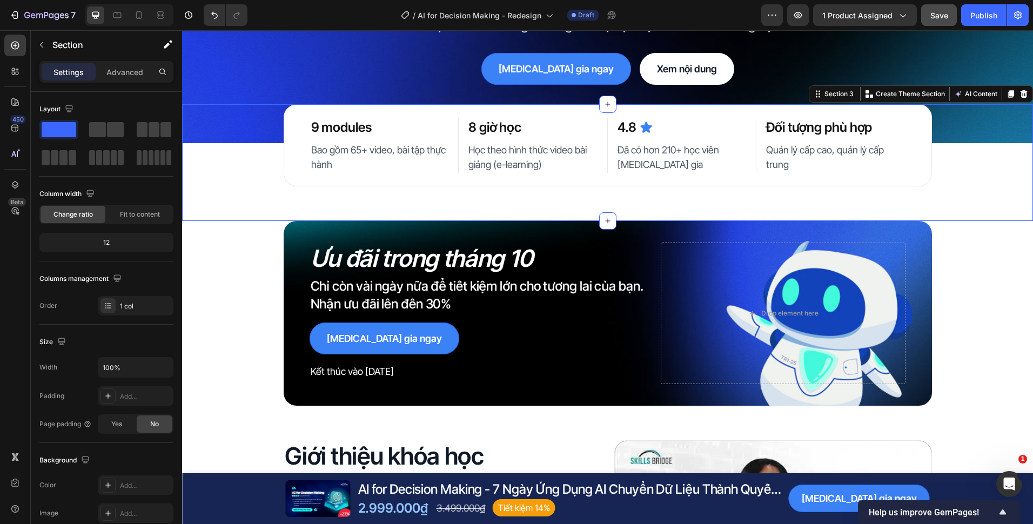
click at [247, 207] on div "9 modules Heading Bao gồm 65+ video, bài tập thực hành Text Block Row 8 giờ học…" at bounding box center [607, 162] width 851 height 117
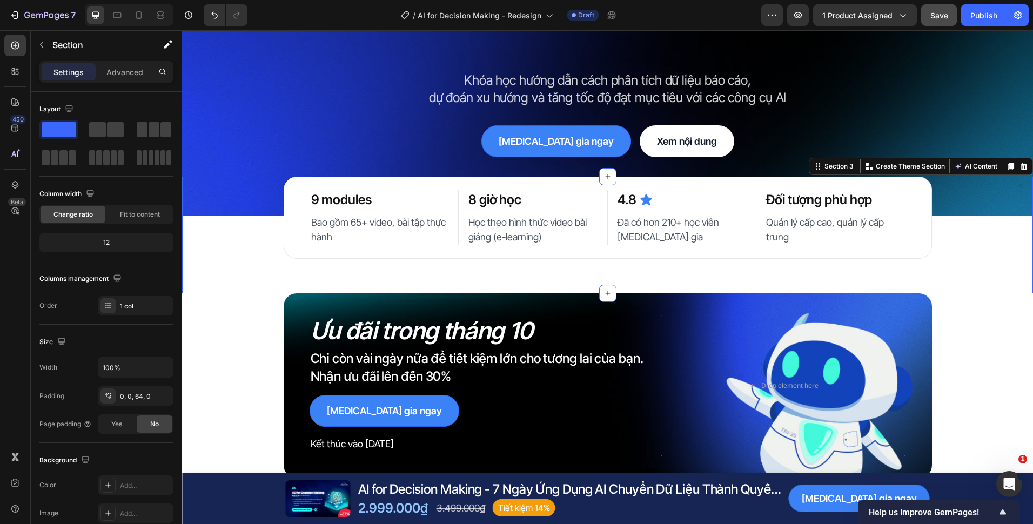
scroll to position [108, 0]
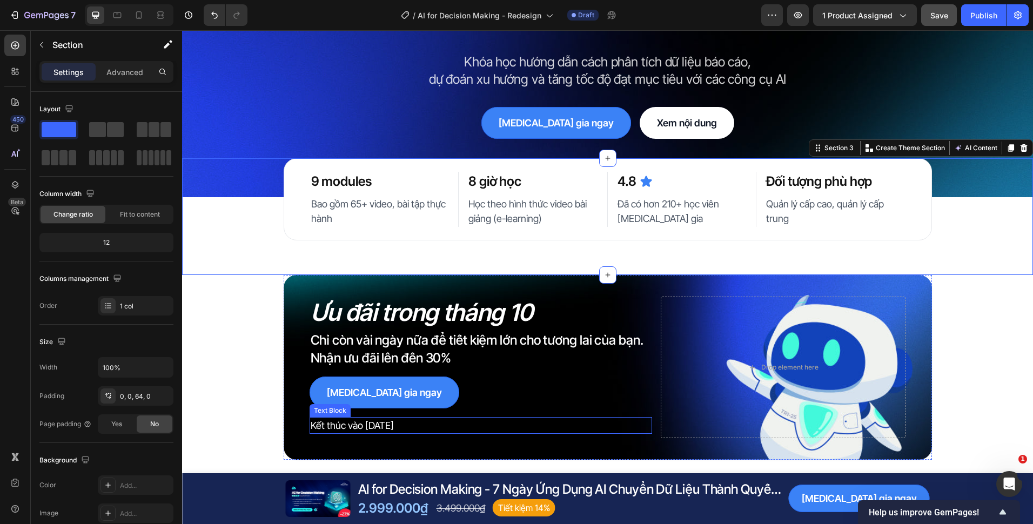
click at [337, 417] on div "Kết thúc vào ngày 31/10/2025 Text Block" at bounding box center [481, 425] width 343 height 17
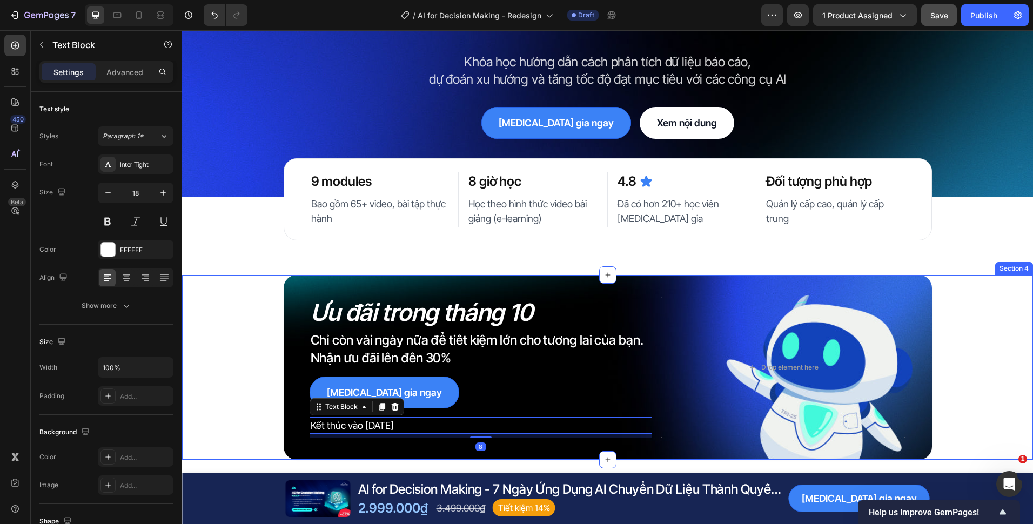
click at [258, 444] on div "Ưu đãi trong tháng 10 Heading Chỉ còn vài ngày nữa để tiết kiệm lớn cho tương l…" at bounding box center [607, 367] width 851 height 185
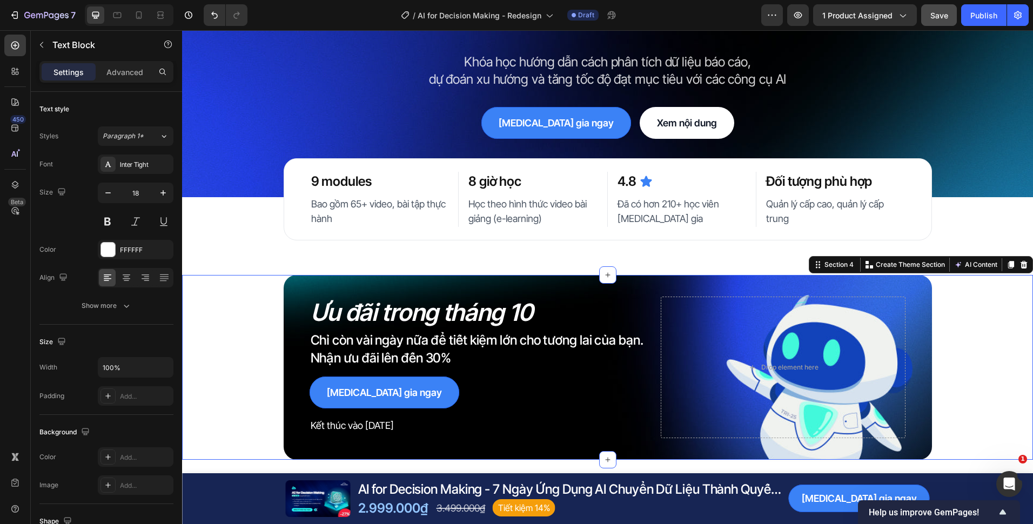
click at [334, 423] on p "Kết thúc vào ngày 31/10/2025" at bounding box center [481, 425] width 341 height 15
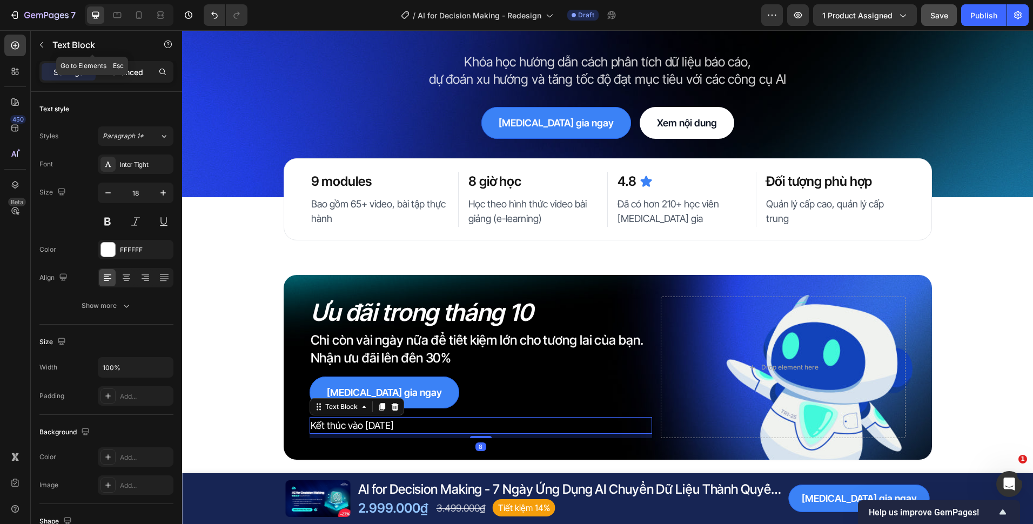
click at [130, 74] on p "Advanced" at bounding box center [124, 71] width 37 height 11
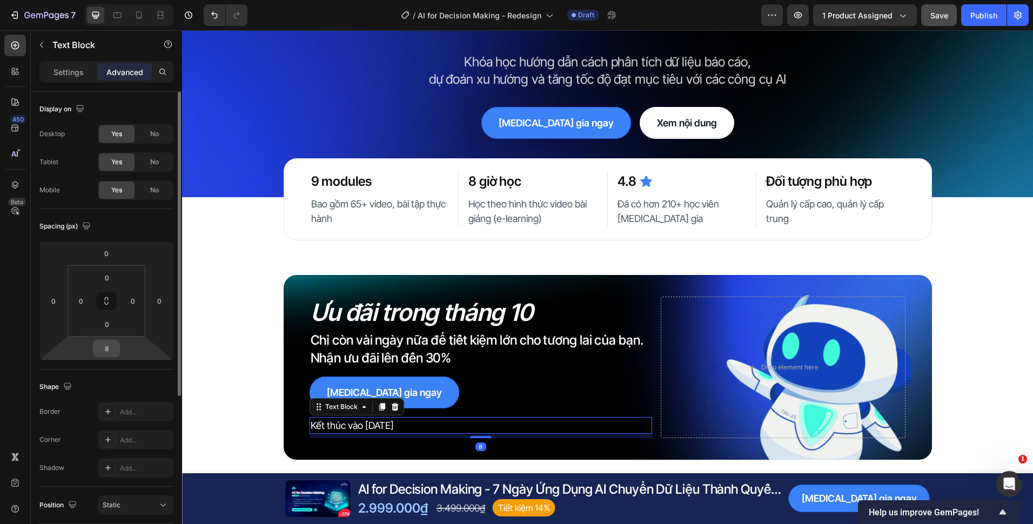
click at [108, 353] on input "8" at bounding box center [107, 348] width 22 height 16
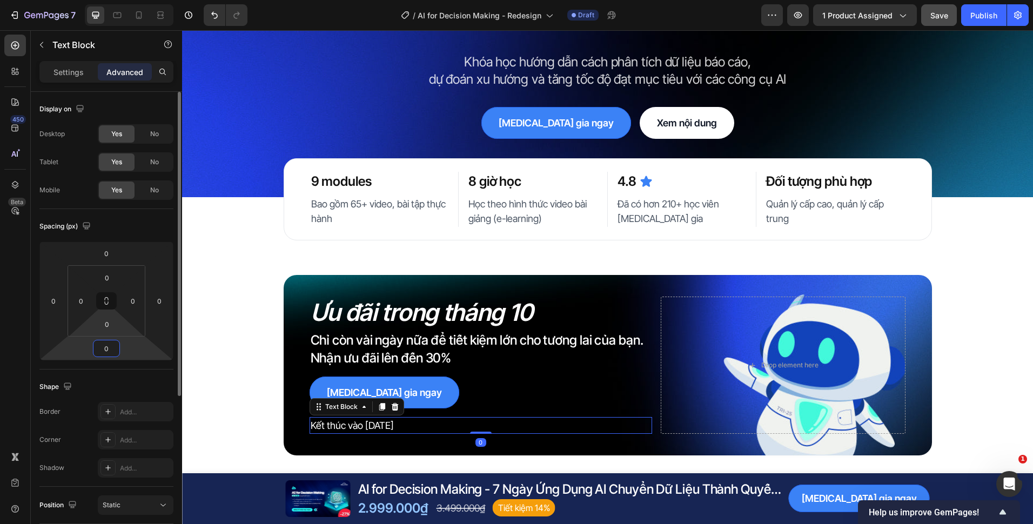
type input "0"
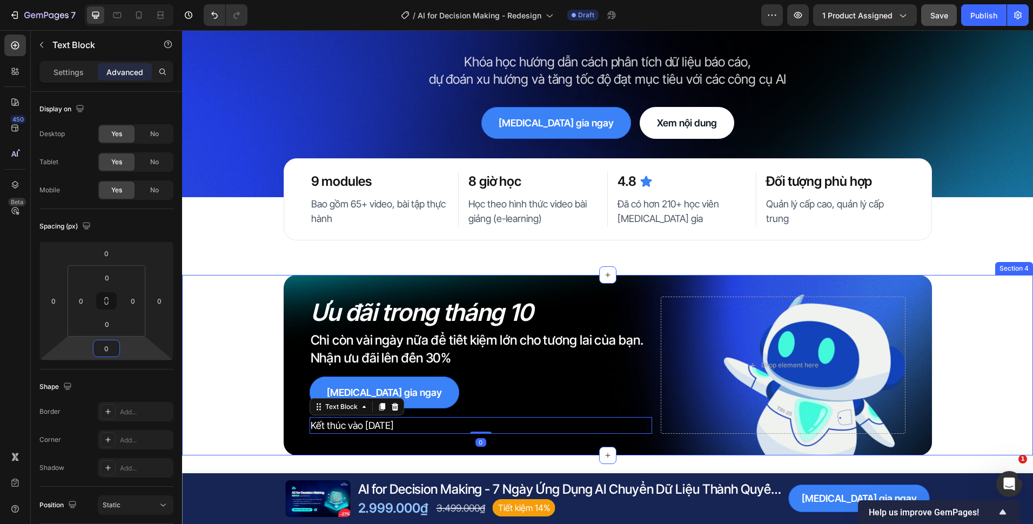
click at [243, 315] on div "Ưu đãi trong tháng 10 Heading Chỉ còn vài ngày nữa để tiết kiệm lớn cho tương l…" at bounding box center [607, 365] width 851 height 180
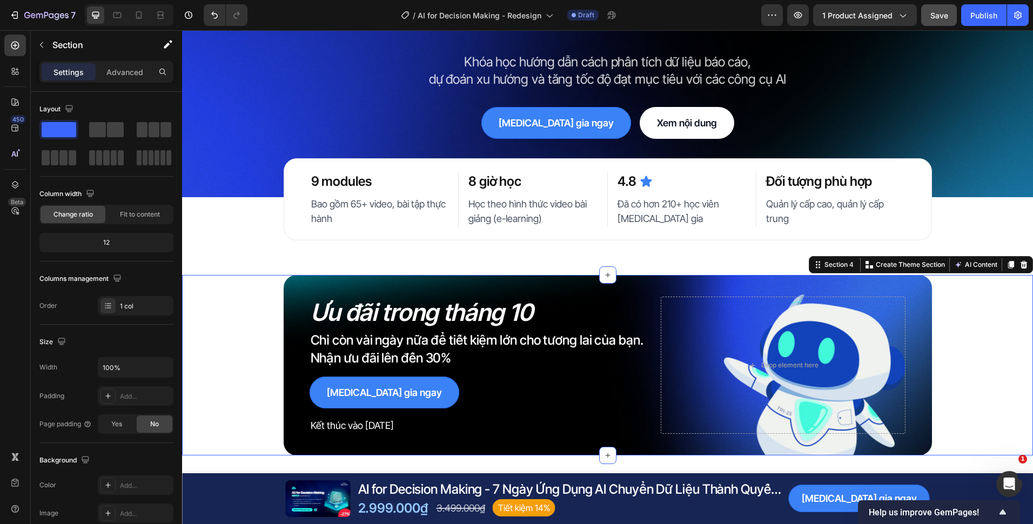
click at [926, 15] on button "Save" at bounding box center [939, 15] width 36 height 22
click at [143, 16] on icon at bounding box center [138, 15] width 11 height 11
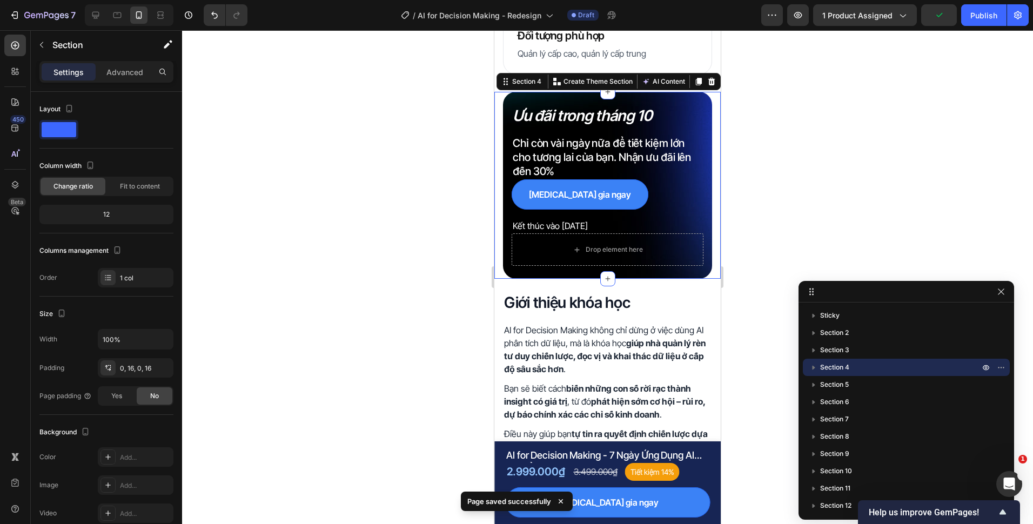
scroll to position [400, 0]
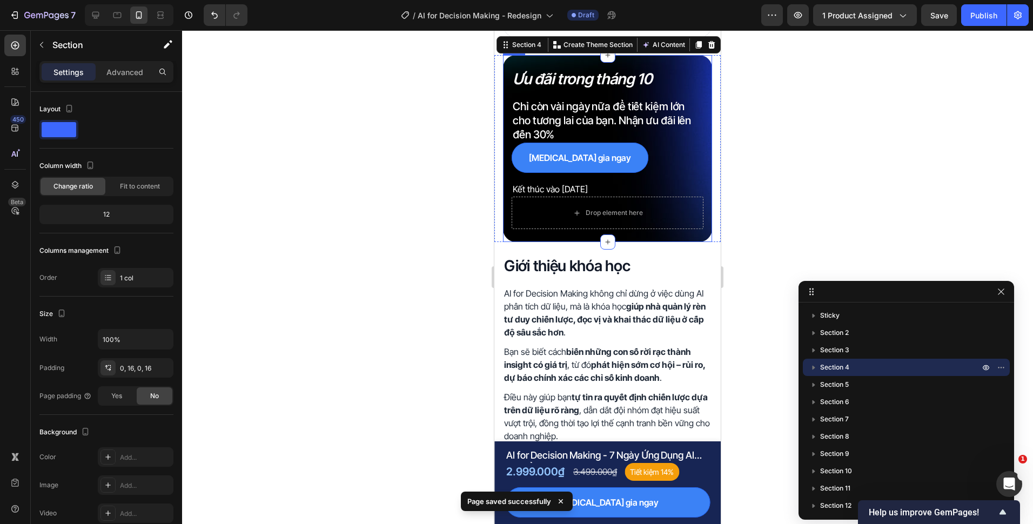
click at [669, 182] on div "Tham gia ngay Button" at bounding box center [608, 162] width 192 height 39
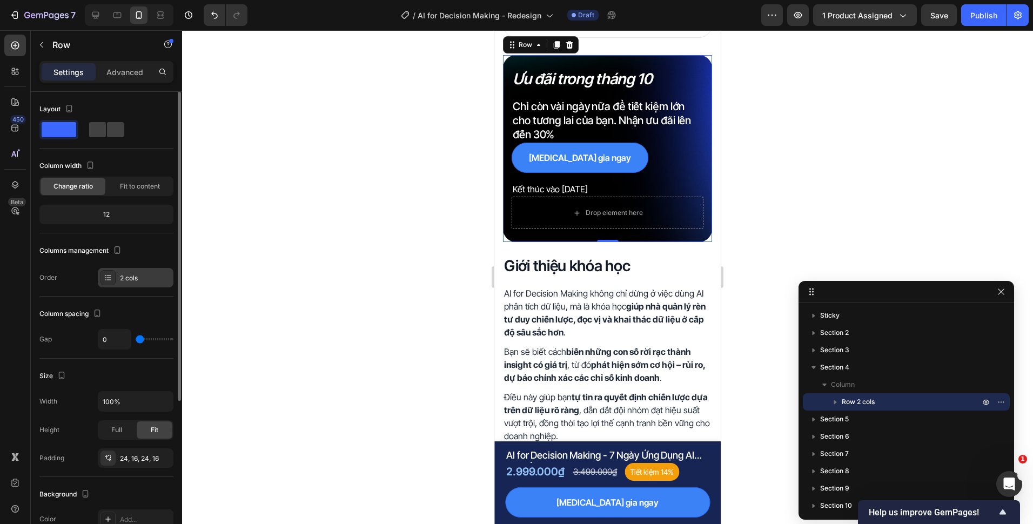
click at [117, 279] on div "2 cols" at bounding box center [136, 277] width 76 height 19
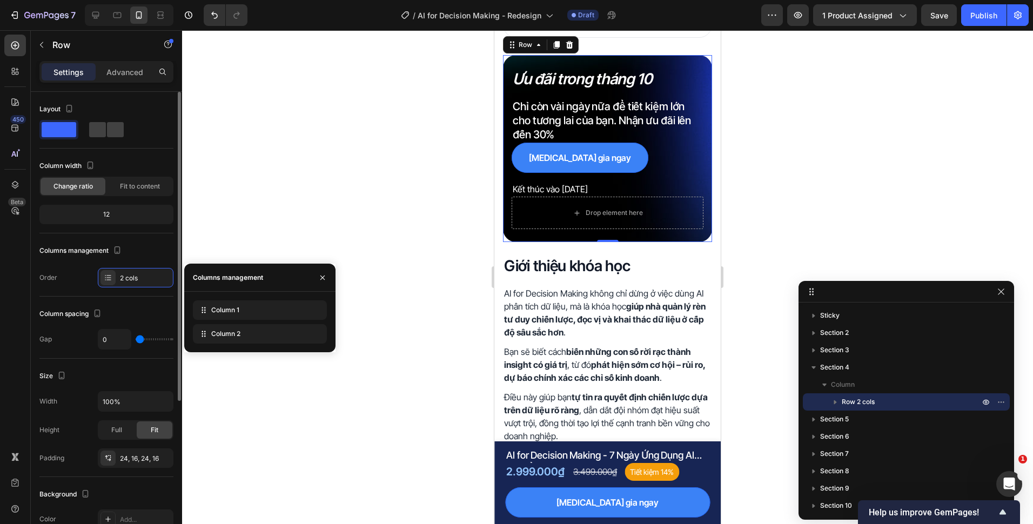
click at [149, 253] on div "Columns management" at bounding box center [106, 250] width 134 height 17
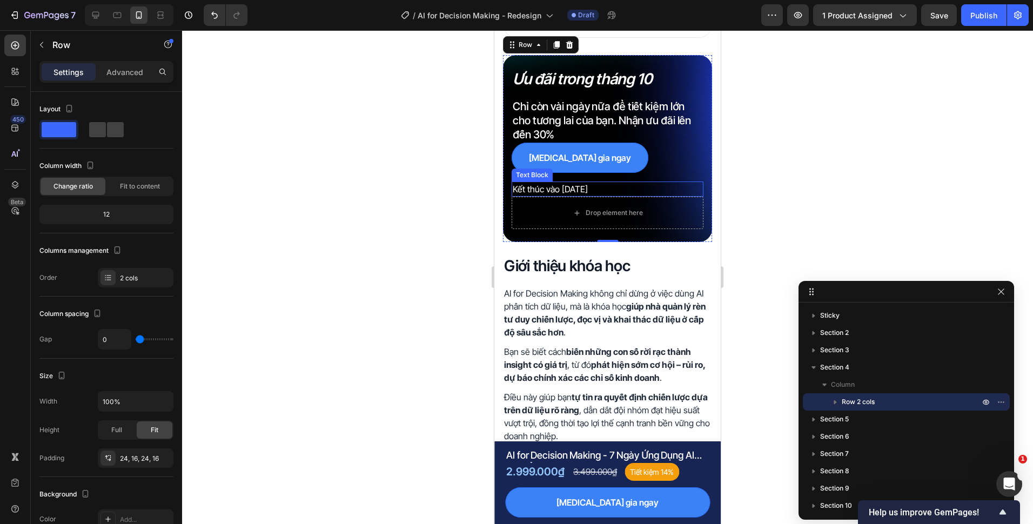
click at [445, 193] on div at bounding box center [607, 277] width 851 height 494
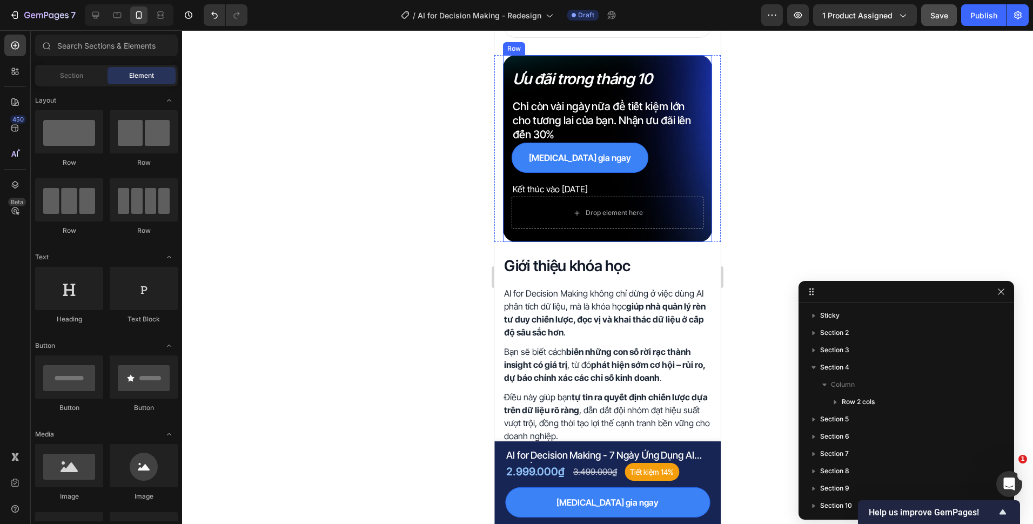
click at [932, 24] on button "Save" at bounding box center [939, 15] width 36 height 22
click at [509, 111] on div "Ưu đãi trong tháng 10 Heading Chỉ còn vài ngày nữa để tiết kiệm lớn cho tương l…" at bounding box center [607, 148] width 209 height 187
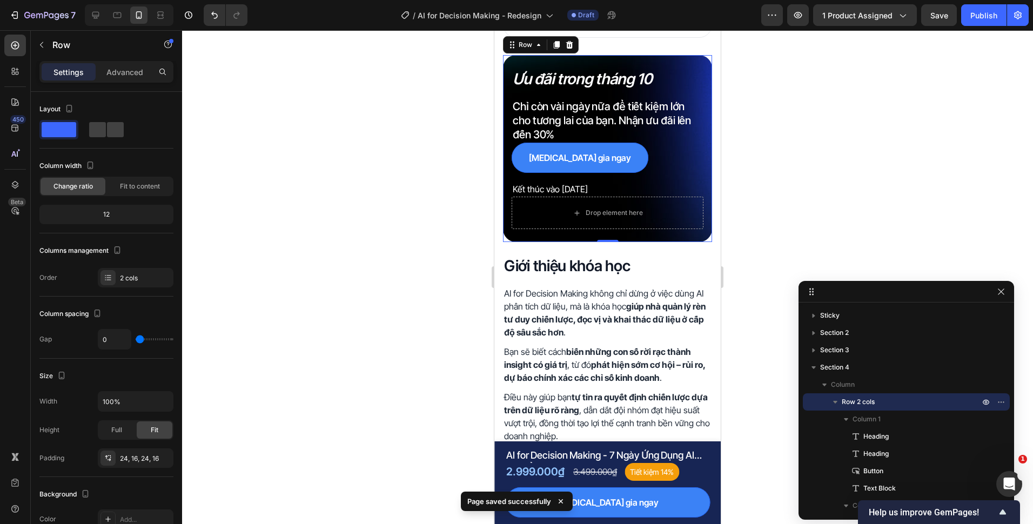
click at [286, 336] on div at bounding box center [607, 277] width 851 height 494
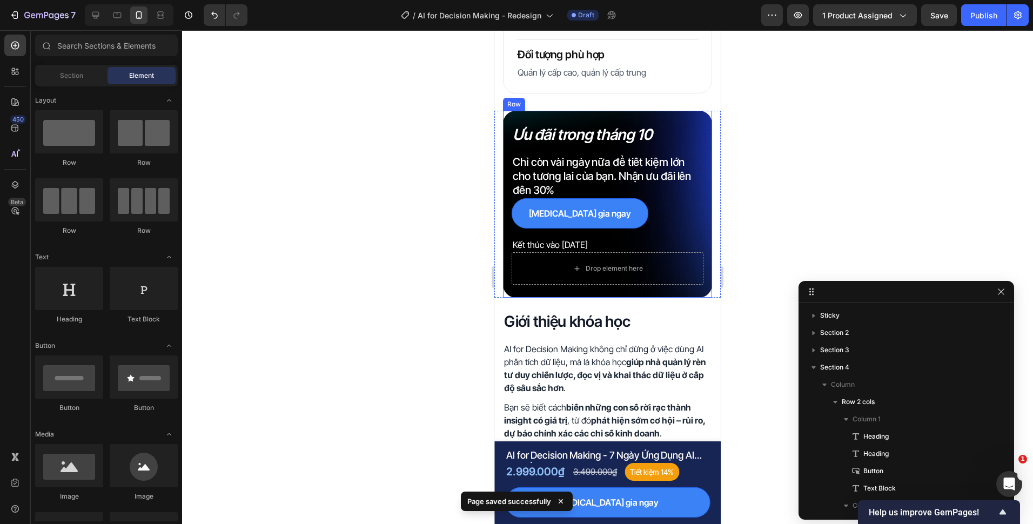
scroll to position [292, 0]
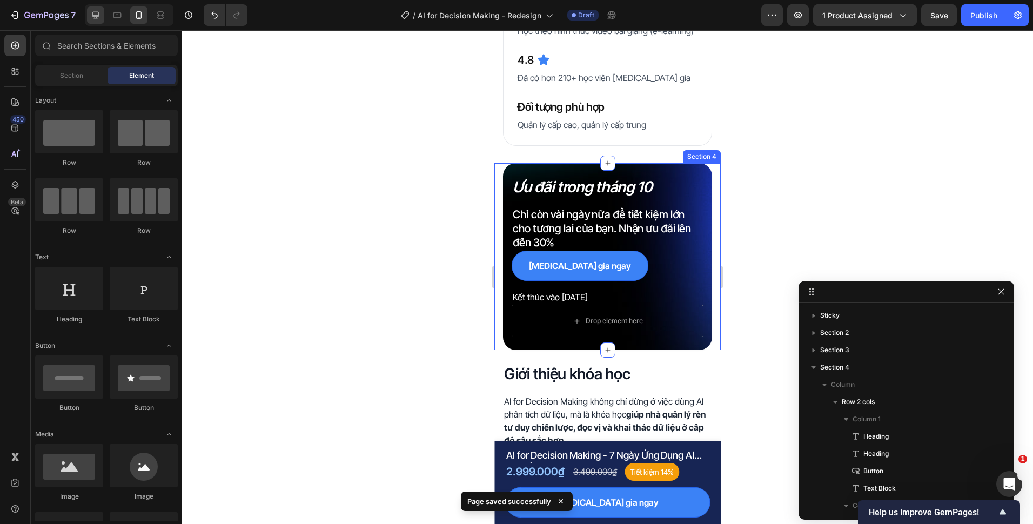
click at [89, 11] on div at bounding box center [95, 14] width 17 height 17
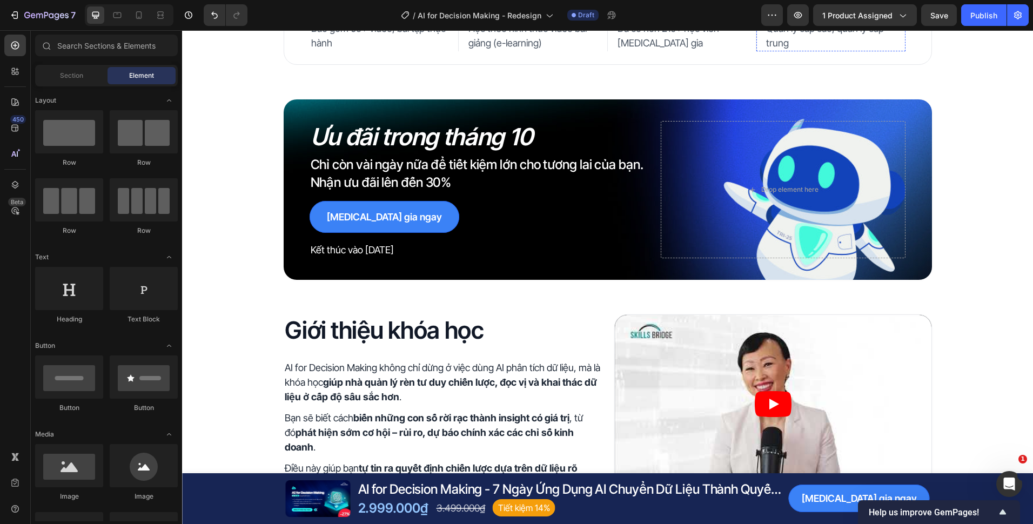
scroll to position [184, 0]
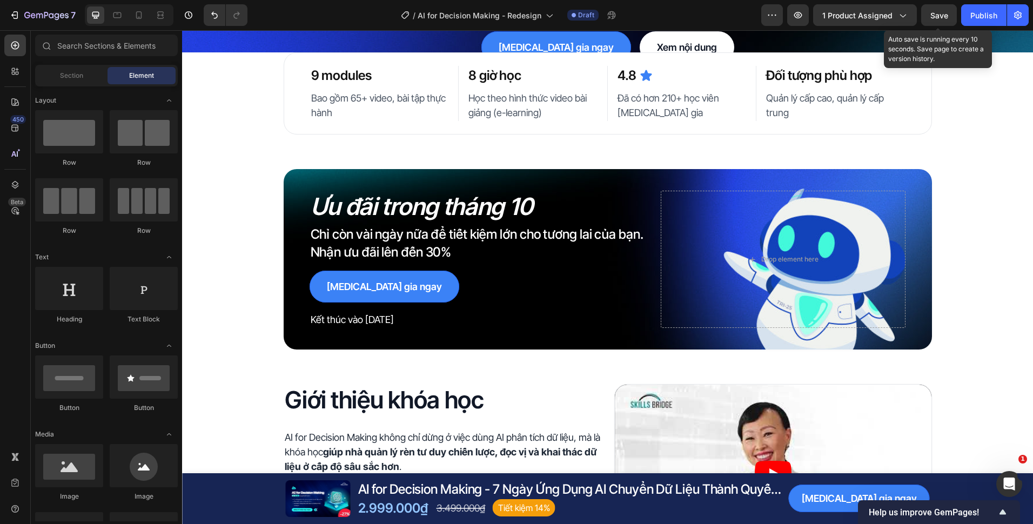
click at [944, 19] on span "Save" at bounding box center [939, 15] width 18 height 9
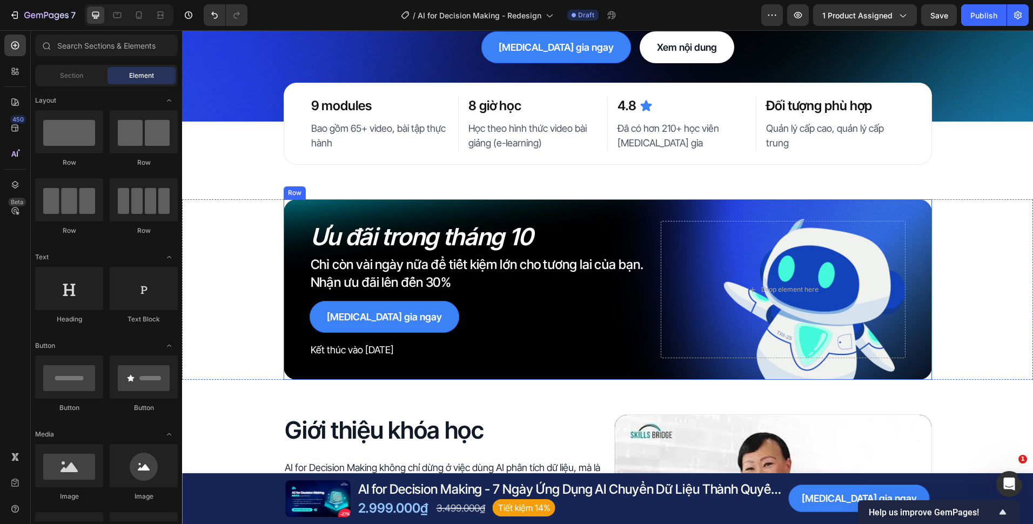
click at [386, 341] on div "Tham gia ngay Button" at bounding box center [481, 321] width 343 height 41
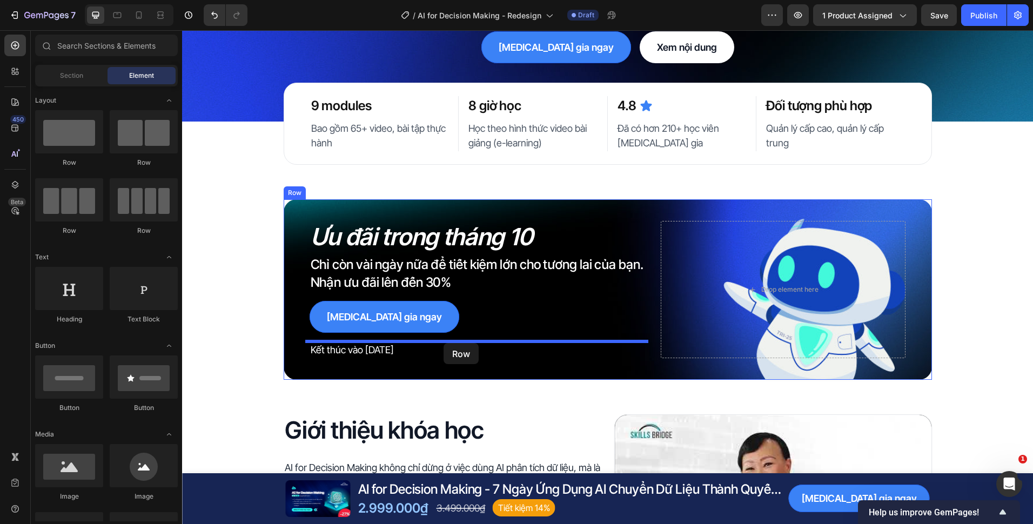
drag, startPoint x: 364, startPoint y: 183, endPoint x: 444, endPoint y: 343, distance: 178.8
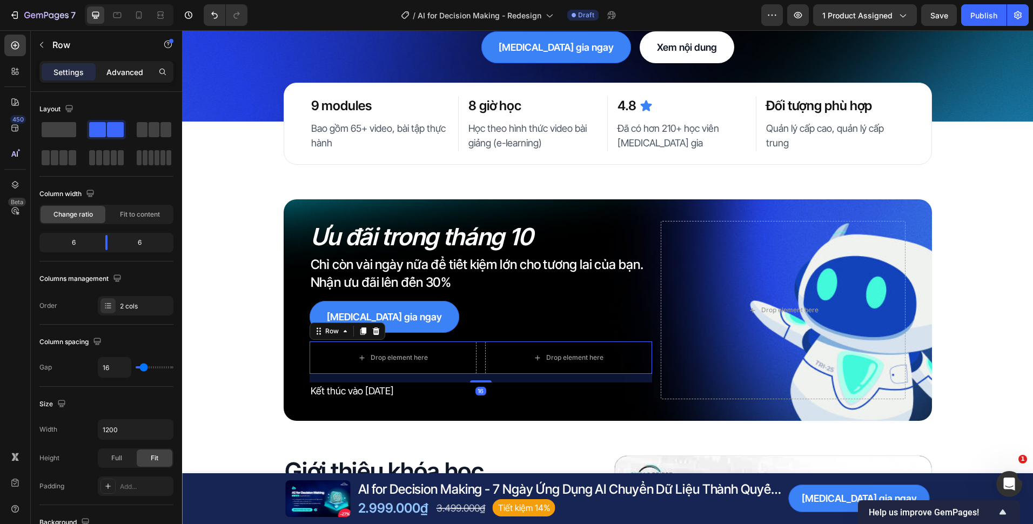
click at [138, 76] on p "Advanced" at bounding box center [124, 71] width 37 height 11
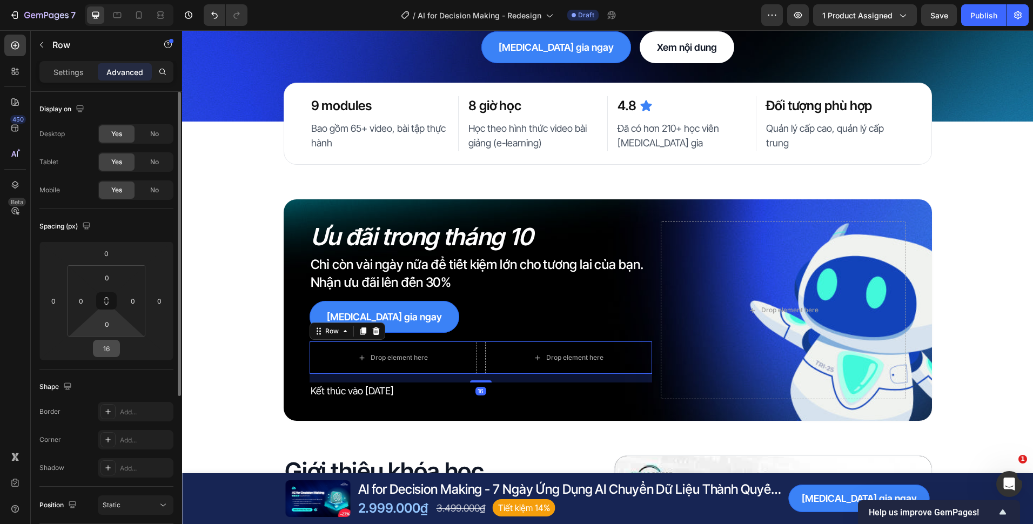
click at [116, 342] on input "16" at bounding box center [107, 348] width 22 height 16
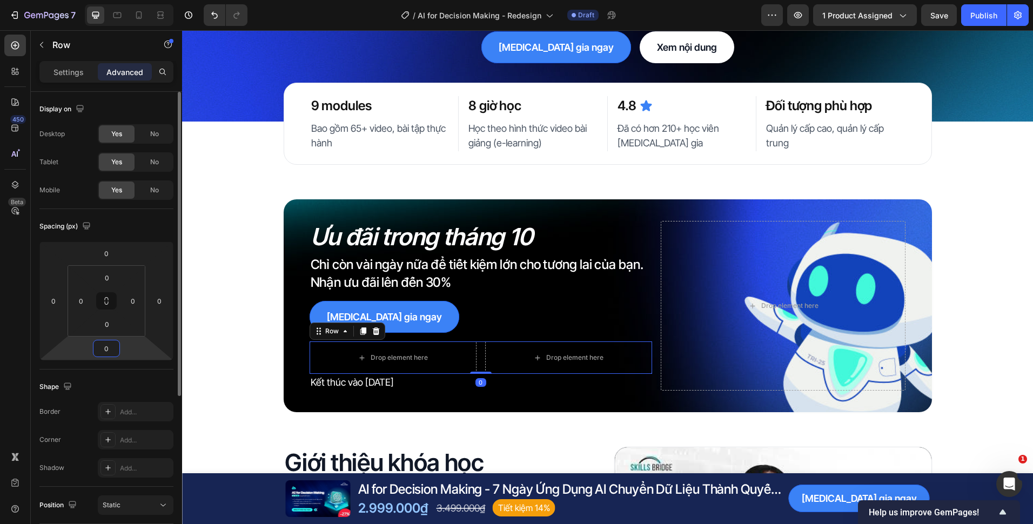
type input "0"
click at [474, 356] on div "Drop element here Drop element here Row 0" at bounding box center [481, 357] width 343 height 32
click at [68, 72] on p "Settings" at bounding box center [68, 71] width 30 height 11
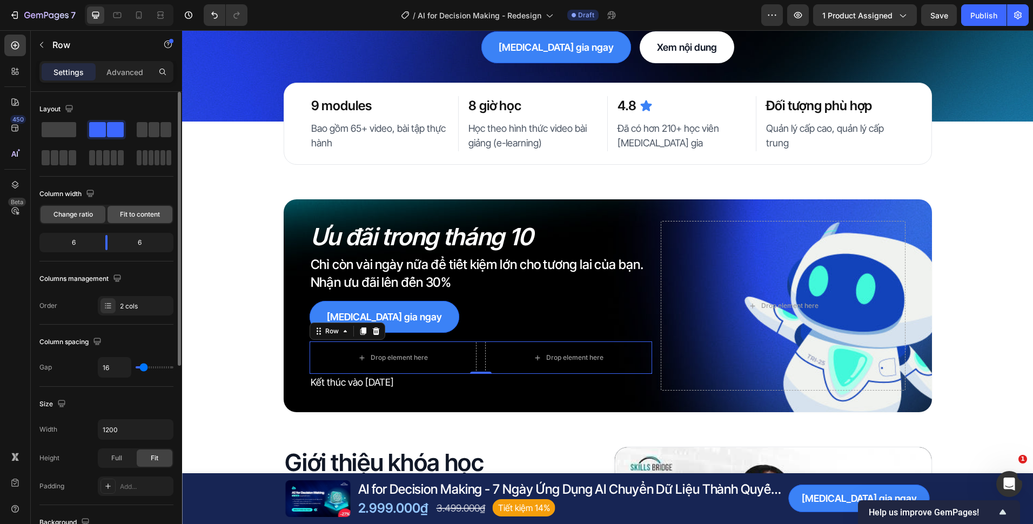
click at [144, 213] on span "Fit to content" at bounding box center [140, 215] width 40 height 10
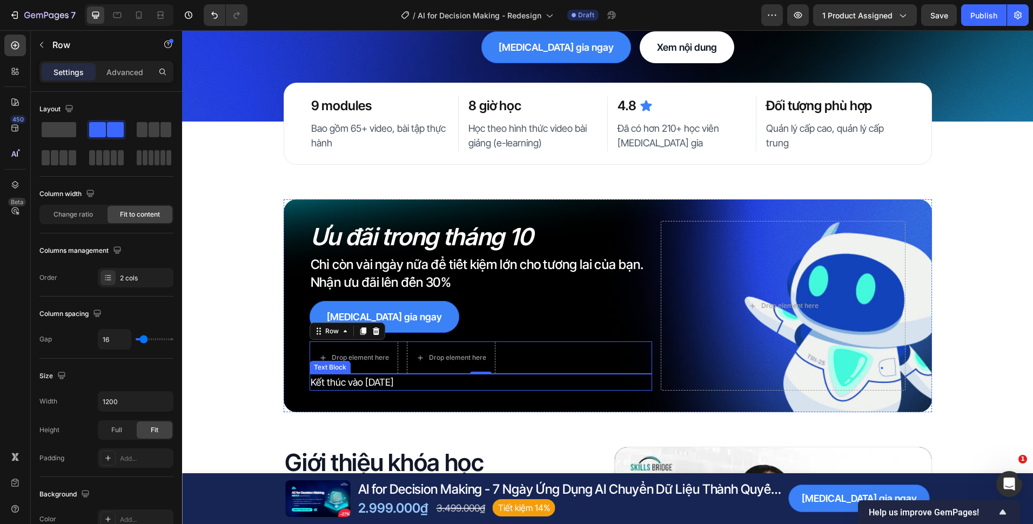
click at [357, 377] on p "Kết thúc vào ngày 31/10/2025" at bounding box center [481, 382] width 341 height 15
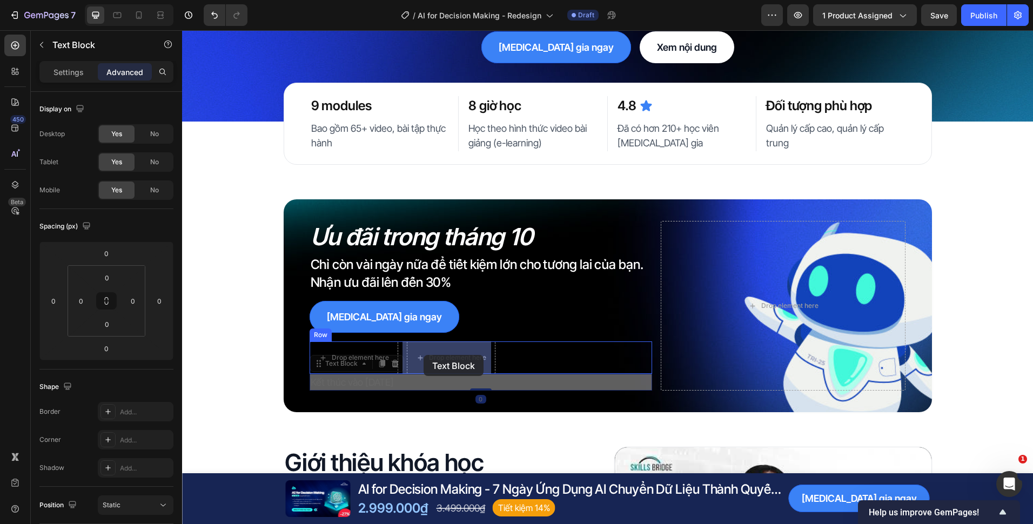
drag, startPoint x: 346, startPoint y: 361, endPoint x: 424, endPoint y: 355, distance: 77.5
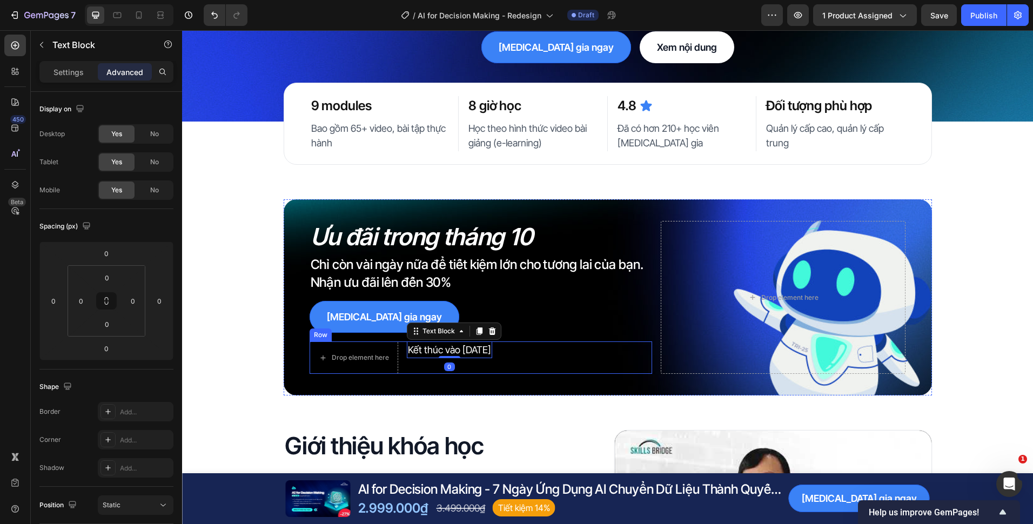
click at [407, 369] on div "Kết thúc vào ngày 31/10/2025 Text Block 0" at bounding box center [449, 357] width 85 height 32
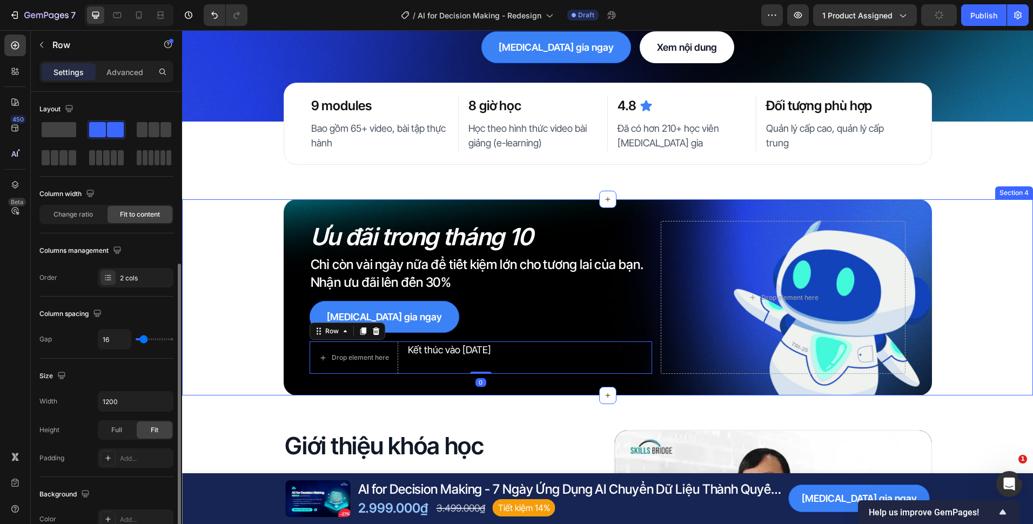
scroll to position [319, 0]
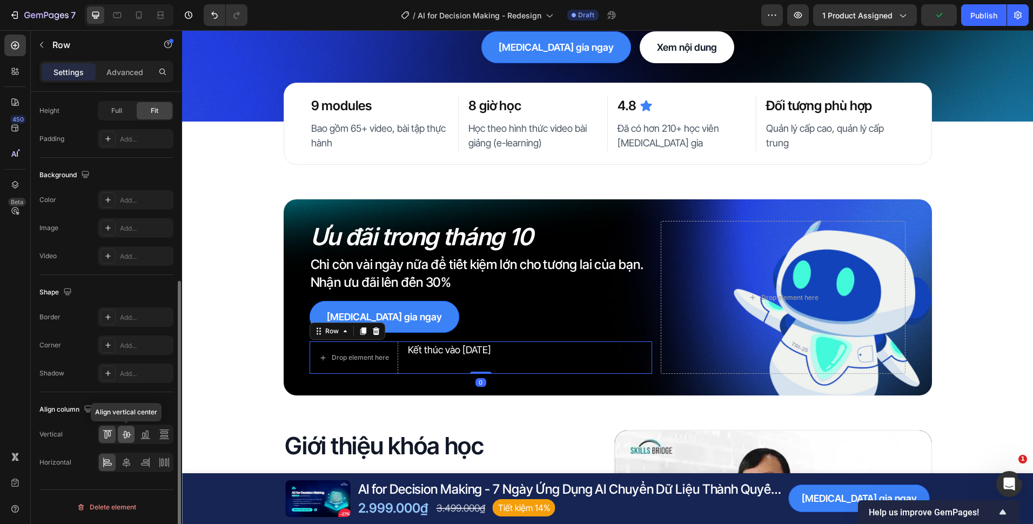
click at [132, 439] on div at bounding box center [126, 434] width 17 height 17
click at [205, 368] on div "Ưu đãi trong tháng 10 Heading Chỉ còn vài ngày nữa để tiết kiệm lớn cho tương l…" at bounding box center [607, 297] width 851 height 196
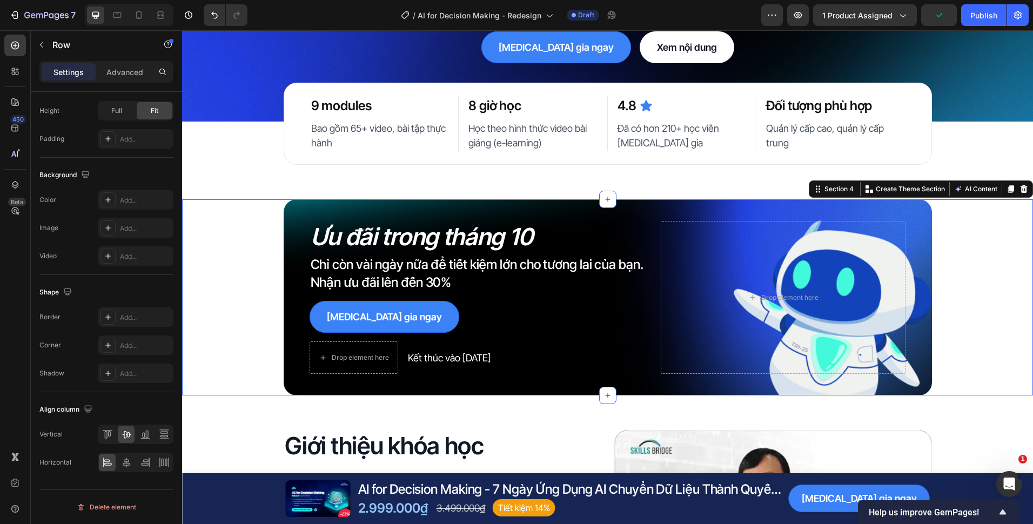
scroll to position [0, 0]
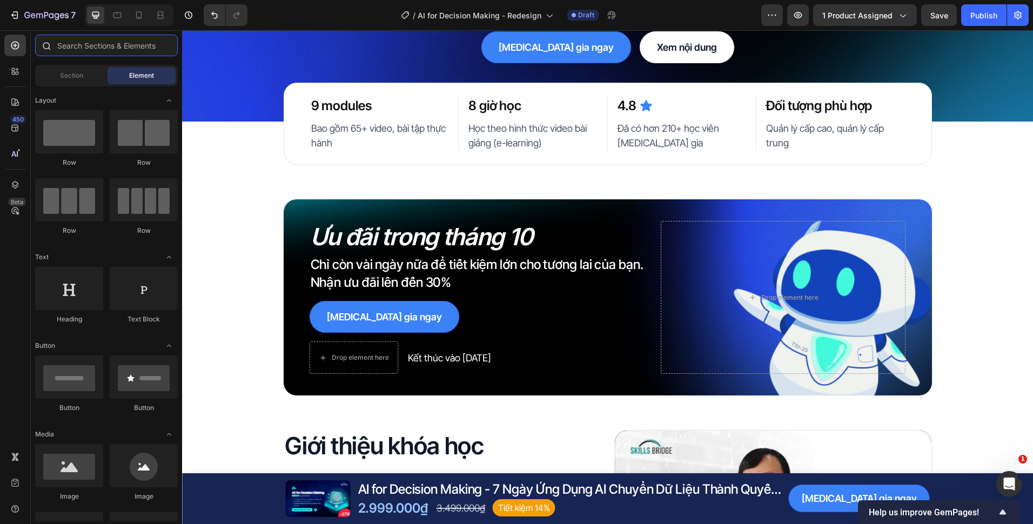
click at [126, 52] on input "text" at bounding box center [106, 46] width 143 height 22
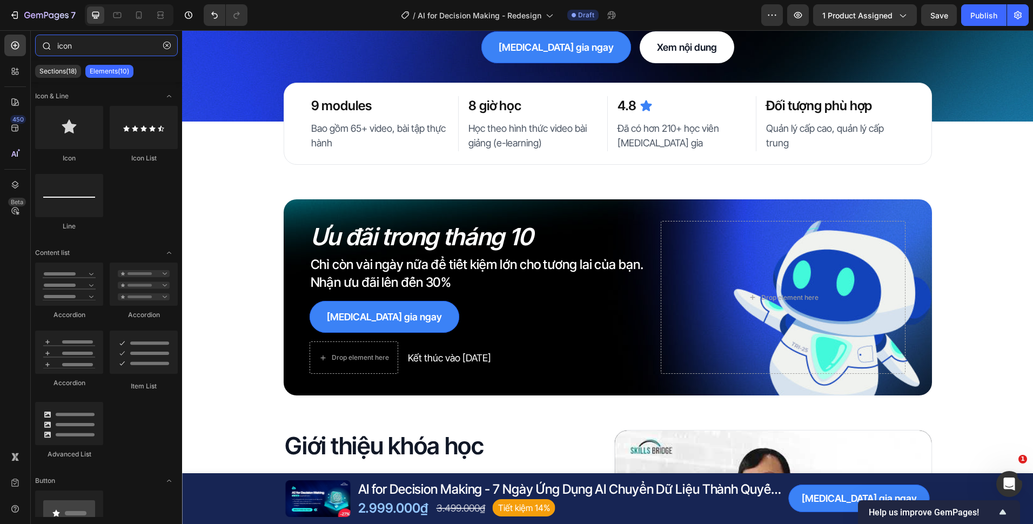
type input "icon"
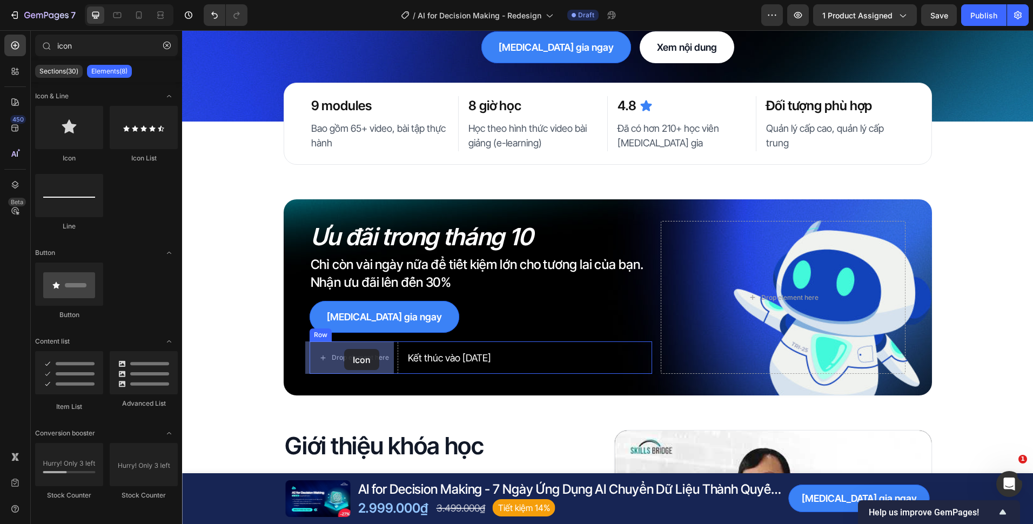
drag, startPoint x: 257, startPoint y: 171, endPoint x: 344, endPoint y: 350, distance: 198.6
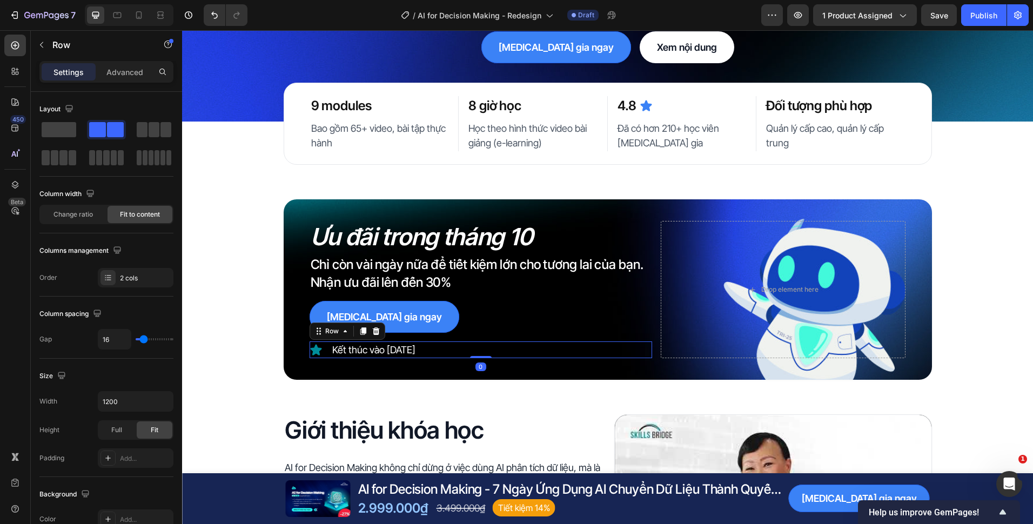
click at [325, 353] on div "Icon Kết thúc vào ngày 31/10/2025 Text Block Row 0" at bounding box center [481, 349] width 343 height 17
click at [115, 333] on input "16" at bounding box center [114, 339] width 32 height 19
type input "8"
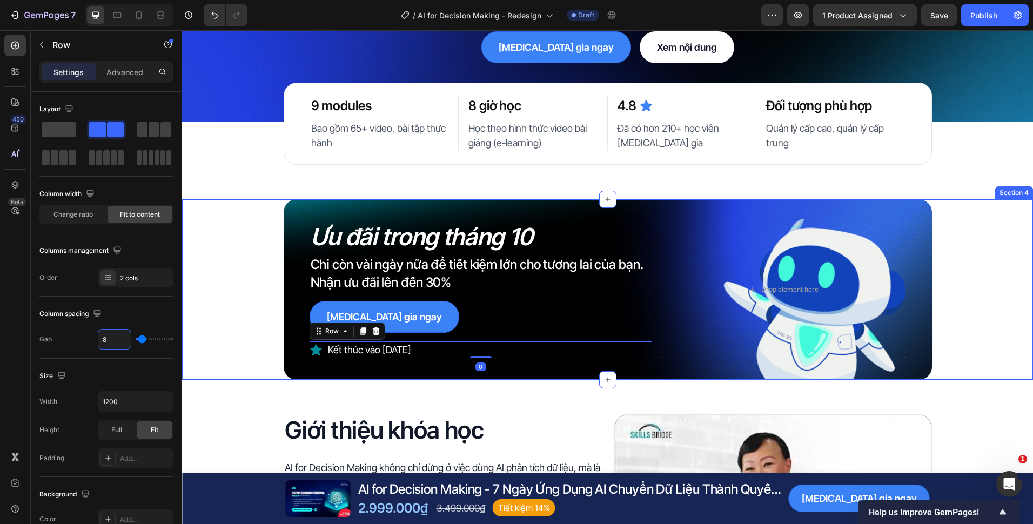
click at [262, 343] on div "Ưu đãi trong tháng 10 Heading Chỉ còn vài ngày nữa để tiết kiệm lớn cho tương l…" at bounding box center [607, 289] width 851 height 180
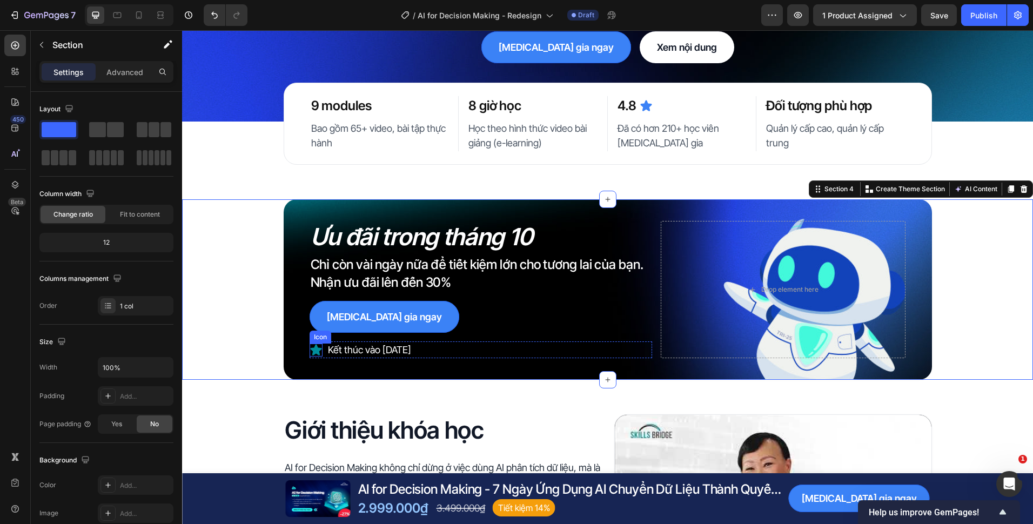
click at [318, 351] on icon at bounding box center [316, 350] width 13 height 13
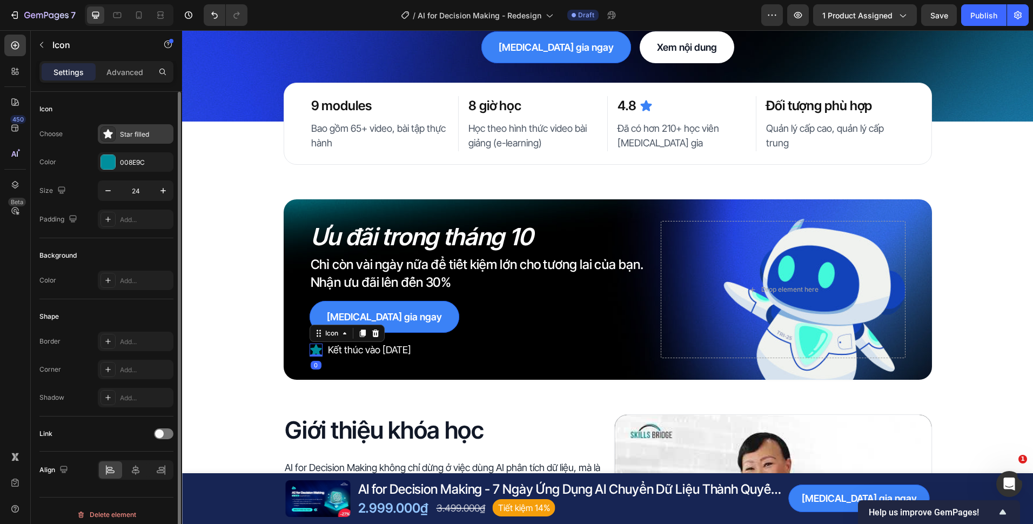
click at [130, 139] on div "Star filled" at bounding box center [136, 133] width 76 height 19
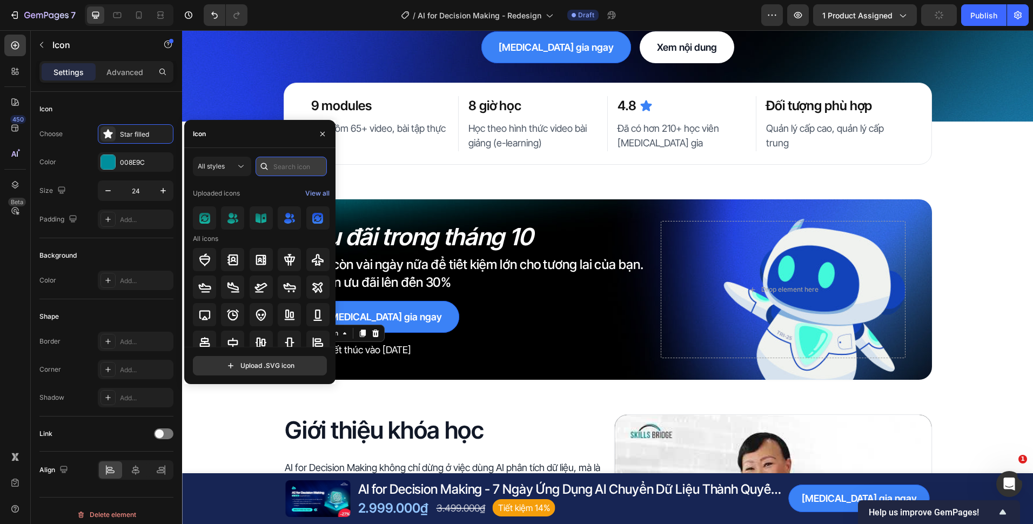
click at [277, 171] on input "text" at bounding box center [291, 166] width 71 height 19
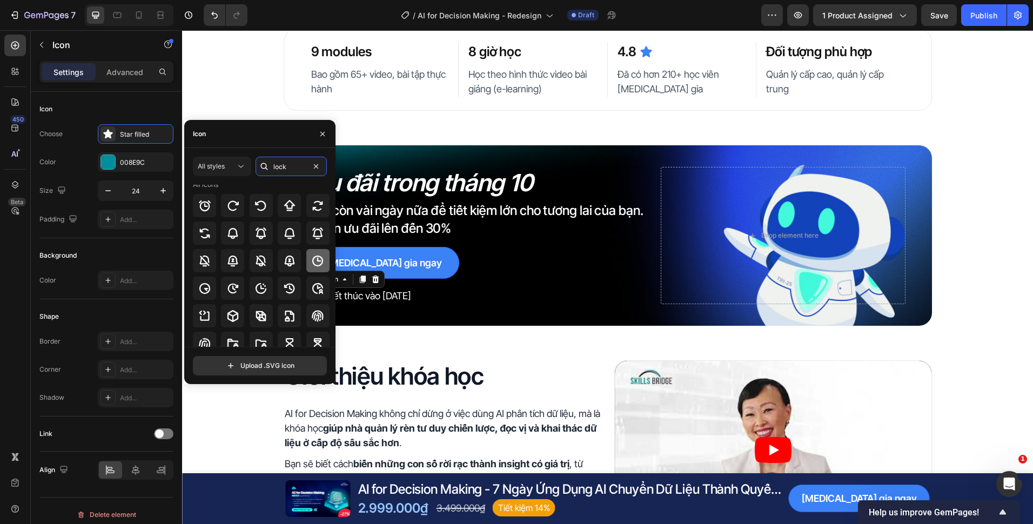
scroll to position [52, 0]
type input "lock"
click at [313, 264] on icon at bounding box center [317, 262] width 13 height 13
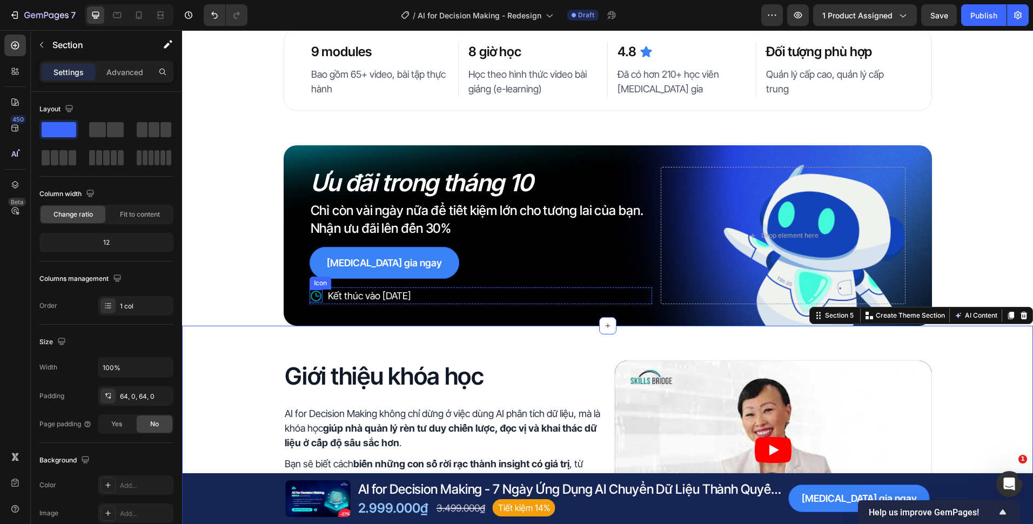
click at [310, 300] on div "Icon" at bounding box center [316, 296] width 13 height 13
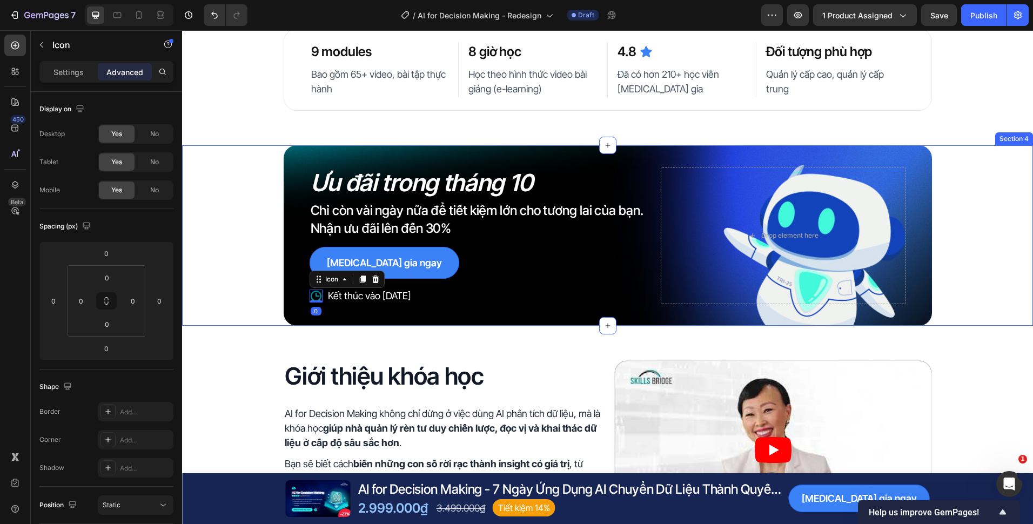
click at [243, 295] on div "Ưu đãi trong tháng 10 Heading Chỉ còn vài ngày nữa để tiết kiệm lớn cho tương l…" at bounding box center [607, 235] width 851 height 180
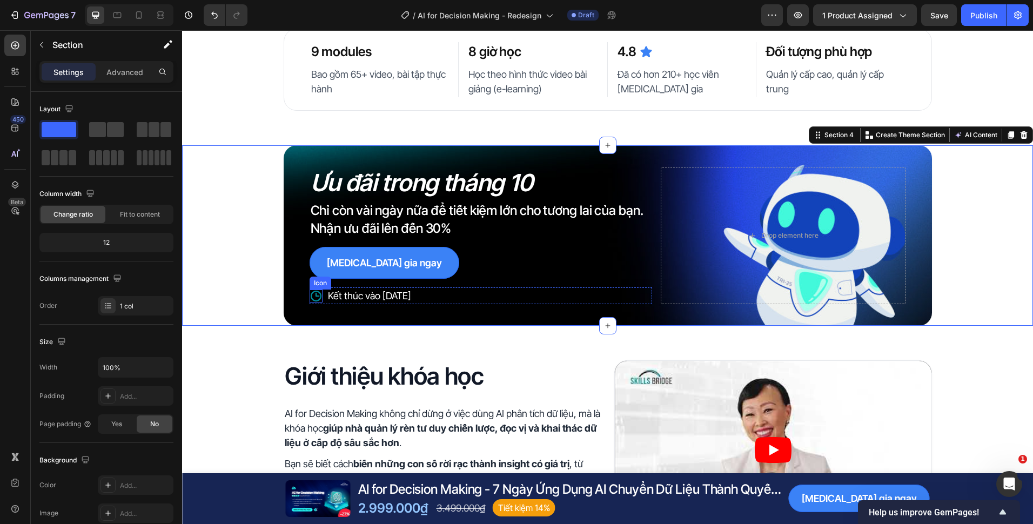
click at [313, 294] on icon at bounding box center [316, 296] width 13 height 13
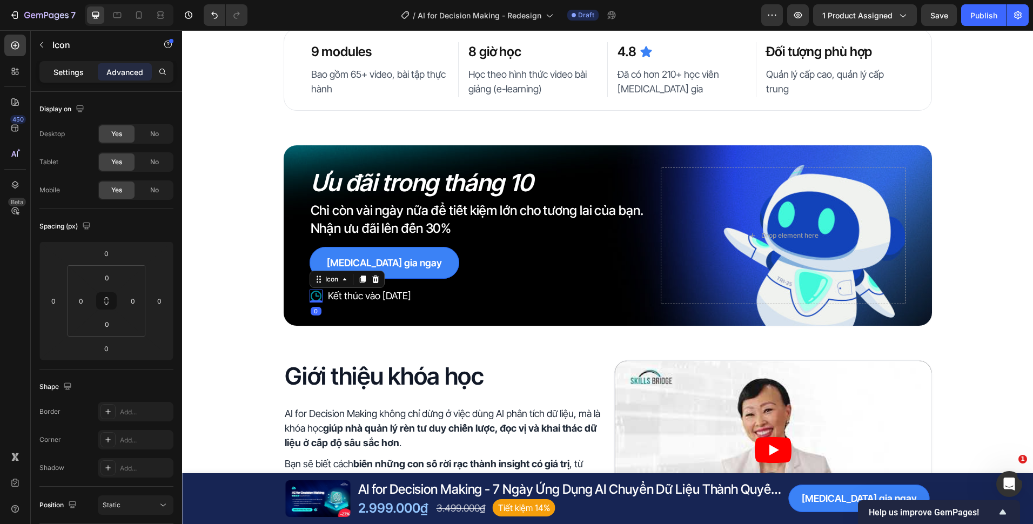
click at [77, 73] on p "Settings" at bounding box center [68, 71] width 30 height 11
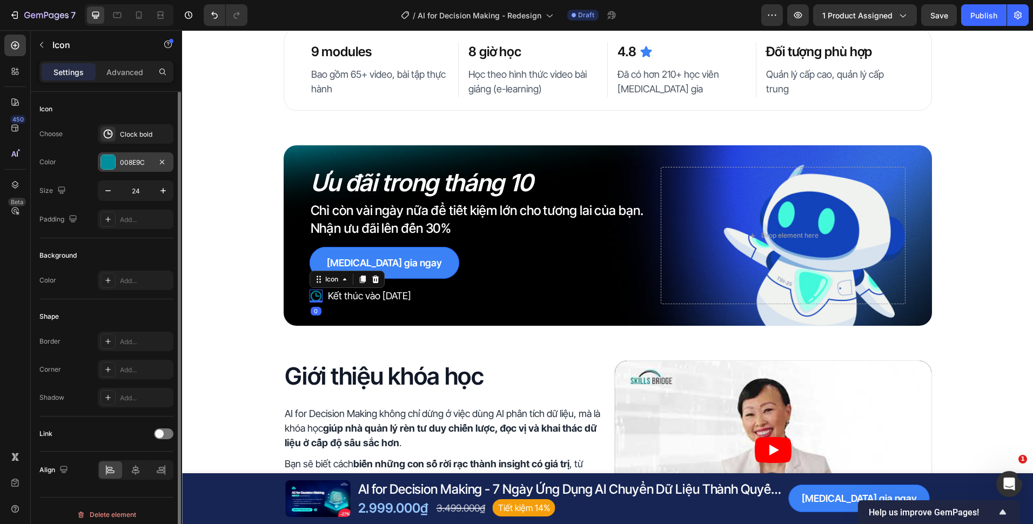
click at [139, 163] on div "008E9C" at bounding box center [135, 163] width 31 height 10
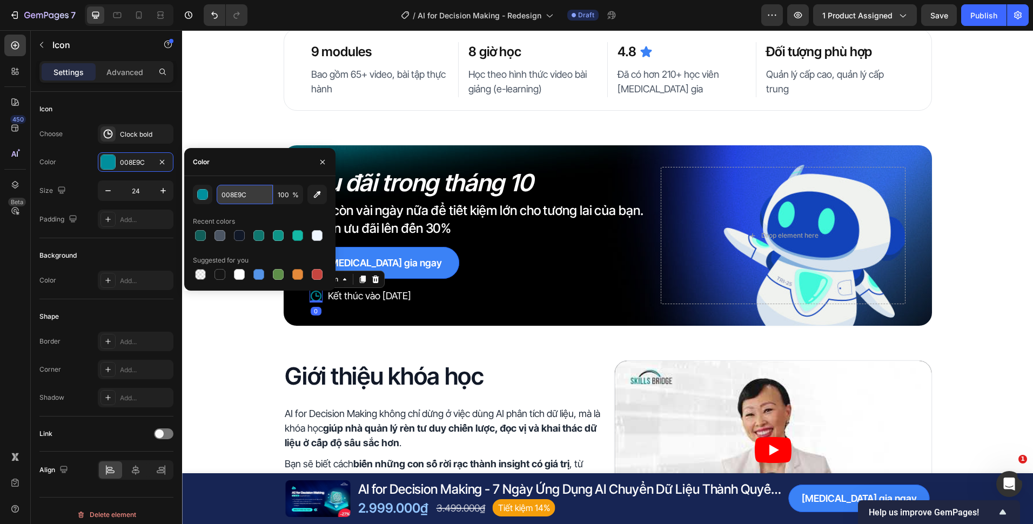
click at [237, 194] on input "008E9C" at bounding box center [245, 194] width 56 height 19
type input "FFFFFF"
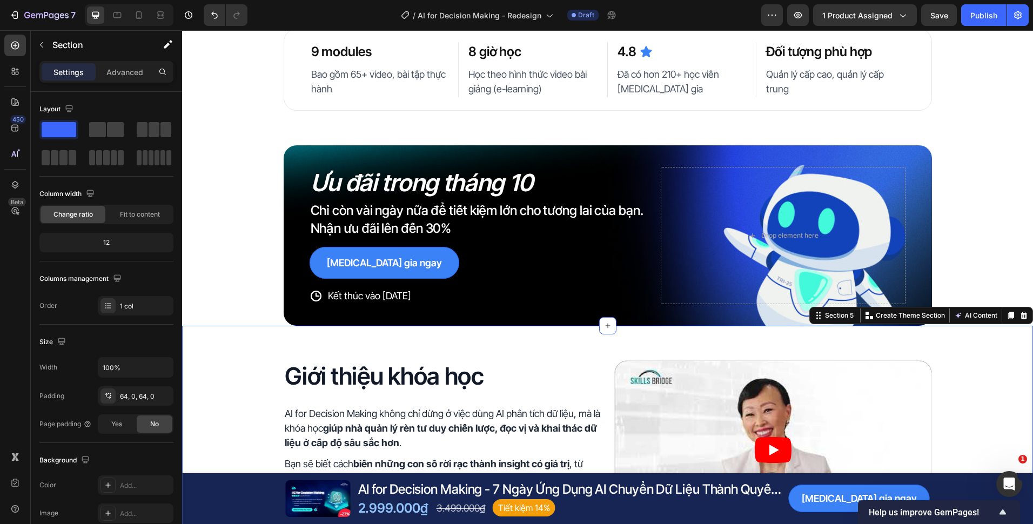
click at [934, 29] on div "7 Version history / AI for Decision Making - Redesign Draft Preview 1 product a…" at bounding box center [516, 15] width 1033 height 31
click at [936, 21] on button "Save" at bounding box center [939, 15] width 36 height 22
click at [144, 16] on icon at bounding box center [138, 15] width 11 height 11
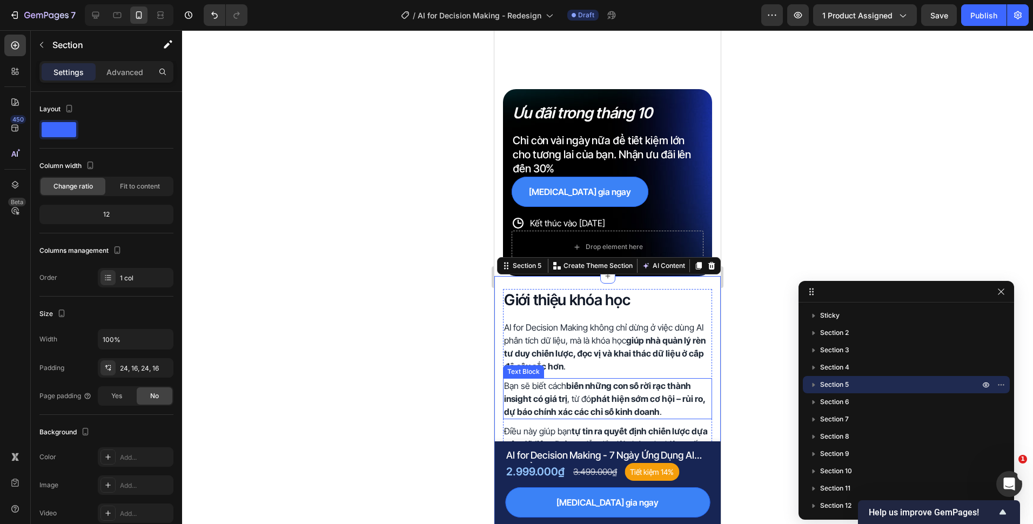
scroll to position [401, 0]
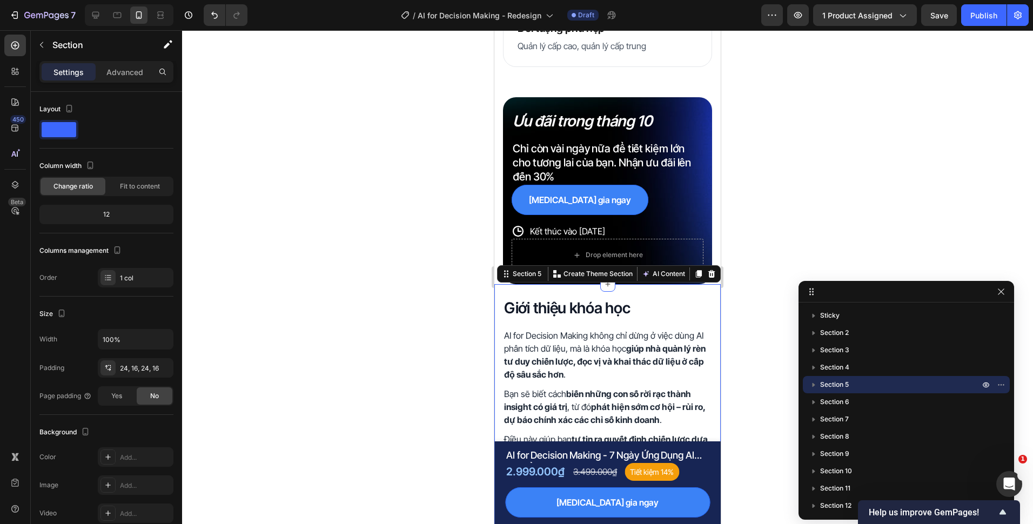
click at [439, 169] on div at bounding box center [607, 277] width 851 height 494
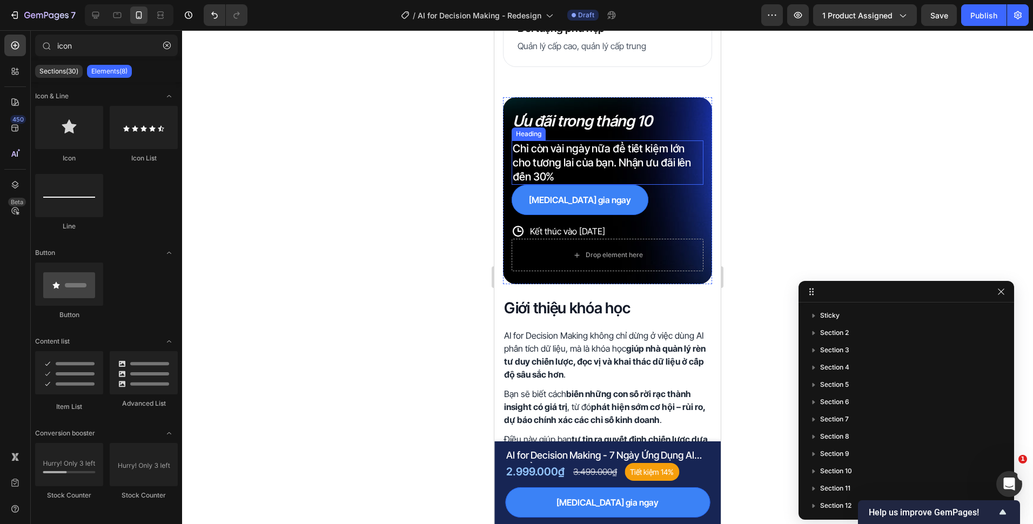
click at [606, 116] on icon "Ưu đãi trong tháng 10" at bounding box center [583, 121] width 140 height 18
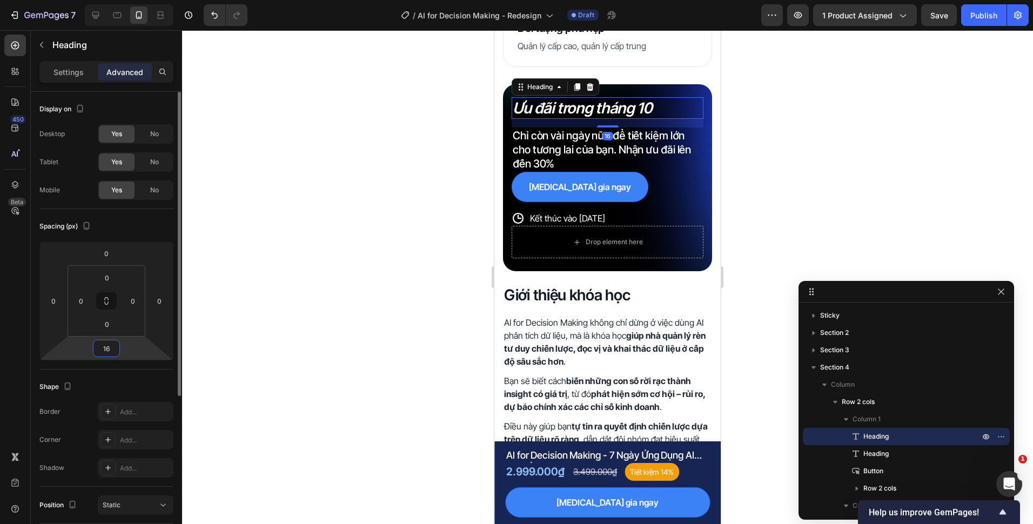
click at [108, 350] on input "16" at bounding box center [107, 348] width 22 height 16
type input "4"
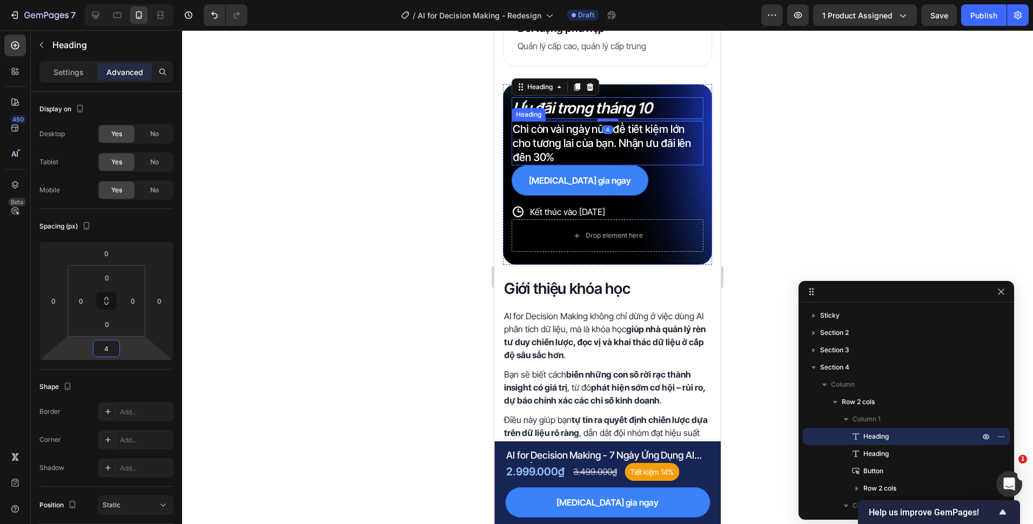
drag, startPoint x: 937, startPoint y: 231, endPoint x: 533, endPoint y: 160, distance: 410.8
click at [534, 160] on p "Chỉ còn vài ngày nữa để tiết kiệm lớn cho tương lai của bạn. Nhận ưu đãi lên đế…" at bounding box center [608, 143] width 190 height 42
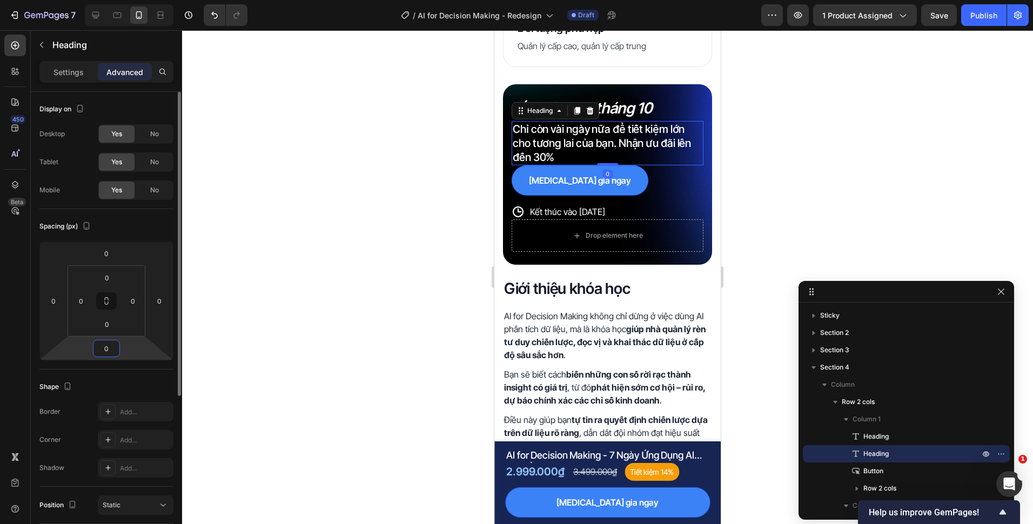
click at [106, 356] on input "0" at bounding box center [107, 348] width 22 height 16
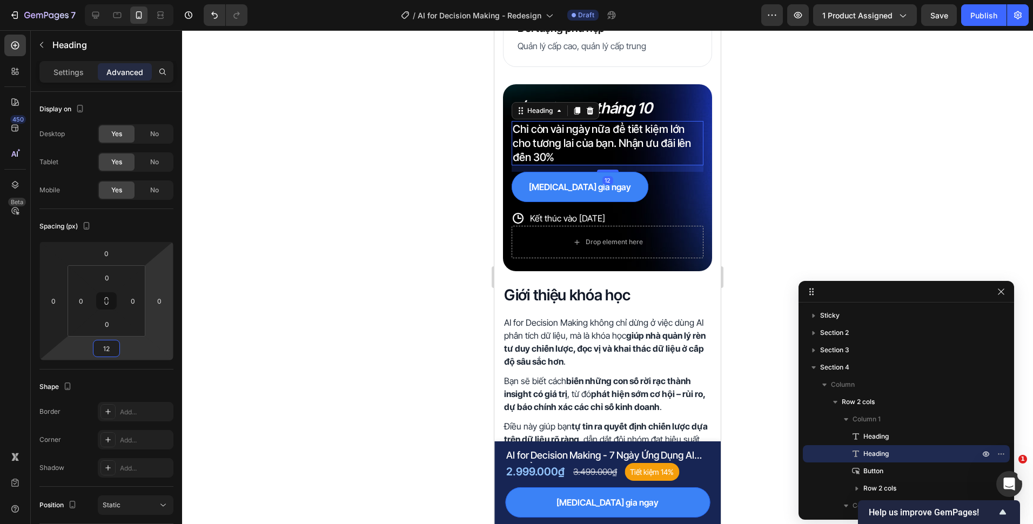
type input "12"
click at [620, 202] on div "Tham gia ngay Button" at bounding box center [608, 187] width 192 height 30
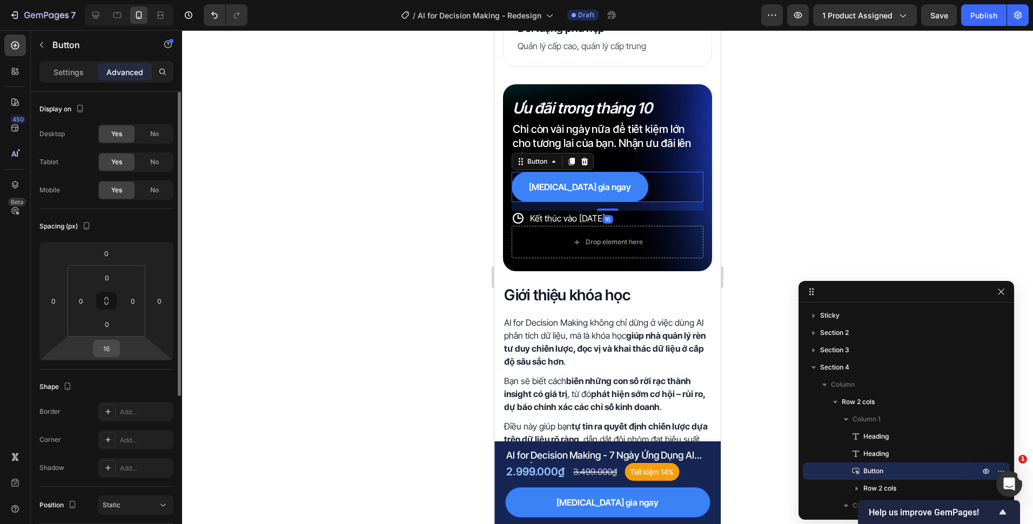
click at [113, 344] on input "16" at bounding box center [107, 348] width 22 height 16
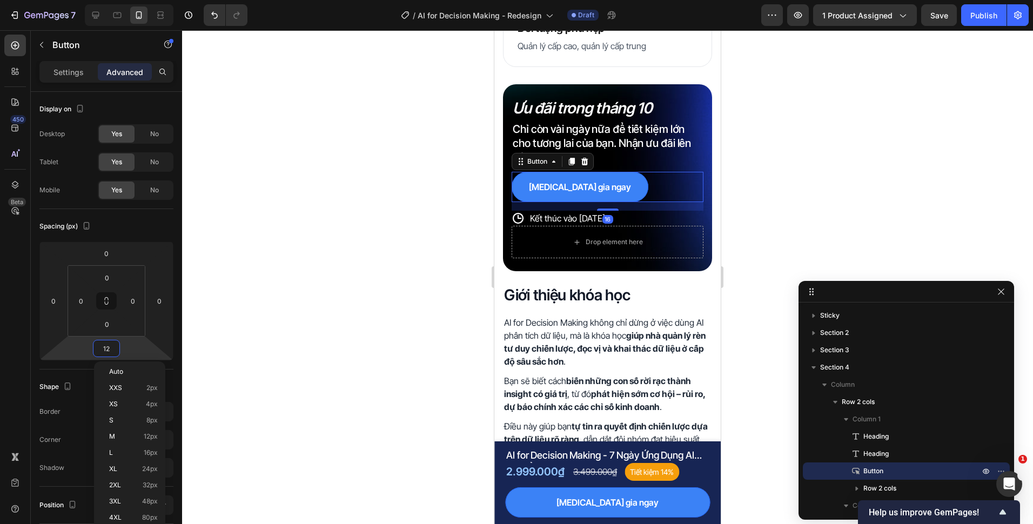
type input "12"
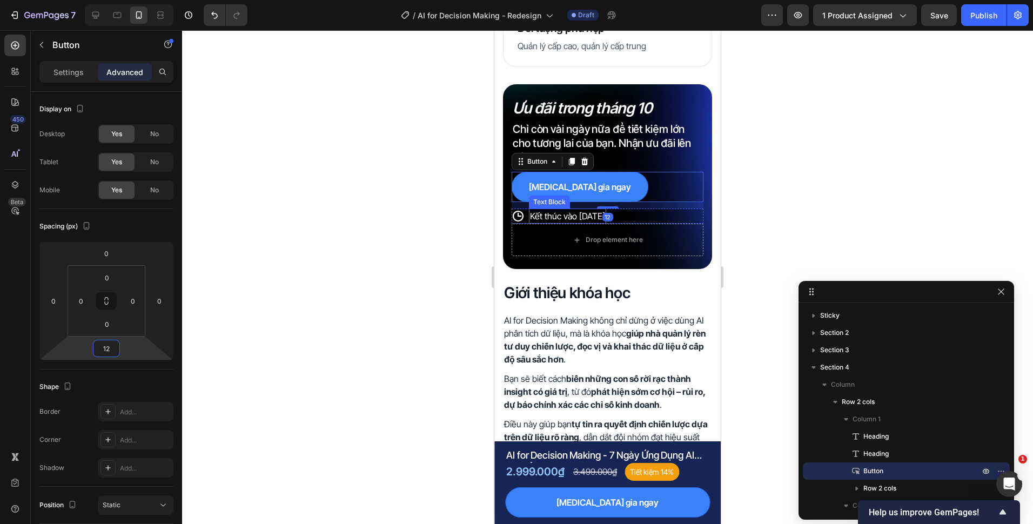
click at [457, 214] on div at bounding box center [607, 277] width 851 height 494
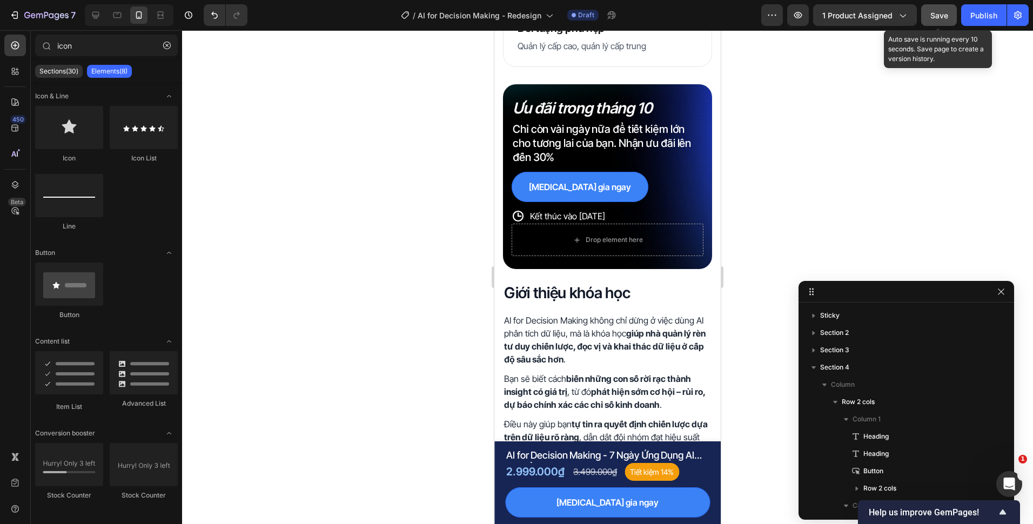
click at [950, 16] on button "Save" at bounding box center [939, 15] width 36 height 22
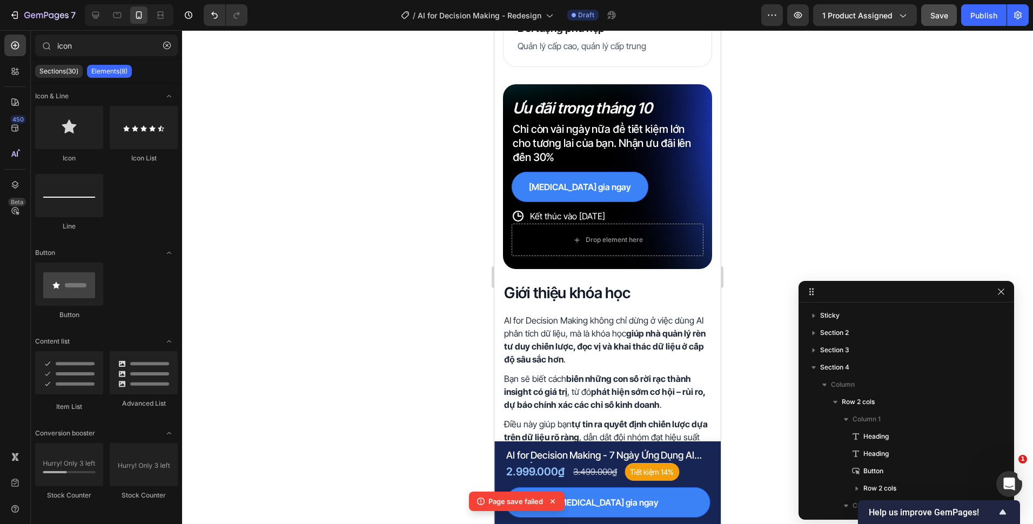
click at [932, 16] on span "Save" at bounding box center [939, 15] width 18 height 9
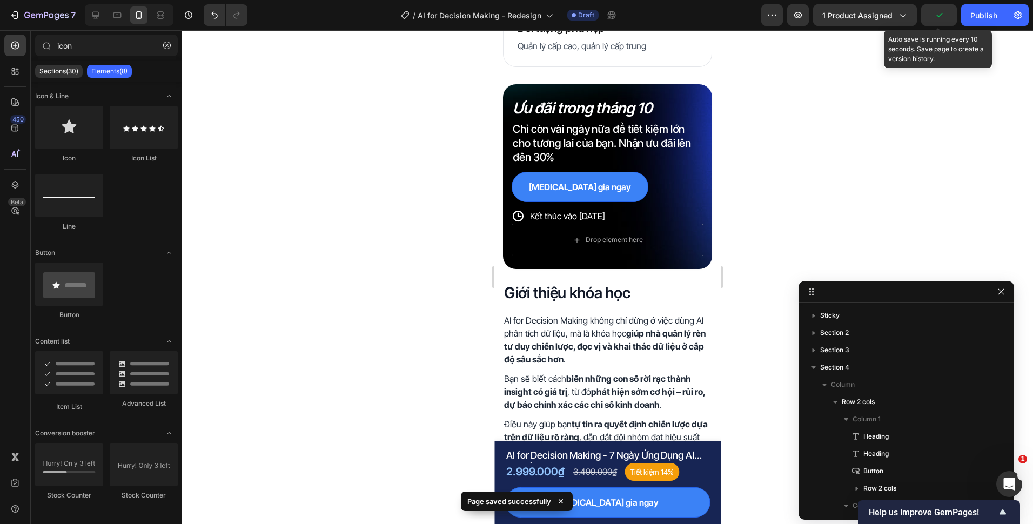
click at [942, 13] on icon "button" at bounding box center [939, 15] width 6 height 4
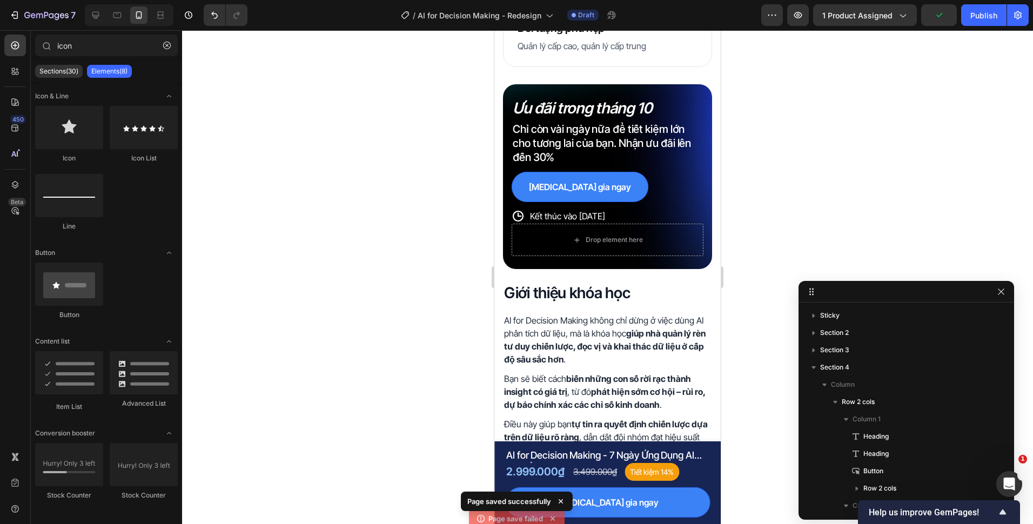
click at [918, 52] on div at bounding box center [607, 277] width 851 height 494
click at [931, 44] on div at bounding box center [607, 277] width 851 height 494
click at [941, 15] on span "Save" at bounding box center [939, 15] width 18 height 9
click at [99, 12] on icon at bounding box center [95, 15] width 7 height 7
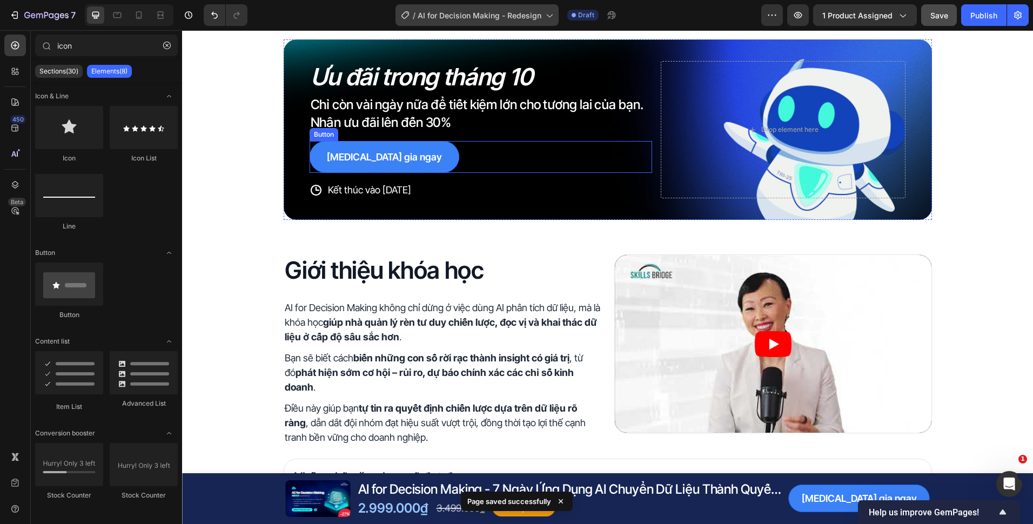
scroll to position [172, 0]
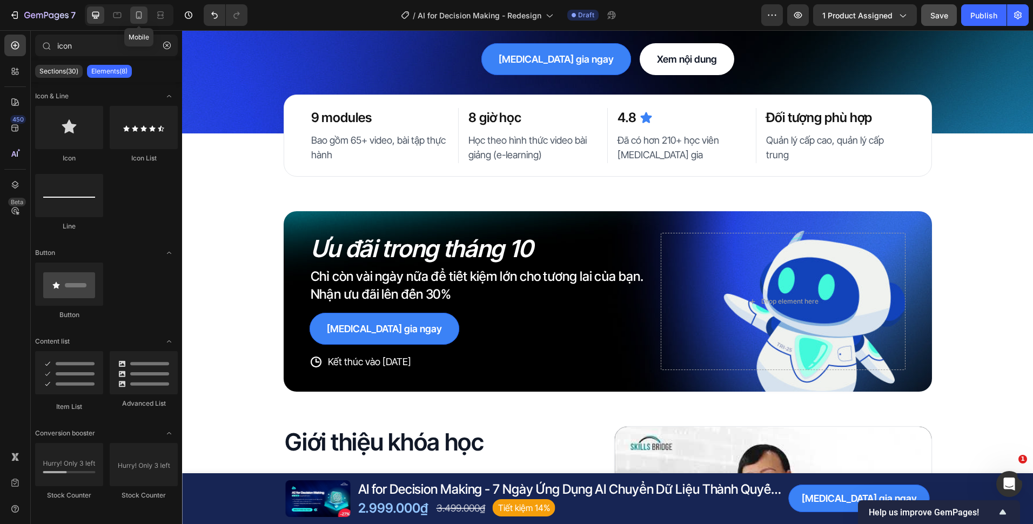
click at [136, 12] on icon at bounding box center [138, 15] width 11 height 11
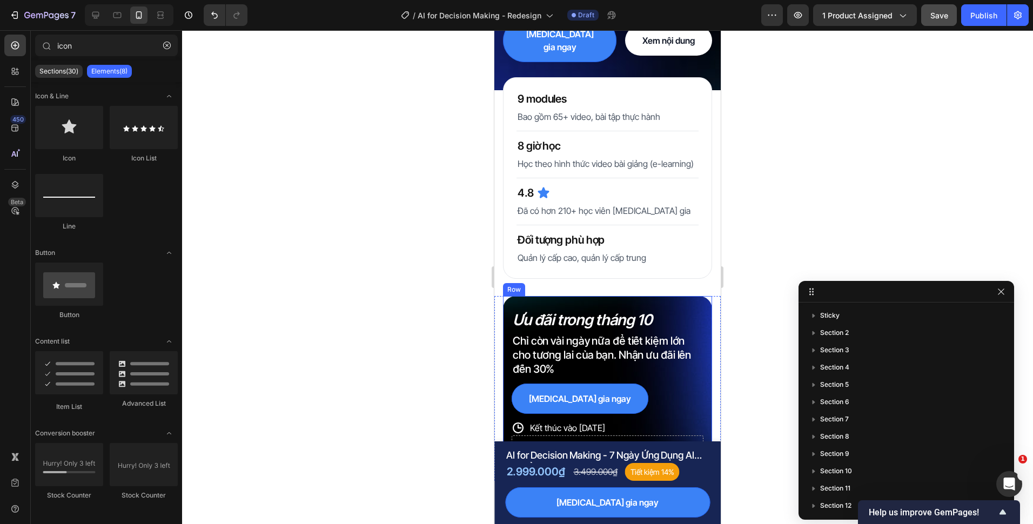
click at [510, 325] on div "Ưu đãi trong tháng 10 Heading Chỉ còn vài ngày nữa để tiết kiệm lớn cho tương l…" at bounding box center [607, 388] width 209 height 185
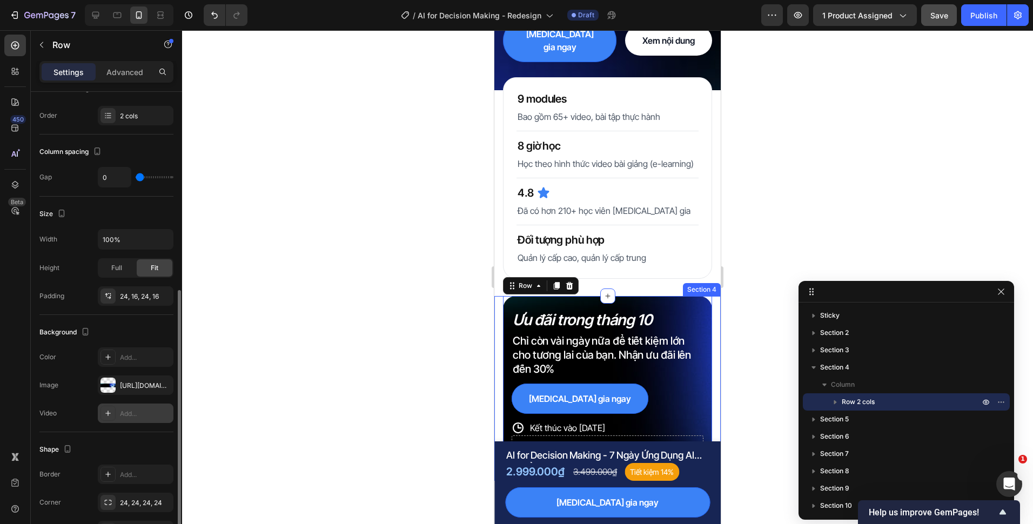
scroll to position [216, 0]
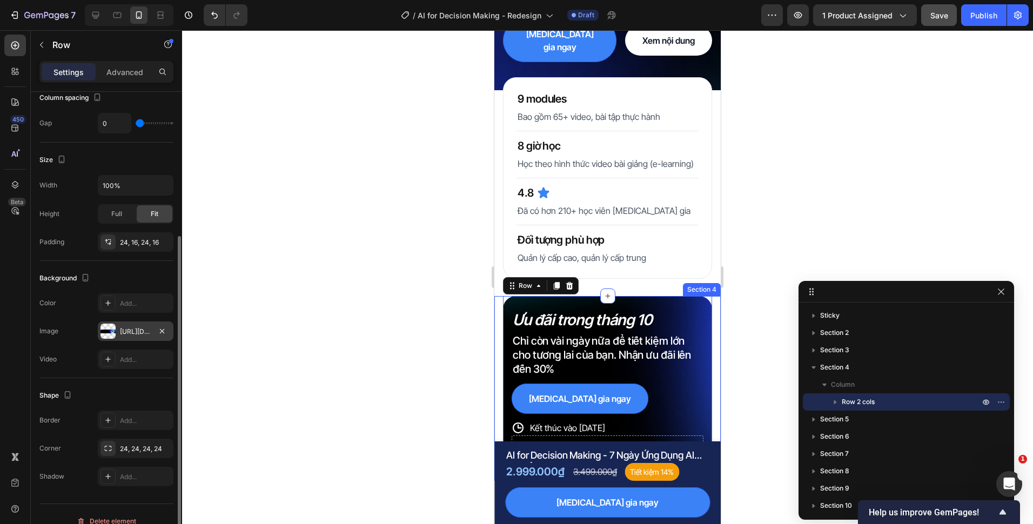
click at [120, 332] on div "https://cdn.shopify.com/s/files/1/0672/5605/8167/files/gempages_490550721192657…" at bounding box center [135, 332] width 31 height 10
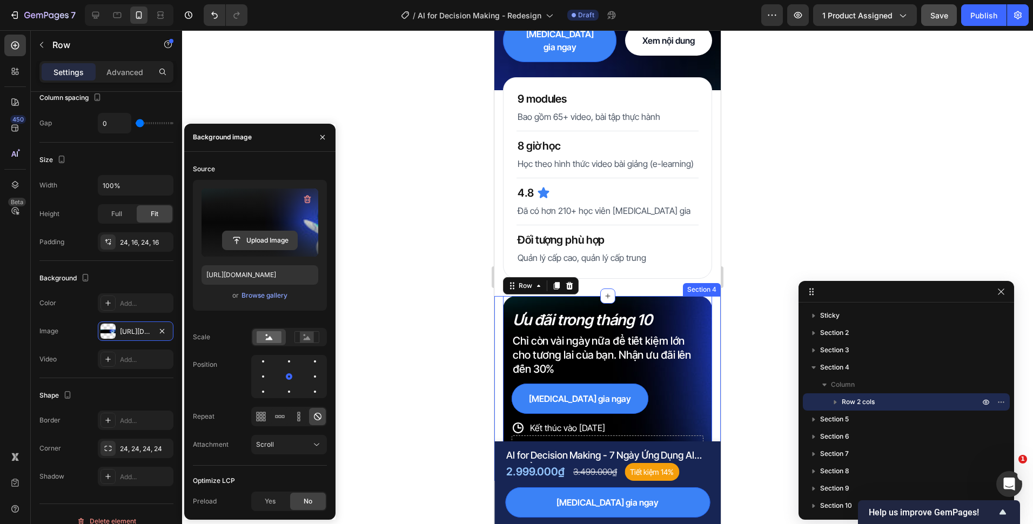
click at [256, 243] on input "file" at bounding box center [260, 240] width 75 height 18
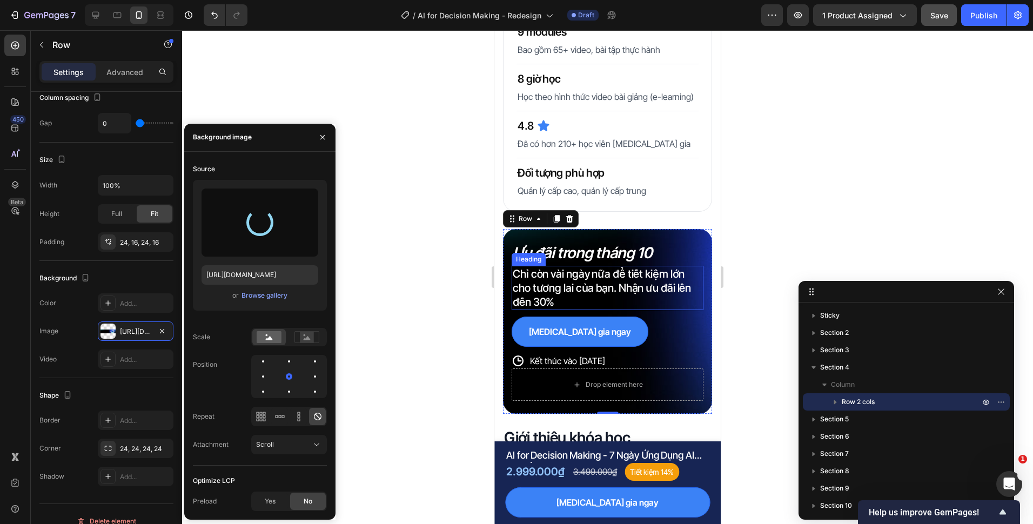
scroll to position [280, 0]
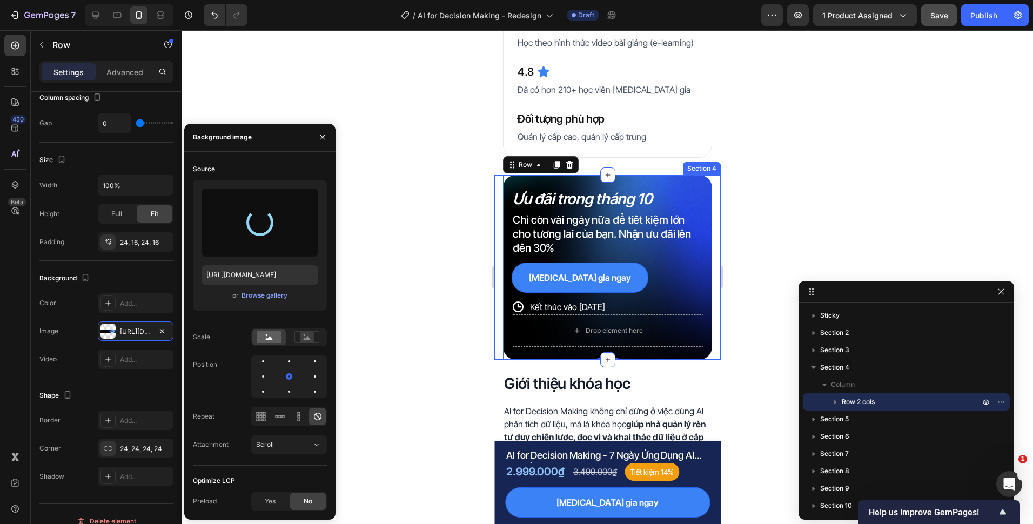
type input "https://cdn.shopify.com/s/files/1/0672/5605/8167/files/gempages_490550721192657…"
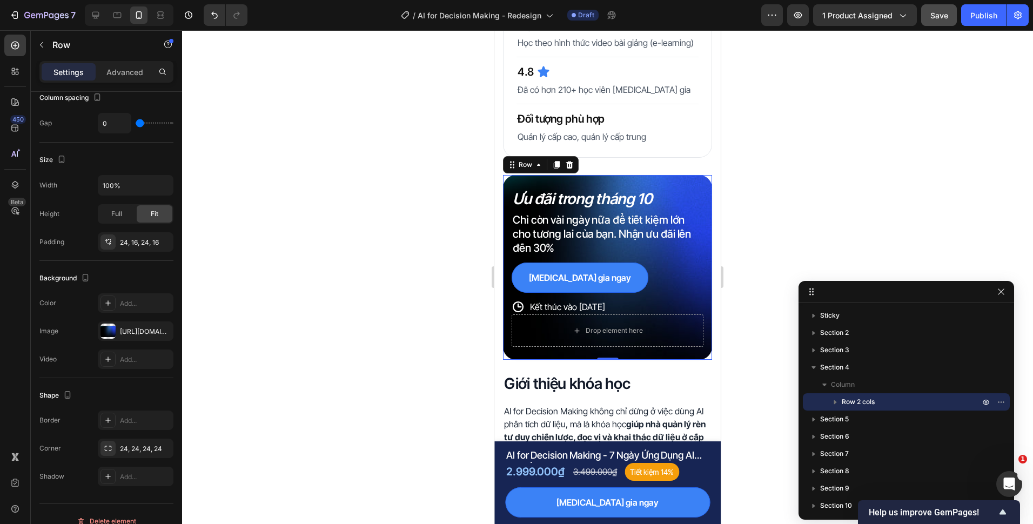
click at [410, 325] on div at bounding box center [607, 277] width 851 height 494
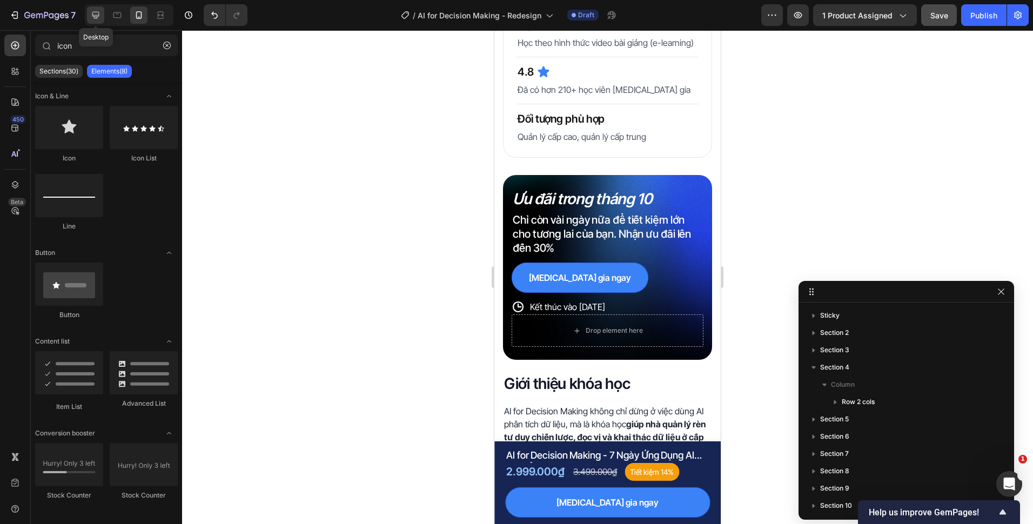
click at [97, 19] on icon at bounding box center [95, 15] width 11 height 11
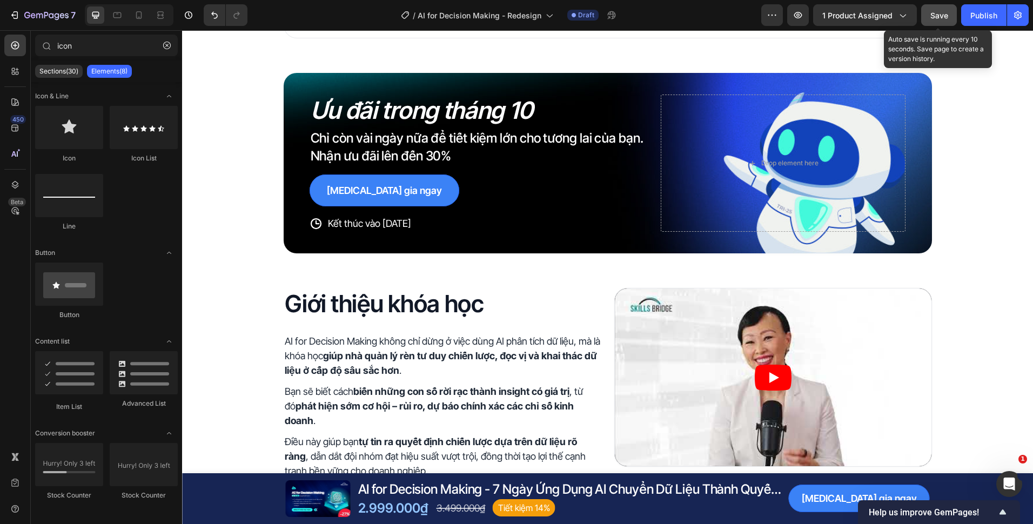
click at [938, 21] on div "Save" at bounding box center [939, 15] width 18 height 11
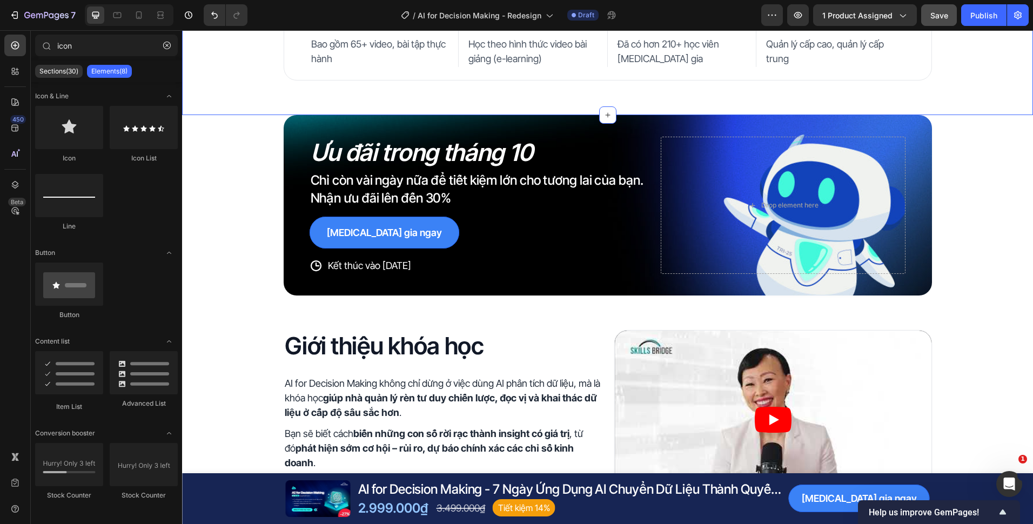
scroll to position [270, 0]
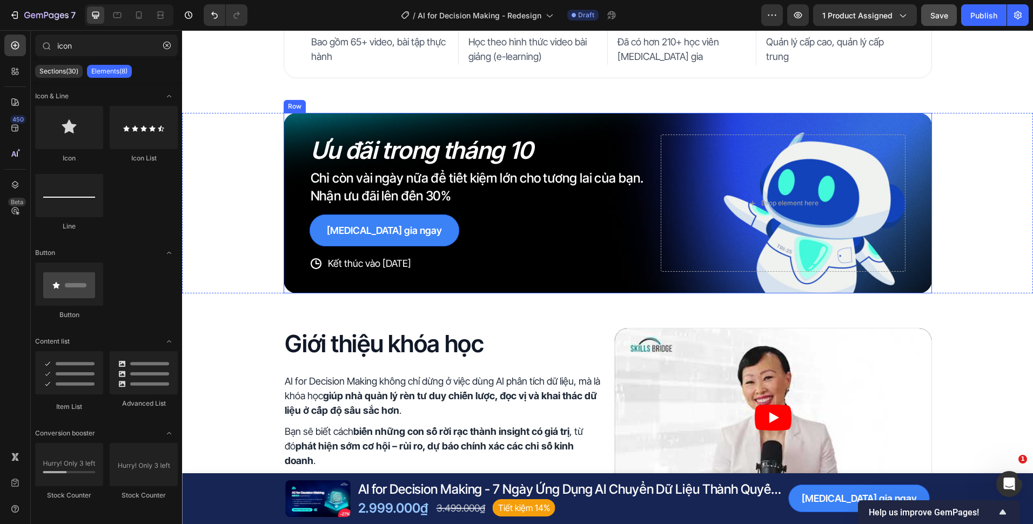
click at [629, 281] on div "Ưu đãi trong tháng 10 Heading Chỉ còn vài ngày nữa để tiết kiệm lớn cho tương l…" at bounding box center [608, 203] width 648 height 180
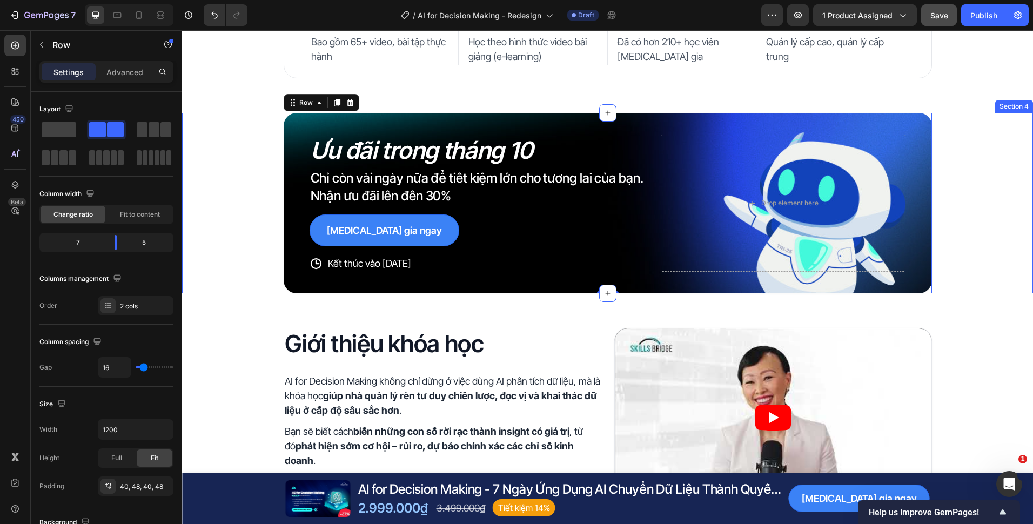
click at [274, 265] on div "Ưu đãi trong tháng 10 Heading Chỉ còn vài ngày nữa để tiết kiệm lớn cho tương l…" at bounding box center [607, 203] width 851 height 180
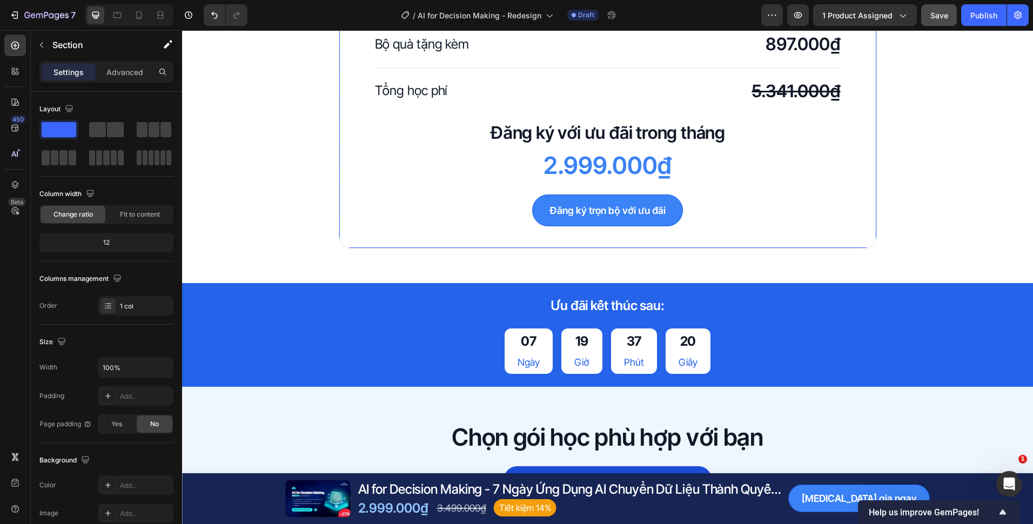
scroll to position [2755, 0]
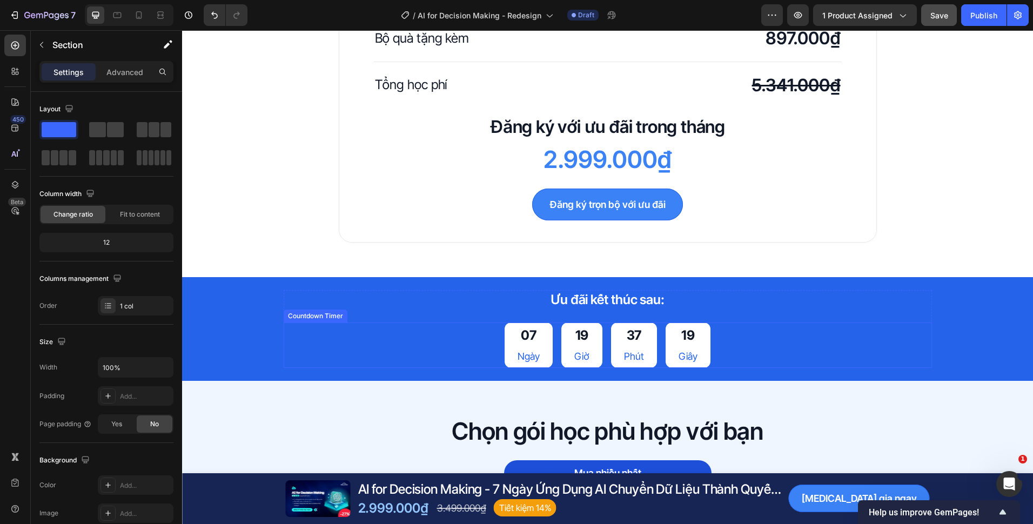
click at [714, 355] on div "07 Ngày 19 Giờ 37 Phút 19 Giây" at bounding box center [608, 345] width 648 height 45
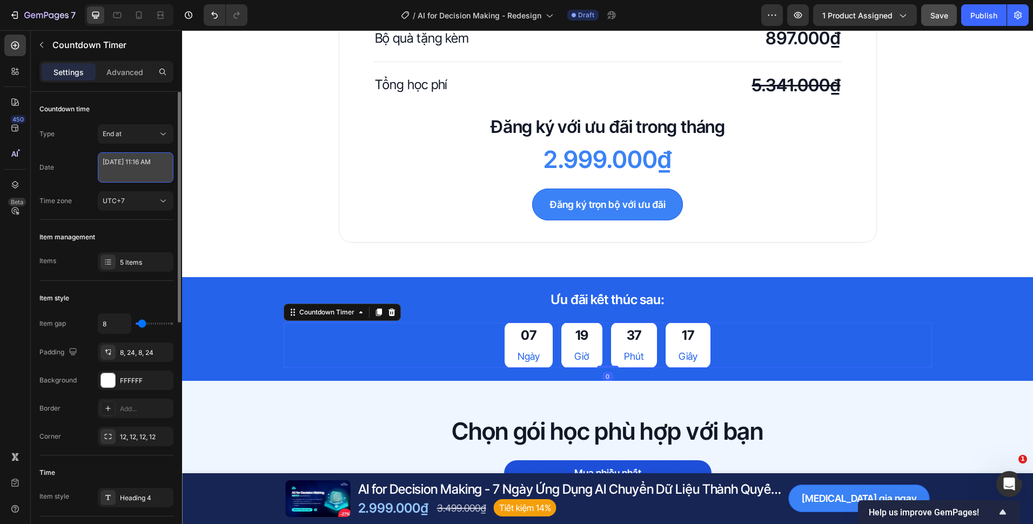
click at [141, 167] on textarea "October 07 2025 11:16 AM" at bounding box center [136, 167] width 76 height 30
select select "11"
select select "16"
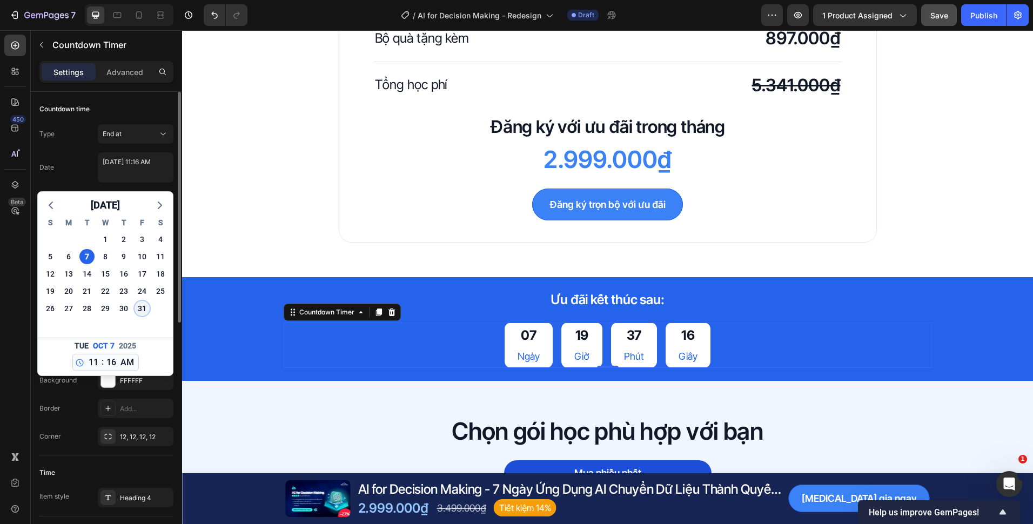
click at [147, 309] on div "31" at bounding box center [142, 308] width 15 height 15
type textarea "October 31 2025 11:16 AM"
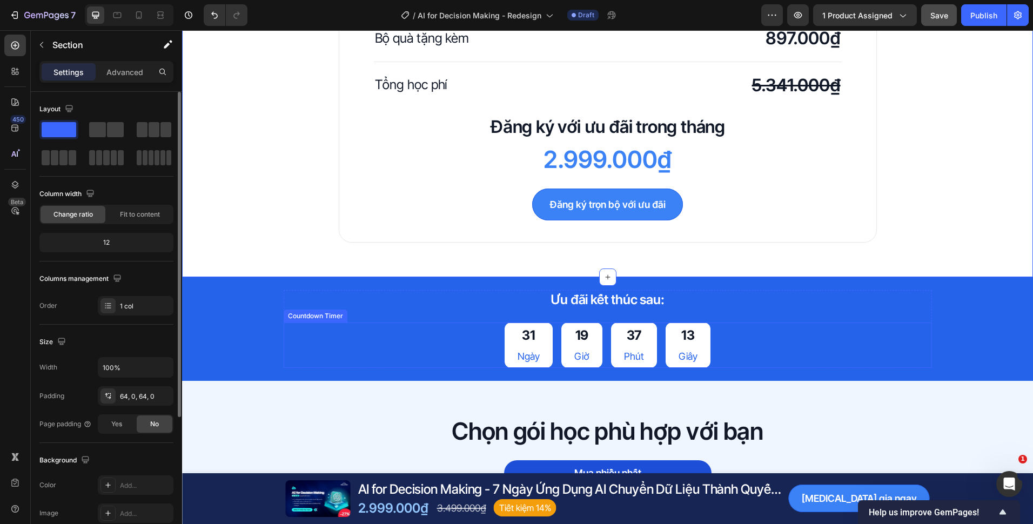
click at [468, 332] on div "31 Ngày 19 Giờ 37 Phút 13 Giây" at bounding box center [608, 345] width 648 height 45
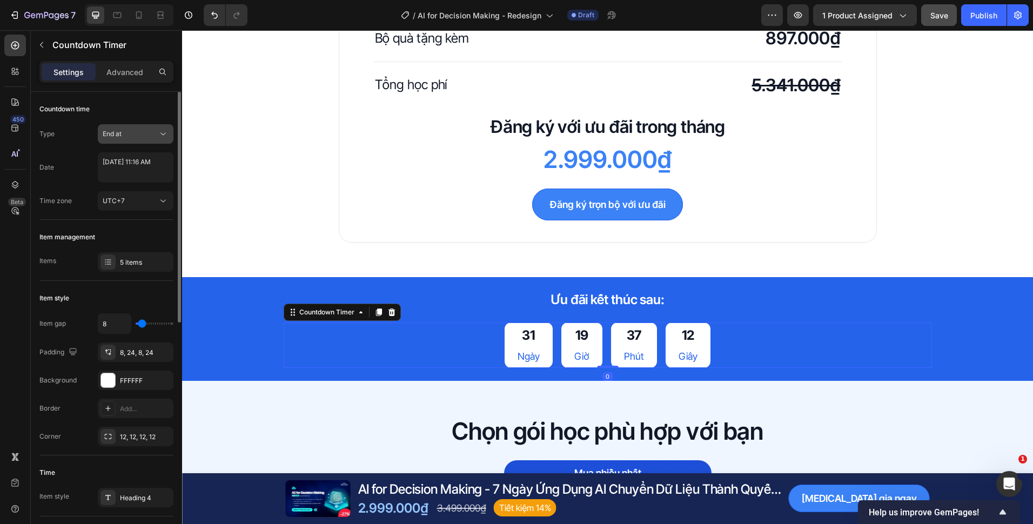
click at [131, 141] on button "End at" at bounding box center [136, 133] width 76 height 19
click at [139, 136] on div "End at" at bounding box center [130, 134] width 55 height 10
click at [149, 163] on textarea "October 31 2025 11:16 AM" at bounding box center [136, 167] width 76 height 30
select select "11"
select select "16"
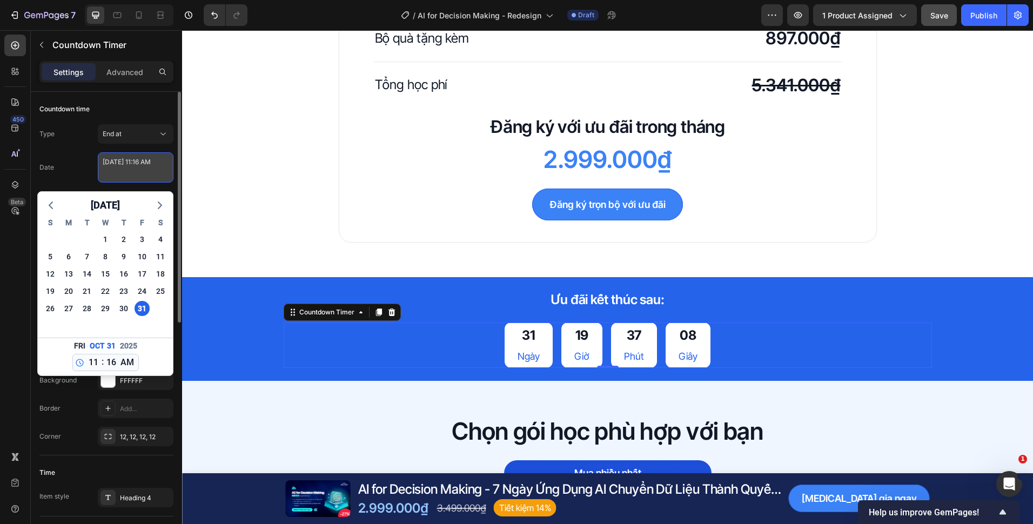
click at [158, 164] on textarea "October 31 2025 11:16 AM" at bounding box center [136, 167] width 76 height 30
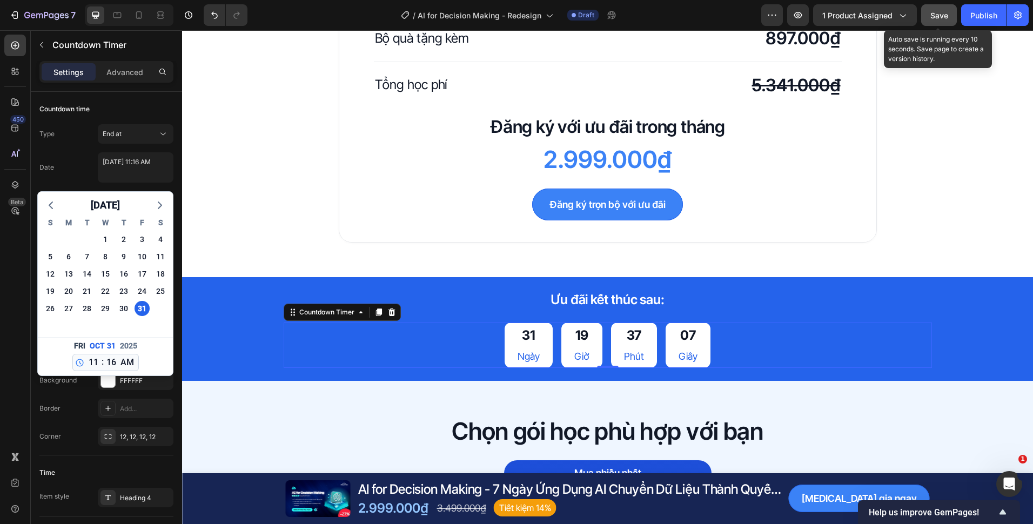
click at [926, 17] on button "Save" at bounding box center [939, 15] width 36 height 22
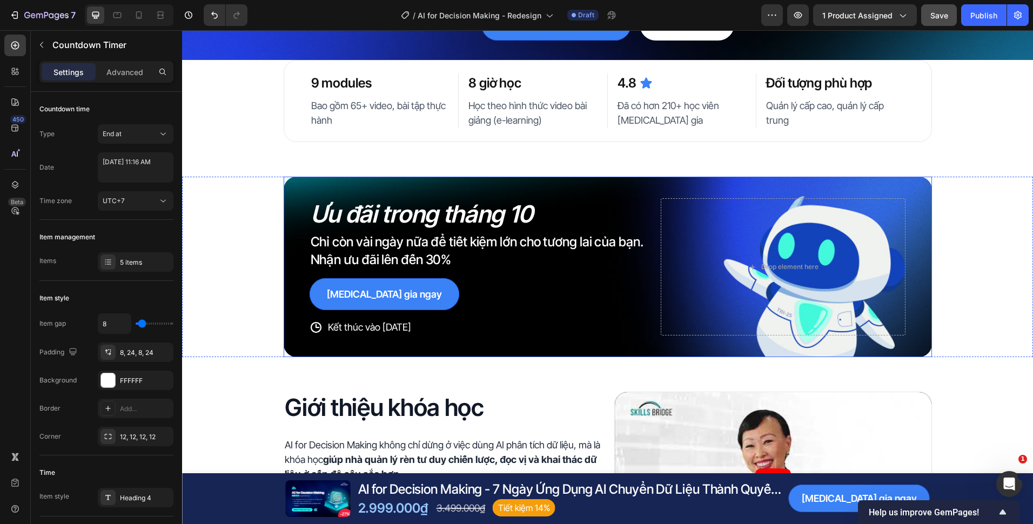
scroll to position [0, 0]
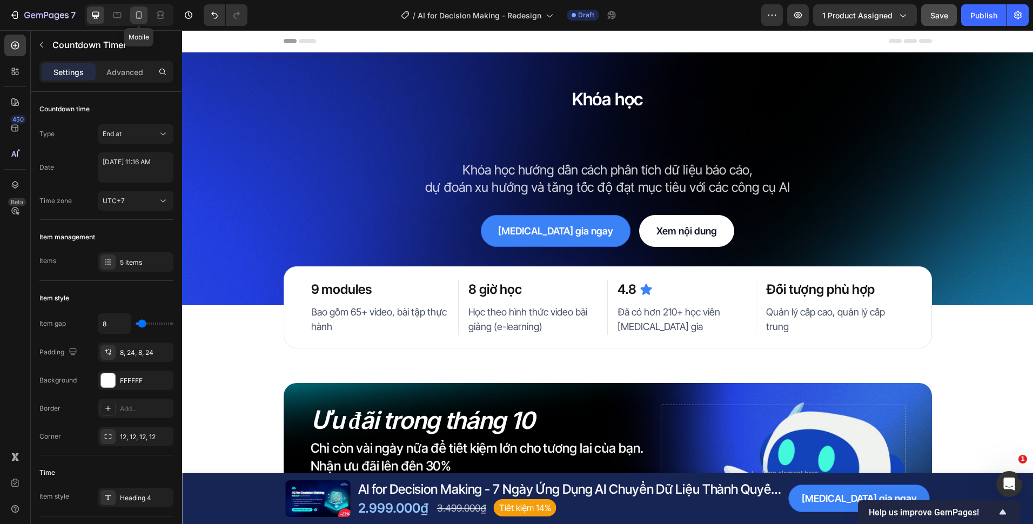
click at [132, 20] on div at bounding box center [138, 14] width 17 height 17
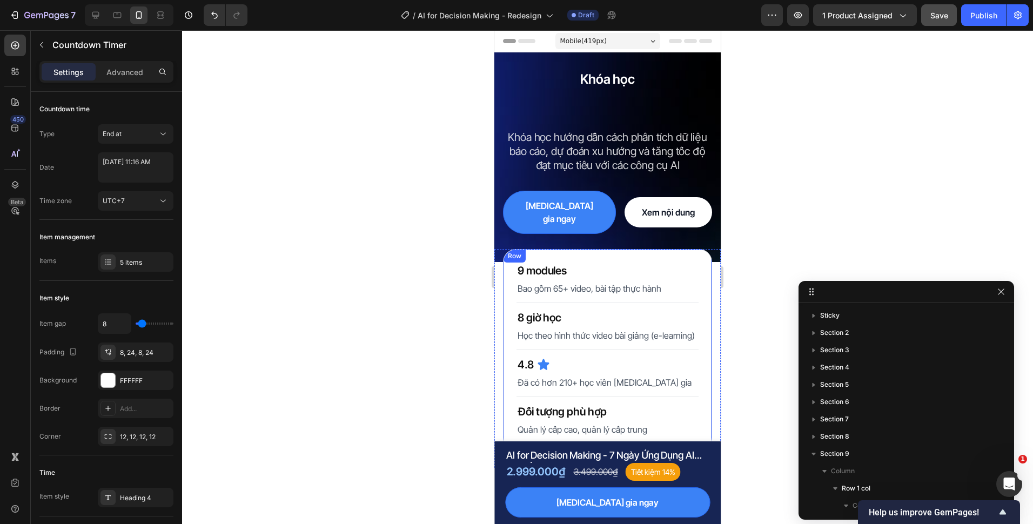
scroll to position [145, 0]
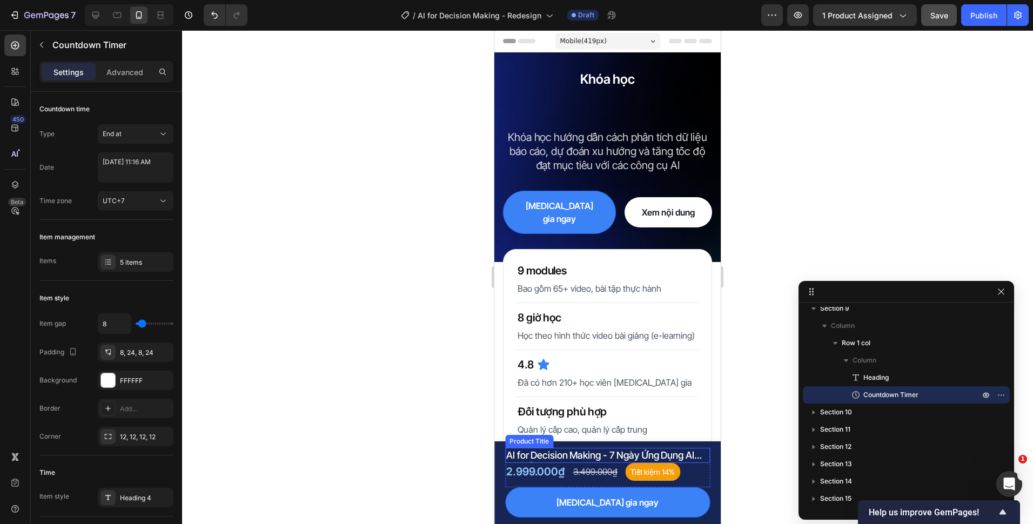
click at [696, 460] on h1 "AI for Decision Making - 7 Ngày Ứng Dụng AI Chuyển Dữ Liệu Thành Quyết Định Chi…" at bounding box center [607, 455] width 205 height 15
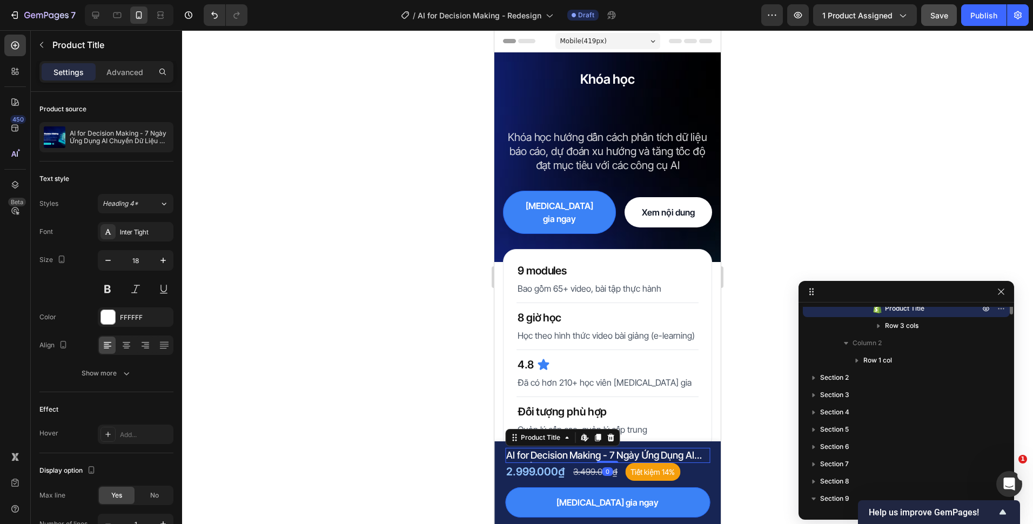
scroll to position [59, 0]
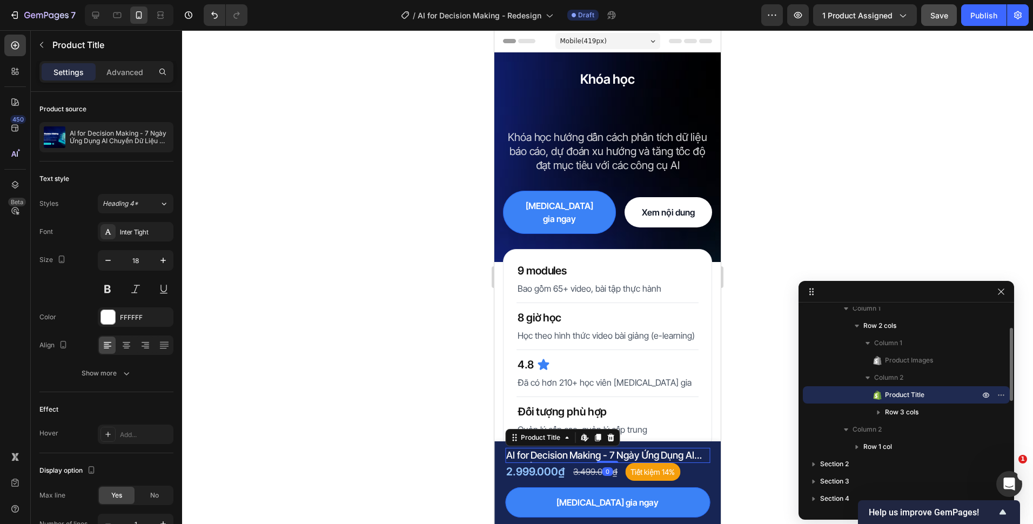
click at [119, 74] on p "Advanced" at bounding box center [124, 71] width 37 height 11
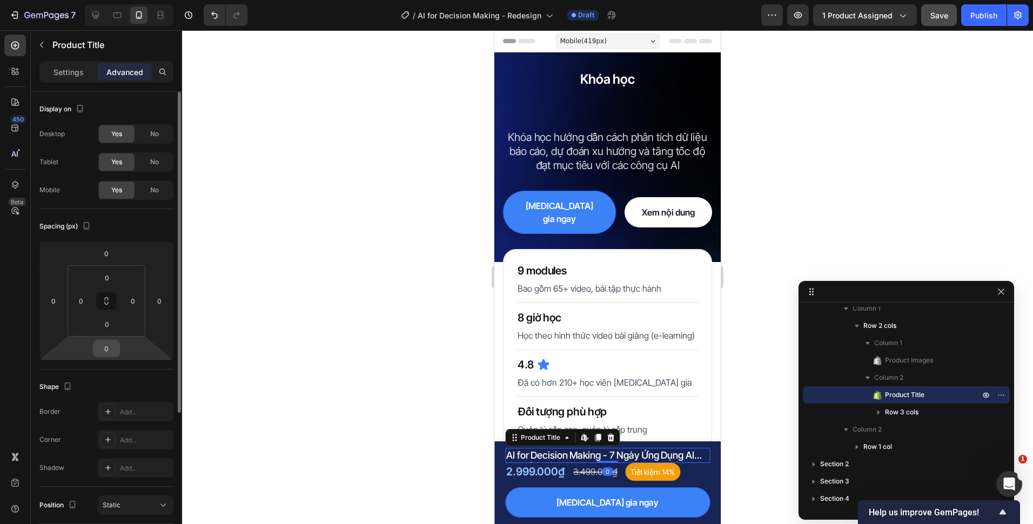
click at [110, 346] on input "0" at bounding box center [107, 348] width 22 height 16
type input "4"
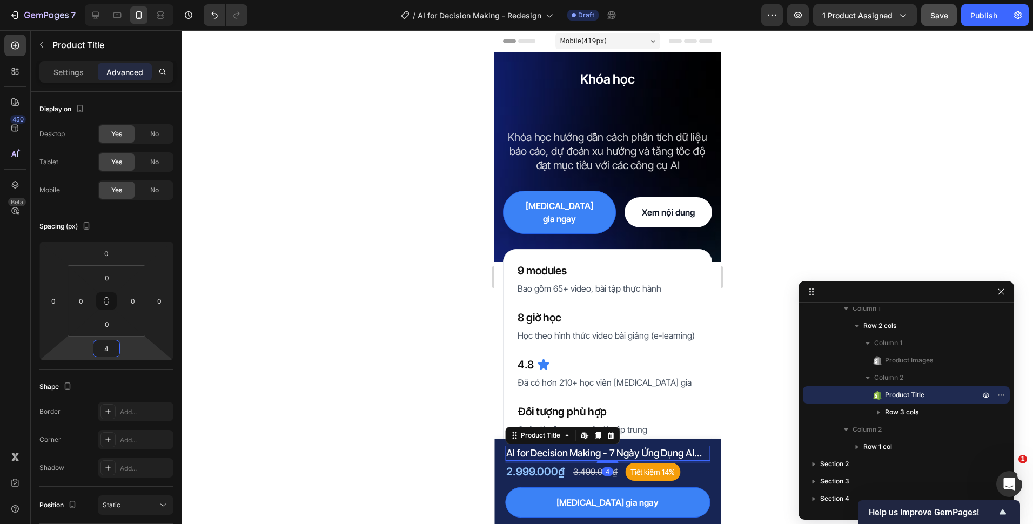
click at [326, 351] on div at bounding box center [607, 277] width 851 height 494
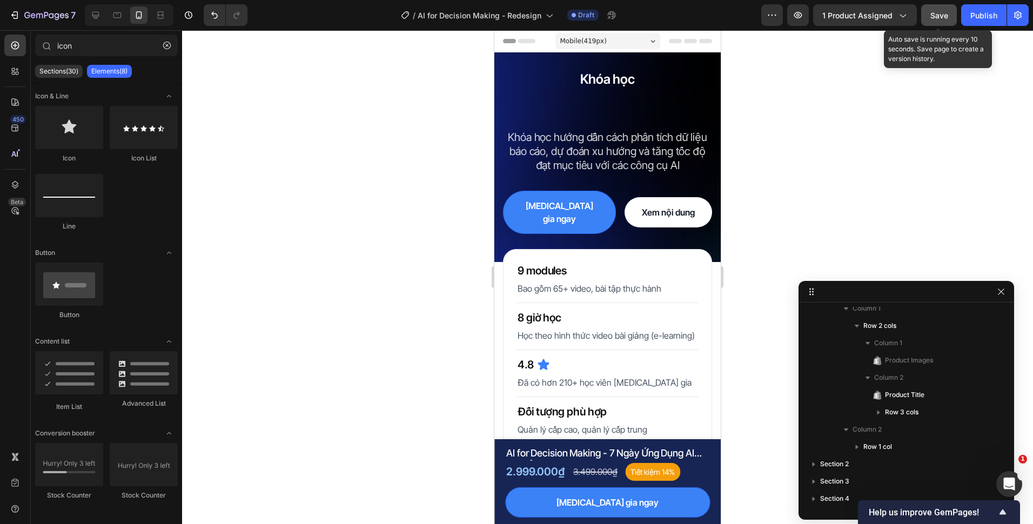
click at [932, 23] on button "Save" at bounding box center [939, 15] width 36 height 22
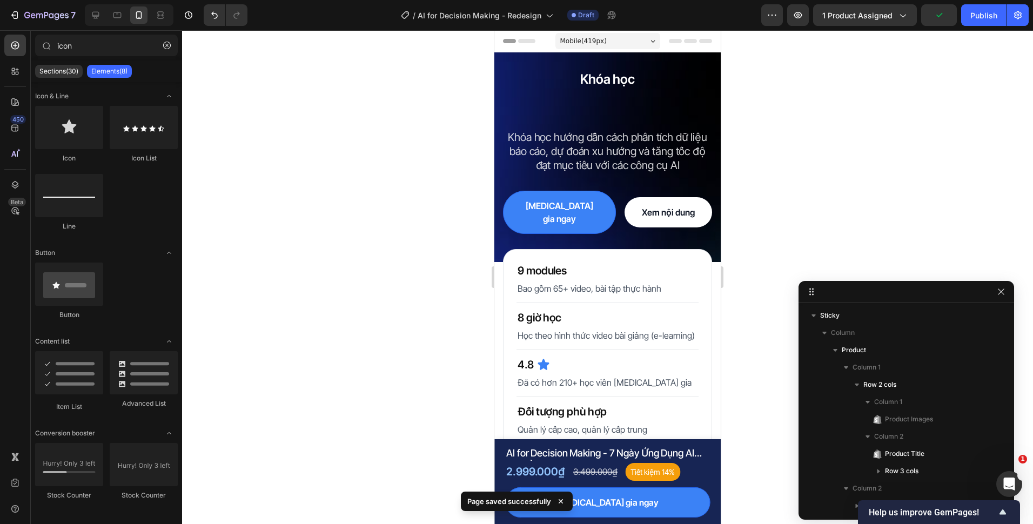
scroll to position [59, 0]
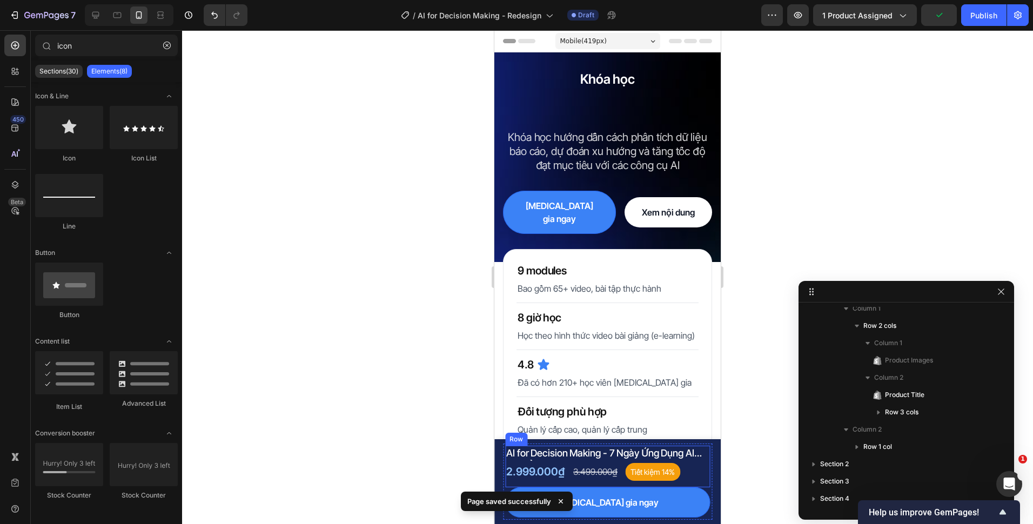
click at [509, 484] on div "AI for Decision Making - 7 Ngày Ứng Dụng AI Chuyển Dữ Liệu Thành Quyết Định Chi…" at bounding box center [607, 467] width 205 height 42
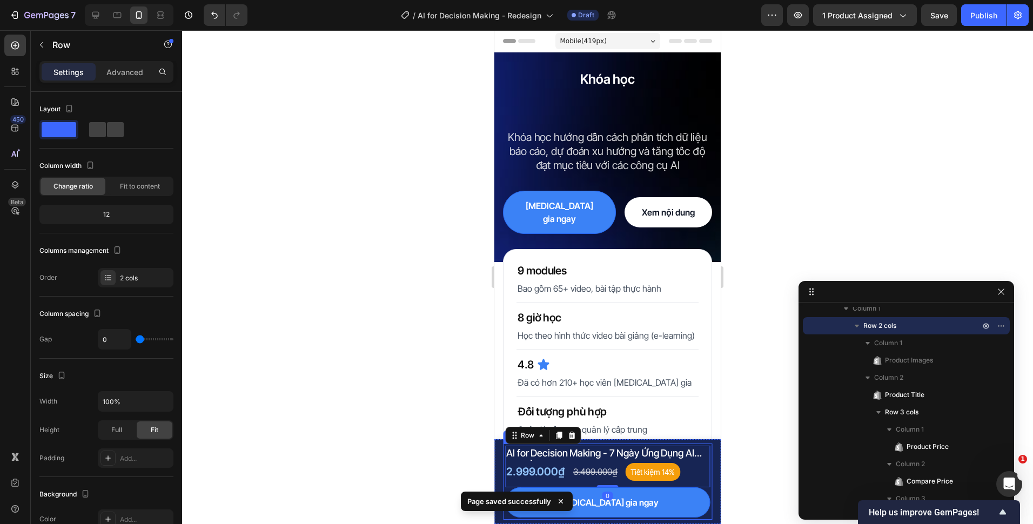
click at [503, 478] on div "Product Images AI for Decision Making - 7 Ngày Ứng Dụng AI Chuyển Dữ Liệu Thành…" at bounding box center [607, 482] width 209 height 76
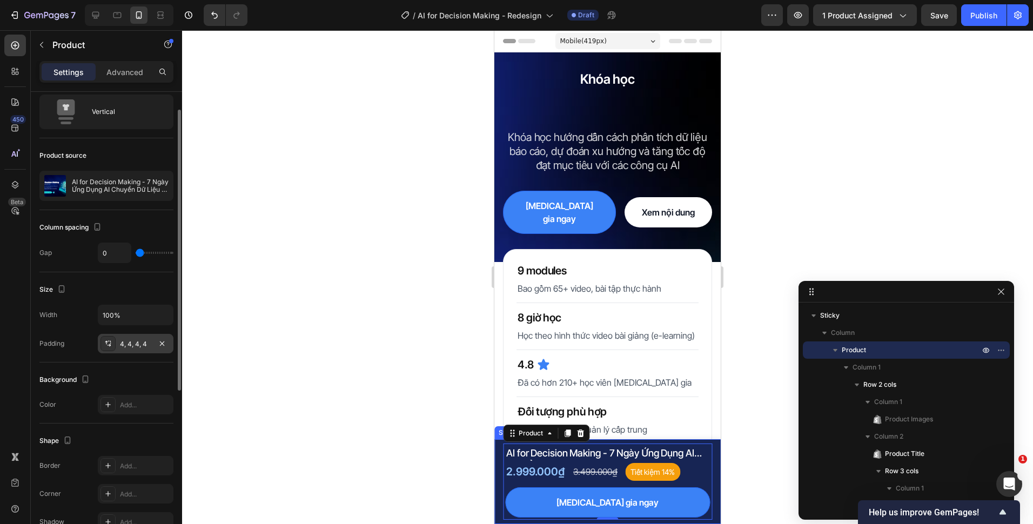
scroll to position [0, 0]
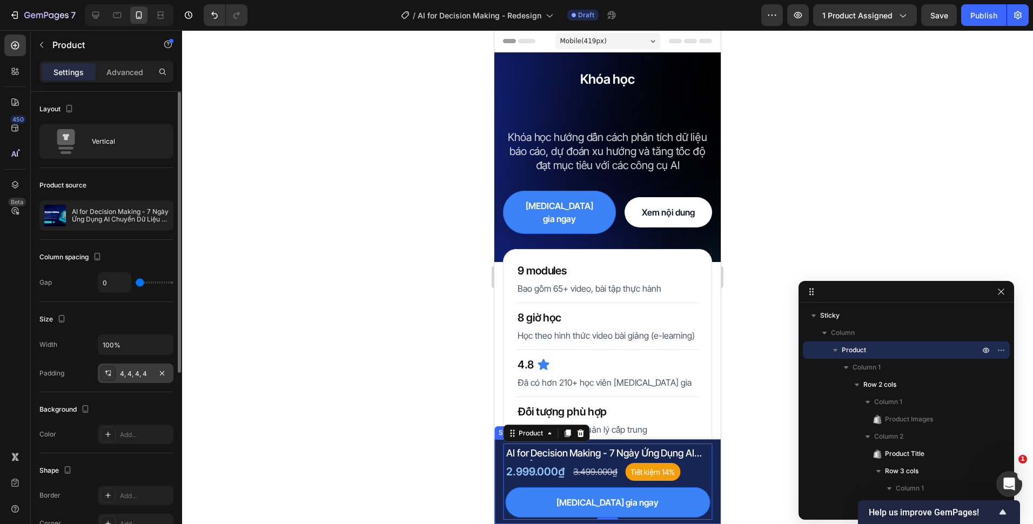
click at [116, 380] on div "4, 4, 4, 4" at bounding box center [136, 373] width 76 height 19
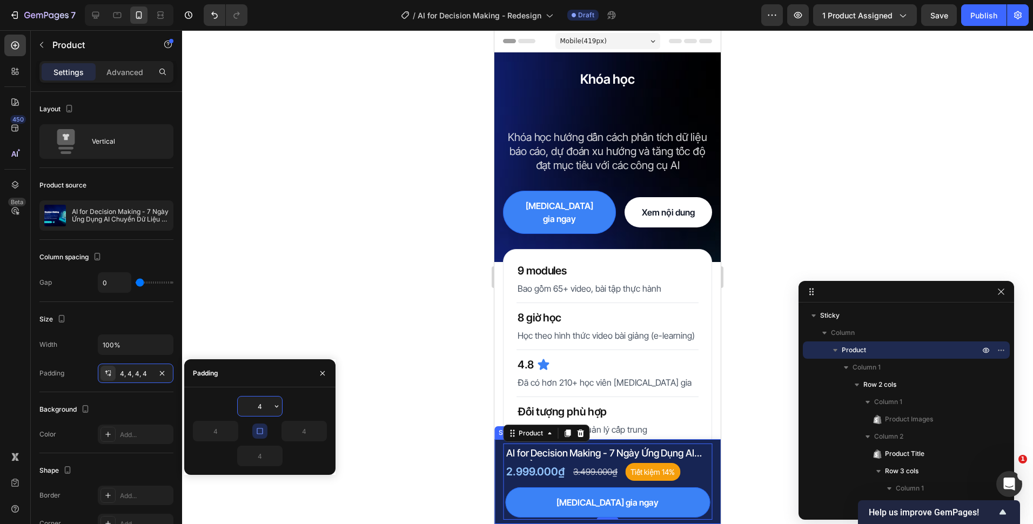
click at [257, 409] on input "4" at bounding box center [260, 406] width 44 height 19
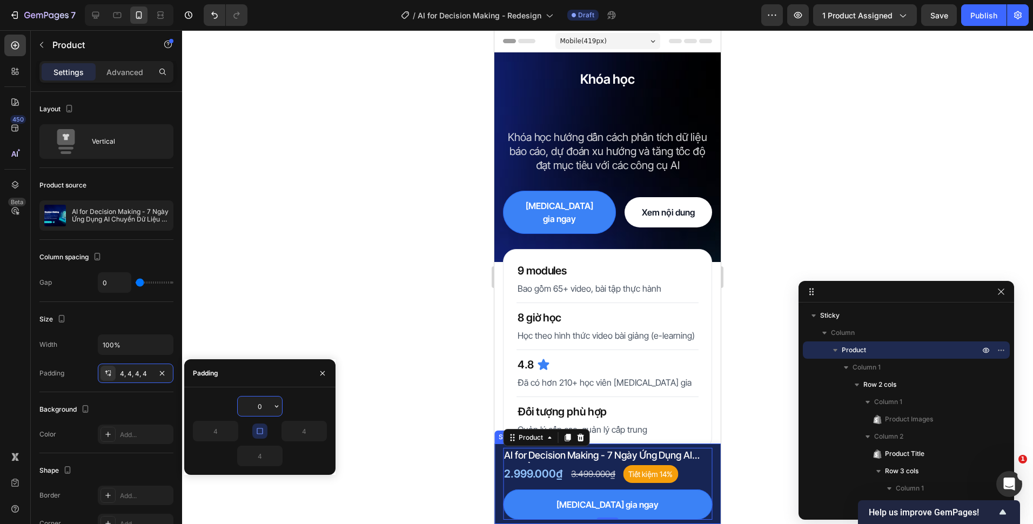
type input "0"
click at [439, 437] on div at bounding box center [607, 277] width 851 height 494
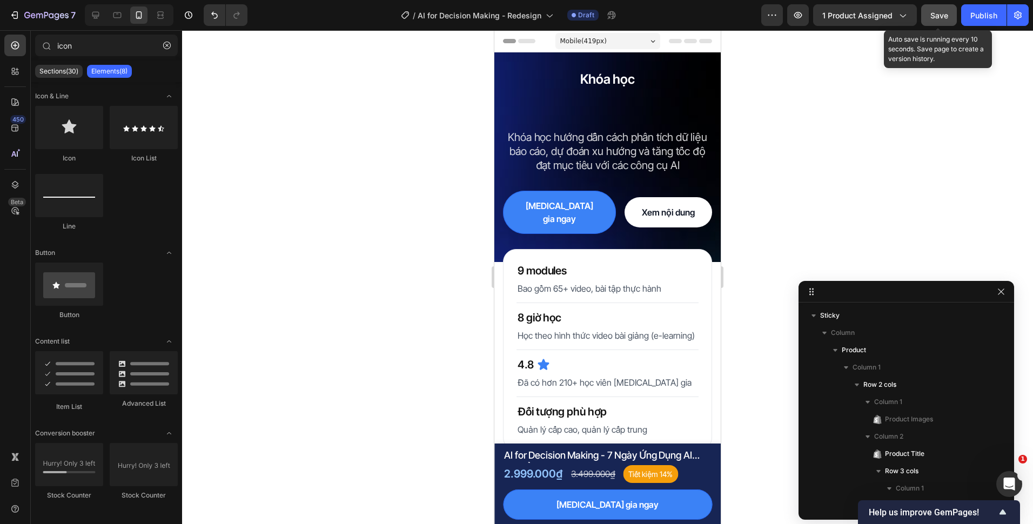
click at [929, 16] on button "Save" at bounding box center [939, 15] width 36 height 22
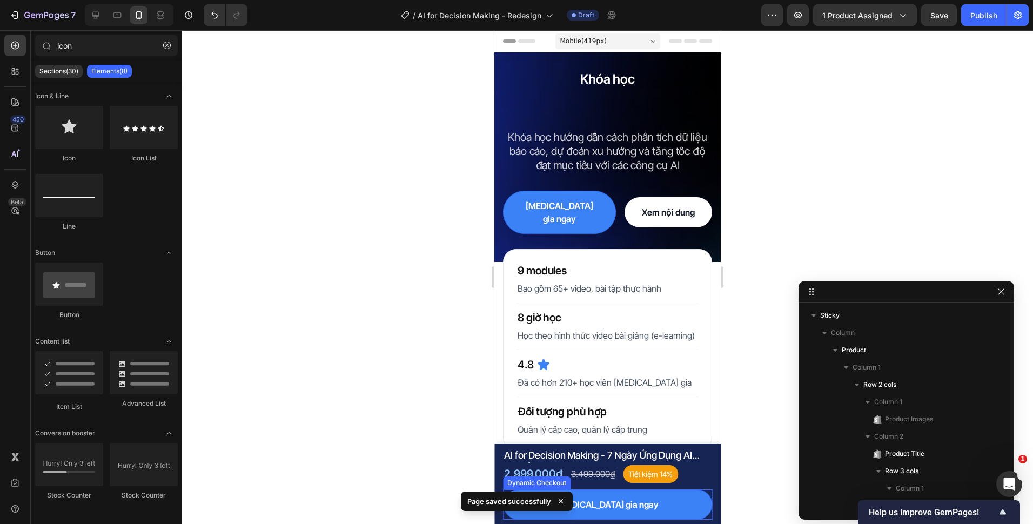
click at [696, 491] on div "[MEDICAL_DATA] gia ngay" at bounding box center [607, 504] width 209 height 30
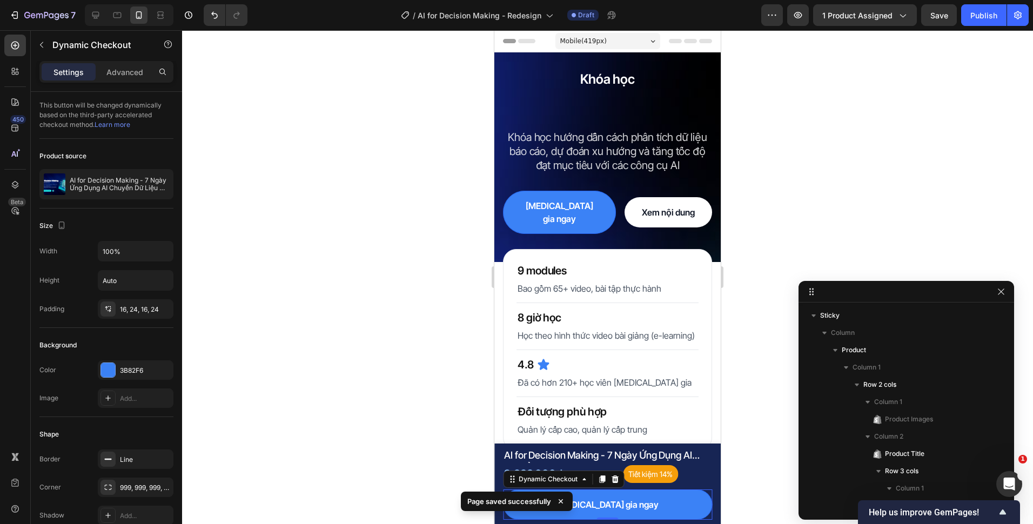
scroll to position [249, 0]
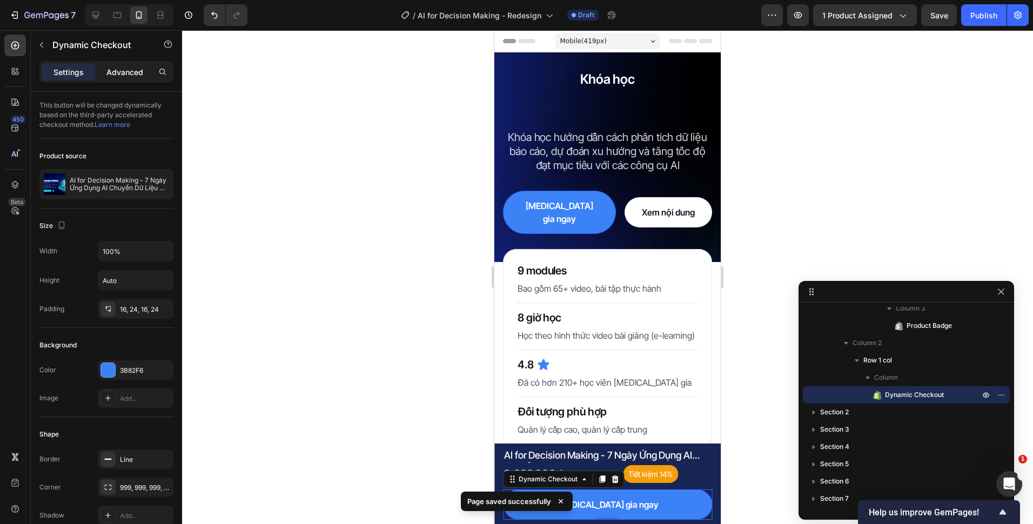
click at [126, 78] on div "Advanced" at bounding box center [125, 71] width 54 height 17
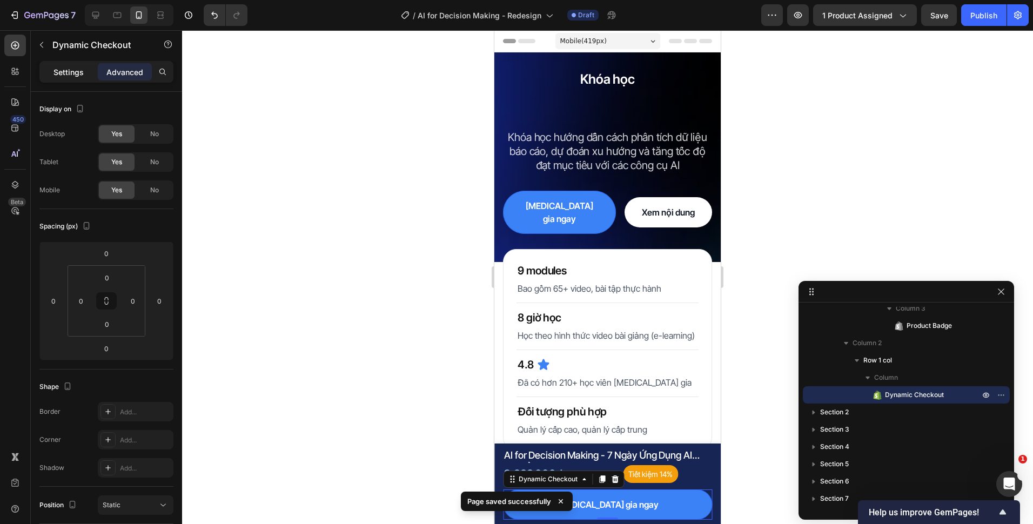
click at [65, 76] on p "Settings" at bounding box center [68, 71] width 30 height 11
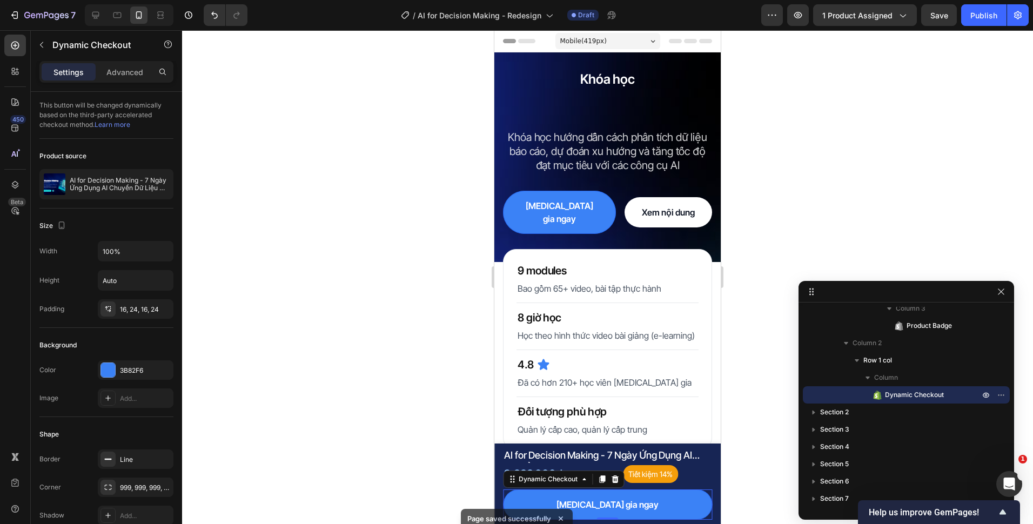
click at [64, 74] on p "Settings" at bounding box center [68, 71] width 30 height 11
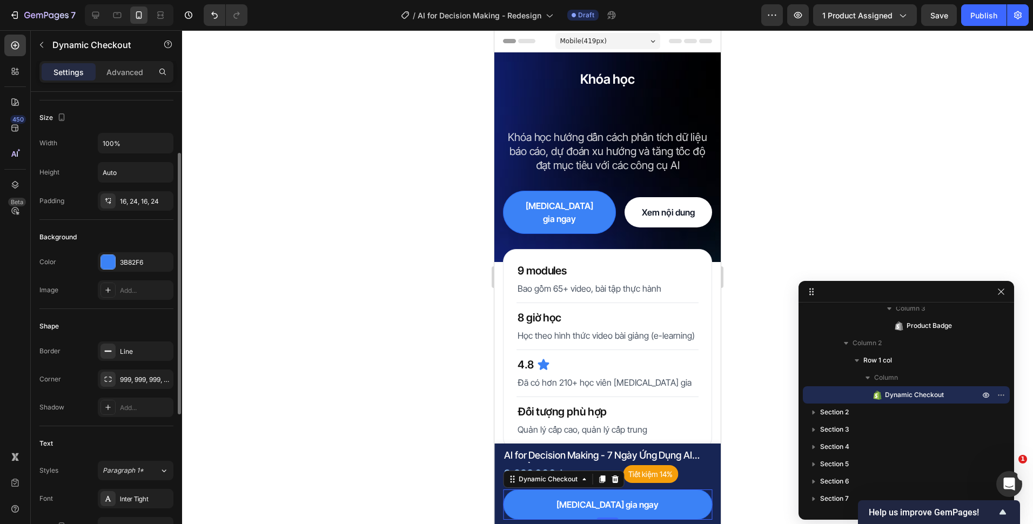
scroll to position [162, 0]
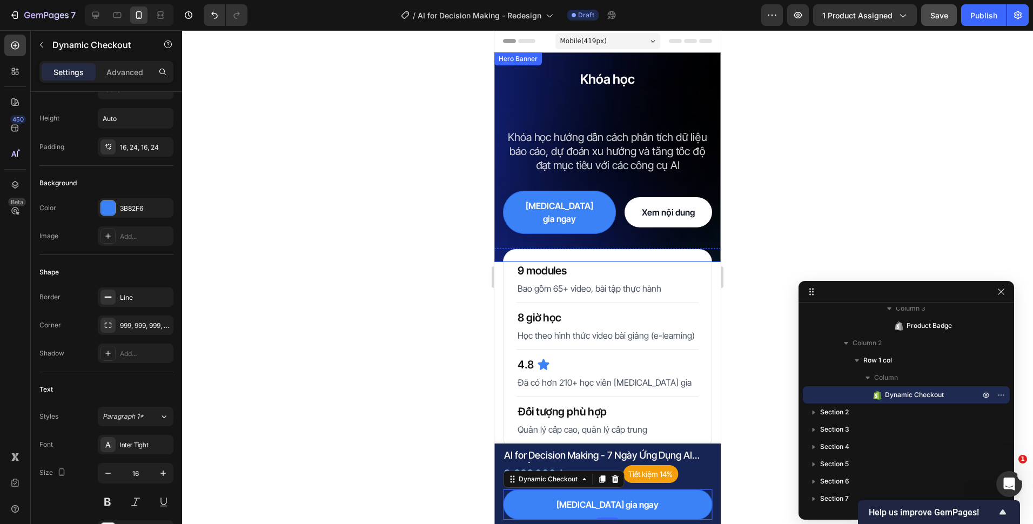
click at [929, 22] on button "Save" at bounding box center [939, 15] width 36 height 22
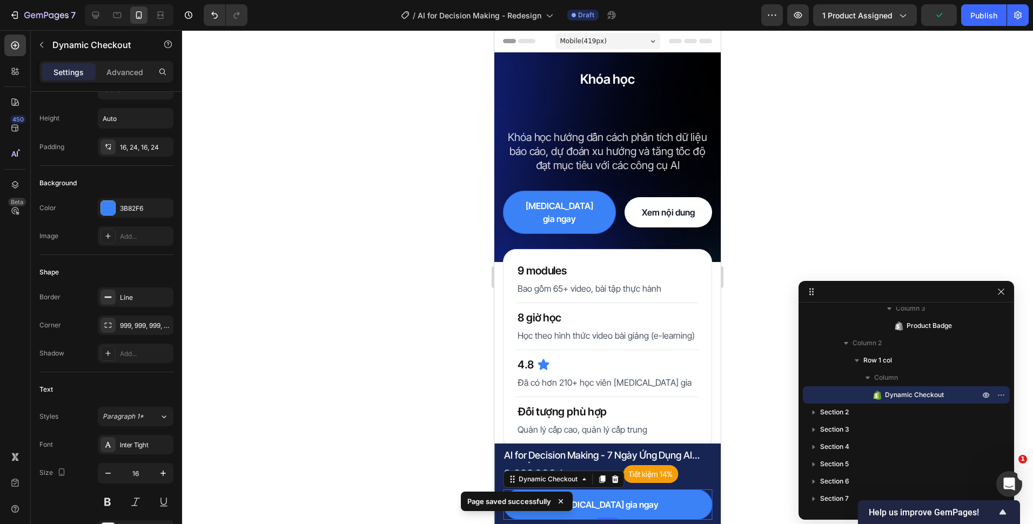
click at [419, 424] on div at bounding box center [607, 277] width 851 height 494
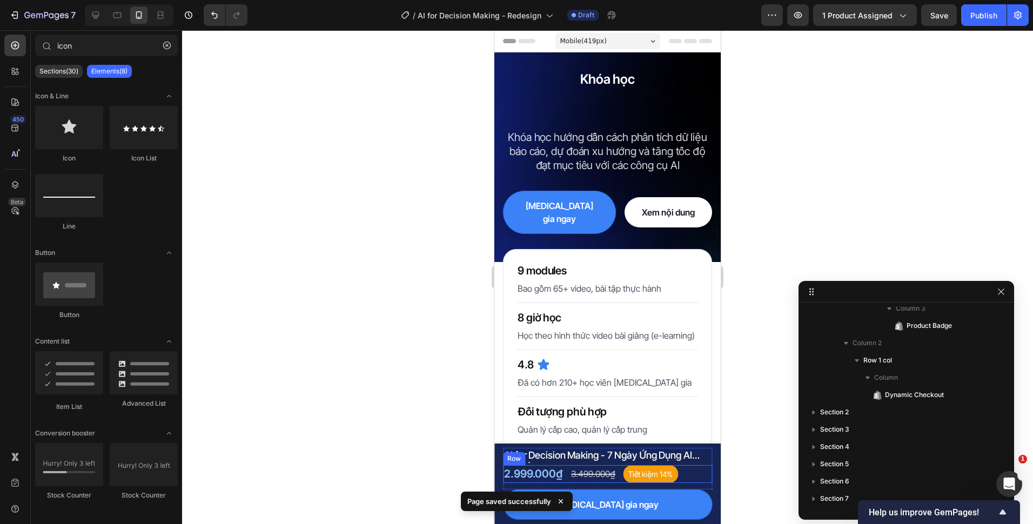
click at [682, 475] on div "2.999.000₫ Product Price Product Price 3.499.000₫ Compare Price Compare Price T…" at bounding box center [607, 474] width 209 height 18
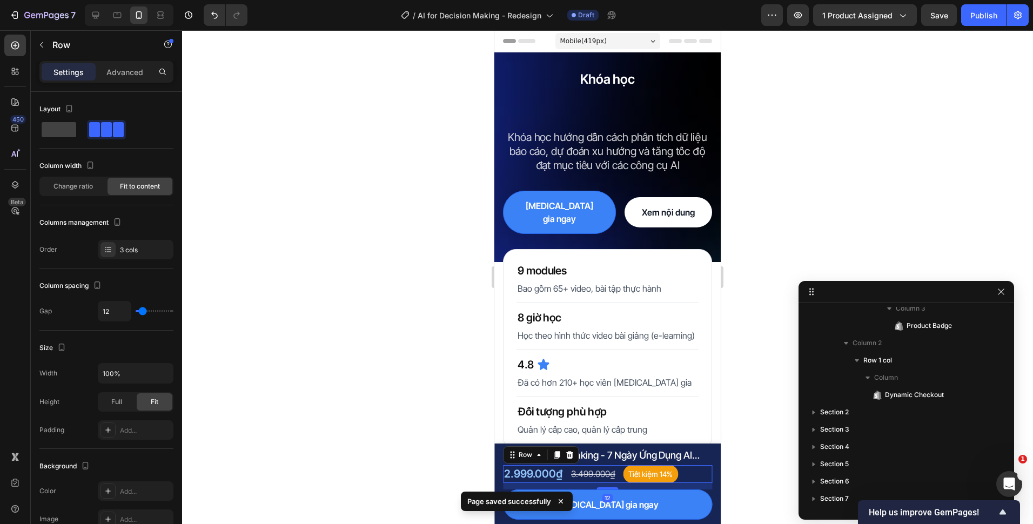
scroll to position [76, 0]
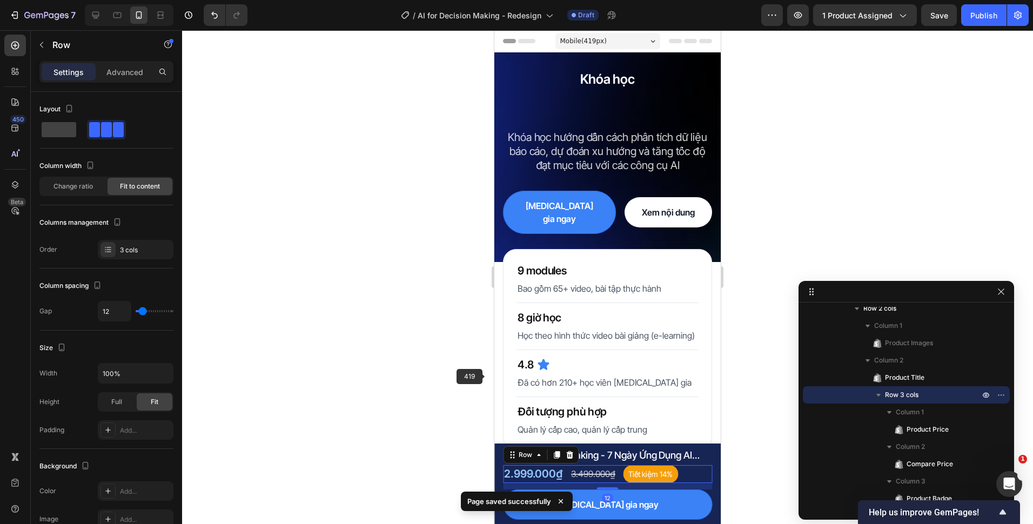
click at [426, 362] on div at bounding box center [607, 277] width 851 height 494
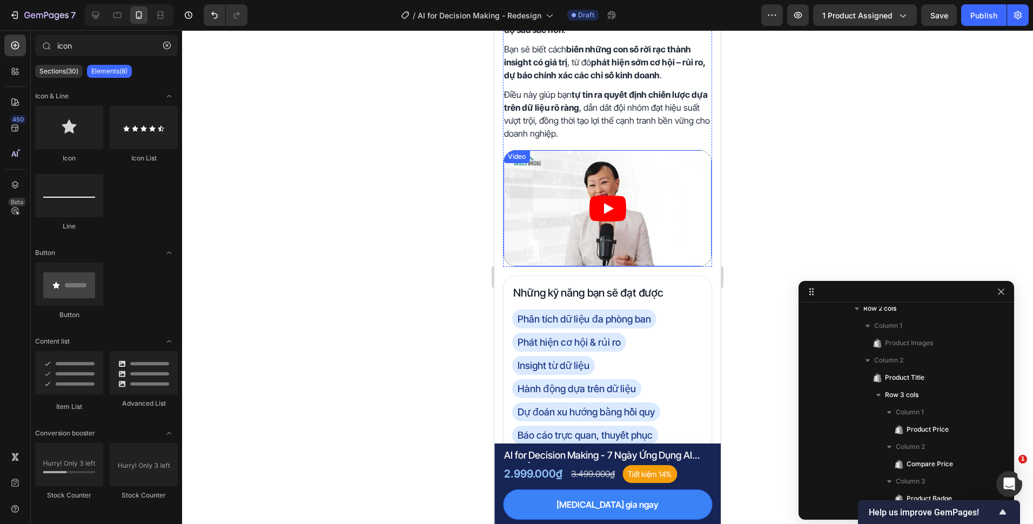
scroll to position [810, 0]
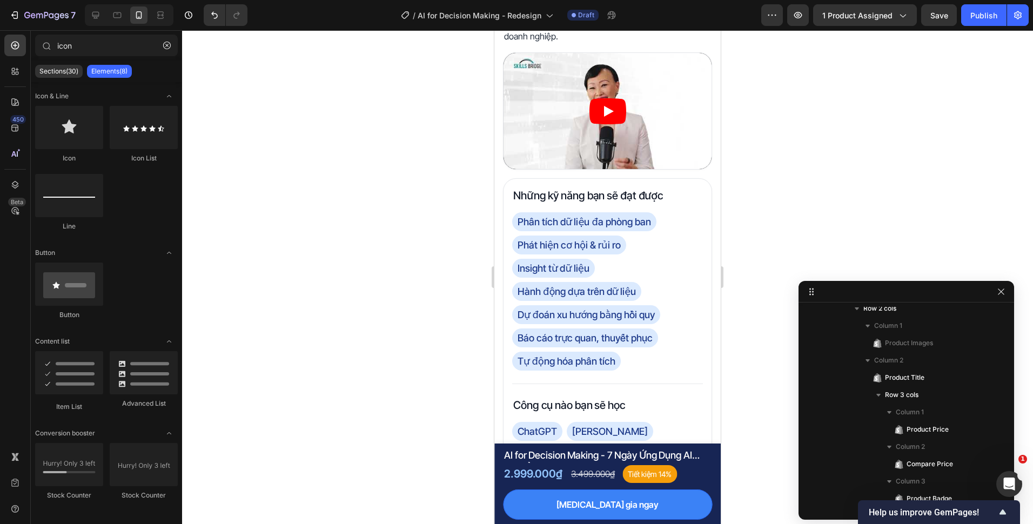
click at [88, 5] on div at bounding box center [129, 15] width 89 height 22
click at [89, 8] on div at bounding box center [95, 14] width 17 height 17
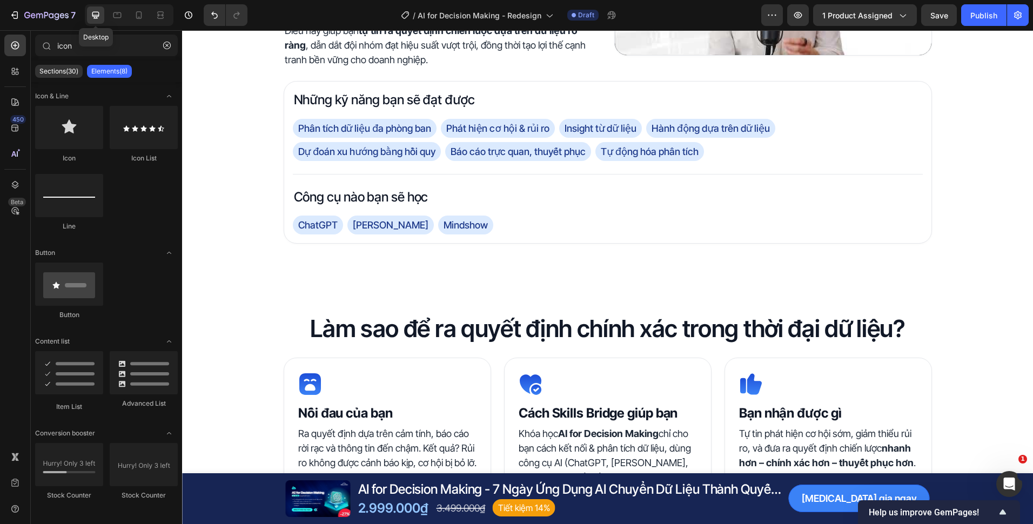
scroll to position [797, 0]
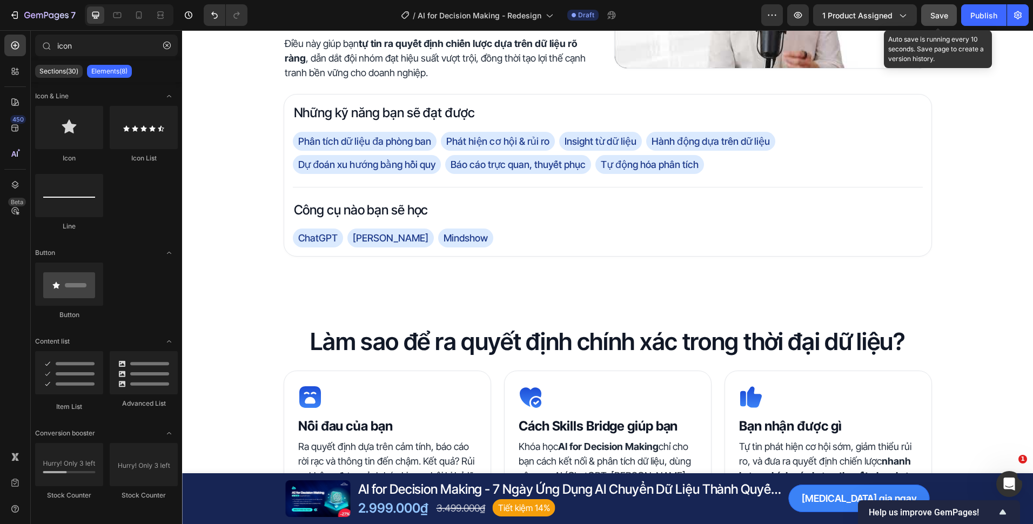
click at [946, 6] on button "Save" at bounding box center [939, 15] width 36 height 22
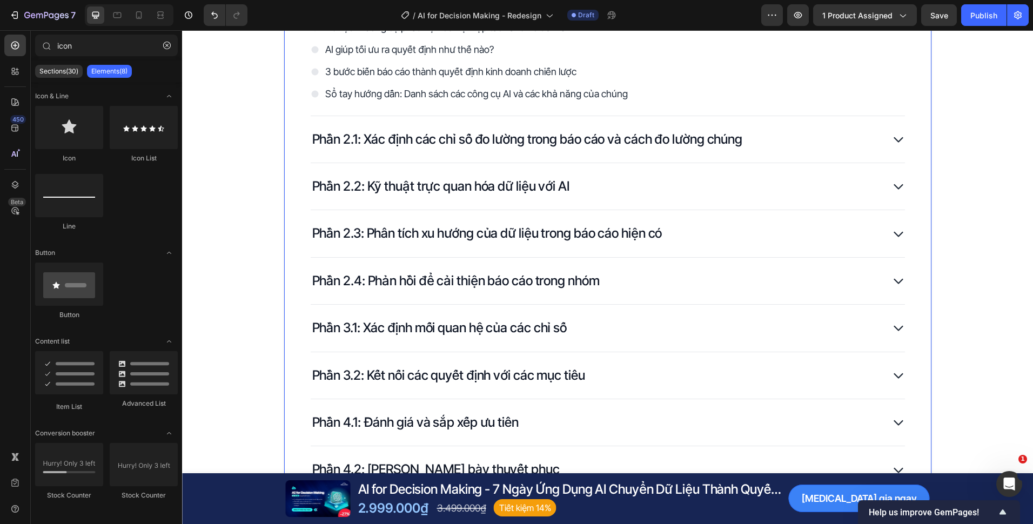
scroll to position [1621, 0]
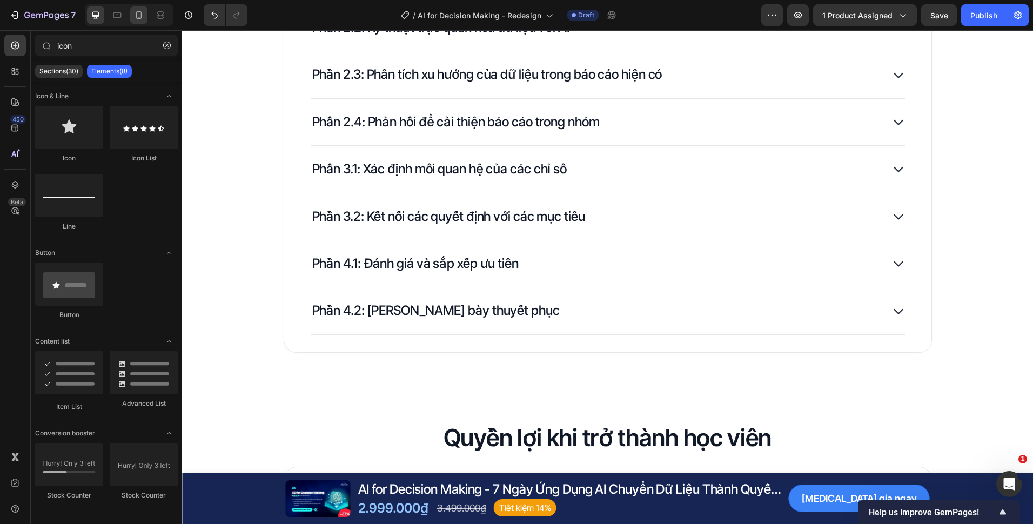
click at [142, 18] on icon at bounding box center [138, 15] width 11 height 11
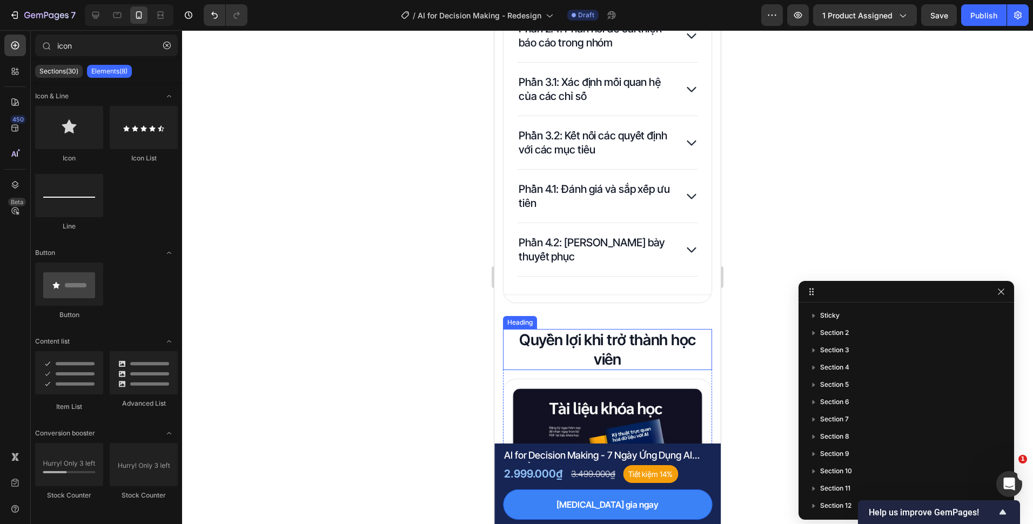
scroll to position [1837, 0]
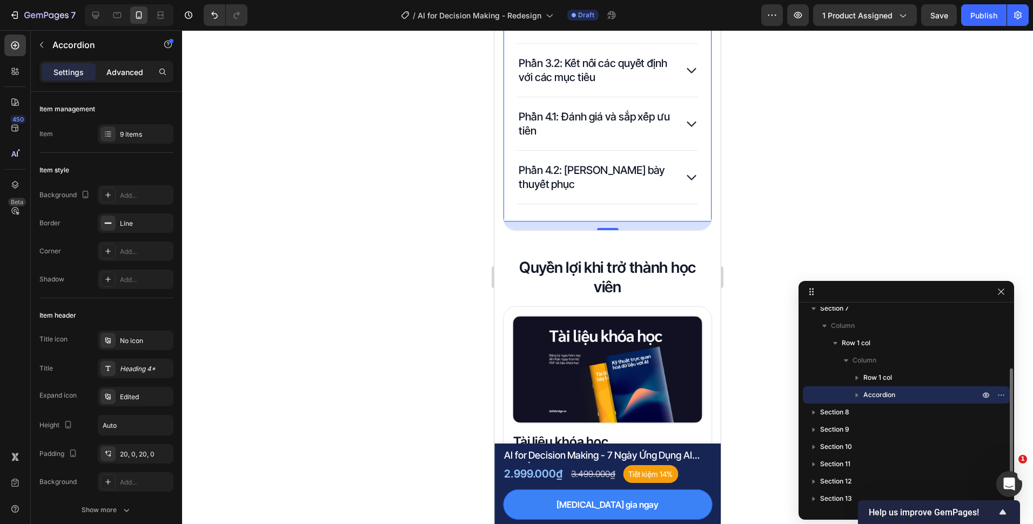
click at [119, 76] on p "Advanced" at bounding box center [124, 71] width 37 height 11
type input "100%"
type input "100"
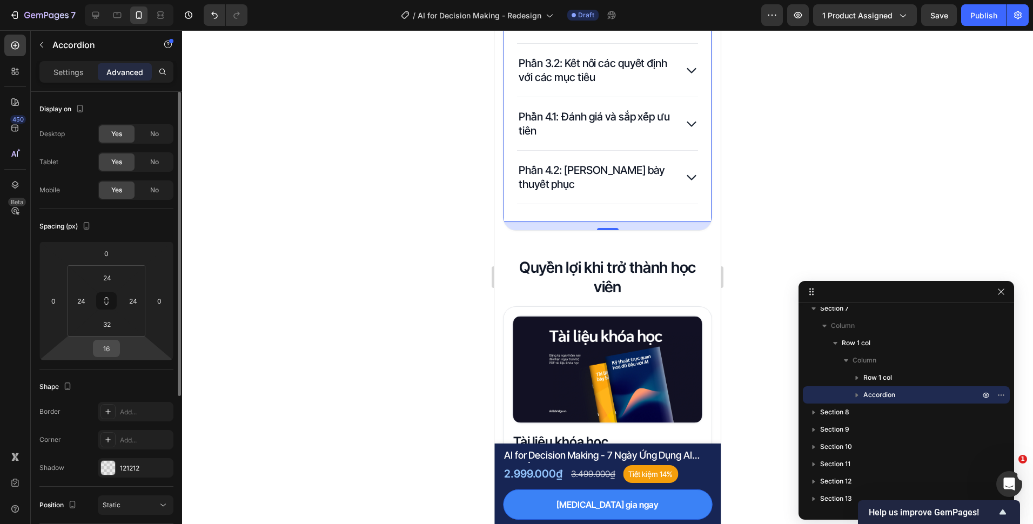
click at [109, 350] on input "16" at bounding box center [107, 348] width 22 height 16
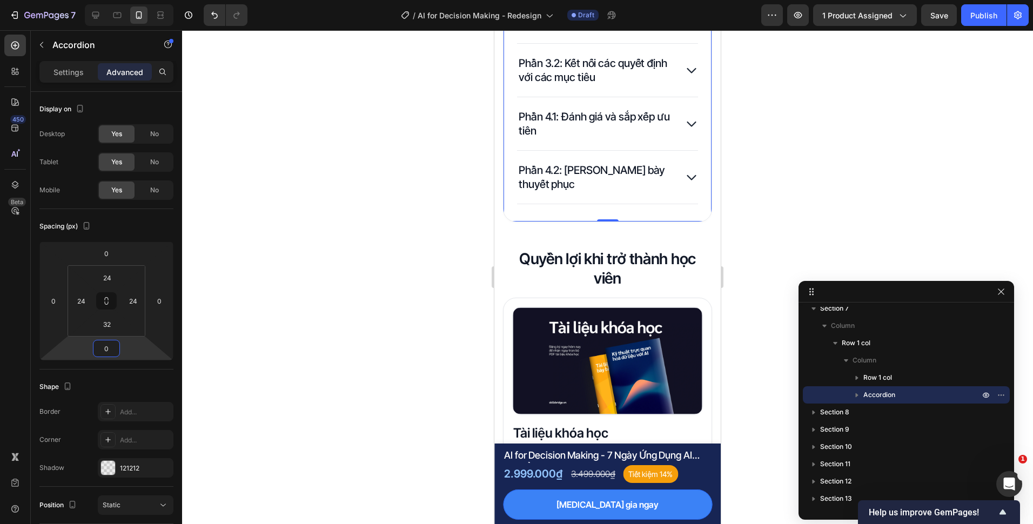
type input "0"
click at [409, 294] on div at bounding box center [607, 277] width 851 height 494
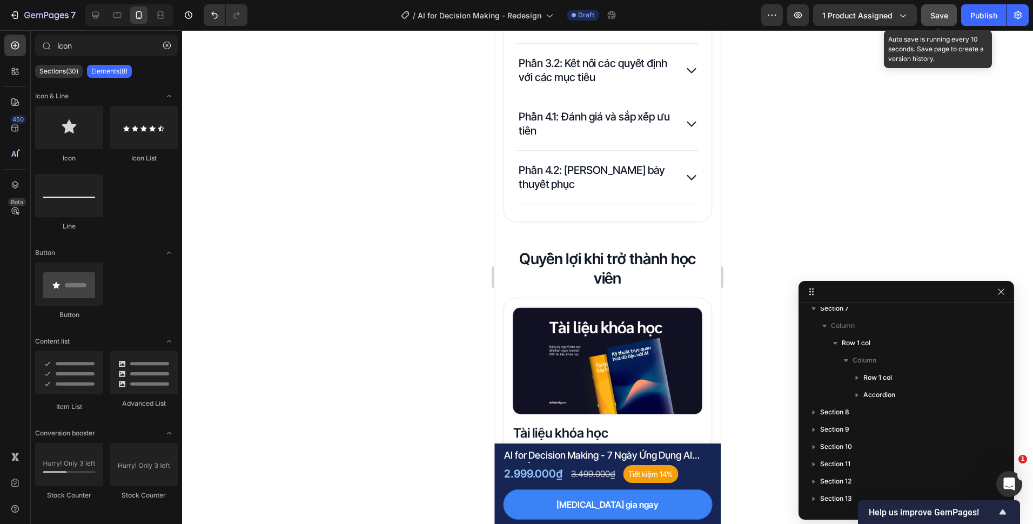
click at [938, 12] on span "Save" at bounding box center [939, 15] width 18 height 9
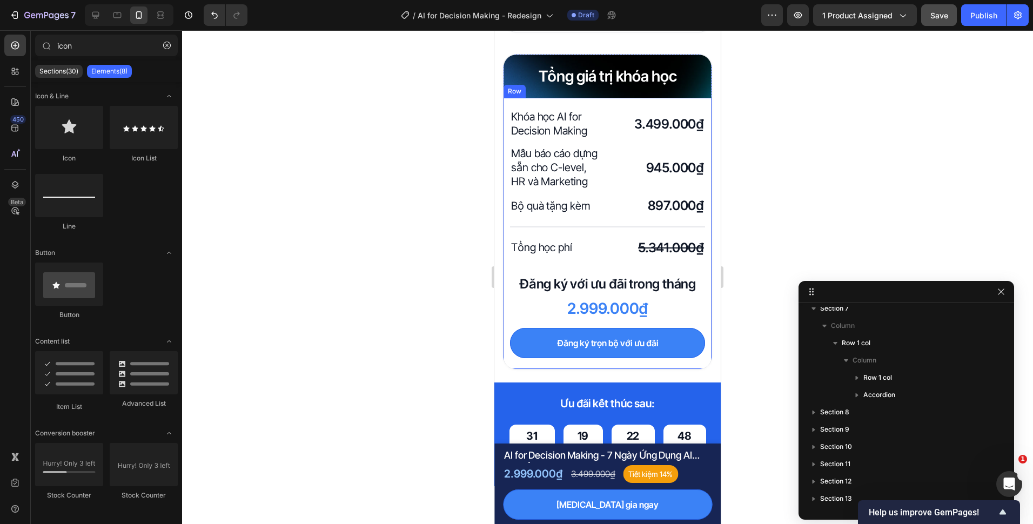
scroll to position [3133, 0]
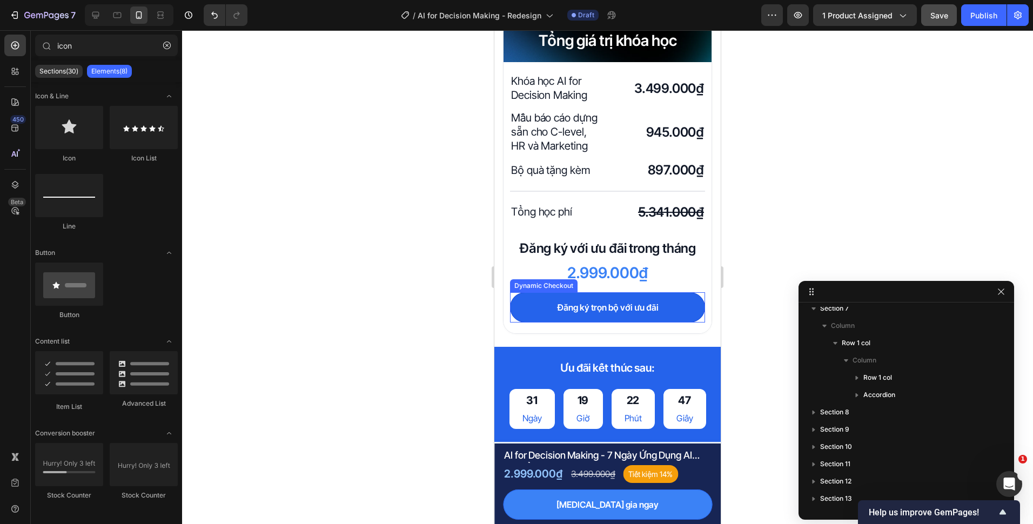
click at [539, 323] on button "Đăng ký trọn bộ với ưu đãi" at bounding box center [607, 307] width 195 height 30
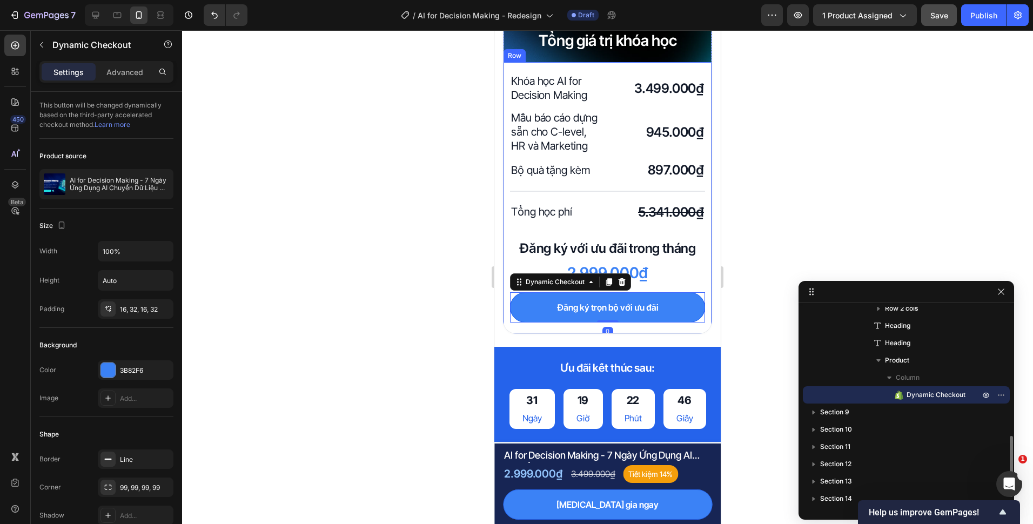
click at [534, 333] on div "Khóa học AI for Decision Making Heading 3.499.000₫ Heading Row Mẫu báo cáo dựng…" at bounding box center [607, 197] width 208 height 271
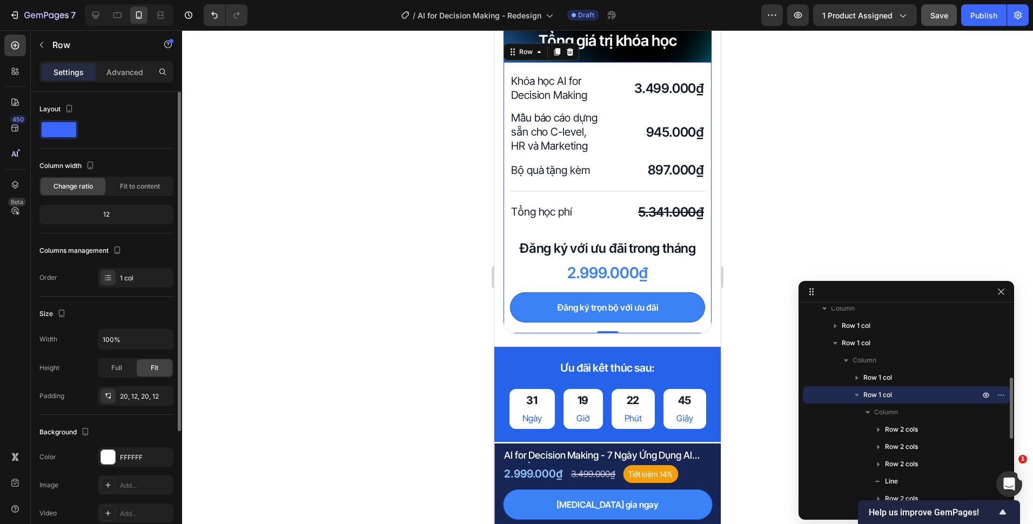
click at [137, 408] on div "Size Width 100% Height Full Fit Padding 20, 12, 20, 12" at bounding box center [106, 356] width 134 height 118
click at [137, 406] on div "Size Width 100% Height Full Fit Padding 20, 12, 20, 12" at bounding box center [106, 356] width 134 height 118
click at [138, 404] on div "20, 12, 20, 12" at bounding box center [136, 395] width 76 height 19
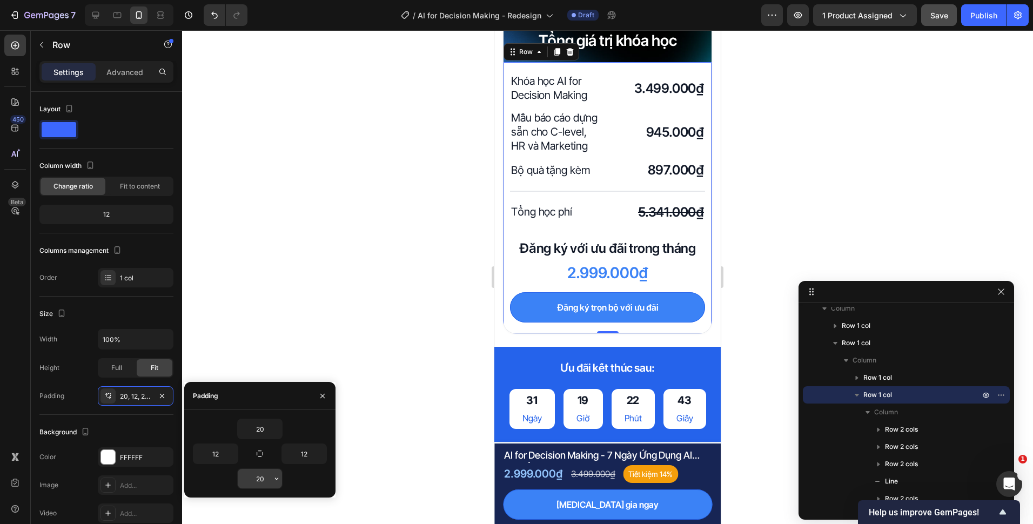
click at [265, 476] on input "20" at bounding box center [260, 478] width 44 height 19
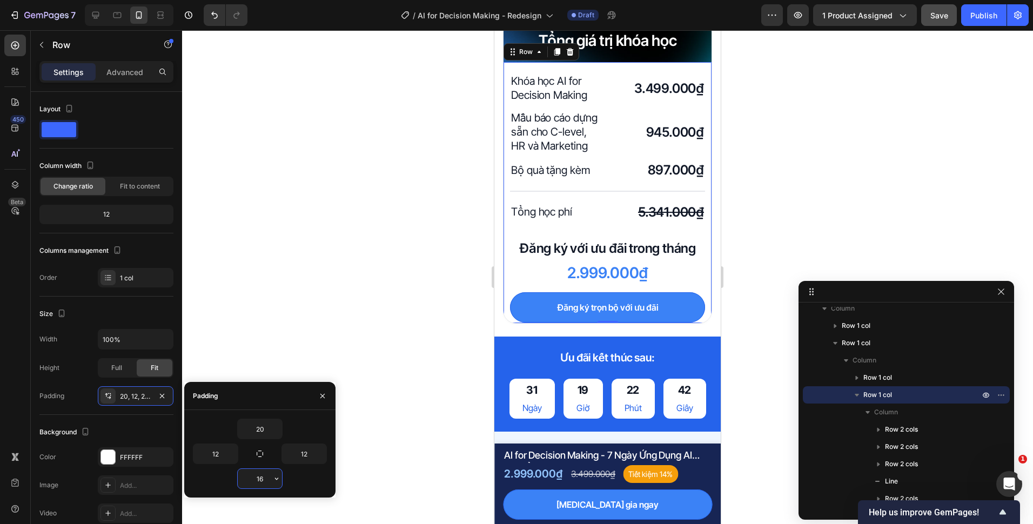
type input "16"
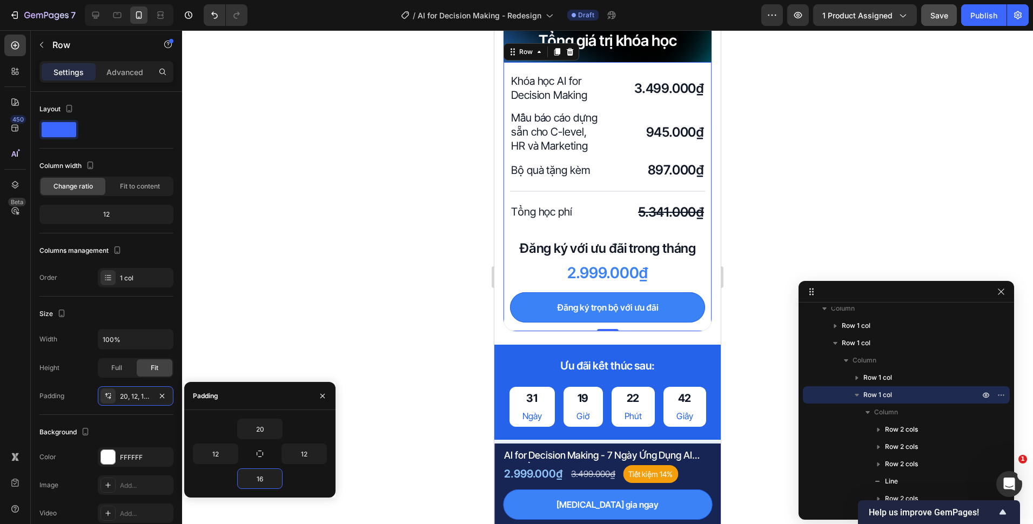
click at [426, 306] on div at bounding box center [607, 277] width 851 height 494
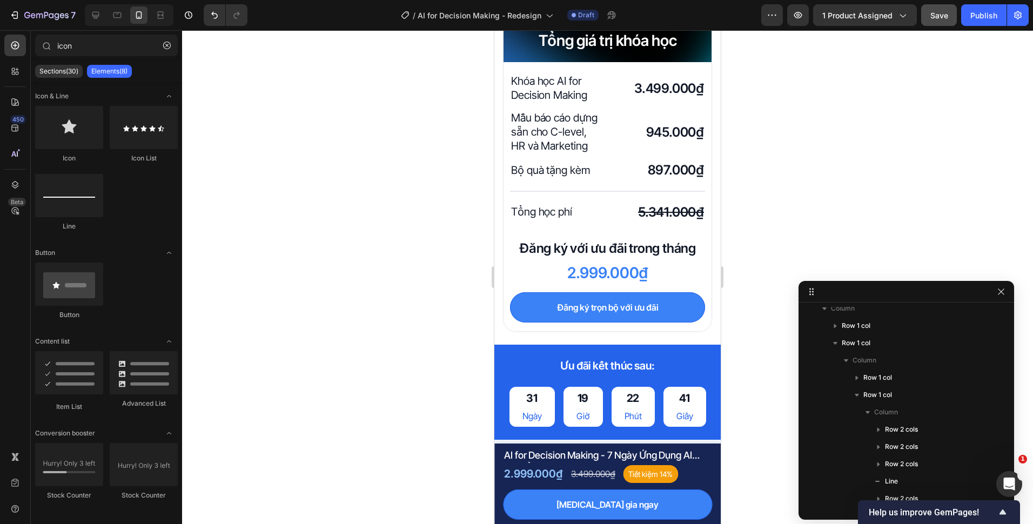
click at [927, 10] on button "Save" at bounding box center [939, 15] width 36 height 22
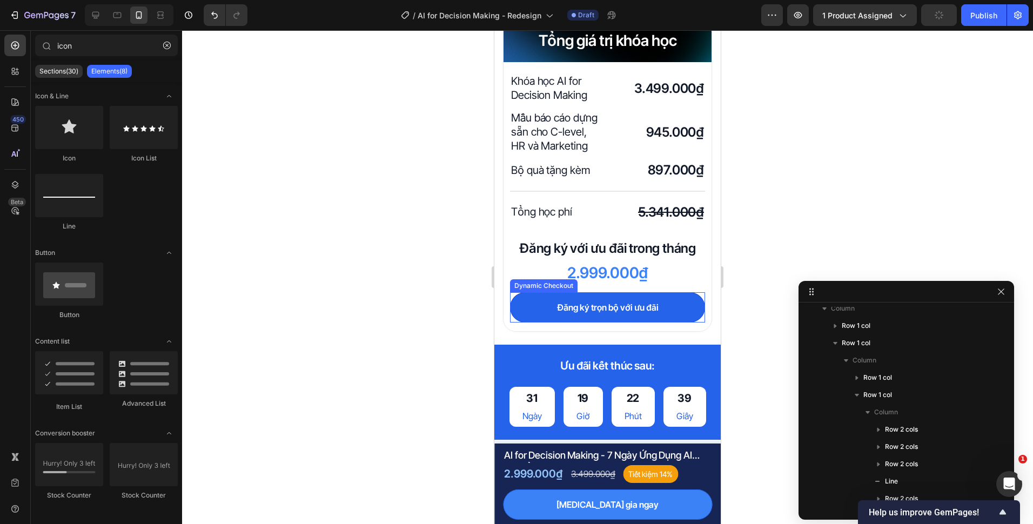
click at [683, 313] on button "Đăng ký trọn bộ với ưu đãi" at bounding box center [607, 307] width 195 height 30
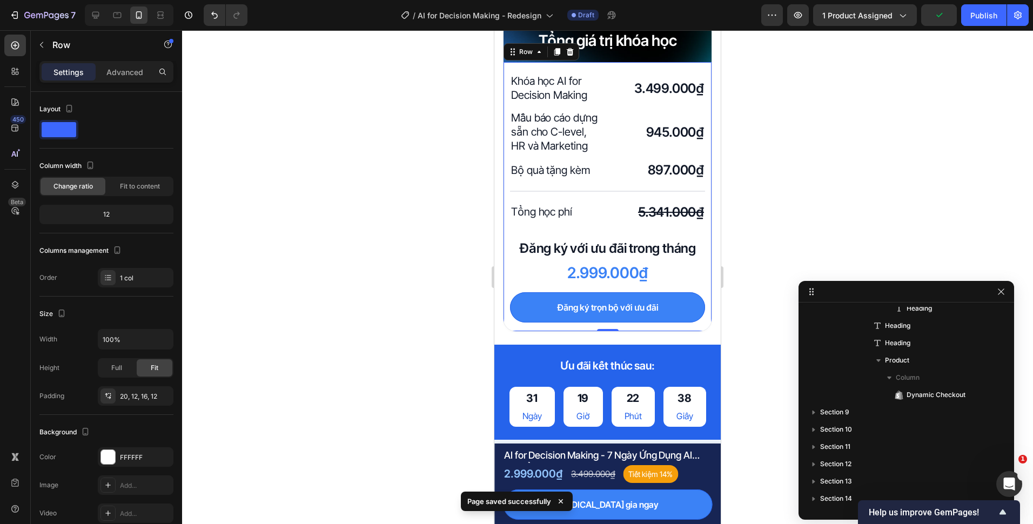
scroll to position [353, 0]
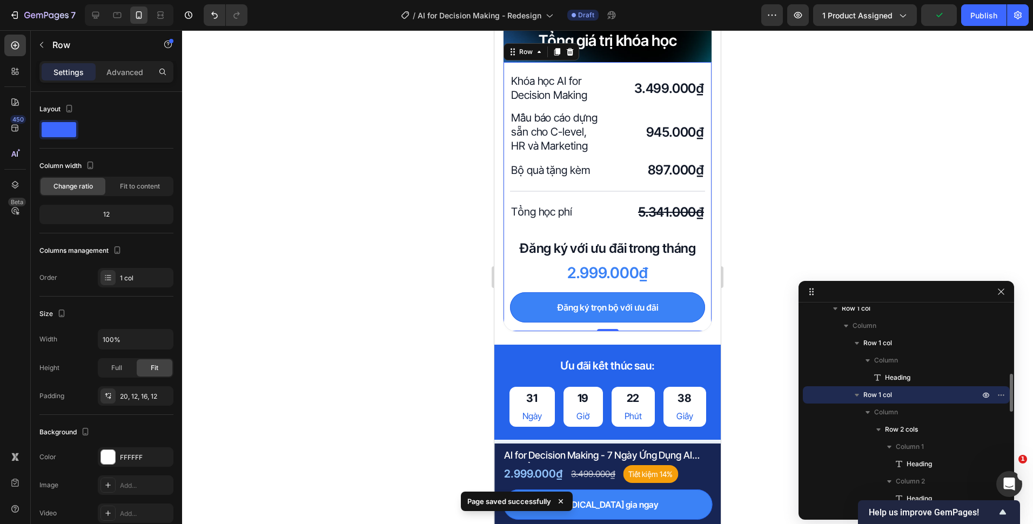
click at [700, 313] on div "Khóa học AI for Decision Making Heading 3.499.000₫ Heading Row Mẫu báo cáo dựng…" at bounding box center [607, 196] width 208 height 269
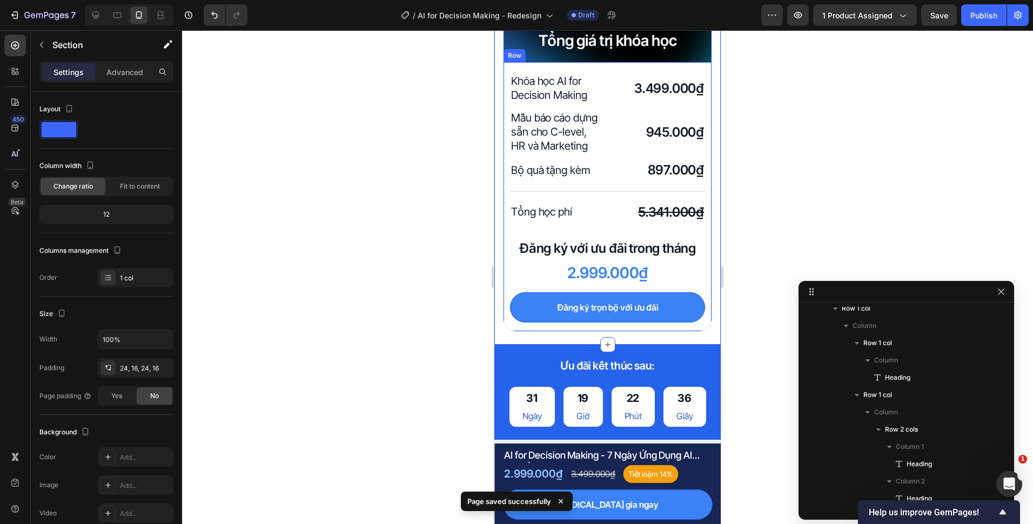
click at [556, 329] on div "Khóa học AI for Decision Making Heading 3.499.000₫ Heading Row Mẫu báo cáo dựng…" at bounding box center [607, 196] width 208 height 269
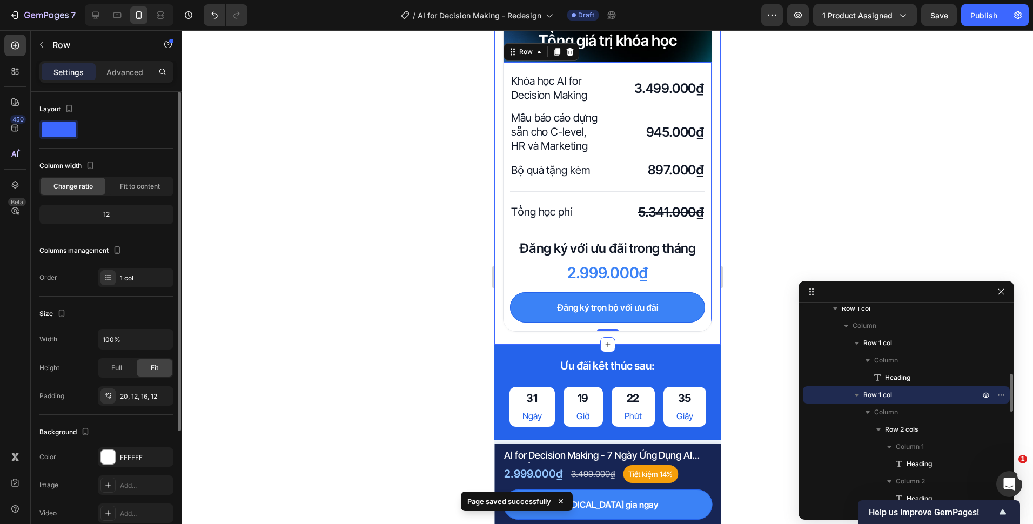
click at [97, 401] on div "Padding 20, 12, 16, 12" at bounding box center [106, 395] width 134 height 19
click at [109, 399] on icon at bounding box center [108, 396] width 9 height 9
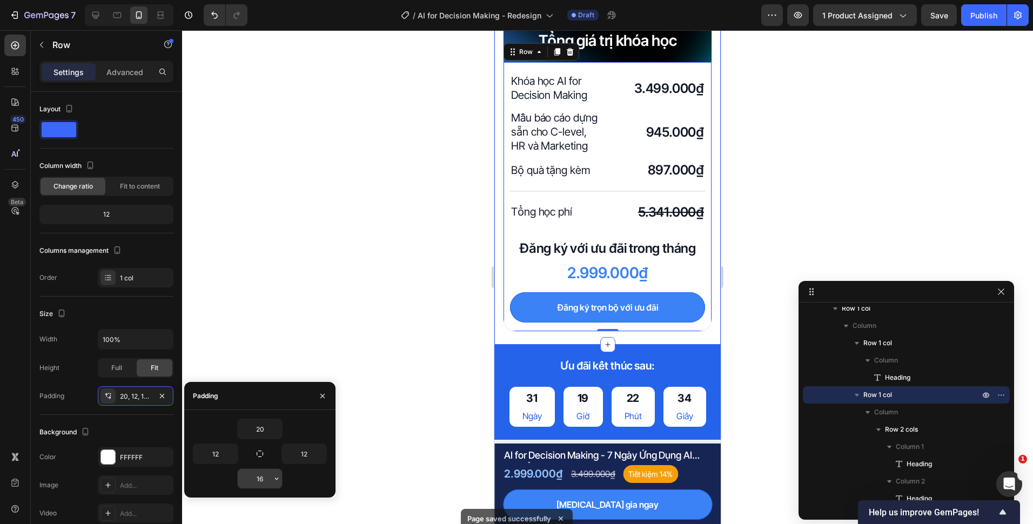
click at [259, 479] on input "16" at bounding box center [260, 478] width 44 height 19
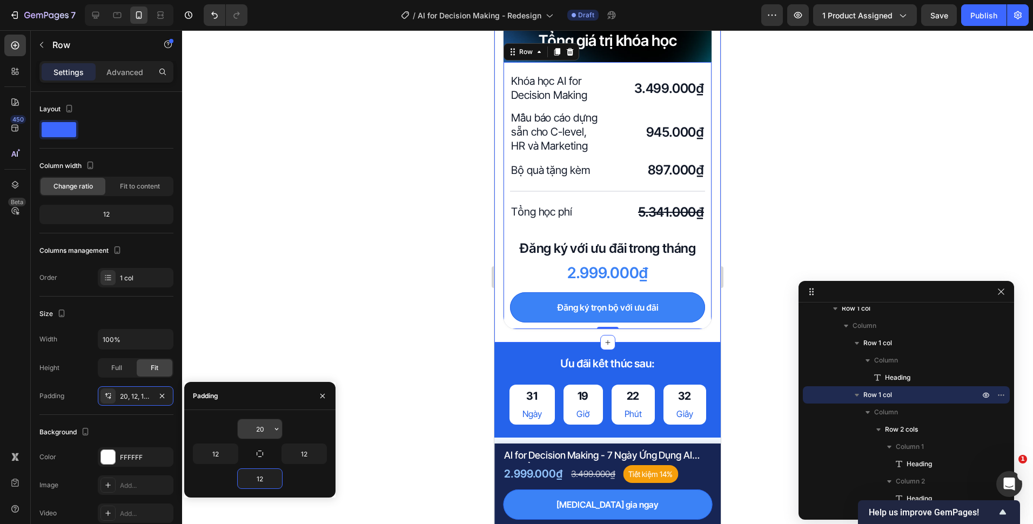
type input "12"
click at [264, 431] on input "20" at bounding box center [260, 428] width 44 height 19
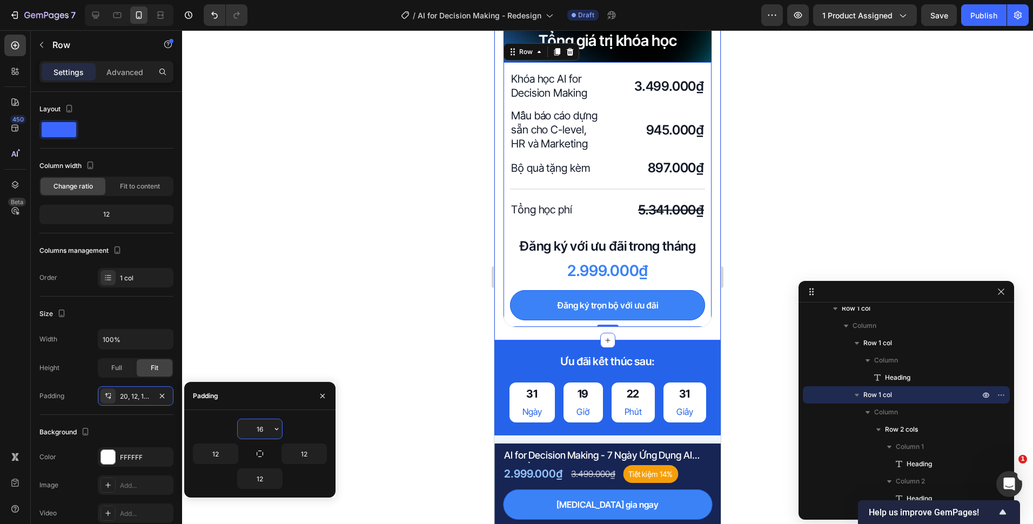
type input "16"
drag, startPoint x: 402, startPoint y: 299, endPoint x: 419, endPoint y: 287, distance: 20.5
click at [402, 298] on div at bounding box center [607, 277] width 851 height 494
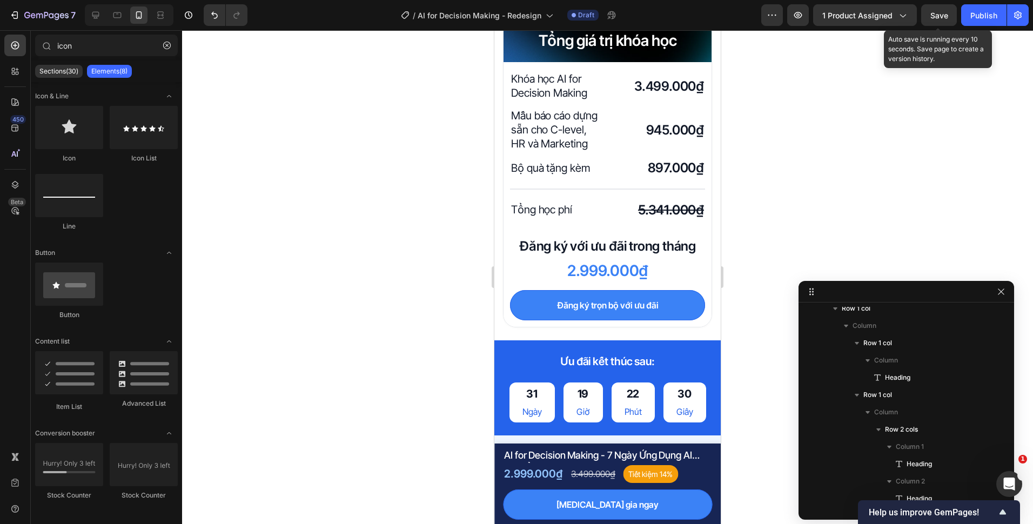
click at [935, 17] on span "Save" at bounding box center [939, 15] width 18 height 9
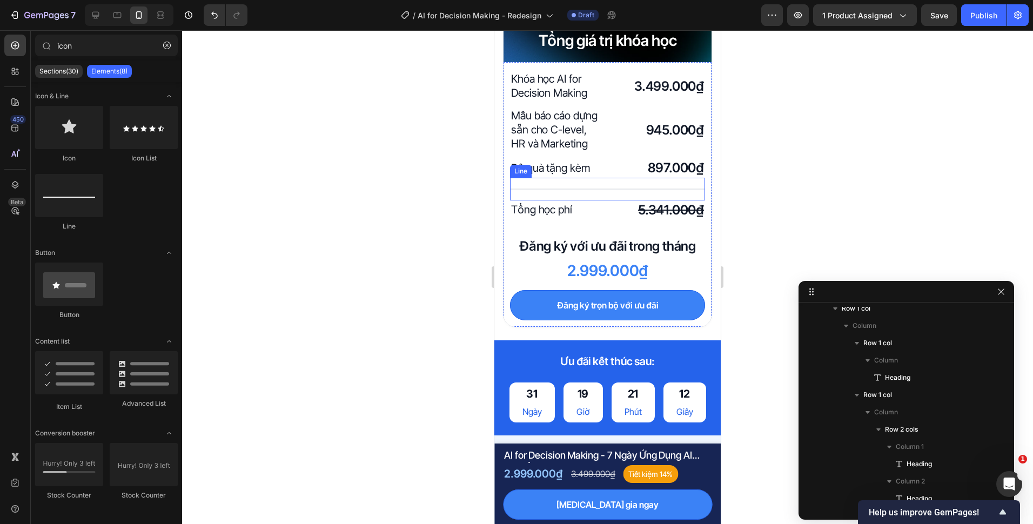
click at [561, 196] on div "Title Line" at bounding box center [607, 189] width 195 height 23
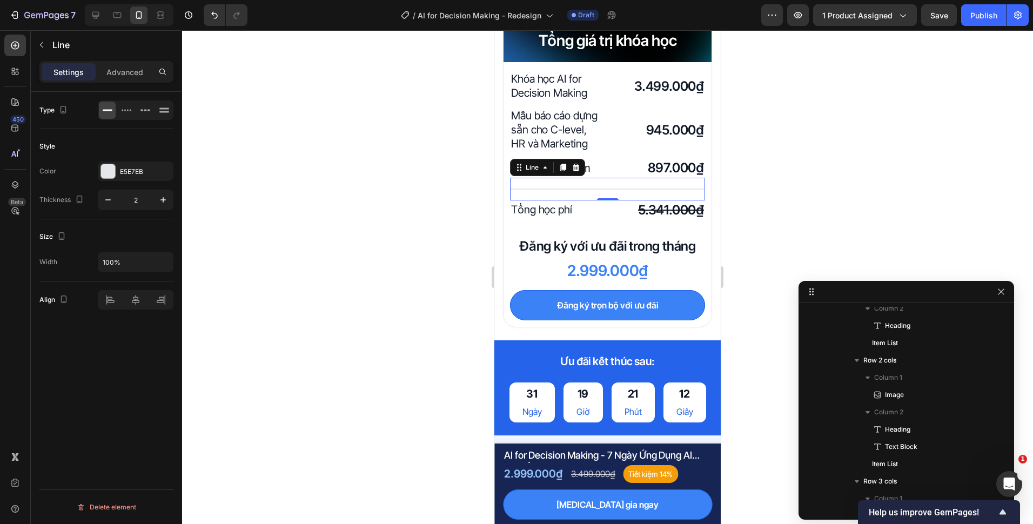
scroll to position [941, 0]
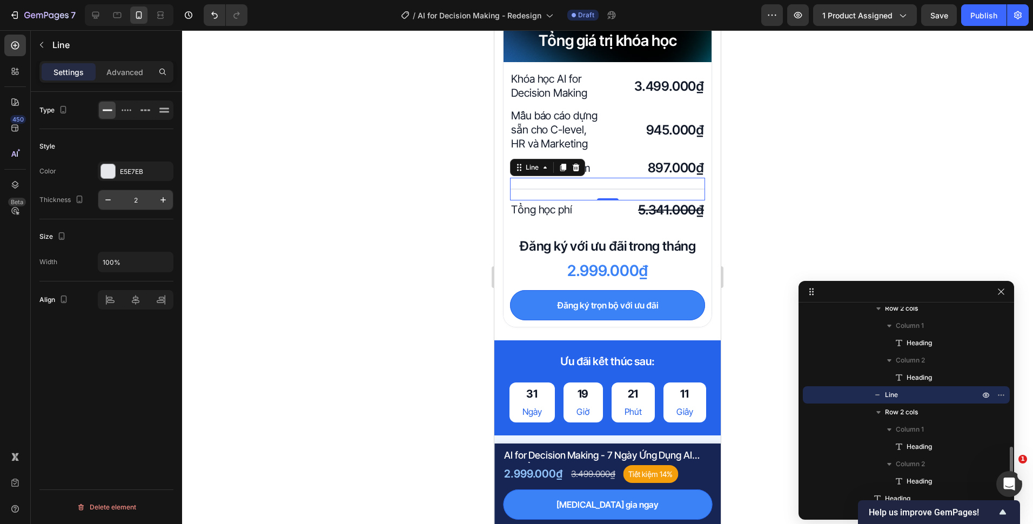
click at [150, 206] on input "2" at bounding box center [136, 199] width 36 height 19
type input "1"
click at [320, 200] on div at bounding box center [607, 277] width 851 height 494
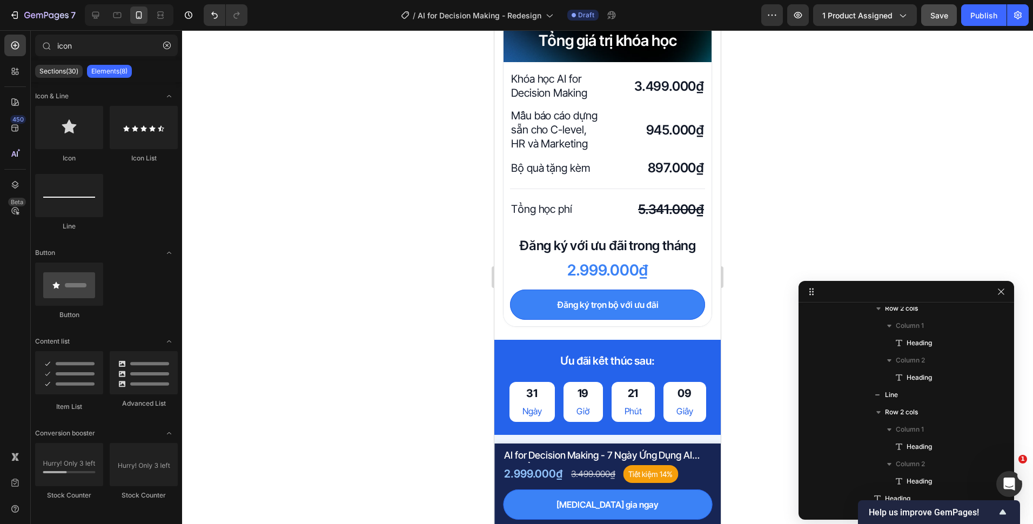
click at [930, 23] on button "Save" at bounding box center [939, 15] width 36 height 22
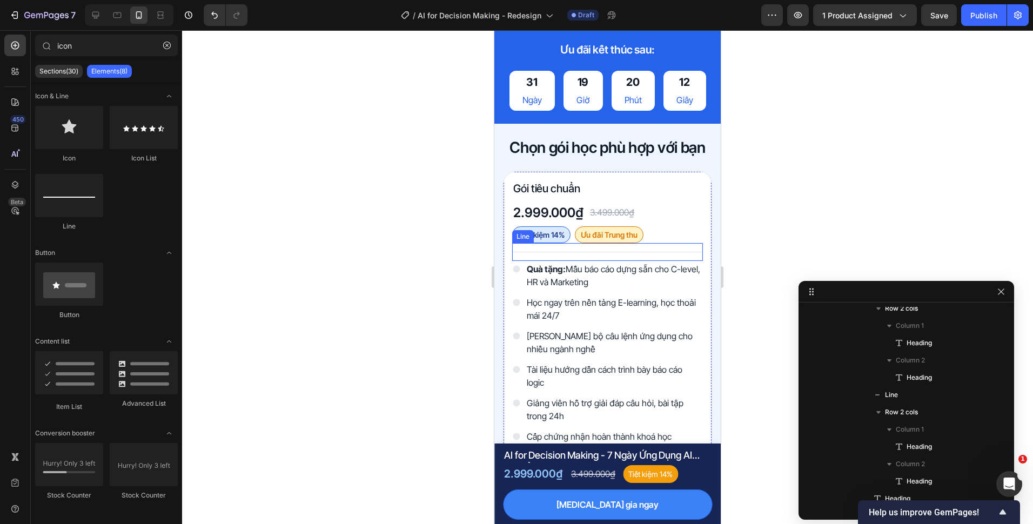
scroll to position [3457, 0]
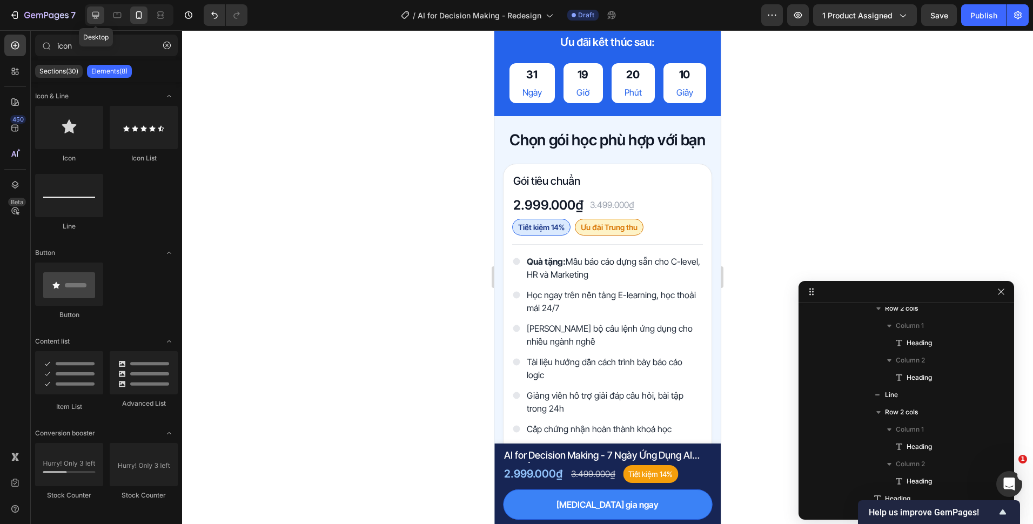
click at [89, 15] on div at bounding box center [95, 14] width 17 height 17
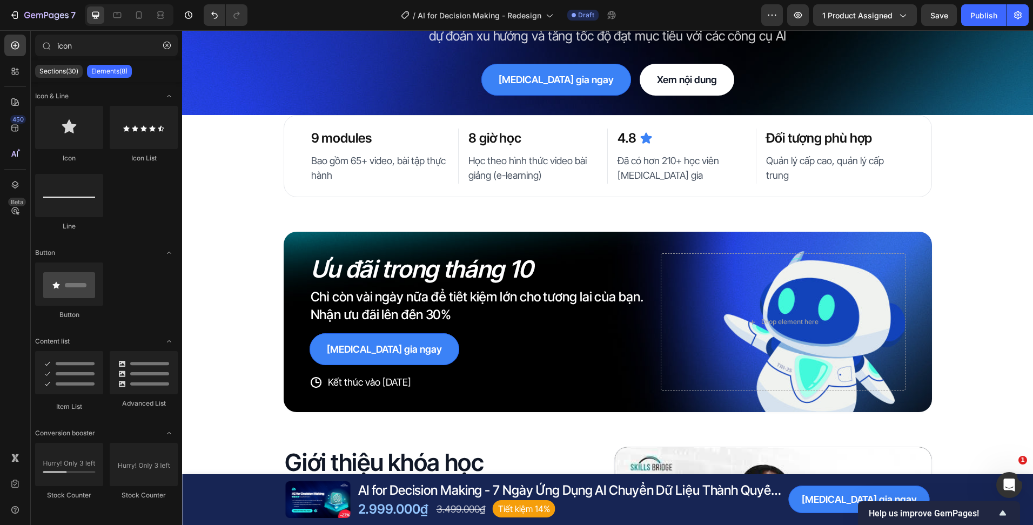
scroll to position [108, 0]
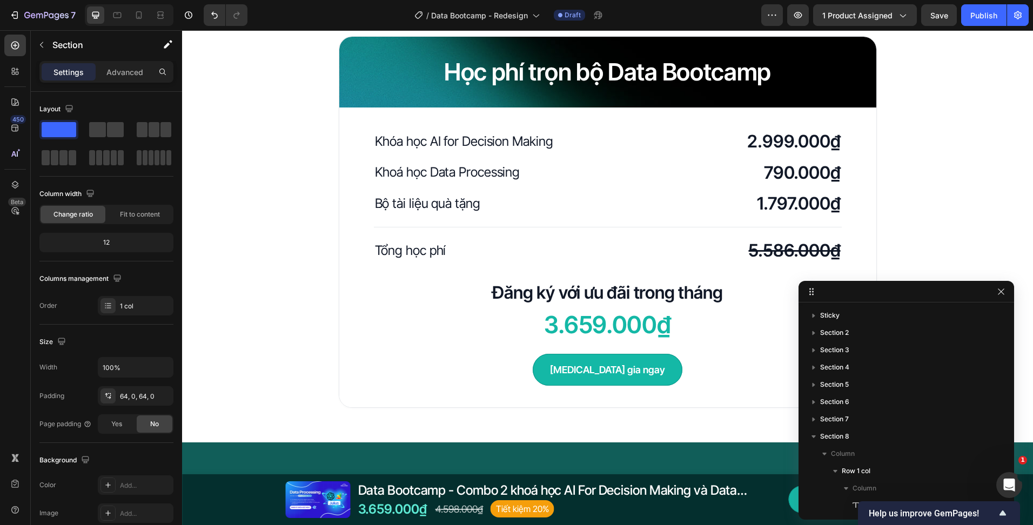
scroll to position [508, 0]
